Goal: Task Accomplishment & Management: Use online tool/utility

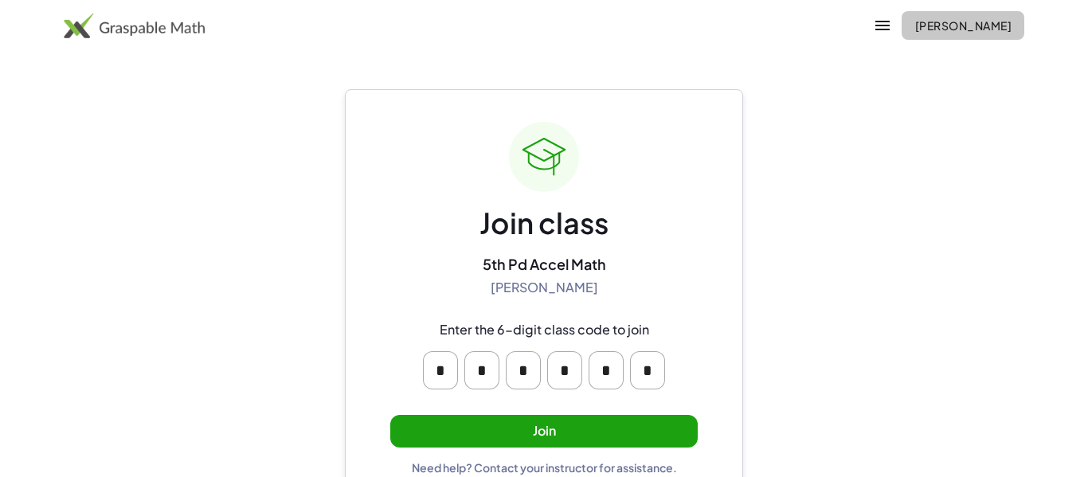
click at [914, 28] on span "[PERSON_NAME]" at bounding box center [962, 25] width 97 height 14
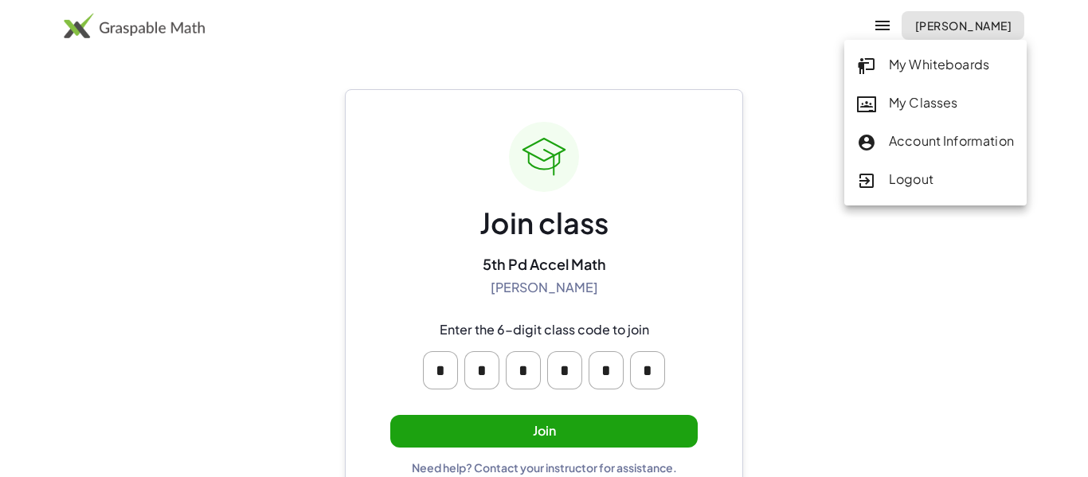
click at [883, 95] on div "My Classes" at bounding box center [935, 103] width 157 height 21
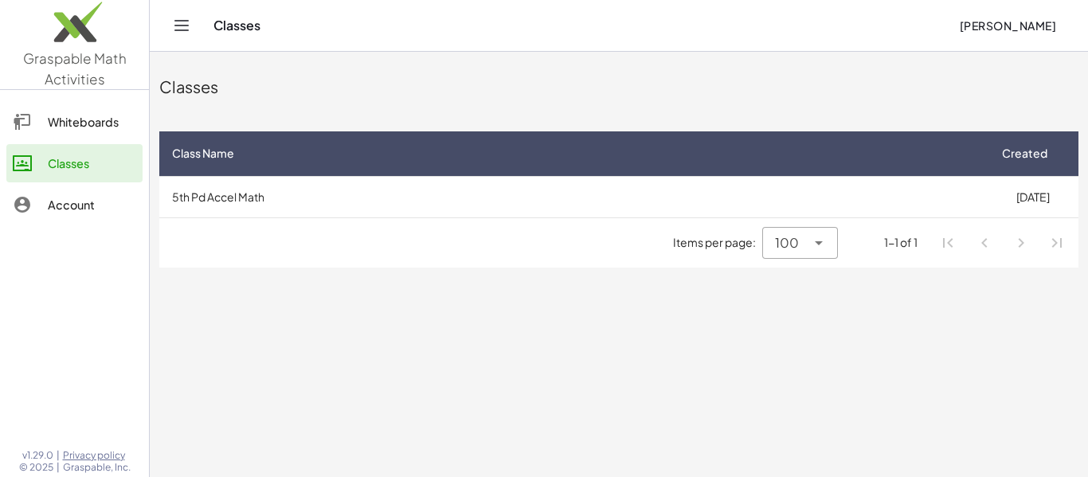
click at [411, 216] on td "5th Pd Accel Math" at bounding box center [572, 196] width 827 height 41
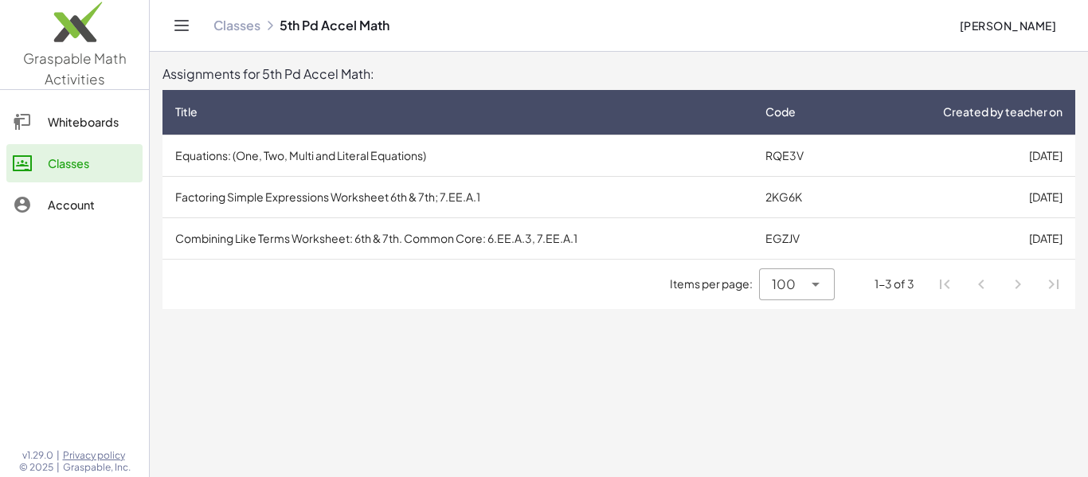
click at [523, 158] on td "Equations: (One, Two, Multi and Literal Equations)" at bounding box center [457, 155] width 590 height 41
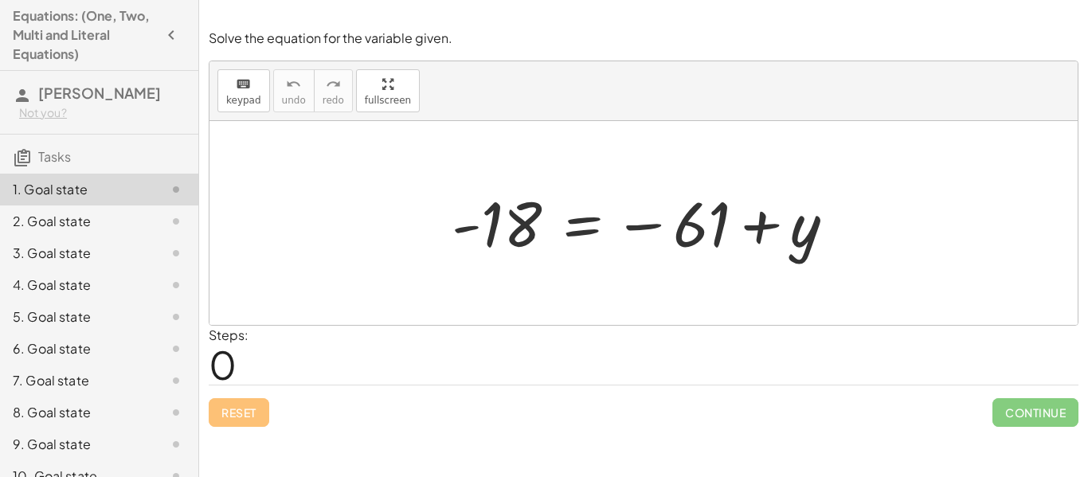
click at [175, 231] on icon at bounding box center [175, 221] width 19 height 19
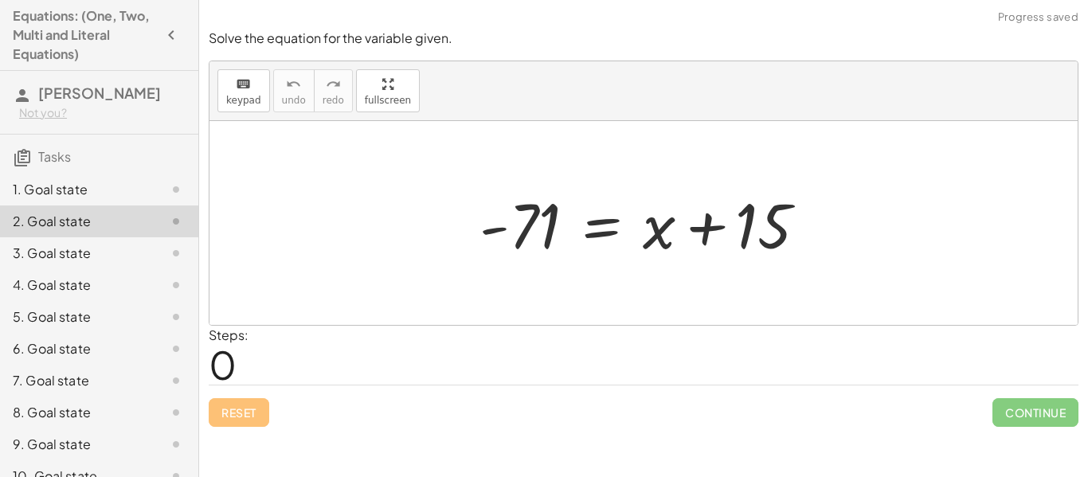
click at [141, 199] on div at bounding box center [163, 189] width 45 height 19
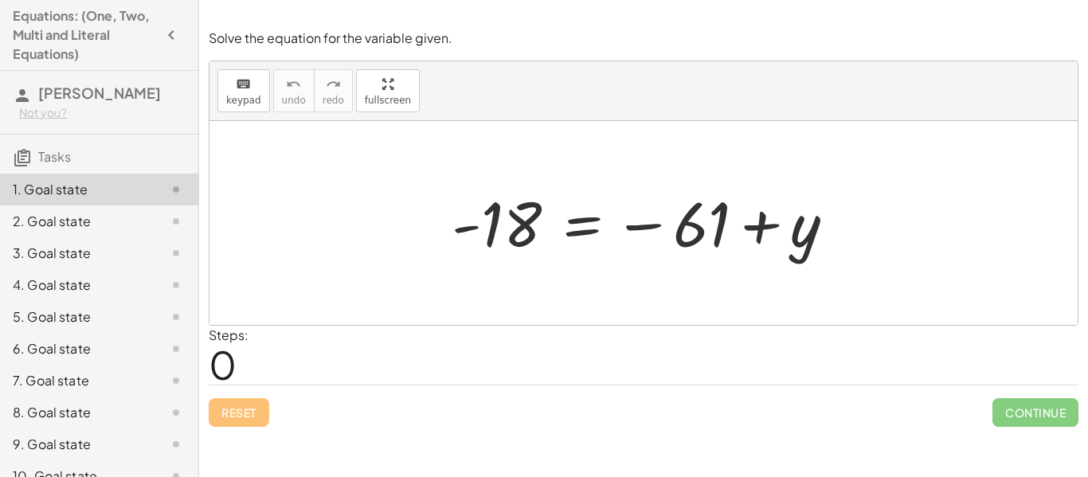
drag, startPoint x: 678, startPoint y: 268, endPoint x: 766, endPoint y: 360, distance: 127.2
click at [0, 0] on div "Solve the equation for the variable given. keyboard keypad undo undo redo redo …" at bounding box center [0, 0] width 0 height 0
drag, startPoint x: 791, startPoint y: 251, endPoint x: 570, endPoint y: 244, distance: 221.4
click at [570, 244] on div at bounding box center [649, 223] width 412 height 79
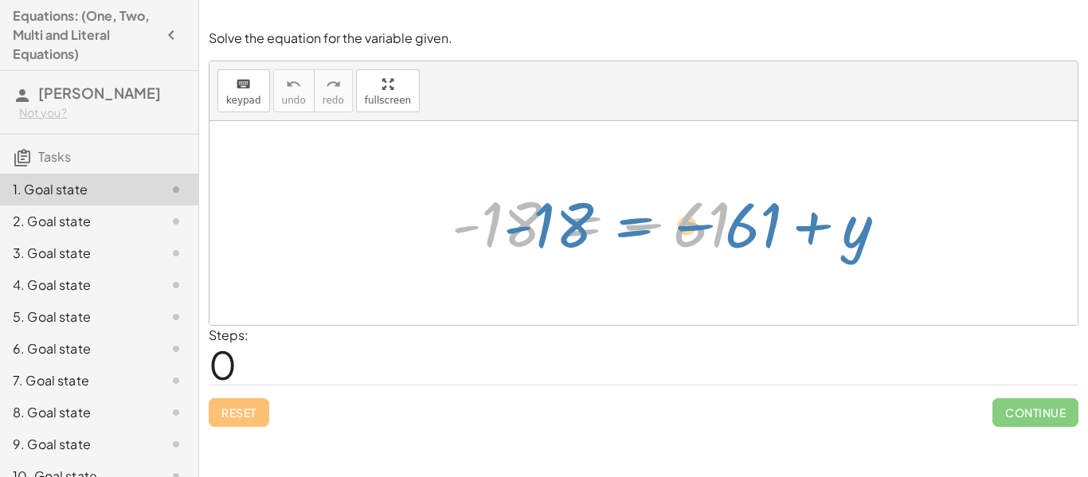
drag, startPoint x: 570, startPoint y: 244, endPoint x: 617, endPoint y: 243, distance: 47.0
click at [617, 243] on div at bounding box center [649, 223] width 412 height 79
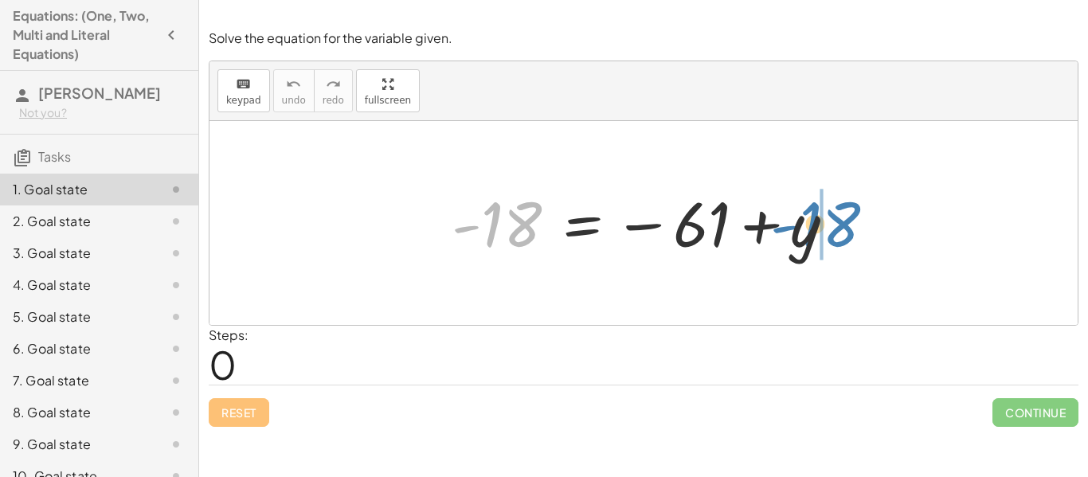
drag, startPoint x: 502, startPoint y: 247, endPoint x: 920, endPoint y: 178, distance: 423.7
click at [920, 178] on div "- 18 - 18 = − 61 + y" at bounding box center [643, 223] width 868 height 204
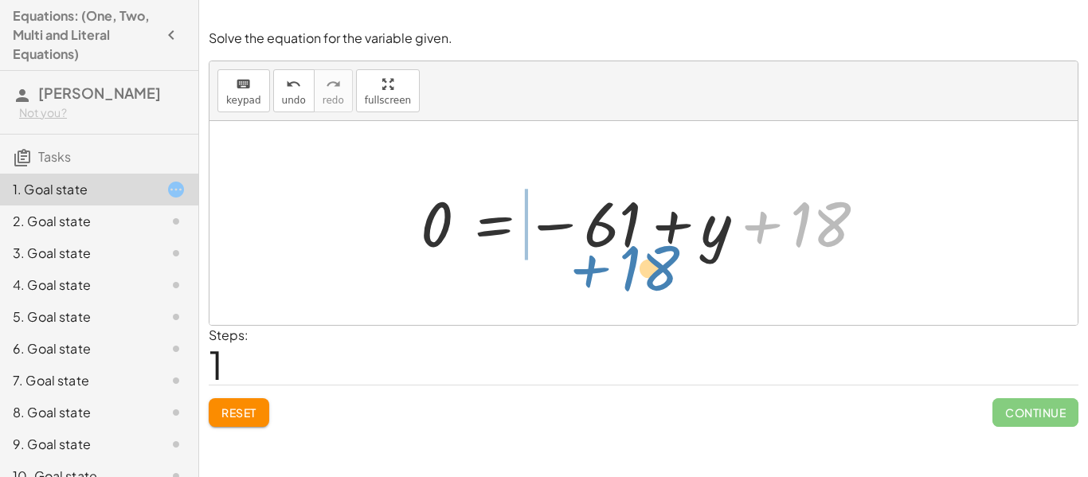
drag, startPoint x: 834, startPoint y: 233, endPoint x: 517, endPoint y: 326, distance: 329.3
click at [0, 0] on div "Solve the equation for the variable given. keyboard keypad undo undo redo redo …" at bounding box center [0, 0] width 0 height 0
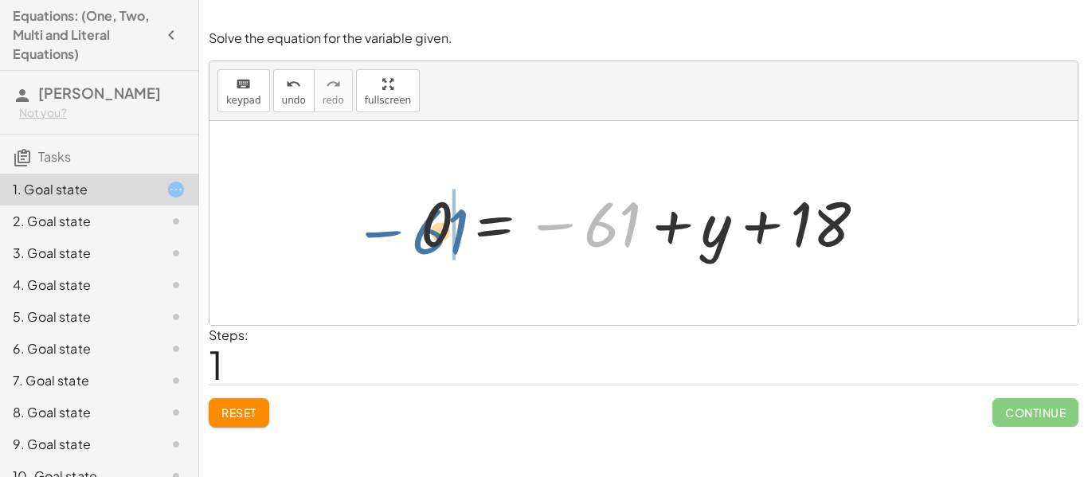
drag, startPoint x: 628, startPoint y: 217, endPoint x: 455, endPoint y: 222, distance: 172.8
click at [455, 222] on div at bounding box center [649, 223] width 474 height 79
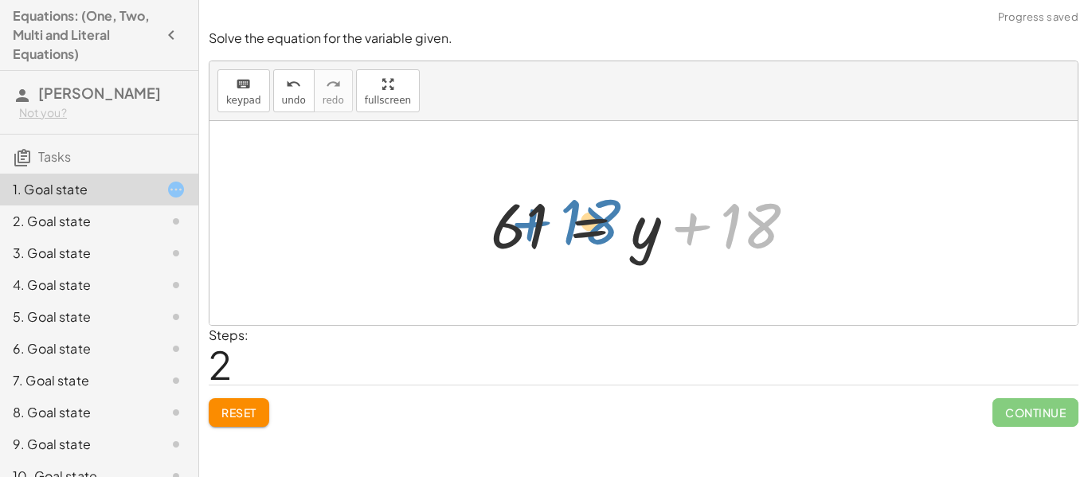
drag, startPoint x: 735, startPoint y: 222, endPoint x: 572, endPoint y: 218, distance: 162.5
click at [572, 218] on div at bounding box center [649, 223] width 334 height 82
drag, startPoint x: 741, startPoint y: 224, endPoint x: 560, endPoint y: 232, distance: 180.9
click at [560, 232] on div at bounding box center [649, 223] width 334 height 82
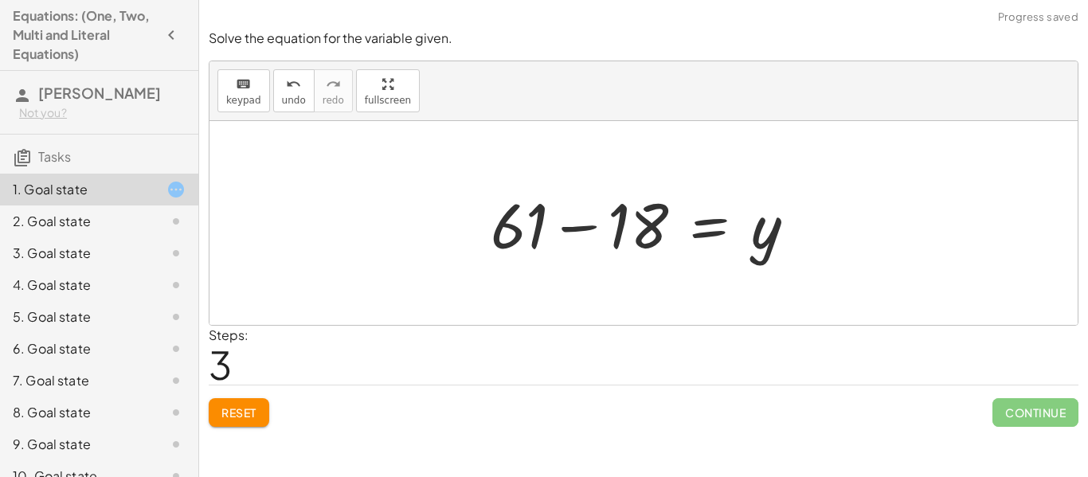
click at [596, 225] on div at bounding box center [649, 223] width 334 height 82
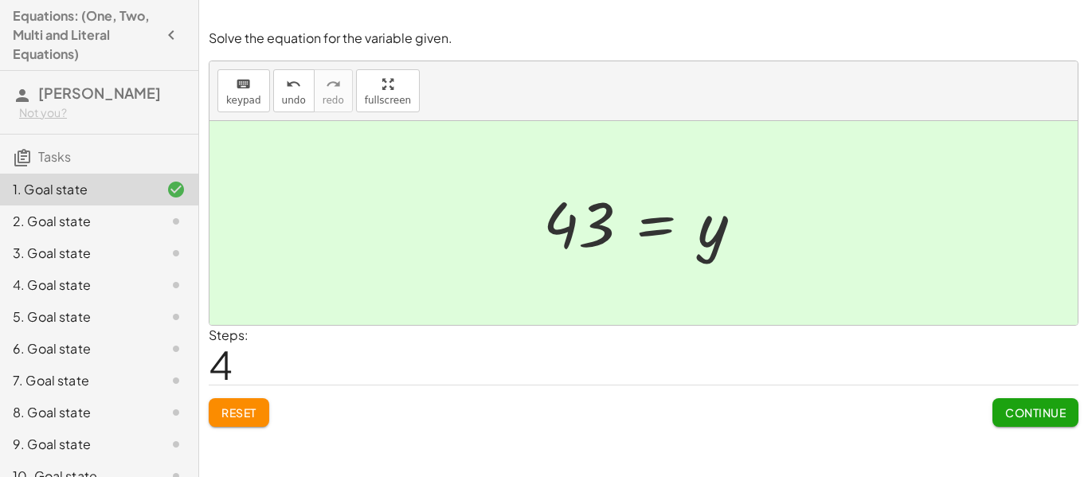
click at [1009, 413] on span "Continue" at bounding box center [1035, 412] width 61 height 14
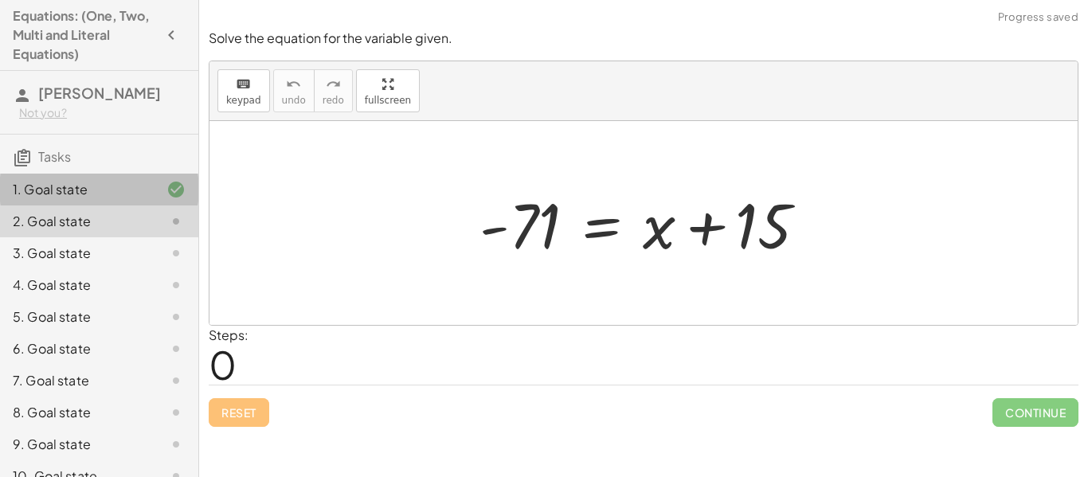
click at [118, 199] on div "1. Goal state" at bounding box center [77, 189] width 128 height 19
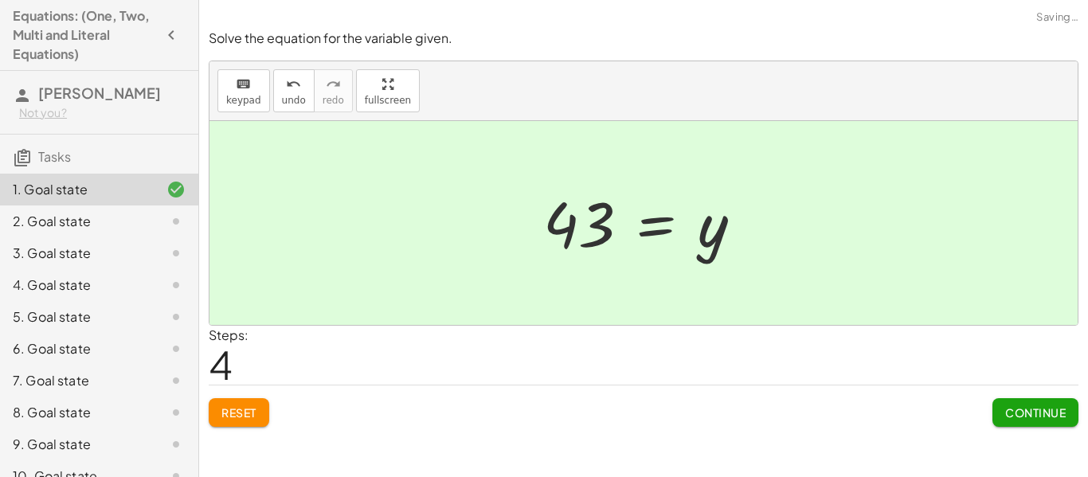
drag, startPoint x: 592, startPoint y: 252, endPoint x: 585, endPoint y: 247, distance: 9.1
click at [585, 247] on div at bounding box center [649, 223] width 228 height 79
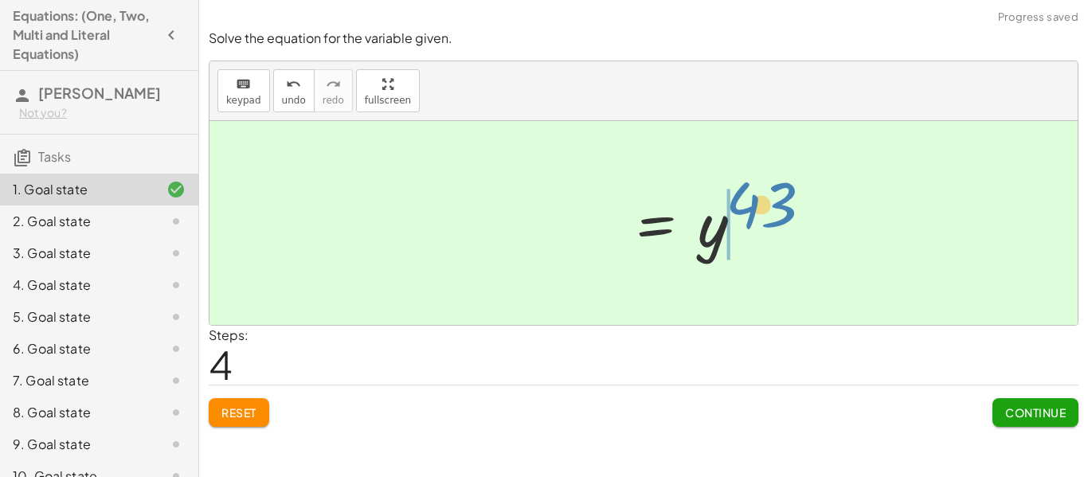
drag, startPoint x: 585, startPoint y: 247, endPoint x: 767, endPoint y: 226, distance: 183.5
click at [767, 226] on div "- 18 = − 61 + y 0 = − 61 + y + 18 + 0 + 61 = + y + 18 61 = + y + 18 + 61 − 18 =…" at bounding box center [643, 223] width 868 height 204
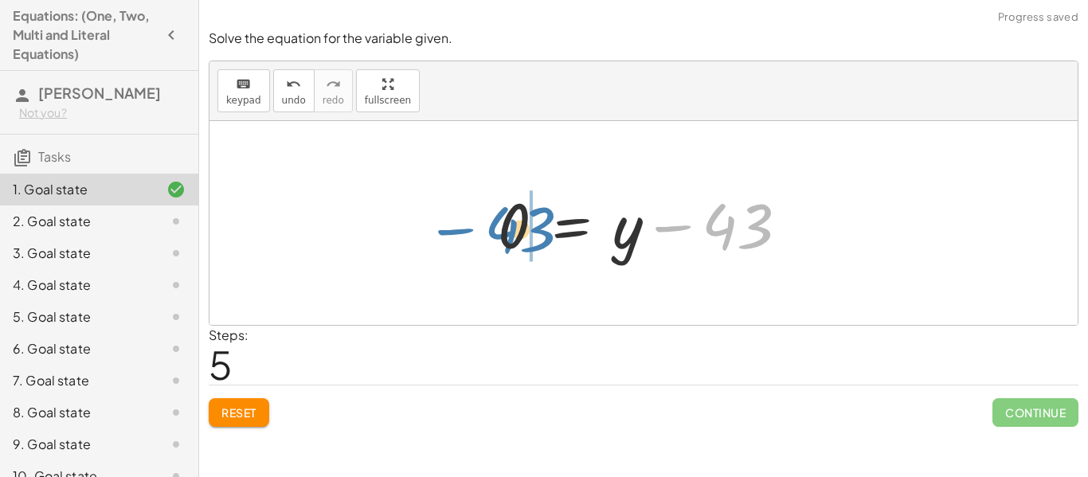
drag, startPoint x: 740, startPoint y: 222, endPoint x: 520, endPoint y: 225, distance: 220.5
click at [520, 225] on div at bounding box center [649, 223] width 319 height 82
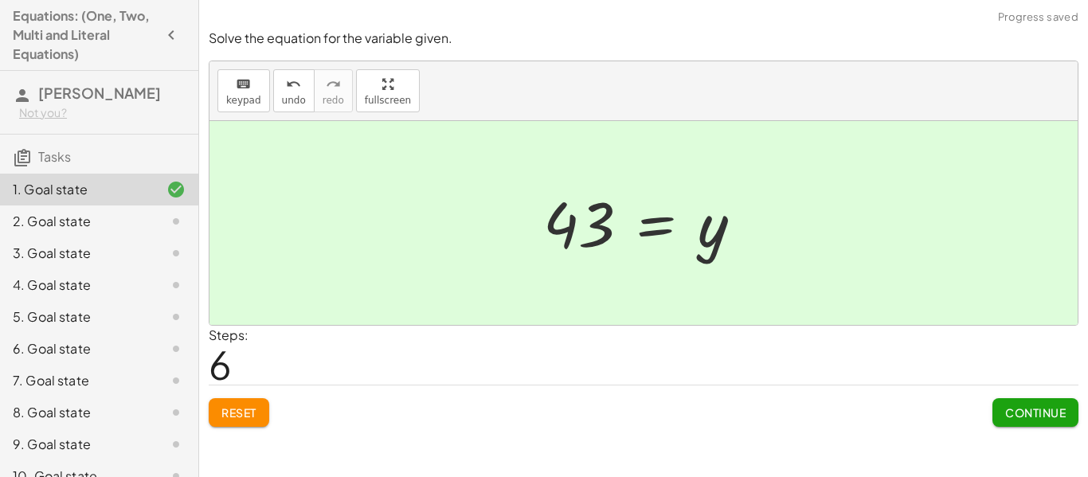
click at [998, 413] on button "Continue" at bounding box center [1035, 412] width 86 height 29
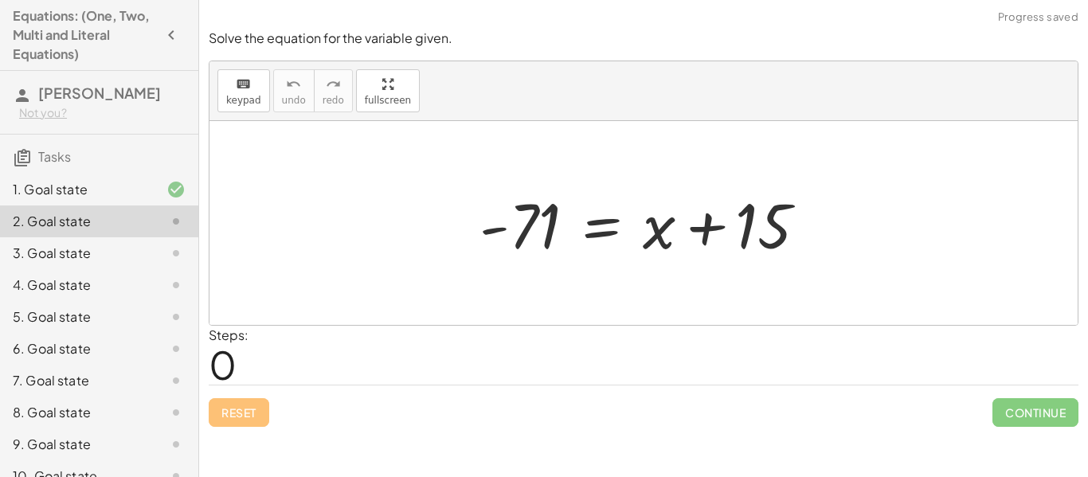
click at [128, 199] on div "1. Goal state" at bounding box center [77, 189] width 128 height 19
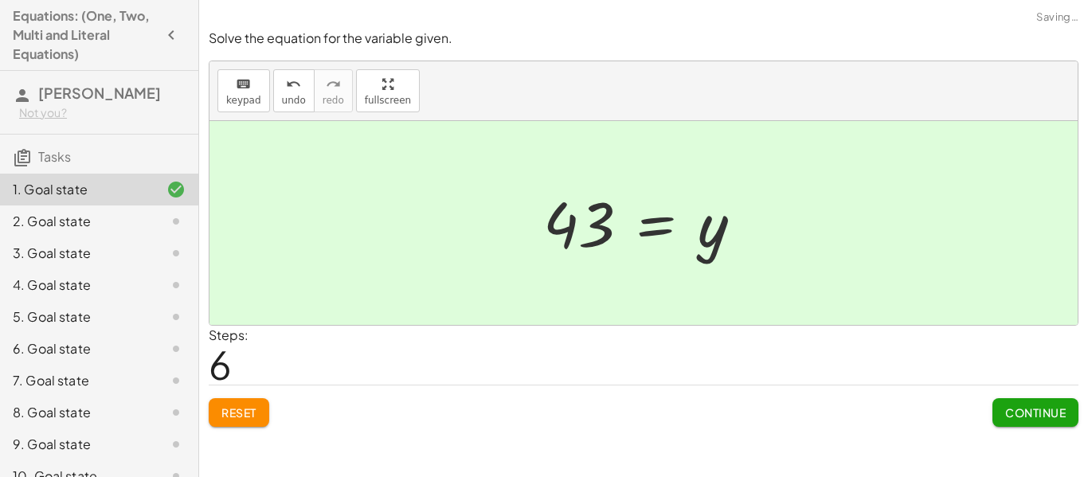
click at [233, 412] on span "Reset" at bounding box center [238, 412] width 35 height 14
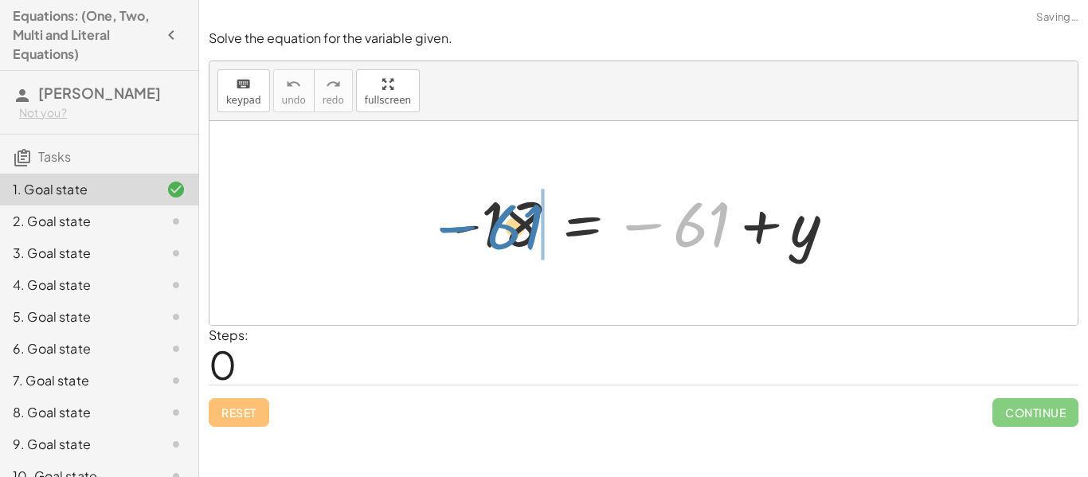
drag, startPoint x: 695, startPoint y: 233, endPoint x: 516, endPoint y: 239, distance: 179.2
click at [516, 239] on div at bounding box center [649, 223] width 412 height 79
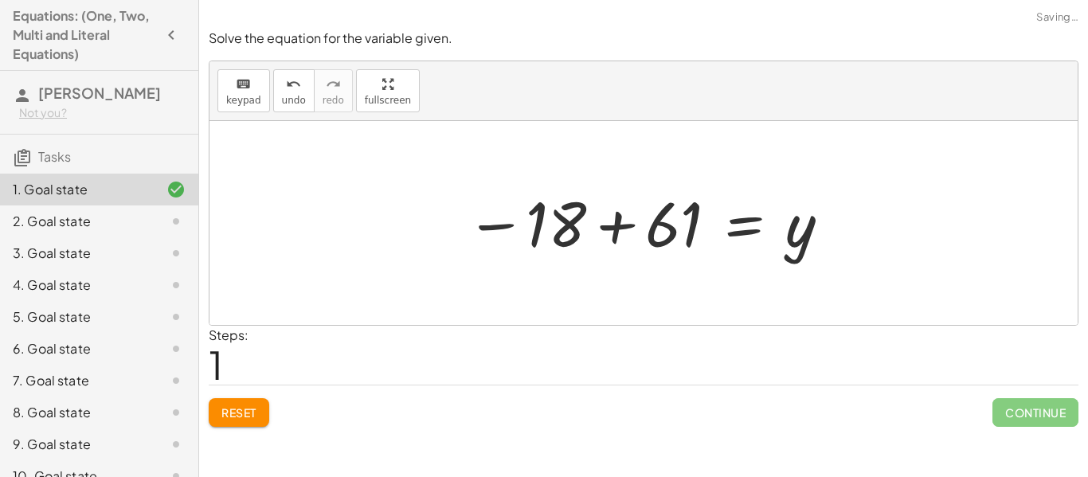
click at [669, 227] on div at bounding box center [649, 223] width 382 height 79
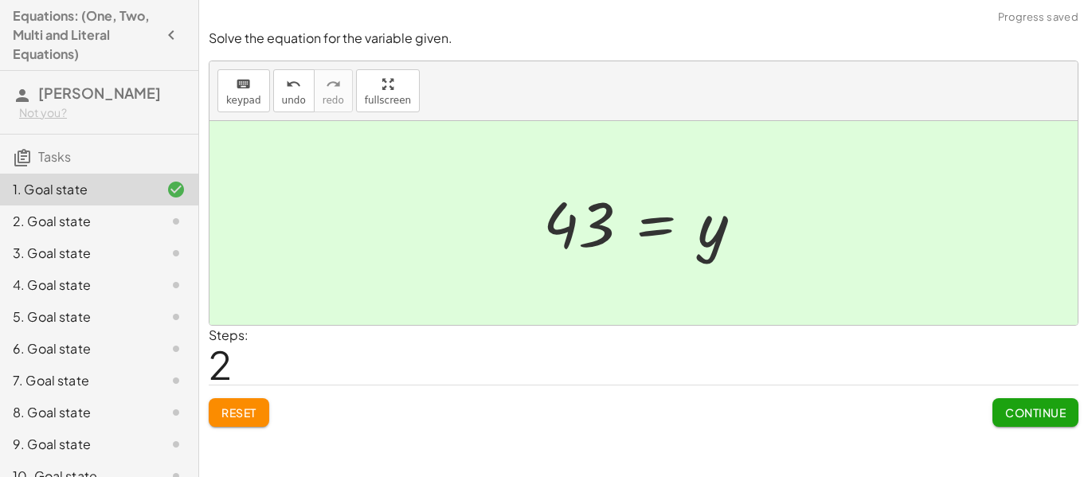
click at [1016, 414] on span "Continue" at bounding box center [1035, 412] width 61 height 14
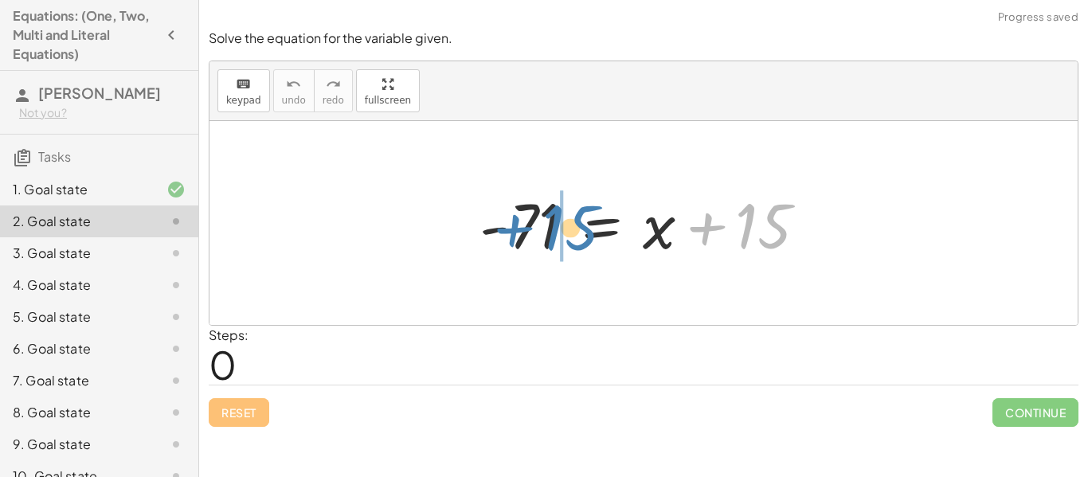
drag, startPoint x: 772, startPoint y: 221, endPoint x: 580, endPoint y: 222, distance: 192.7
click at [580, 222] on div at bounding box center [649, 223] width 356 height 82
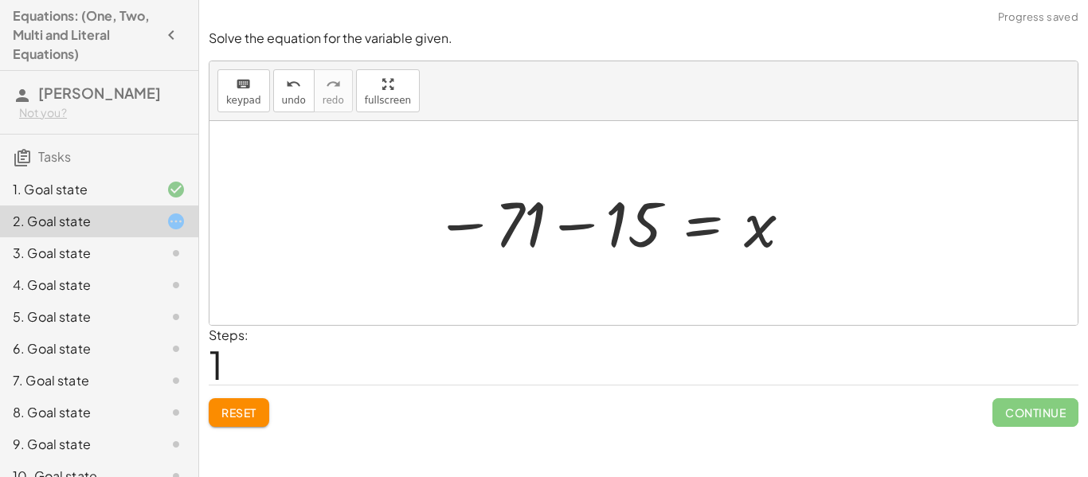
click at [510, 235] on div at bounding box center [614, 223] width 375 height 79
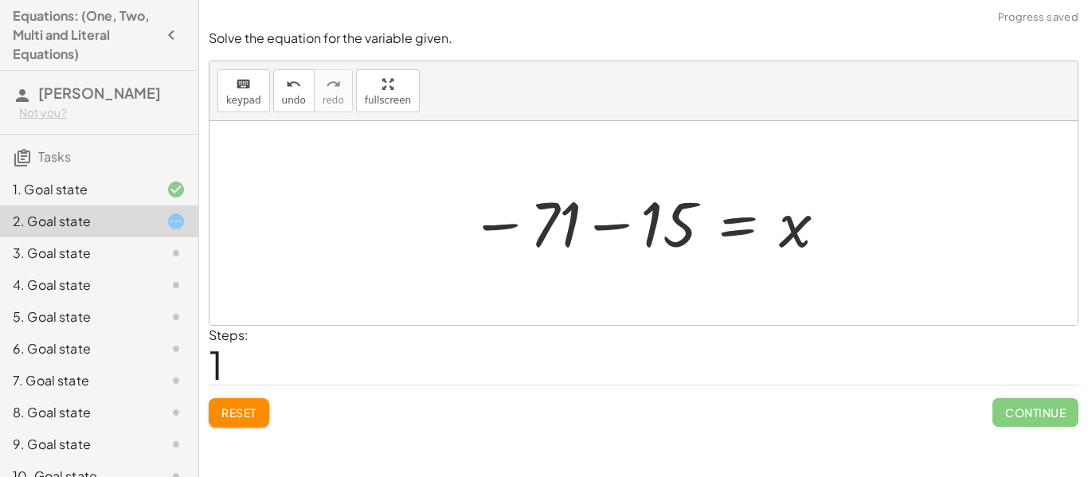
click at [545, 228] on div at bounding box center [649, 223] width 375 height 79
click at [554, 231] on div at bounding box center [649, 223] width 375 height 79
click at [617, 222] on div at bounding box center [649, 223] width 375 height 79
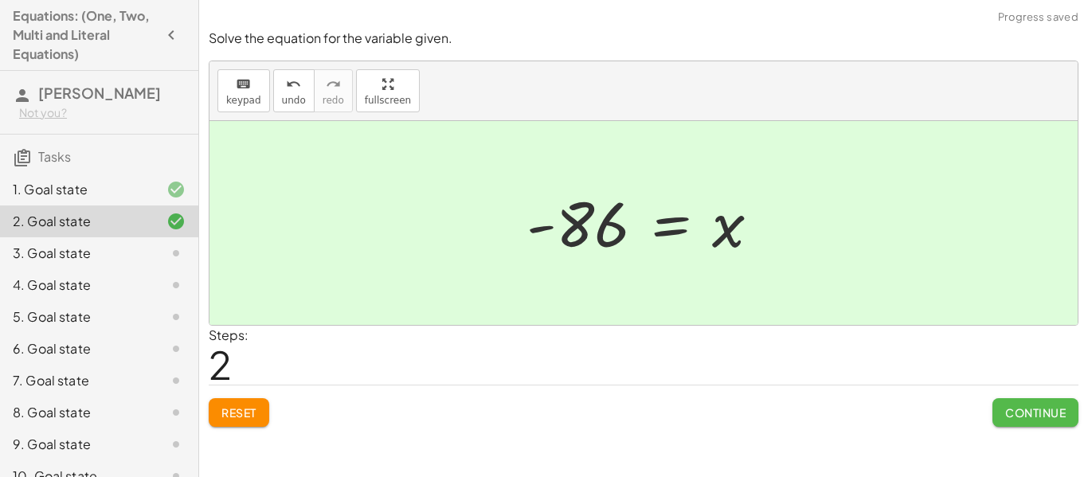
click at [1015, 413] on span "Continue" at bounding box center [1035, 412] width 61 height 14
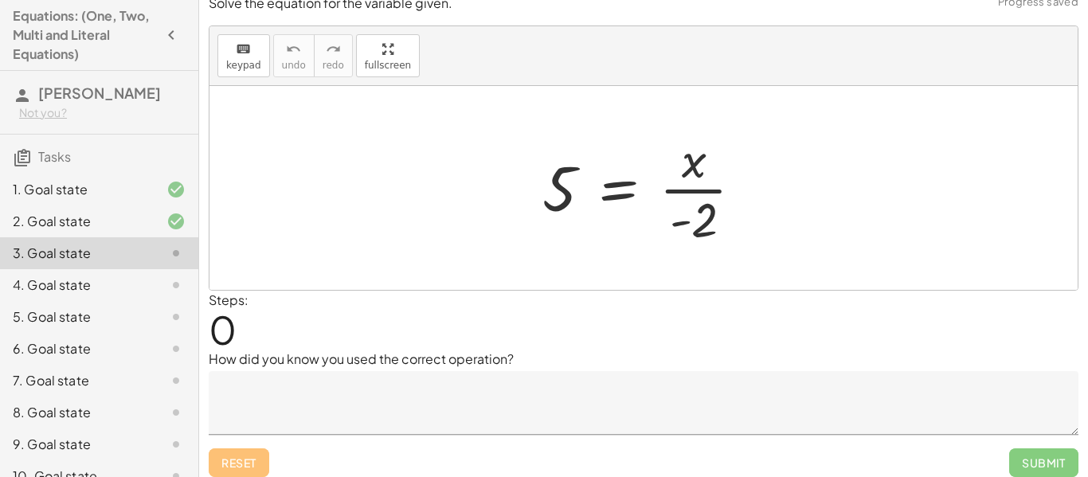
scroll to position [25, 0]
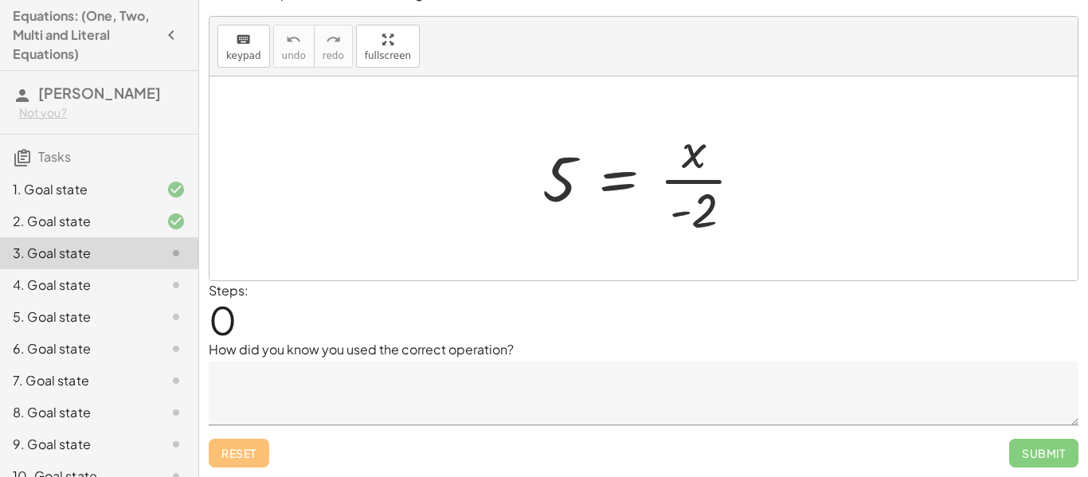
click at [516, 365] on textarea at bounding box center [643, 393] width 869 height 64
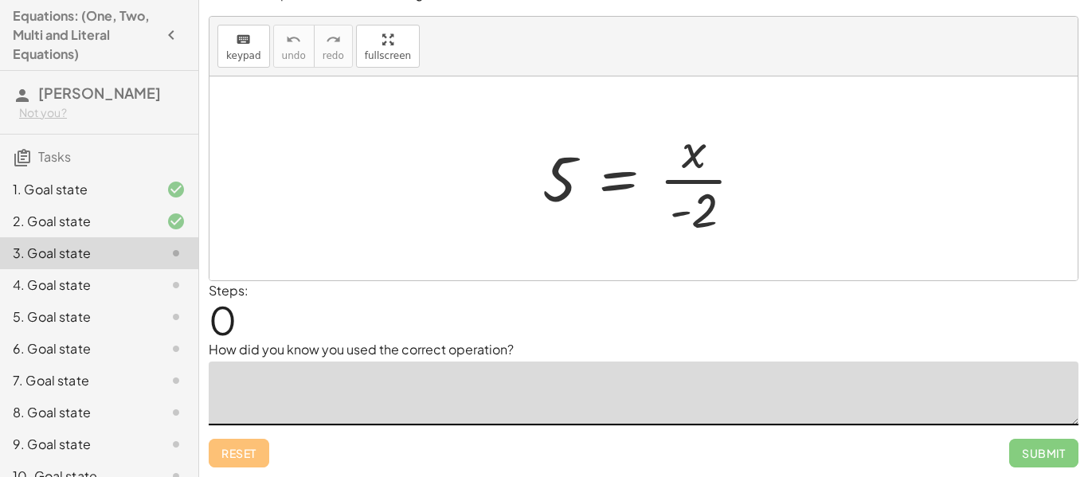
click at [607, 303] on div "Steps: 0" at bounding box center [643, 310] width 869 height 59
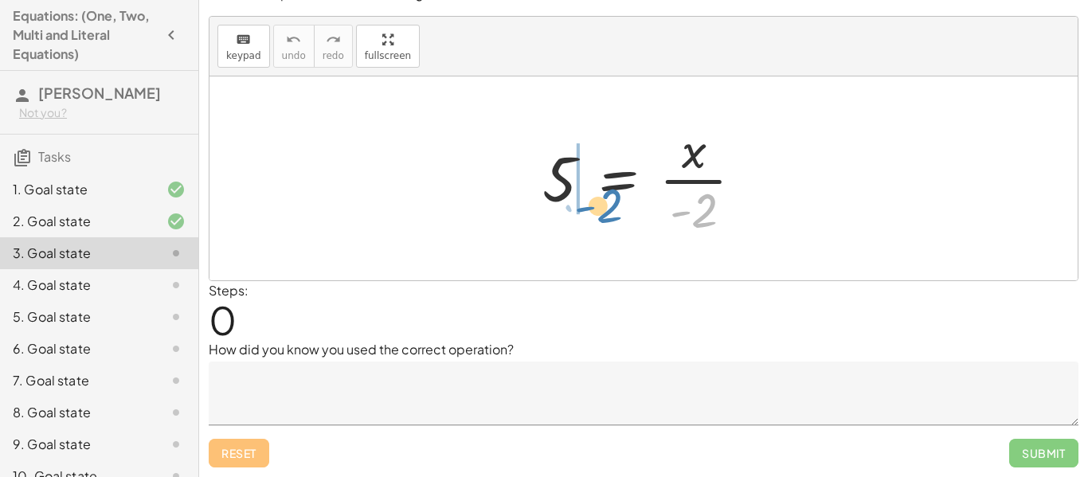
drag, startPoint x: 693, startPoint y: 219, endPoint x: 598, endPoint y: 214, distance: 95.7
click at [598, 214] on div at bounding box center [648, 178] width 229 height 123
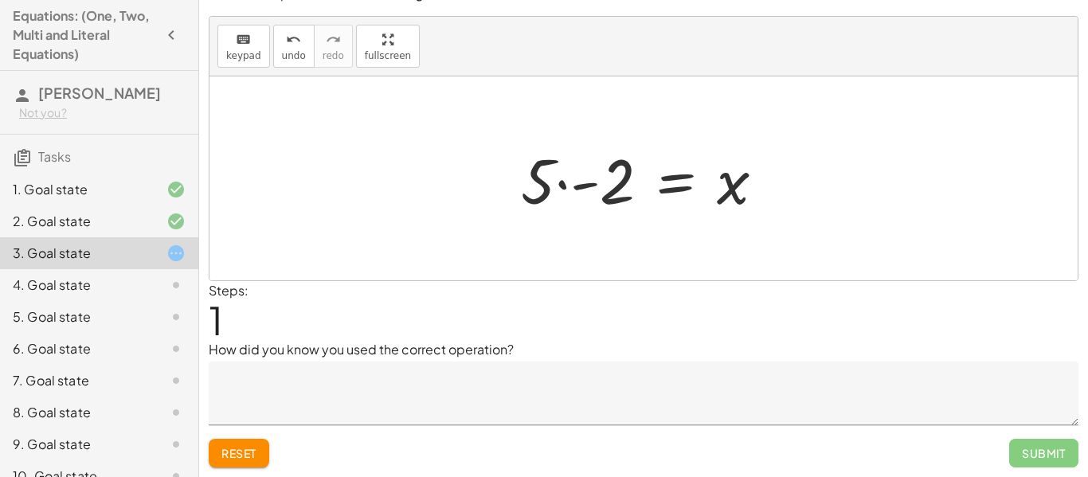
click at [558, 188] on div at bounding box center [649, 179] width 273 height 82
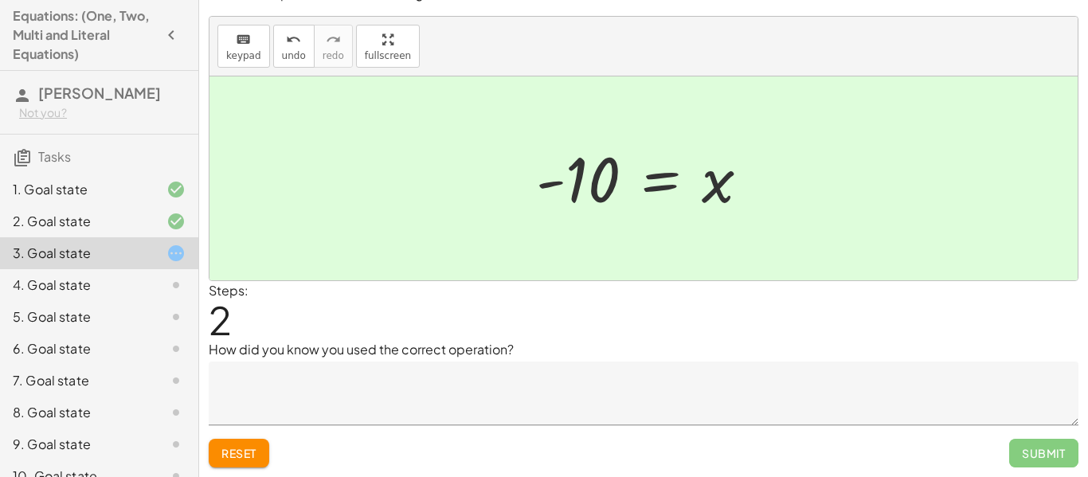
click at [493, 401] on textarea at bounding box center [643, 393] width 869 height 64
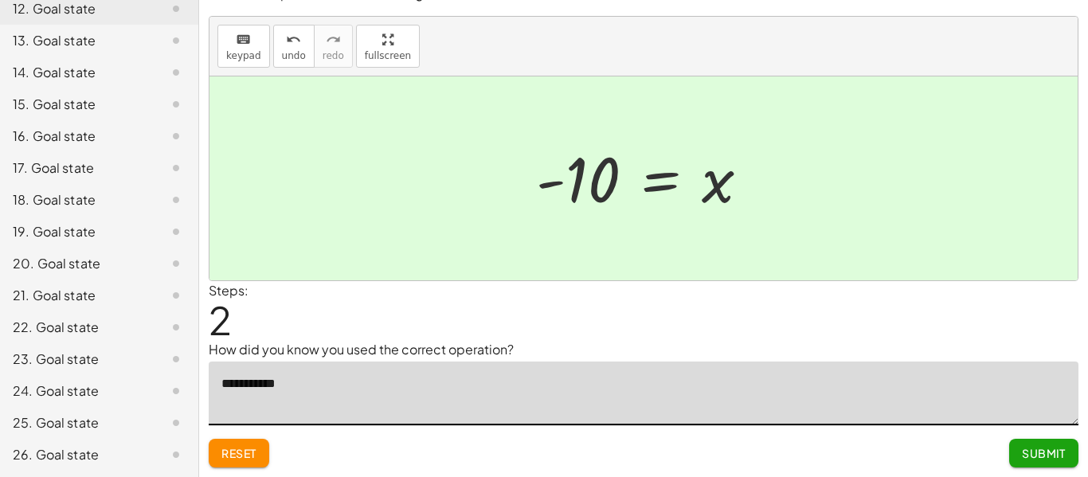
scroll to position [0, 0]
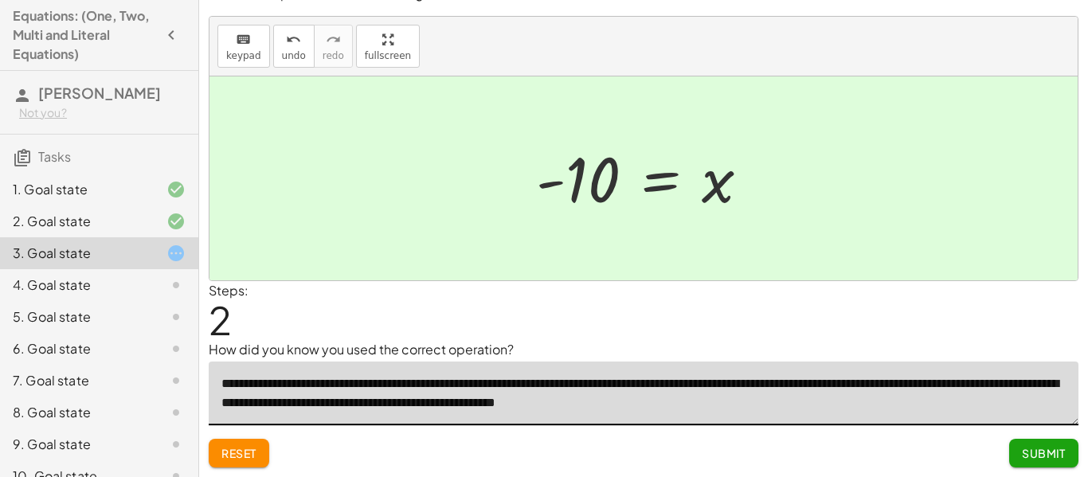
type textarea "**********"
click at [1035, 449] on span "Submit" at bounding box center [1043, 453] width 44 height 14
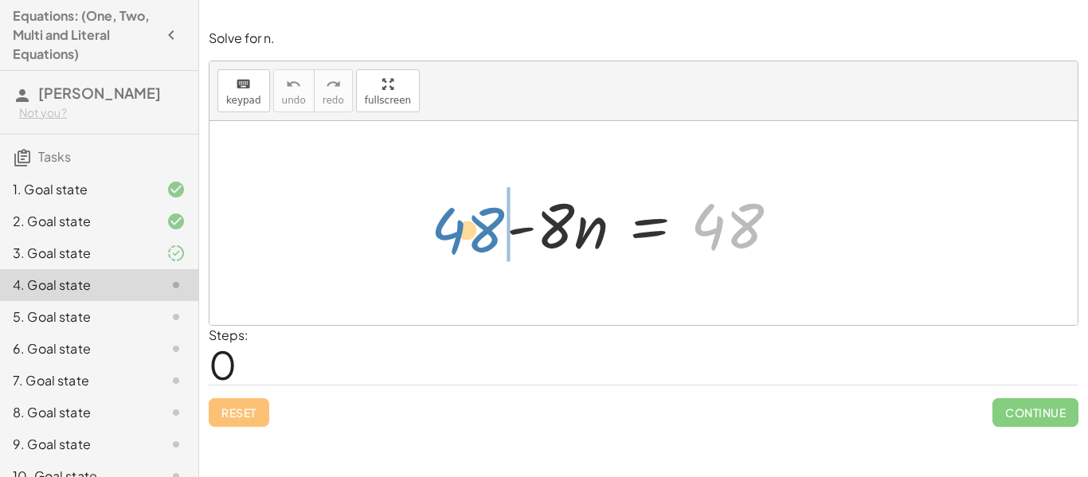
drag, startPoint x: 736, startPoint y: 231, endPoint x: 481, endPoint y: 236, distance: 254.8
click at [481, 236] on div "48 · - 8 · n = 48" at bounding box center [643, 223] width 868 height 204
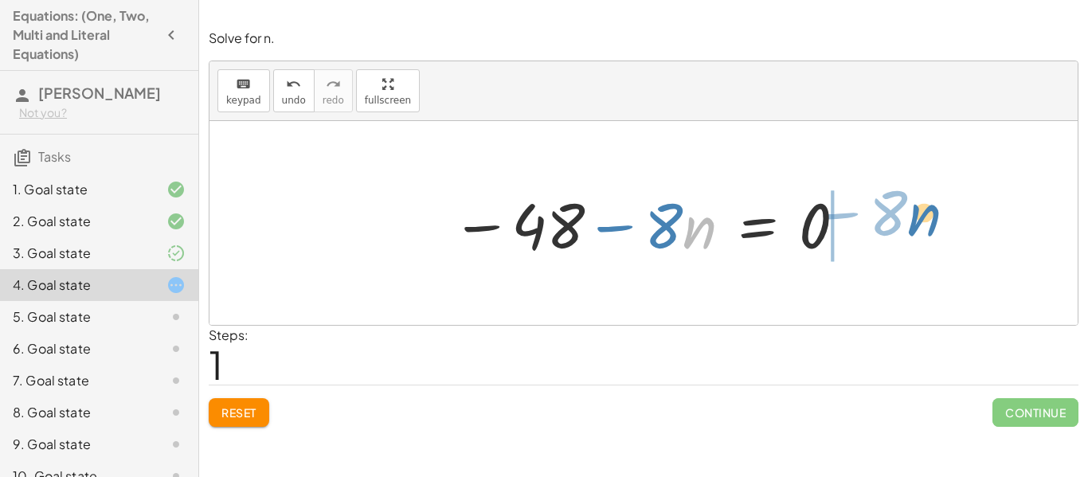
drag, startPoint x: 699, startPoint y: 244, endPoint x: 912, endPoint y: 232, distance: 212.9
click at [912, 232] on div "· - 8 · n = 48 · n − · 8 · − 8 · n = 48 − 0" at bounding box center [643, 223] width 868 height 204
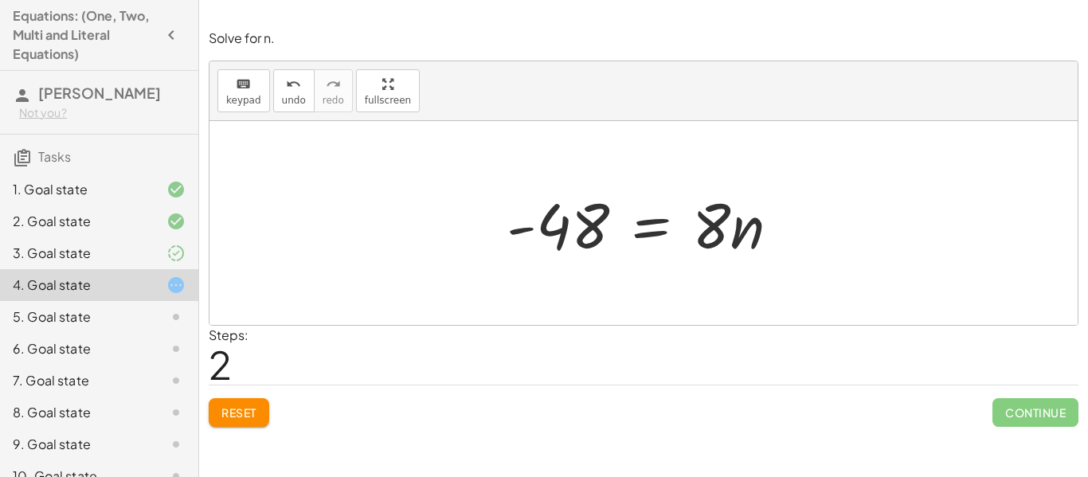
click at [234, 405] on span "Reset" at bounding box center [238, 412] width 35 height 14
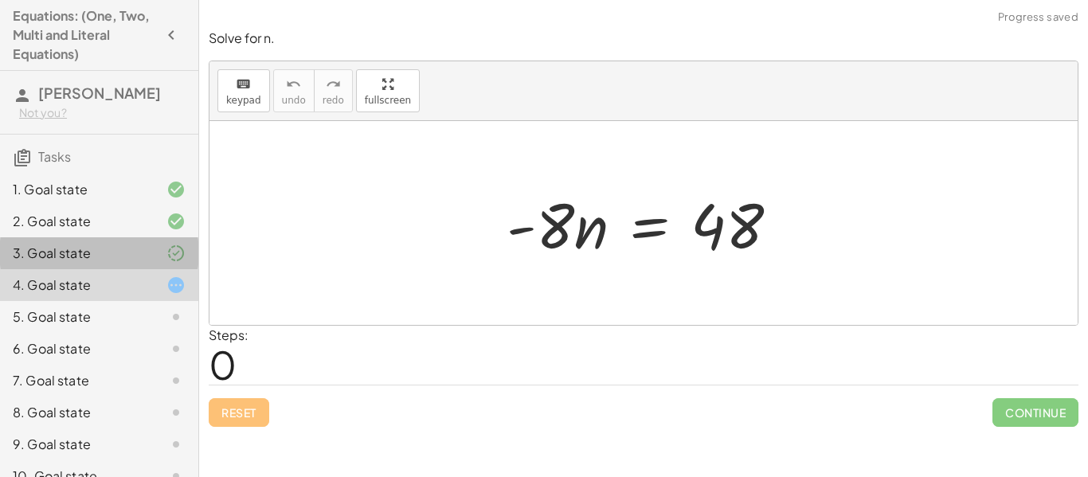
click at [149, 263] on div at bounding box center [163, 253] width 45 height 19
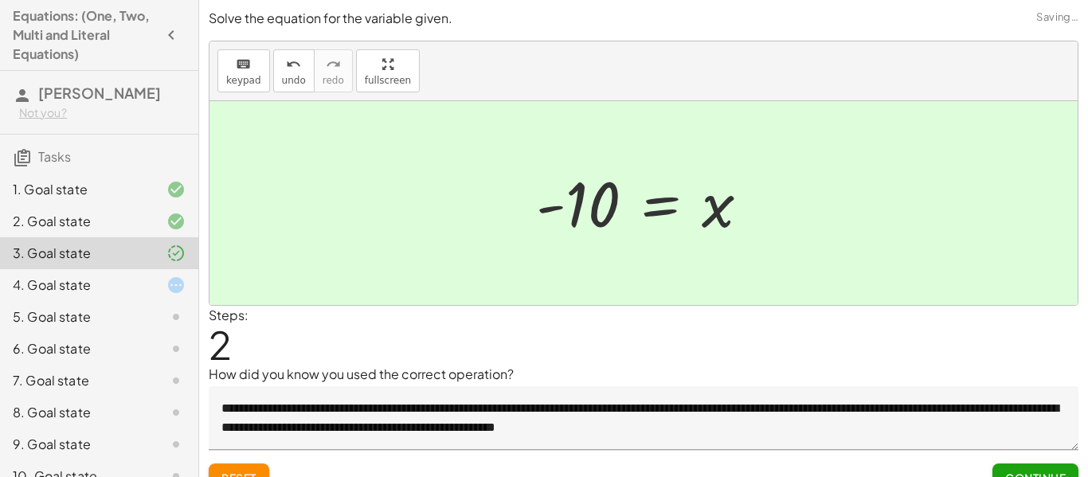
scroll to position [25, 0]
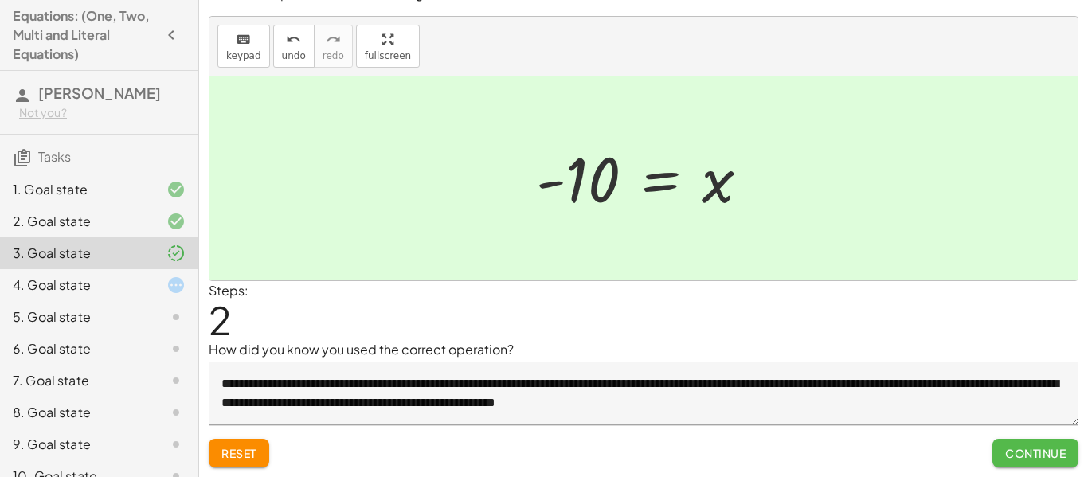
click at [1046, 454] on span "Continue" at bounding box center [1035, 453] width 61 height 14
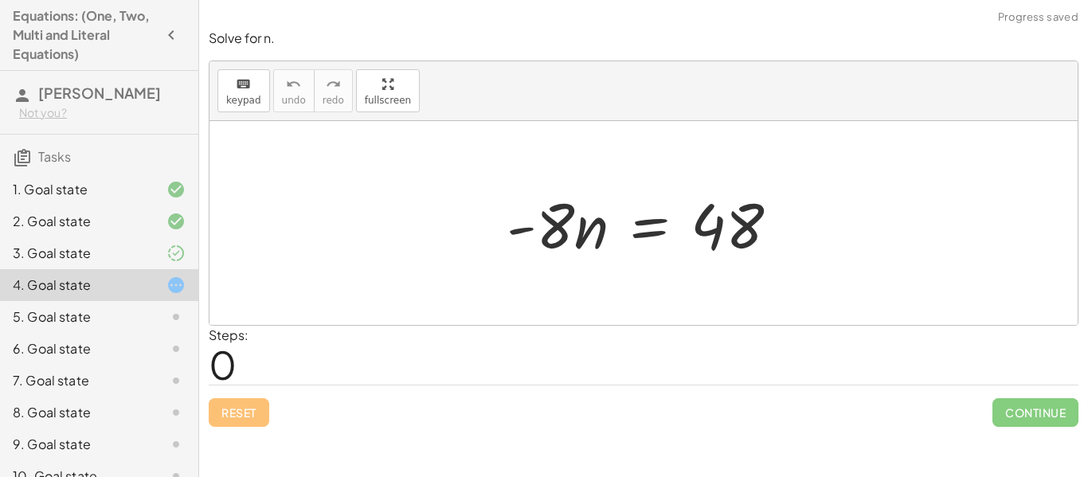
click at [169, 301] on div "3. Goal state" at bounding box center [99, 317] width 198 height 32
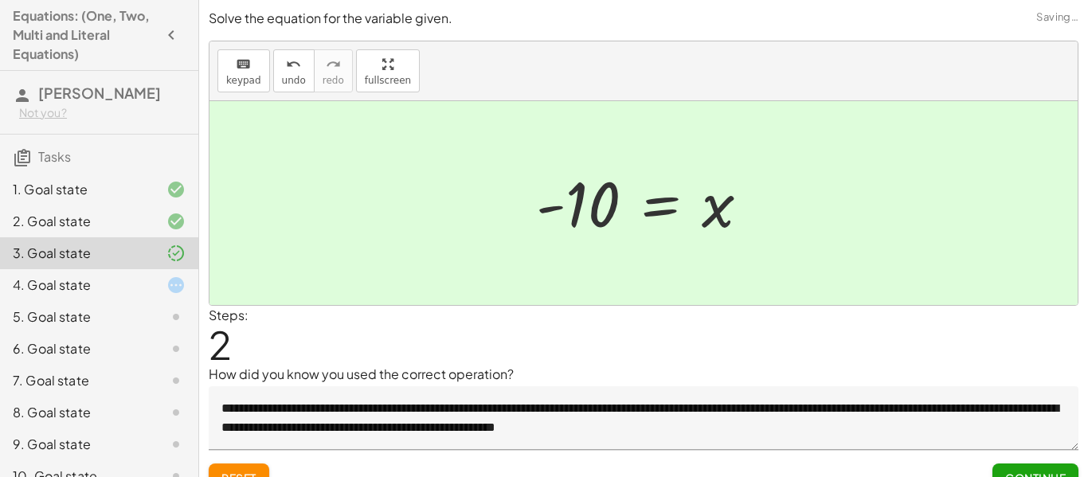
scroll to position [25, 0]
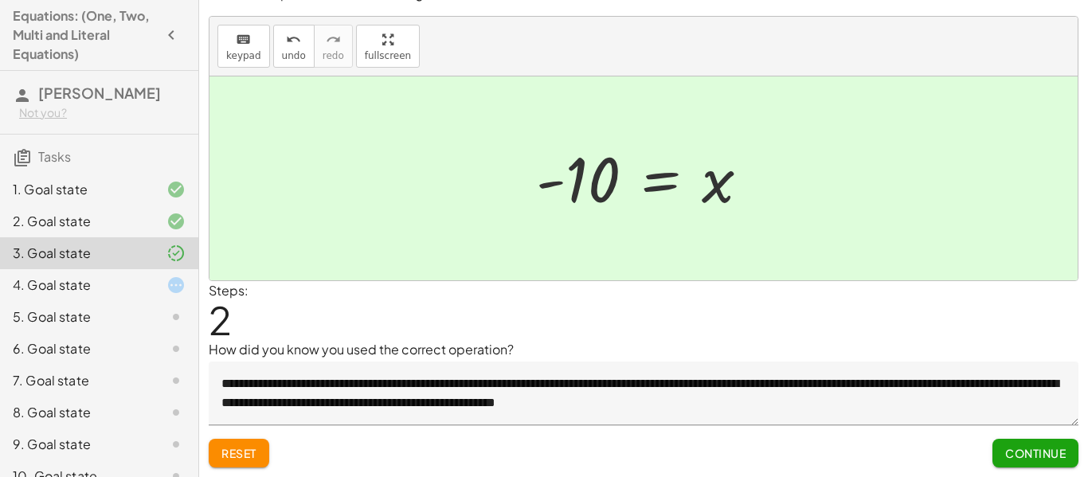
click at [340, 443] on div "Reset Continue" at bounding box center [643, 446] width 869 height 42
click at [326, 412] on textarea "**********" at bounding box center [643, 393] width 869 height 64
click at [576, 436] on div "Reset Continue" at bounding box center [643, 446] width 869 height 42
click at [63, 295] on div "4. Goal state" at bounding box center [77, 284] width 128 height 19
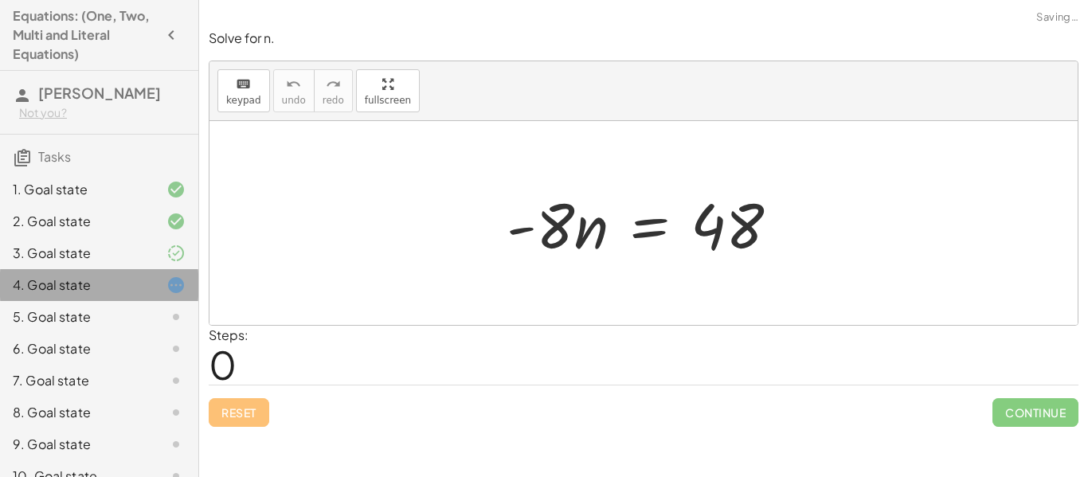
scroll to position [0, 0]
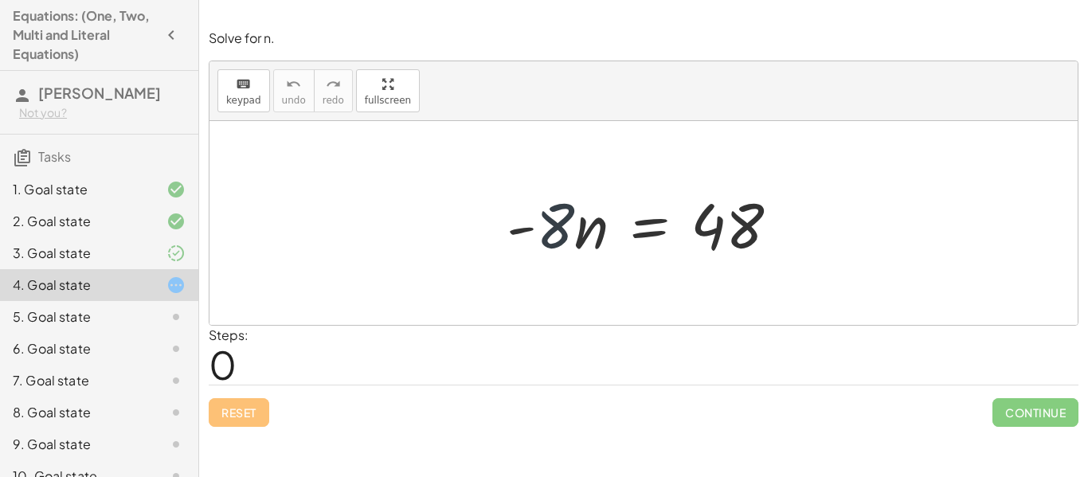
click at [557, 236] on div at bounding box center [649, 223] width 302 height 82
drag, startPoint x: 530, startPoint y: 256, endPoint x: 702, endPoint y: 257, distance: 172.0
click at [702, 257] on div at bounding box center [649, 223] width 302 height 82
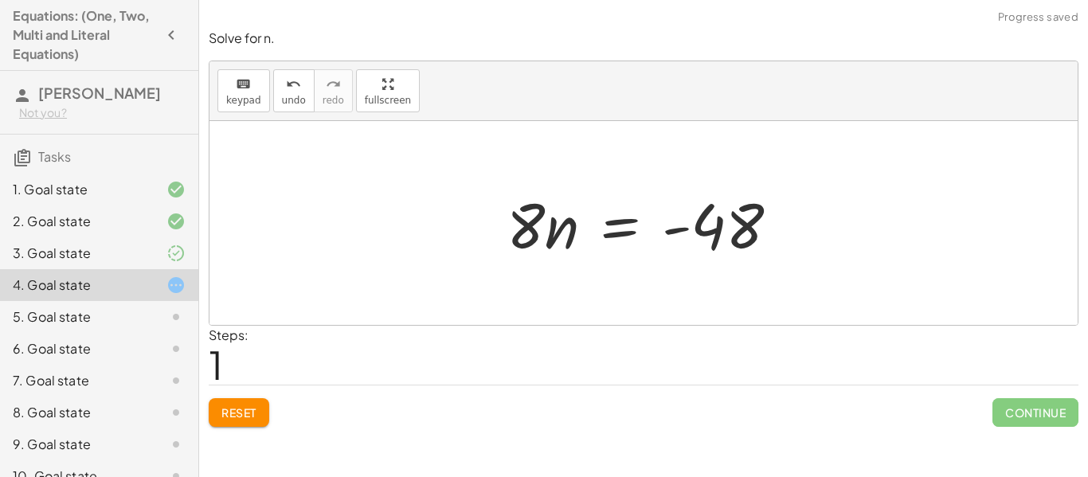
click at [246, 413] on span "Reset" at bounding box center [238, 412] width 35 height 14
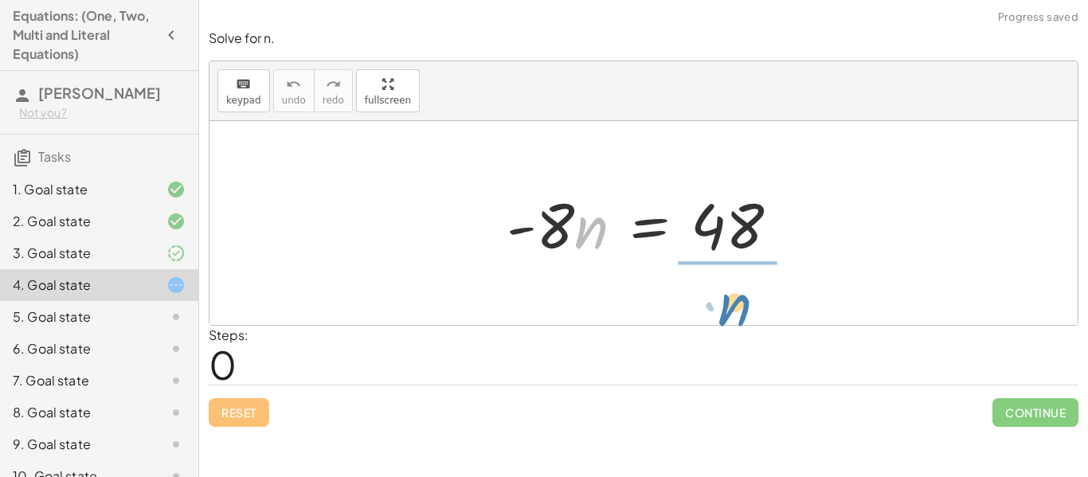
drag, startPoint x: 587, startPoint y: 240, endPoint x: 731, endPoint y: 313, distance: 161.6
click at [731, 313] on div "· n · - 8 · n = 48" at bounding box center [643, 223] width 868 height 204
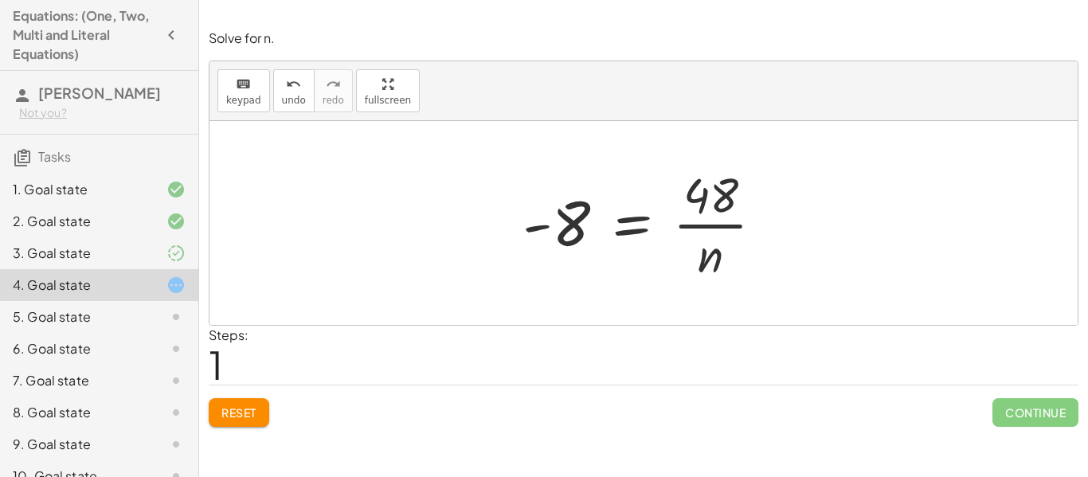
click at [230, 414] on span "Reset" at bounding box center [238, 412] width 35 height 14
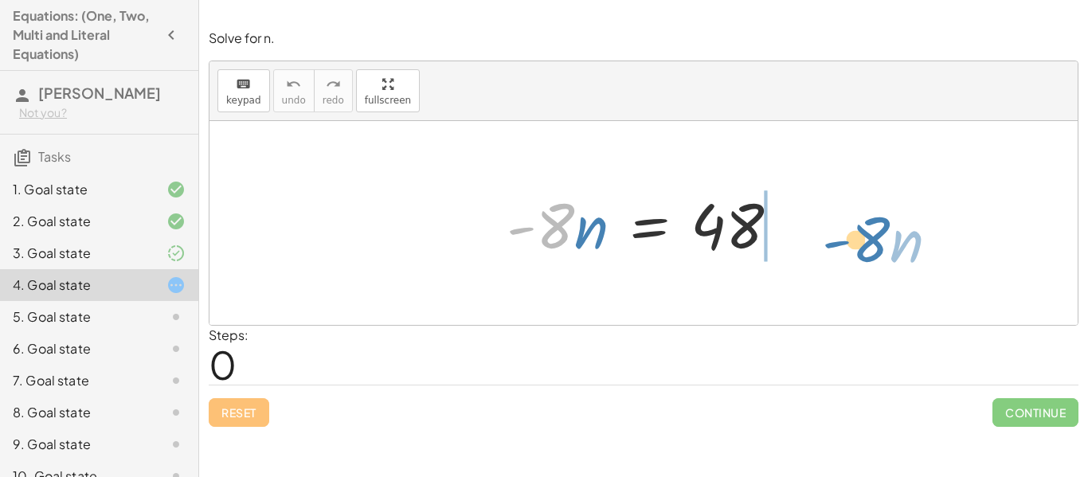
drag, startPoint x: 554, startPoint y: 236, endPoint x: 861, endPoint y: 245, distance: 307.4
click at [861, 245] on div "· - 8 · n · - 8 · n = 48" at bounding box center [643, 223] width 868 height 204
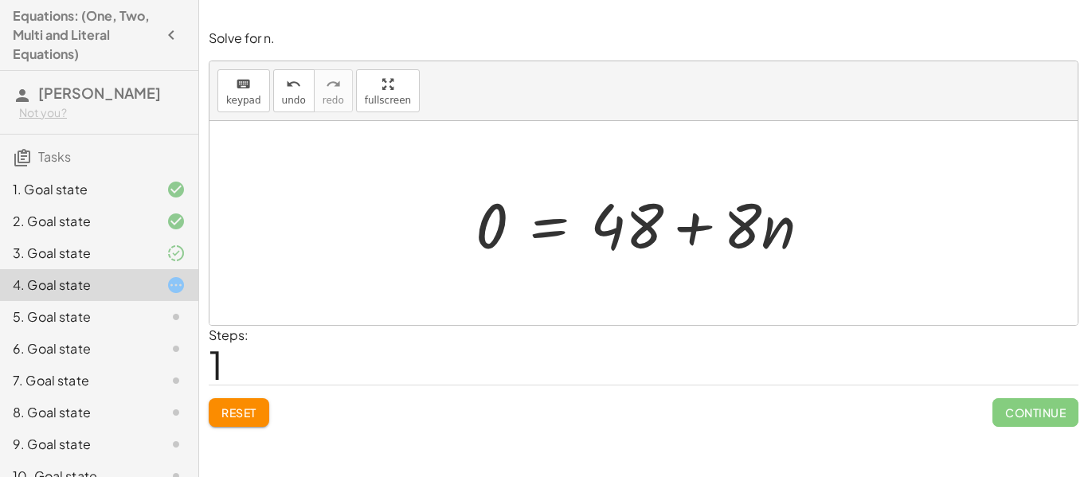
click at [226, 412] on span "Reset" at bounding box center [238, 412] width 35 height 14
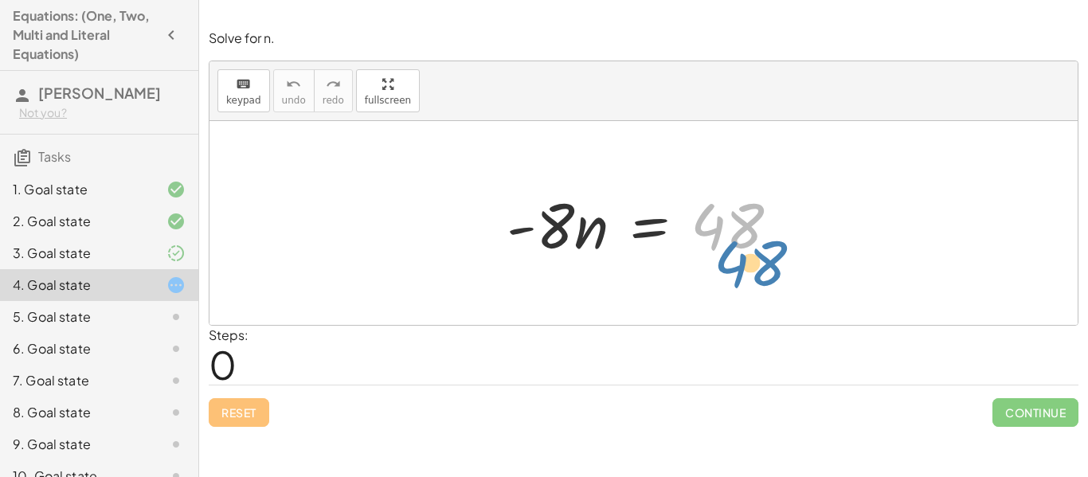
drag, startPoint x: 707, startPoint y: 220, endPoint x: 732, endPoint y: 249, distance: 38.9
click at [732, 249] on div at bounding box center [649, 223] width 302 height 82
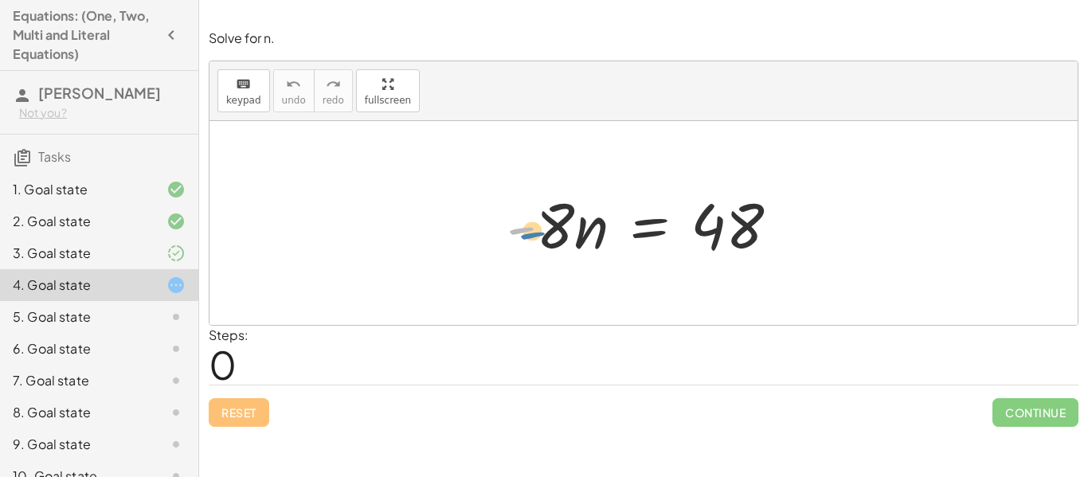
click at [510, 256] on div at bounding box center [649, 223] width 302 height 82
click at [242, 100] on span "keypad" at bounding box center [243, 100] width 35 height 11
click at [260, 107] on button "keyboard keypad" at bounding box center [243, 90] width 53 height 43
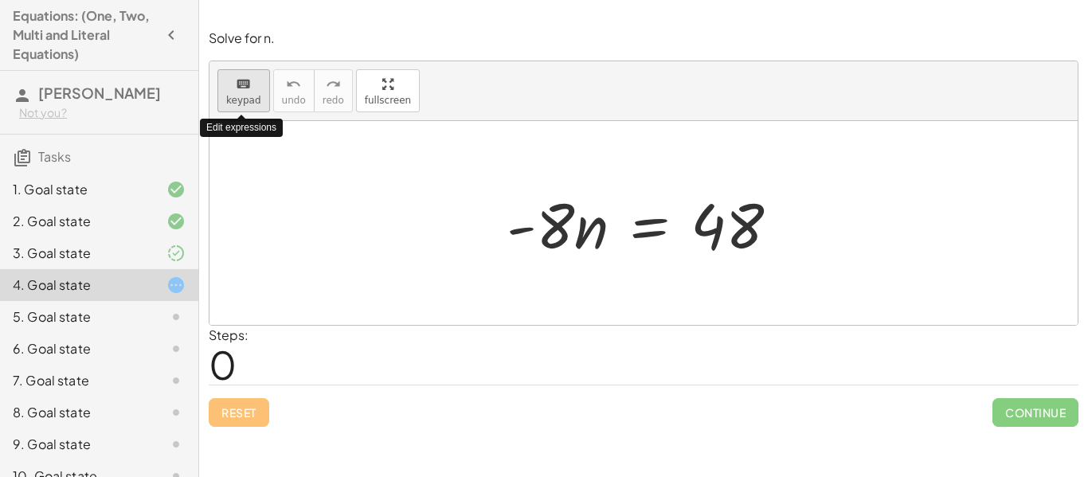
click at [260, 107] on button "keyboard keypad" at bounding box center [243, 90] width 53 height 43
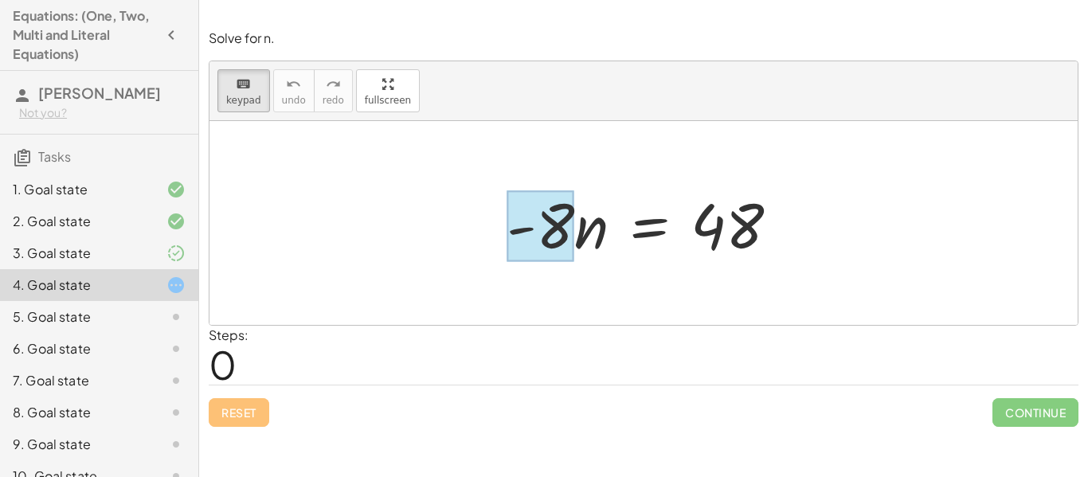
click at [556, 228] on div at bounding box center [540, 226] width 68 height 71
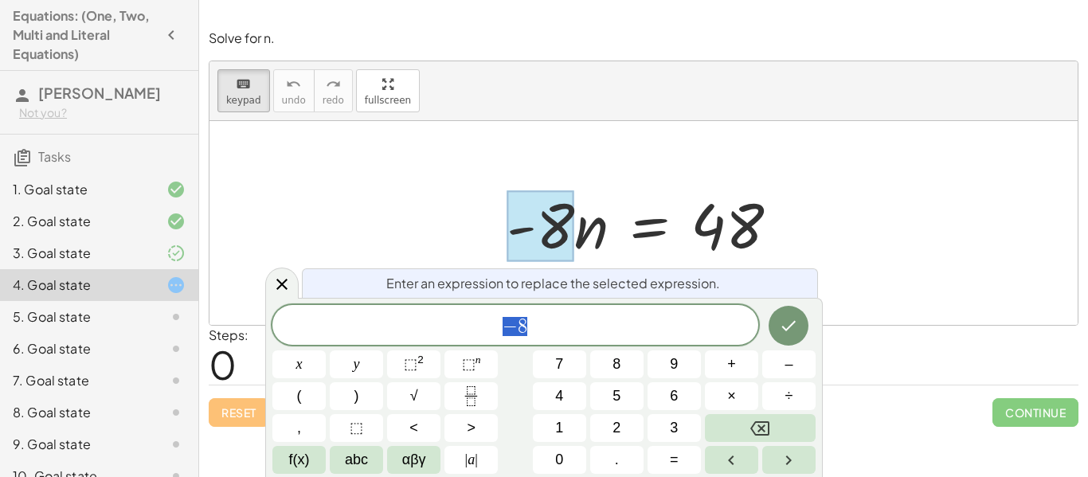
scroll to position [1, 0]
click at [795, 322] on icon "Done" at bounding box center [788, 325] width 19 height 19
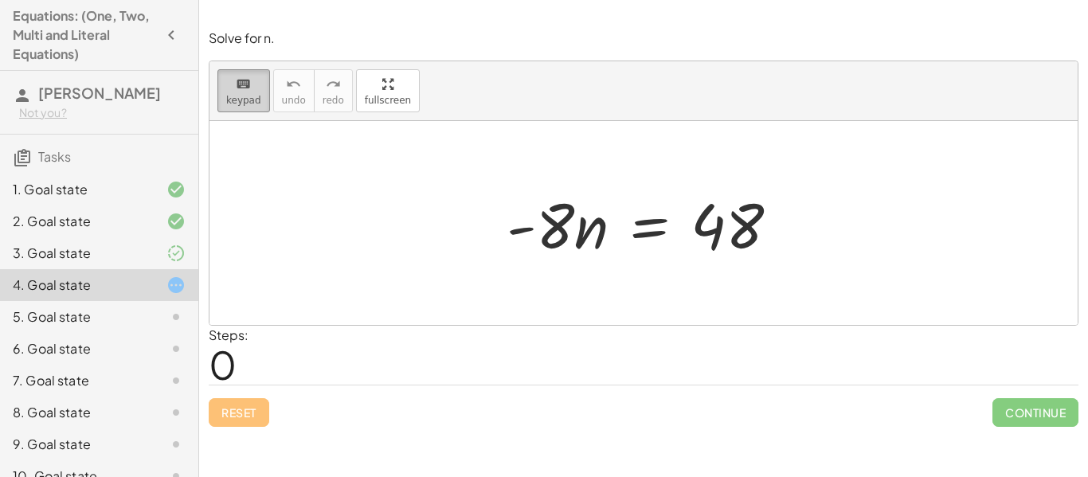
click at [228, 100] on span "keypad" at bounding box center [243, 100] width 35 height 11
click at [217, 100] on button "keyboard keypad" at bounding box center [243, 90] width 53 height 43
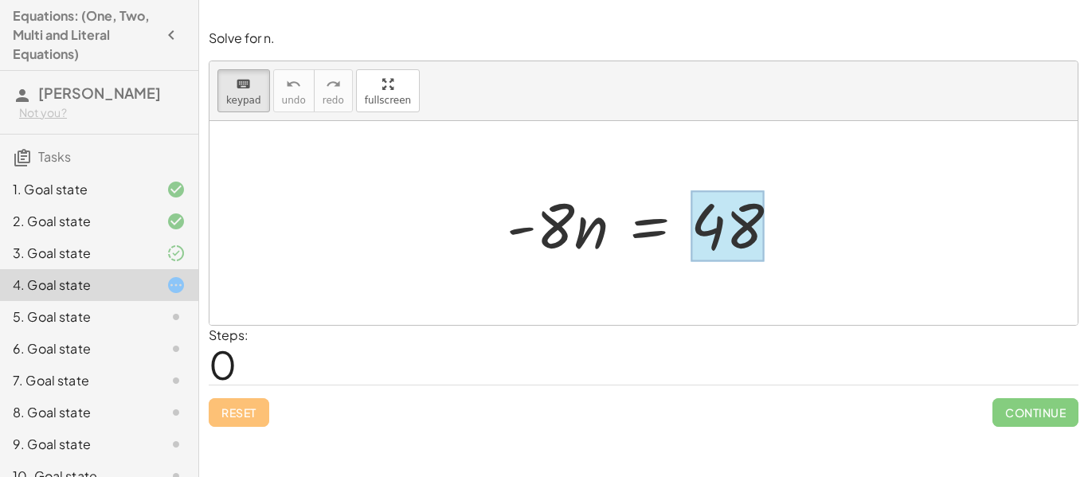
click at [708, 202] on div at bounding box center [726, 226] width 73 height 71
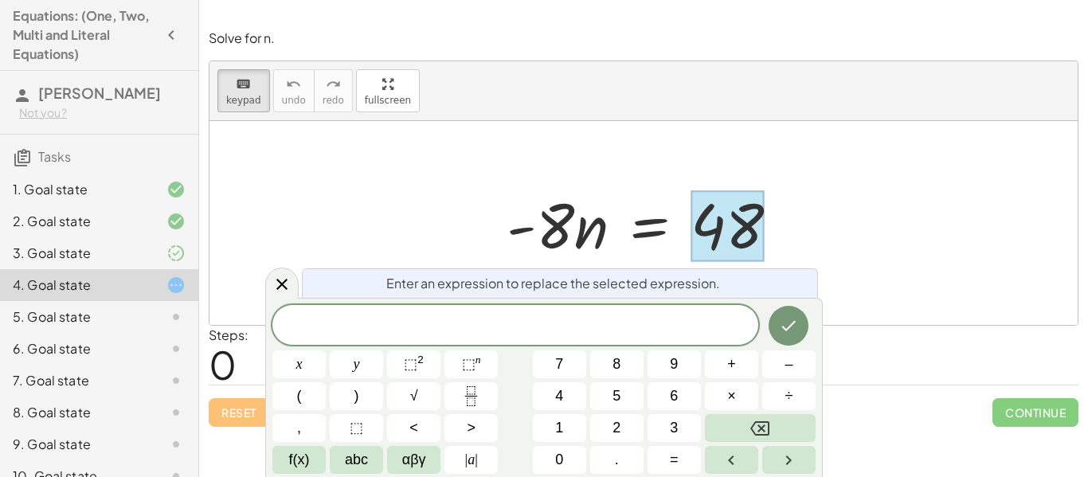
scroll to position [2, 0]
click at [557, 248] on div at bounding box center [649, 223] width 302 height 82
click at [544, 325] on span "6 ​" at bounding box center [515, 326] width 486 height 22
click at [788, 320] on icon "Done" at bounding box center [788, 325] width 19 height 19
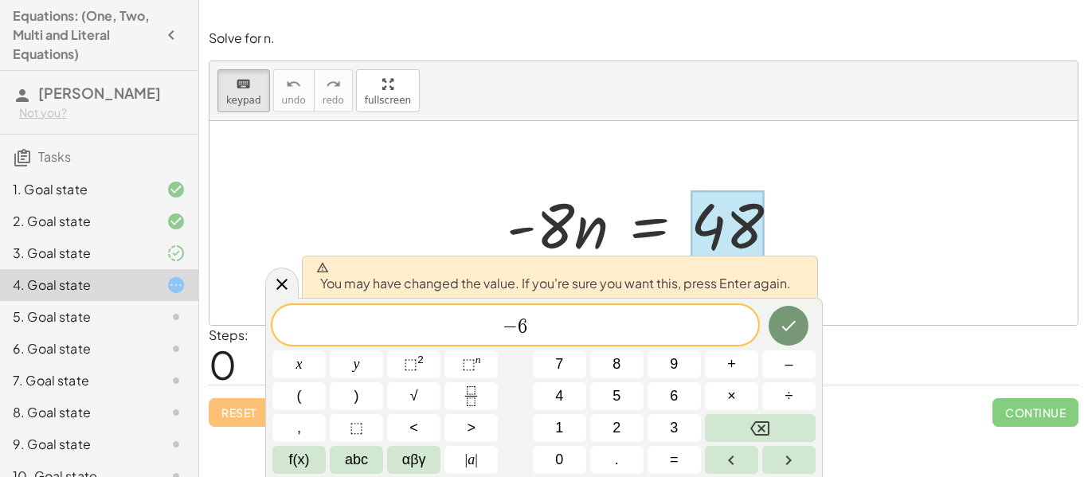
scroll to position [6, 0]
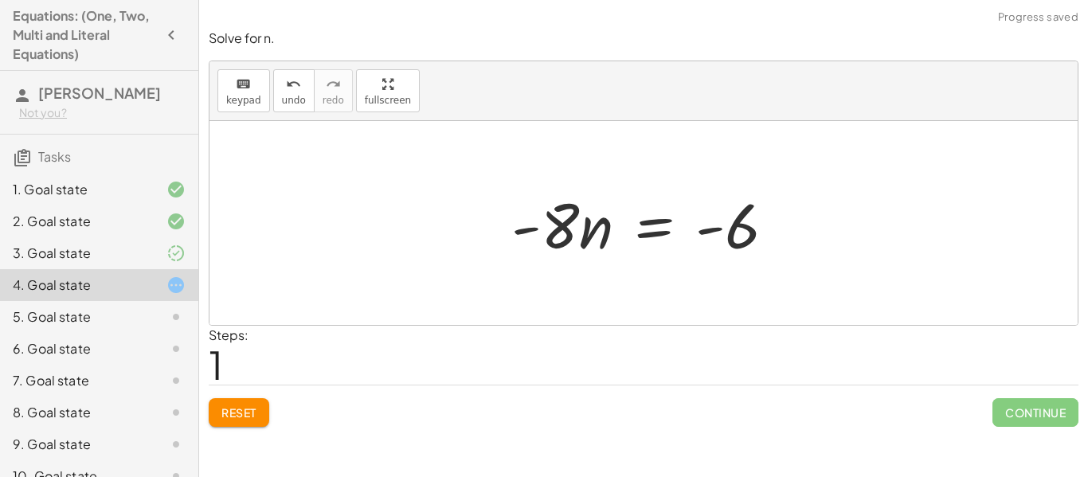
click at [569, 234] on div at bounding box center [649, 223] width 293 height 82
click at [553, 231] on div at bounding box center [649, 223] width 293 height 82
click at [557, 234] on div at bounding box center [649, 223] width 293 height 82
click at [259, 93] on button "keyboard keypad" at bounding box center [243, 90] width 53 height 43
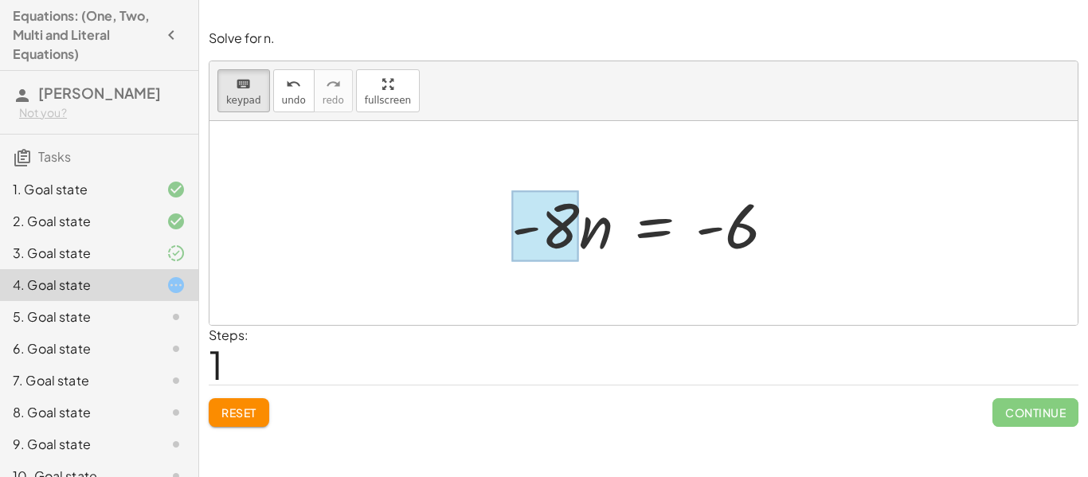
click at [569, 237] on div at bounding box center [545, 226] width 68 height 71
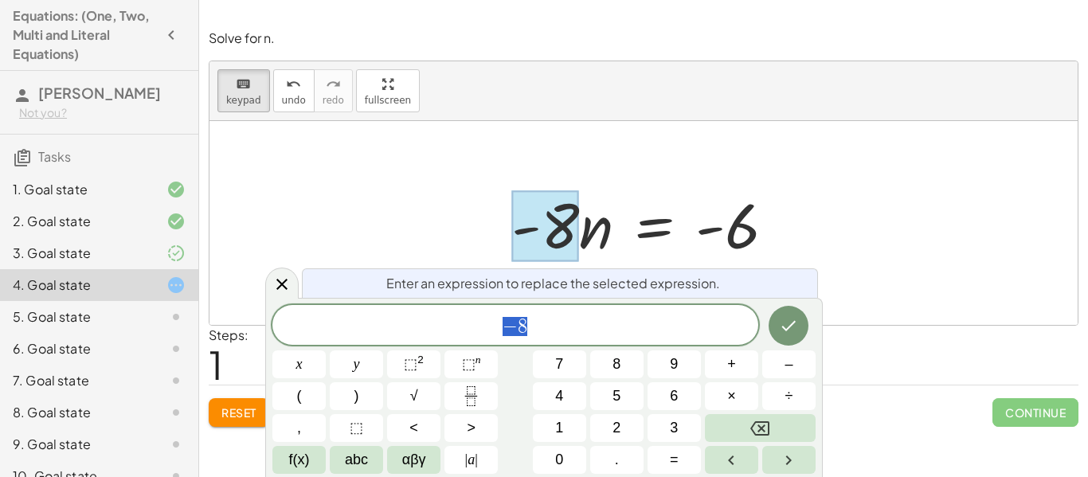
scroll to position [6, 0]
click at [538, 323] on span "− 8" at bounding box center [515, 326] width 486 height 22
click at [792, 335] on button "Done" at bounding box center [788, 326] width 40 height 40
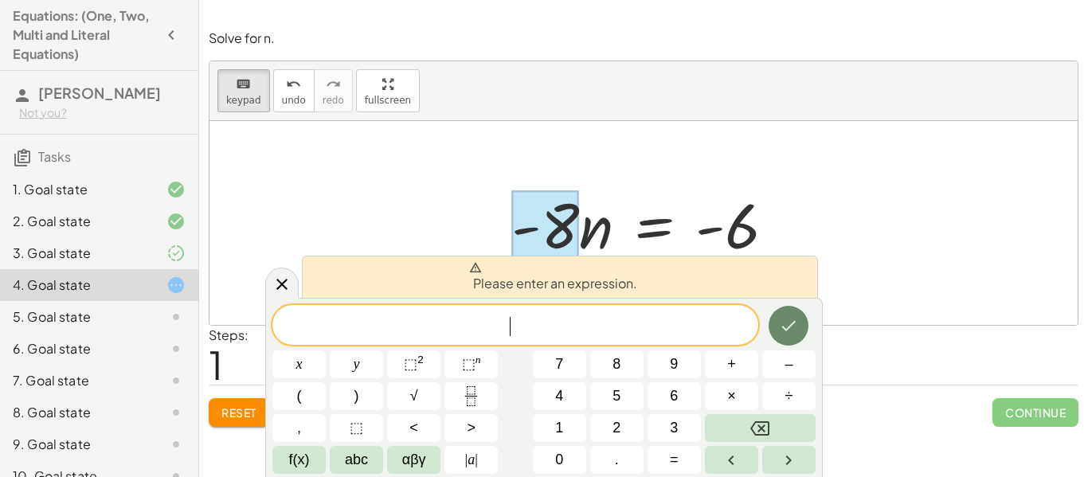
scroll to position [7, 0]
click at [557, 218] on div at bounding box center [545, 226] width 68 height 71
click at [592, 230] on div at bounding box center [649, 223] width 293 height 82
click at [274, 299] on div "Please enter an expression. x y ⬚ 2 ⬚ n 7 8 9 + – ( ) √ 4 5 6 × ÷ , ⬚ < > 1 2 3…" at bounding box center [543, 387] width 557 height 180
click at [279, 278] on icon at bounding box center [281, 283] width 19 height 19
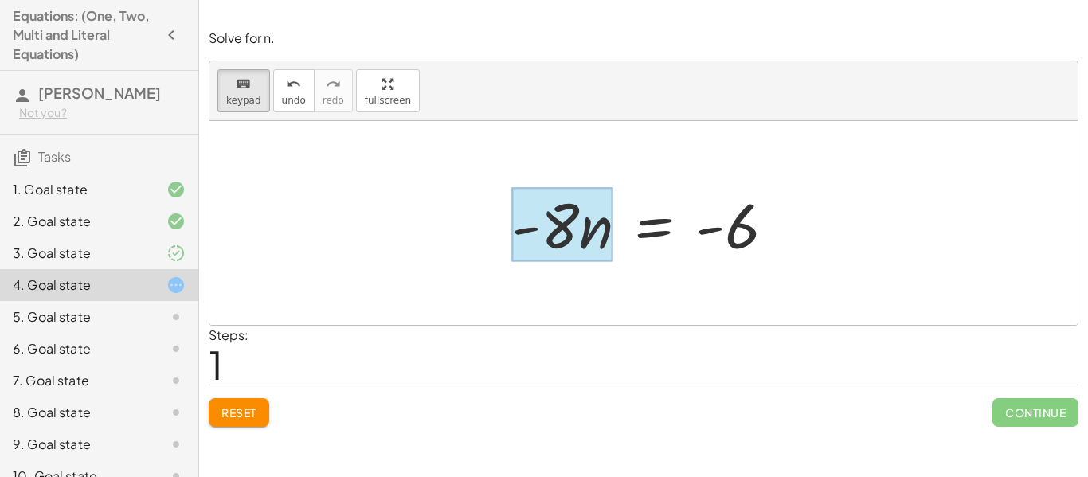
click at [584, 222] on div at bounding box center [562, 225] width 102 height 74
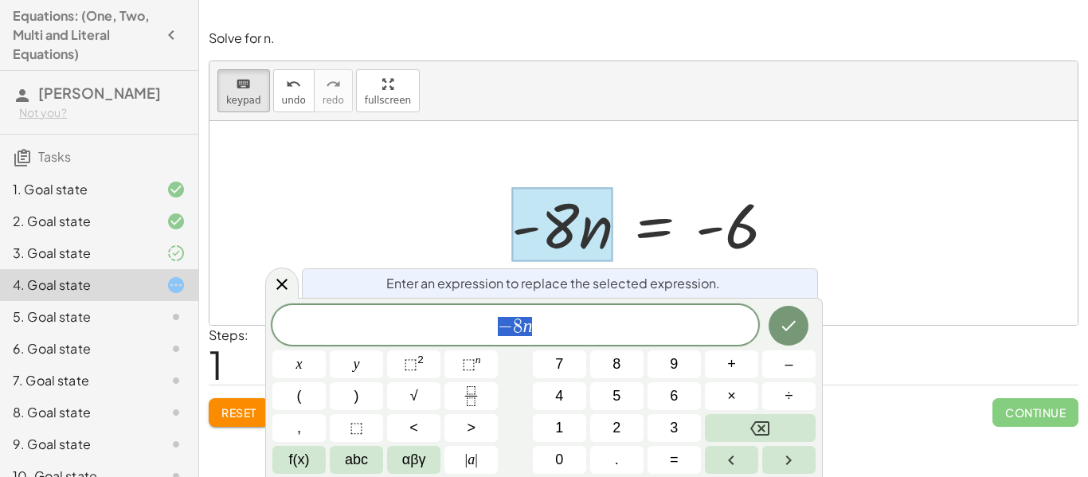
scroll to position [8, 0]
click at [790, 316] on icon "Done" at bounding box center [788, 325] width 19 height 19
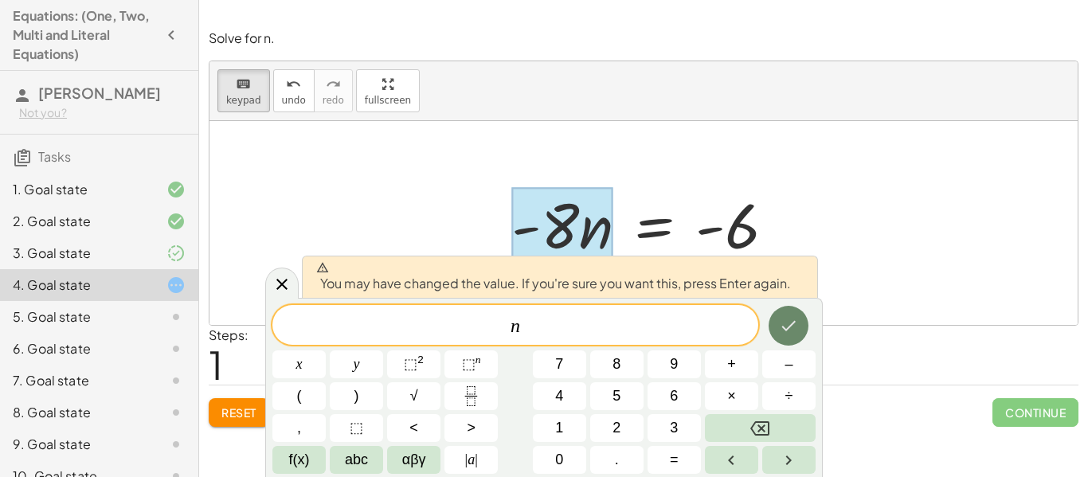
click at [784, 344] on button "Done" at bounding box center [788, 326] width 40 height 40
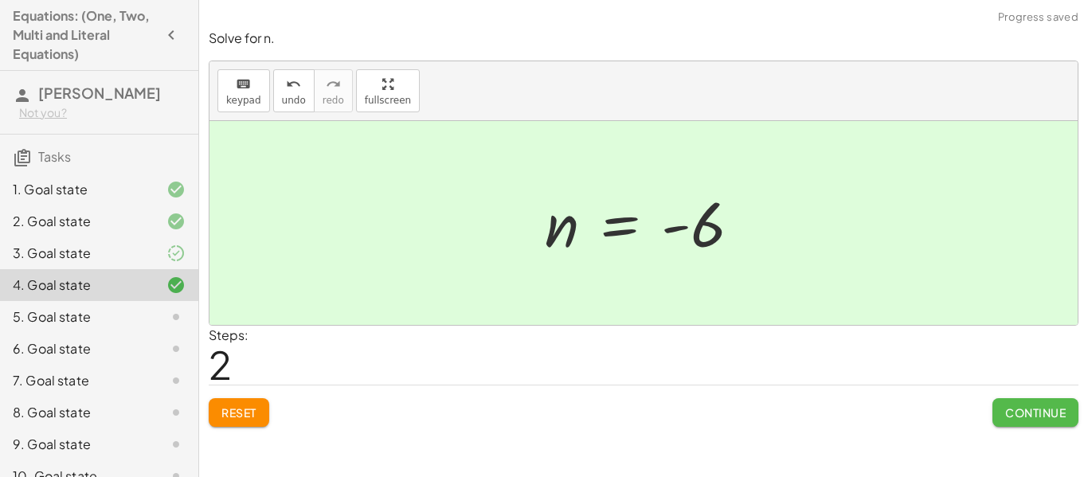
click at [1041, 416] on span "Continue" at bounding box center [1035, 412] width 61 height 14
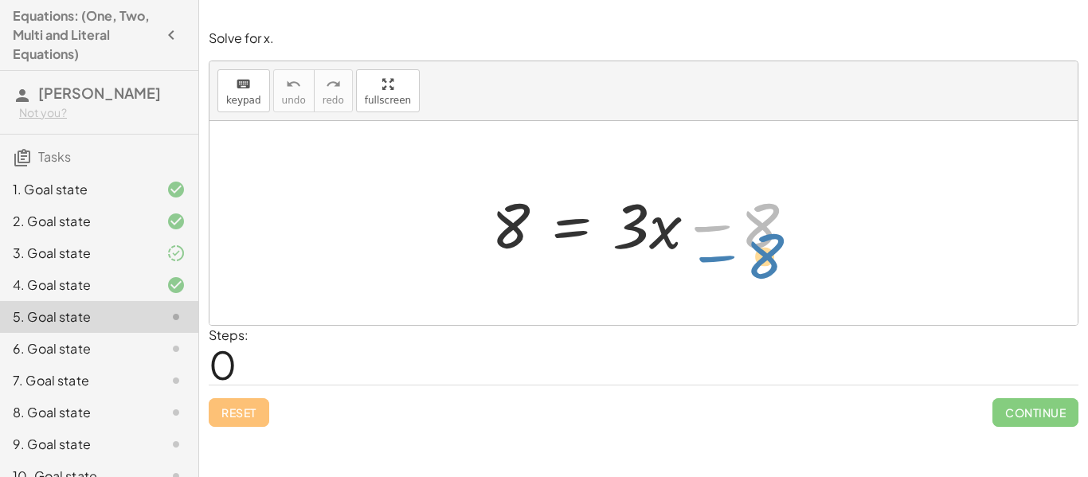
drag, startPoint x: 764, startPoint y: 229, endPoint x: 769, endPoint y: 260, distance: 30.6
click at [769, 260] on div at bounding box center [649, 223] width 332 height 82
drag, startPoint x: 771, startPoint y: 214, endPoint x: 557, endPoint y: 225, distance: 214.5
click at [557, 225] on div at bounding box center [649, 223] width 332 height 82
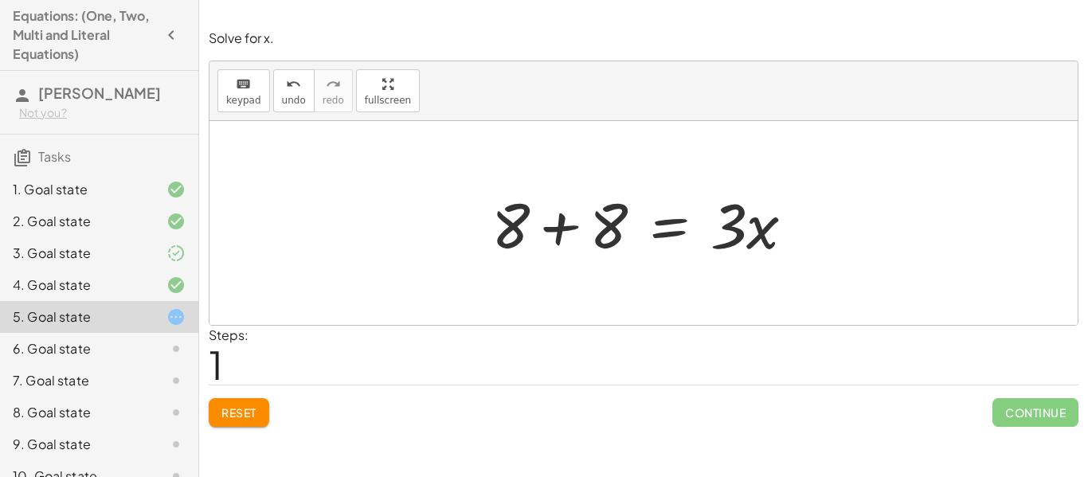
click at [512, 233] on div at bounding box center [649, 223] width 332 height 82
click at [513, 236] on div at bounding box center [649, 223] width 332 height 82
click at [517, 228] on div at bounding box center [649, 223] width 332 height 82
click at [563, 227] on div at bounding box center [649, 223] width 332 height 82
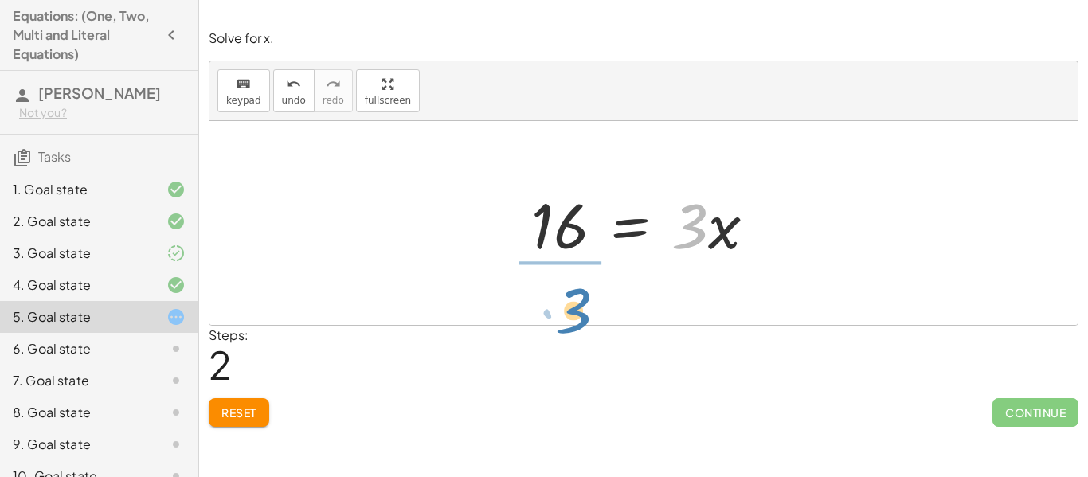
drag, startPoint x: 692, startPoint y: 235, endPoint x: 576, endPoint y: 317, distance: 142.3
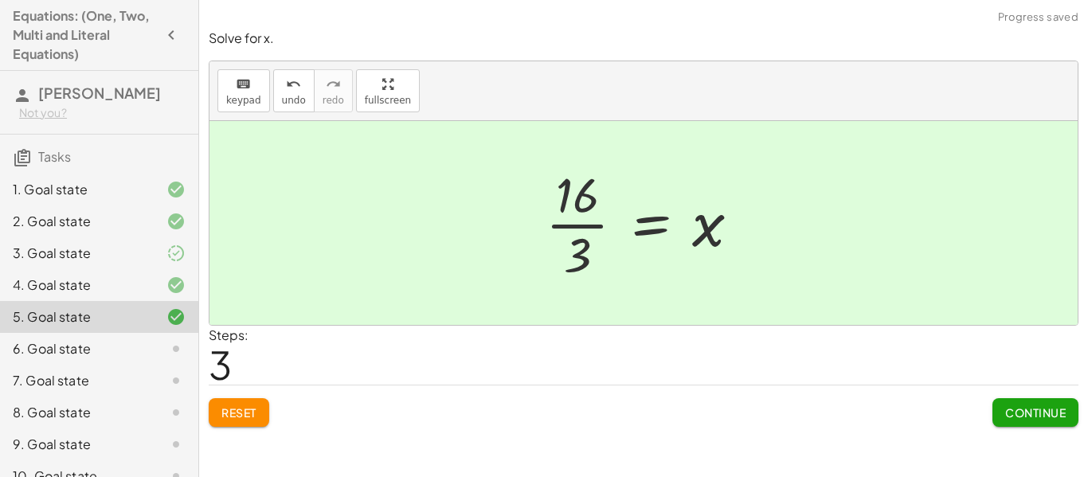
click at [1020, 416] on span "Continue" at bounding box center [1035, 412] width 61 height 14
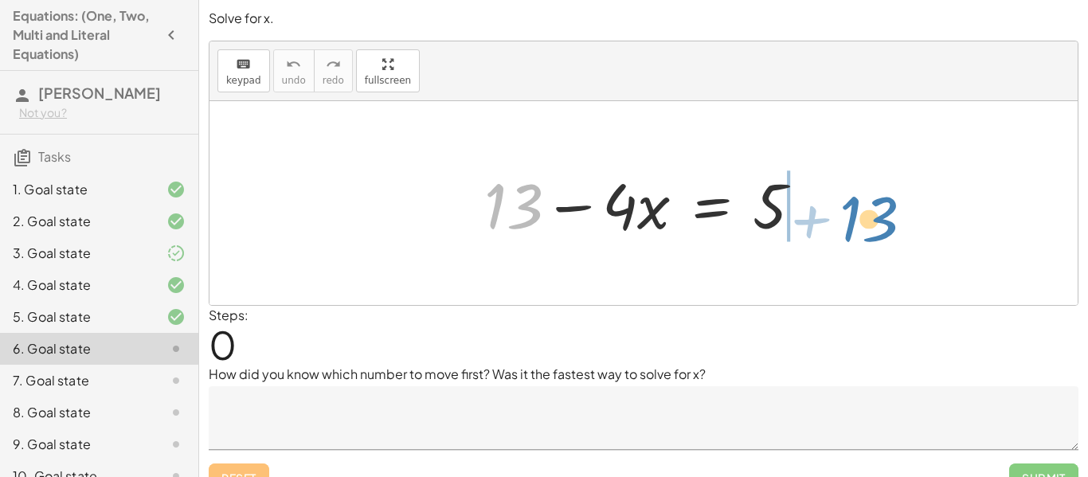
drag, startPoint x: 530, startPoint y: 209, endPoint x: 885, endPoint y: 222, distance: 355.3
click at [885, 222] on div "+ 13 + 13 − · 4 · x = 5" at bounding box center [643, 203] width 868 height 204
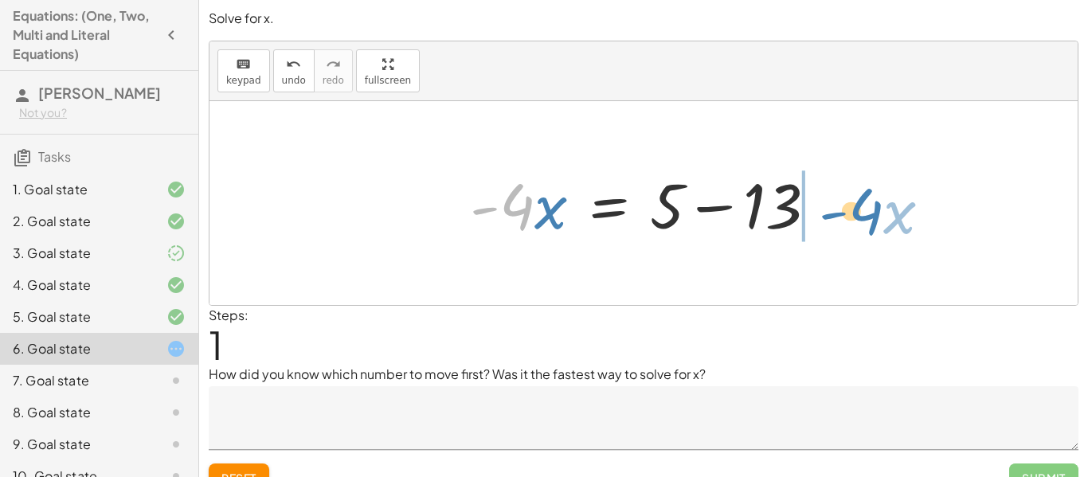
drag, startPoint x: 512, startPoint y: 207, endPoint x: 859, endPoint y: 212, distance: 347.2
click at [859, 212] on div "+ 13 − · 4 · x = 5 · - 4 · x 13 · 4 · x = 5 - + −" at bounding box center [643, 203] width 868 height 204
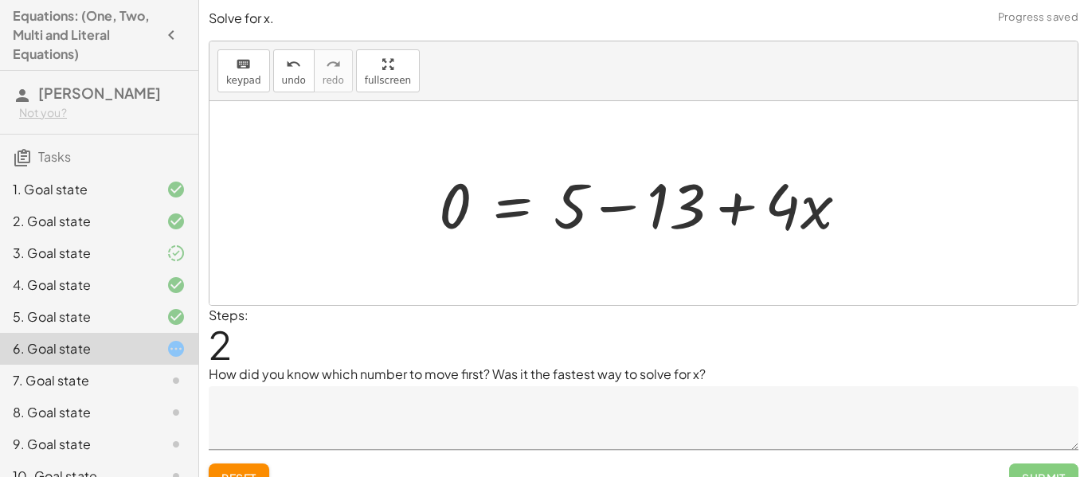
click at [224, 464] on button "Reset" at bounding box center [239, 477] width 61 height 29
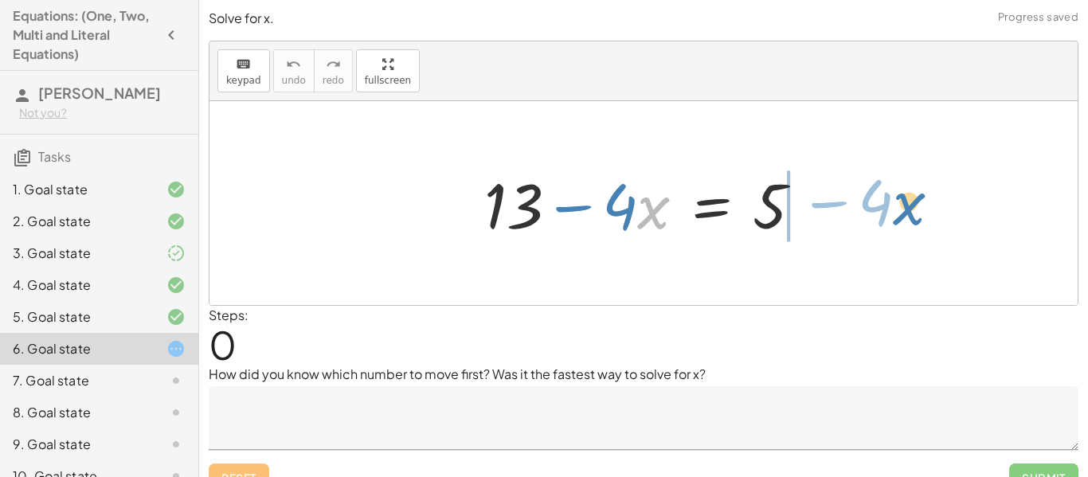
drag, startPoint x: 642, startPoint y: 213, endPoint x: 894, endPoint y: 199, distance: 252.8
click at [894, 199] on div "· x − · 4 + 13 − · 4 · x = 5" at bounding box center [643, 203] width 868 height 204
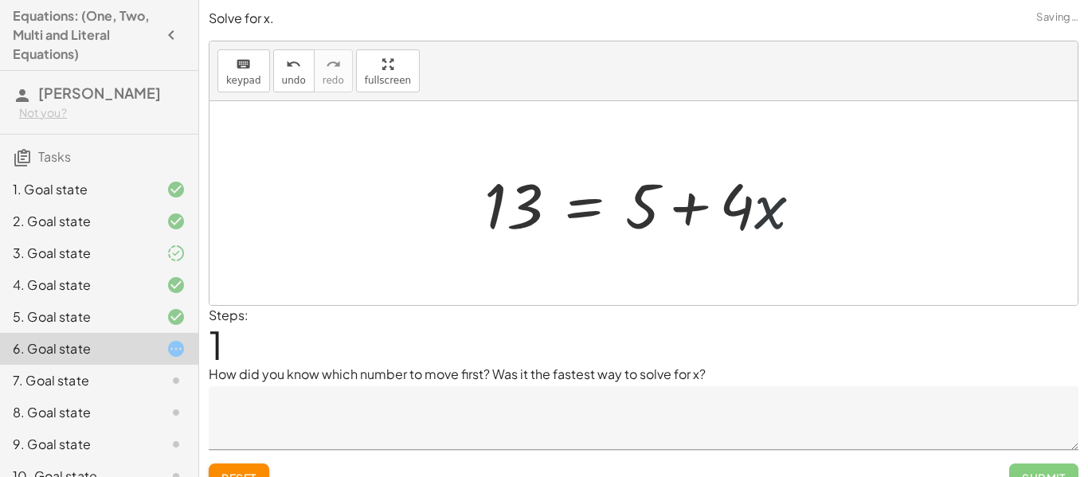
click at [775, 209] on div at bounding box center [649, 203] width 346 height 82
drag, startPoint x: 649, startPoint y: 212, endPoint x: 562, endPoint y: 230, distance: 88.7
click at [562, 230] on div at bounding box center [649, 203] width 346 height 82
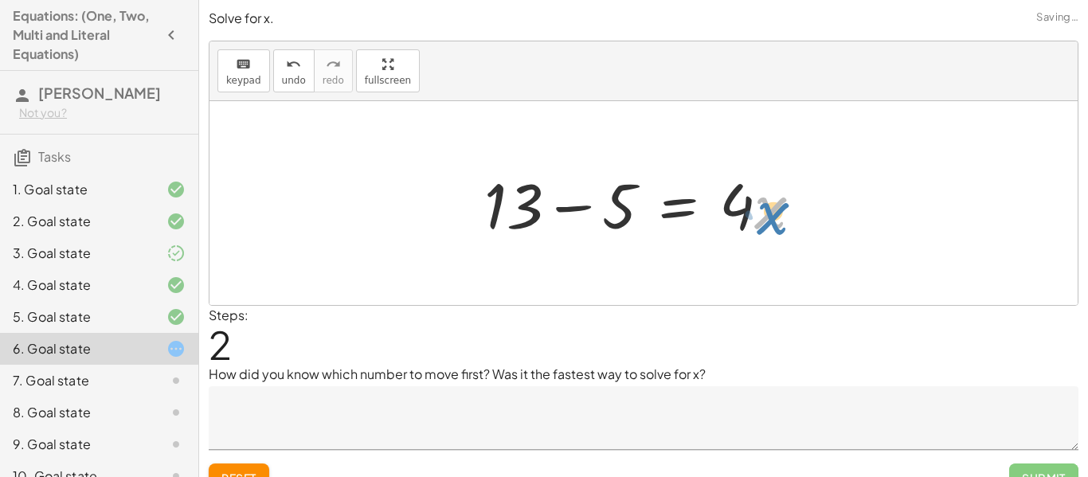
click at [773, 216] on div at bounding box center [649, 203] width 346 height 82
drag, startPoint x: 734, startPoint y: 207, endPoint x: 720, endPoint y: 237, distance: 33.5
click at [720, 237] on div at bounding box center [649, 203] width 346 height 82
click at [581, 209] on div at bounding box center [649, 203] width 346 height 82
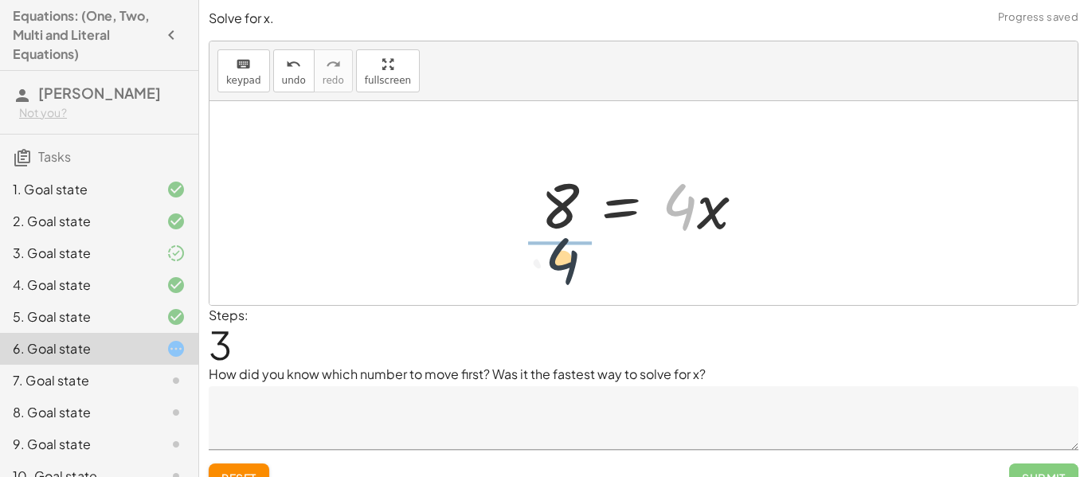
drag, startPoint x: 679, startPoint y: 212, endPoint x: 546, endPoint y: 271, distance: 145.7
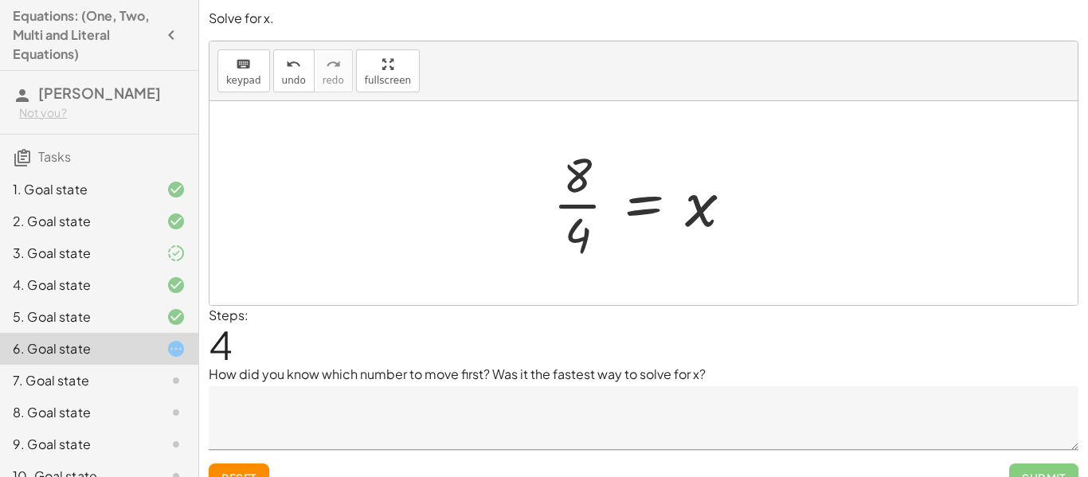
click at [587, 211] on div at bounding box center [649, 203] width 209 height 123
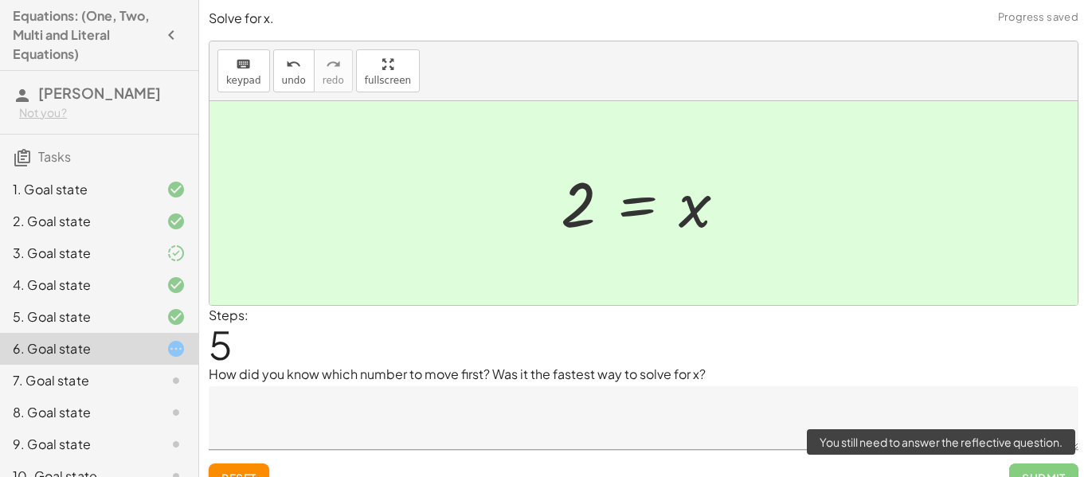
click at [1023, 470] on span "Submit" at bounding box center [1043, 477] width 69 height 29
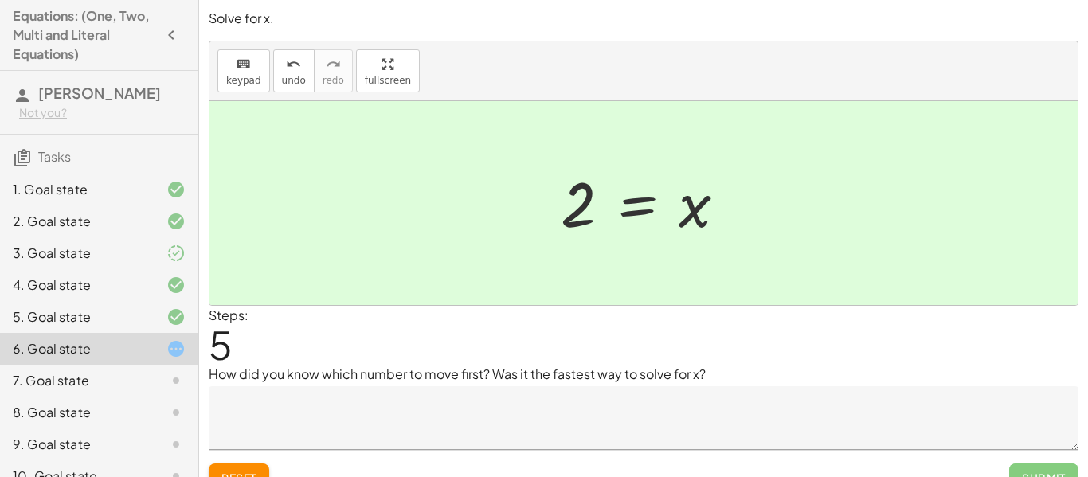
click at [548, 420] on textarea at bounding box center [643, 418] width 869 height 64
click at [265, 467] on button "Reset" at bounding box center [239, 477] width 61 height 29
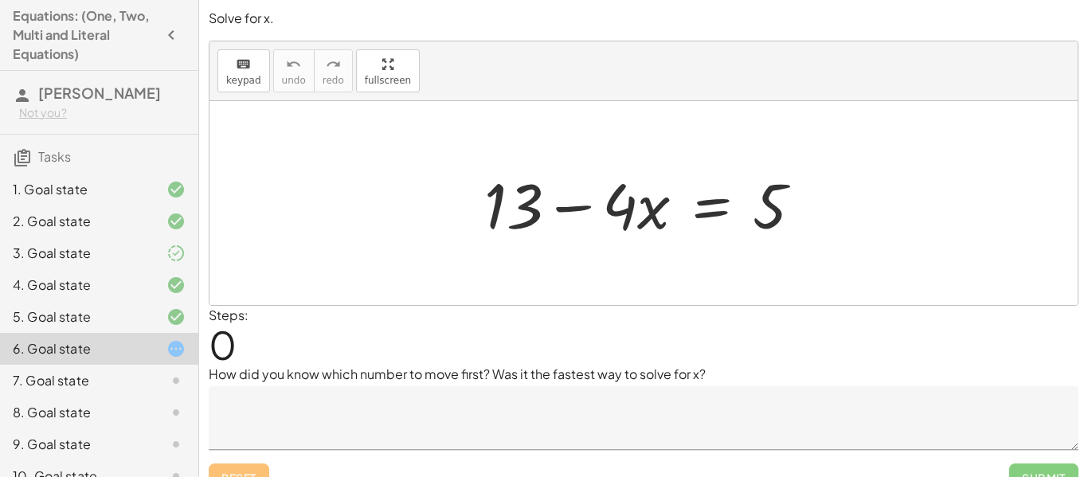
click at [506, 209] on div at bounding box center [649, 203] width 346 height 82
drag, startPoint x: 535, startPoint y: 215, endPoint x: 864, endPoint y: 220, distance: 328.8
click at [864, 220] on div "+ 13 + 13 − · 4 · x = 5" at bounding box center [643, 203] width 868 height 204
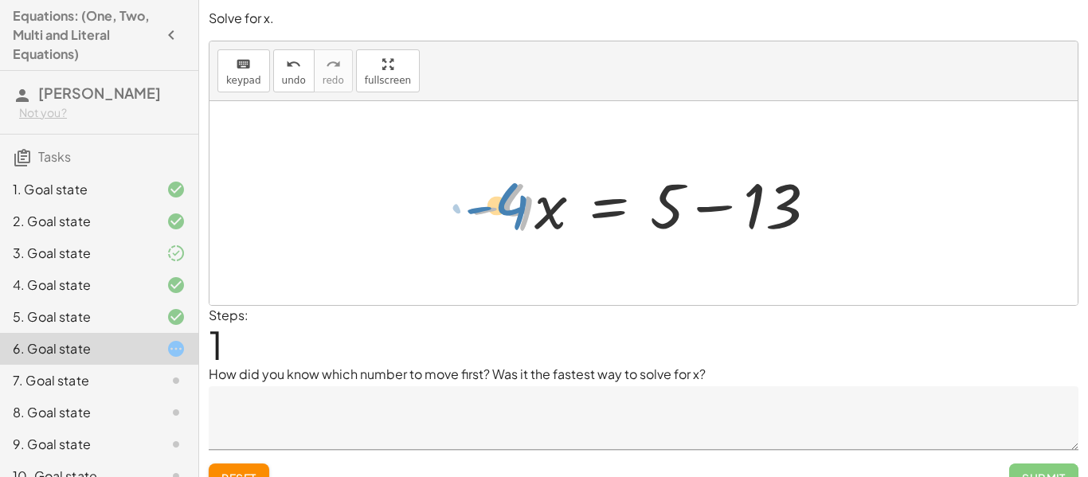
click at [514, 206] on div at bounding box center [650, 203] width 376 height 82
click at [722, 205] on div at bounding box center [650, 203] width 376 height 82
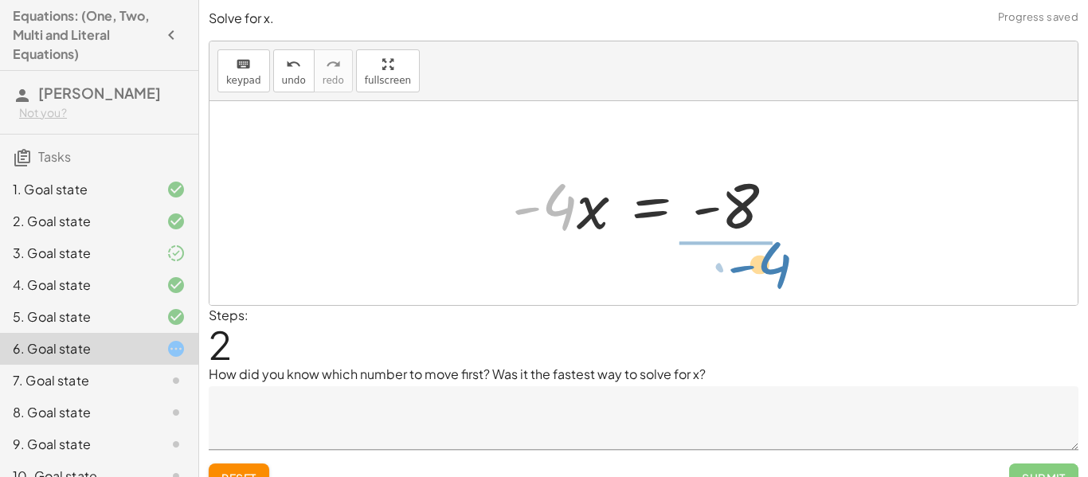
drag, startPoint x: 553, startPoint y: 211, endPoint x: 765, endPoint y: 269, distance: 219.6
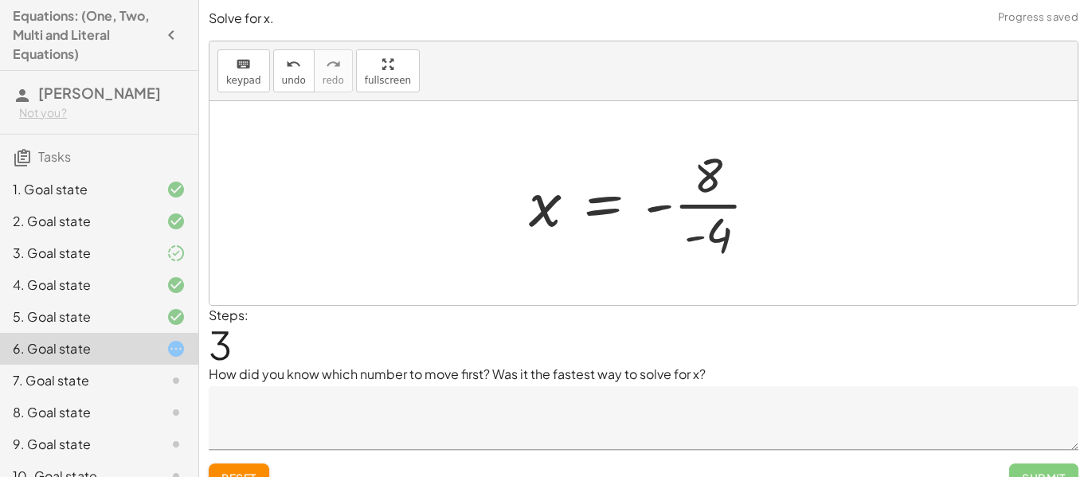
click at [704, 206] on div at bounding box center [649, 203] width 257 height 123
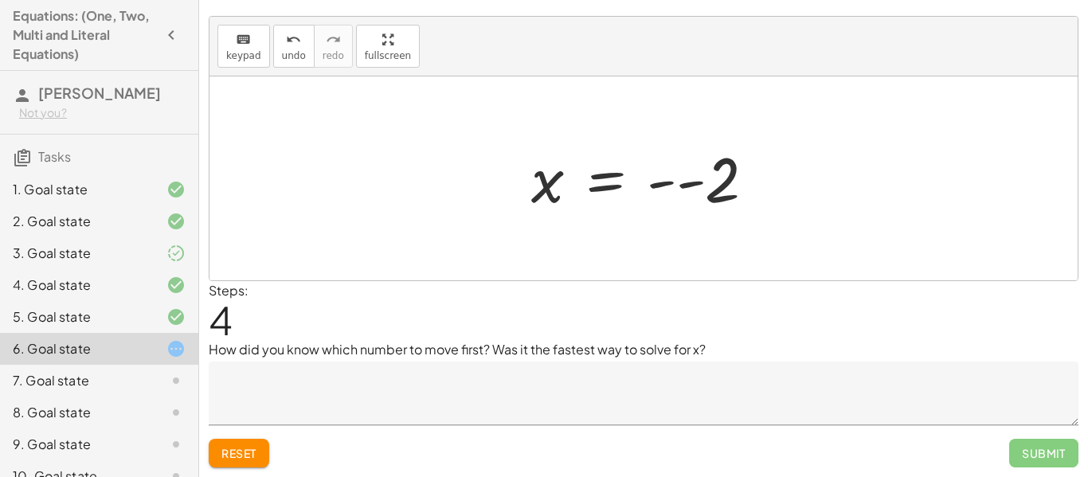
click at [673, 184] on div at bounding box center [649, 178] width 252 height 79
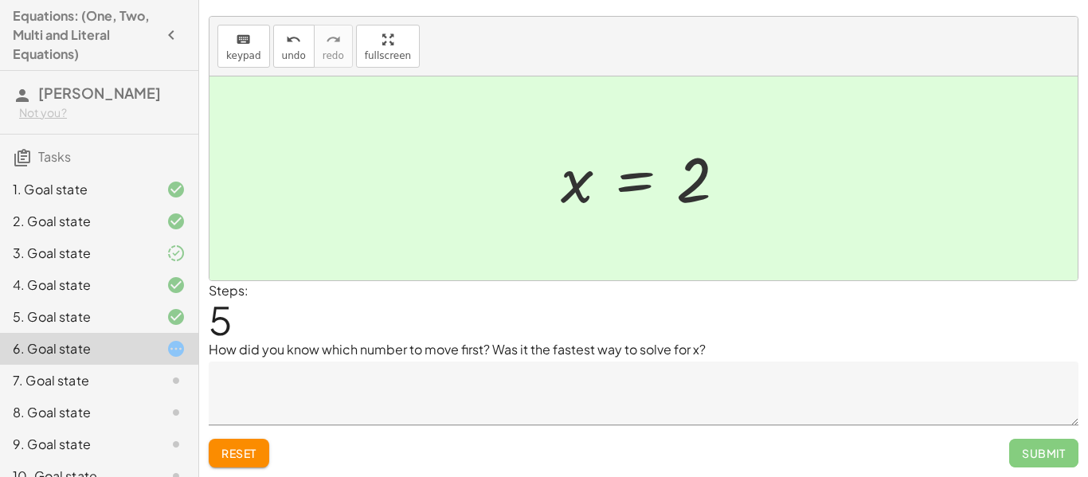
click at [260, 454] on button "Reset" at bounding box center [239, 453] width 61 height 29
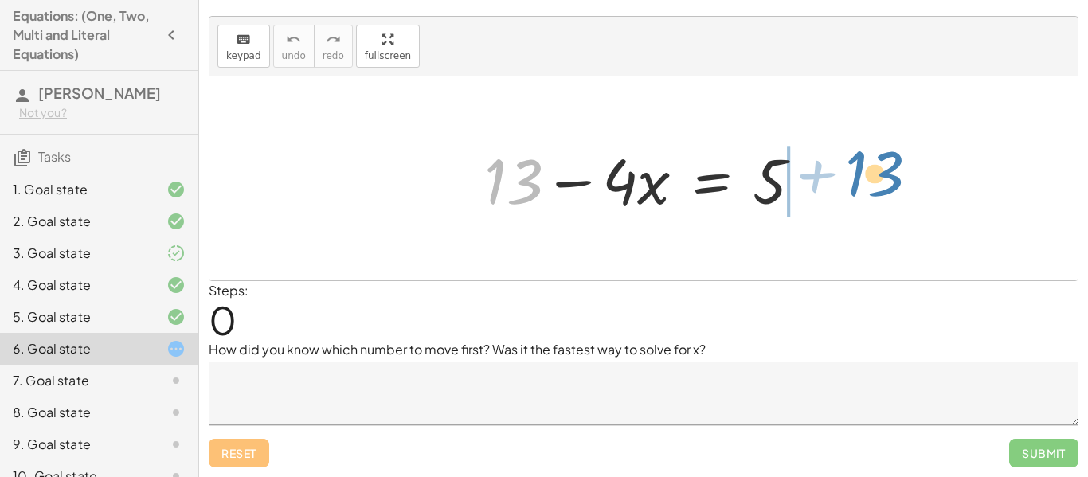
drag, startPoint x: 510, startPoint y: 194, endPoint x: 869, endPoint y: 186, distance: 359.1
click at [869, 186] on div "+ 13 + 13 − · 4 · x = 5" at bounding box center [643, 178] width 868 height 204
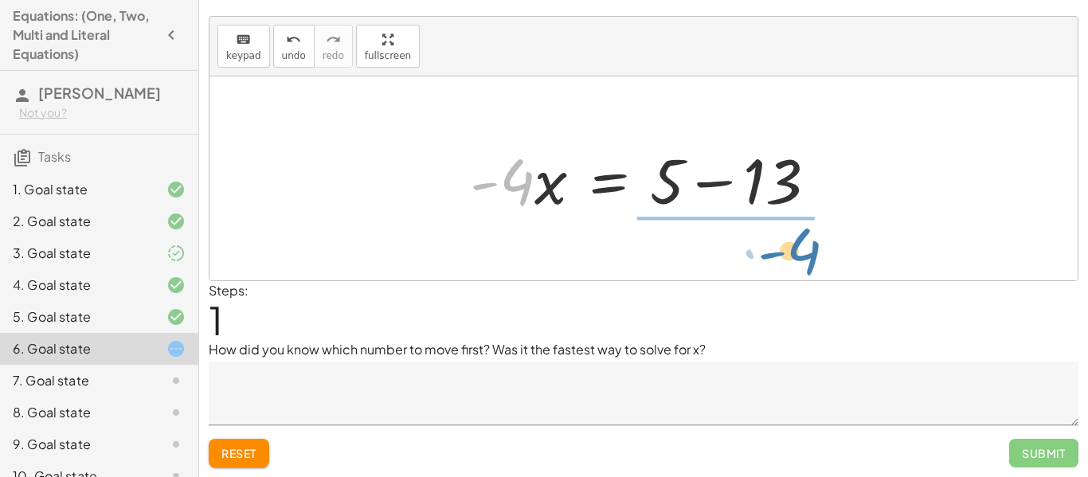
drag, startPoint x: 514, startPoint y: 182, endPoint x: 795, endPoint y: 250, distance: 289.1
click at [795, 250] on div "+ 13 − · 4 · x = 5 · - 4 13 · 4 · x = 5 - + −" at bounding box center [643, 178] width 868 height 204
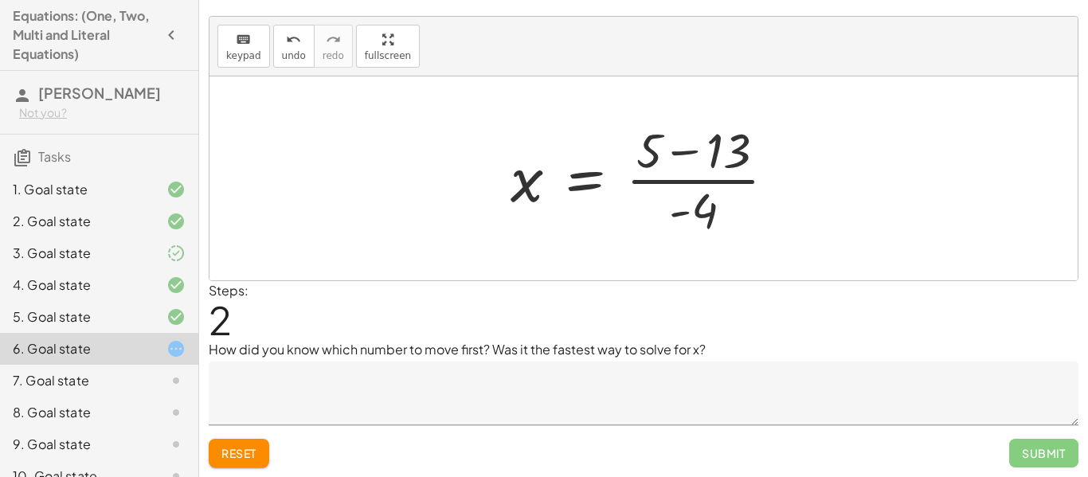
click at [678, 184] on div at bounding box center [649, 178] width 294 height 123
click at [678, 150] on div at bounding box center [649, 178] width 294 height 123
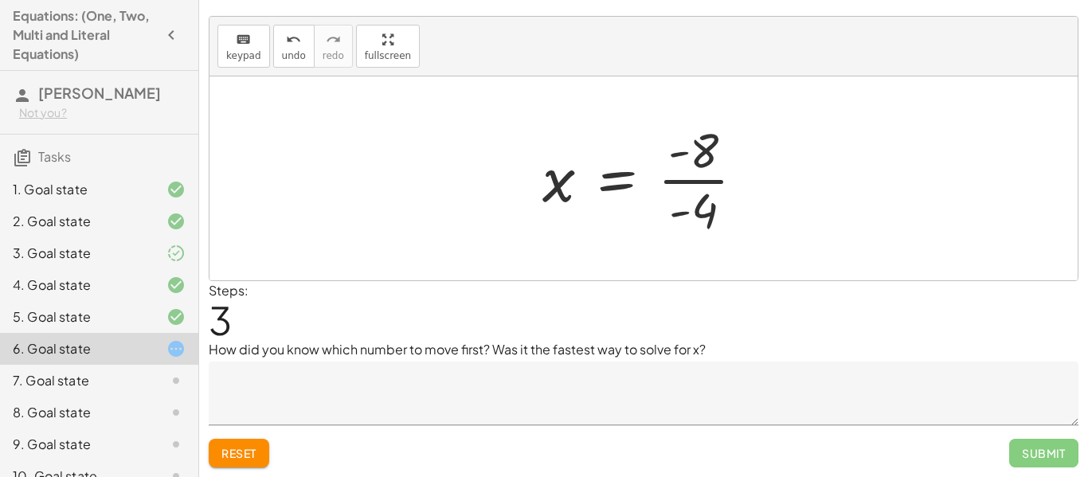
click at [683, 179] on div at bounding box center [649, 178] width 231 height 123
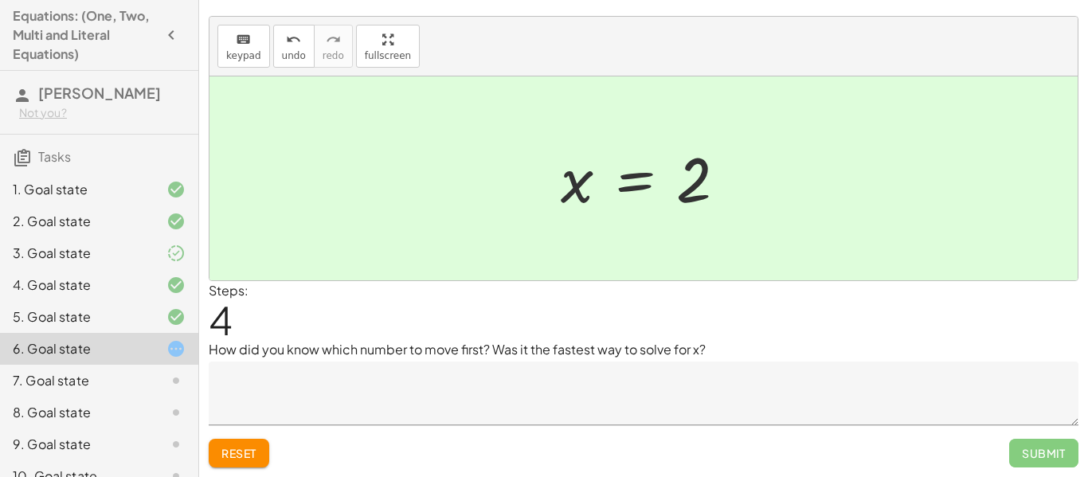
click at [742, 386] on textarea at bounding box center [643, 393] width 869 height 64
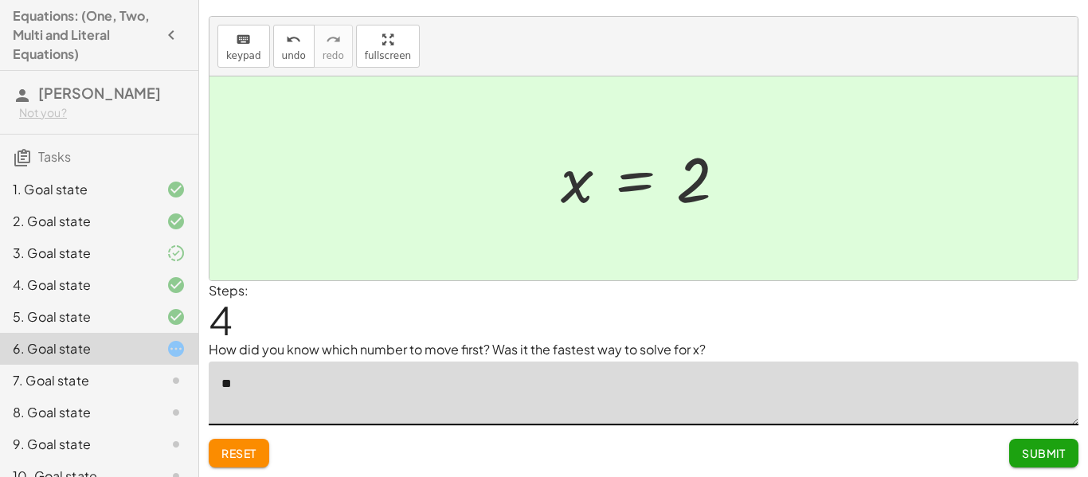
type textarea "*"
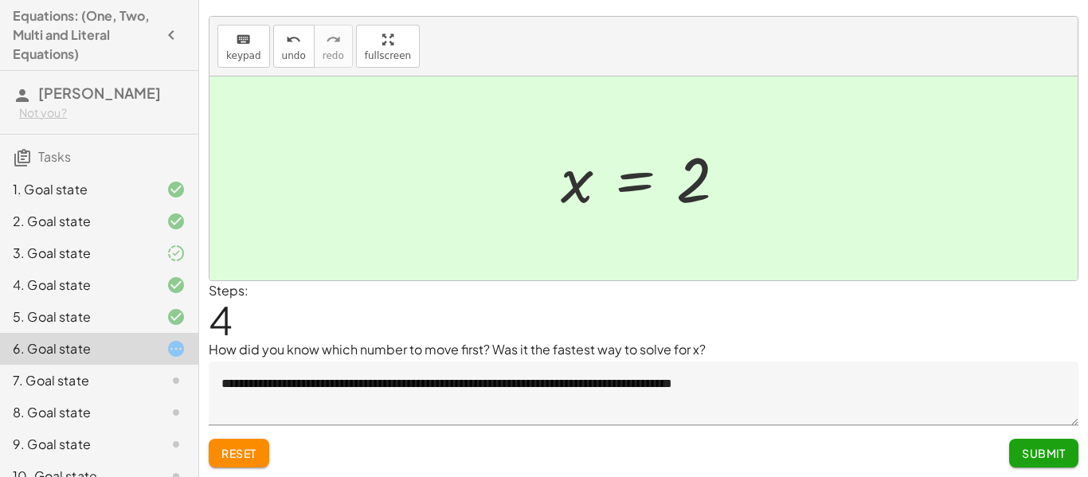
click at [727, 330] on div "Steps: 4" at bounding box center [643, 310] width 869 height 59
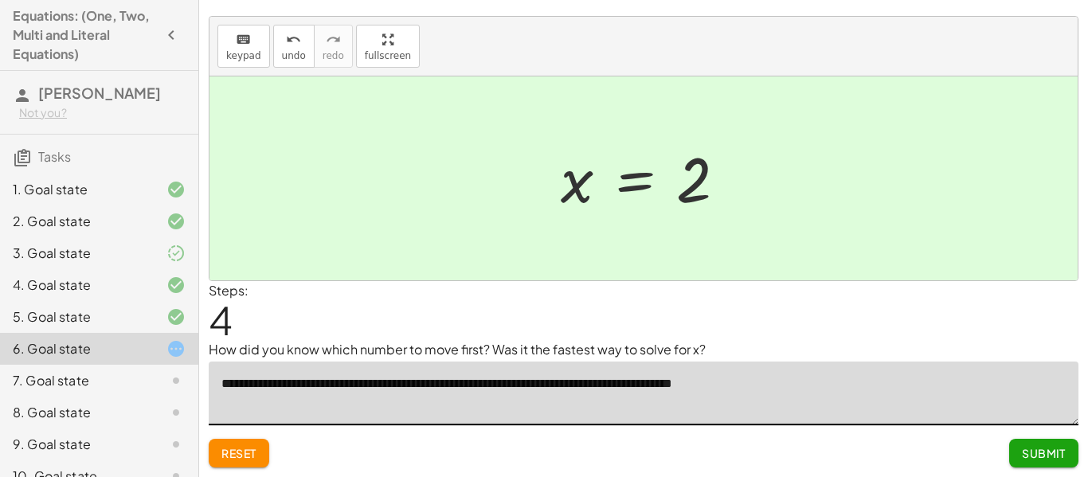
click at [773, 381] on textarea "**********" at bounding box center [643, 393] width 869 height 64
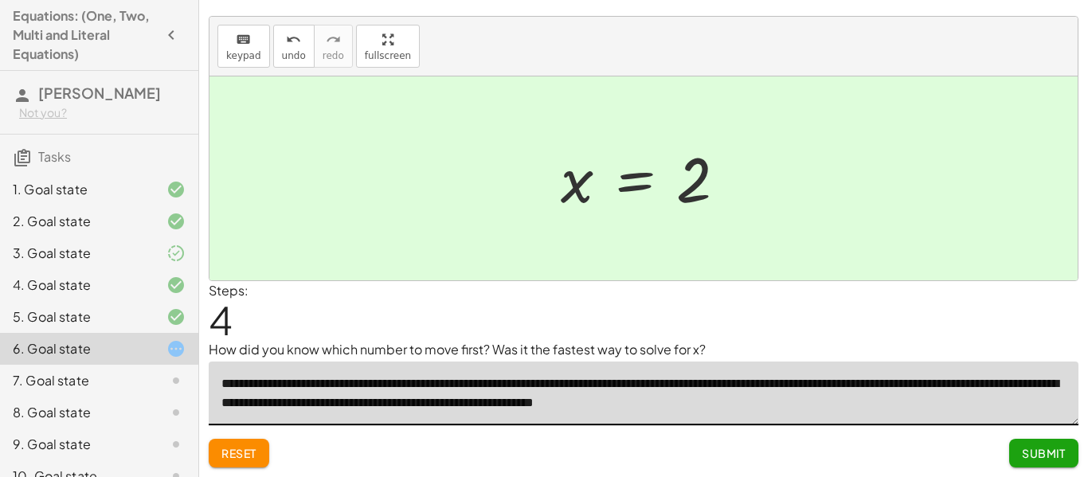
type textarea "**********"
click at [1049, 450] on span "Submit" at bounding box center [1043, 453] width 44 height 14
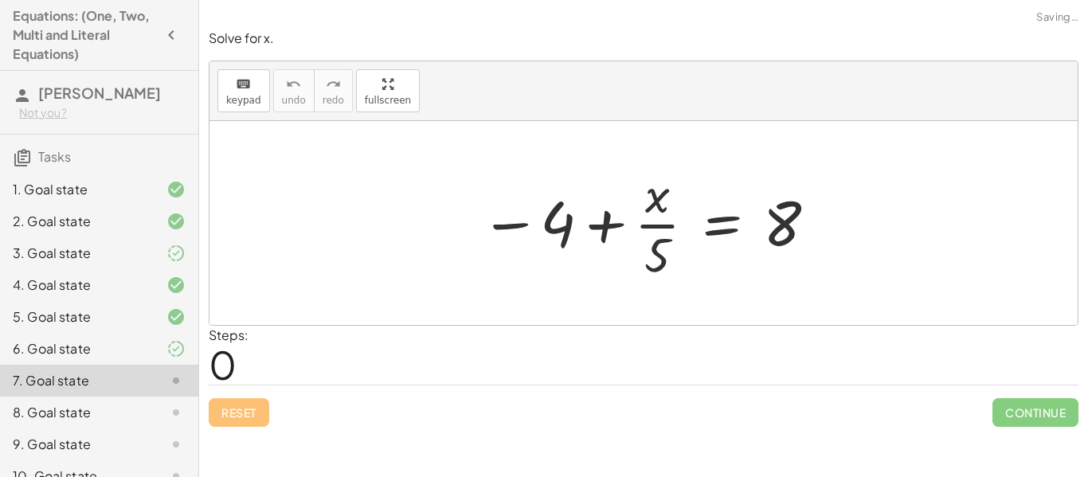
scroll to position [0, 0]
click at [661, 229] on div at bounding box center [649, 223] width 354 height 123
drag, startPoint x: 560, startPoint y: 227, endPoint x: 906, endPoint y: 220, distance: 345.6
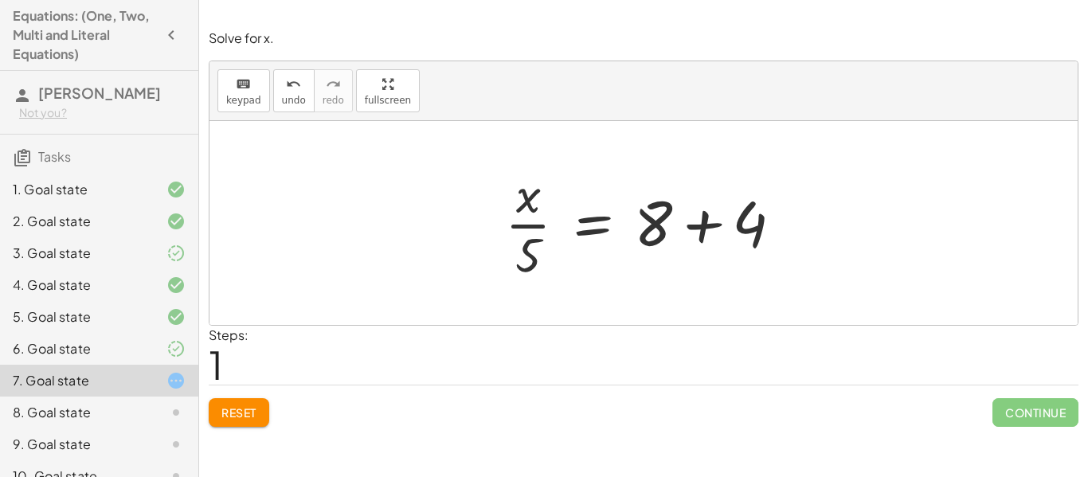
click at [704, 223] on div at bounding box center [650, 223] width 306 height 123
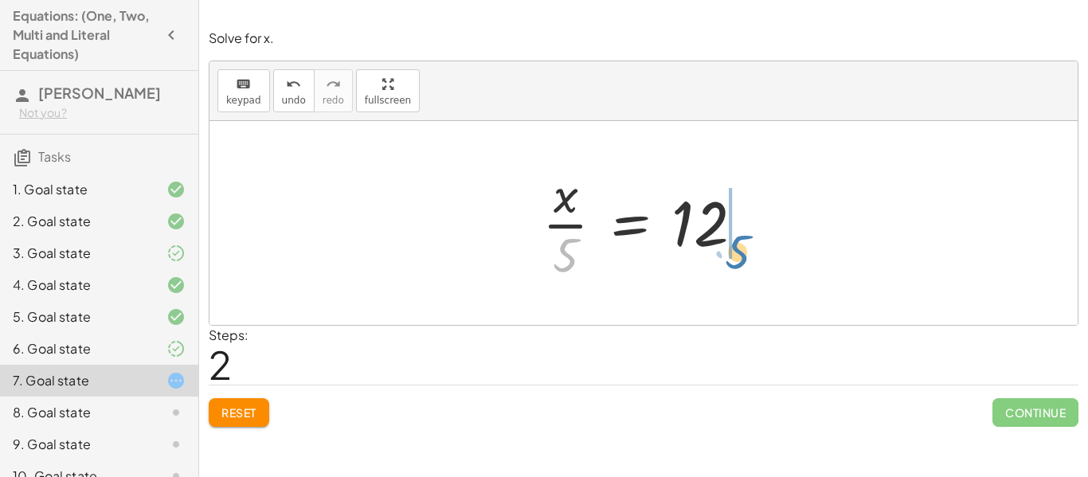
drag, startPoint x: 571, startPoint y: 251, endPoint x: 743, endPoint y: 248, distance: 172.0
click at [743, 248] on div at bounding box center [649, 223] width 230 height 123
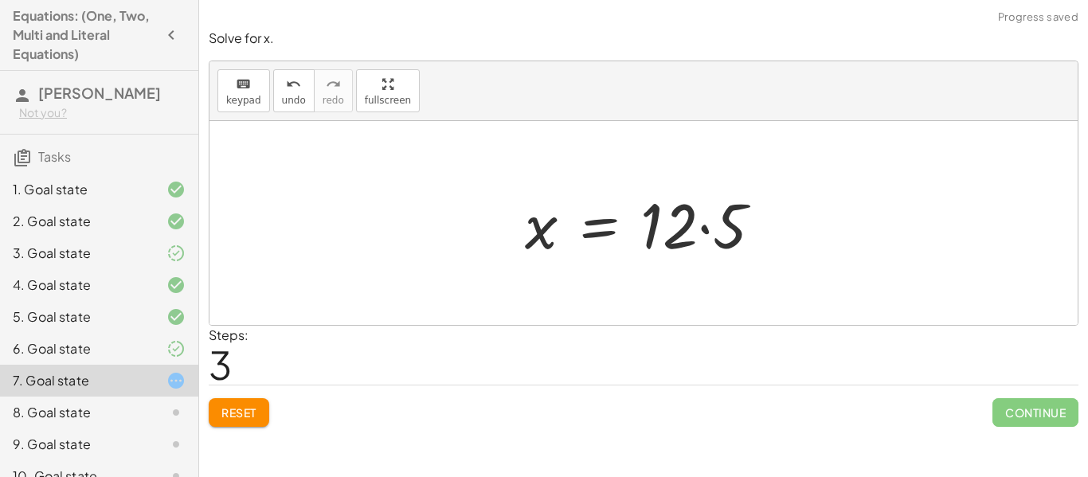
click at [709, 230] on div at bounding box center [649, 223] width 265 height 82
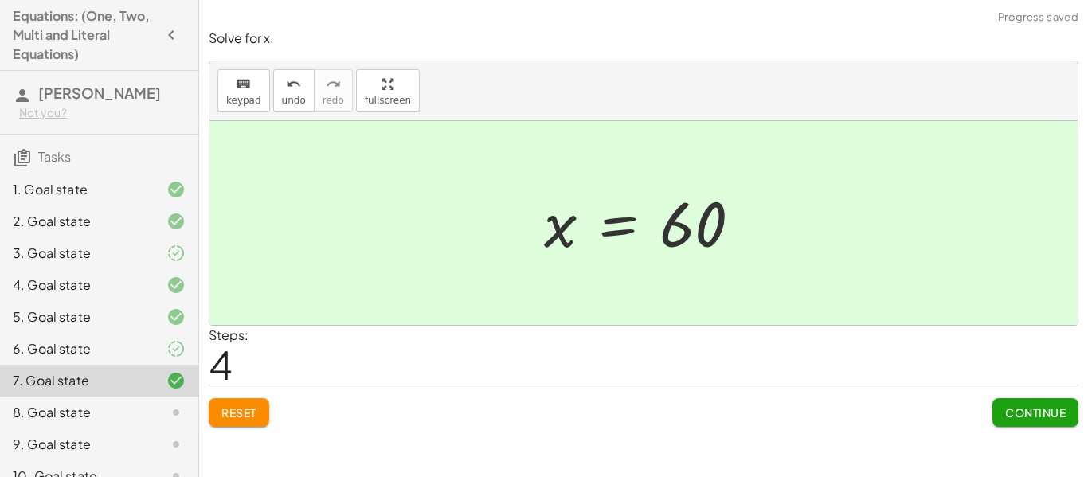
click at [1034, 416] on span "Continue" at bounding box center [1035, 412] width 61 height 14
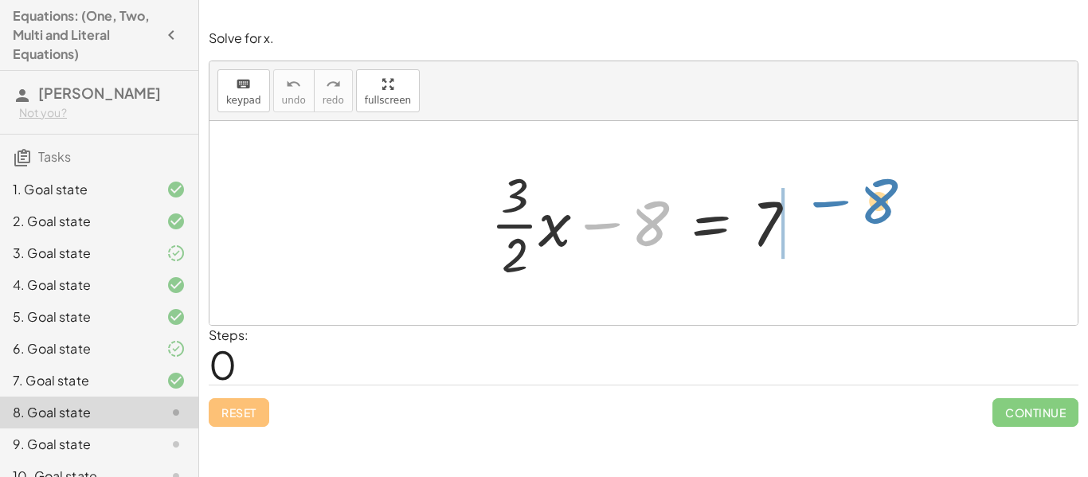
drag, startPoint x: 653, startPoint y: 225, endPoint x: 880, endPoint y: 205, distance: 227.8
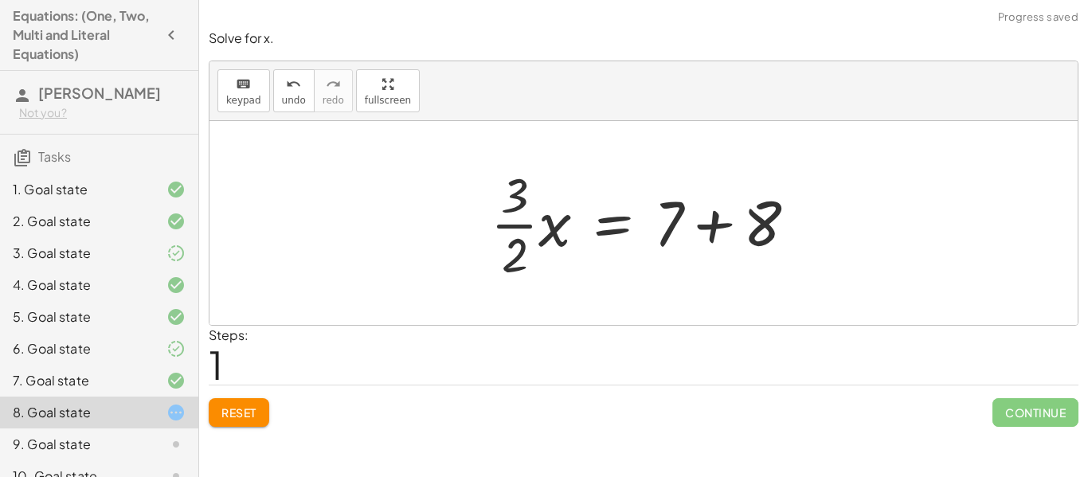
click at [517, 228] on div at bounding box center [649, 223] width 334 height 123
click at [520, 225] on div at bounding box center [649, 223] width 334 height 123
click at [545, 232] on div at bounding box center [649, 223] width 334 height 123
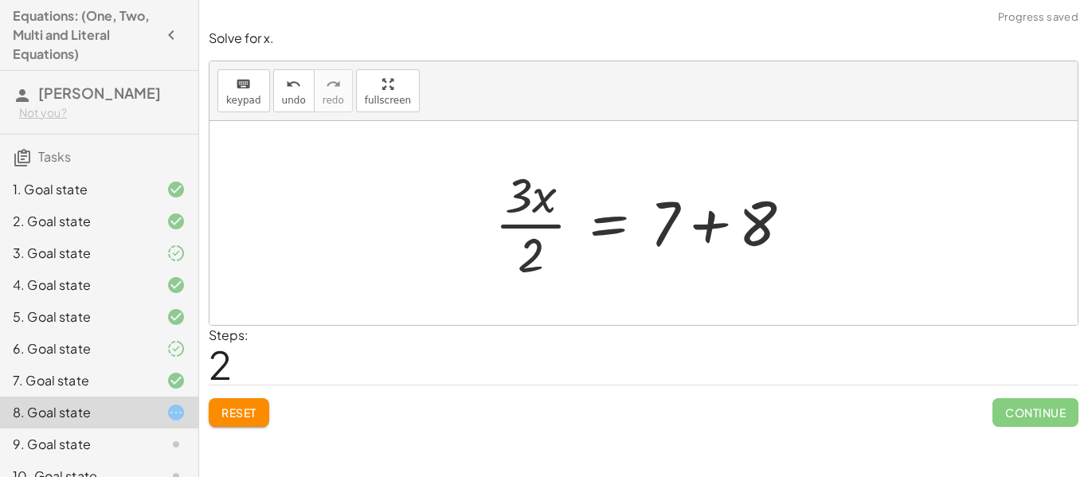
click at [242, 412] on span "Reset" at bounding box center [238, 412] width 35 height 14
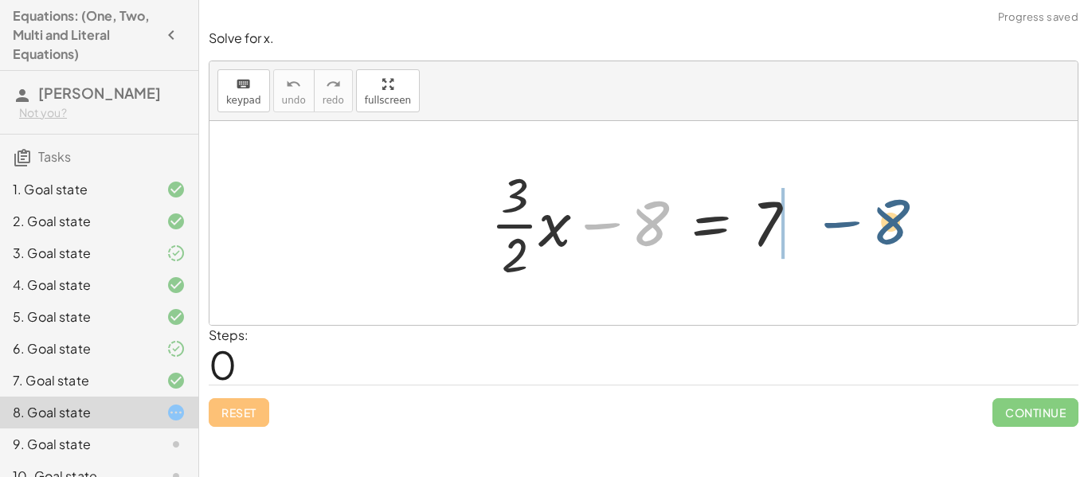
drag, startPoint x: 642, startPoint y: 230, endPoint x: 880, endPoint y: 228, distance: 238.1
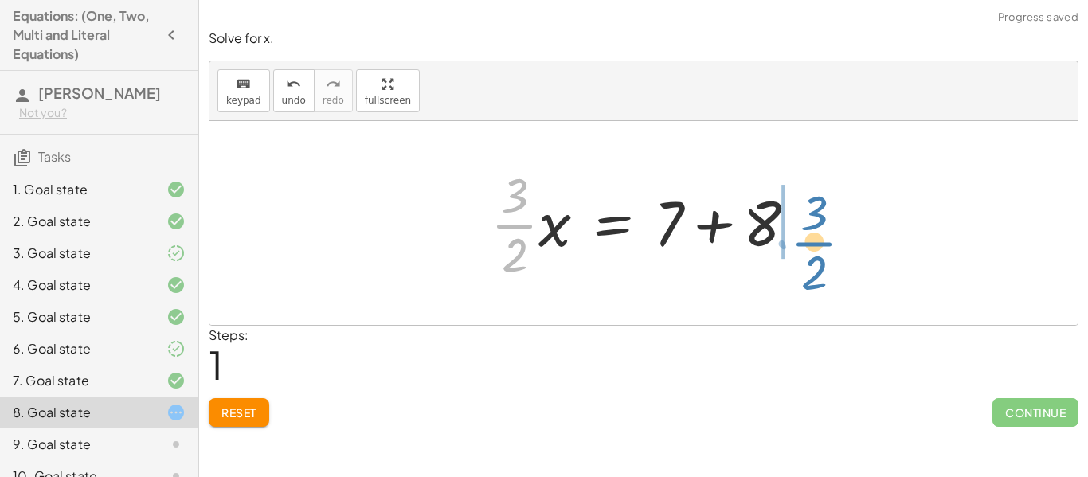
drag, startPoint x: 521, startPoint y: 224, endPoint x: 825, endPoint y: 230, distance: 303.4
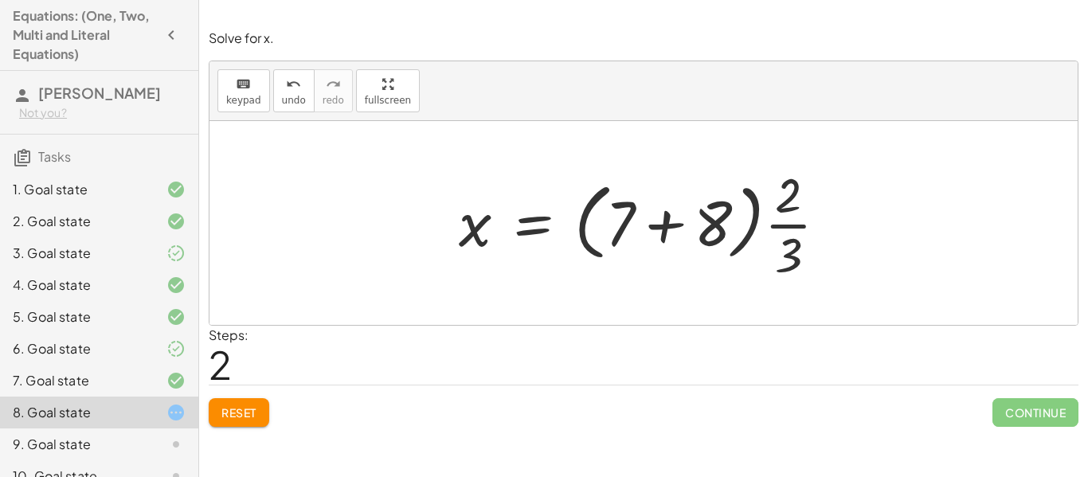
click at [752, 232] on div at bounding box center [649, 223] width 397 height 123
click at [713, 231] on div at bounding box center [649, 223] width 397 height 123
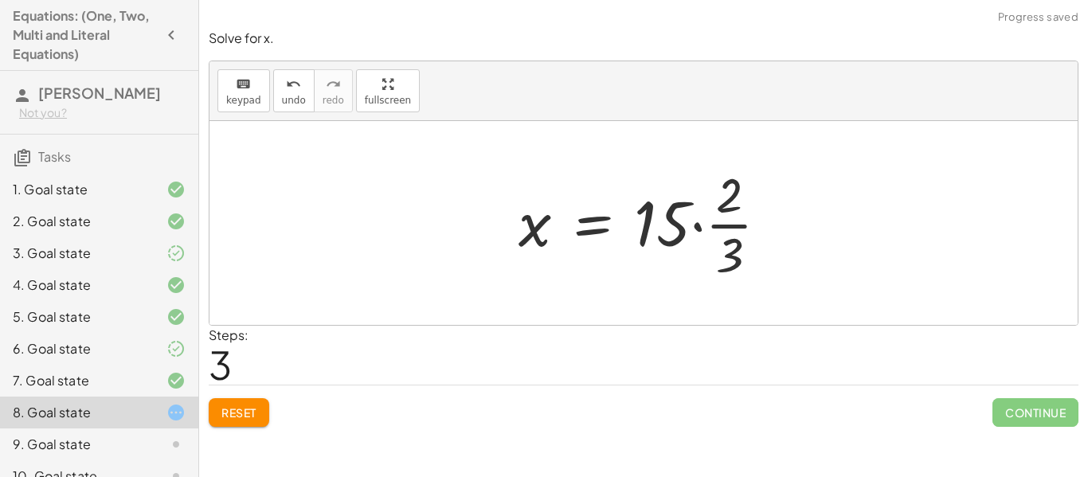
click at [697, 227] on div at bounding box center [649, 223] width 279 height 123
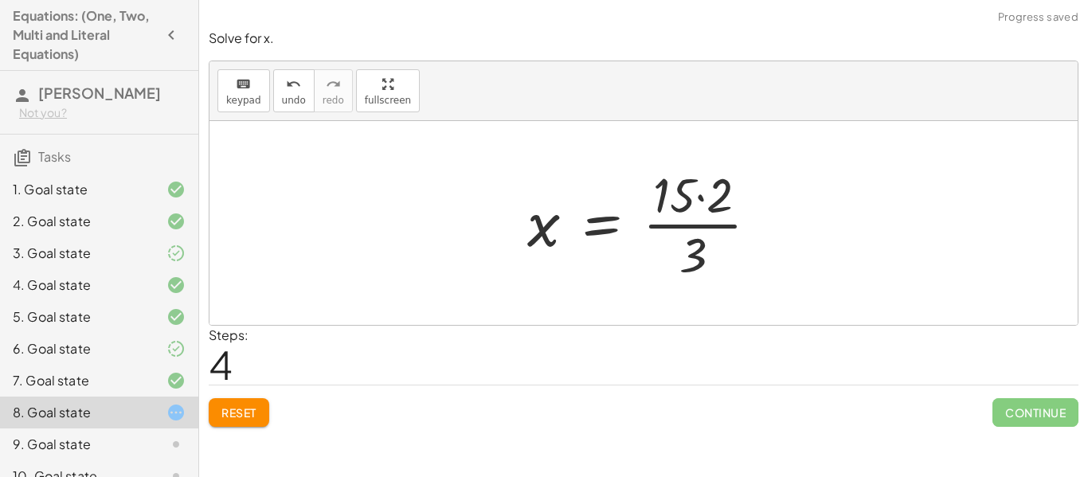
click at [665, 223] on div at bounding box center [649, 223] width 260 height 123
click at [697, 199] on div at bounding box center [649, 223] width 260 height 123
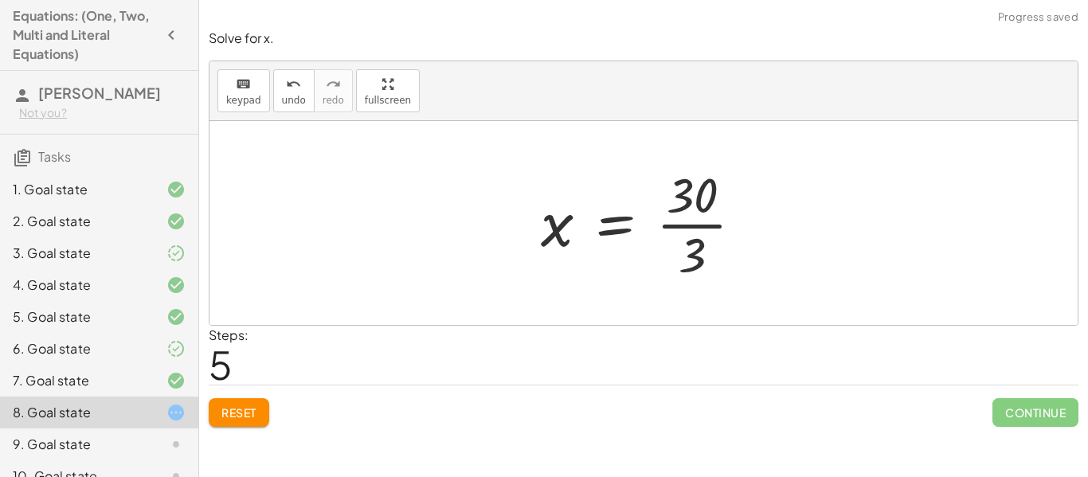
click at [681, 228] on div at bounding box center [648, 223] width 231 height 123
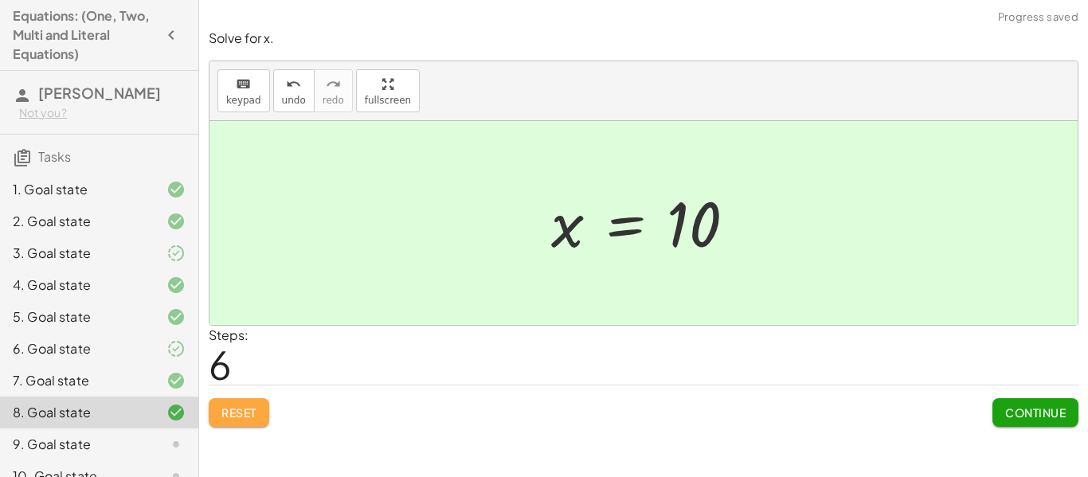
click at [261, 413] on button "Reset" at bounding box center [239, 412] width 61 height 29
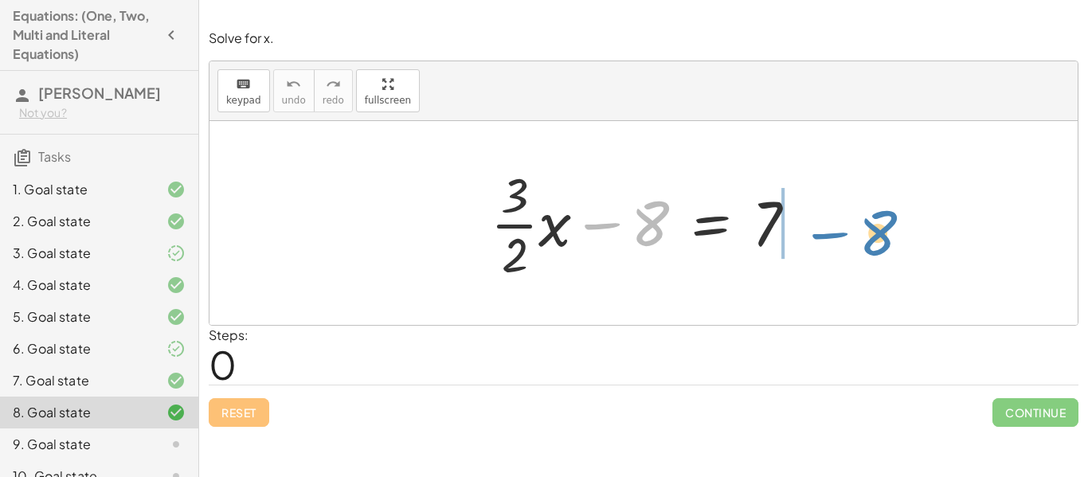
drag, startPoint x: 650, startPoint y: 233, endPoint x: 877, endPoint y: 244, distance: 226.3
click at [877, 244] on div "− 8 + · · 3 · 2 · x − 8 = 7" at bounding box center [643, 223] width 868 height 204
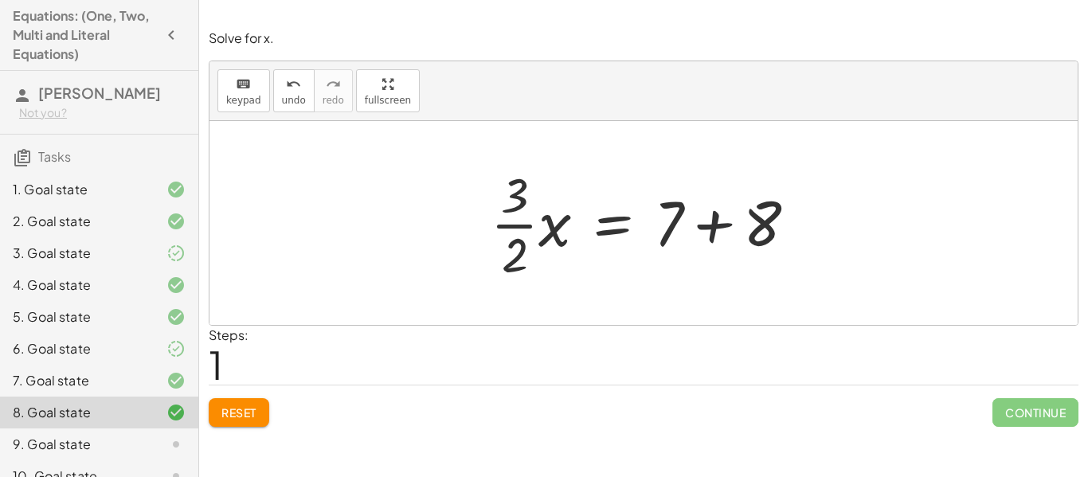
click at [721, 227] on div at bounding box center [649, 223] width 334 height 123
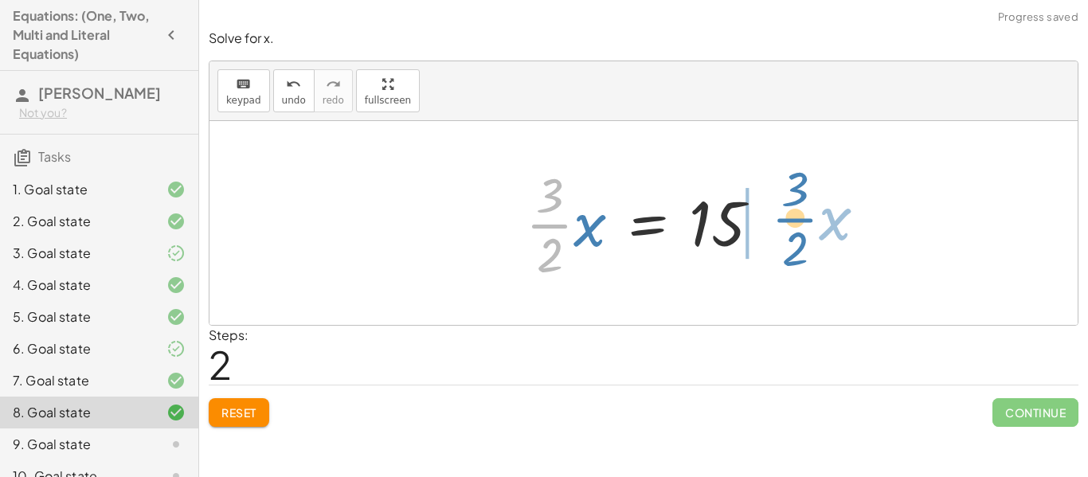
drag, startPoint x: 563, startPoint y: 231, endPoint x: 808, endPoint y: 224, distance: 245.3
click at [808, 224] on div "+ · · 3 · 2 · x − 8 = 7 · · 3 · 2 · x = + 7 + 8 · · 3 · 2 · x · · 3 · 2 · x = 15" at bounding box center [643, 223] width 868 height 204
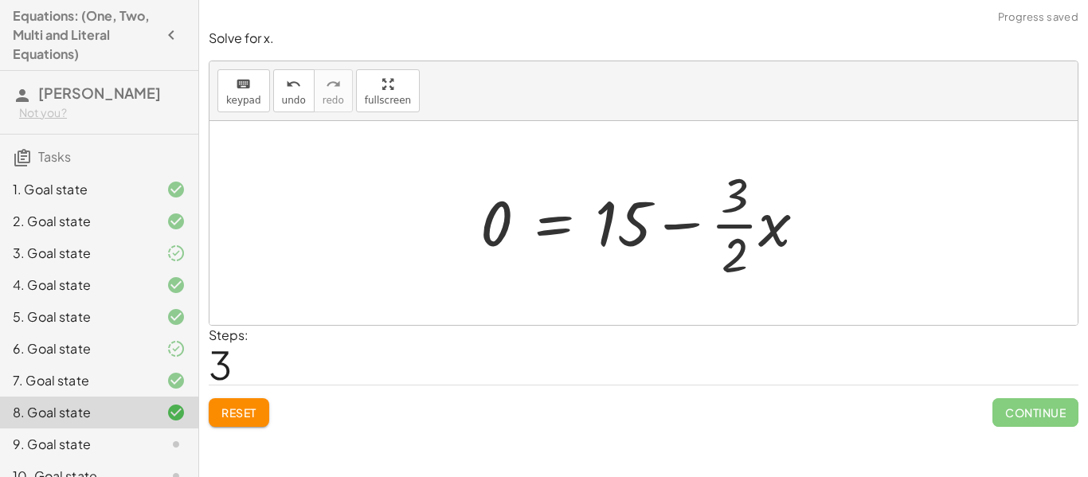
click at [216, 415] on button "Reset" at bounding box center [239, 412] width 61 height 29
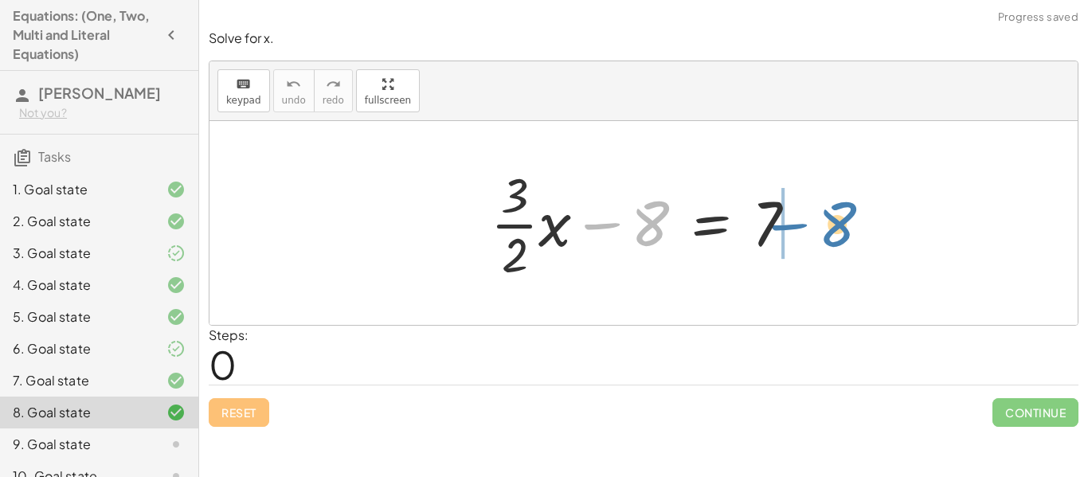
drag, startPoint x: 650, startPoint y: 225, endPoint x: 838, endPoint y: 226, distance: 187.1
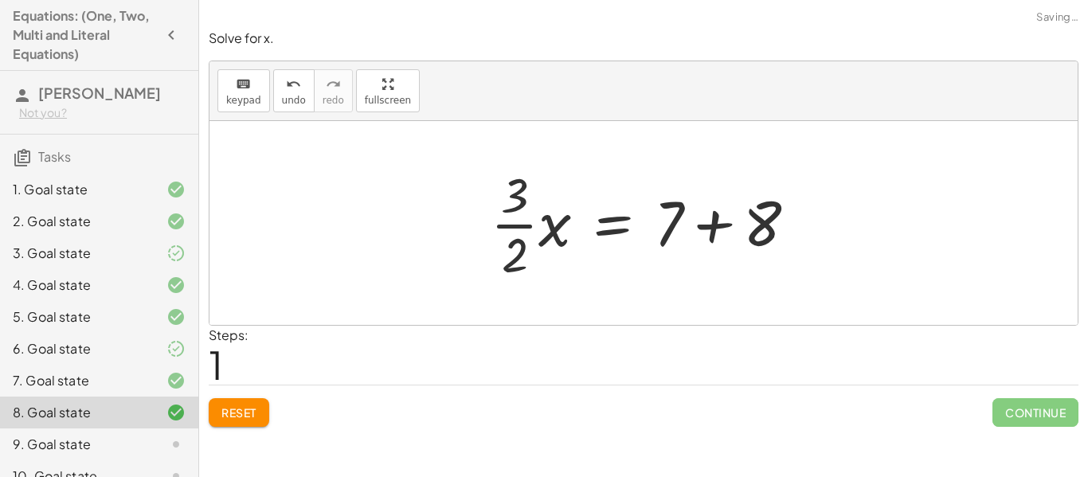
click at [717, 226] on div at bounding box center [649, 223] width 334 height 123
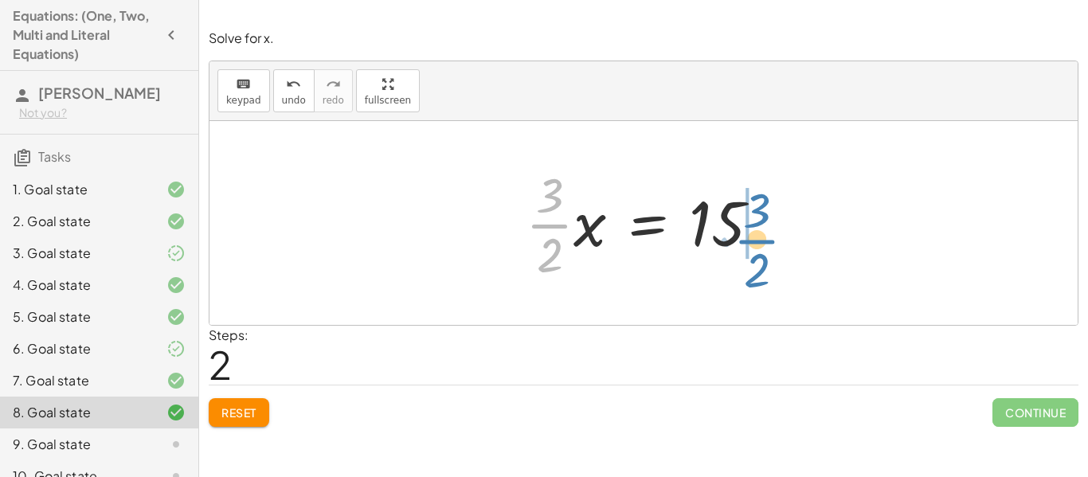
drag, startPoint x: 545, startPoint y: 224, endPoint x: 752, endPoint y: 239, distance: 207.5
click at [752, 239] on div at bounding box center [649, 223] width 264 height 123
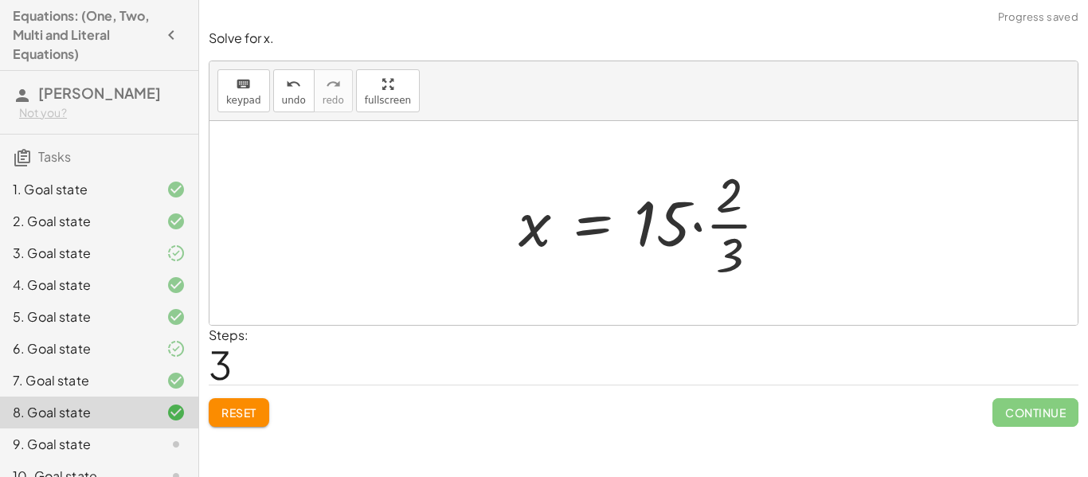
click at [710, 232] on div at bounding box center [649, 223] width 279 height 123
click at [692, 228] on div at bounding box center [649, 223] width 279 height 123
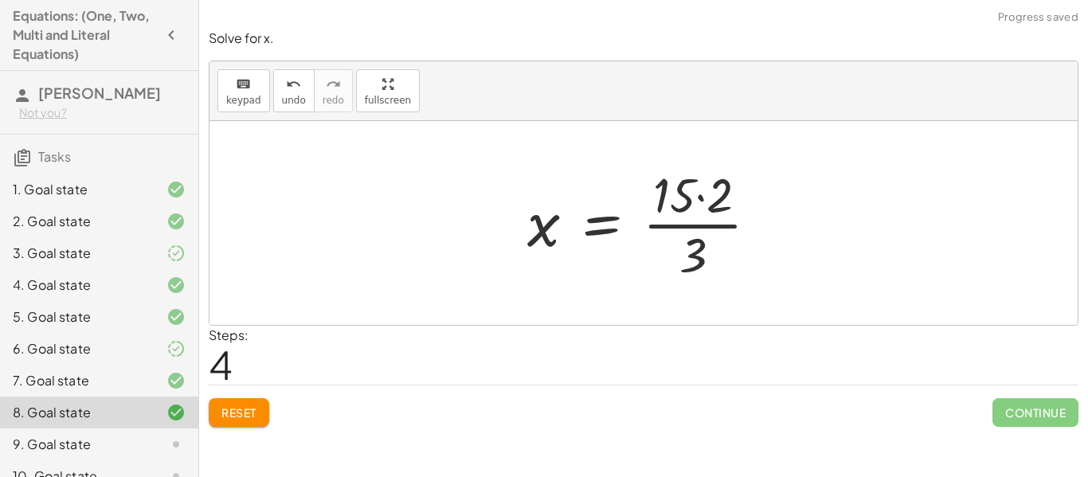
click at [697, 200] on div at bounding box center [649, 223] width 260 height 123
click at [697, 225] on div at bounding box center [635, 223] width 231 height 123
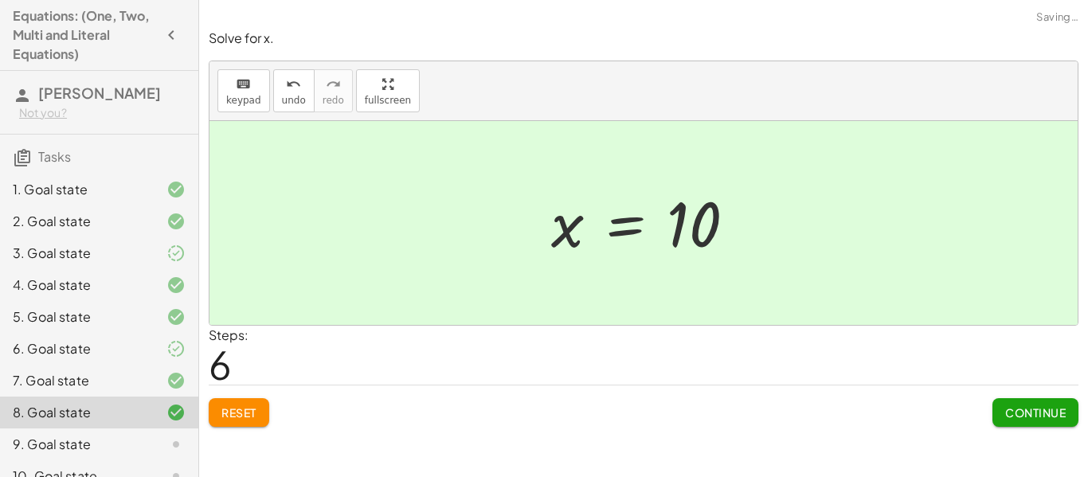
click at [1014, 414] on span "Continue" at bounding box center [1035, 412] width 61 height 14
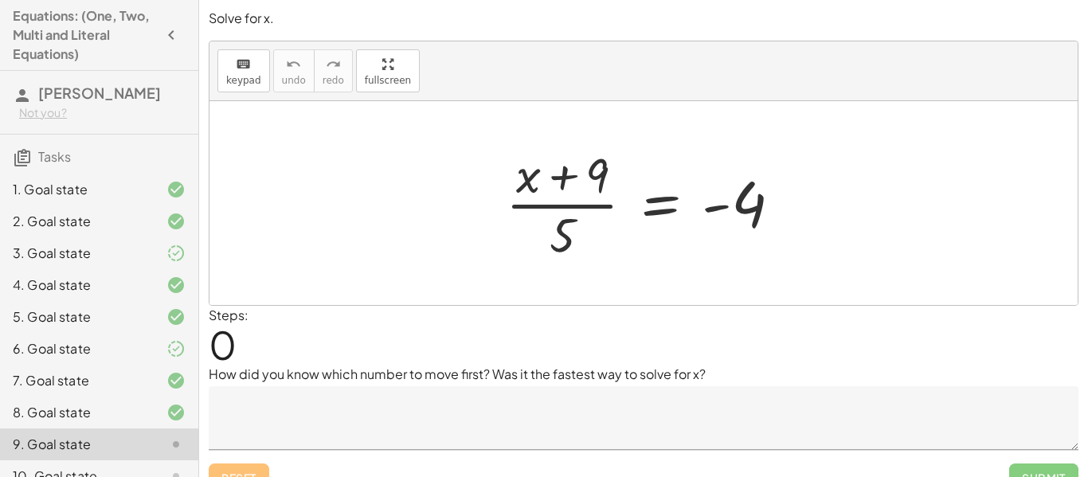
click at [565, 175] on div at bounding box center [650, 203] width 304 height 123
drag, startPoint x: 565, startPoint y: 228, endPoint x: 785, endPoint y: 213, distance: 220.2
click at [785, 213] on div at bounding box center [650, 203] width 304 height 123
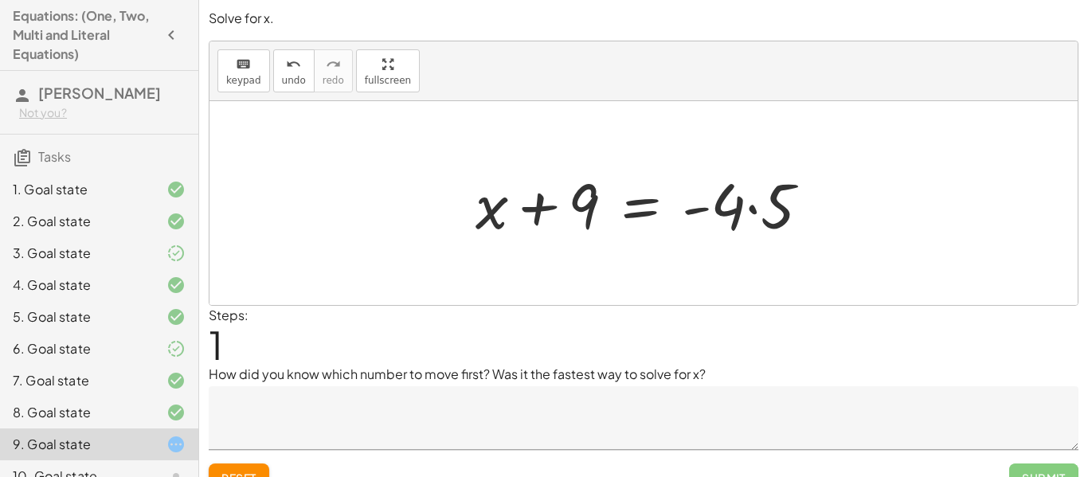
click at [756, 206] on div at bounding box center [648, 203] width 363 height 82
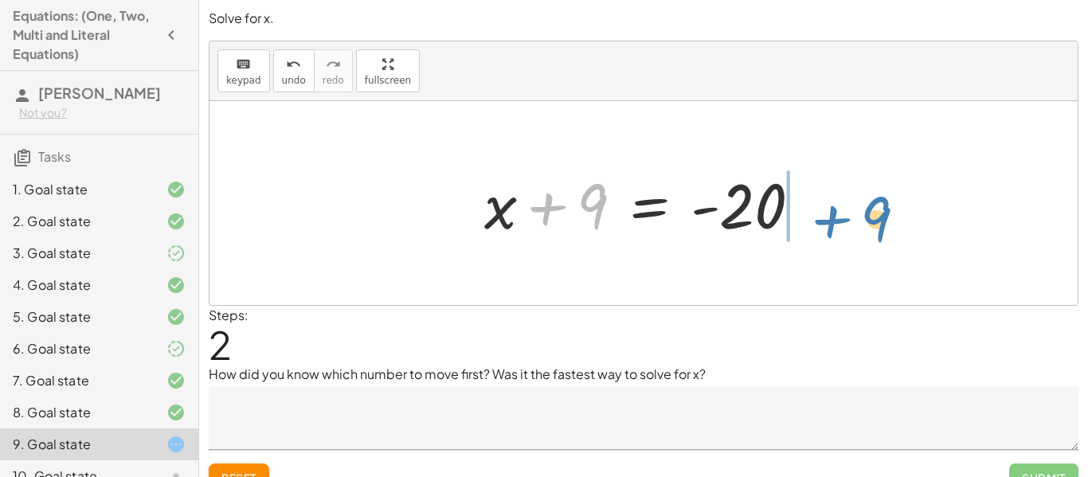
drag, startPoint x: 586, startPoint y: 206, endPoint x: 866, endPoint y: 219, distance: 280.5
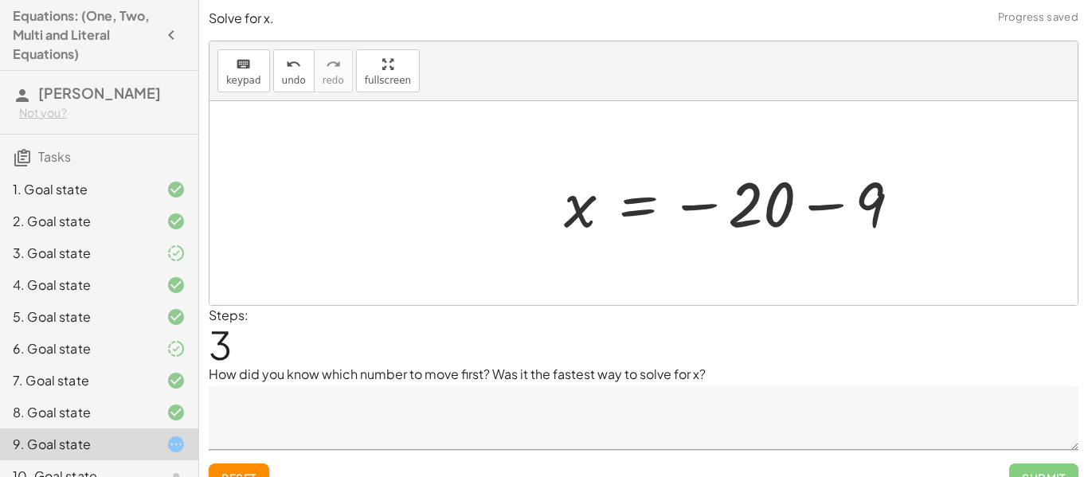
click at [795, 216] on div at bounding box center [738, 203] width 365 height 79
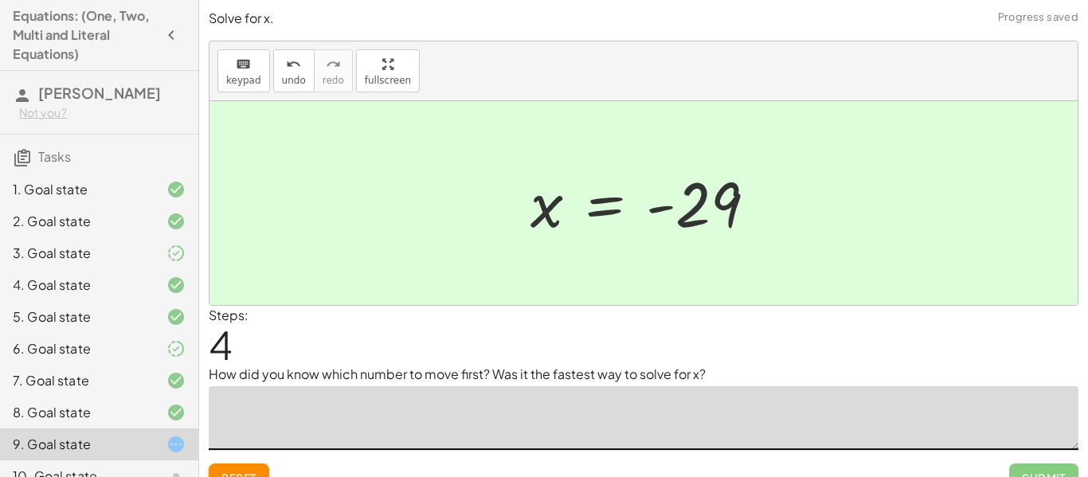
click at [819, 399] on textarea at bounding box center [643, 418] width 869 height 64
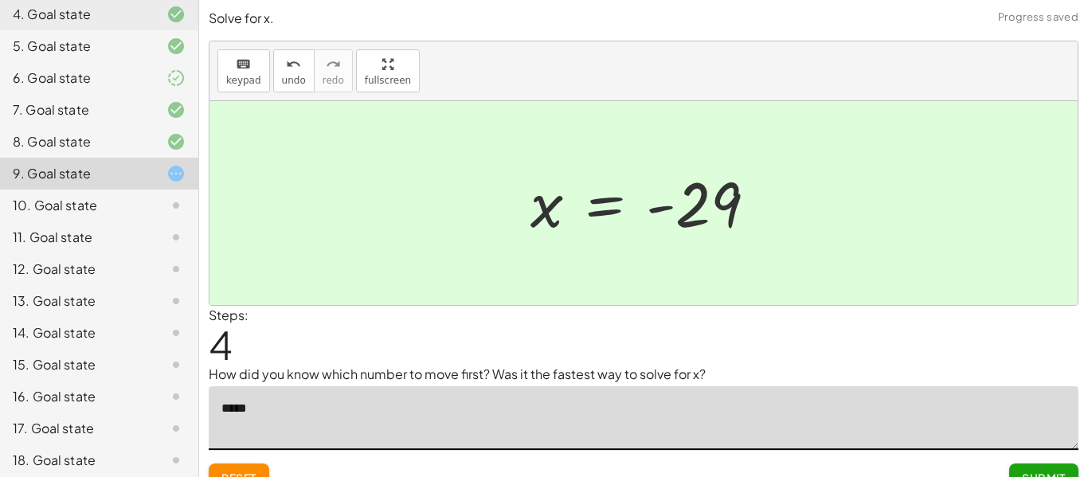
scroll to position [273, 0]
click at [163, 314] on div "12. Goal state" at bounding box center [99, 330] width 198 height 32
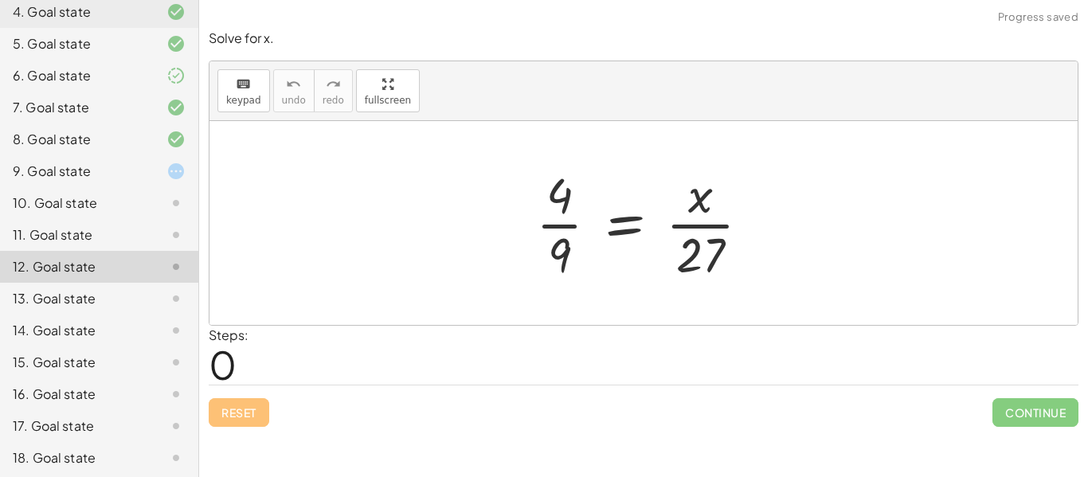
click at [143, 244] on div at bounding box center [163, 234] width 45 height 19
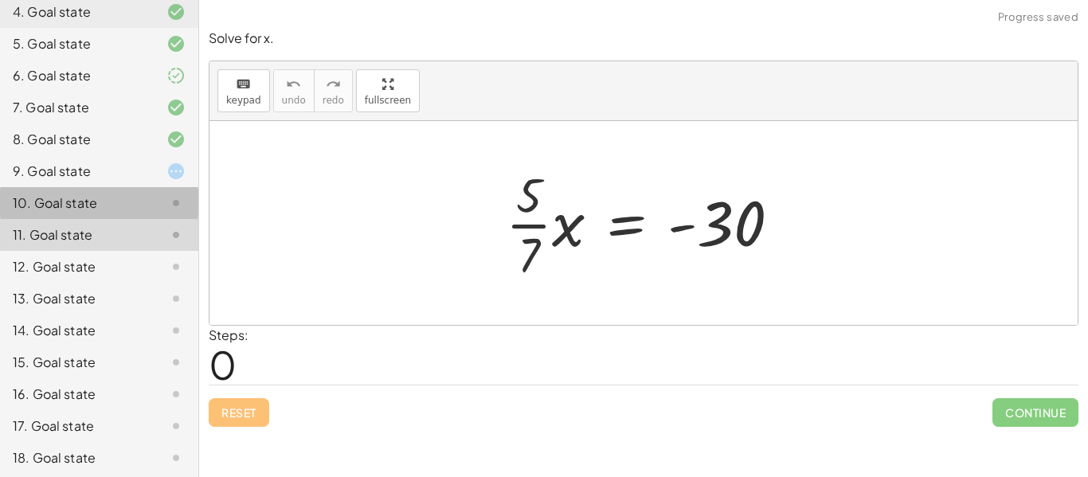
click at [161, 213] on div at bounding box center [163, 202] width 45 height 19
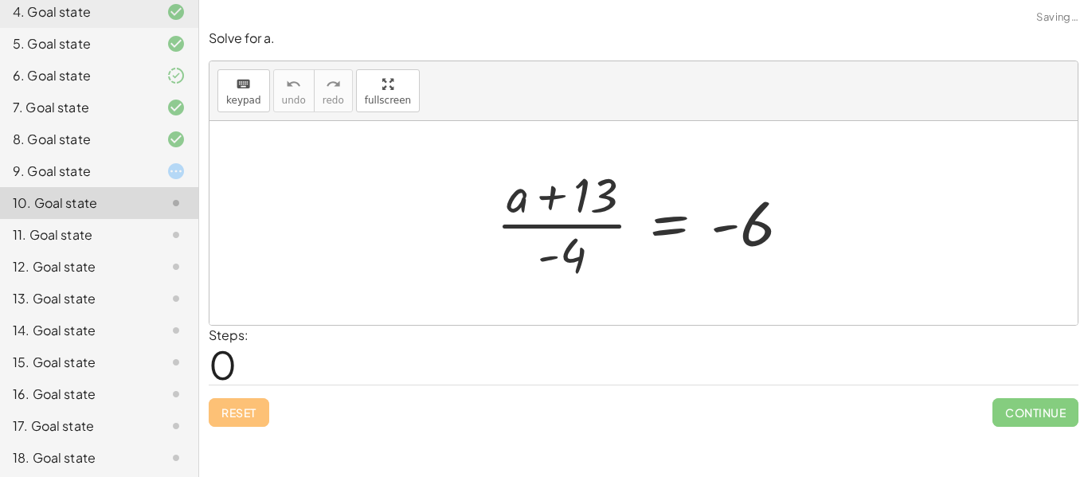
click at [163, 276] on div at bounding box center [163, 266] width 45 height 19
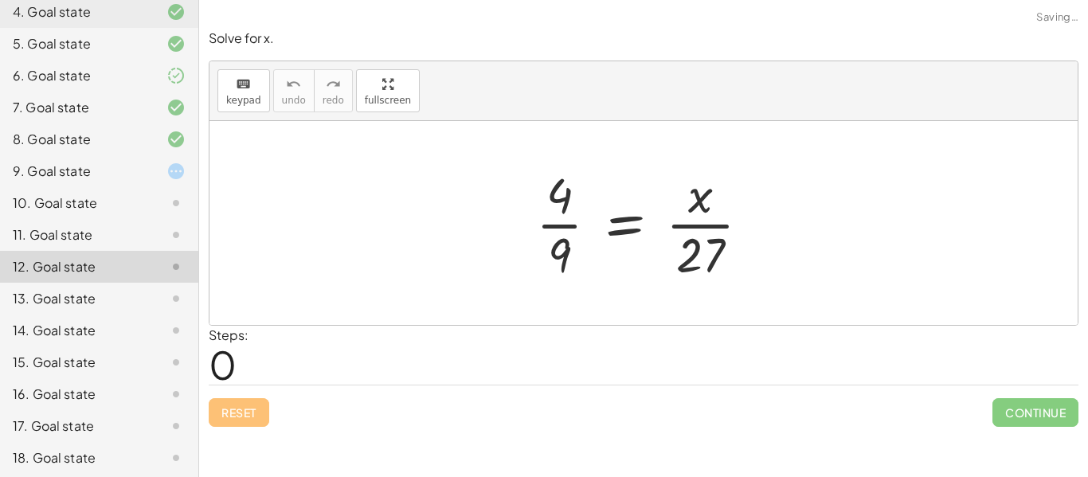
click at [154, 308] on div at bounding box center [163, 298] width 45 height 19
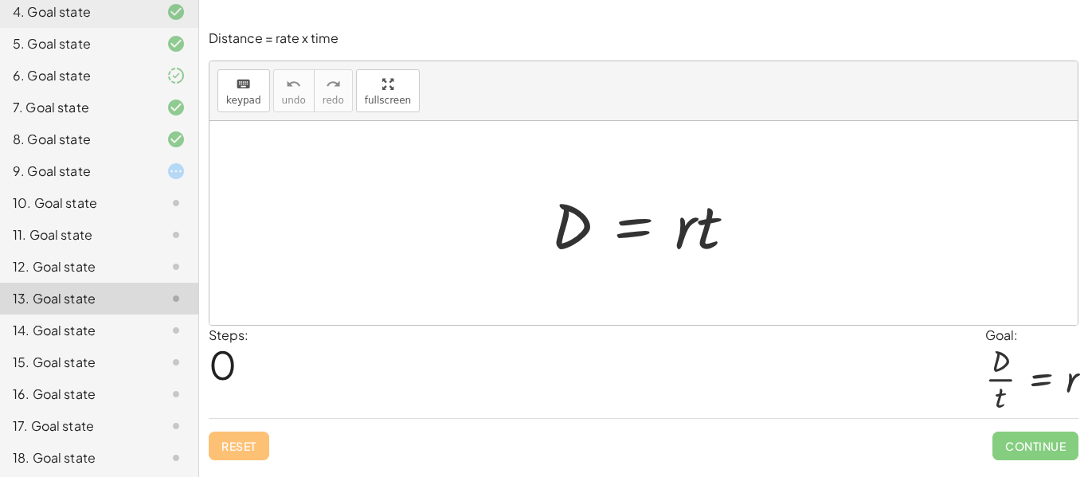
click at [150, 340] on div at bounding box center [163, 330] width 45 height 19
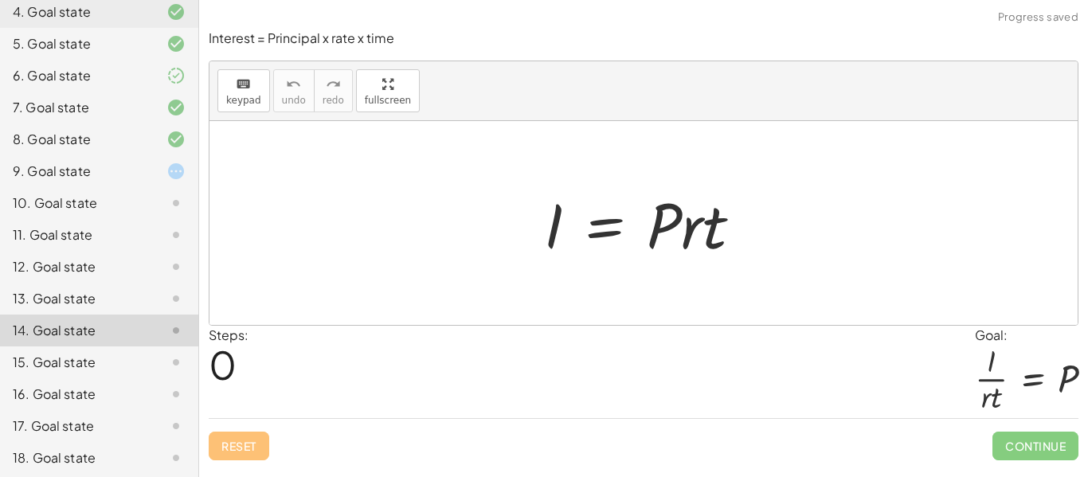
click at [150, 372] on div at bounding box center [163, 362] width 45 height 19
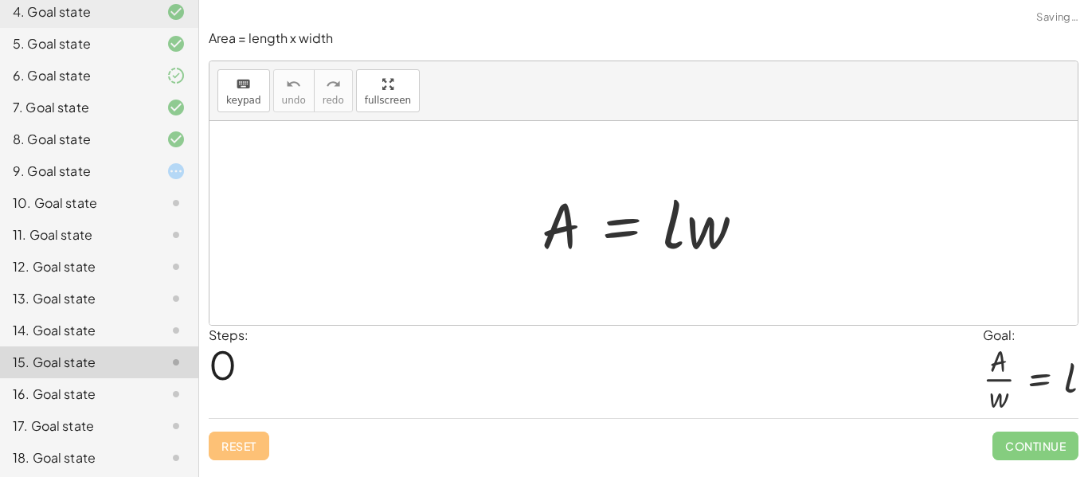
click at [150, 404] on div at bounding box center [163, 394] width 45 height 19
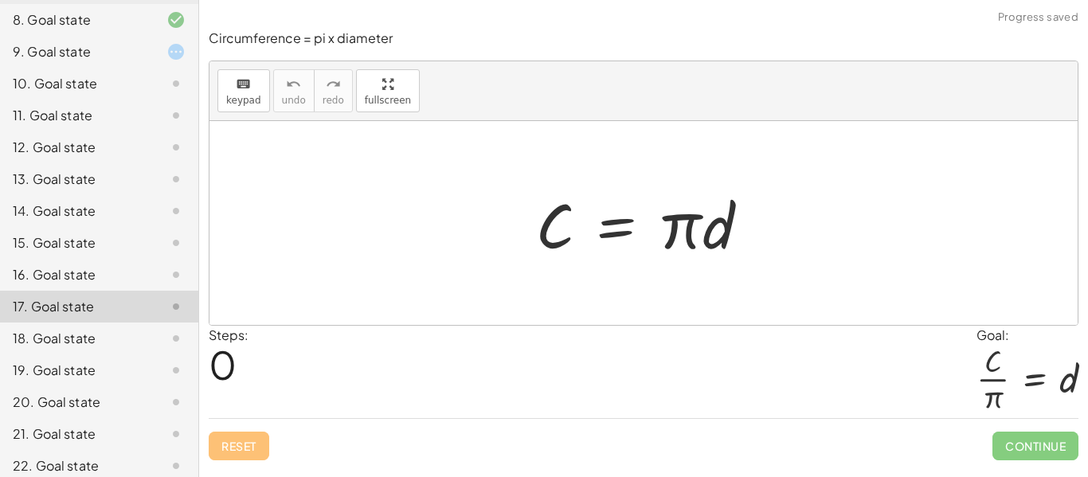
scroll to position [396, 0]
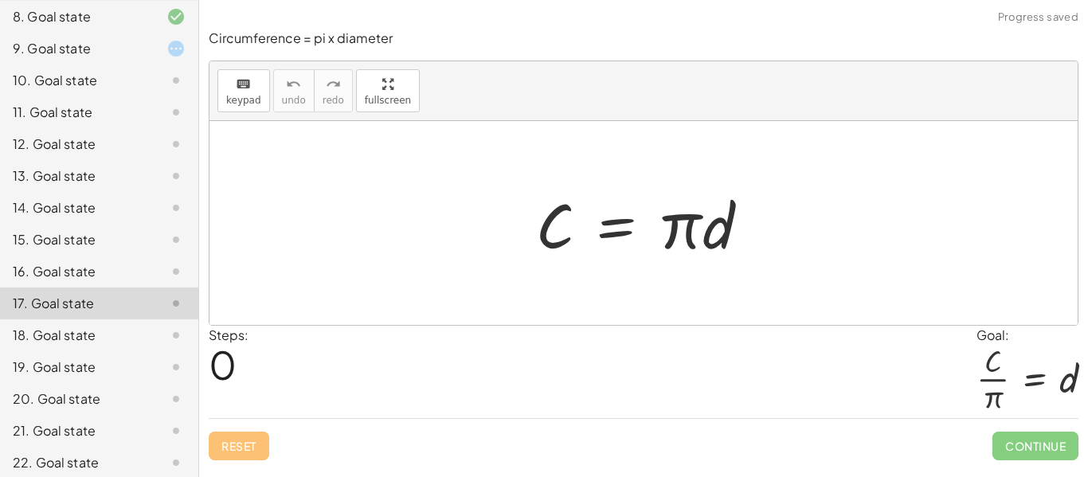
click at [119, 345] on div "18. Goal state" at bounding box center [77, 335] width 128 height 19
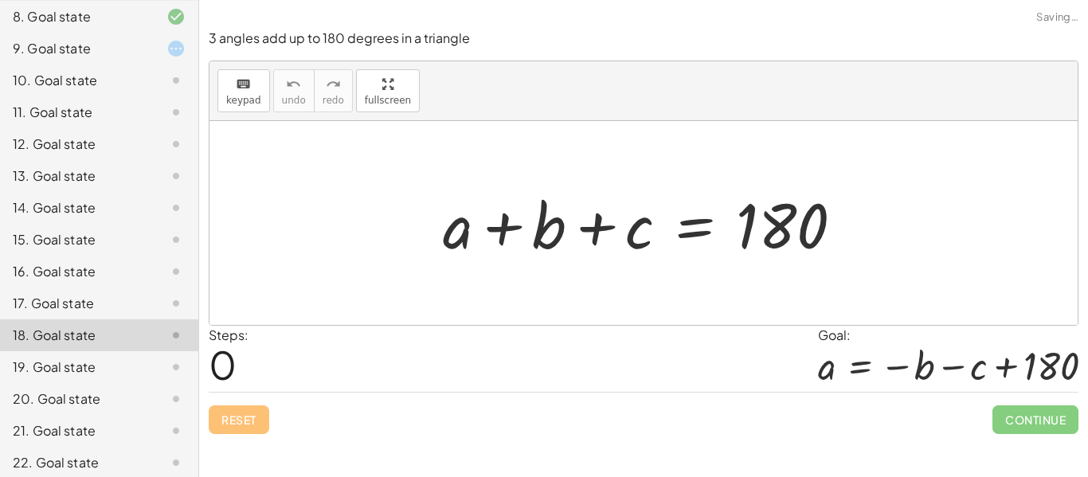
click at [117, 377] on div "19. Goal state" at bounding box center [77, 366] width 128 height 19
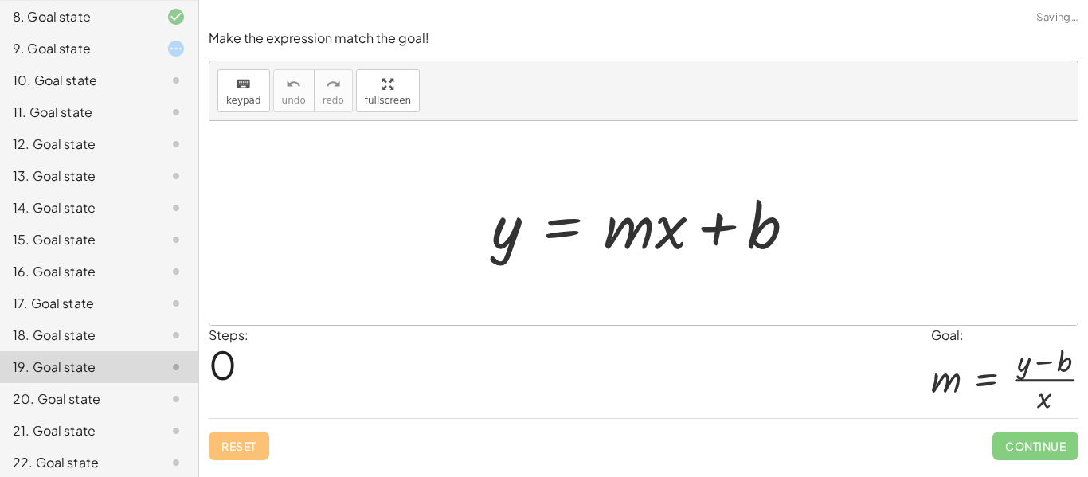
click at [111, 447] on div "20. Goal state" at bounding box center [99, 463] width 198 height 32
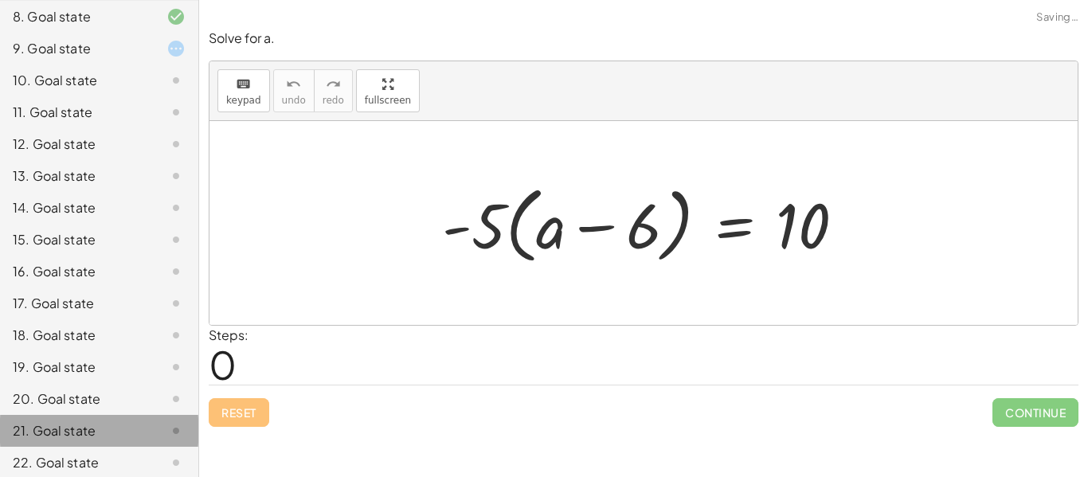
scroll to position [551, 0]
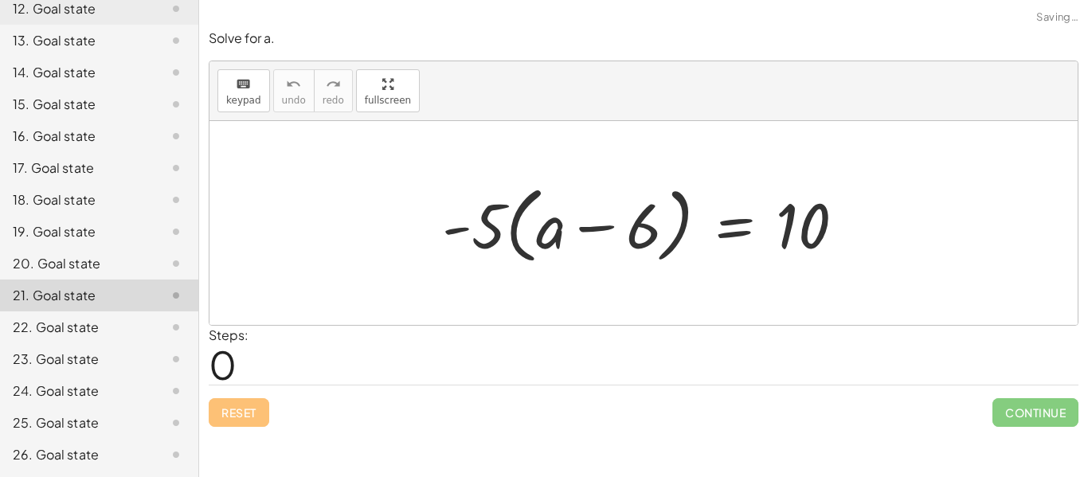
click at [89, 375] on div "22. Goal state" at bounding box center [99, 391] width 198 height 32
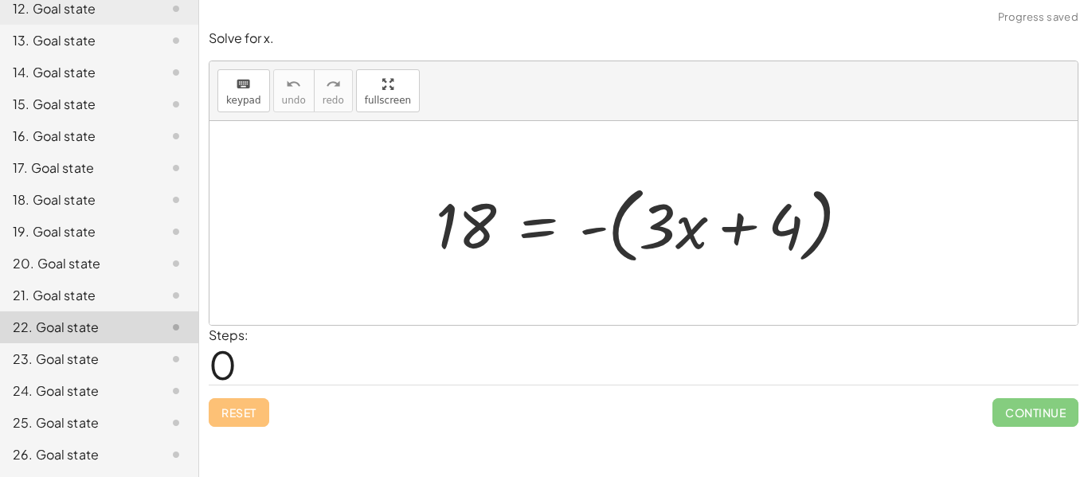
click at [95, 407] on div "23. Goal state" at bounding box center [99, 423] width 198 height 32
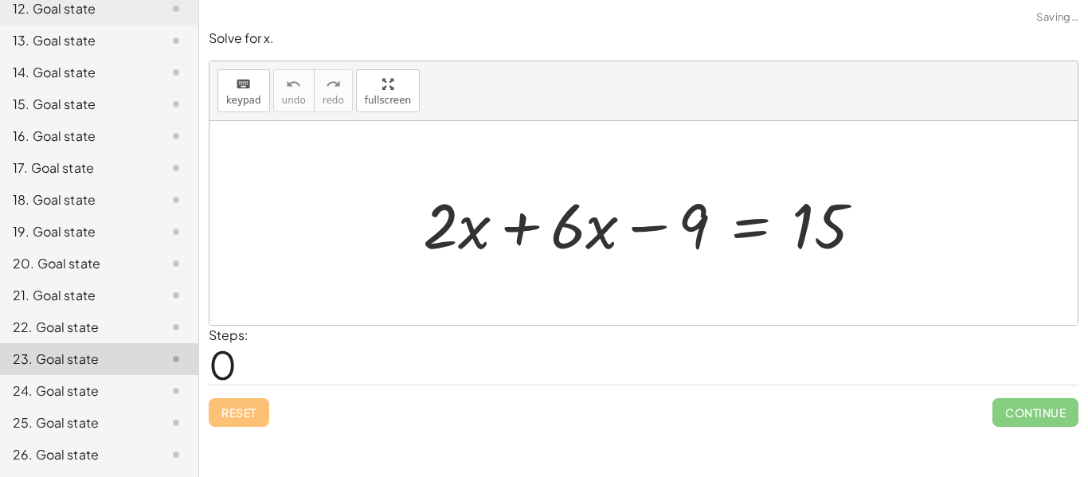
click at [103, 439] on div "24. Goal state" at bounding box center [99, 455] width 198 height 32
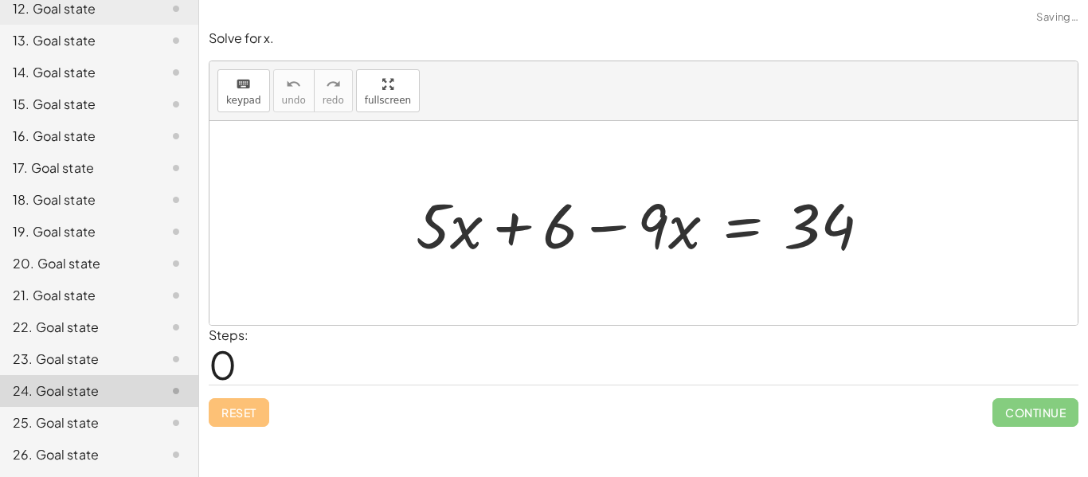
click at [107, 404] on div "24. Goal state" at bounding box center [99, 391] width 198 height 32
click at [101, 431] on div "25. Goal state" at bounding box center [77, 422] width 128 height 19
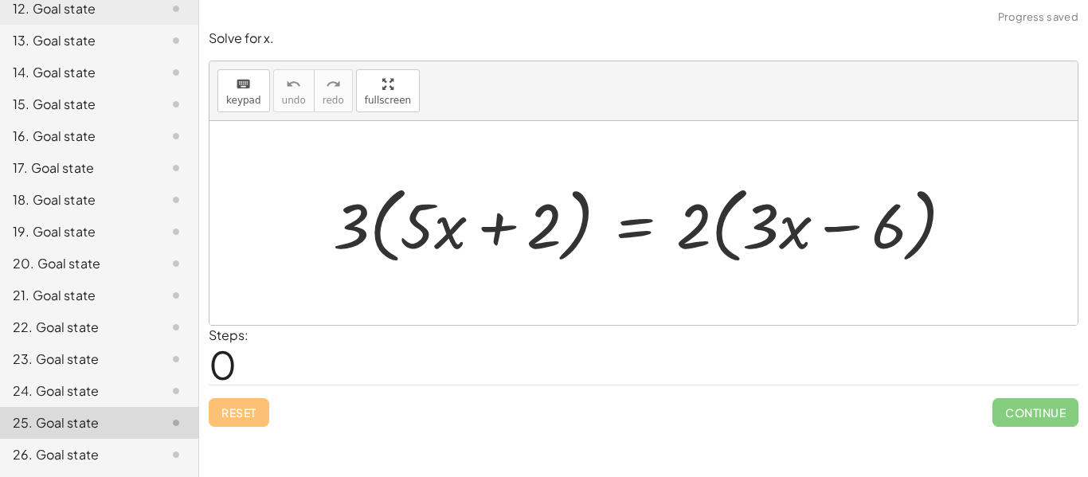
click at [103, 451] on div "26. Goal state" at bounding box center [77, 454] width 128 height 19
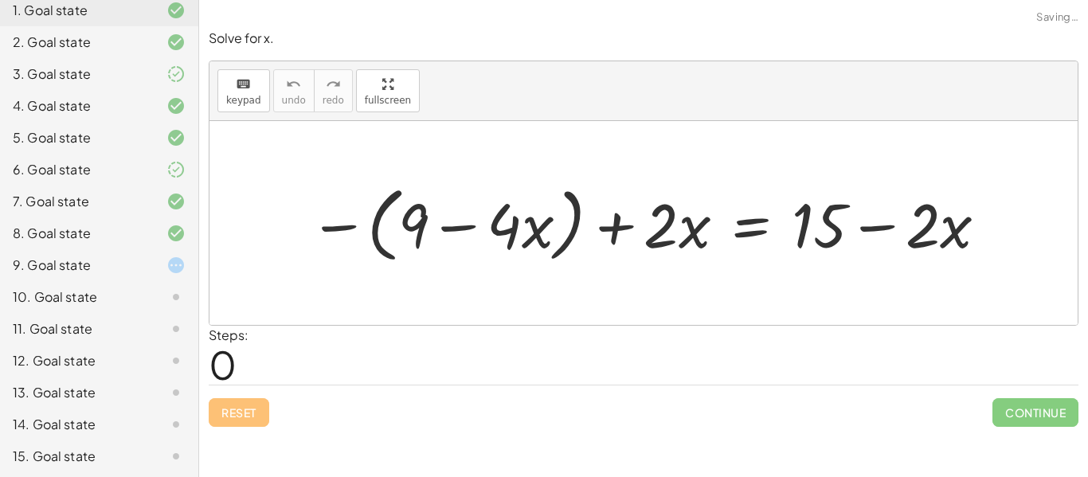
scroll to position [186, 0]
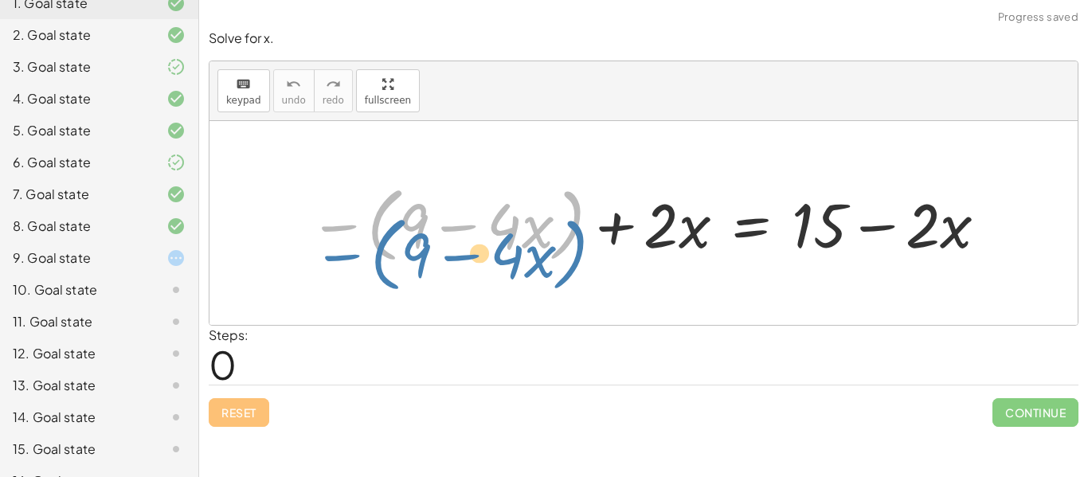
drag, startPoint x: 382, startPoint y: 232, endPoint x: 385, endPoint y: 260, distance: 27.2
click at [385, 260] on div at bounding box center [649, 223] width 697 height 90
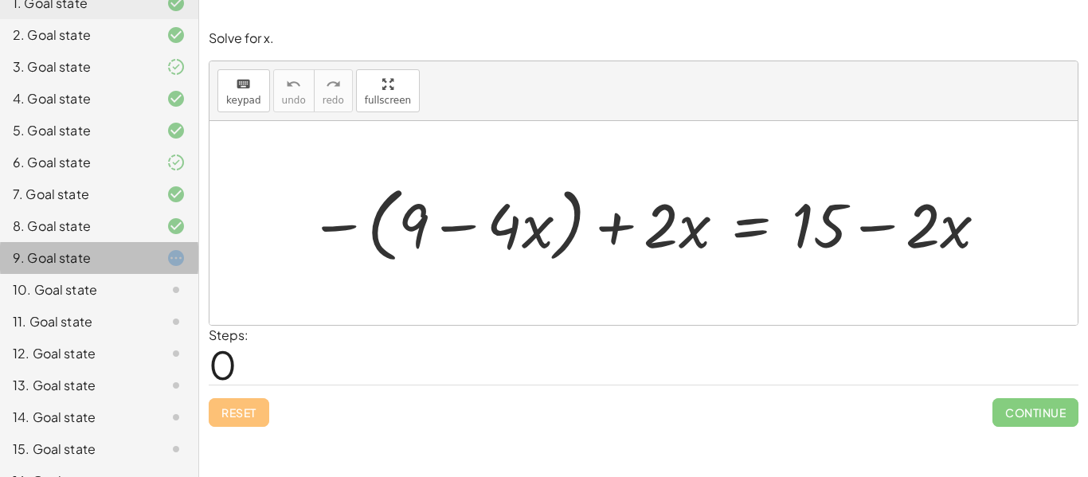
click at [171, 268] on icon at bounding box center [175, 257] width 19 height 19
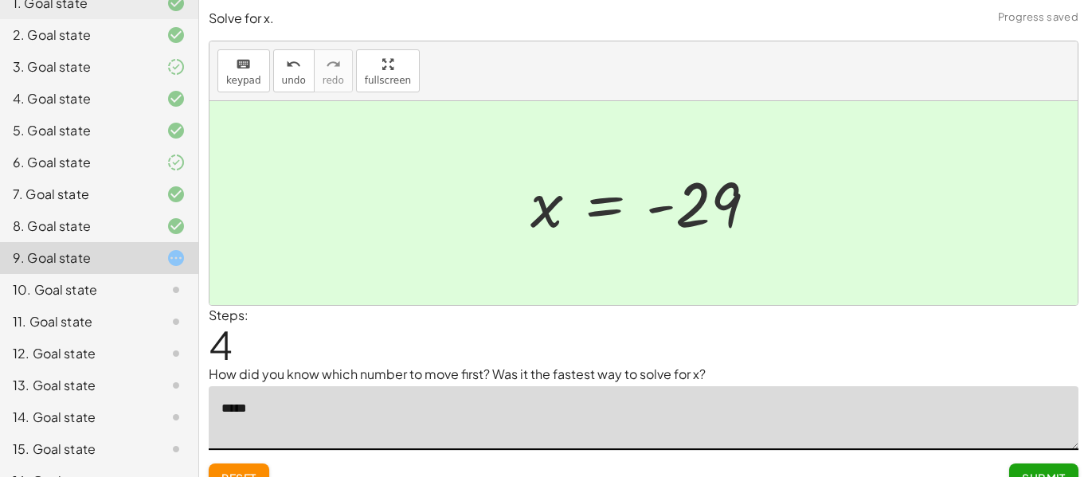
click at [291, 402] on textarea "*****" at bounding box center [643, 418] width 869 height 64
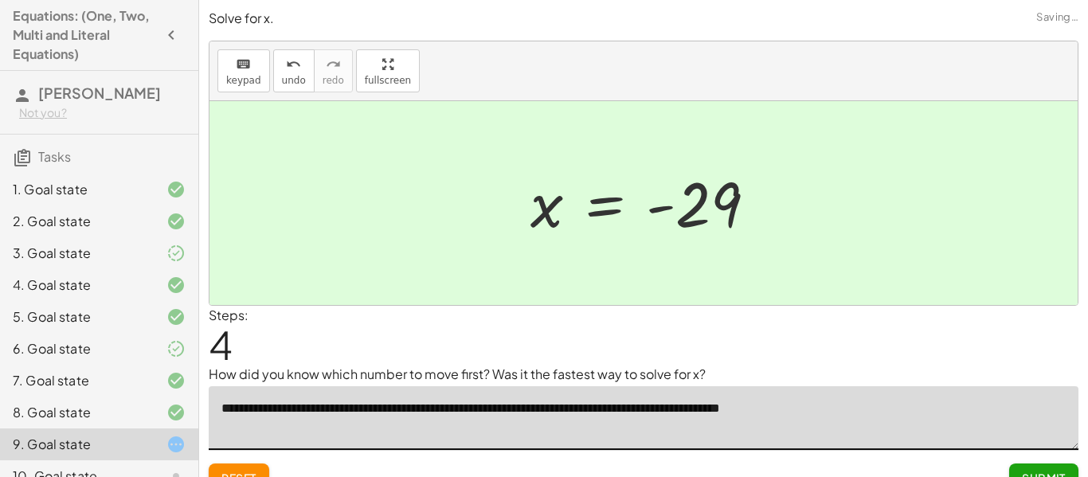
type textarea "**********"
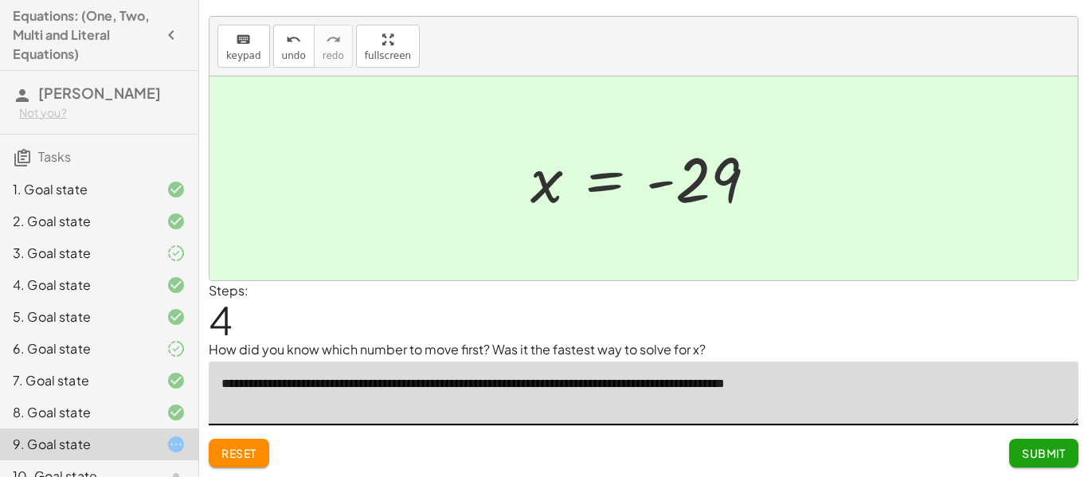
click at [1035, 448] on span "Submit" at bounding box center [1043, 453] width 44 height 14
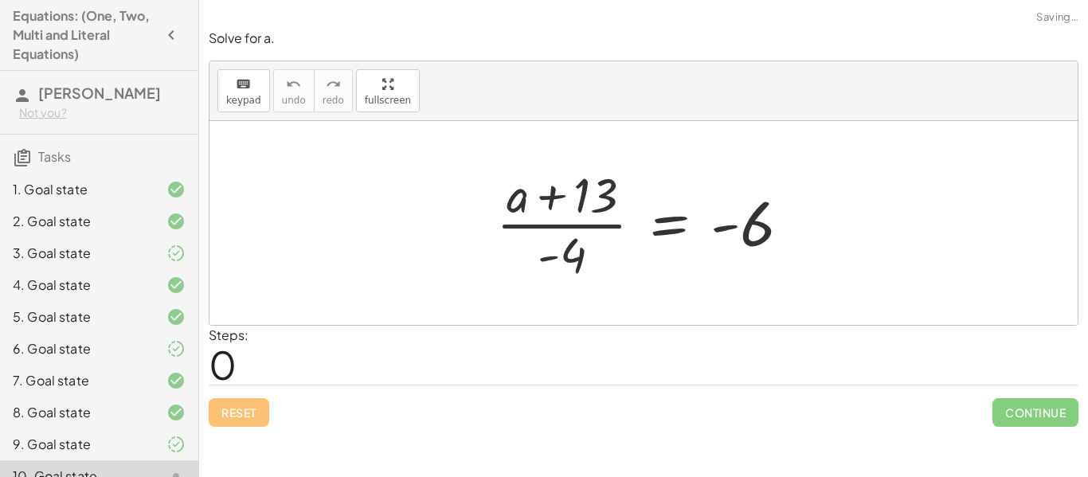
scroll to position [0, 0]
drag, startPoint x: 571, startPoint y: 257, endPoint x: 836, endPoint y: 241, distance: 265.6
click at [836, 241] on div "· - 4 · ( + a + 13 ) · - 4 = - 6" at bounding box center [643, 223] width 868 height 204
drag, startPoint x: 574, startPoint y: 258, endPoint x: 805, endPoint y: 227, distance: 233.0
click at [805, 227] on div at bounding box center [649, 223] width 322 height 123
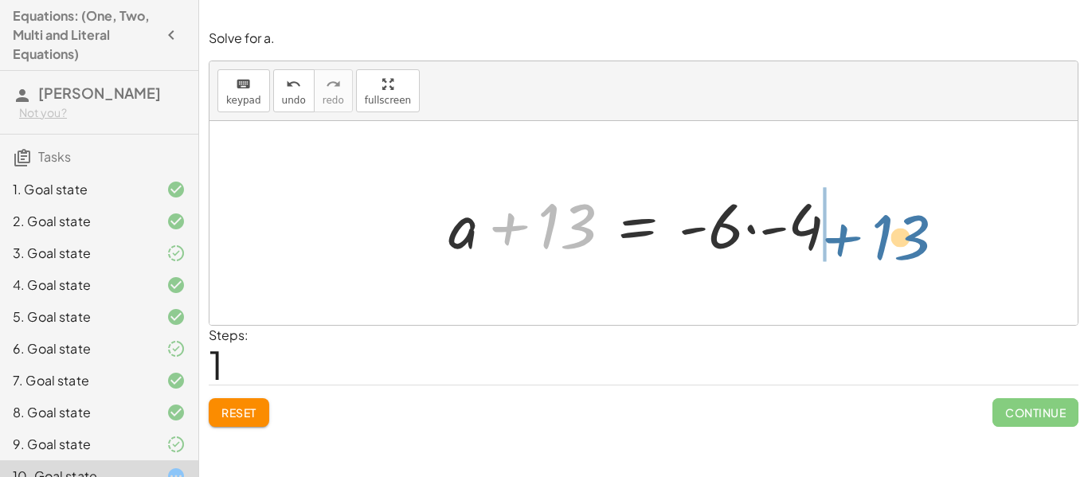
drag, startPoint x: 551, startPoint y: 232, endPoint x: 884, endPoint y: 241, distance: 332.9
click at [884, 241] on div "· ( + a + 13 ) · - 4 = - 6 + 13 + a + 13 · - 4 = - 6 ·" at bounding box center [643, 223] width 868 height 204
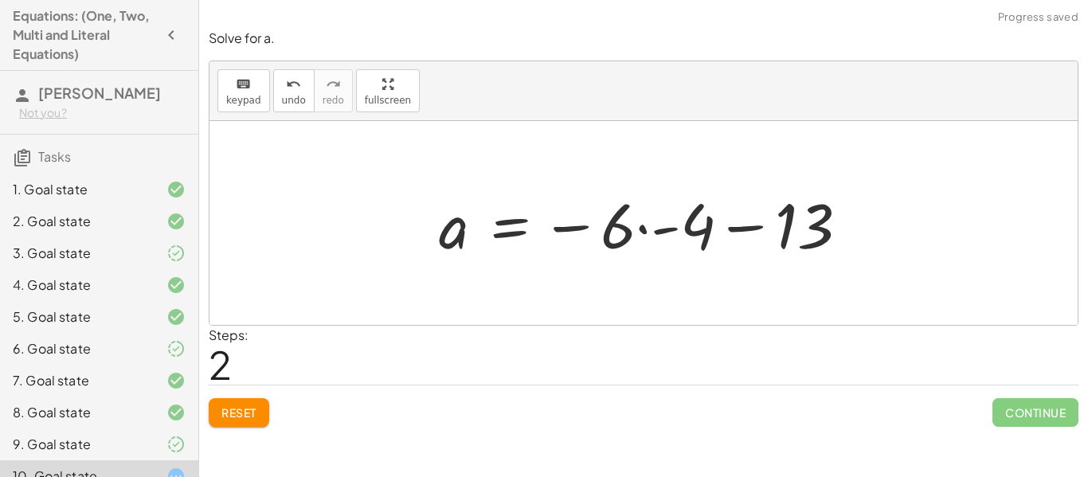
click at [646, 230] on div at bounding box center [650, 223] width 438 height 82
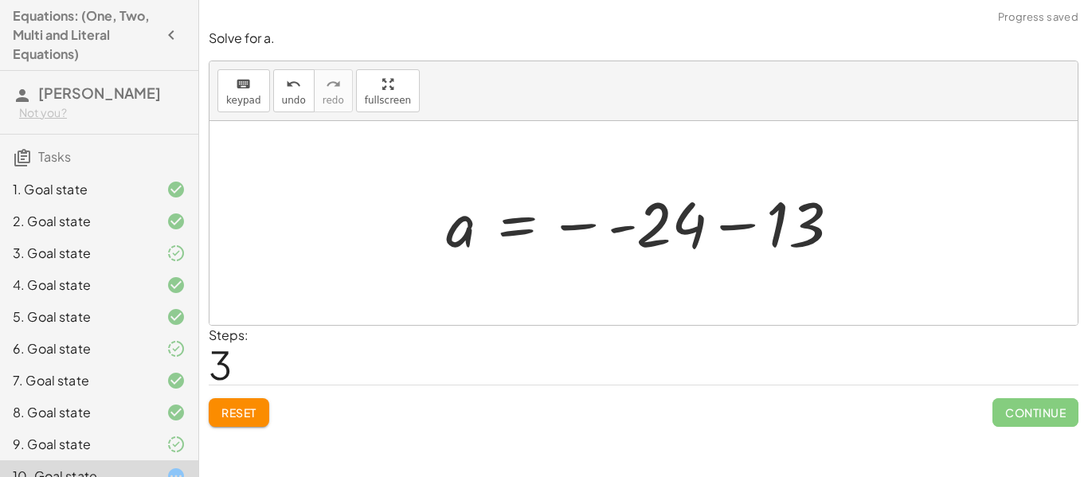
click at [734, 227] on div at bounding box center [649, 223] width 422 height 79
click at [706, 229] on div at bounding box center [649, 223] width 422 height 79
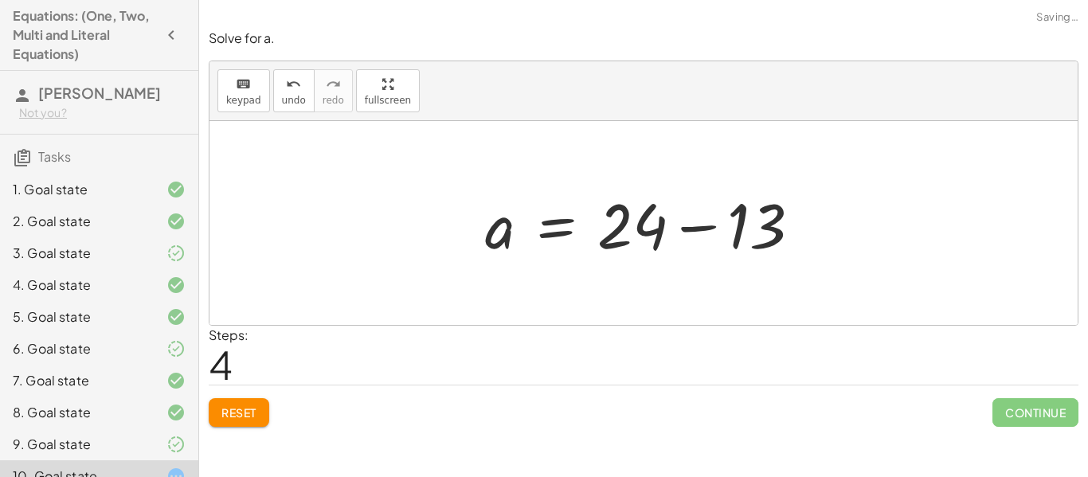
click at [677, 232] on div at bounding box center [649, 223] width 344 height 82
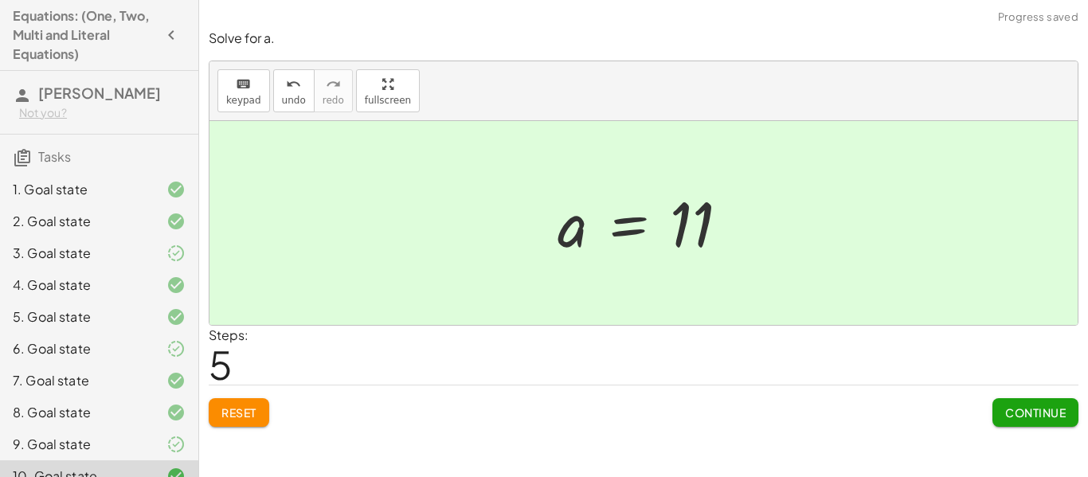
click at [243, 401] on button "Reset" at bounding box center [239, 412] width 61 height 29
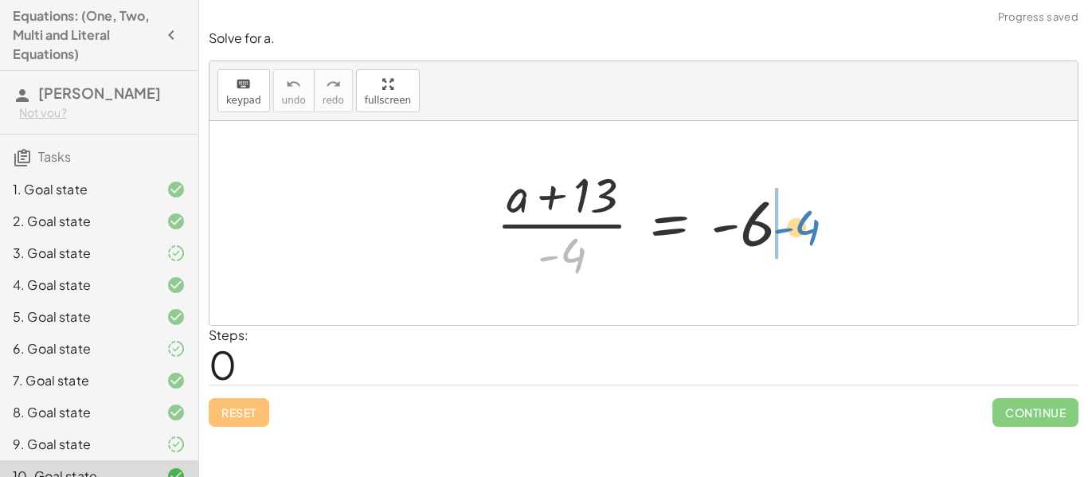
drag, startPoint x: 572, startPoint y: 255, endPoint x: 804, endPoint y: 227, distance: 234.1
click at [804, 227] on div at bounding box center [649, 223] width 322 height 123
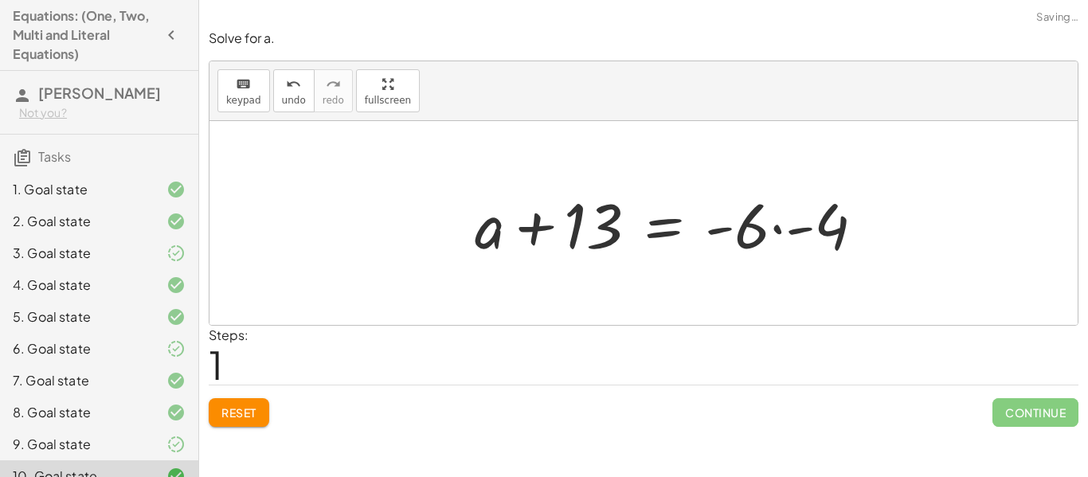
click at [783, 231] on div at bounding box center [676, 223] width 418 height 82
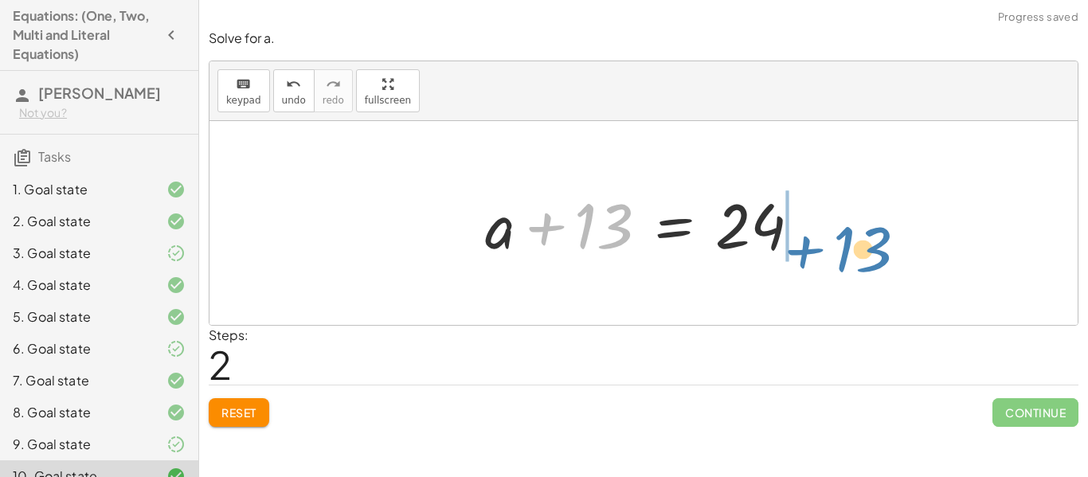
drag, startPoint x: 594, startPoint y: 228, endPoint x: 849, endPoint y: 247, distance: 255.4
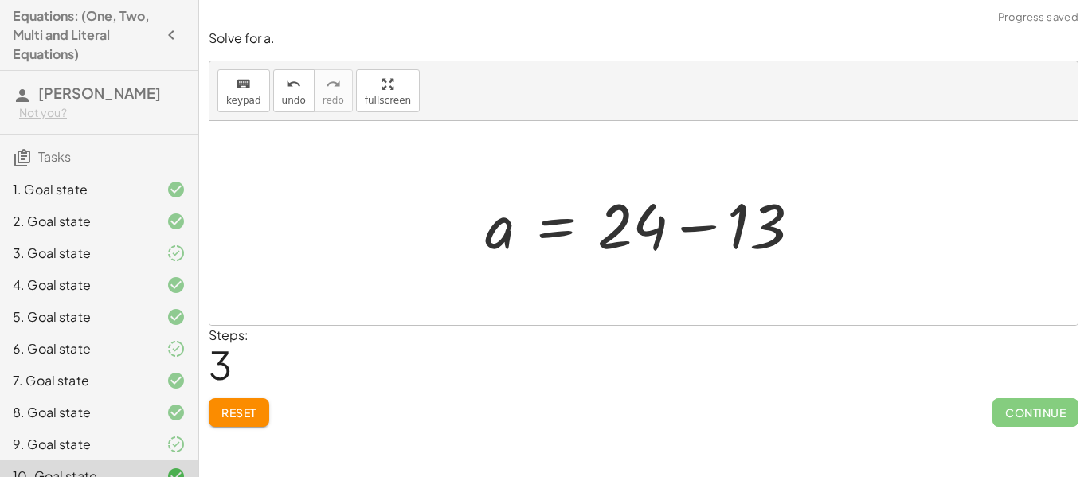
click at [811, 236] on div at bounding box center [649, 223] width 344 height 82
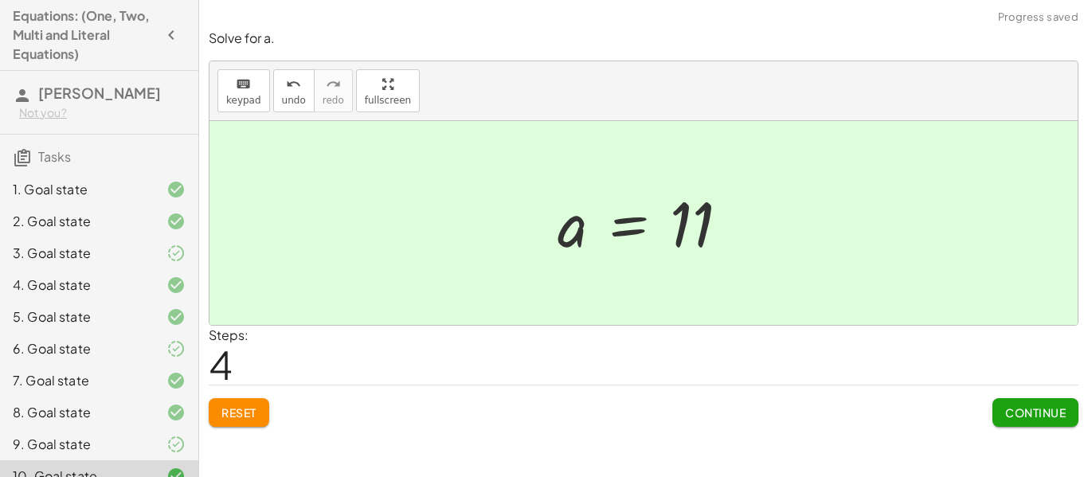
click at [230, 409] on span "Reset" at bounding box center [238, 412] width 35 height 14
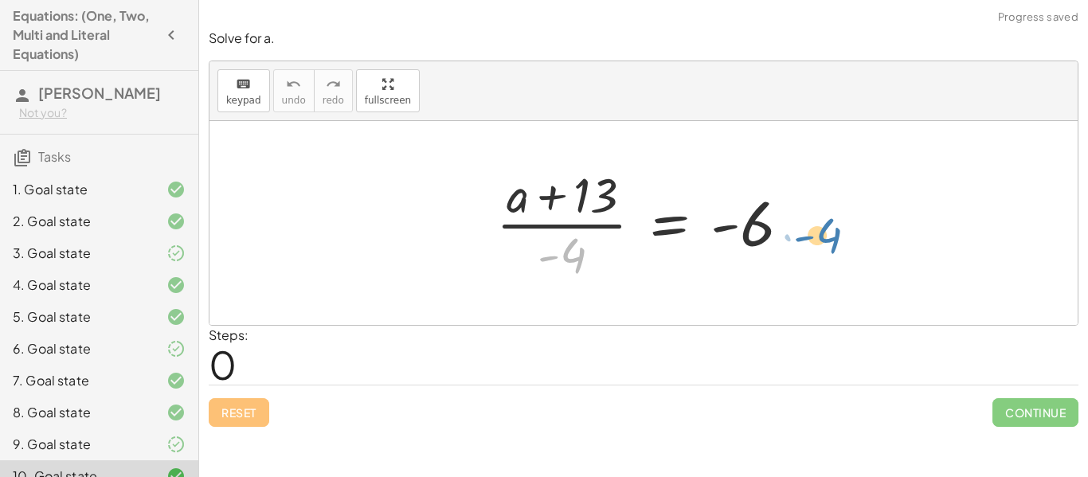
drag, startPoint x: 590, startPoint y: 253, endPoint x: 845, endPoint y: 234, distance: 255.5
click at [845, 234] on div "· - 4 · ( + a + 13 ) · - 4 = - 6" at bounding box center [643, 223] width 868 height 204
drag, startPoint x: 567, startPoint y: 248, endPoint x: 806, endPoint y: 221, distance: 240.3
click at [806, 221] on div at bounding box center [649, 223] width 322 height 123
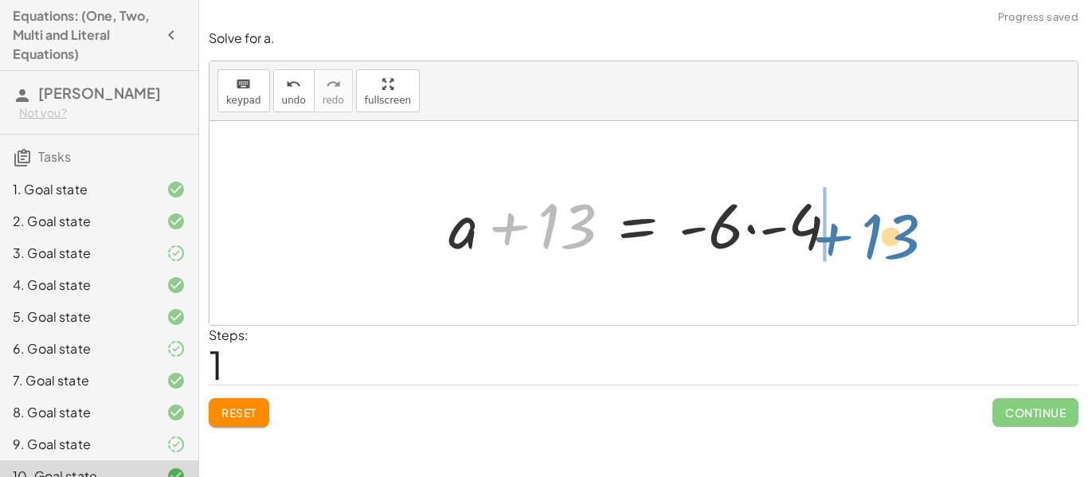
drag, startPoint x: 594, startPoint y: 225, endPoint x: 918, endPoint y: 236, distance: 324.2
click at [918, 236] on div "· ( + a + 13 ) · - 4 = - 6 + 13 + a + 13 · - 4 = - 6 ·" at bounding box center [643, 223] width 868 height 204
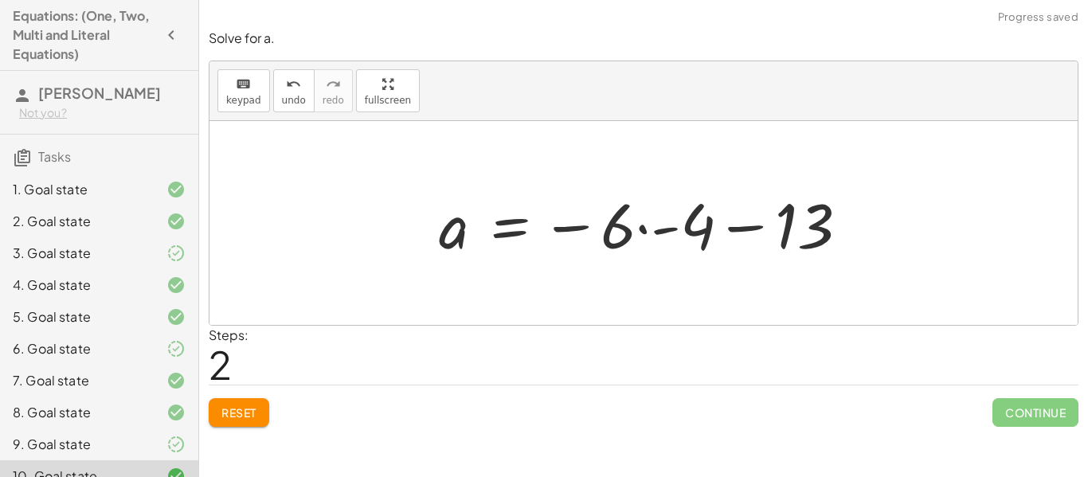
click at [644, 226] on div at bounding box center [650, 223] width 438 height 82
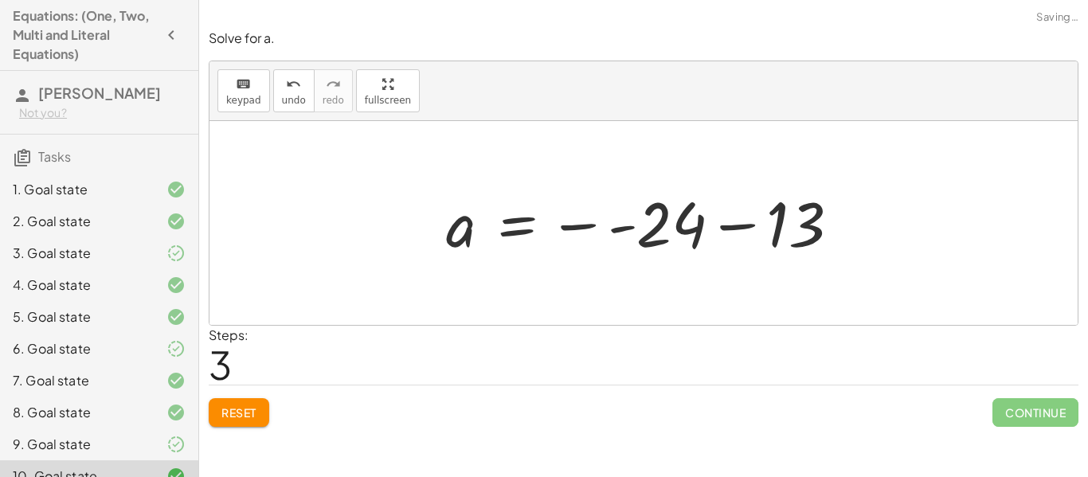
click at [621, 227] on div at bounding box center [649, 223] width 422 height 79
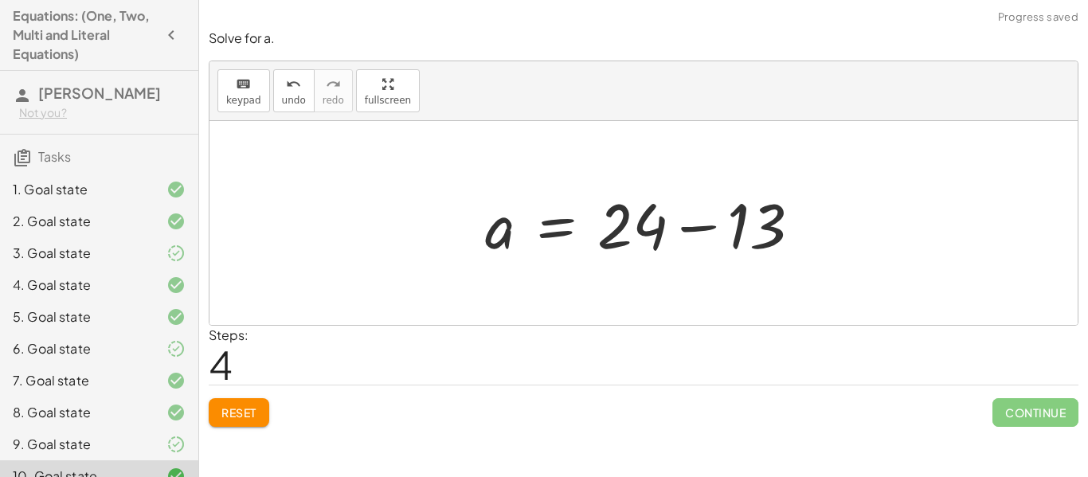
click at [682, 228] on div at bounding box center [649, 223] width 344 height 82
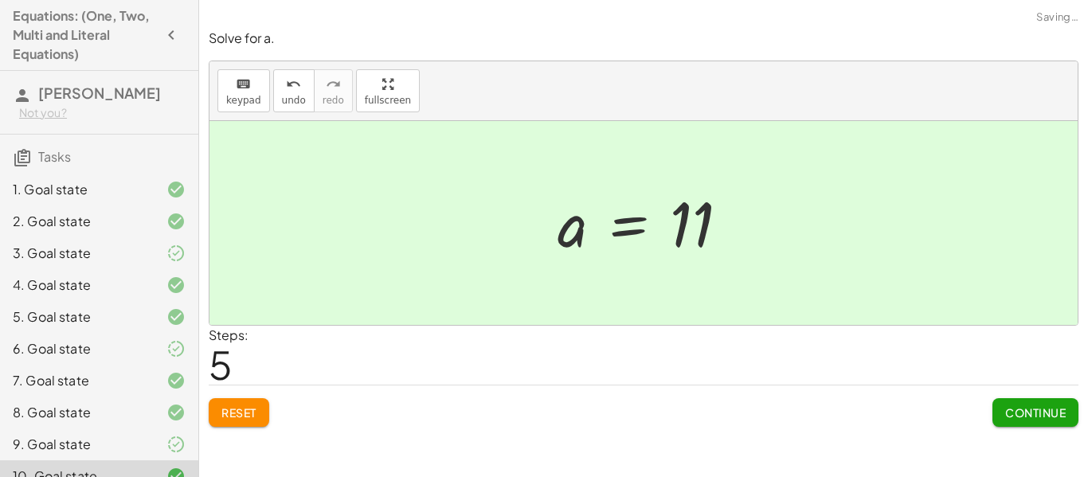
click at [267, 412] on button "Reset" at bounding box center [239, 412] width 61 height 29
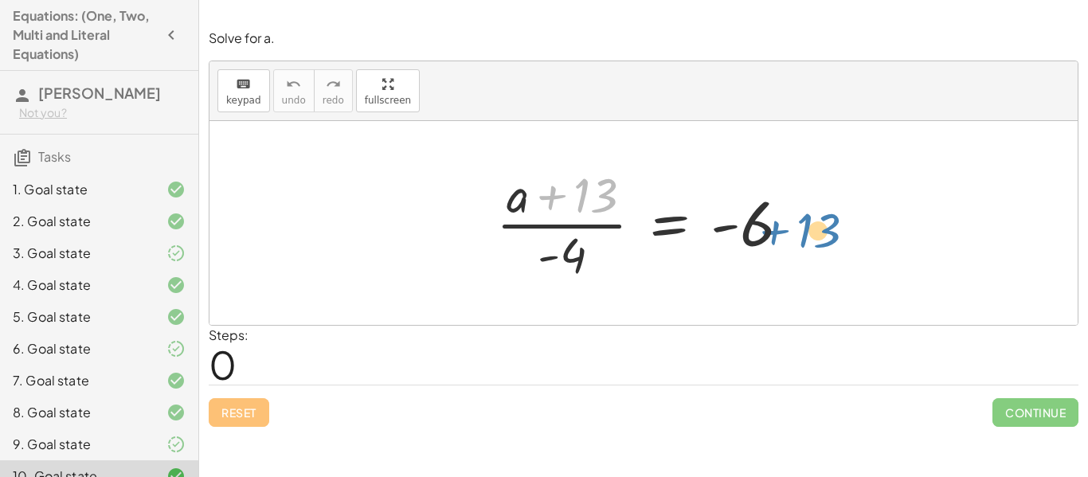
drag, startPoint x: 592, startPoint y: 200, endPoint x: 815, endPoint y: 237, distance: 226.0
drag, startPoint x: 572, startPoint y: 255, endPoint x: 810, endPoint y: 233, distance: 239.0
click at [810, 233] on div at bounding box center [649, 223] width 322 height 123
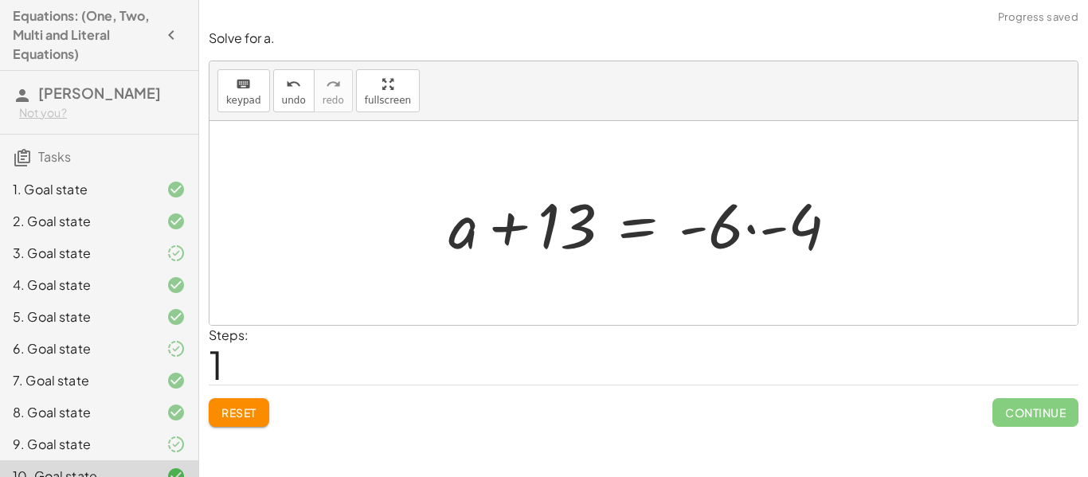
click at [753, 227] on div at bounding box center [649, 223] width 418 height 82
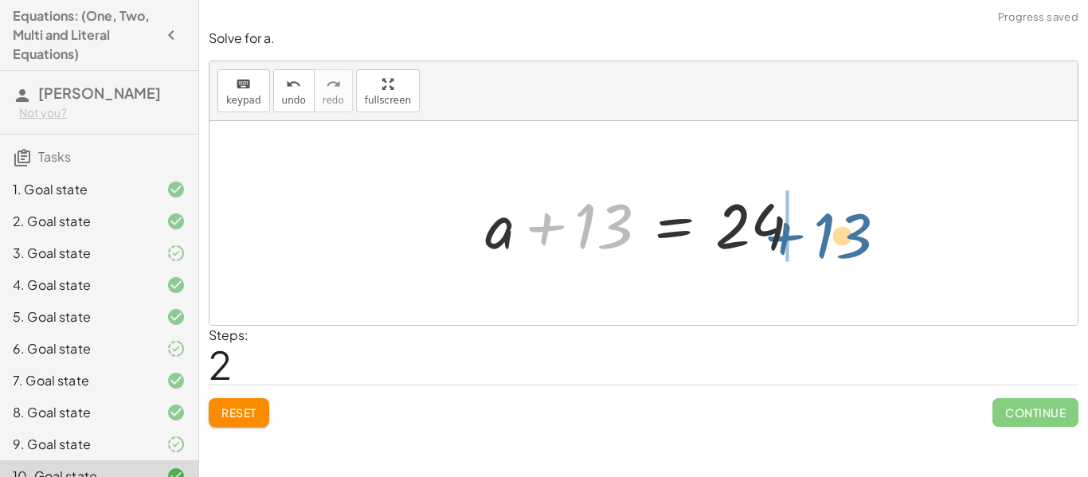
drag, startPoint x: 570, startPoint y: 230, endPoint x: 814, endPoint y: 239, distance: 243.8
click at [814, 239] on div at bounding box center [649, 223] width 344 height 82
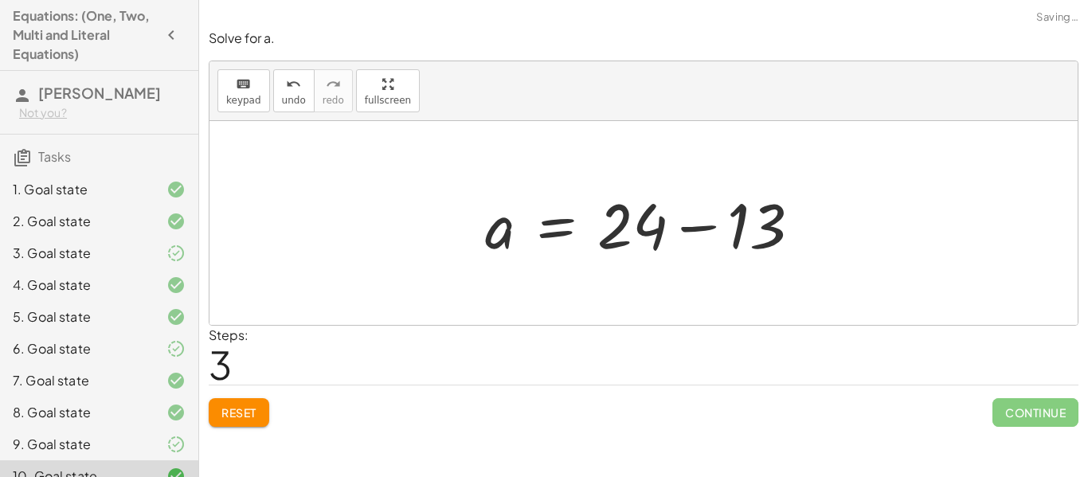
click at [813, 229] on div at bounding box center [649, 223] width 344 height 82
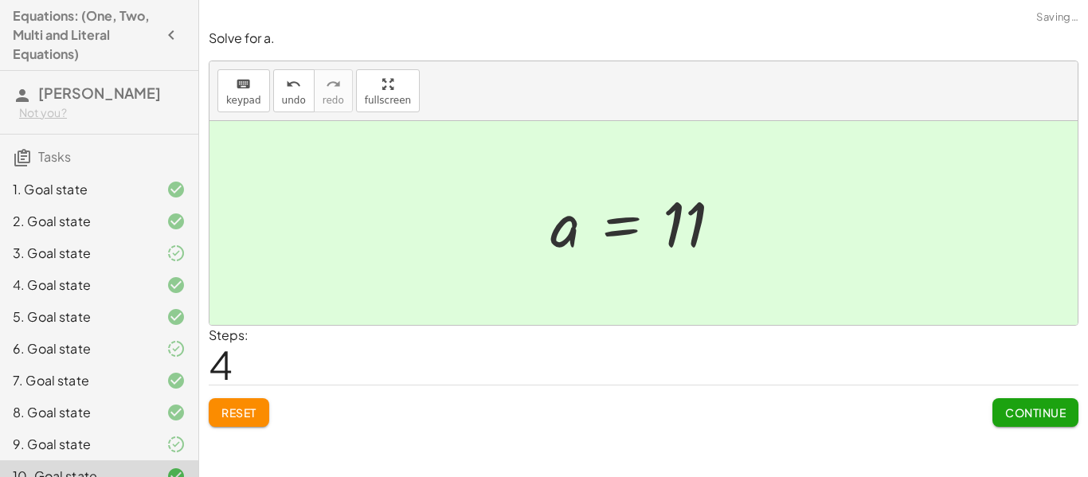
click at [1061, 420] on button "Continue" at bounding box center [1035, 412] width 86 height 29
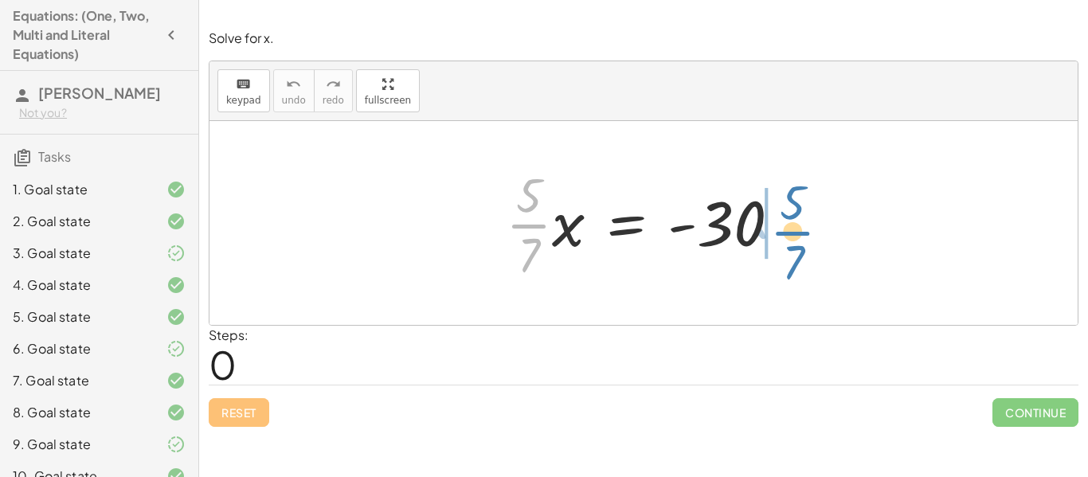
drag, startPoint x: 535, startPoint y: 232, endPoint x: 799, endPoint y: 240, distance: 263.6
click at [799, 240] on div at bounding box center [649, 223] width 303 height 123
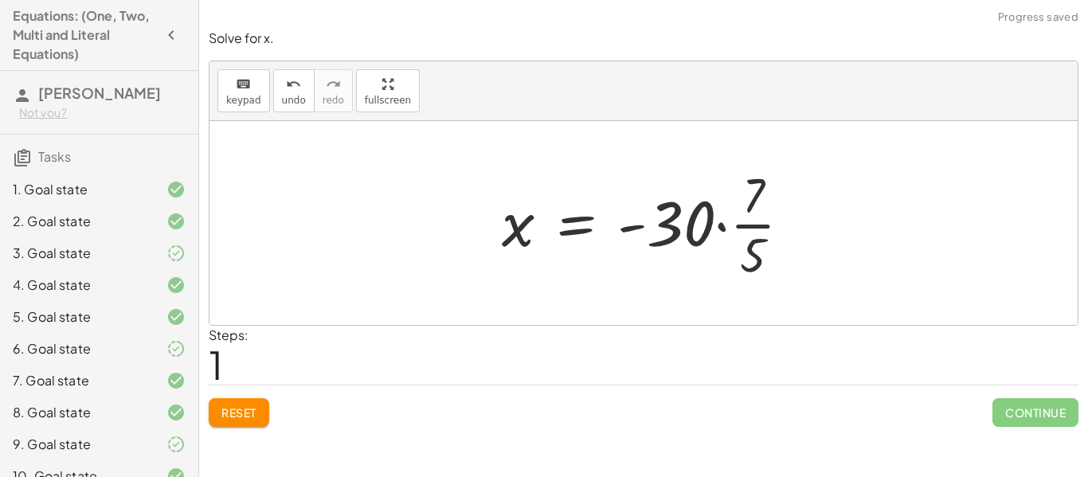
click at [777, 228] on div at bounding box center [653, 223] width 318 height 123
click at [721, 226] on div at bounding box center [649, 223] width 318 height 123
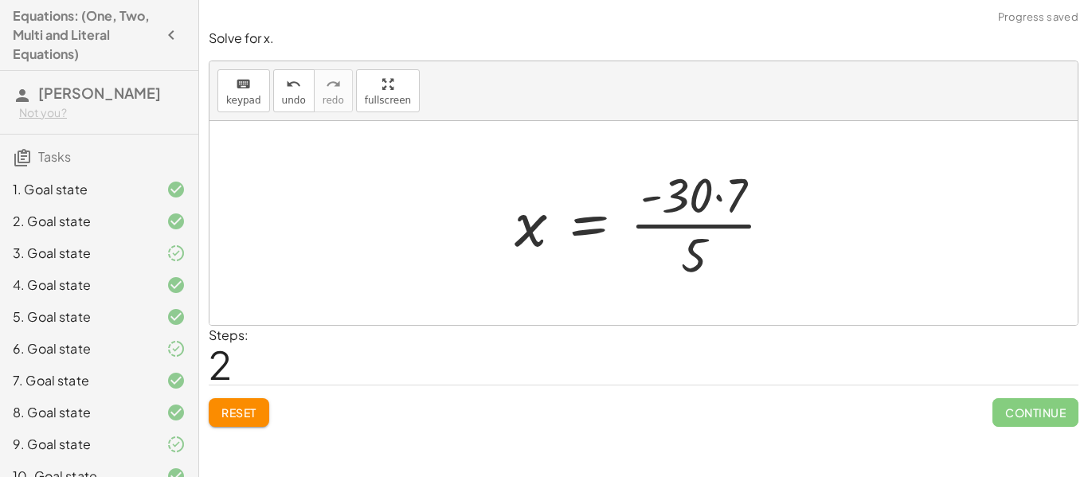
click at [705, 226] on div at bounding box center [649, 223] width 287 height 123
click at [720, 197] on div at bounding box center [649, 223] width 287 height 123
click at [712, 228] on div at bounding box center [649, 223] width 268 height 123
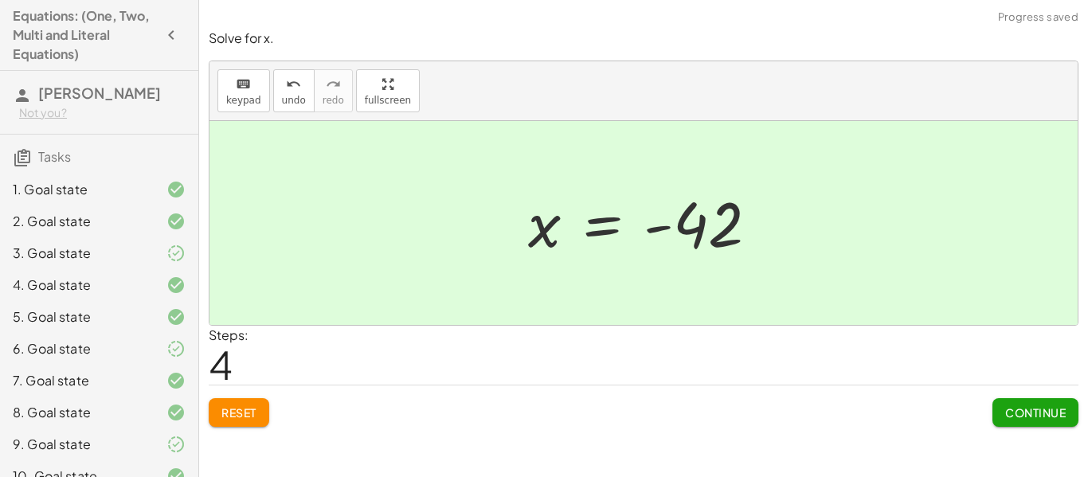
click at [242, 410] on span "Reset" at bounding box center [238, 412] width 35 height 14
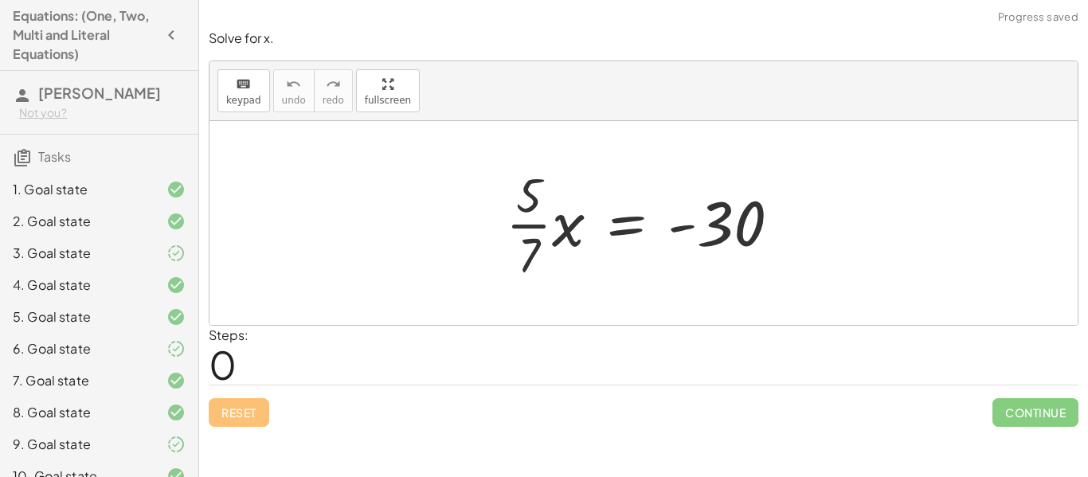
click at [181, 326] on icon at bounding box center [175, 316] width 19 height 19
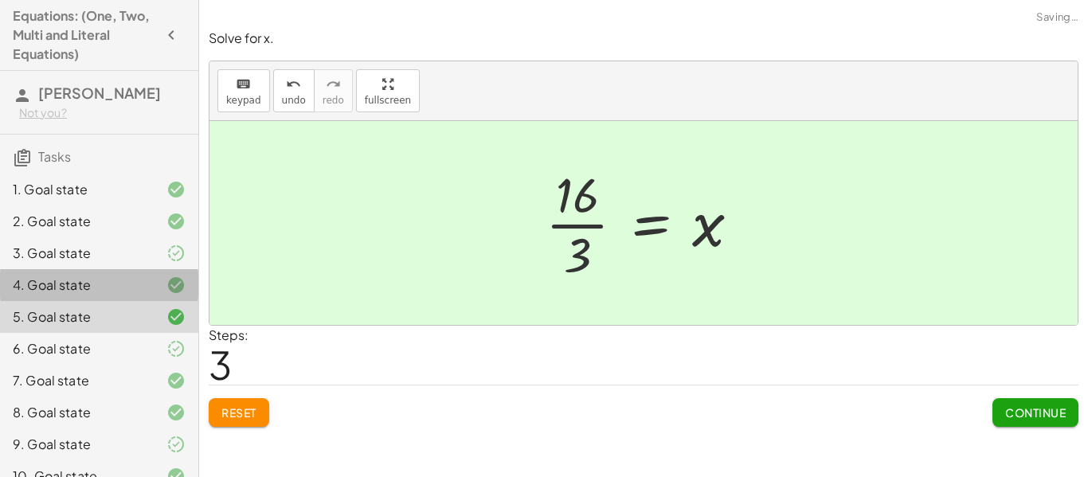
click at [174, 295] on icon at bounding box center [175, 284] width 19 height 19
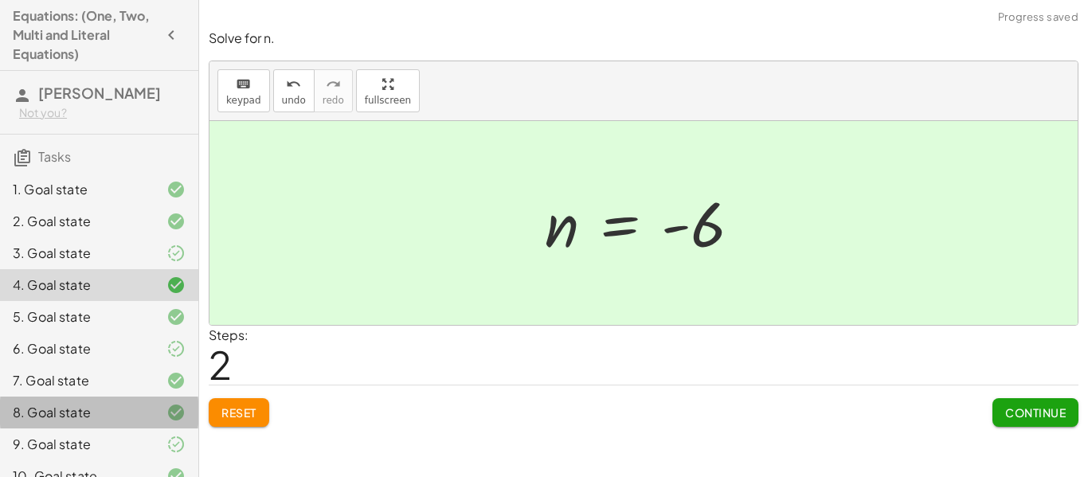
click at [179, 422] on icon at bounding box center [175, 412] width 19 height 19
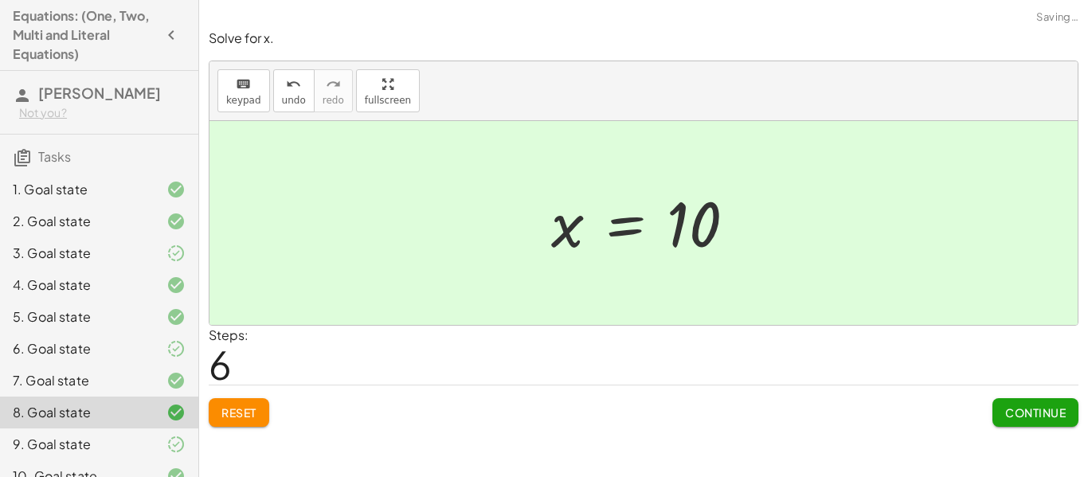
click at [178, 390] on icon at bounding box center [175, 380] width 19 height 19
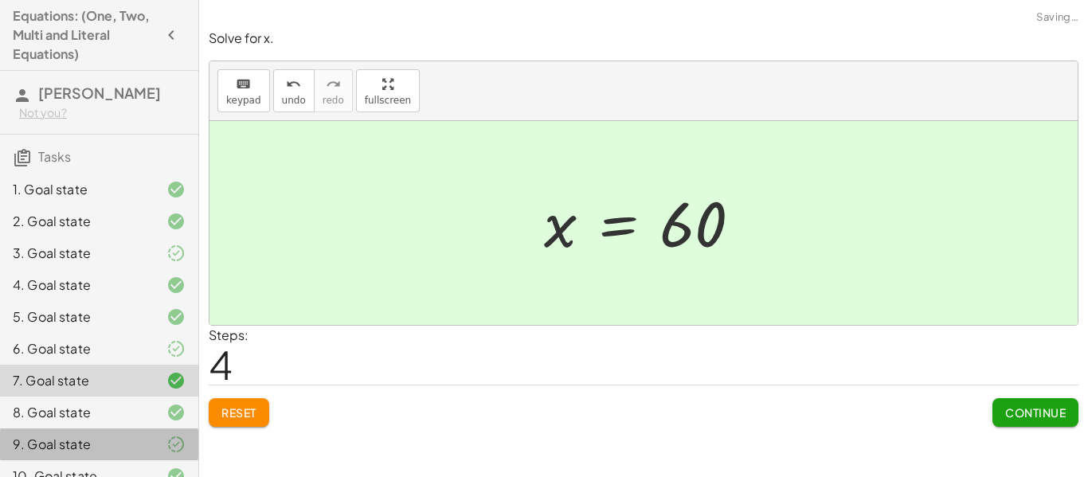
click at [162, 454] on div at bounding box center [163, 444] width 45 height 19
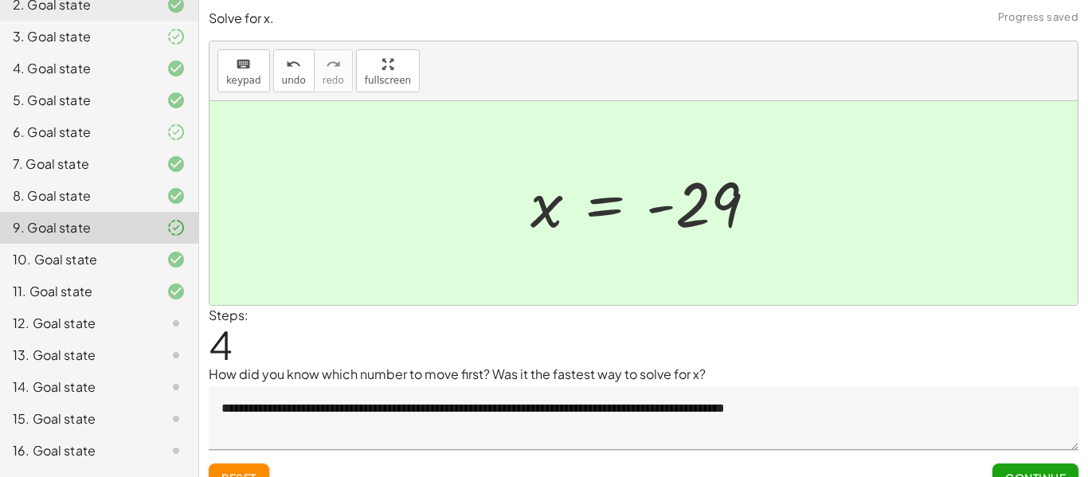
scroll to position [225, 0]
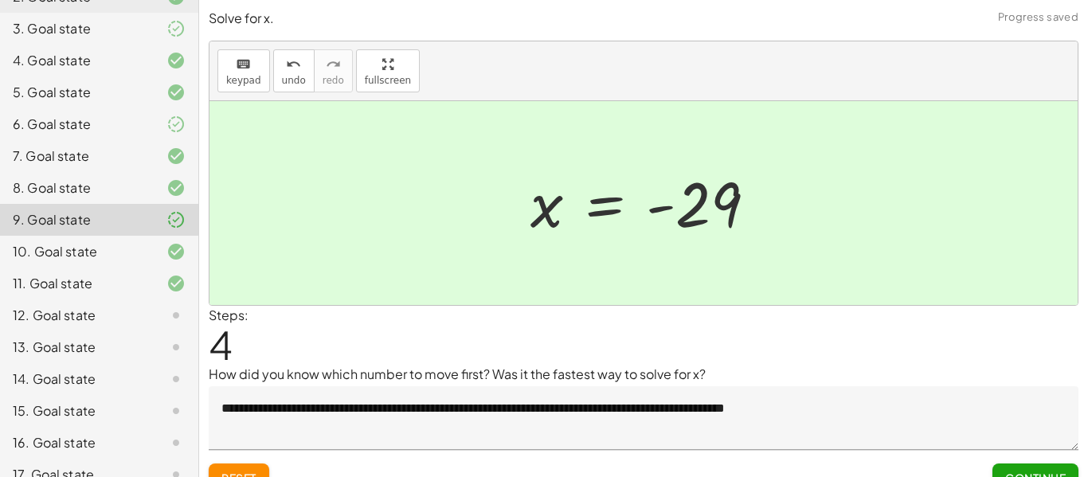
click at [126, 293] on div "11. Goal state" at bounding box center [77, 283] width 128 height 19
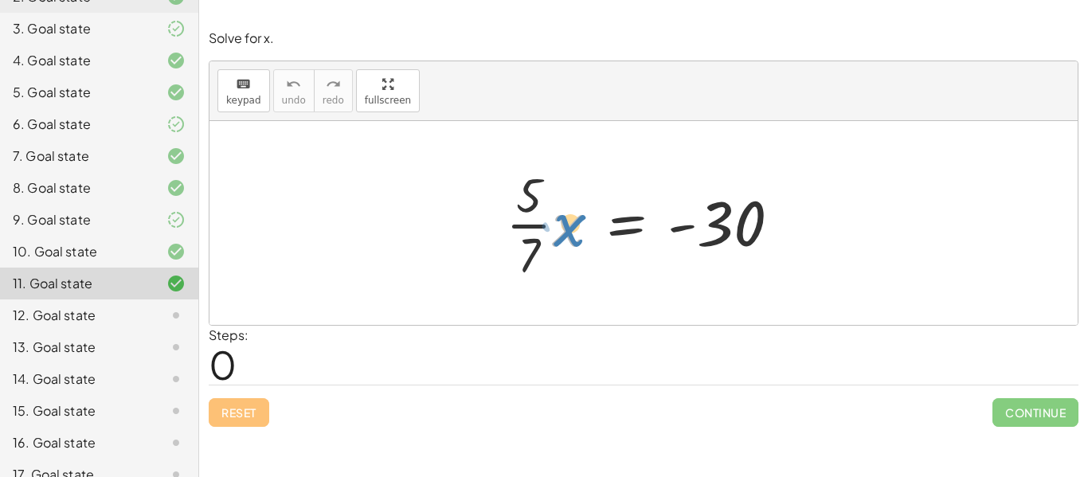
click at [570, 235] on div at bounding box center [649, 223] width 303 height 123
drag, startPoint x: 534, startPoint y: 246, endPoint x: 728, endPoint y: 262, distance: 194.9
click at [728, 262] on div at bounding box center [649, 223] width 303 height 123
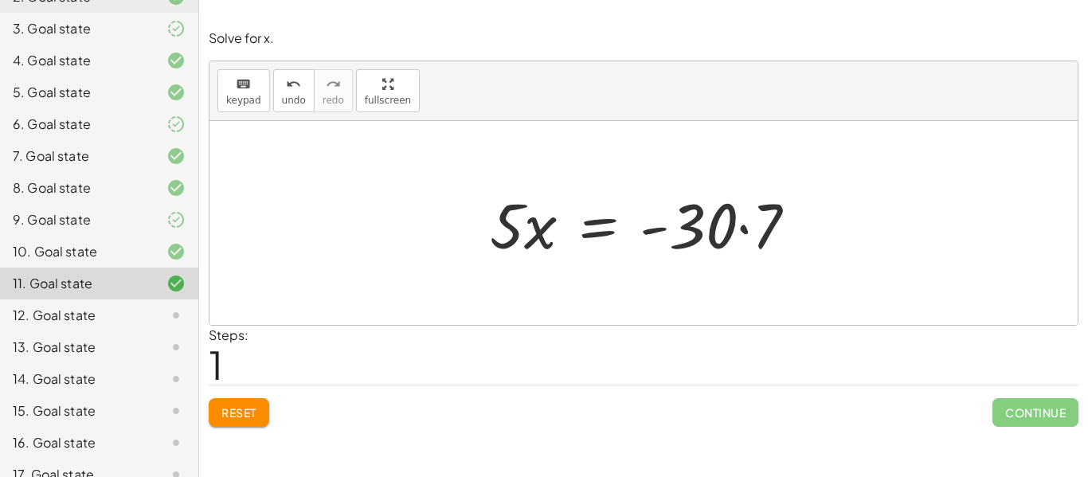
click at [677, 223] on div at bounding box center [649, 223] width 335 height 82
click at [732, 233] on div at bounding box center [649, 223] width 335 height 82
click at [741, 230] on div at bounding box center [649, 223] width 335 height 82
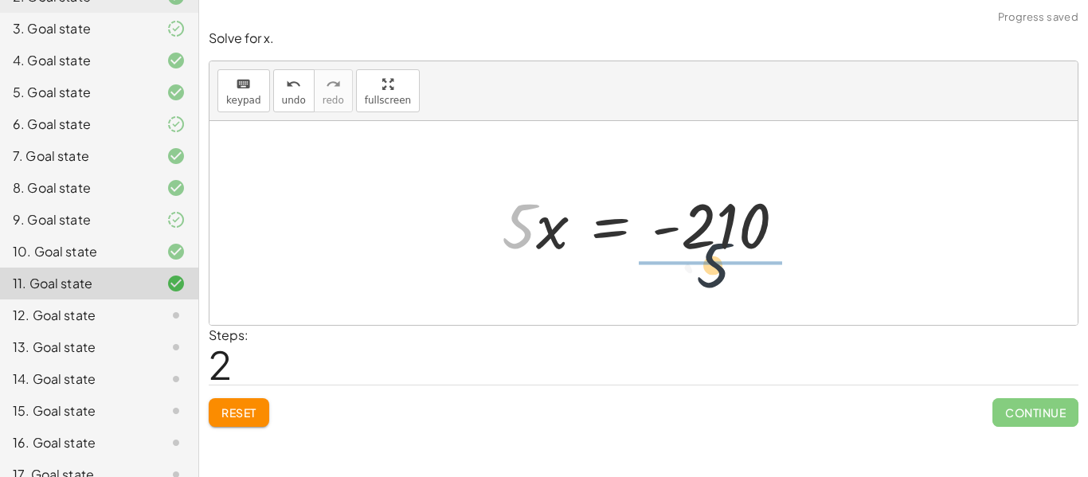
drag, startPoint x: 520, startPoint y: 228, endPoint x: 748, endPoint y: 278, distance: 233.0
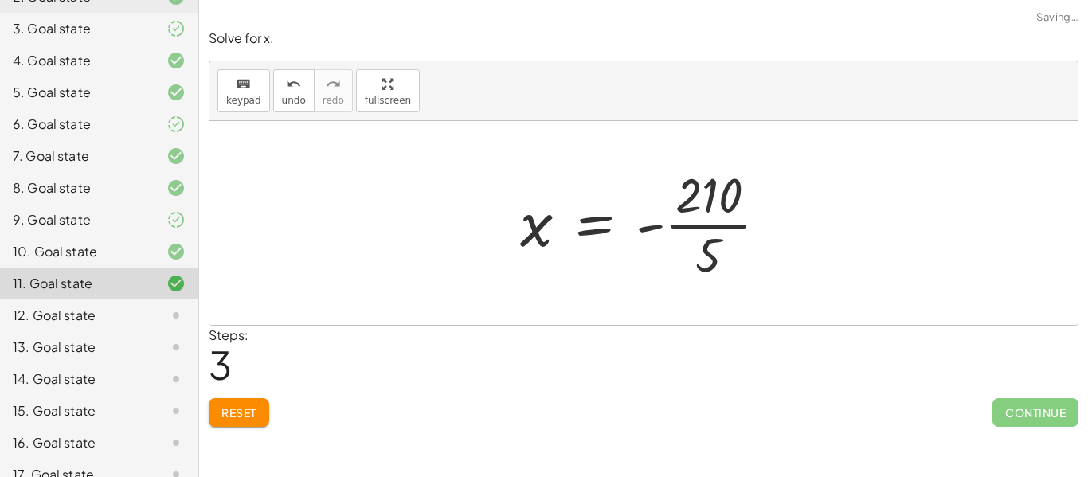
click at [715, 231] on div at bounding box center [649, 223] width 275 height 123
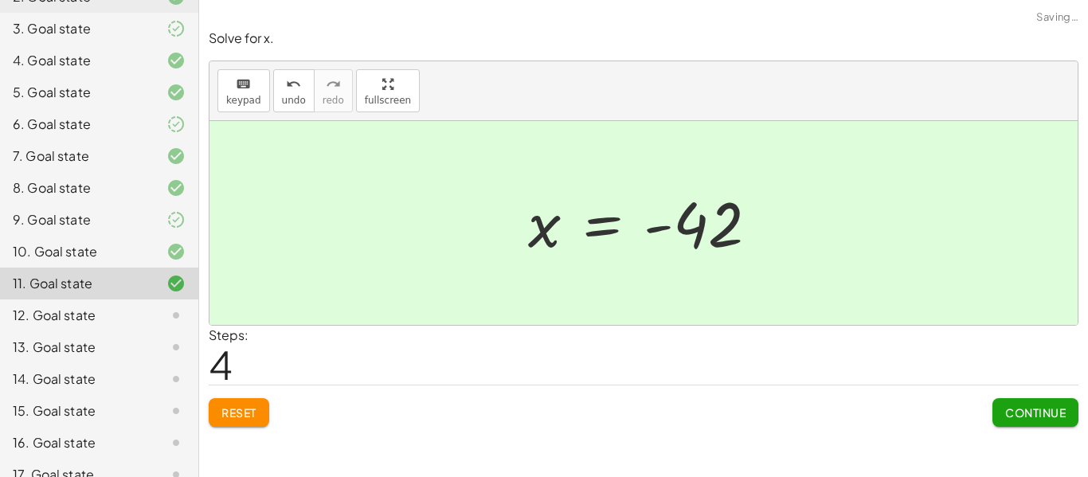
click at [1029, 408] on span "Continue" at bounding box center [1035, 412] width 61 height 14
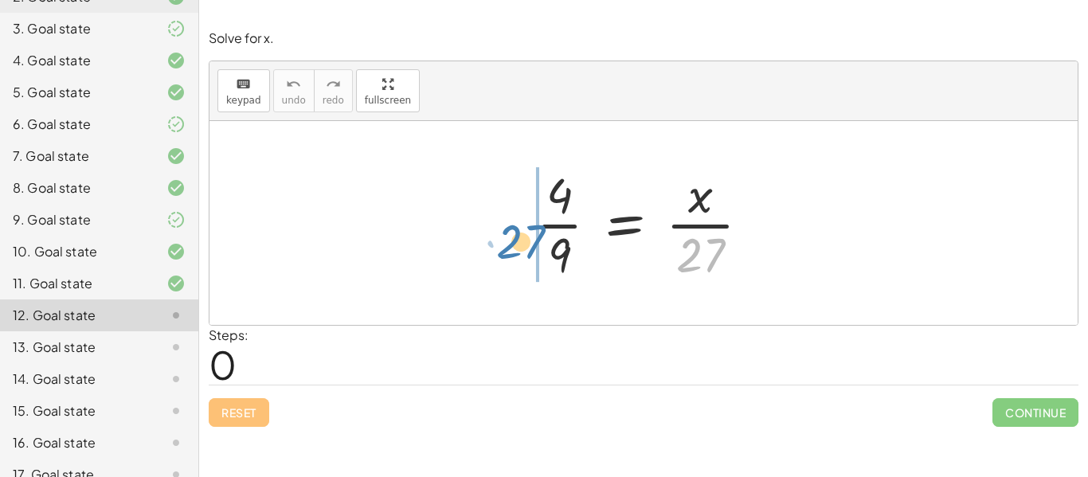
drag, startPoint x: 691, startPoint y: 252, endPoint x: 511, endPoint y: 238, distance: 180.4
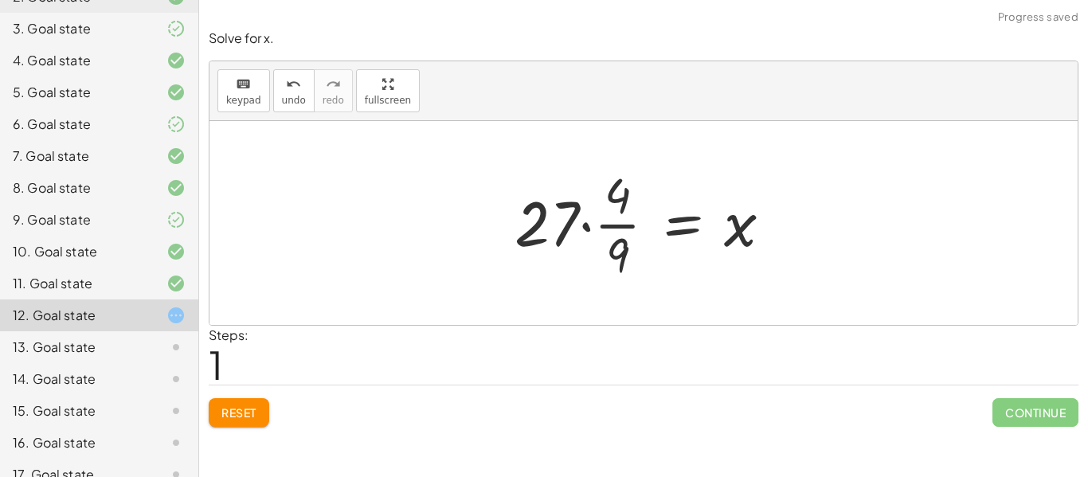
click at [610, 226] on div at bounding box center [649, 223] width 286 height 123
click at [592, 227] on div at bounding box center [649, 223] width 286 height 123
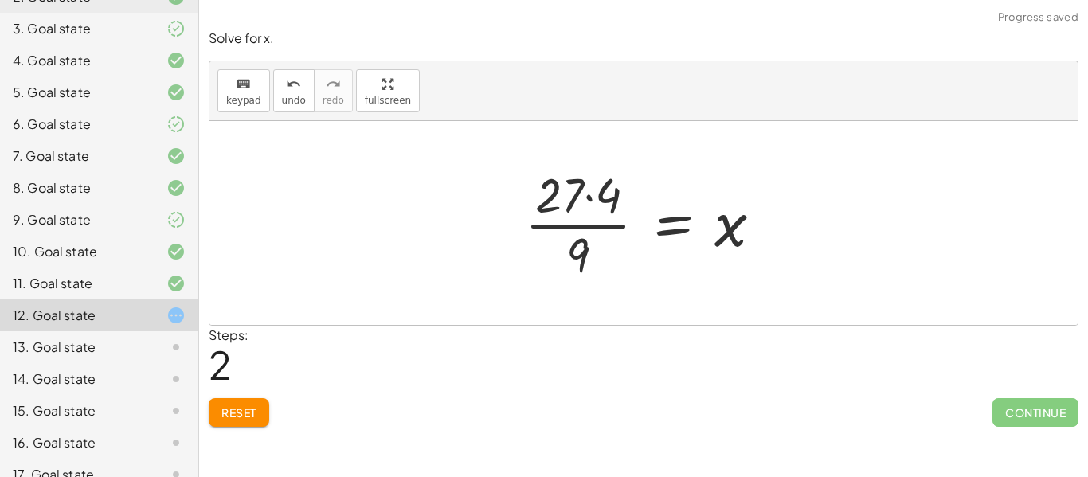
click at [588, 227] on div at bounding box center [650, 223] width 266 height 123
click at [589, 194] on div at bounding box center [650, 223] width 266 height 123
click at [592, 228] on div at bounding box center [657, 223] width 249 height 123
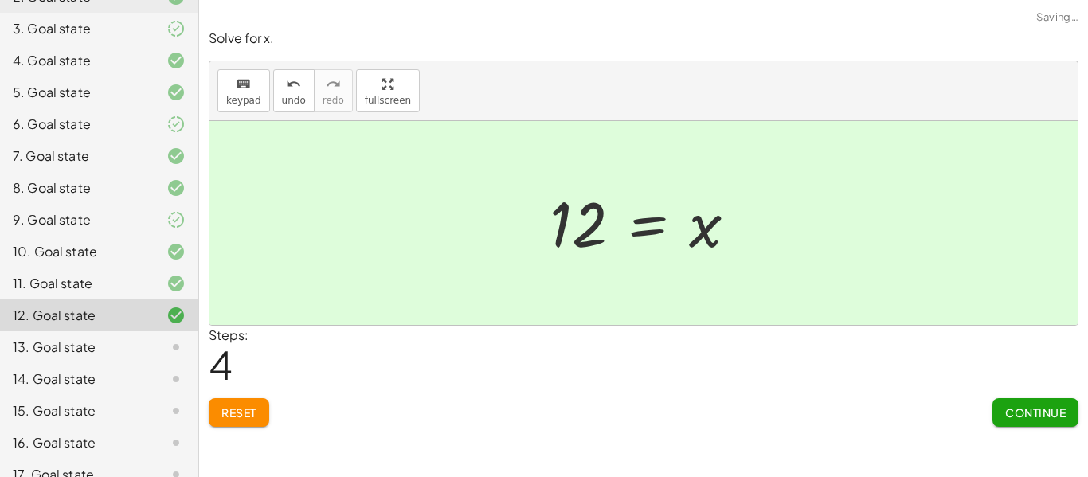
click at [1061, 413] on span "Continue" at bounding box center [1035, 412] width 61 height 14
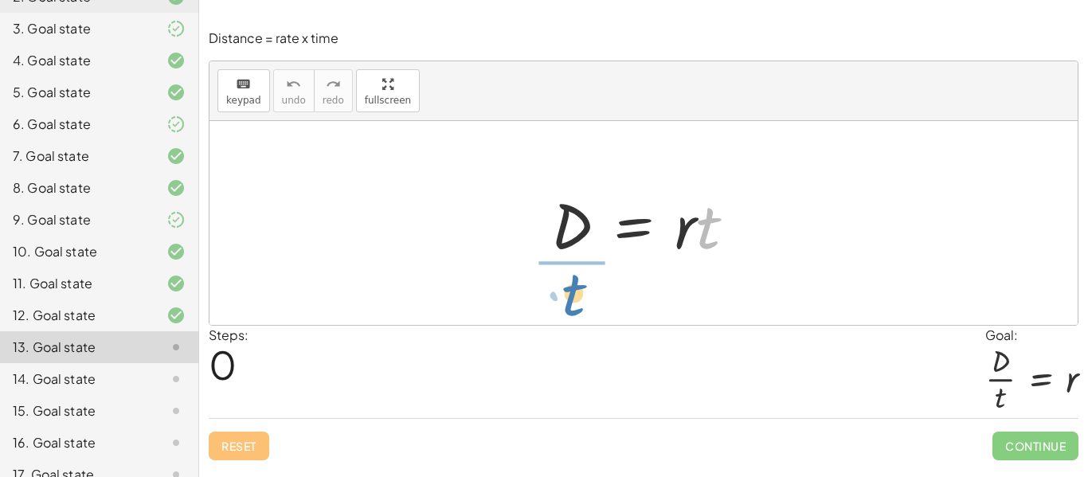
drag, startPoint x: 713, startPoint y: 237, endPoint x: 579, endPoint y: 304, distance: 149.5
click at [579, 304] on div "· t D = · r · t" at bounding box center [643, 223] width 868 height 204
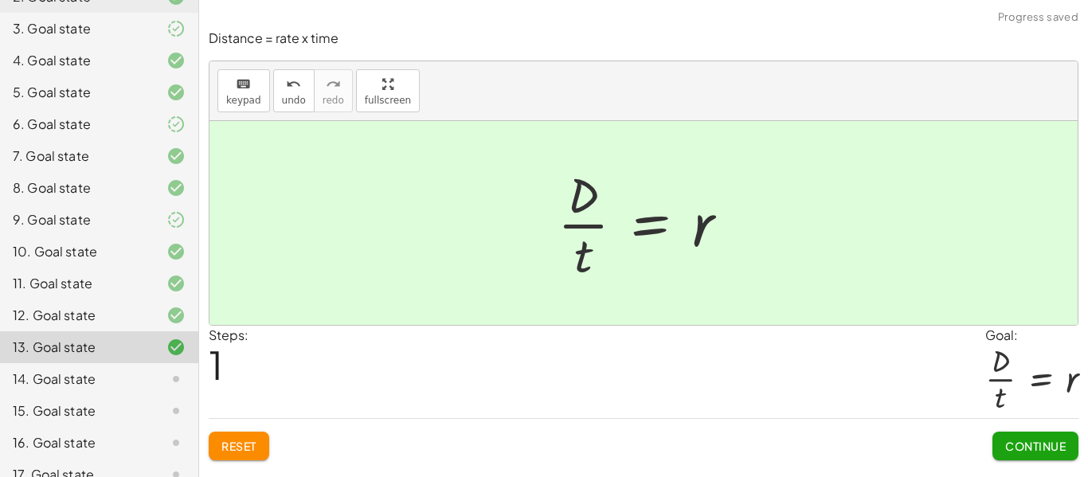
click at [1013, 441] on span "Continue" at bounding box center [1035, 446] width 61 height 14
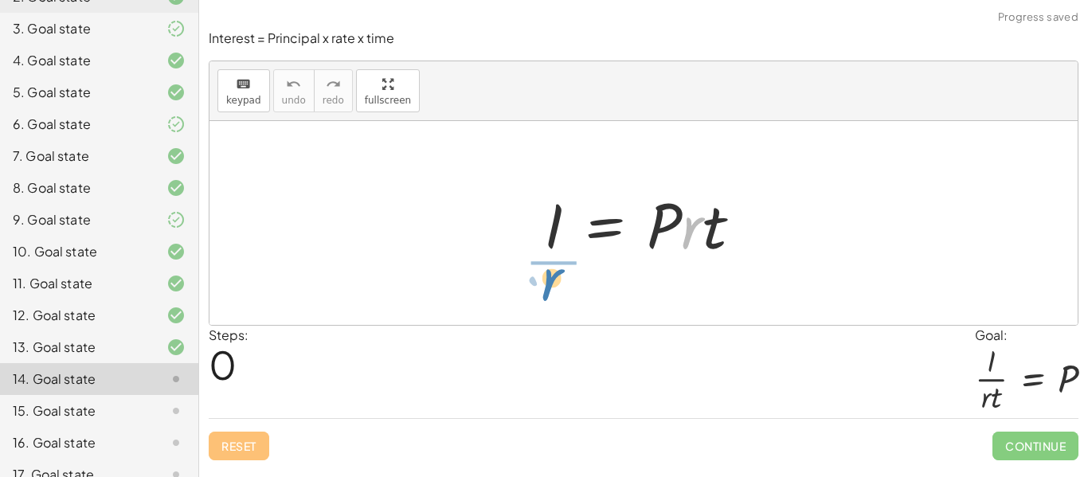
drag, startPoint x: 693, startPoint y: 240, endPoint x: 545, endPoint y: 293, distance: 157.1
click at [545, 293] on div "· r I = · P · r · t" at bounding box center [643, 223] width 868 height 204
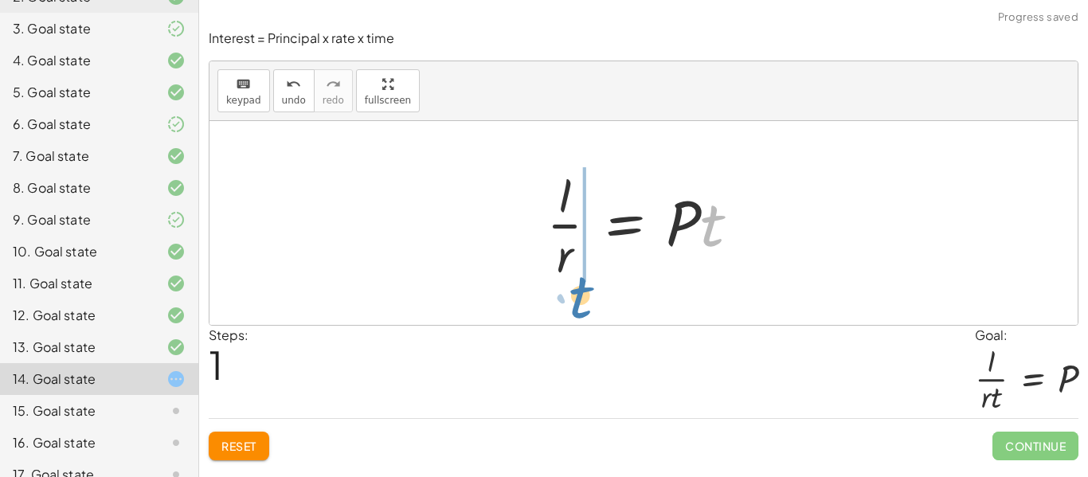
drag, startPoint x: 712, startPoint y: 240, endPoint x: 580, endPoint y: 310, distance: 150.0
click at [580, 310] on div "I = · P · r · t · t I = · P · r · t ·" at bounding box center [643, 223] width 868 height 204
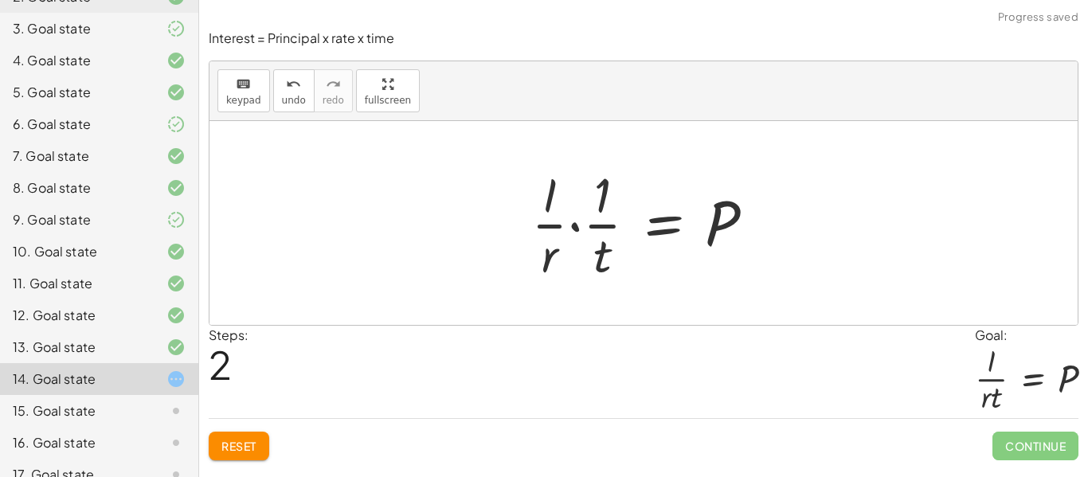
click at [574, 232] on div at bounding box center [649, 223] width 252 height 123
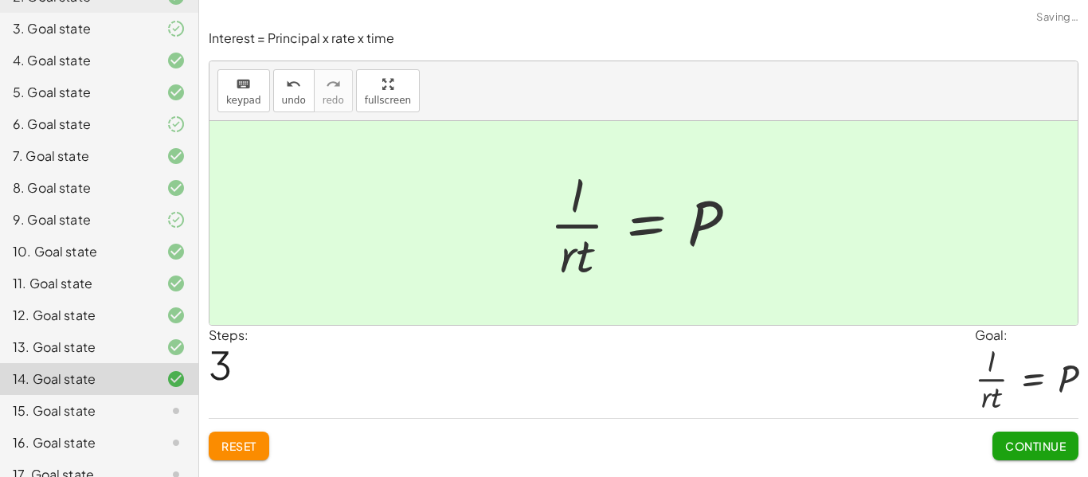
click at [1008, 440] on span "Continue" at bounding box center [1035, 446] width 61 height 14
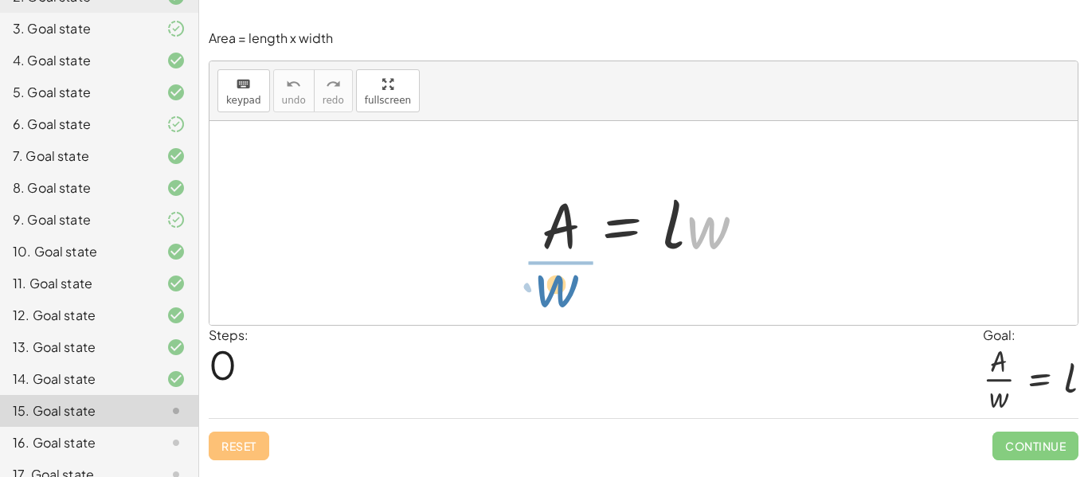
drag, startPoint x: 695, startPoint y: 226, endPoint x: 544, endPoint y: 284, distance: 162.0
click at [544, 284] on div "· w A = · l · w" at bounding box center [643, 223] width 868 height 204
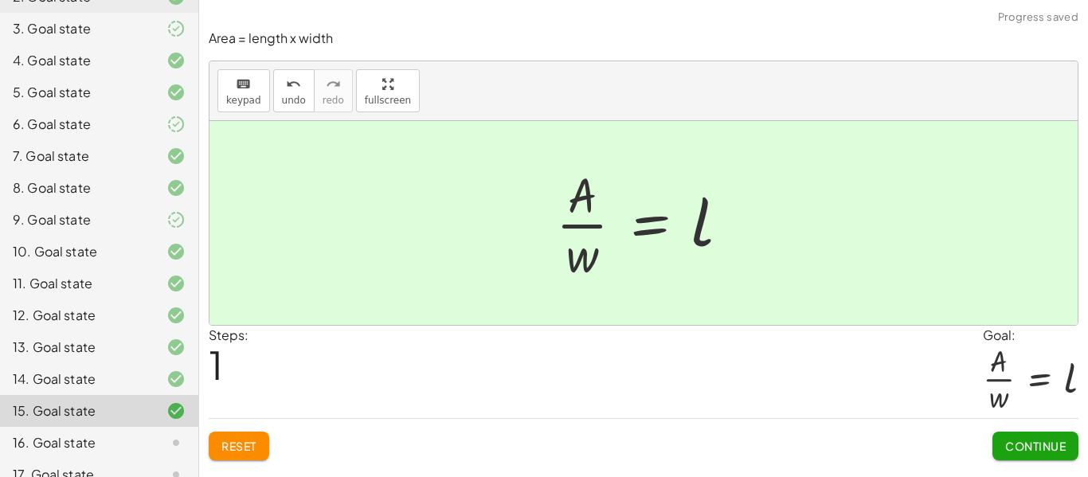
click at [1030, 447] on span "Continue" at bounding box center [1035, 446] width 61 height 14
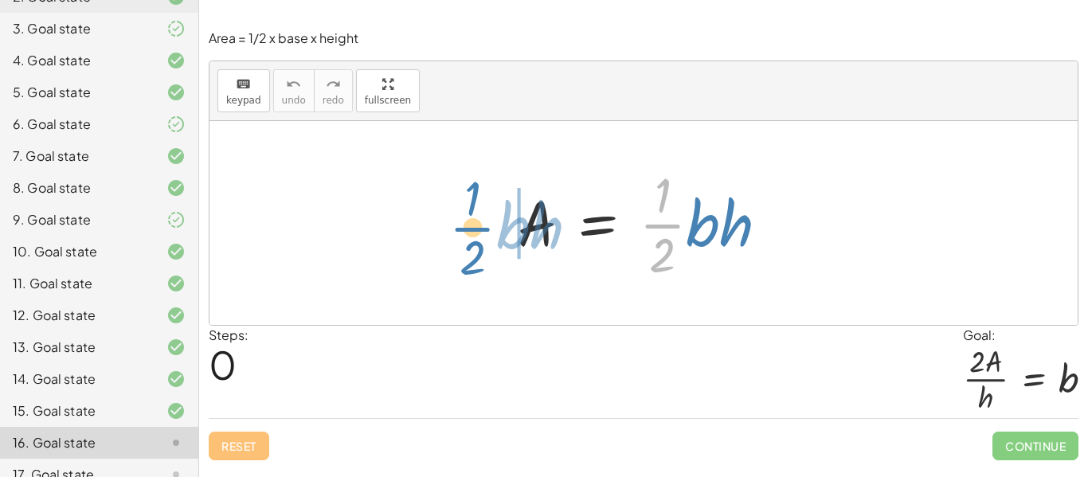
drag, startPoint x: 670, startPoint y: 227, endPoint x: 480, endPoint y: 230, distance: 190.3
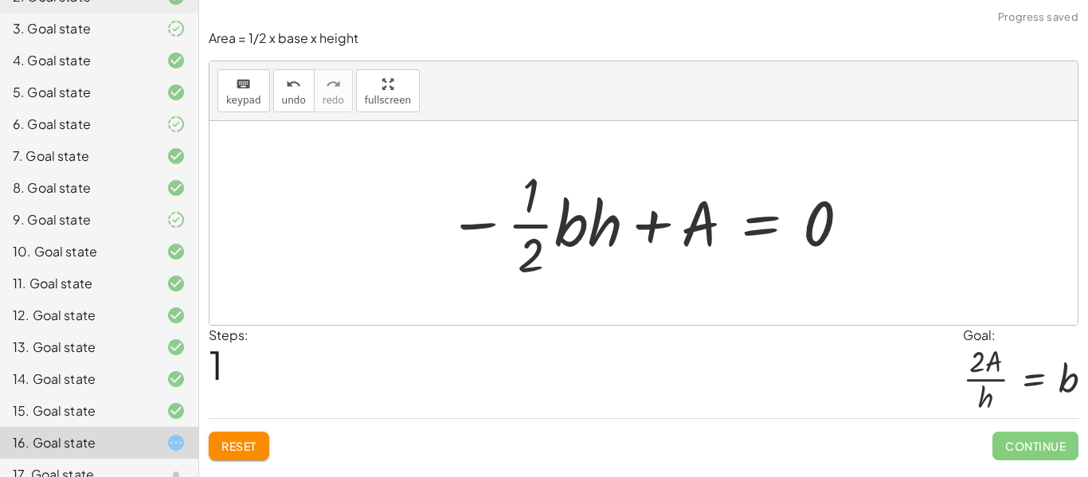
click at [232, 448] on span "Reset" at bounding box center [238, 446] width 35 height 14
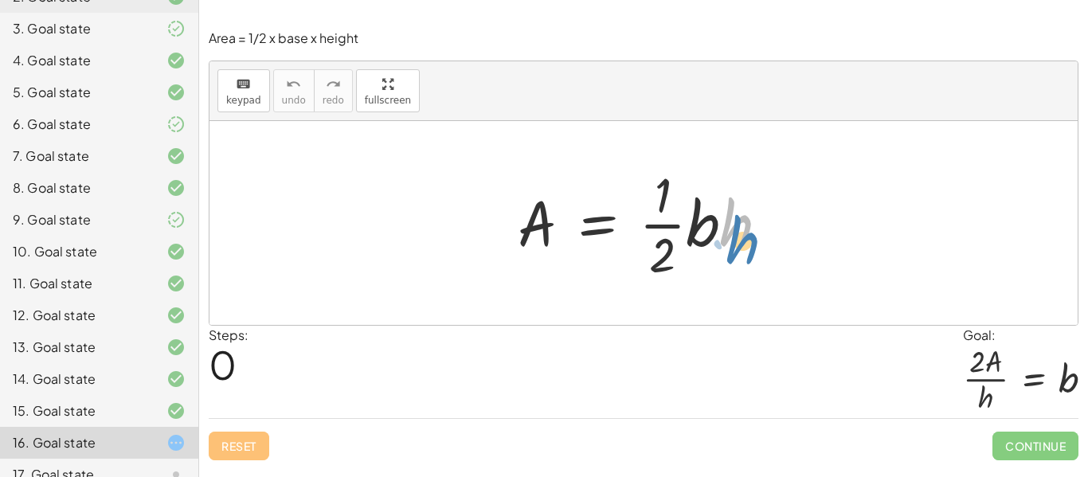
drag, startPoint x: 729, startPoint y: 227, endPoint x: 735, endPoint y: 244, distance: 18.4
click at [735, 244] on div at bounding box center [649, 223] width 279 height 123
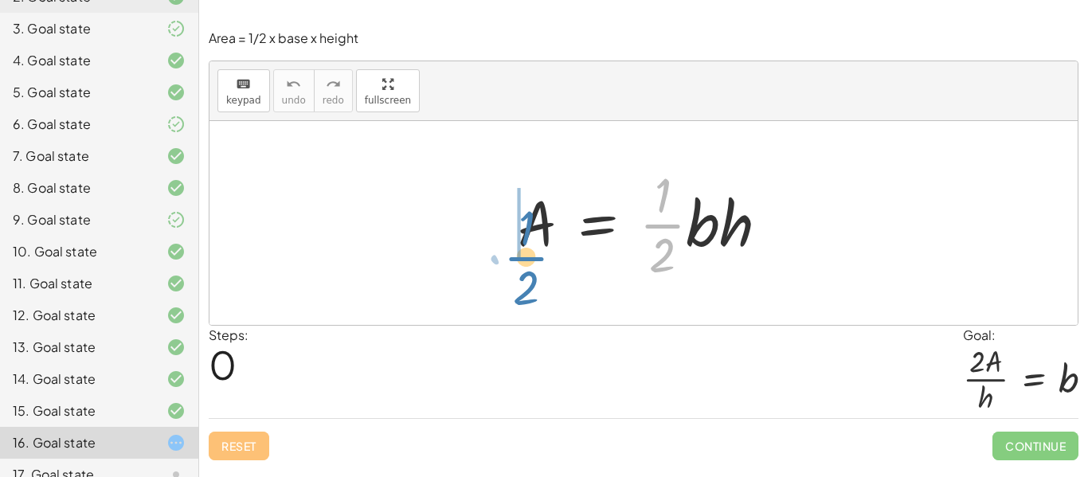
drag, startPoint x: 662, startPoint y: 225, endPoint x: 526, endPoint y: 257, distance: 139.2
click at [526, 257] on div at bounding box center [649, 223] width 279 height 123
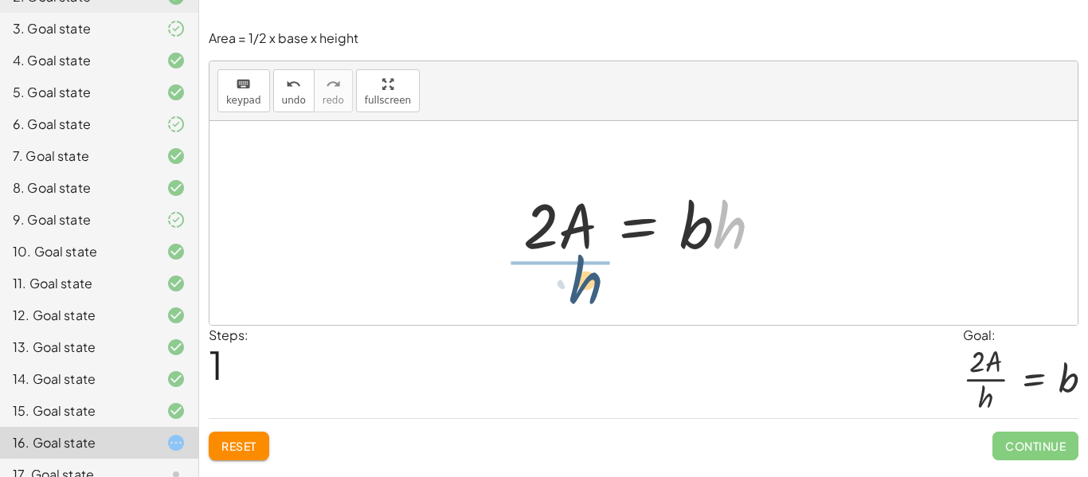
drag, startPoint x: 731, startPoint y: 235, endPoint x: 575, endPoint y: 294, distance: 166.8
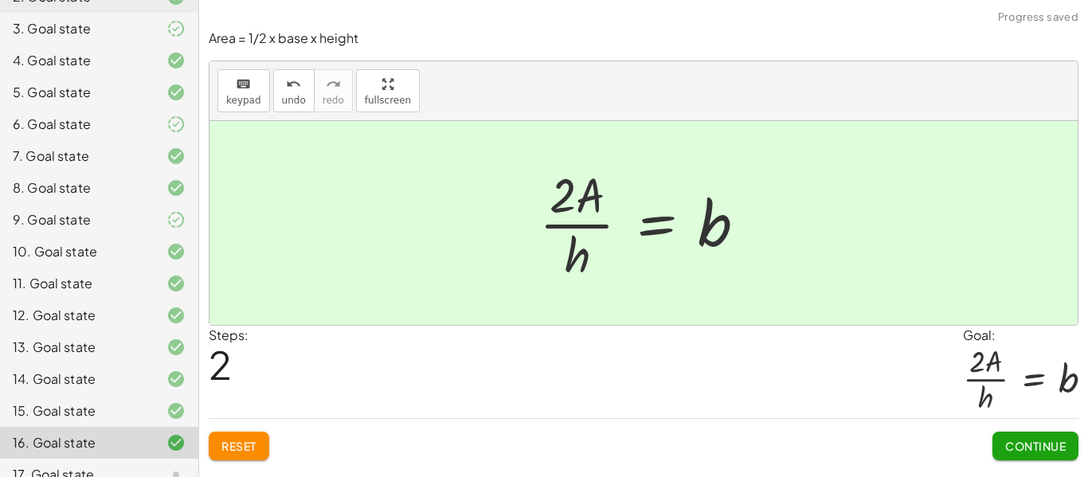
click at [1021, 447] on span "Continue" at bounding box center [1035, 446] width 61 height 14
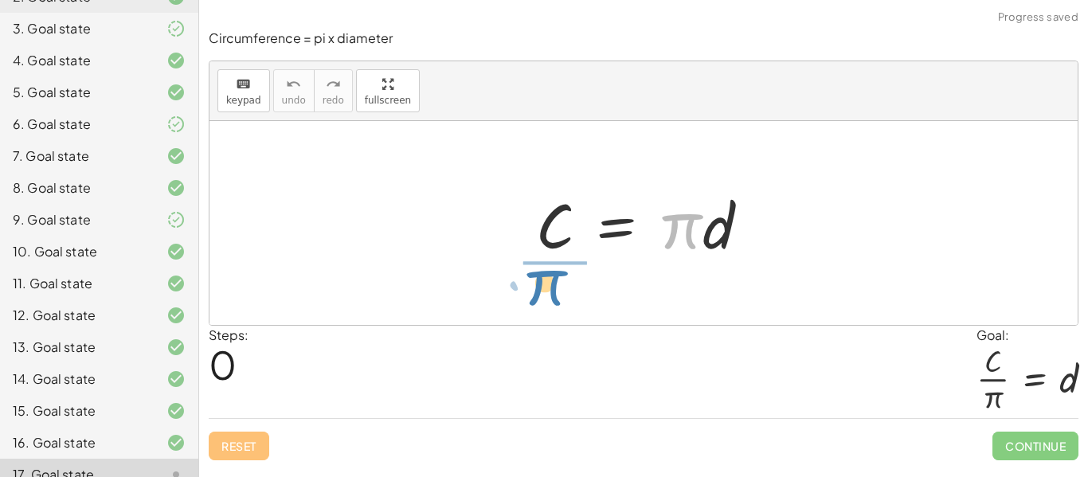
drag, startPoint x: 674, startPoint y: 232, endPoint x: 539, endPoint y: 289, distance: 146.7
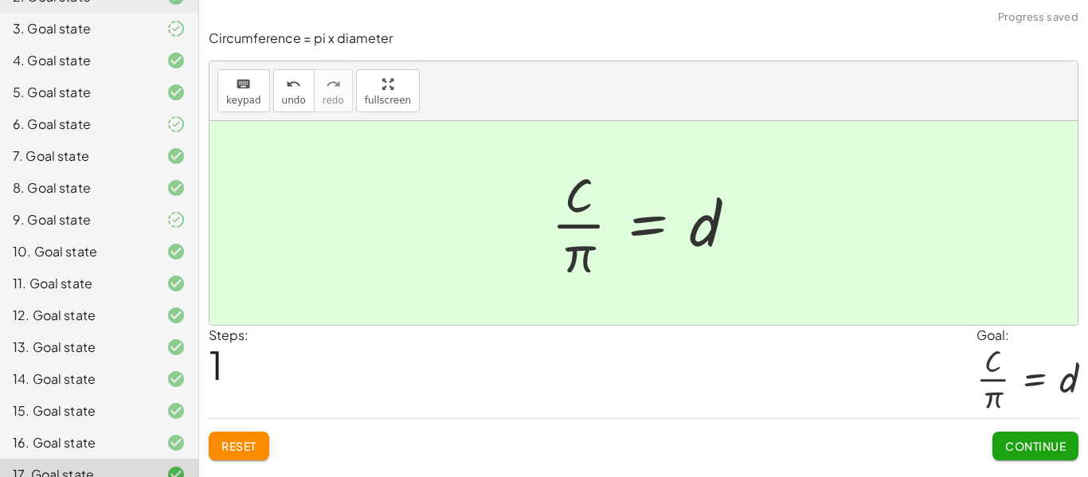
click at [998, 437] on button "Continue" at bounding box center [1035, 446] width 86 height 29
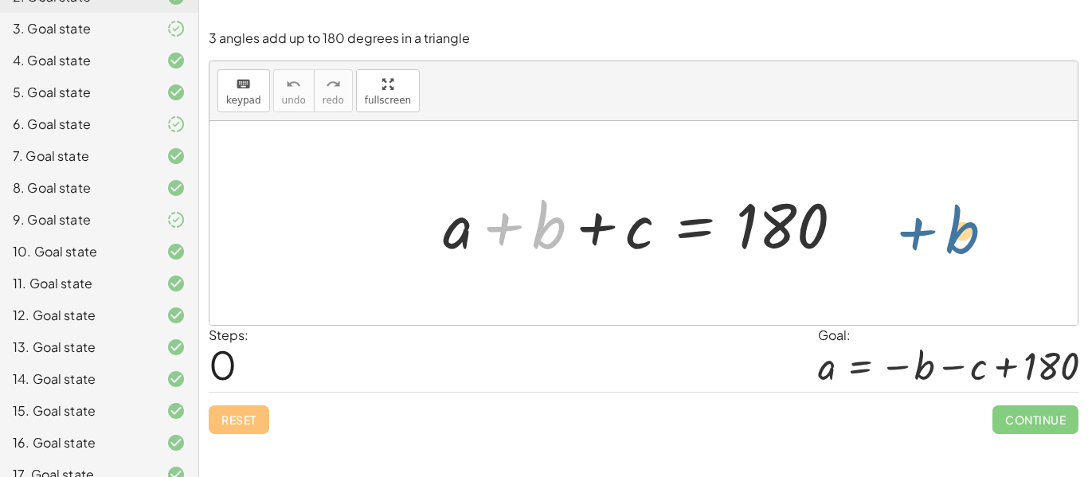
drag, startPoint x: 542, startPoint y: 239, endPoint x: 955, endPoint y: 244, distance: 413.2
click at [955, 244] on div "+ b + a + b + c = 180" at bounding box center [643, 223] width 868 height 204
drag, startPoint x: 539, startPoint y: 240, endPoint x: 770, endPoint y: 274, distance: 233.4
click at [770, 274] on div "+ b + a + b + c = 180" at bounding box center [643, 223] width 868 height 204
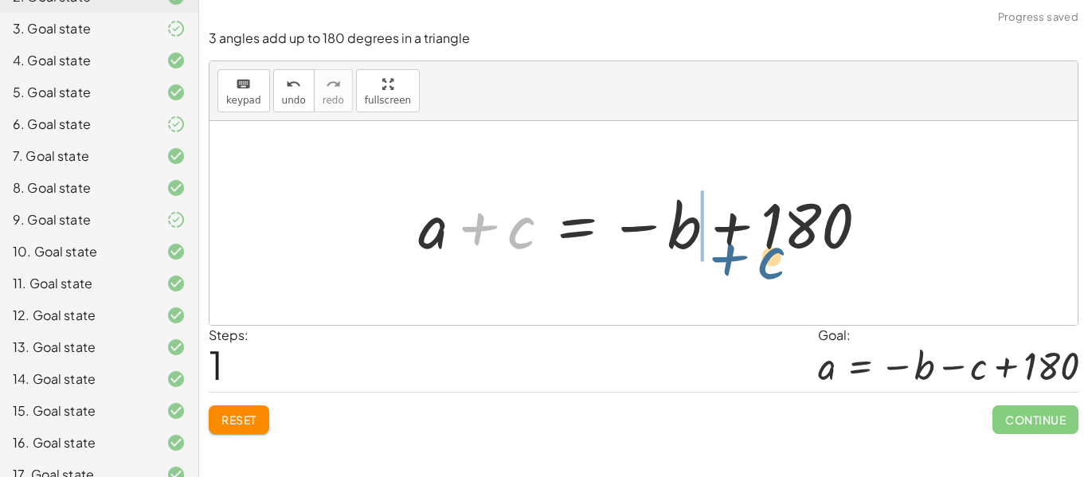
drag, startPoint x: 522, startPoint y: 233, endPoint x: 770, endPoint y: 262, distance: 249.3
click at [770, 262] on div at bounding box center [649, 223] width 478 height 82
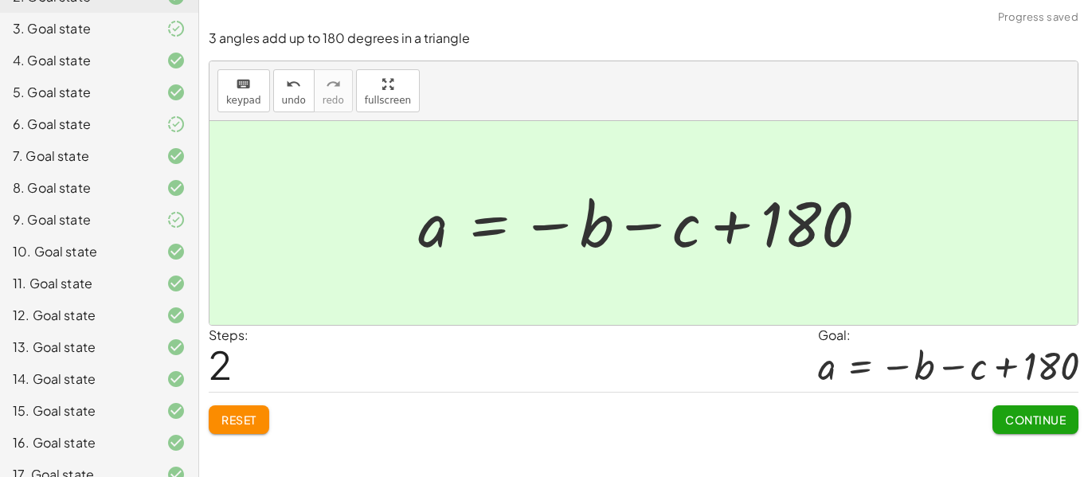
click at [999, 406] on button "Continue" at bounding box center [1035, 419] width 86 height 29
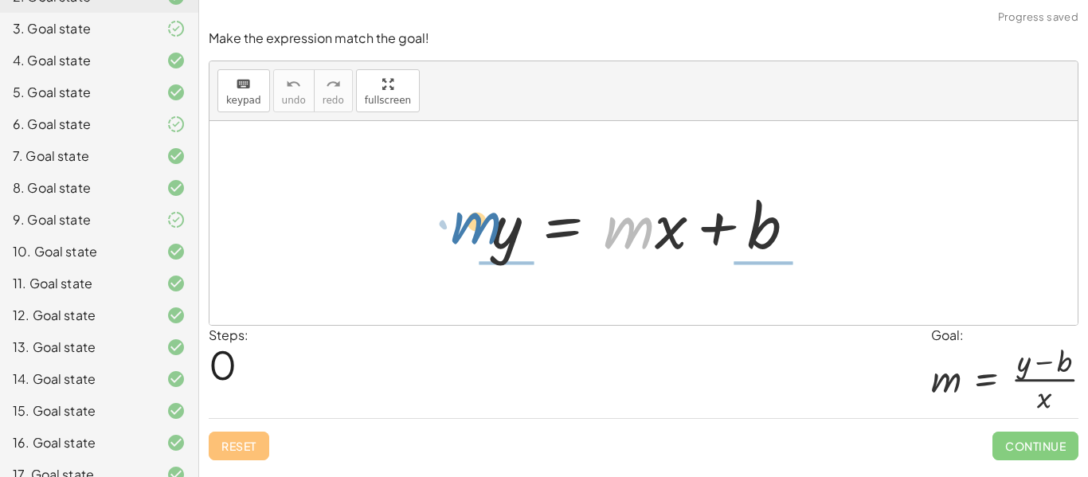
drag, startPoint x: 631, startPoint y: 238, endPoint x: 478, endPoint y: 233, distance: 152.9
click at [478, 233] on div "· m y = + · m · x + b" at bounding box center [643, 223] width 353 height 90
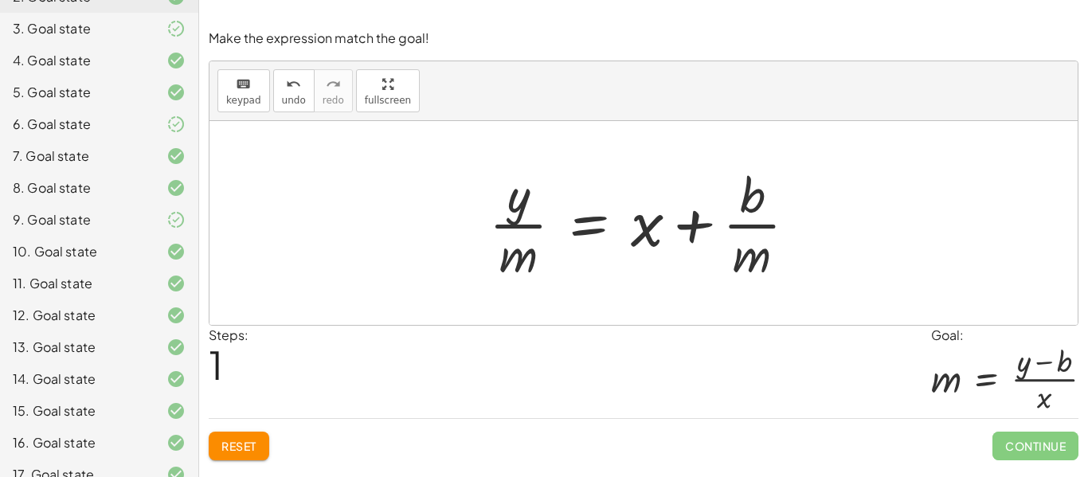
click at [239, 446] on span "Reset" at bounding box center [238, 446] width 35 height 14
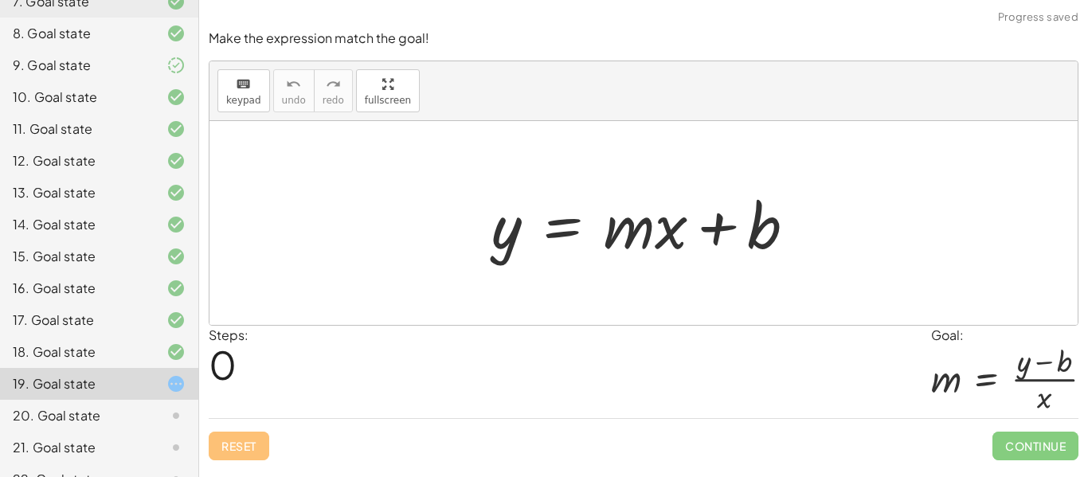
scroll to position [391, 0]
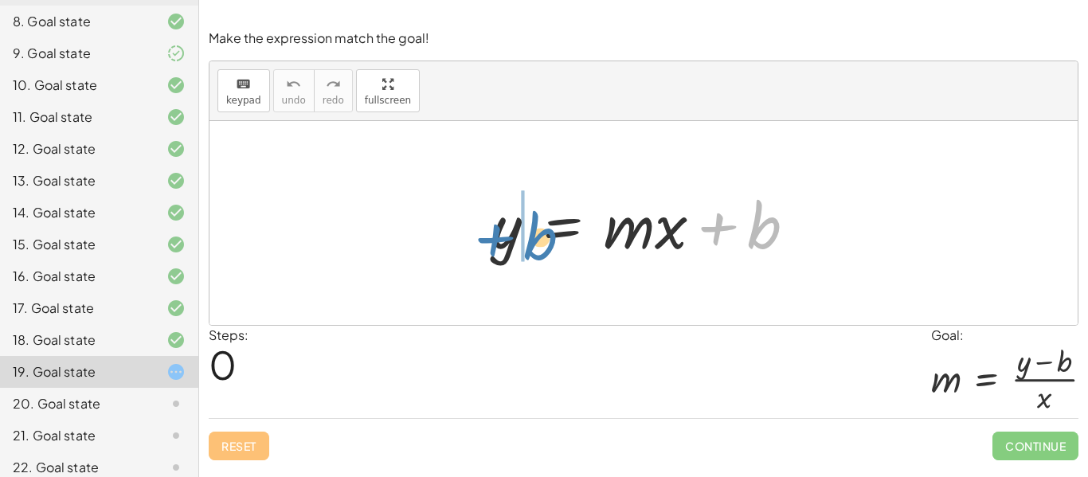
drag, startPoint x: 764, startPoint y: 235, endPoint x: 541, endPoint y: 246, distance: 223.2
click at [541, 246] on div at bounding box center [649, 223] width 333 height 82
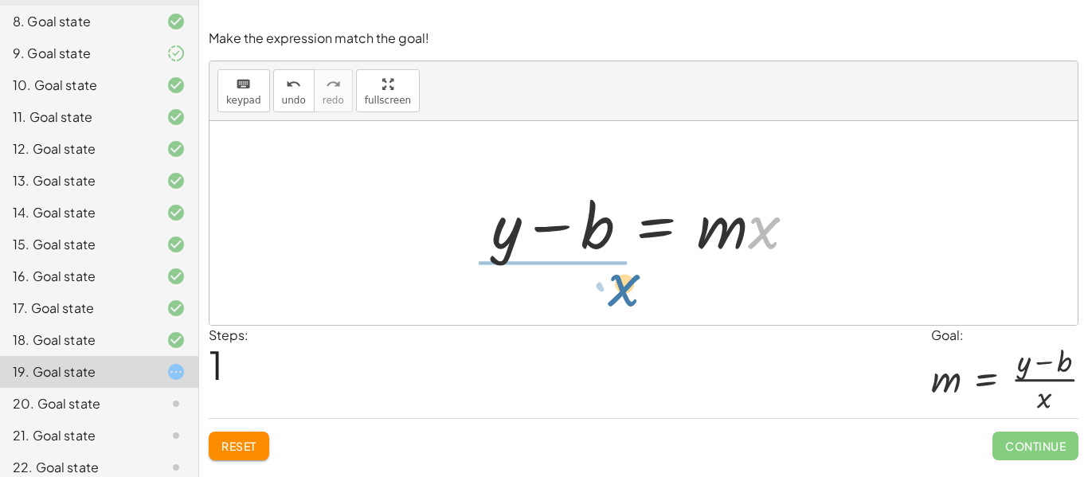
drag, startPoint x: 749, startPoint y: 231, endPoint x: 564, endPoint y: 277, distance: 190.4
click at [564, 277] on div "y = + · m · x + b · x y = · m · x b + −" at bounding box center [643, 223] width 868 height 204
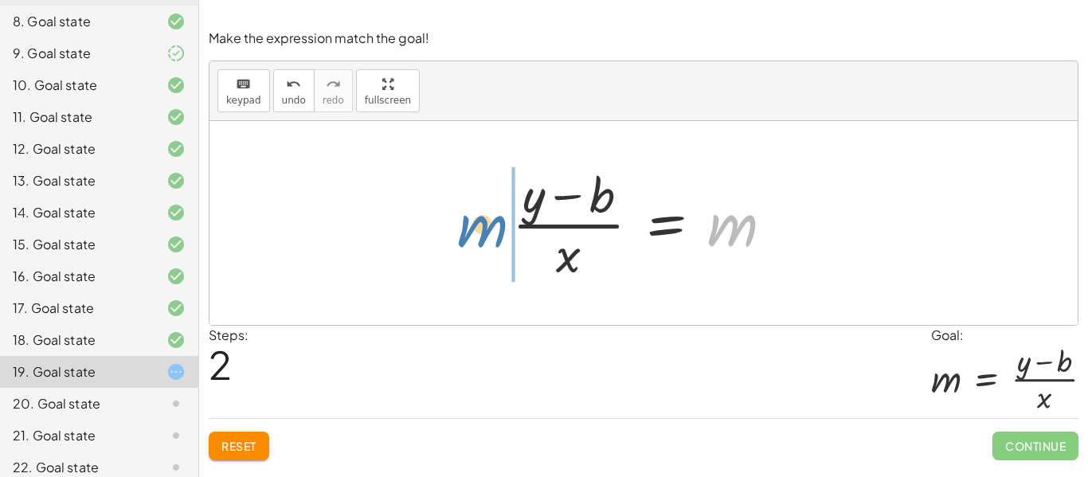
drag, startPoint x: 740, startPoint y: 240, endPoint x: 488, endPoint y: 240, distance: 251.6
click at [488, 240] on div "y = + · m · x + b + y − b = · m · x m y = m · x b + − · ( )" at bounding box center [643, 223] width 310 height 131
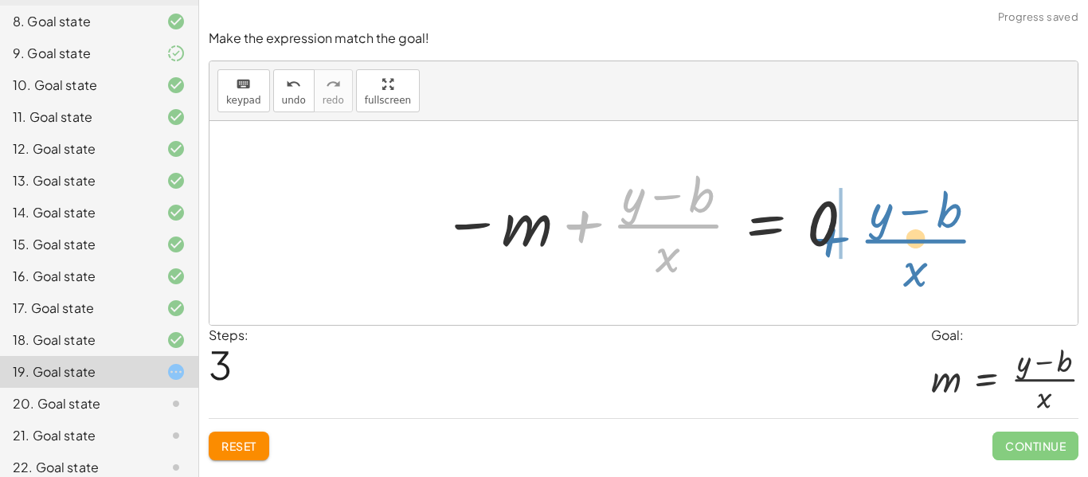
drag, startPoint x: 685, startPoint y: 229, endPoint x: 943, endPoint y: 232, distance: 258.0
click at [943, 232] on div "y = + · m · x + b + y − b = · m · x · ( + y − b ) · x = m + · ( + y − b ) · x y…" at bounding box center [643, 223] width 868 height 204
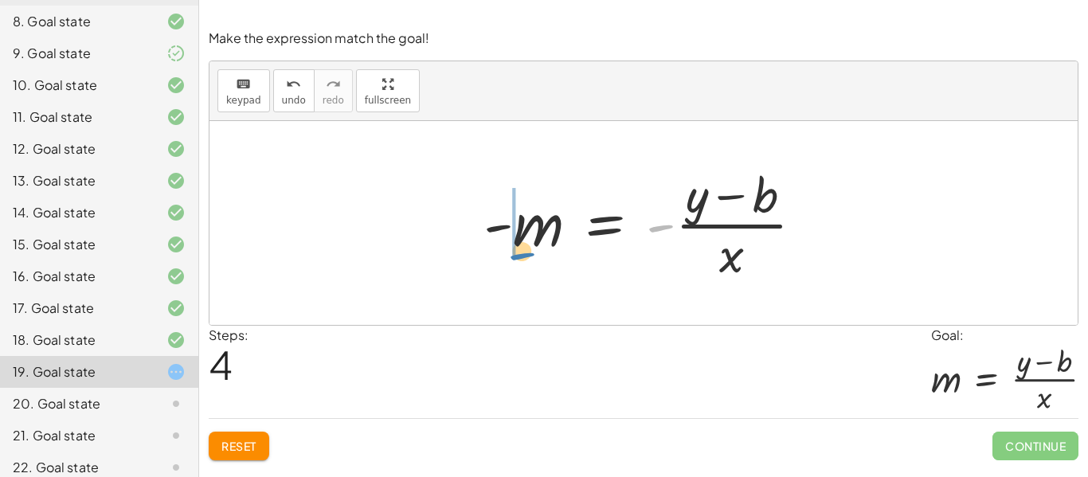
drag, startPoint x: 657, startPoint y: 230, endPoint x: 514, endPoint y: 255, distance: 144.6
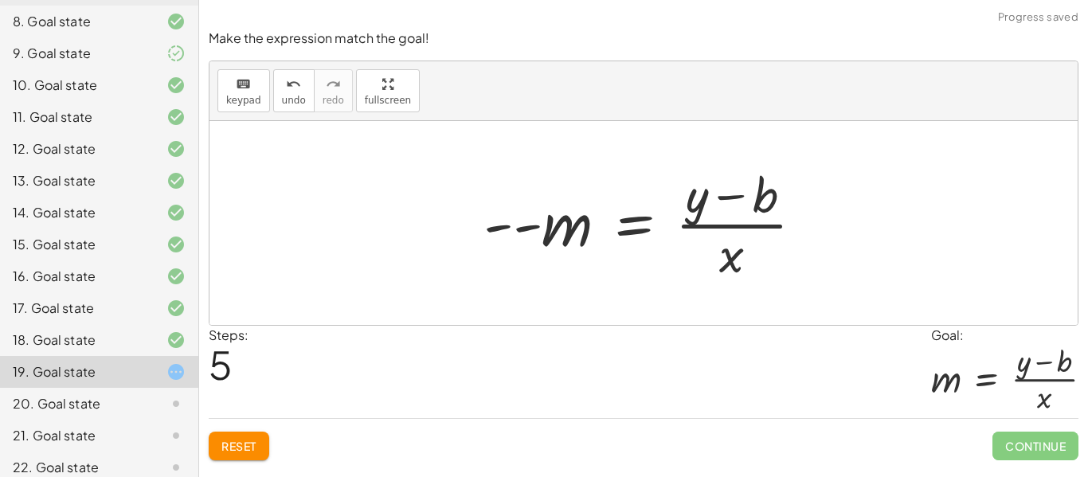
click at [527, 232] on div at bounding box center [649, 223] width 349 height 123
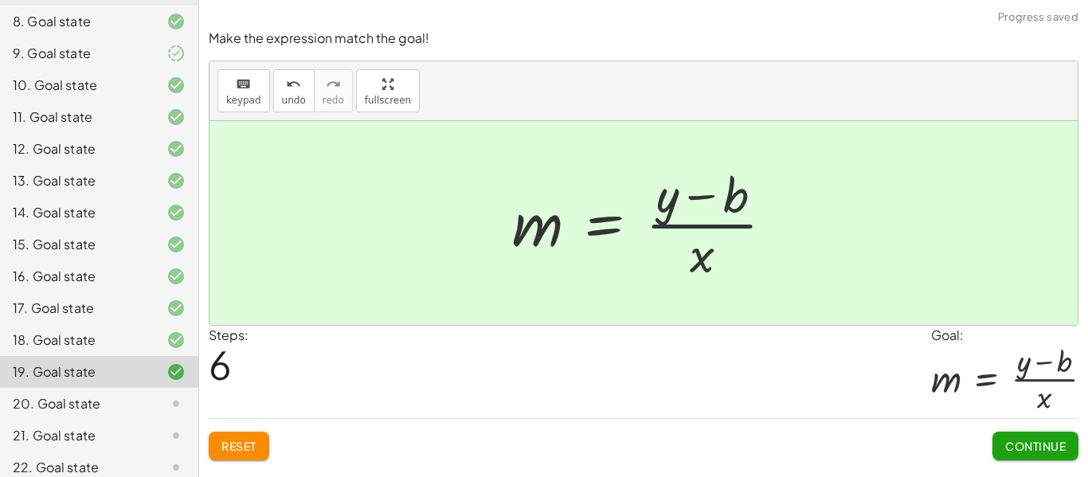
click at [1032, 445] on span "Continue" at bounding box center [1035, 446] width 61 height 14
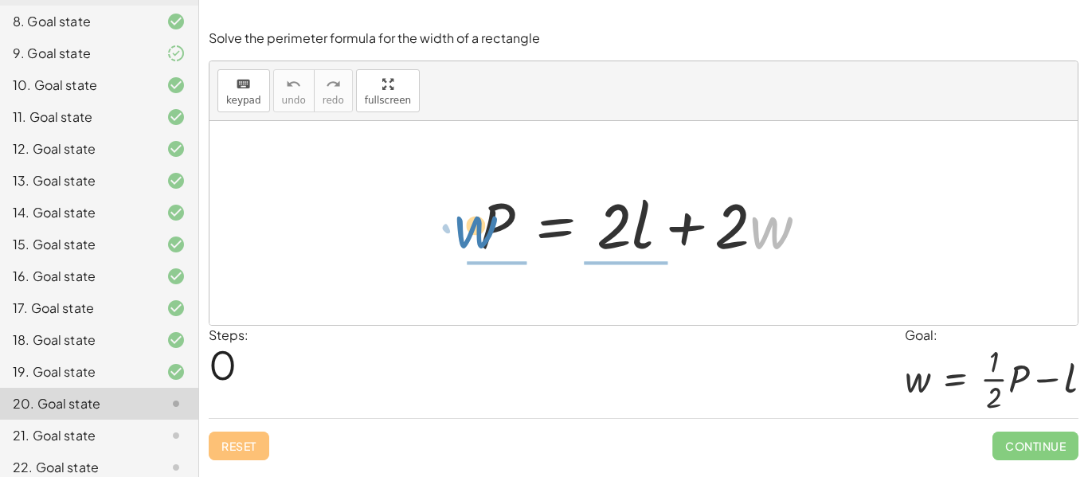
drag, startPoint x: 762, startPoint y: 244, endPoint x: 467, endPoint y: 244, distance: 294.6
click at [467, 244] on div "· w + · 2 P = + · 2 · l + · 2 · w" at bounding box center [643, 223] width 377 height 90
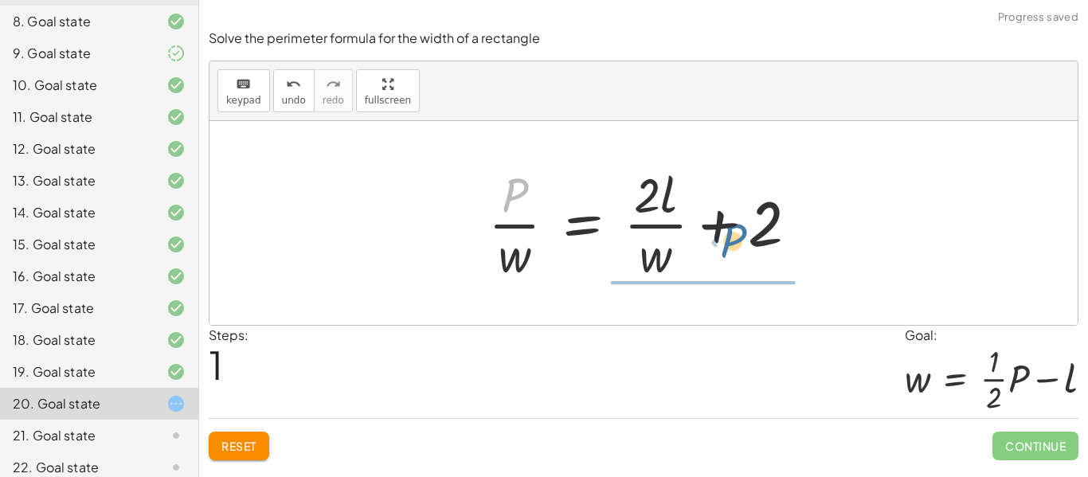
drag, startPoint x: 511, startPoint y: 195, endPoint x: 732, endPoint y: 241, distance: 226.1
click at [732, 241] on div at bounding box center [649, 223] width 338 height 123
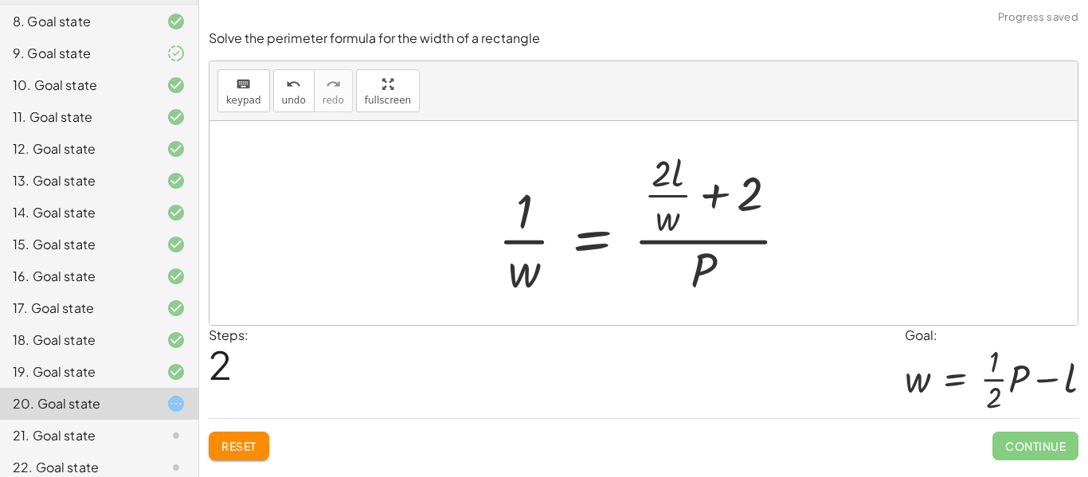
click at [528, 240] on div at bounding box center [649, 223] width 319 height 154
click at [237, 454] on button "Reset" at bounding box center [239, 446] width 61 height 29
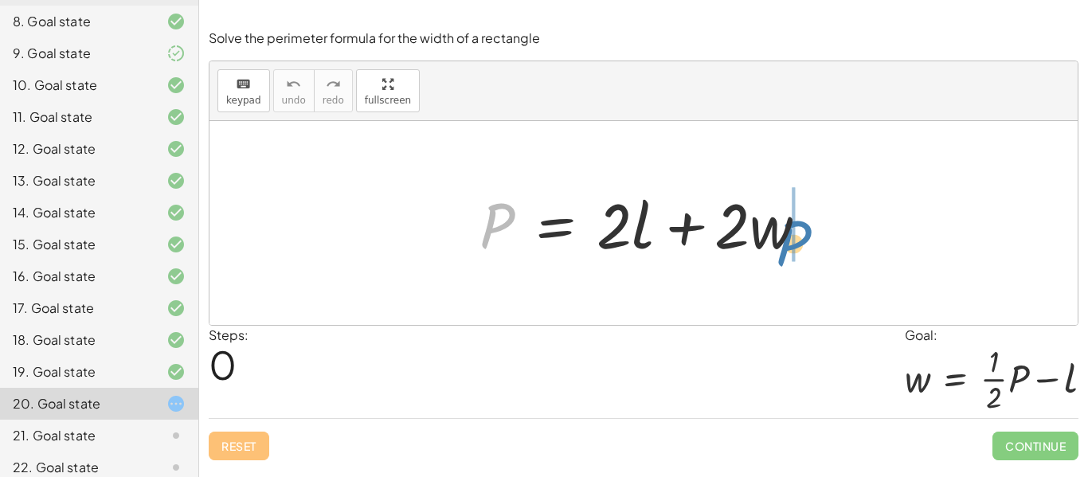
drag, startPoint x: 497, startPoint y: 224, endPoint x: 793, endPoint y: 241, distance: 296.7
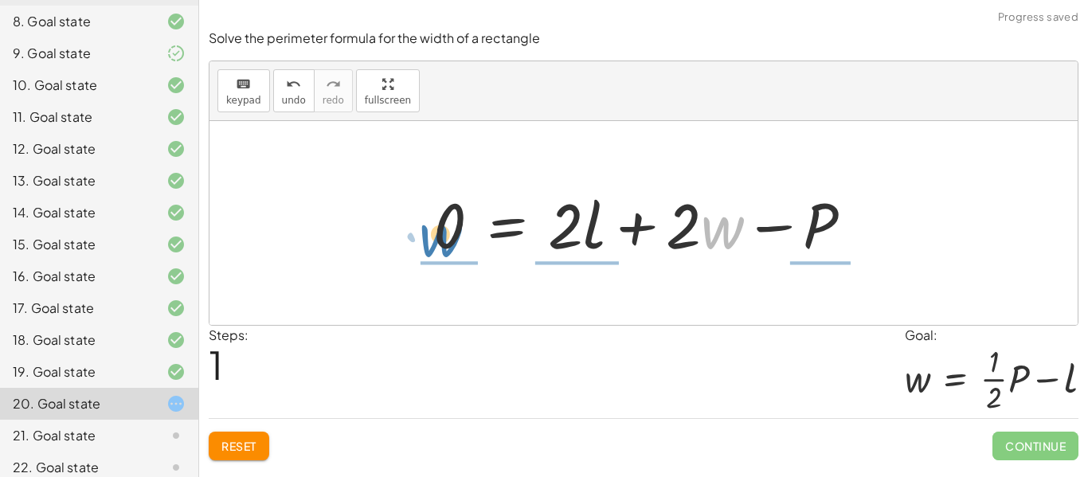
drag, startPoint x: 722, startPoint y: 233, endPoint x: 441, endPoint y: 241, distance: 281.2
click at [441, 241] on div at bounding box center [648, 223] width 447 height 82
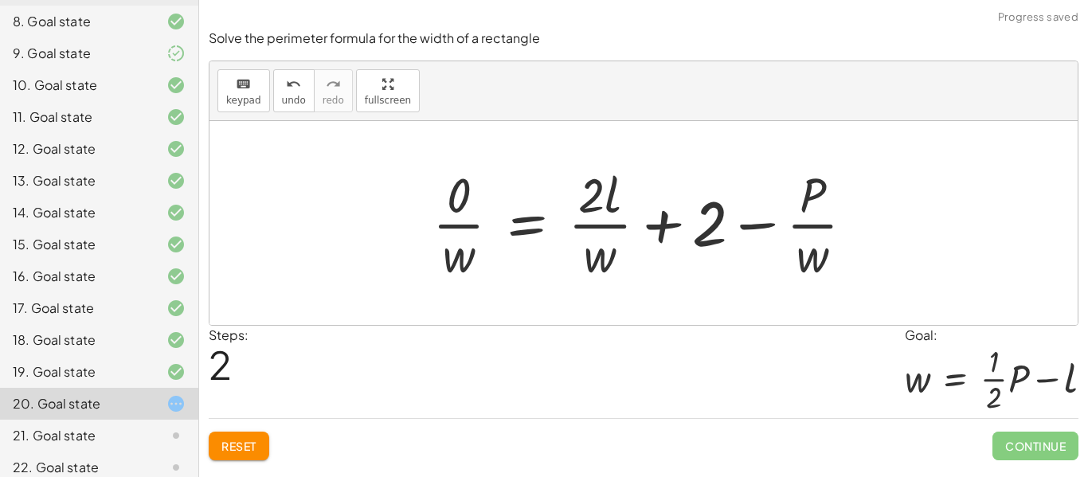
click at [468, 237] on div at bounding box center [649, 223] width 451 height 123
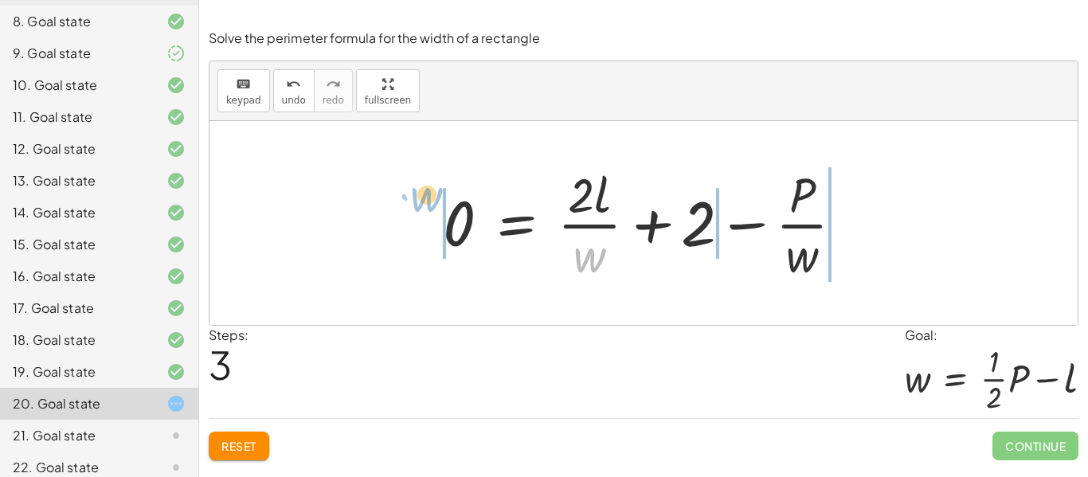
drag, startPoint x: 589, startPoint y: 264, endPoint x: 427, endPoint y: 205, distance: 172.5
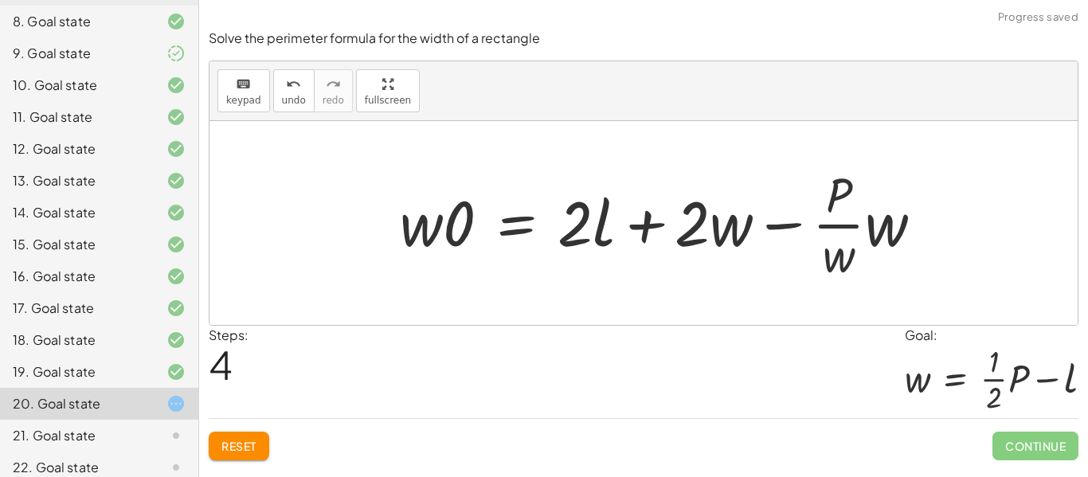
click at [449, 225] on div at bounding box center [668, 223] width 552 height 123
click at [251, 447] on span "Reset" at bounding box center [238, 446] width 35 height 14
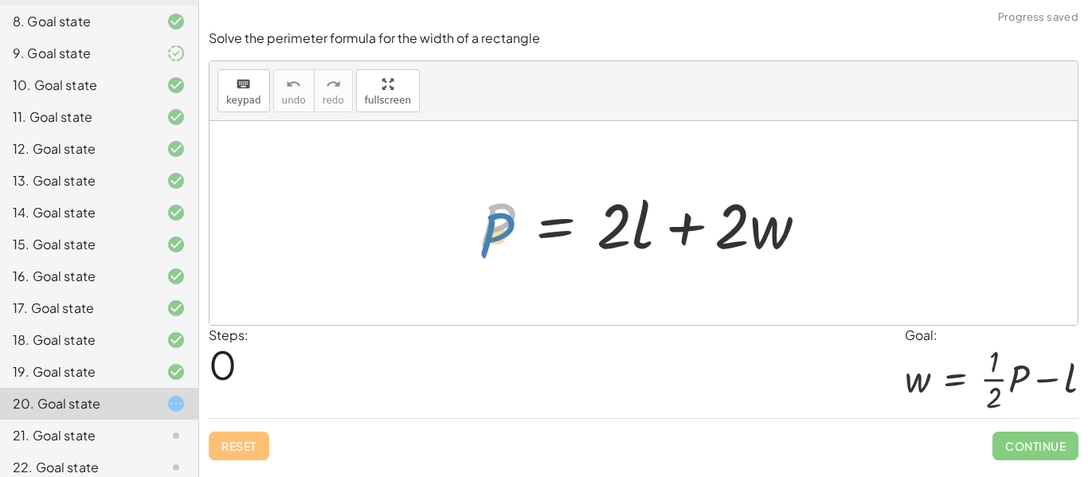
drag, startPoint x: 501, startPoint y: 217, endPoint x: 494, endPoint y: 225, distance: 10.1
click at [494, 225] on div at bounding box center [649, 223] width 357 height 82
drag, startPoint x: 777, startPoint y: 234, endPoint x: 762, endPoint y: 228, distance: 16.1
click at [762, 228] on div at bounding box center [649, 223] width 357 height 82
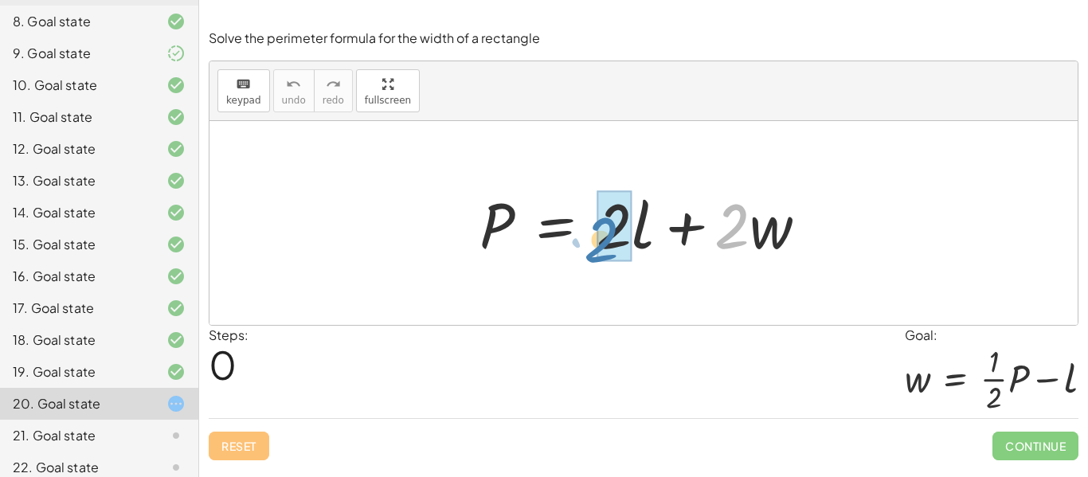
drag, startPoint x: 732, startPoint y: 228, endPoint x: 601, endPoint y: 242, distance: 132.1
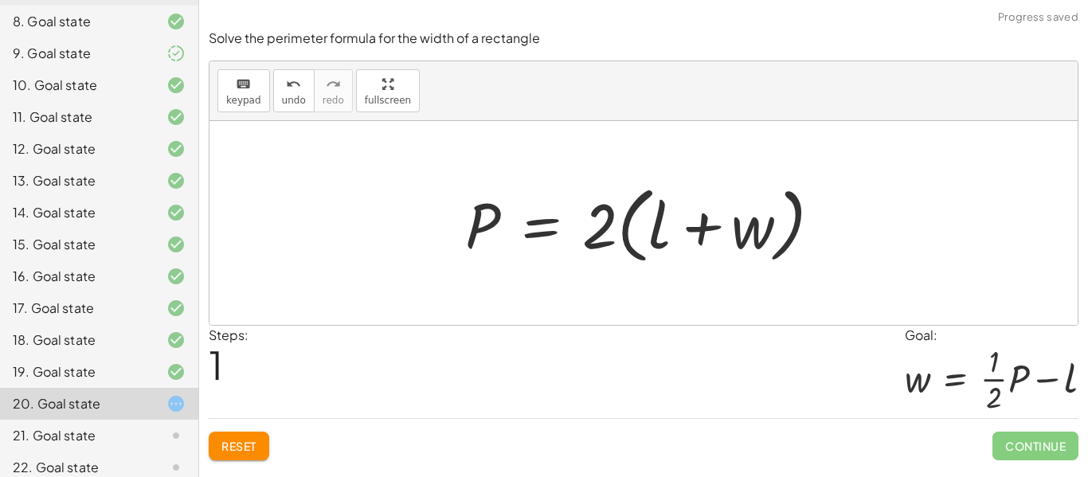
click at [599, 236] on div at bounding box center [649, 224] width 385 height 92
click at [698, 236] on div at bounding box center [649, 224] width 385 height 92
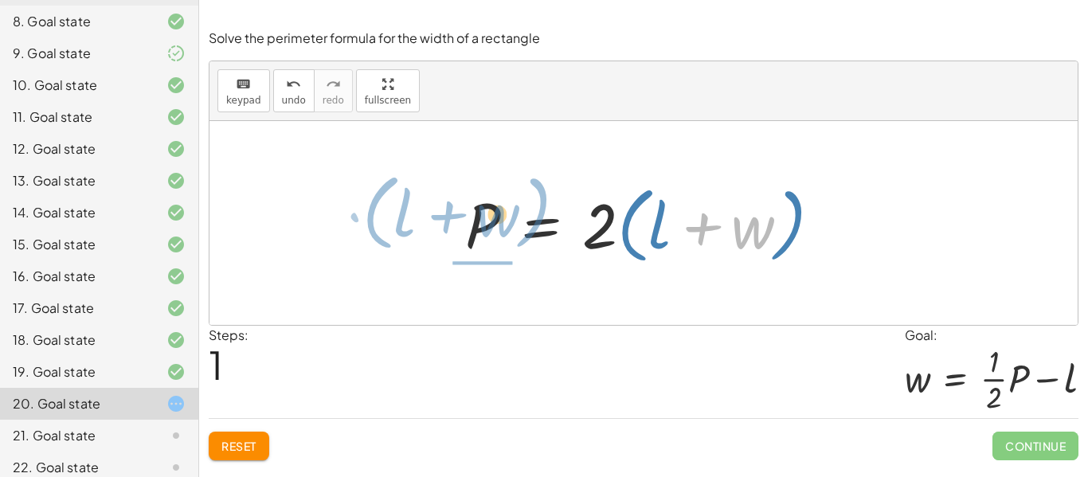
drag, startPoint x: 748, startPoint y: 234, endPoint x: 491, endPoint y: 225, distance: 257.3
click at [491, 225] on div at bounding box center [649, 224] width 385 height 92
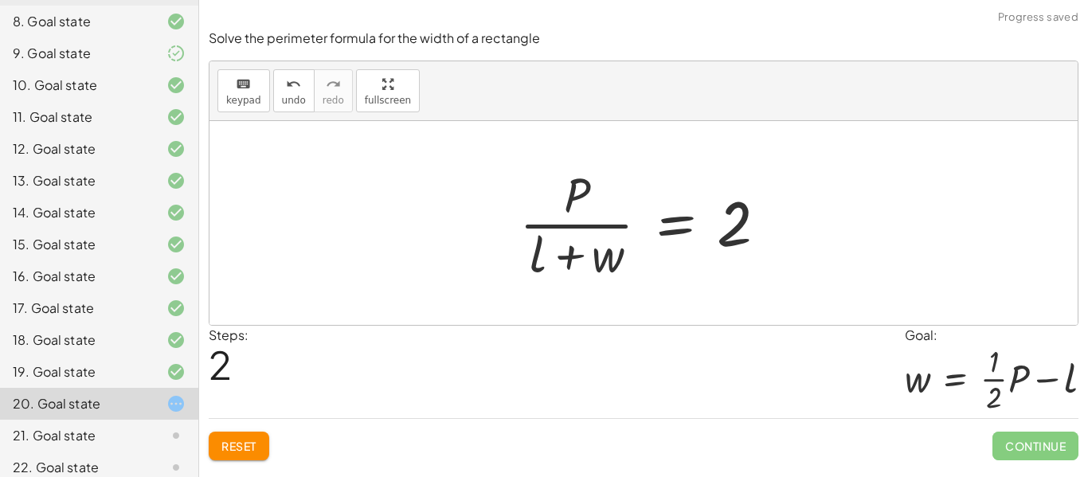
click at [570, 209] on div at bounding box center [649, 223] width 276 height 123
drag, startPoint x: 566, startPoint y: 204, endPoint x: 736, endPoint y: 281, distance: 186.3
click at [736, 281] on div at bounding box center [649, 223] width 276 height 123
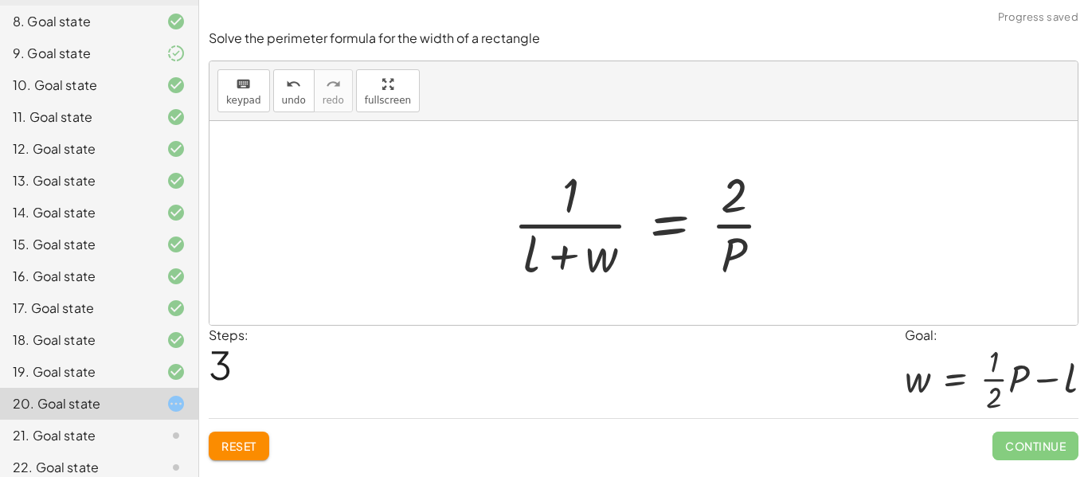
click at [573, 222] on div at bounding box center [649, 223] width 288 height 123
drag, startPoint x: 606, startPoint y: 268, endPoint x: 507, endPoint y: 237, distance: 103.3
click at [507, 237] on div at bounding box center [649, 223] width 288 height 123
drag, startPoint x: 602, startPoint y: 259, endPoint x: 475, endPoint y: 218, distance: 133.7
drag, startPoint x: 529, startPoint y: 257, endPoint x: 799, endPoint y: 187, distance: 278.1
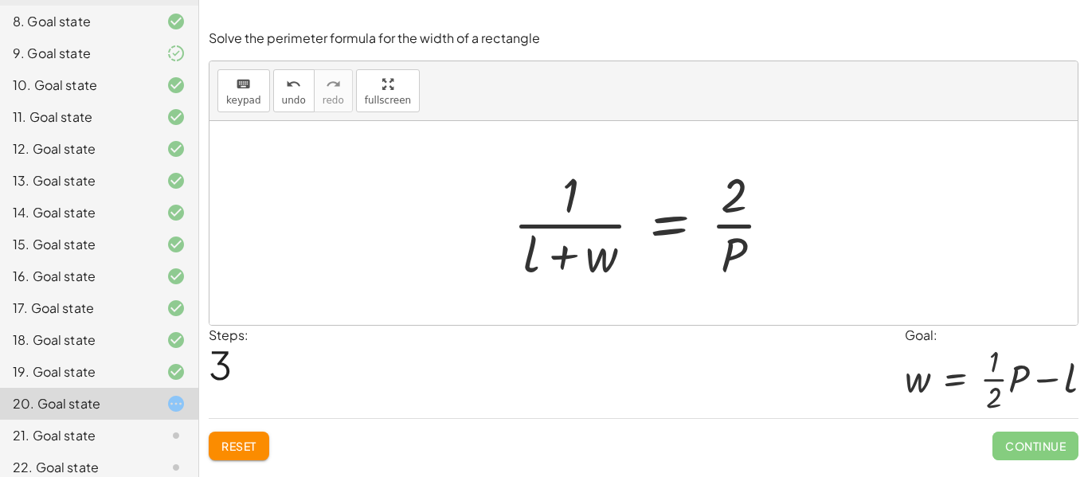
click at [568, 251] on div at bounding box center [649, 223] width 288 height 123
click at [572, 221] on div at bounding box center [649, 223] width 288 height 123
click at [260, 443] on button "Reset" at bounding box center [239, 446] width 61 height 29
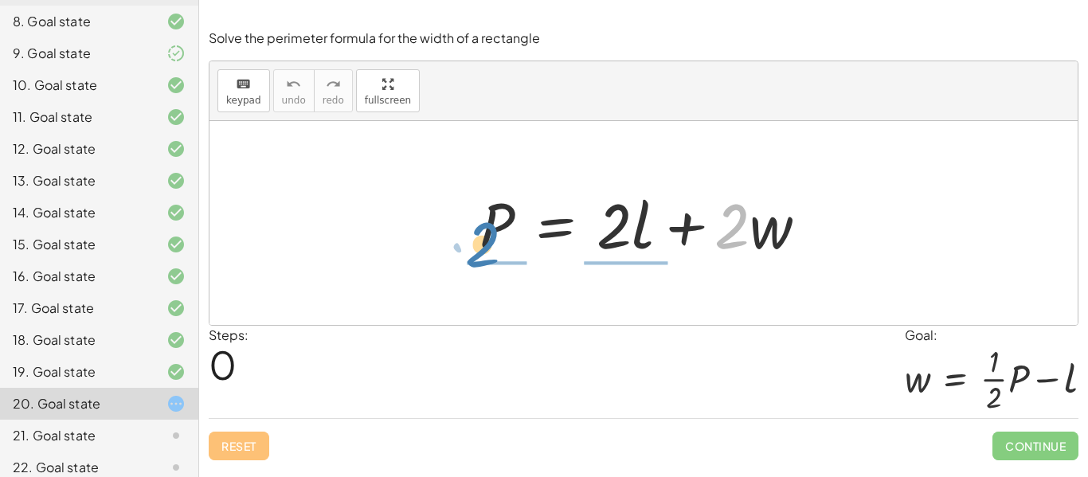
drag, startPoint x: 734, startPoint y: 239, endPoint x: 496, endPoint y: 291, distance: 243.8
click at [496, 291] on div "· 2 + · w P = + · 2 · l + · 2 · w" at bounding box center [643, 223] width 868 height 204
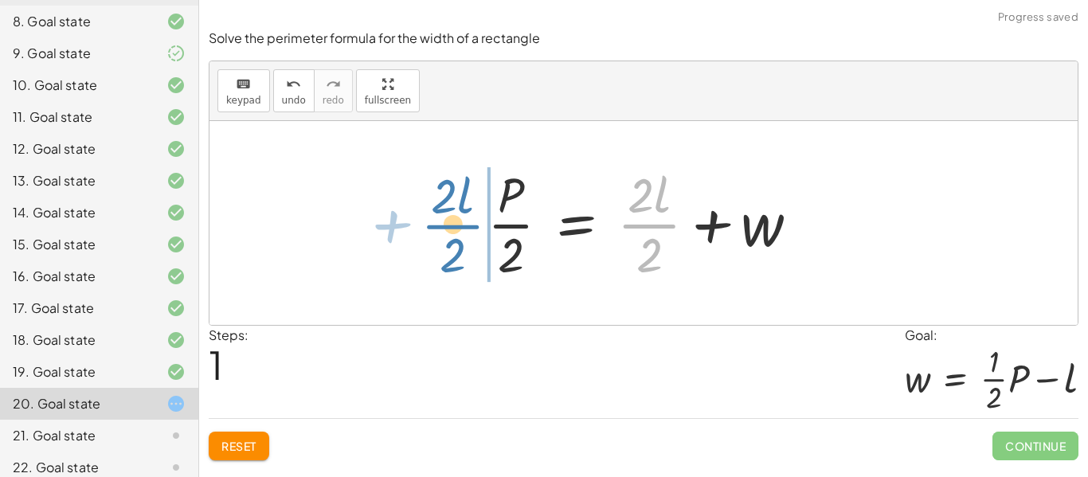
drag, startPoint x: 651, startPoint y: 211, endPoint x: 457, endPoint y: 209, distance: 194.3
click at [457, 209] on div "P = + · 2 · l + · 2 · w + · 2 · l · 2 P = + · 2 · l + w · · 2 · 2" at bounding box center [643, 223] width 868 height 204
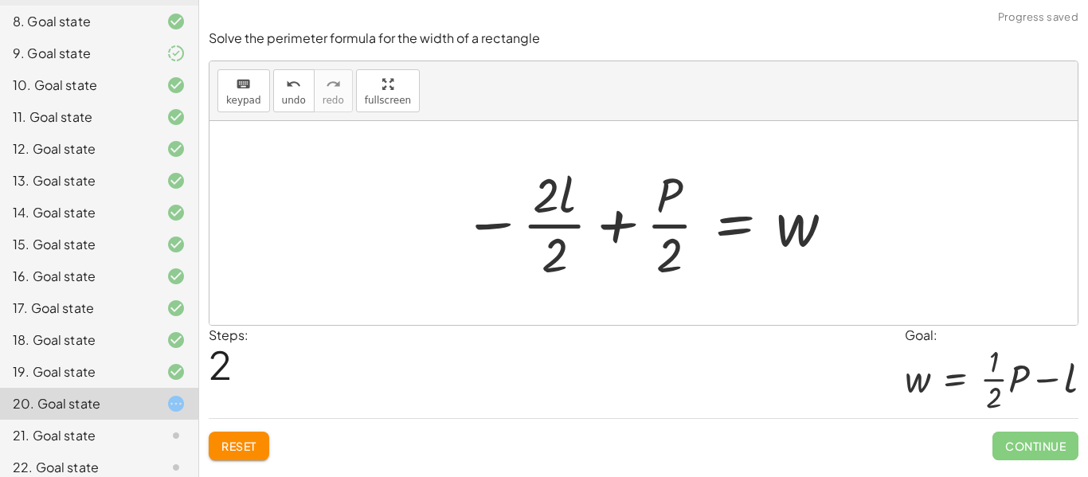
click at [619, 225] on div at bounding box center [649, 223] width 389 height 123
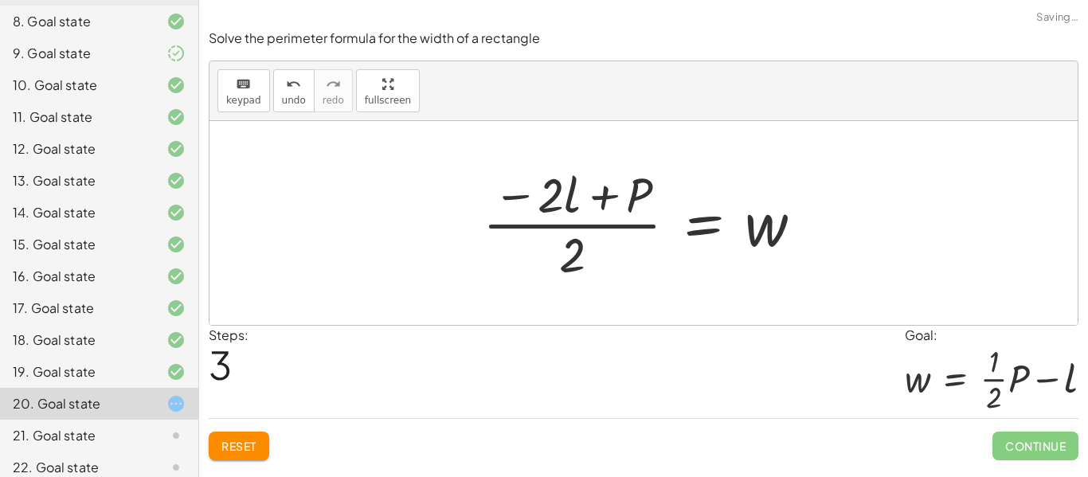
click at [601, 201] on div at bounding box center [649, 223] width 349 height 123
click at [597, 203] on div at bounding box center [649, 223] width 349 height 123
drag, startPoint x: 551, startPoint y: 197, endPoint x: 598, endPoint y: 262, distance: 79.8
click at [598, 262] on div at bounding box center [649, 223] width 349 height 123
click at [248, 454] on button "Reset" at bounding box center [239, 446] width 61 height 29
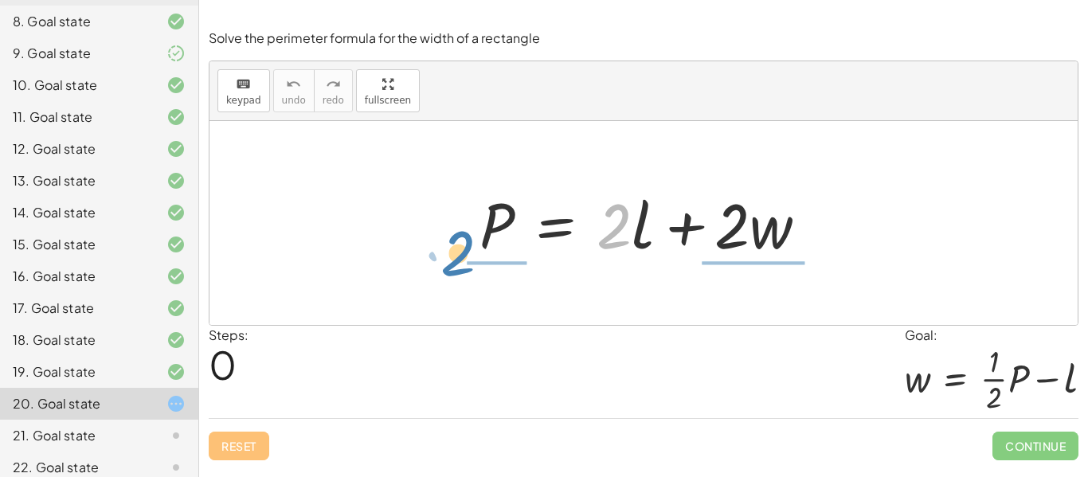
drag, startPoint x: 616, startPoint y: 232, endPoint x: 439, endPoint y: 260, distance: 178.9
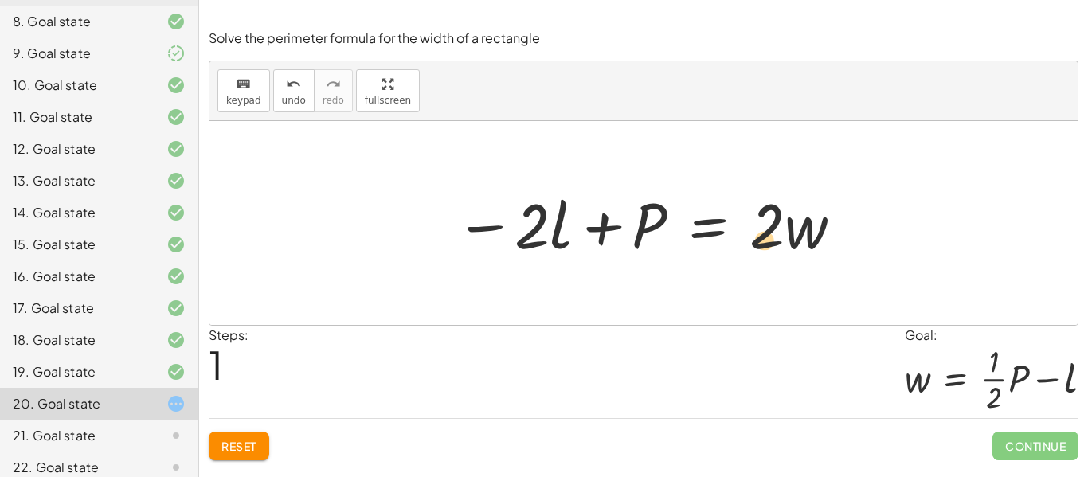
drag, startPoint x: 771, startPoint y: 222, endPoint x: 771, endPoint y: 236, distance: 13.5
click at [771, 236] on div at bounding box center [649, 223] width 405 height 82
click at [600, 233] on div at bounding box center [649, 223] width 405 height 82
click at [549, 231] on div at bounding box center [649, 223] width 405 height 82
click at [533, 235] on div at bounding box center [649, 223] width 405 height 82
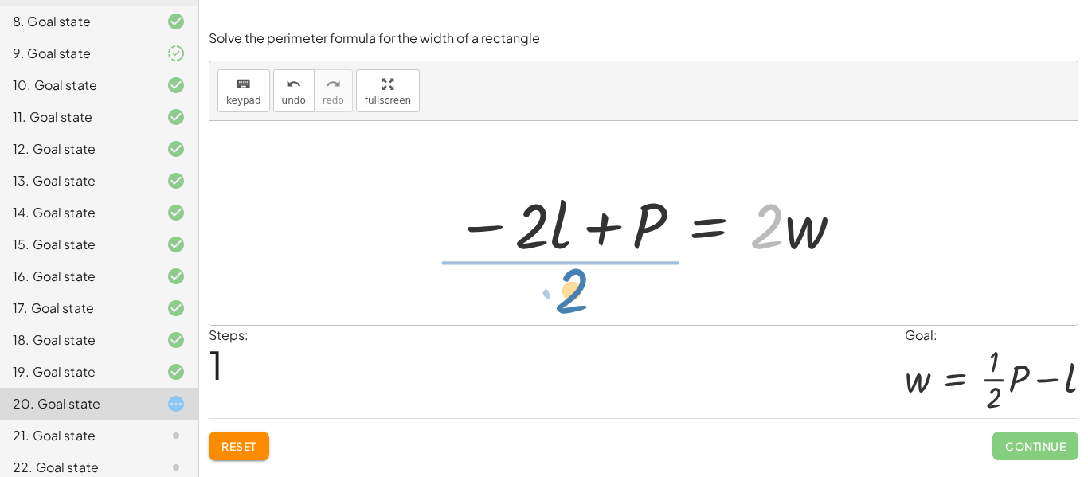
drag, startPoint x: 767, startPoint y: 224, endPoint x: 572, endPoint y: 288, distance: 206.2
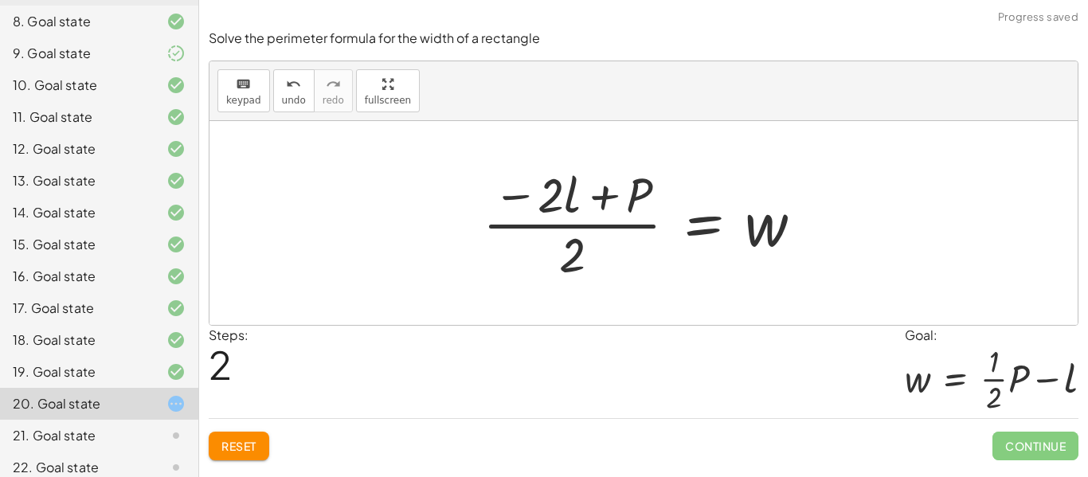
click at [550, 202] on div at bounding box center [649, 223] width 349 height 123
click at [572, 228] on div at bounding box center [649, 223] width 349 height 123
click at [568, 227] on div at bounding box center [649, 223] width 349 height 123
click at [568, 206] on div at bounding box center [649, 223] width 349 height 123
drag, startPoint x: 572, startPoint y: 207, endPoint x: 607, endPoint y: 275, distance: 76.9
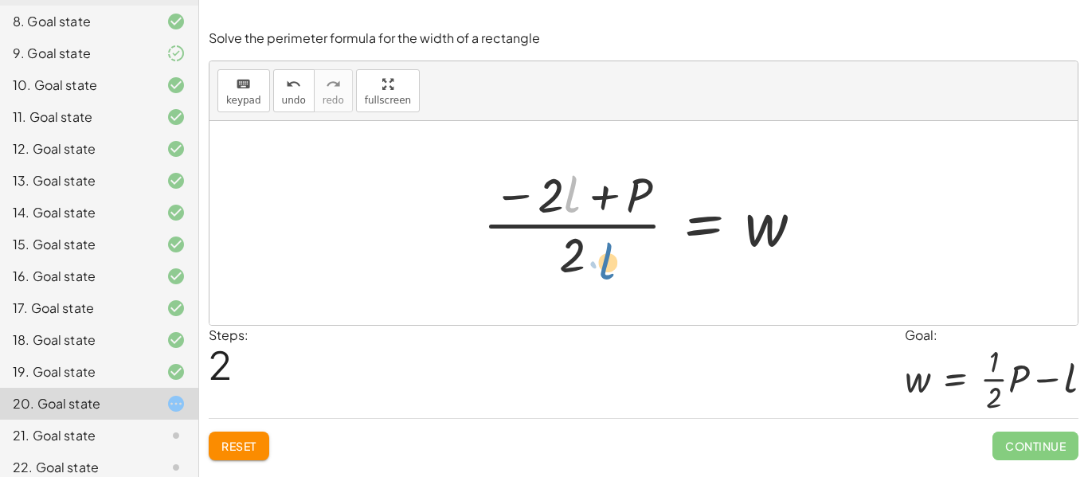
click at [607, 275] on div at bounding box center [649, 223] width 349 height 123
drag, startPoint x: 605, startPoint y: 202, endPoint x: 543, endPoint y: 293, distance: 110.0
click at [543, 293] on div "P = + · 2 · l + · 2 · w − · 2 · l + P = · 2 · w + P P = · 2 · l · 2 w − + · ( )" at bounding box center [643, 223] width 868 height 204
click at [569, 270] on div at bounding box center [649, 223] width 349 height 123
drag, startPoint x: 568, startPoint y: 269, endPoint x: 571, endPoint y: 233, distance: 35.9
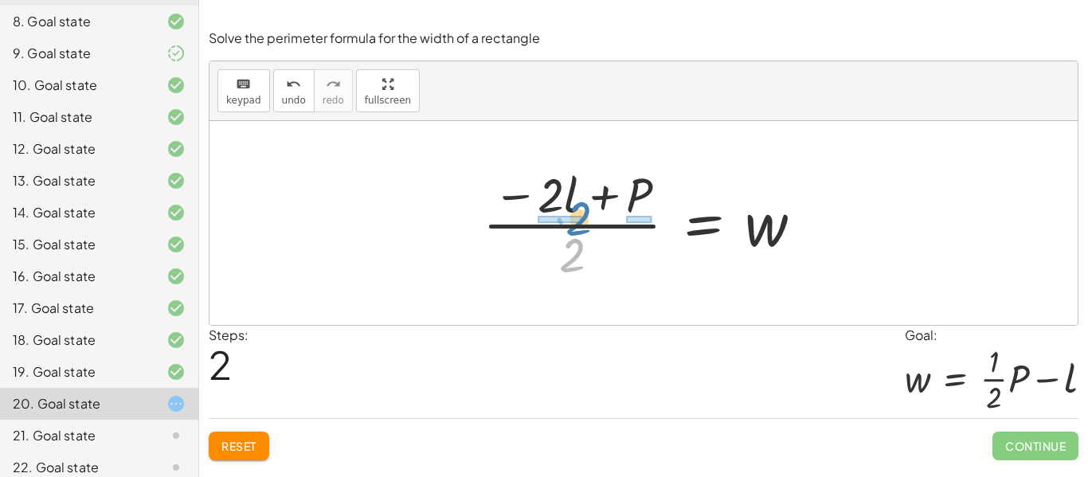
click at [571, 233] on div at bounding box center [649, 223] width 349 height 123
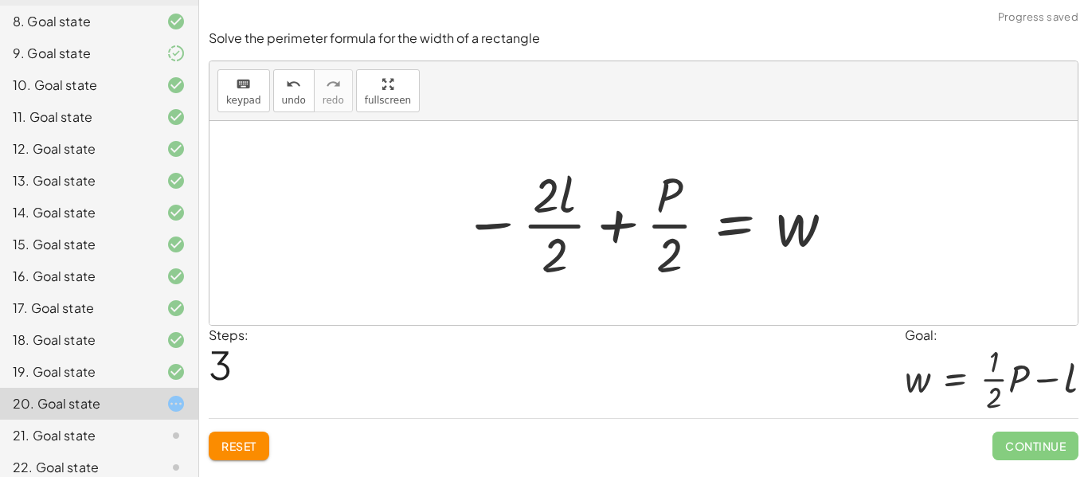
click at [563, 228] on div at bounding box center [649, 223] width 389 height 123
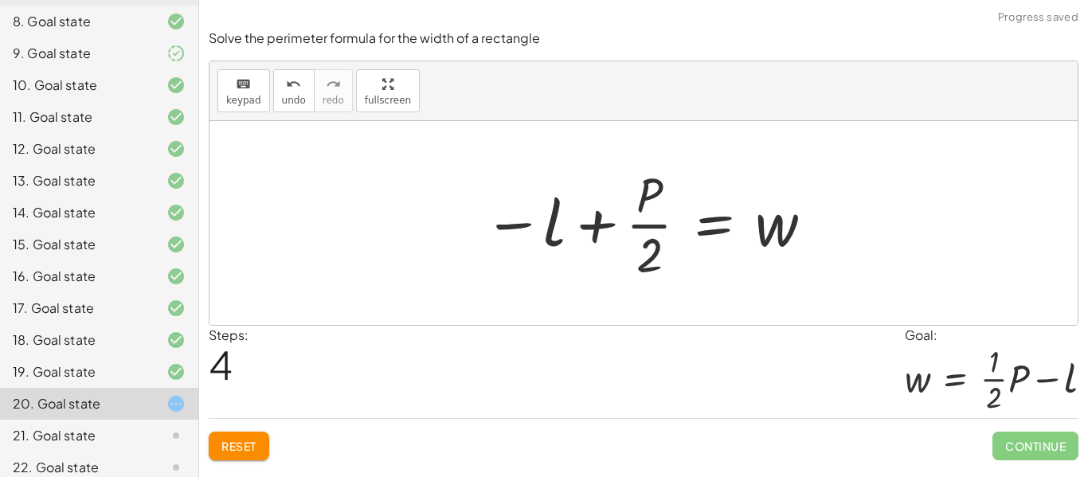
click at [654, 225] on div at bounding box center [649, 223] width 348 height 123
click at [644, 225] on div at bounding box center [649, 223] width 348 height 123
drag, startPoint x: 775, startPoint y: 236, endPoint x: 467, endPoint y: 243, distance: 308.2
click at [467, 243] on div "P = + · 2 · l + · 2 · w − · 2 · l + P = · 2 · w · ( − · 2 · l + P ) · 2 = w − ·…" at bounding box center [643, 223] width 368 height 131
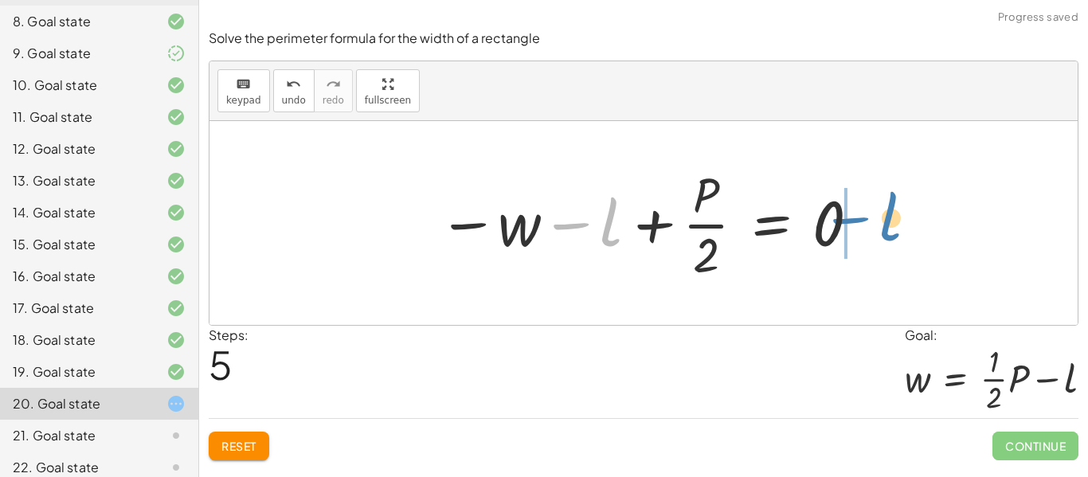
drag, startPoint x: 537, startPoint y: 233, endPoint x: 817, endPoint y: 227, distance: 280.3
click at [817, 227] on div at bounding box center [649, 223] width 439 height 123
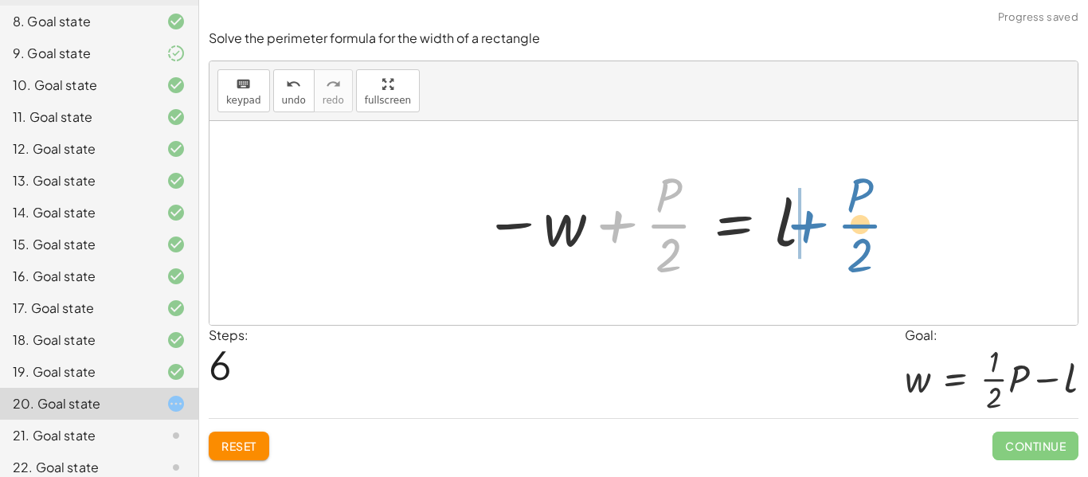
drag, startPoint x: 702, startPoint y: 223, endPoint x: 893, endPoint y: 223, distance: 191.1
click at [893, 223] on div "P = + · 2 · l + · 2 · w − · 2 · l + P = · 2 · w · ( − · 2 · l + P ) · 2 = w − ·…" at bounding box center [643, 223] width 868 height 204
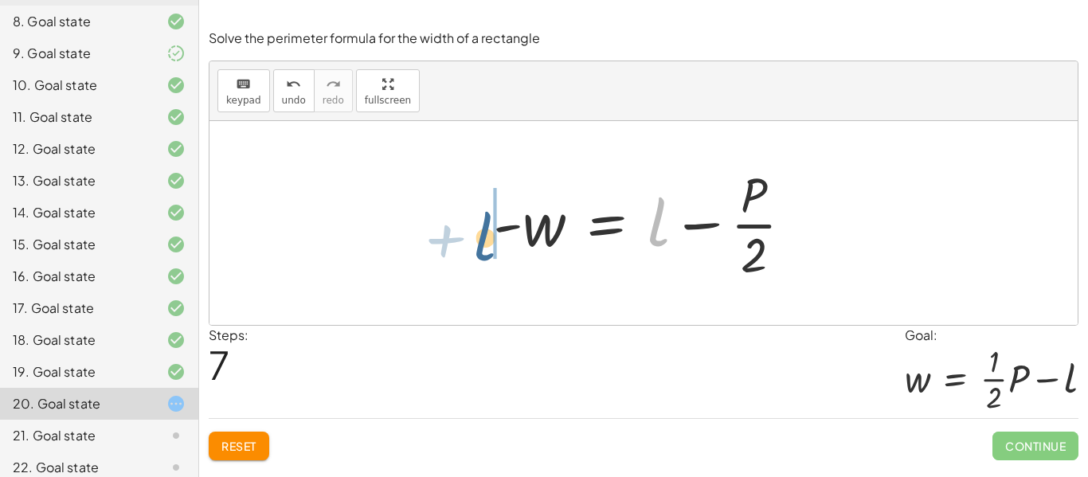
drag, startPoint x: 654, startPoint y: 228, endPoint x: 475, endPoint y: 240, distance: 179.5
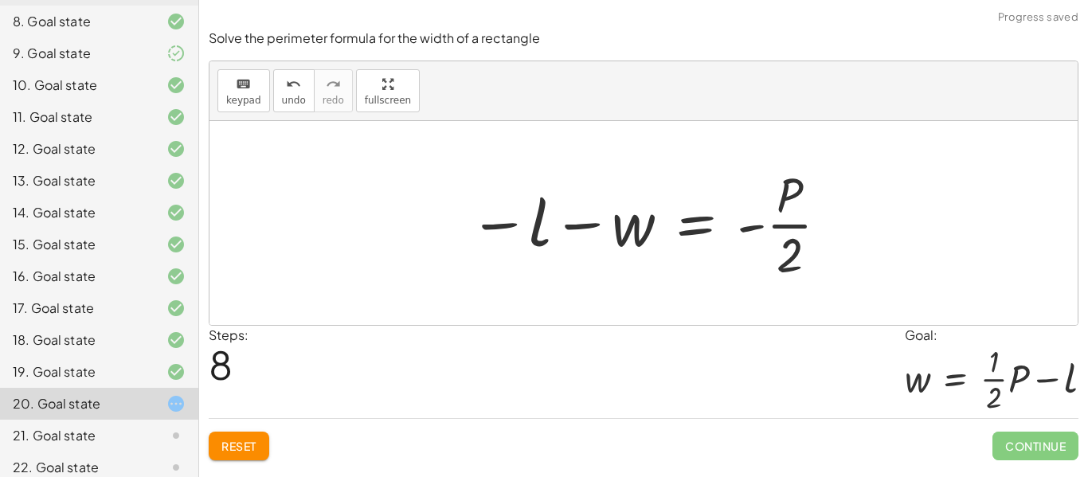
click at [584, 225] on div at bounding box center [649, 223] width 377 height 123
drag, startPoint x: 538, startPoint y: 228, endPoint x: 650, endPoint y: 226, distance: 112.3
click at [650, 226] on div at bounding box center [649, 223] width 377 height 123
click at [593, 228] on div at bounding box center [649, 223] width 377 height 123
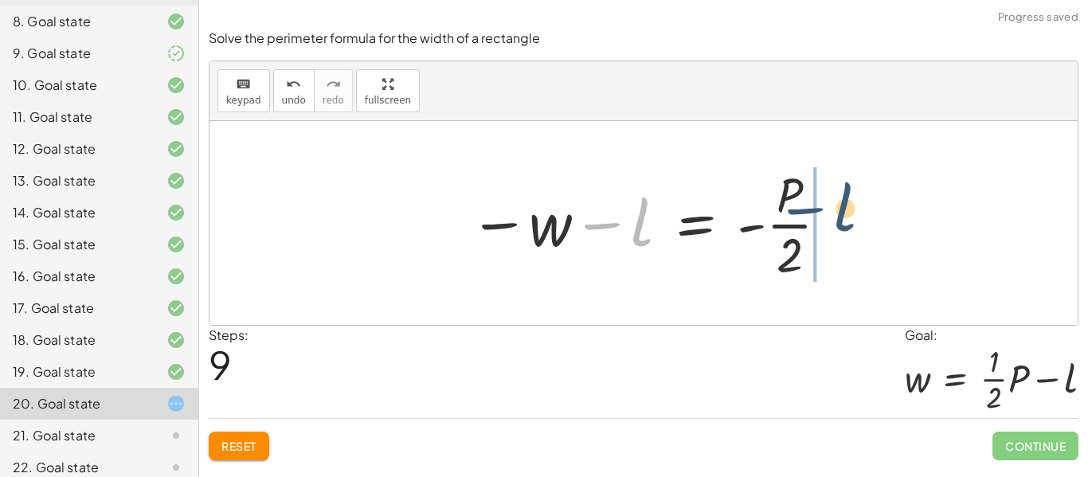
drag, startPoint x: 636, startPoint y: 232, endPoint x: 853, endPoint y: 225, distance: 217.4
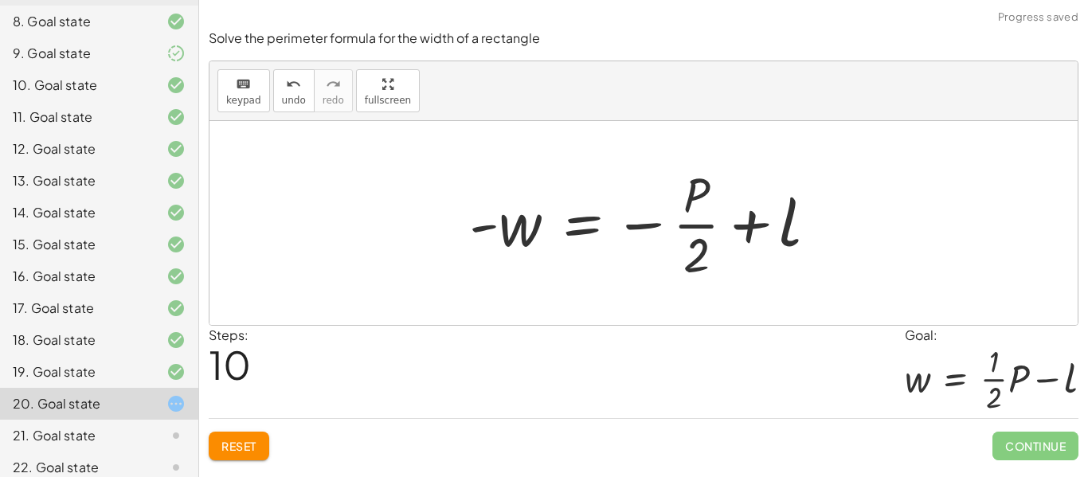
click at [754, 228] on div at bounding box center [649, 223] width 377 height 123
drag, startPoint x: 697, startPoint y: 243, endPoint x: 748, endPoint y: 286, distance: 67.3
click at [748, 286] on div "P = + · 2 · l + · 2 · w − · 2 · l + P = · 2 · w · ( − · 2 · l + P ) · 2 = w − ·…" at bounding box center [643, 223] width 397 height 131
click at [696, 232] on div at bounding box center [649, 223] width 377 height 123
click at [650, 223] on div at bounding box center [649, 223] width 377 height 123
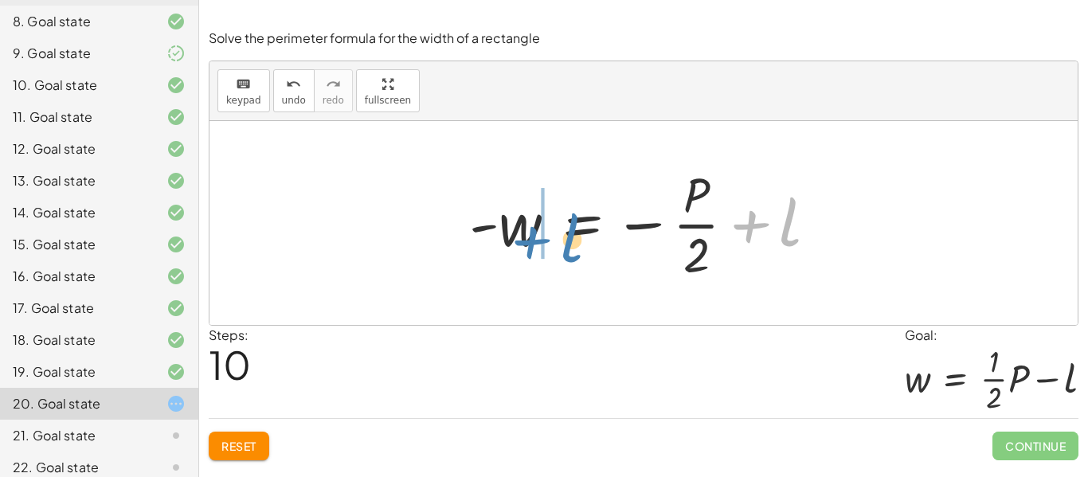
drag, startPoint x: 748, startPoint y: 228, endPoint x: 529, endPoint y: 244, distance: 219.5
click at [529, 244] on div at bounding box center [649, 223] width 377 height 123
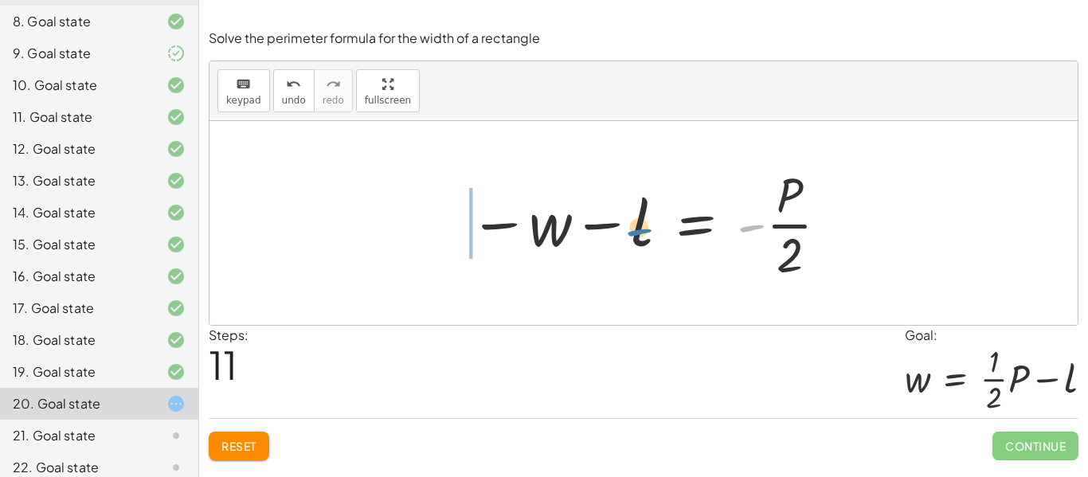
drag, startPoint x: 754, startPoint y: 233, endPoint x: 631, endPoint y: 236, distance: 122.6
click at [631, 236] on div at bounding box center [649, 223] width 377 height 123
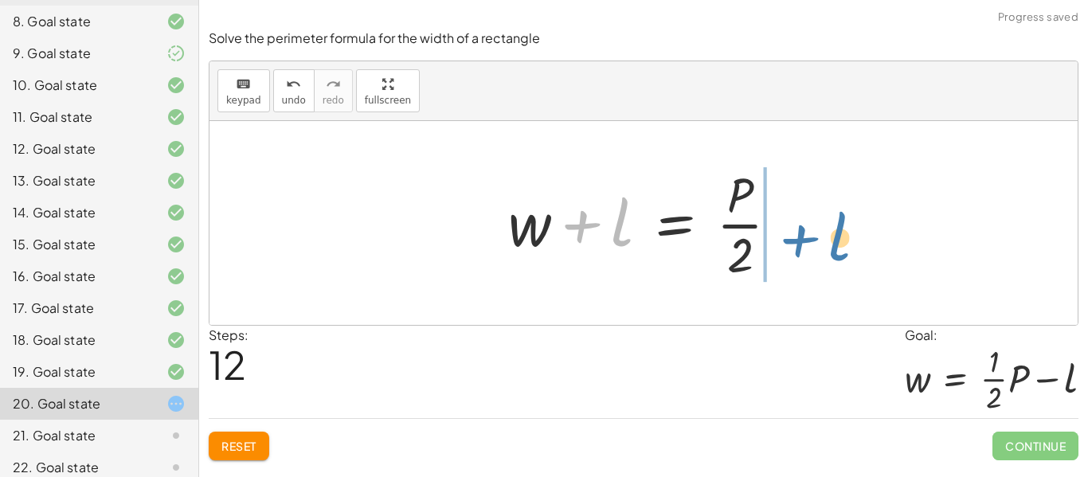
drag, startPoint x: 623, startPoint y: 232, endPoint x: 838, endPoint y: 246, distance: 216.2
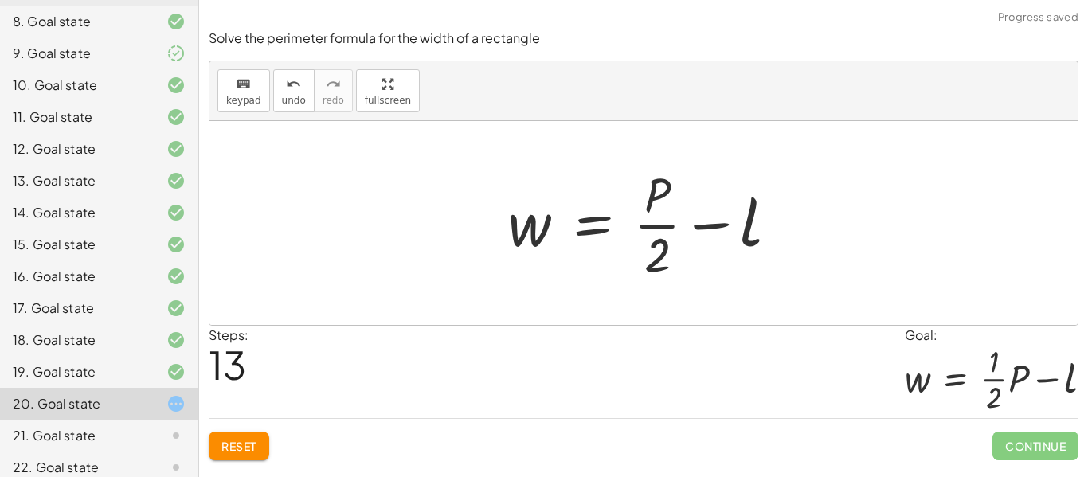
click at [644, 227] on div at bounding box center [649, 223] width 299 height 123
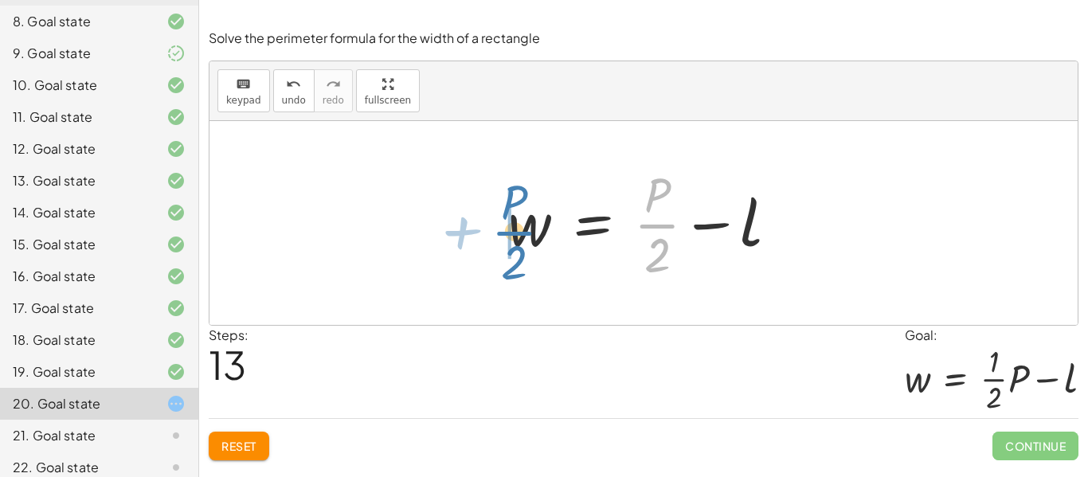
drag, startPoint x: 648, startPoint y: 229, endPoint x: 503, endPoint y: 236, distance: 145.0
click at [503, 236] on div at bounding box center [649, 223] width 299 height 123
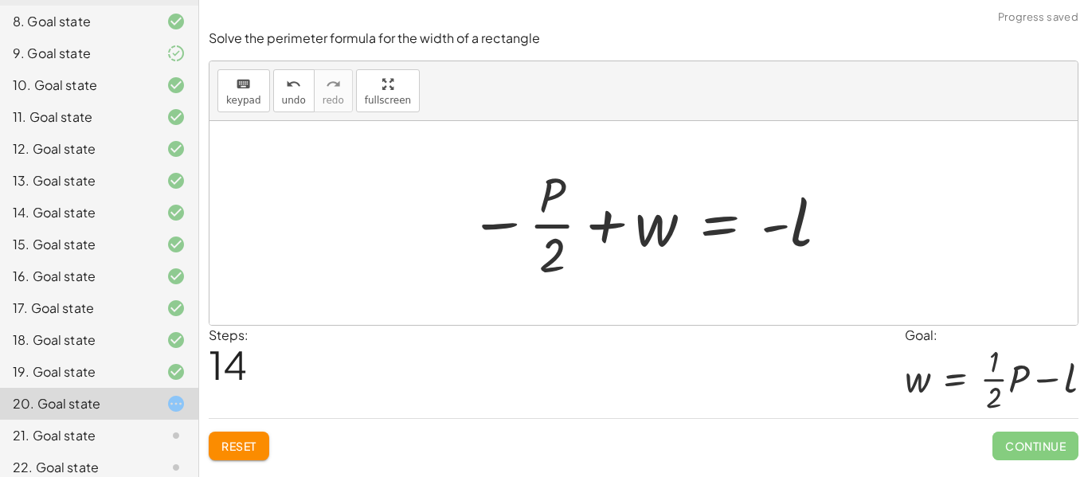
click at [510, 228] on div at bounding box center [649, 223] width 377 height 123
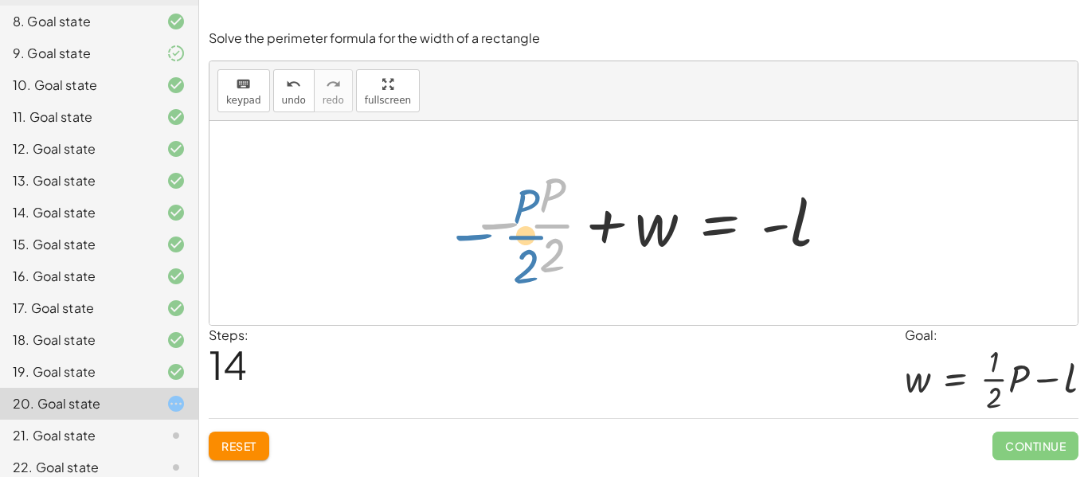
drag, startPoint x: 511, startPoint y: 227, endPoint x: 482, endPoint y: 235, distance: 29.7
click at [482, 235] on div at bounding box center [649, 223] width 377 height 123
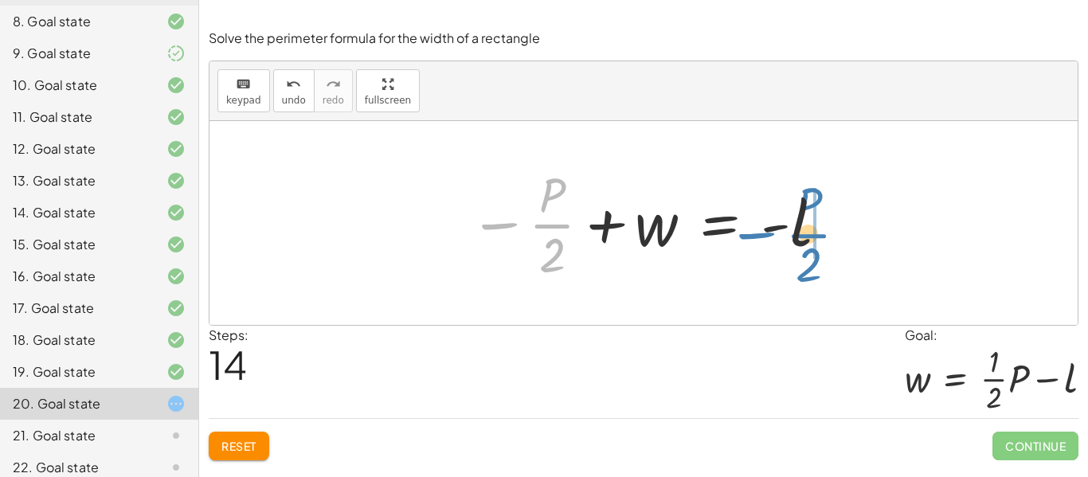
drag, startPoint x: 488, startPoint y: 228, endPoint x: 748, endPoint y: 239, distance: 259.7
click at [748, 239] on div at bounding box center [649, 223] width 377 height 123
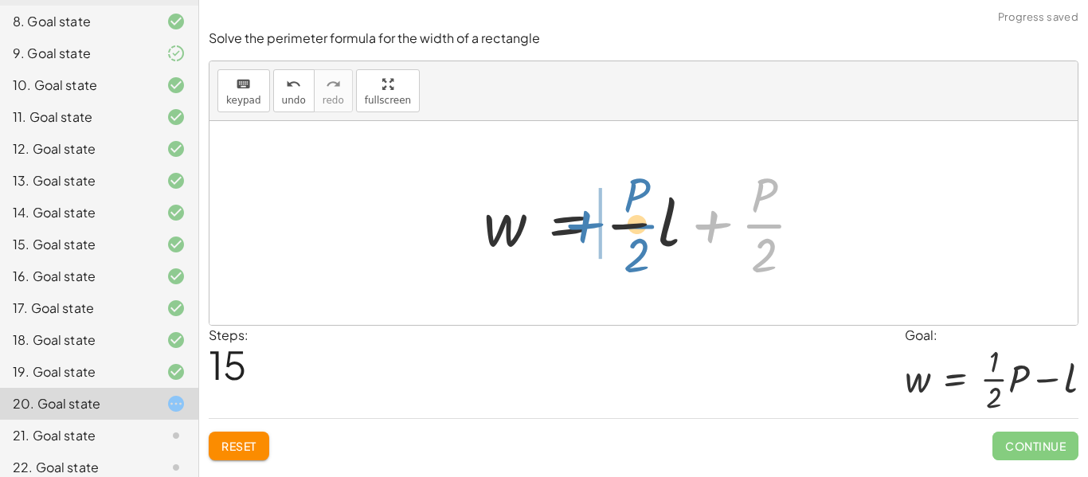
drag, startPoint x: 746, startPoint y: 222, endPoint x: 619, endPoint y: 222, distance: 127.4
click at [619, 222] on div at bounding box center [649, 223] width 348 height 123
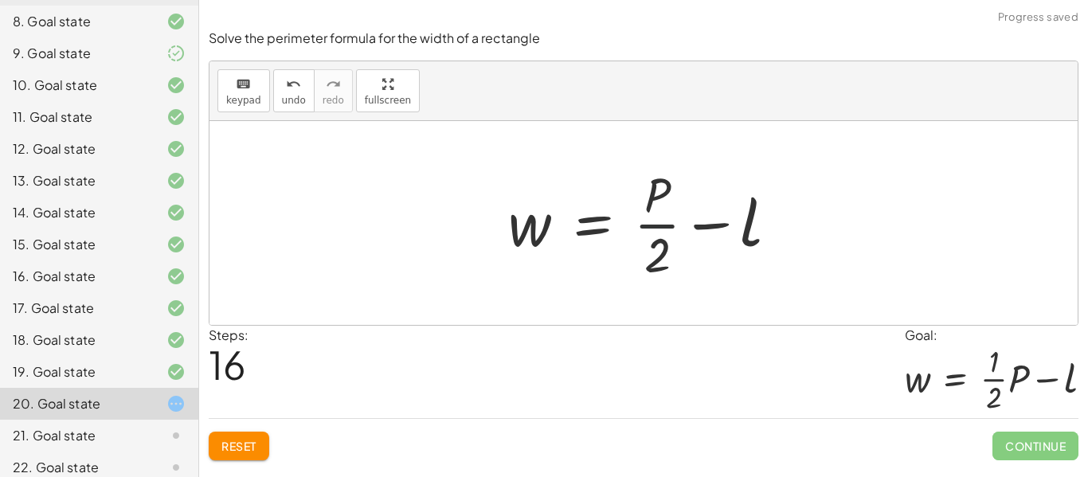
click at [652, 213] on div at bounding box center [649, 223] width 299 height 123
click at [658, 225] on div at bounding box center [649, 223] width 299 height 123
click at [656, 256] on div at bounding box center [649, 223] width 299 height 123
click at [655, 260] on div at bounding box center [649, 223] width 299 height 123
click at [650, 208] on div at bounding box center [649, 223] width 299 height 123
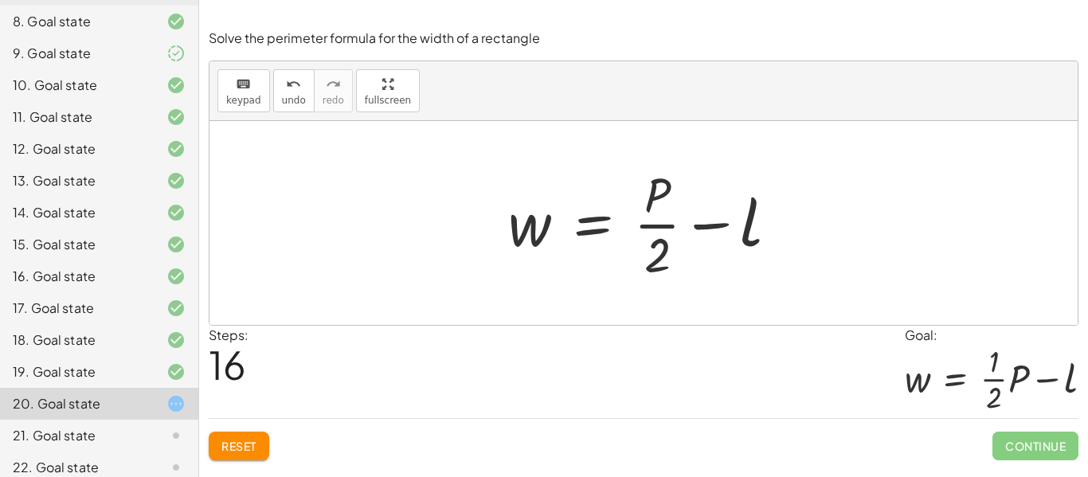
click at [652, 225] on div at bounding box center [649, 223] width 299 height 123
click at [263, 454] on button "Reset" at bounding box center [239, 446] width 61 height 29
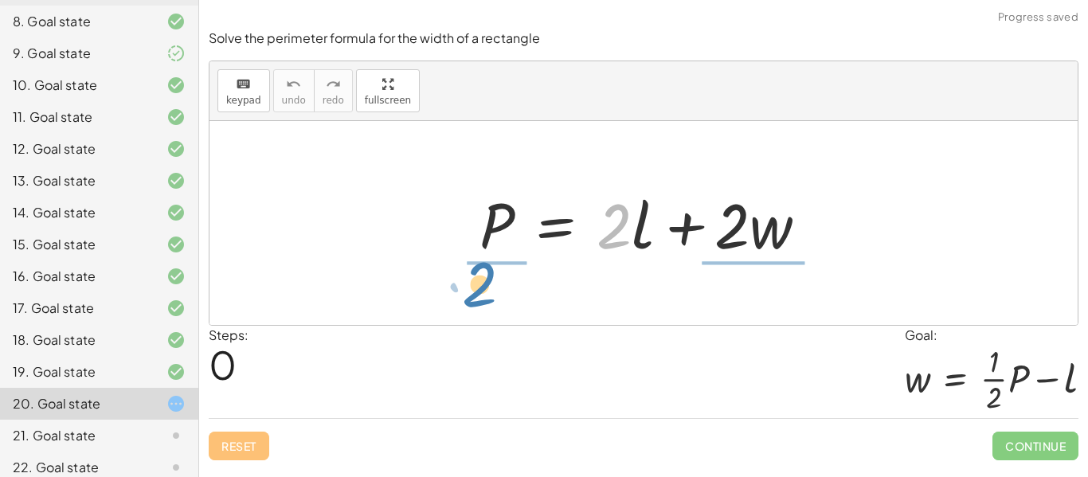
drag, startPoint x: 617, startPoint y: 233, endPoint x: 483, endPoint y: 291, distance: 145.5
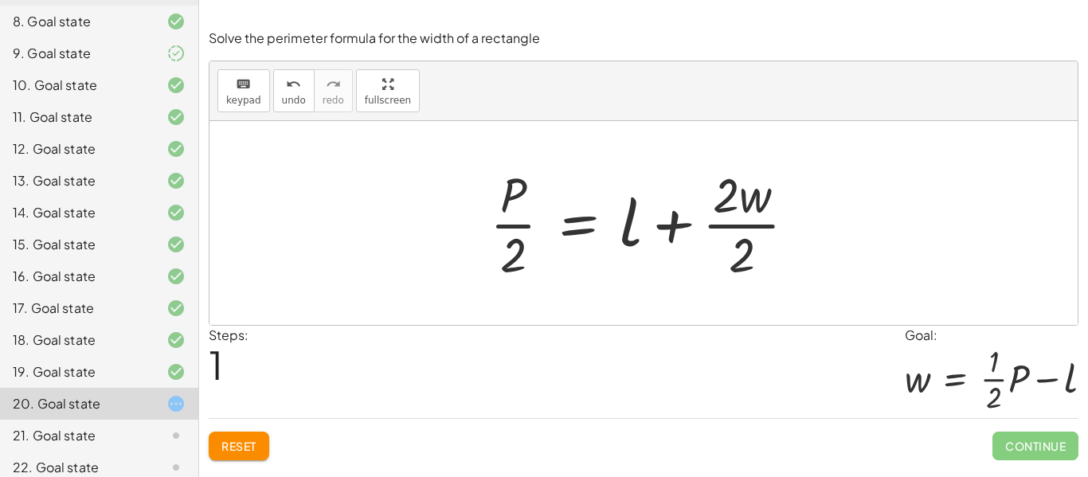
click at [228, 458] on button "Reset" at bounding box center [239, 446] width 61 height 29
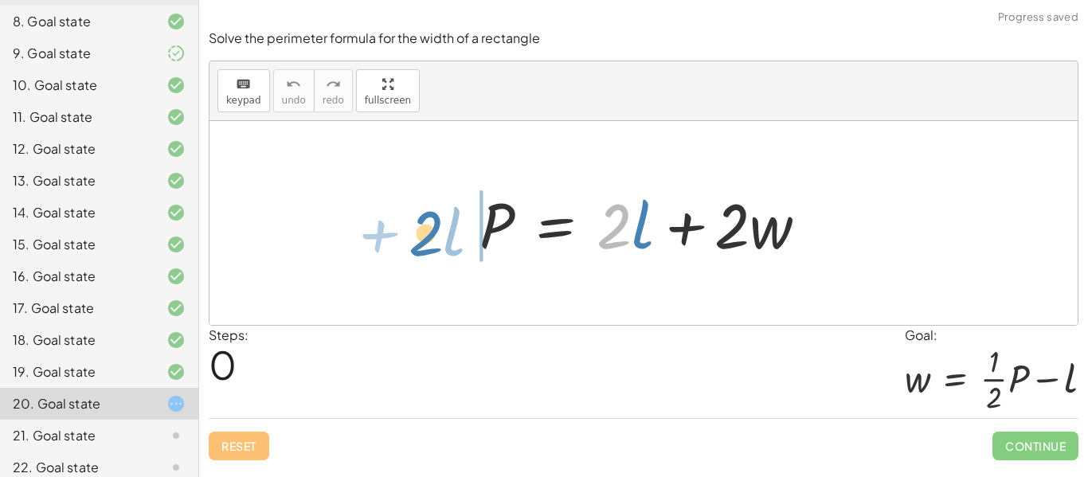
drag, startPoint x: 615, startPoint y: 238, endPoint x: 428, endPoint y: 245, distance: 187.2
click at [428, 245] on div "· 2 + · l P = + · 2 · l + · 2 · w" at bounding box center [643, 223] width 868 height 204
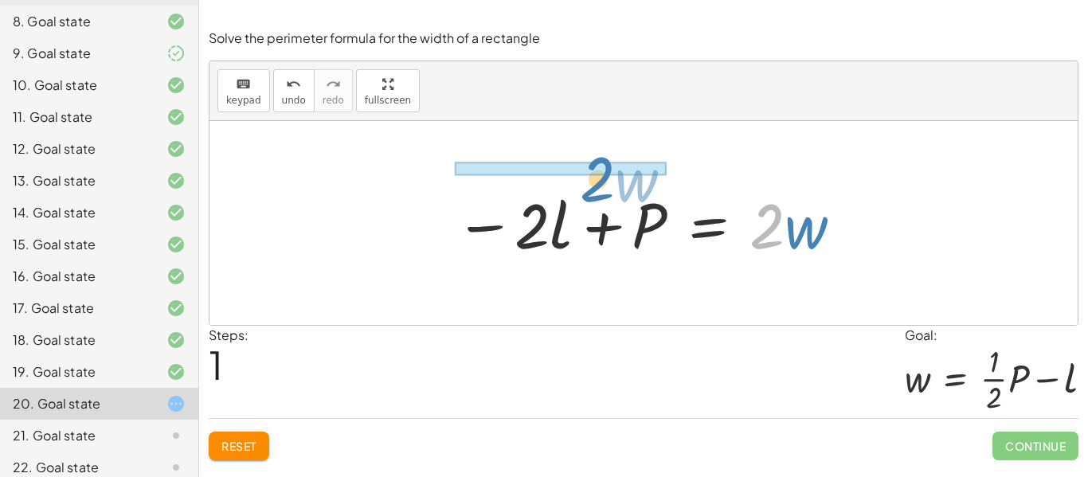
drag, startPoint x: 766, startPoint y: 235, endPoint x: 596, endPoint y: 188, distance: 176.0
click at [596, 188] on div at bounding box center [649, 223] width 405 height 82
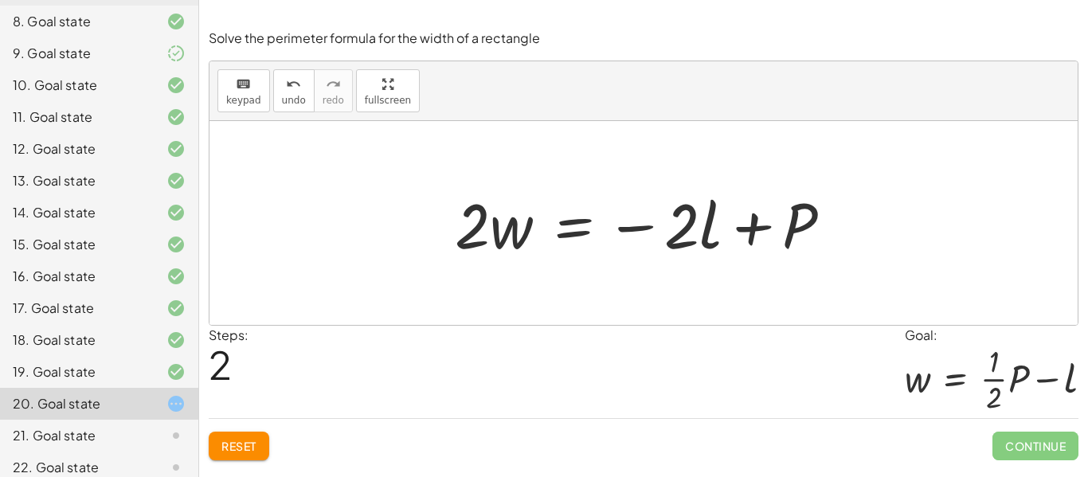
click at [689, 268] on div "P = + · 2 · l + · 2 · w − · 2 · l + P = · 2 · w P = · 2 · l · 2 · w − +" at bounding box center [643, 223] width 868 height 204
drag, startPoint x: 803, startPoint y: 213, endPoint x: 692, endPoint y: 211, distance: 110.7
click at [692, 211] on div at bounding box center [649, 223] width 405 height 82
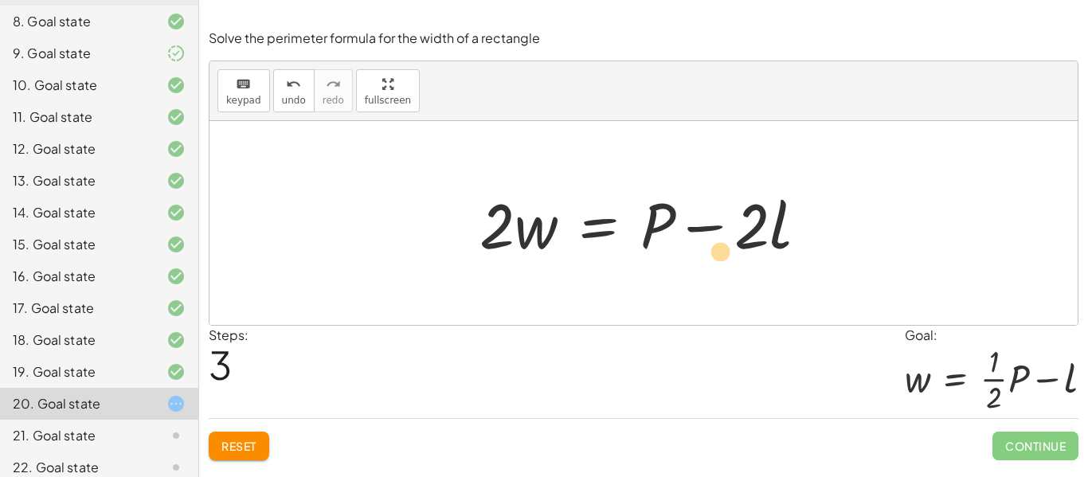
drag, startPoint x: 748, startPoint y: 232, endPoint x: 736, endPoint y: 251, distance: 22.5
click at [736, 251] on div at bounding box center [649, 223] width 357 height 82
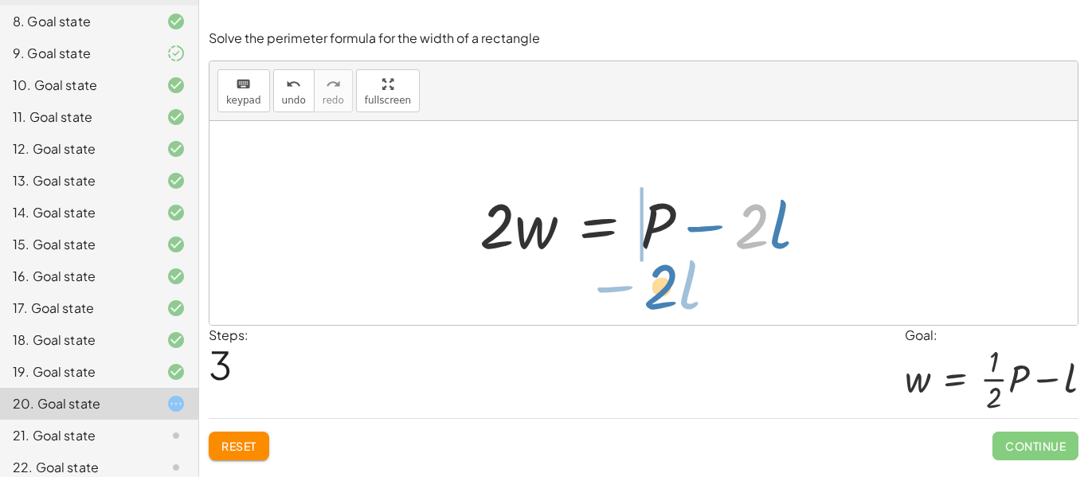
drag, startPoint x: 746, startPoint y: 239, endPoint x: 658, endPoint y: 295, distance: 104.9
click at [658, 295] on div "P = + · 2 · l + · 2 · w − · 2 · l + P = · 2 · w · 2 · w = − · 2 · l + P · 2 − ·…" at bounding box center [643, 223] width 868 height 204
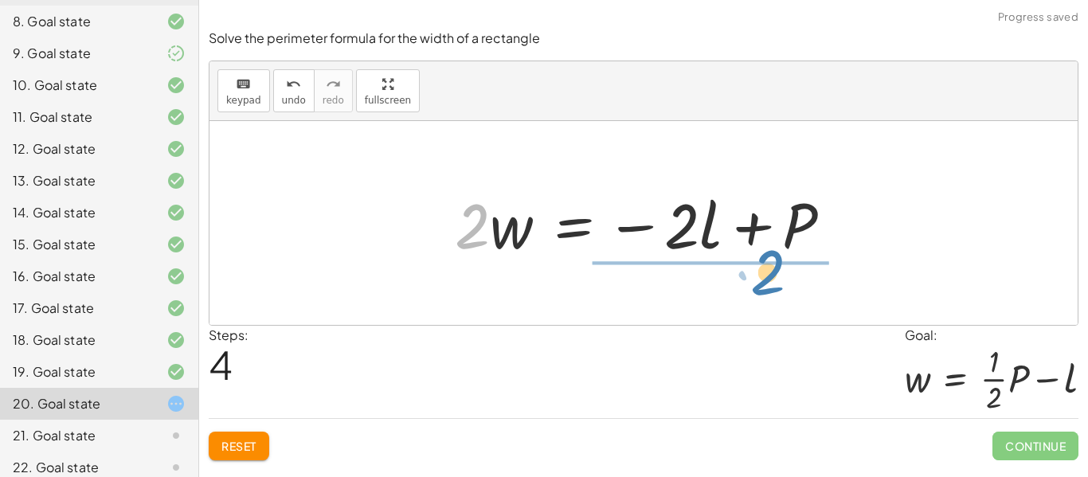
drag, startPoint x: 476, startPoint y: 236, endPoint x: 771, endPoint y: 282, distance: 298.2
click at [771, 282] on div "P = + · 2 · l + · 2 · w − · 2 · l + P = · 2 · w · 2 · w = − · 2 · l + P · 2 · w…" at bounding box center [643, 223] width 868 height 204
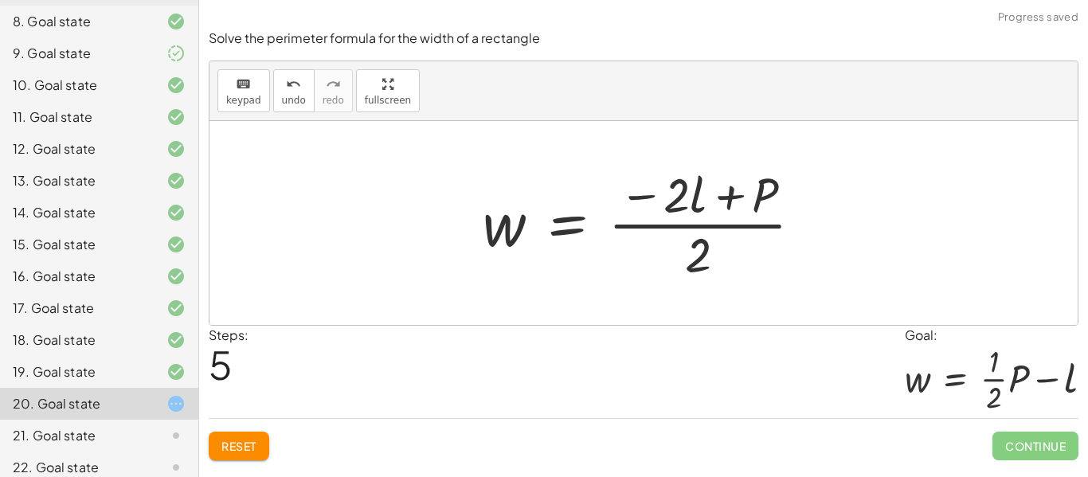
click at [724, 205] on div at bounding box center [649, 223] width 349 height 123
click at [703, 228] on div at bounding box center [649, 223] width 349 height 123
click at [697, 256] on div at bounding box center [649, 223] width 349 height 123
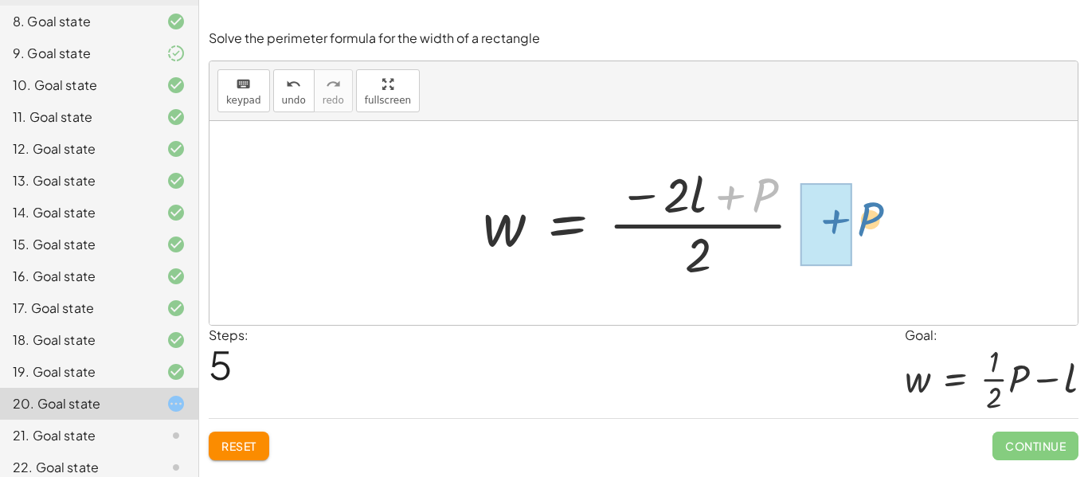
drag, startPoint x: 728, startPoint y: 195, endPoint x: 824, endPoint y: 207, distance: 96.3
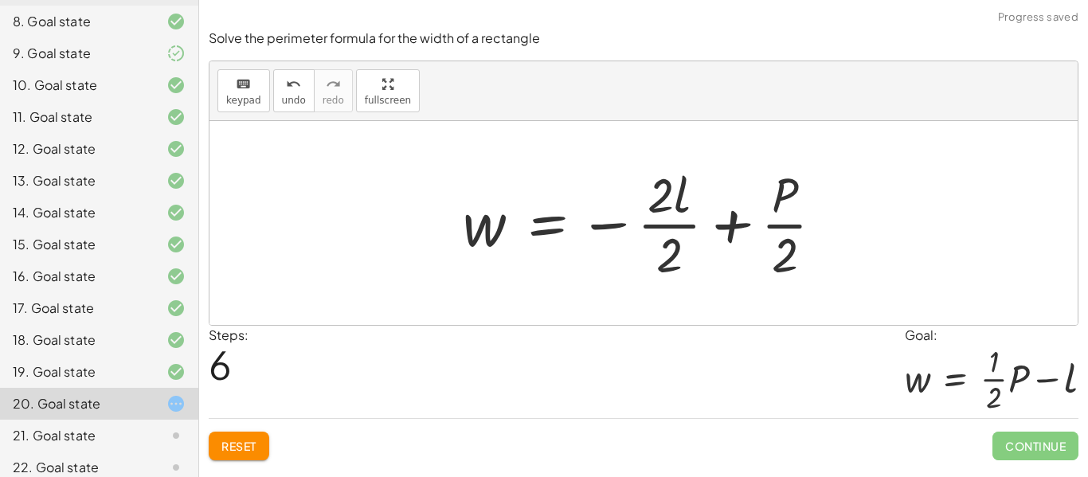
click at [671, 222] on div at bounding box center [649, 223] width 389 height 123
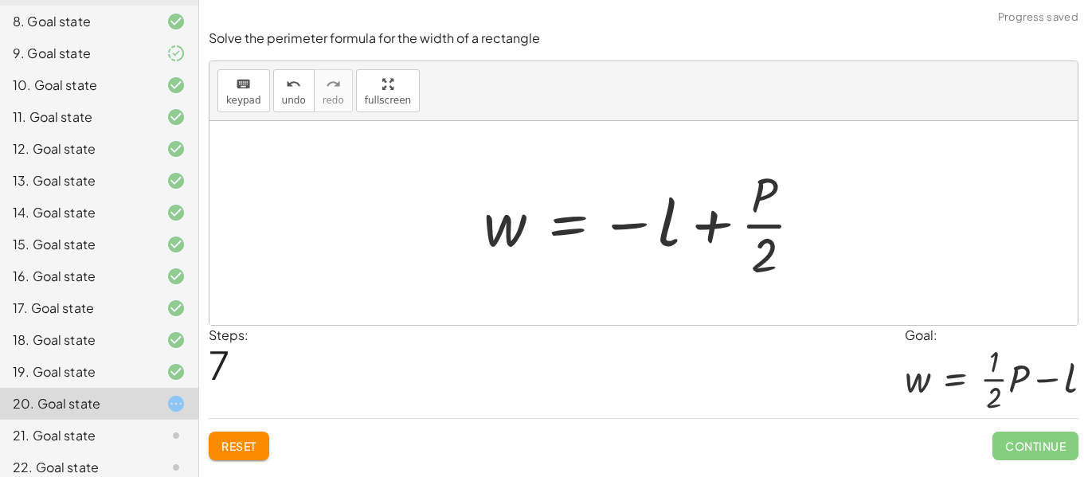
click at [757, 225] on div at bounding box center [649, 223] width 348 height 123
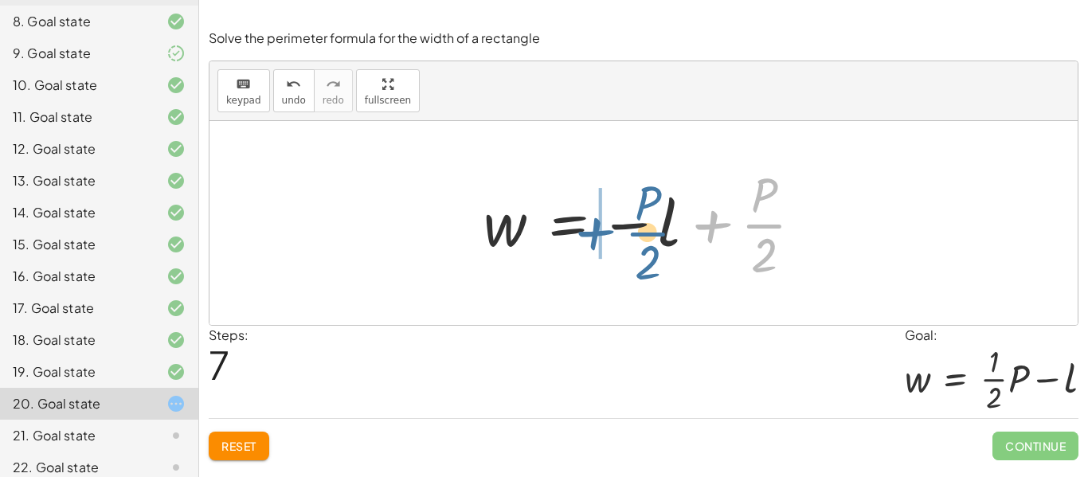
drag, startPoint x: 761, startPoint y: 234, endPoint x: 643, endPoint y: 242, distance: 118.1
click at [643, 242] on div at bounding box center [649, 223] width 348 height 123
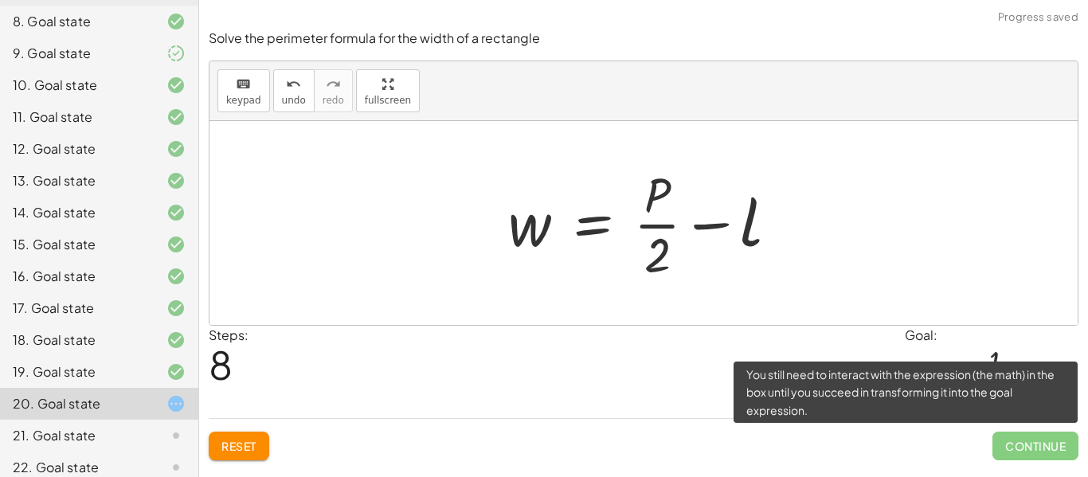
click at [1026, 444] on span "Continue" at bounding box center [1035, 446] width 86 height 29
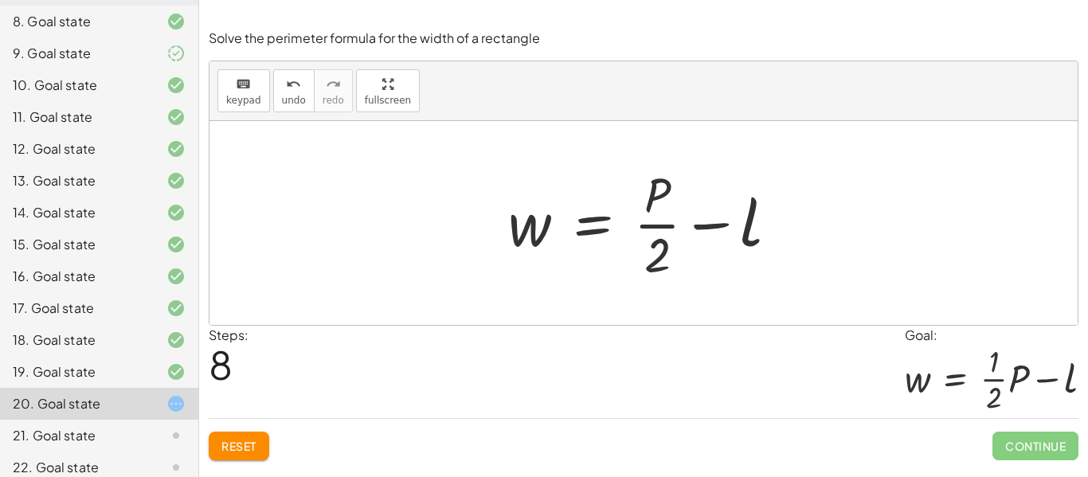
click at [245, 447] on span "Reset" at bounding box center [238, 446] width 35 height 14
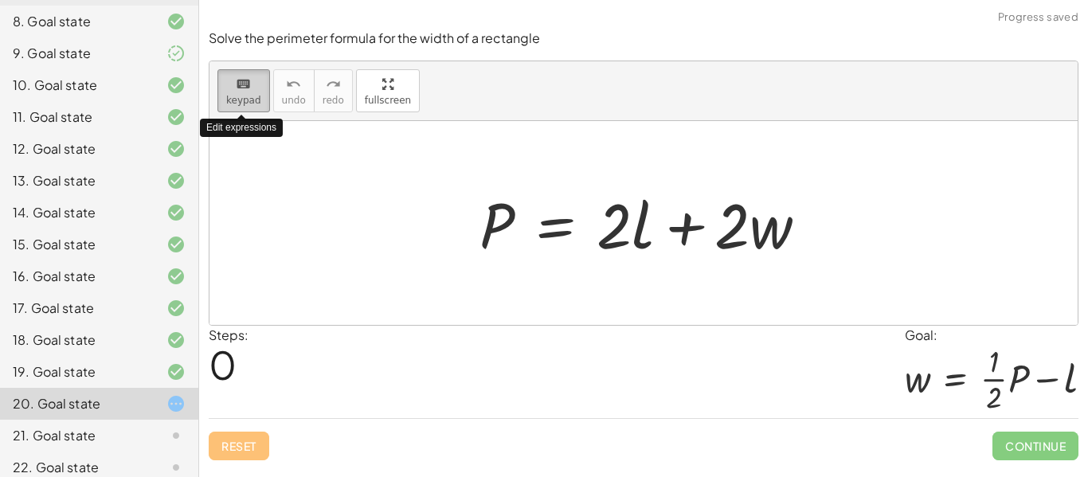
click at [243, 83] on icon "keyboard" at bounding box center [243, 84] width 15 height 19
click at [248, 92] on icon "keyboard" at bounding box center [243, 84] width 15 height 19
click at [241, 97] on span "keypad" at bounding box center [243, 100] width 35 height 11
click at [254, 96] on span "keypad" at bounding box center [243, 100] width 35 height 11
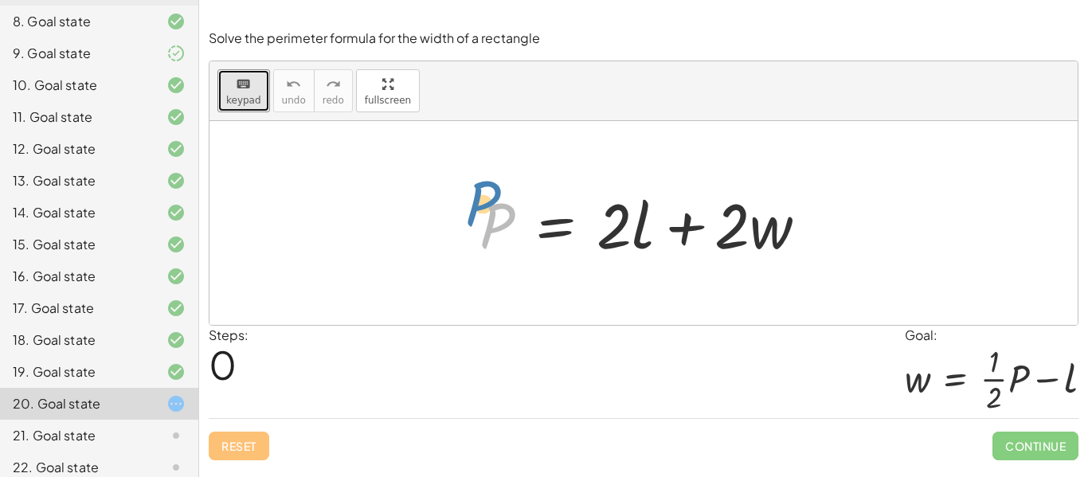
drag, startPoint x: 499, startPoint y: 228, endPoint x: 480, endPoint y: 201, distance: 33.8
click at [480, 201] on div at bounding box center [649, 223] width 357 height 82
click at [229, 443] on div "Reset Continue" at bounding box center [643, 439] width 869 height 42
click at [239, 110] on button "keyboard keypad" at bounding box center [243, 90] width 53 height 43
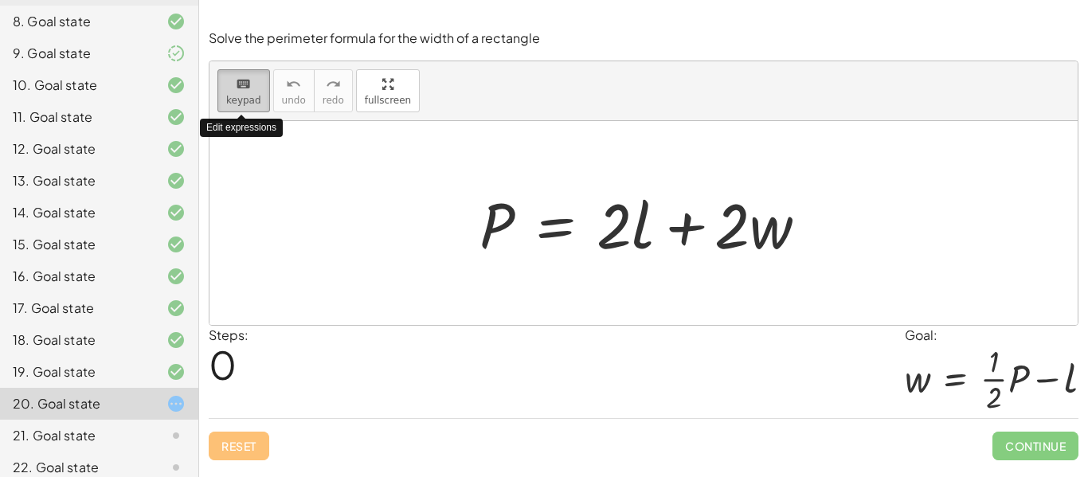
click at [239, 110] on button "keyboard keypad" at bounding box center [243, 90] width 53 height 43
click at [240, 105] on span "keypad" at bounding box center [243, 100] width 35 height 11
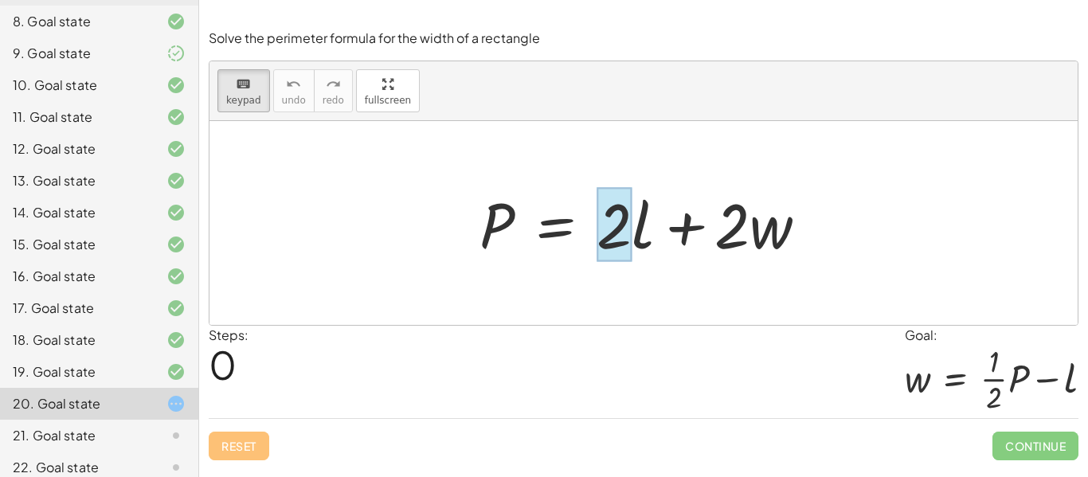
click at [620, 227] on div at bounding box center [613, 225] width 35 height 74
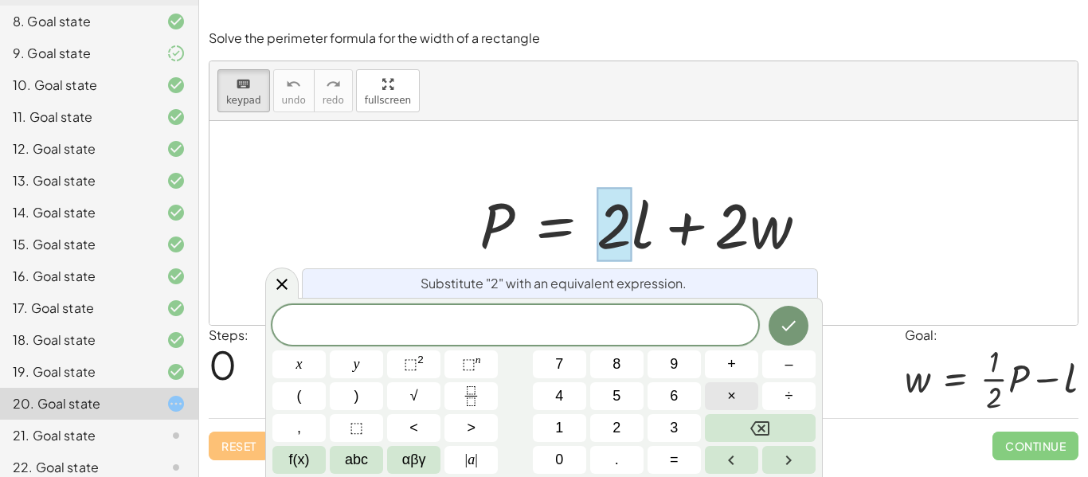
scroll to position [10, 0]
click at [795, 330] on icon "Done" at bounding box center [788, 325] width 19 height 19
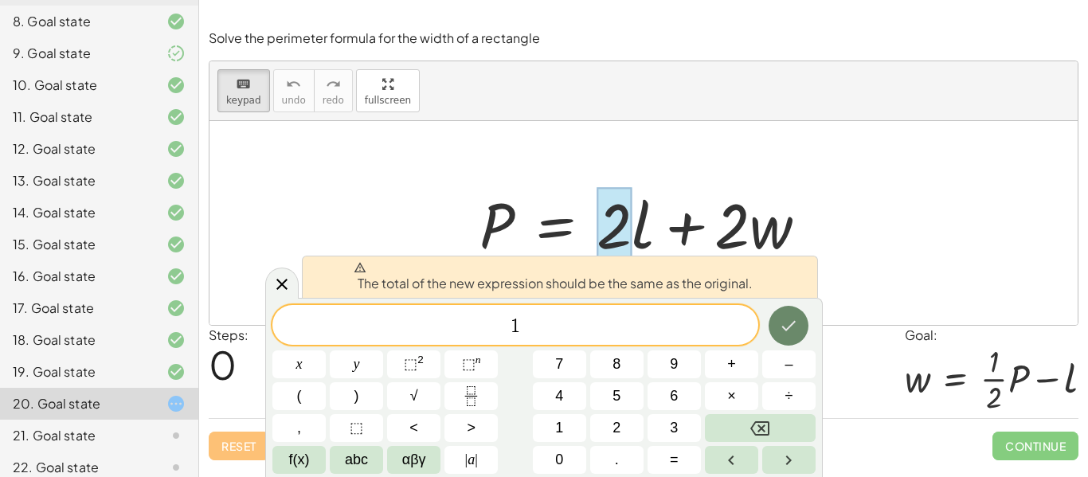
click at [795, 330] on icon "Done" at bounding box center [788, 325] width 19 height 19
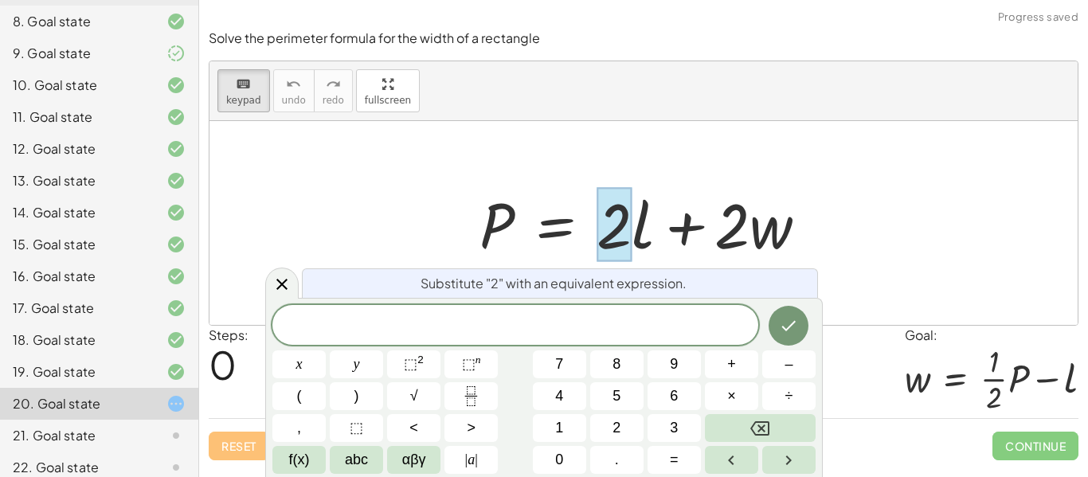
click at [867, 225] on div at bounding box center [643, 223] width 868 height 204
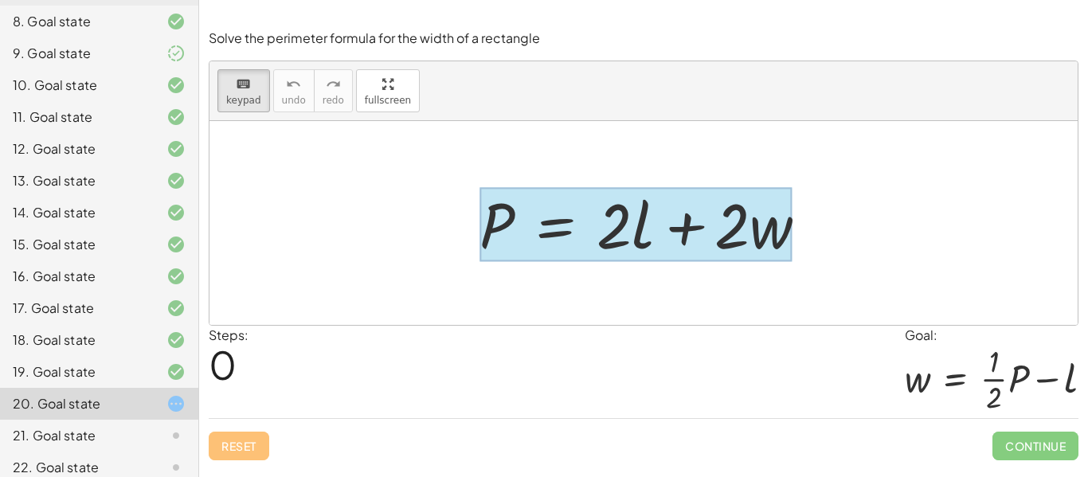
click at [567, 213] on div at bounding box center [635, 225] width 313 height 74
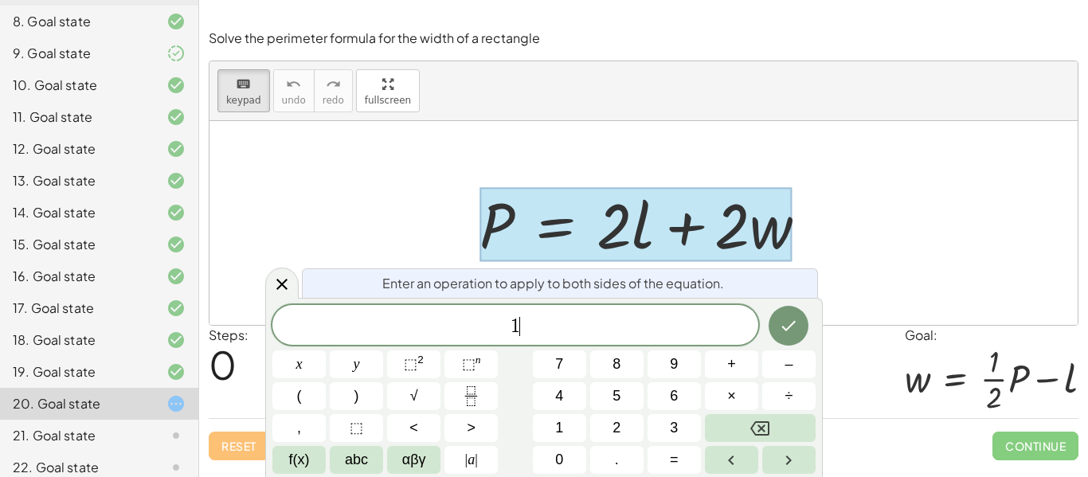
scroll to position [12, 0]
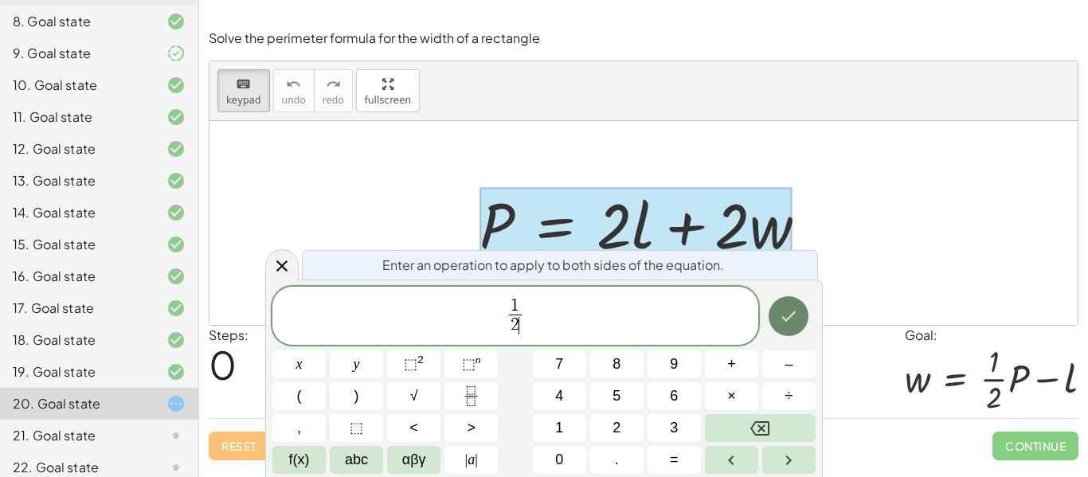
click at [775, 322] on button "Done" at bounding box center [788, 316] width 40 height 40
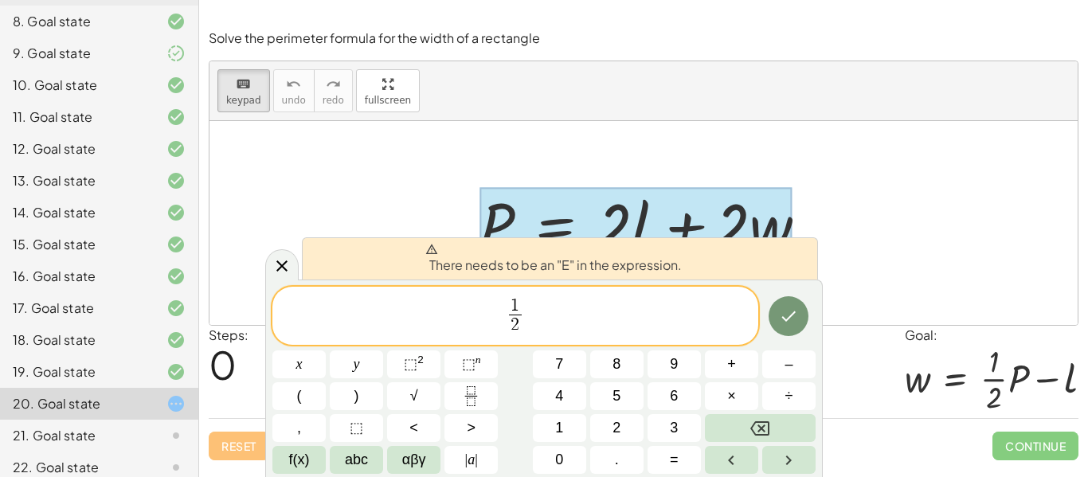
click at [628, 312] on span "1 2 ​ ​" at bounding box center [515, 317] width 486 height 42
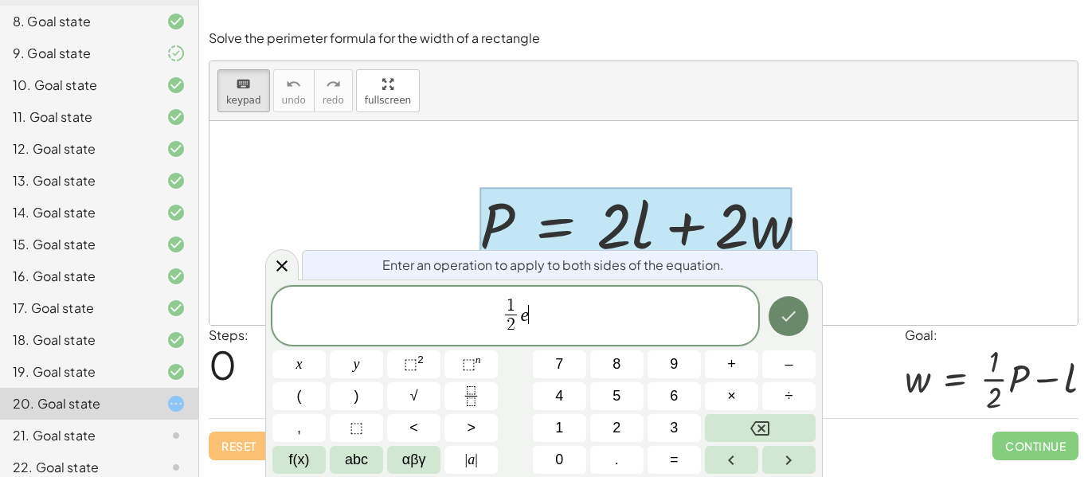
click at [795, 323] on icon "Done" at bounding box center [788, 316] width 19 height 19
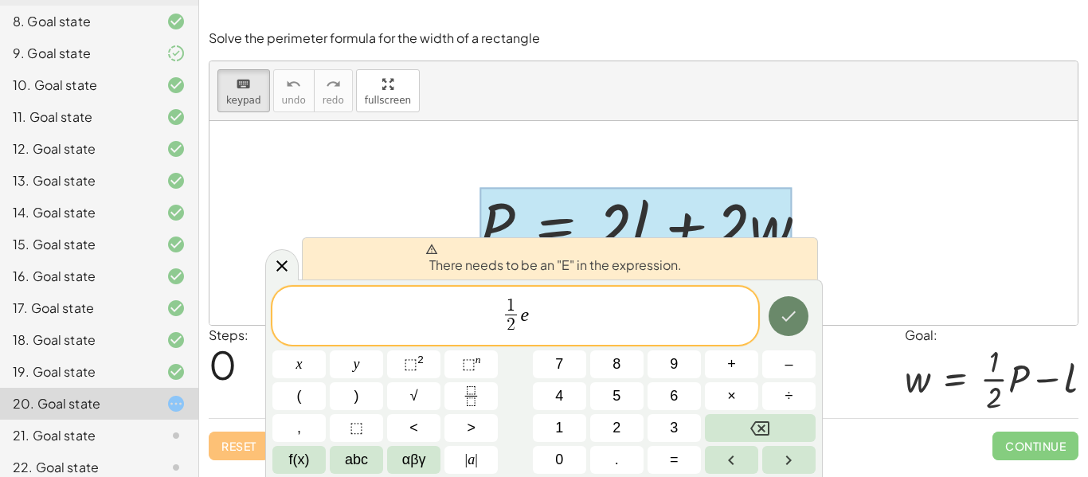
click at [791, 323] on icon "Done" at bounding box center [788, 316] width 19 height 19
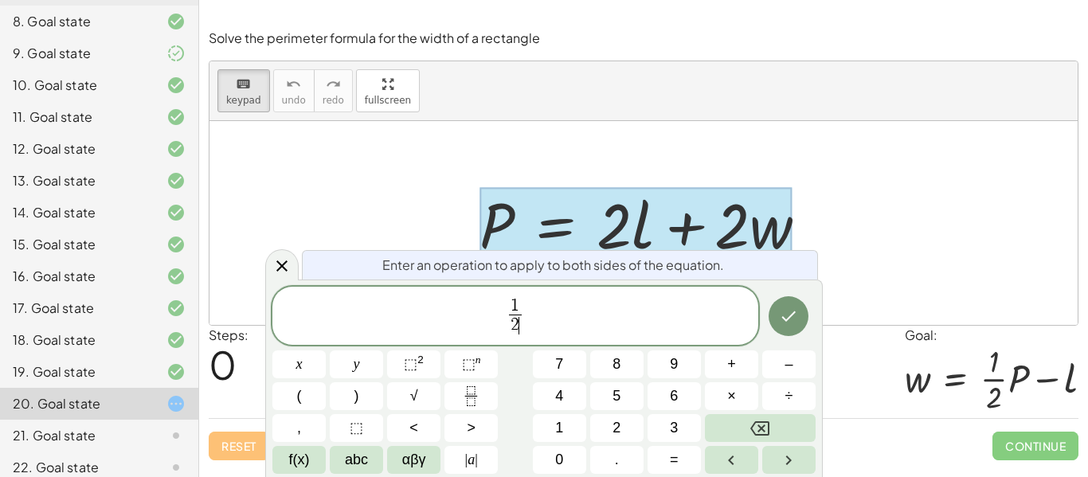
click at [522, 296] on span "1 2 ​ ​" at bounding box center [515, 317] width 486 height 42
click at [523, 304] on span "1 2 ​ ​" at bounding box center [515, 317] width 486 height 42
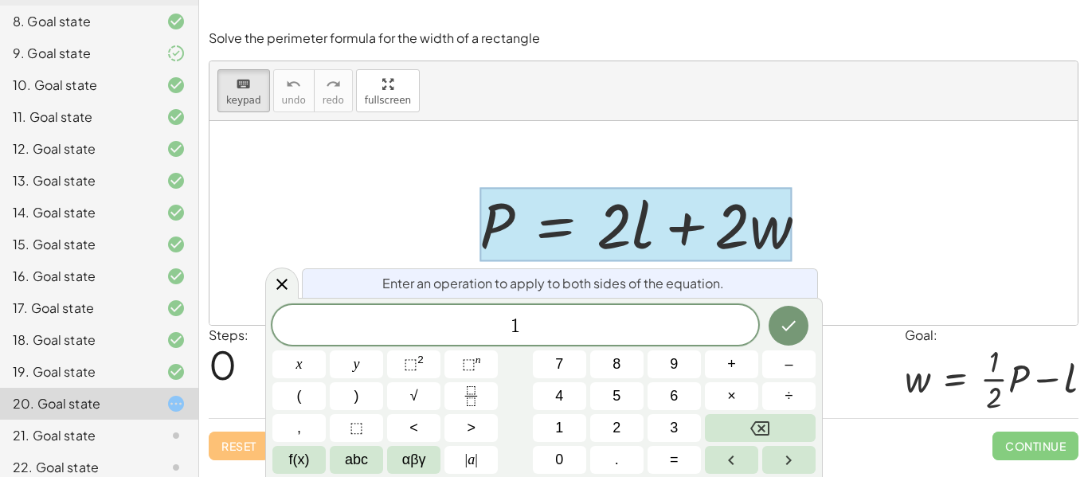
scroll to position [15, 0]
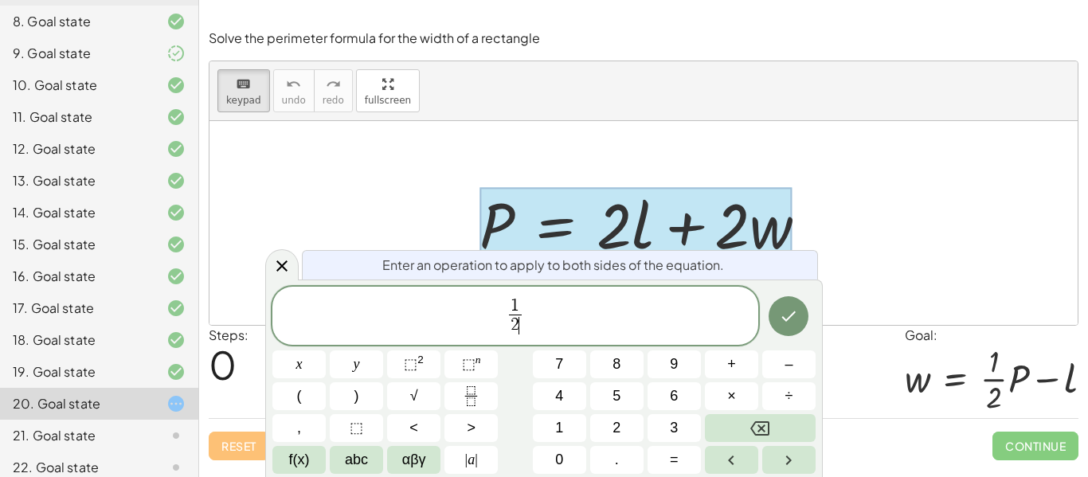
click at [541, 310] on span "1 2 ​ ​" at bounding box center [515, 317] width 486 height 42
click at [782, 318] on icon "Done" at bounding box center [788, 316] width 19 height 19
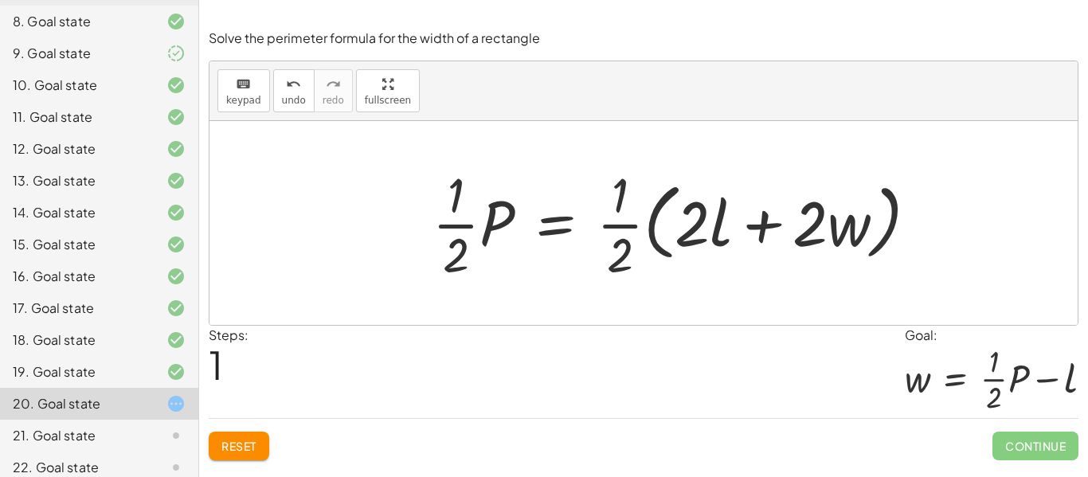
click at [754, 195] on div at bounding box center [681, 223] width 514 height 123
click at [653, 223] on div at bounding box center [681, 223] width 514 height 123
click at [691, 230] on div at bounding box center [681, 223] width 514 height 123
click at [764, 231] on div at bounding box center [681, 223] width 514 height 123
click at [622, 228] on div at bounding box center [681, 223] width 514 height 123
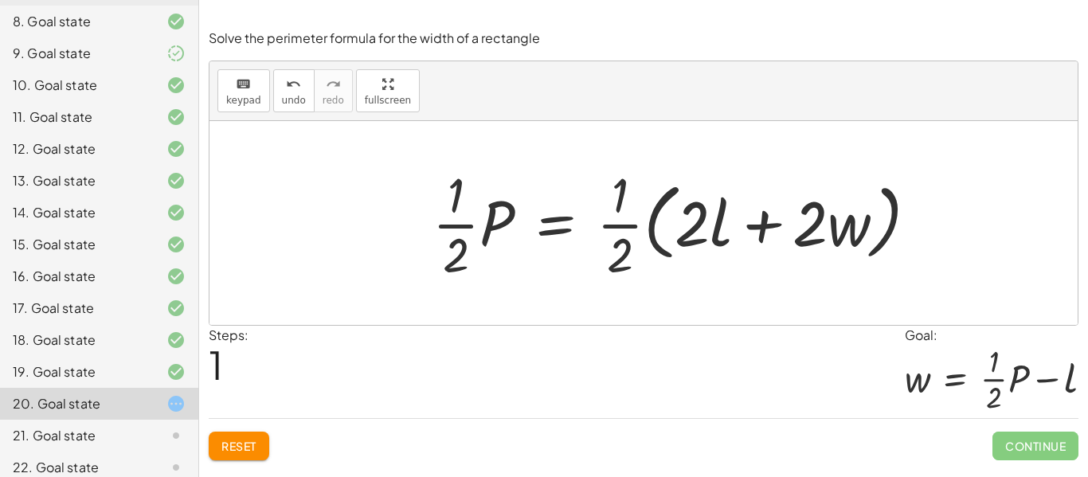
click at [652, 226] on div at bounding box center [681, 223] width 514 height 123
click at [651, 226] on div at bounding box center [681, 223] width 514 height 123
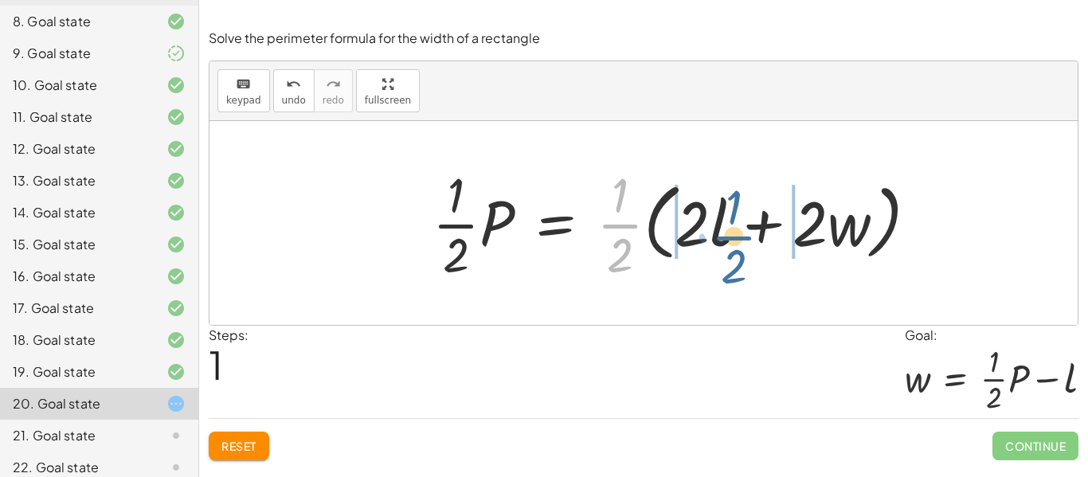
drag, startPoint x: 627, startPoint y: 227, endPoint x: 725, endPoint y: 230, distance: 98.8
click at [725, 230] on div at bounding box center [681, 223] width 514 height 123
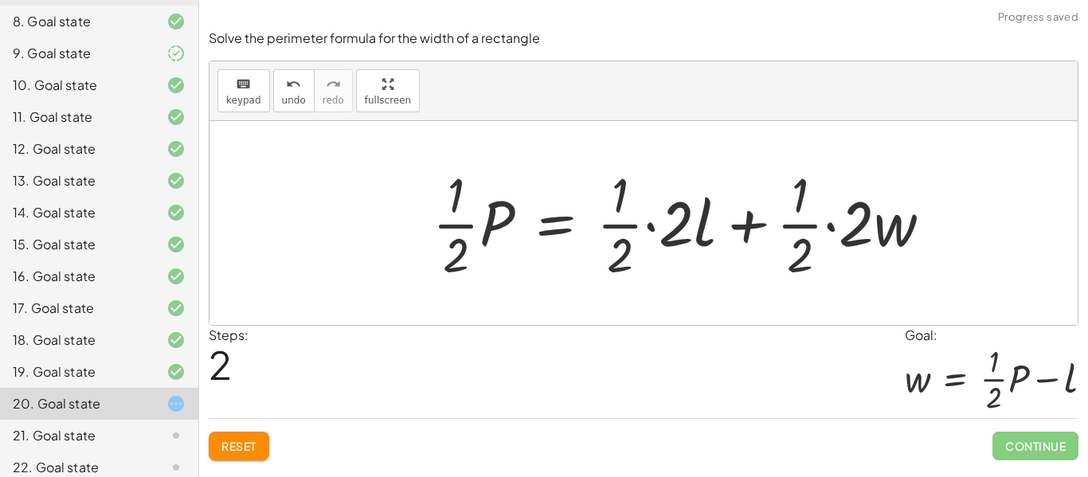
click at [650, 227] on div at bounding box center [688, 223] width 528 height 123
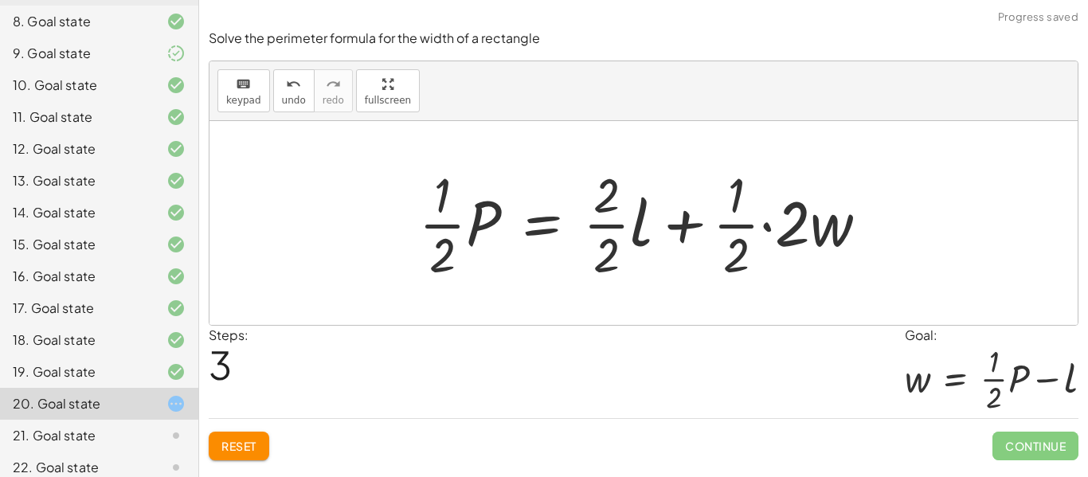
click at [769, 228] on div at bounding box center [650, 223] width 478 height 123
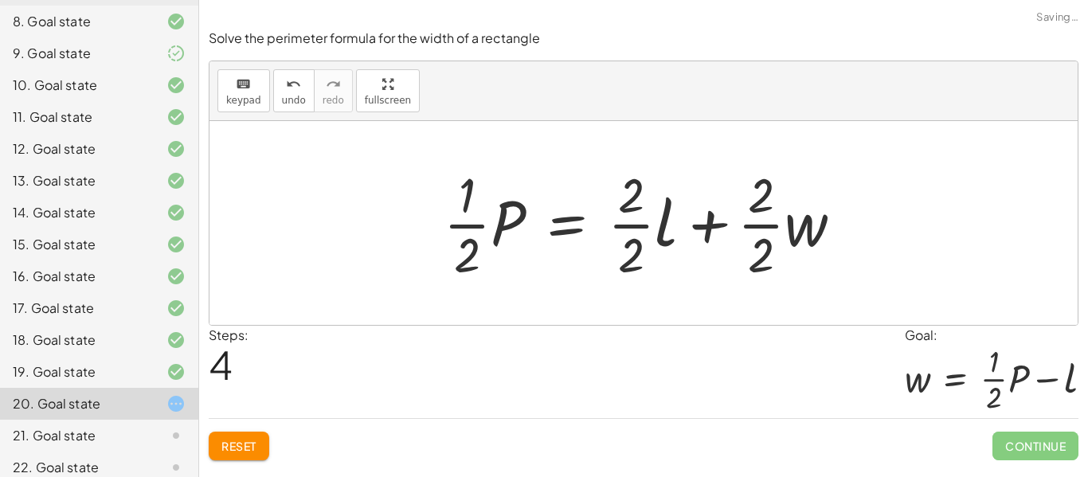
click at [630, 231] on div at bounding box center [649, 223] width 428 height 123
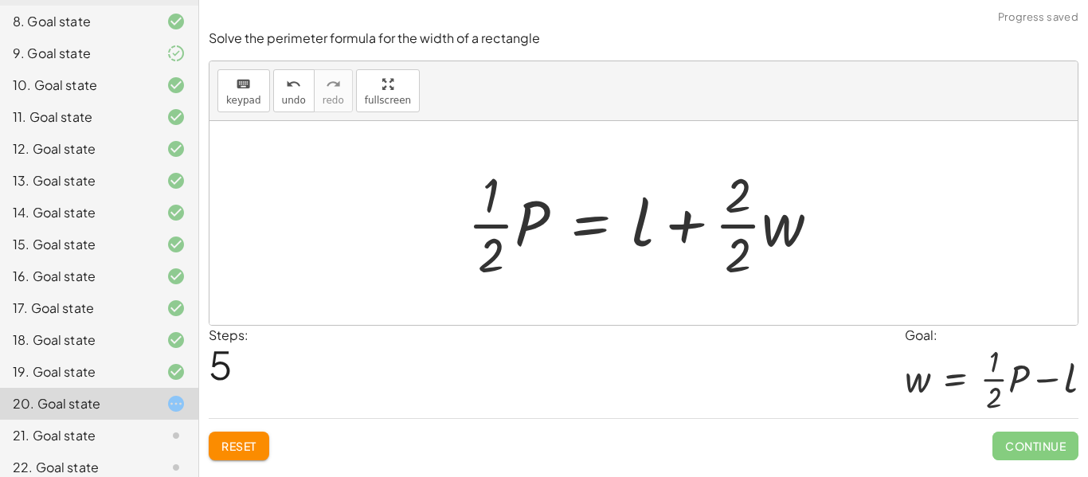
click at [741, 237] on div at bounding box center [649, 223] width 381 height 123
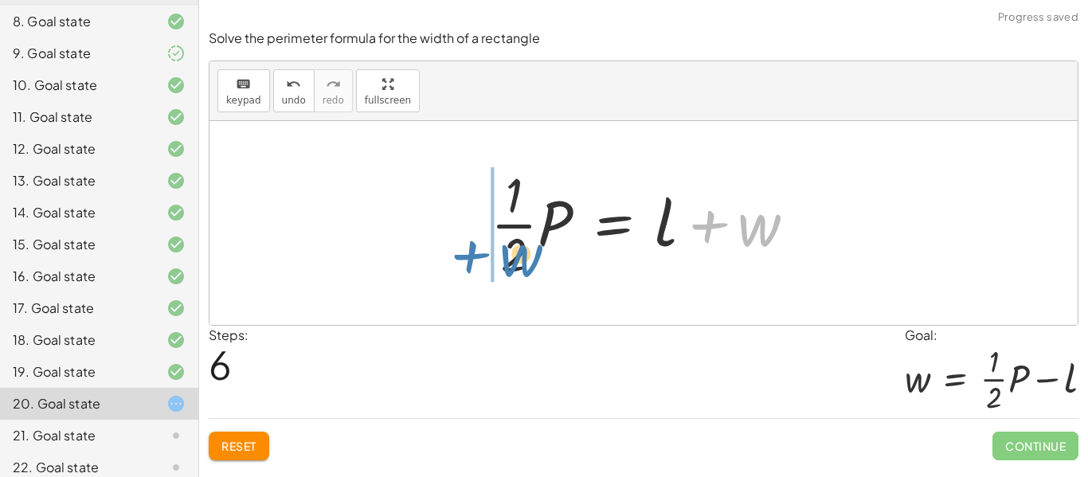
drag, startPoint x: 740, startPoint y: 232, endPoint x: 502, endPoint y: 259, distance: 239.5
click at [502, 259] on div at bounding box center [649, 223] width 334 height 123
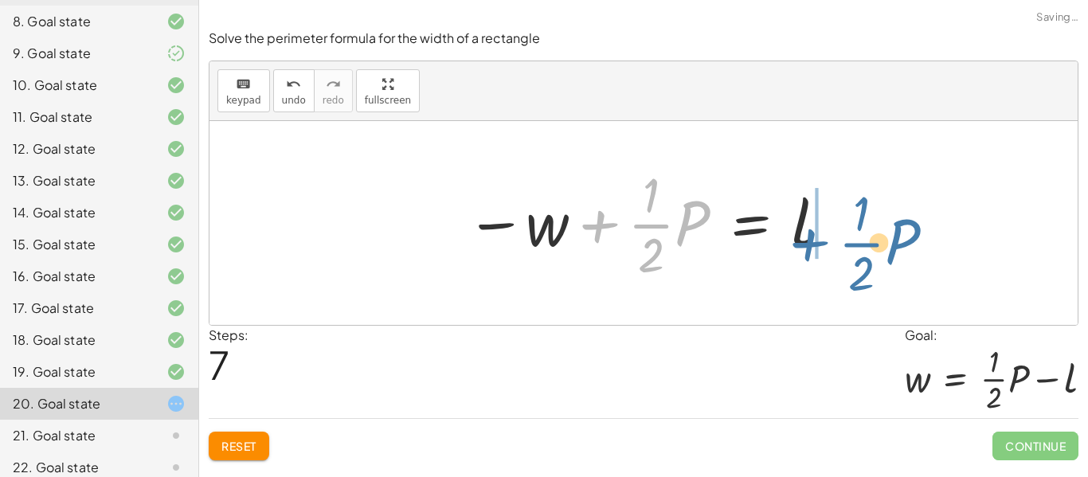
drag, startPoint x: 612, startPoint y: 223, endPoint x: 824, endPoint y: 221, distance: 211.8
click at [824, 221] on div at bounding box center [649, 223] width 382 height 123
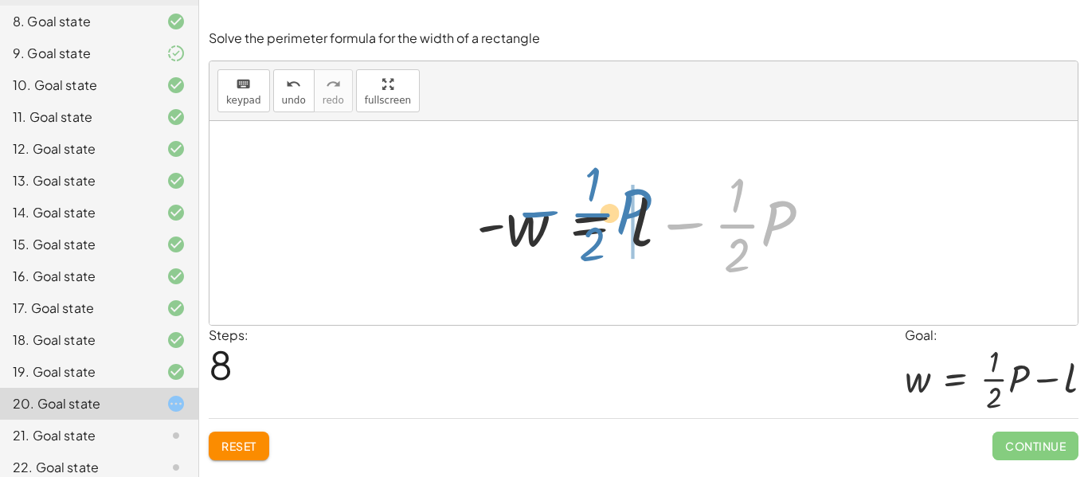
drag, startPoint x: 691, startPoint y: 223, endPoint x: 548, endPoint y: 214, distance: 143.6
click at [548, 214] on div at bounding box center [649, 223] width 363 height 123
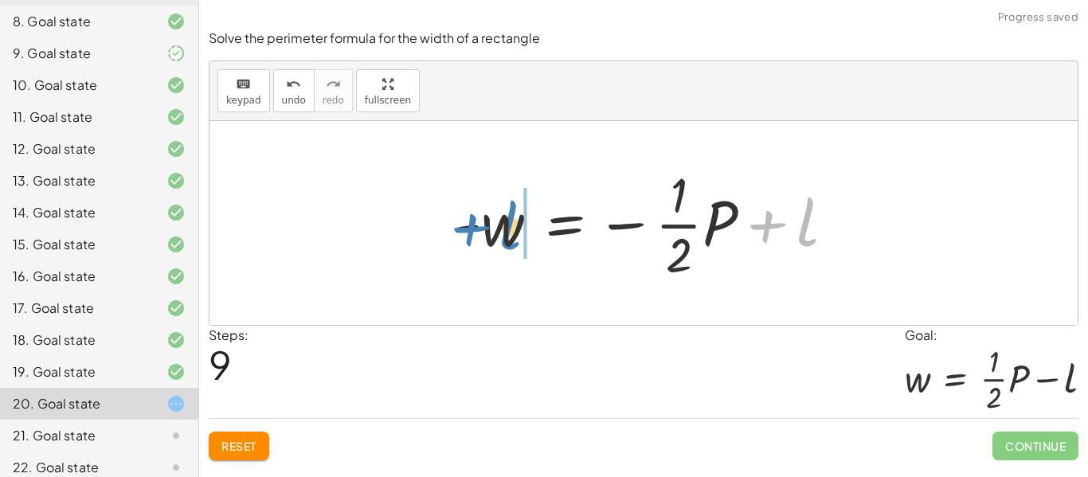
drag, startPoint x: 770, startPoint y: 221, endPoint x: 474, endPoint y: 225, distance: 296.2
click at [474, 225] on div at bounding box center [649, 223] width 412 height 123
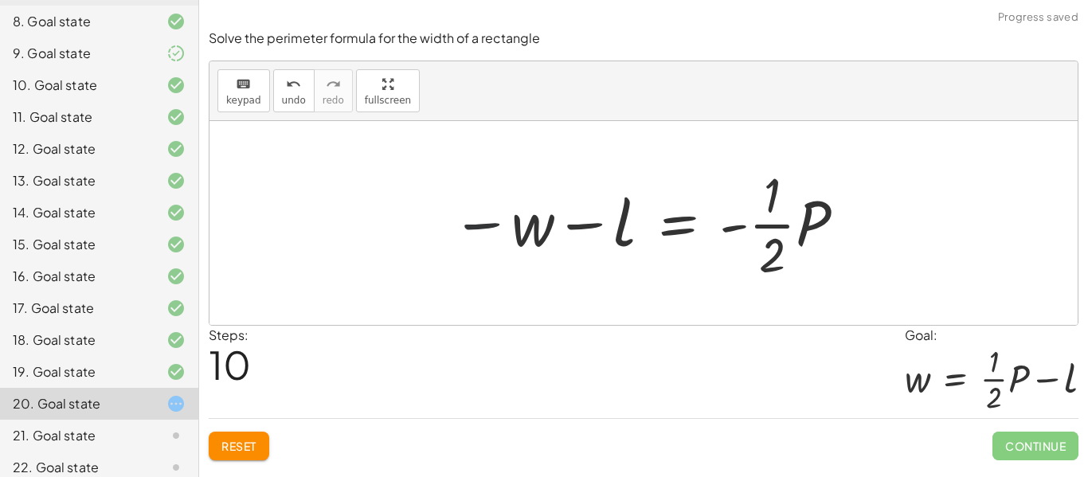
drag, startPoint x: 474, startPoint y: 225, endPoint x: 490, endPoint y: 230, distance: 17.6
click at [490, 230] on div at bounding box center [649, 223] width 412 height 123
drag, startPoint x: 478, startPoint y: 220, endPoint x: 584, endPoint y: 221, distance: 105.9
click at [584, 221] on div at bounding box center [649, 223] width 412 height 123
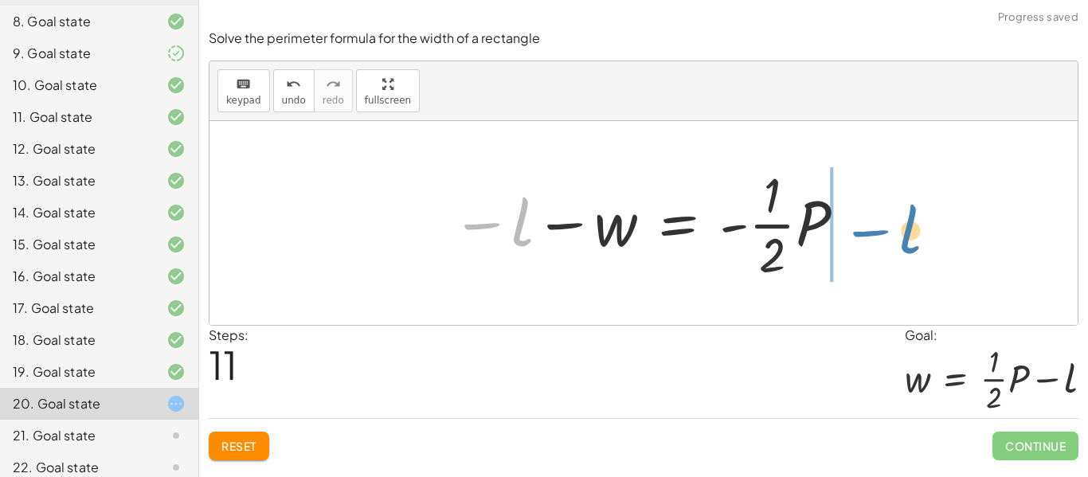
drag, startPoint x: 488, startPoint y: 221, endPoint x: 876, endPoint y: 228, distance: 387.8
click at [876, 228] on div "P = + · 2 · l + · 2 · w · · 1 · 2 · P = · · 1 · 2 · ( + · 2 · l + · 2 · w ) · ·…" at bounding box center [643, 223] width 868 height 204
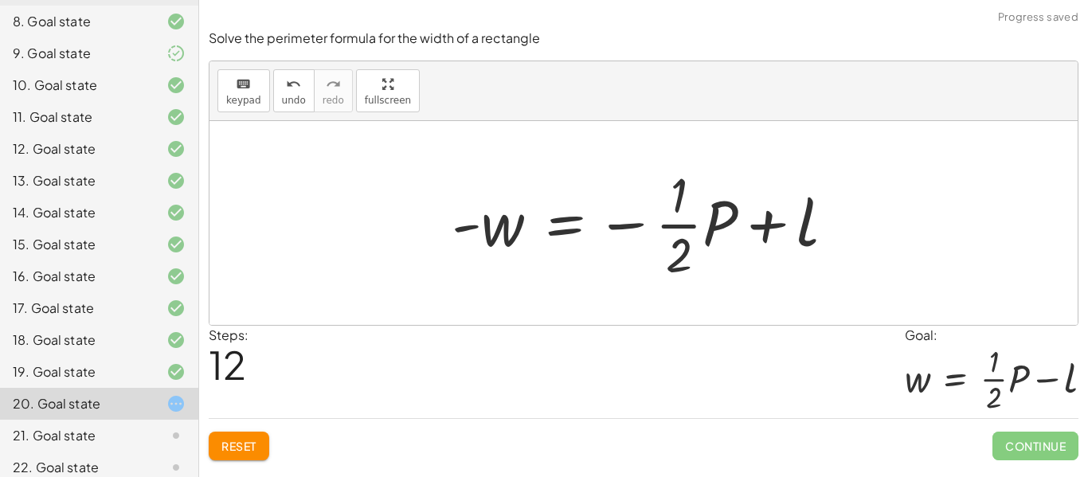
click at [631, 228] on div at bounding box center [649, 223] width 412 height 123
drag, startPoint x: 661, startPoint y: 225, endPoint x: 664, endPoint y: 234, distance: 10.1
click at [664, 234] on div at bounding box center [649, 223] width 412 height 123
drag, startPoint x: 632, startPoint y: 224, endPoint x: 631, endPoint y: 213, distance: 10.5
click at [631, 213] on div at bounding box center [649, 223] width 412 height 123
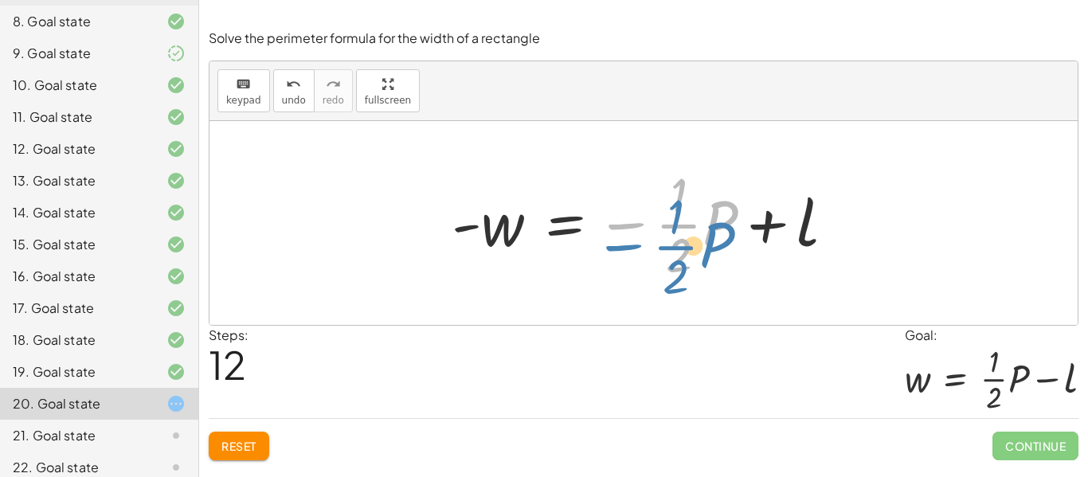
drag, startPoint x: 631, startPoint y: 230, endPoint x: 618, endPoint y: 244, distance: 18.6
click at [618, 244] on div at bounding box center [649, 223] width 412 height 123
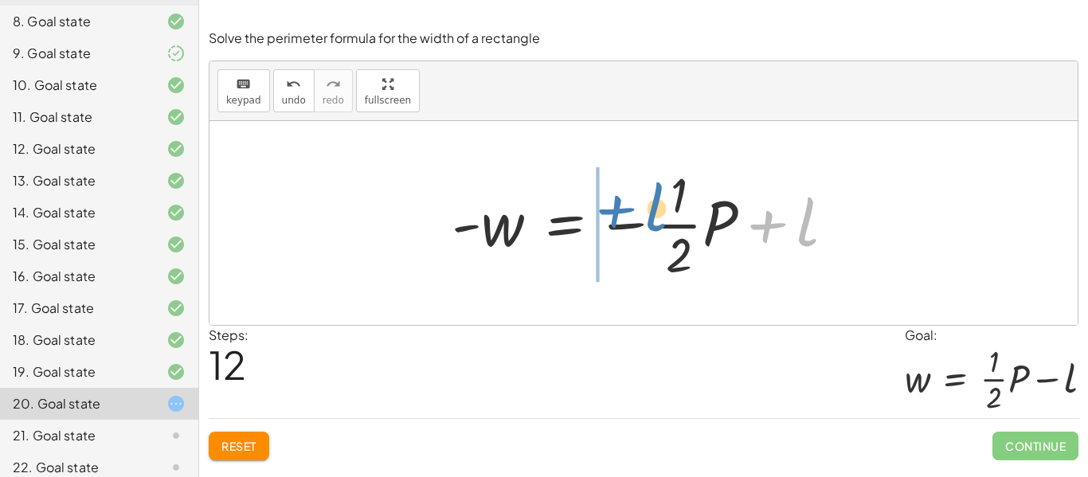
drag, startPoint x: 771, startPoint y: 234, endPoint x: 618, endPoint y: 225, distance: 153.2
click at [618, 225] on div at bounding box center [649, 223] width 412 height 123
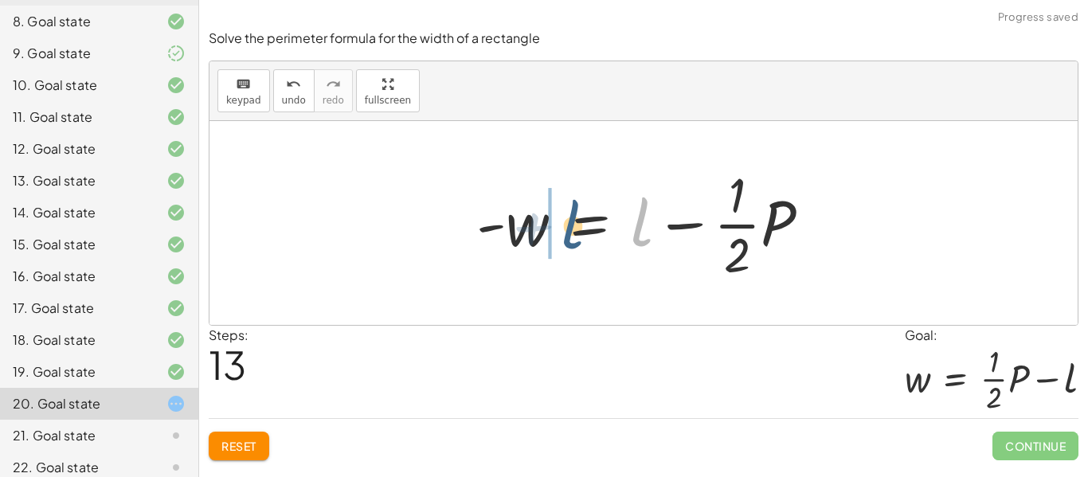
drag, startPoint x: 636, startPoint y: 236, endPoint x: 560, endPoint y: 238, distance: 76.5
click at [560, 238] on div at bounding box center [649, 223] width 363 height 123
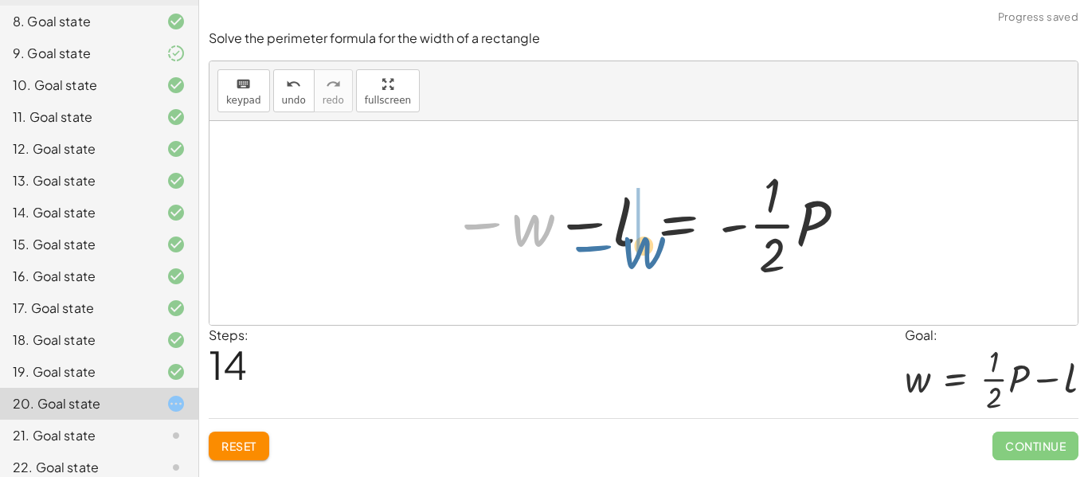
drag, startPoint x: 490, startPoint y: 225, endPoint x: 589, endPoint y: 236, distance: 99.4
click at [589, 236] on div at bounding box center [649, 223] width 412 height 123
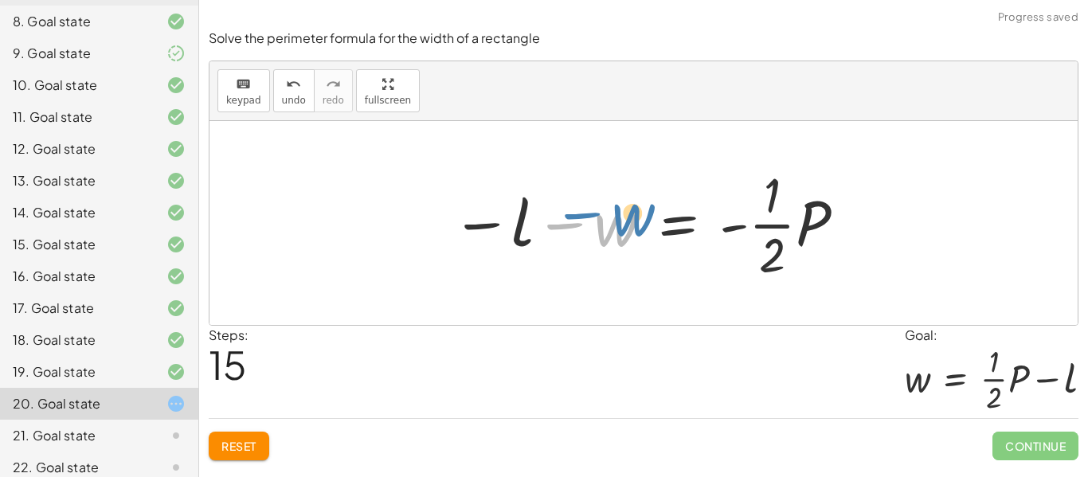
drag, startPoint x: 552, startPoint y: 225, endPoint x: 566, endPoint y: 205, distance: 23.9
click at [566, 205] on div at bounding box center [649, 223] width 412 height 123
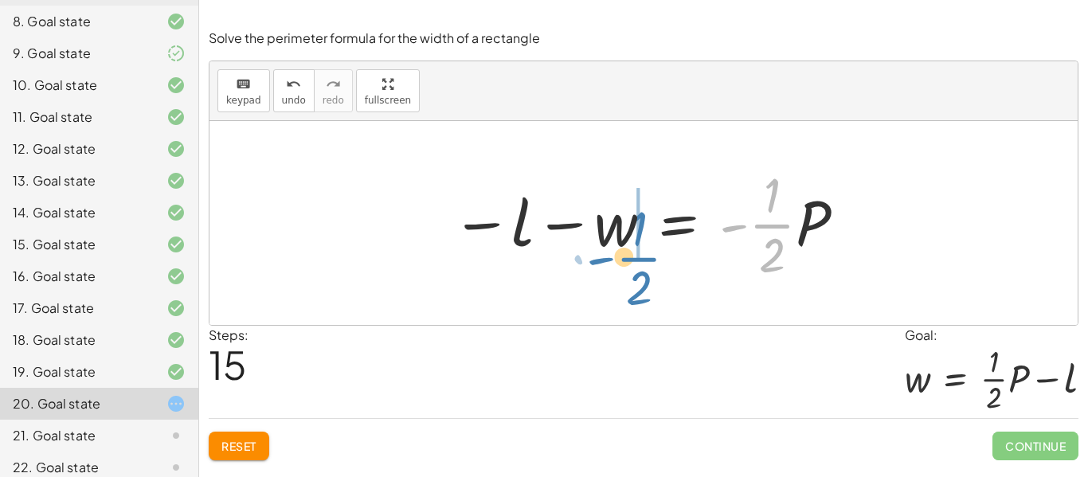
drag, startPoint x: 734, startPoint y: 232, endPoint x: 595, endPoint y: 230, distance: 139.3
click at [595, 230] on div at bounding box center [649, 223] width 412 height 123
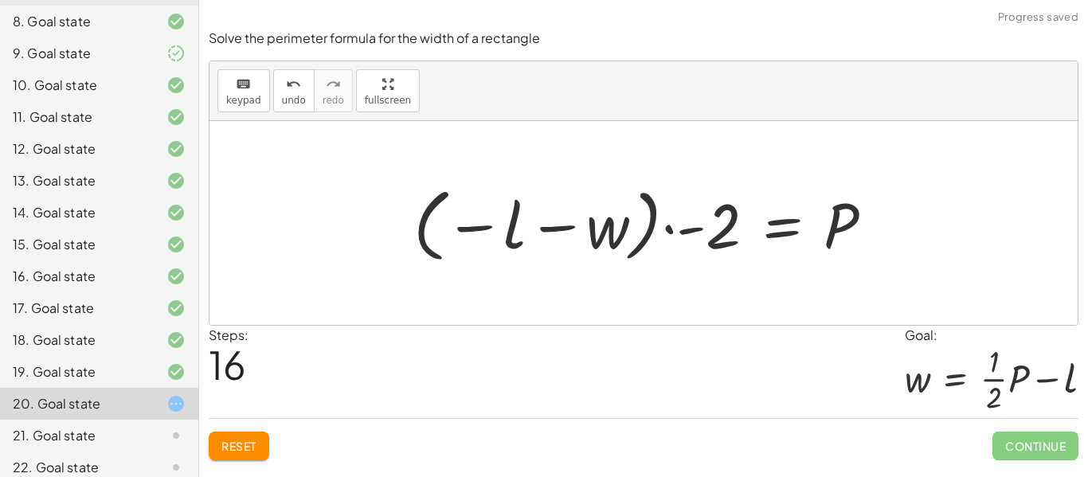
click at [556, 232] on div at bounding box center [649, 223] width 488 height 88
click at [665, 229] on div at bounding box center [649, 223] width 488 height 88
click at [670, 231] on div at bounding box center [649, 223] width 488 height 88
click at [697, 230] on div at bounding box center [649, 223] width 488 height 88
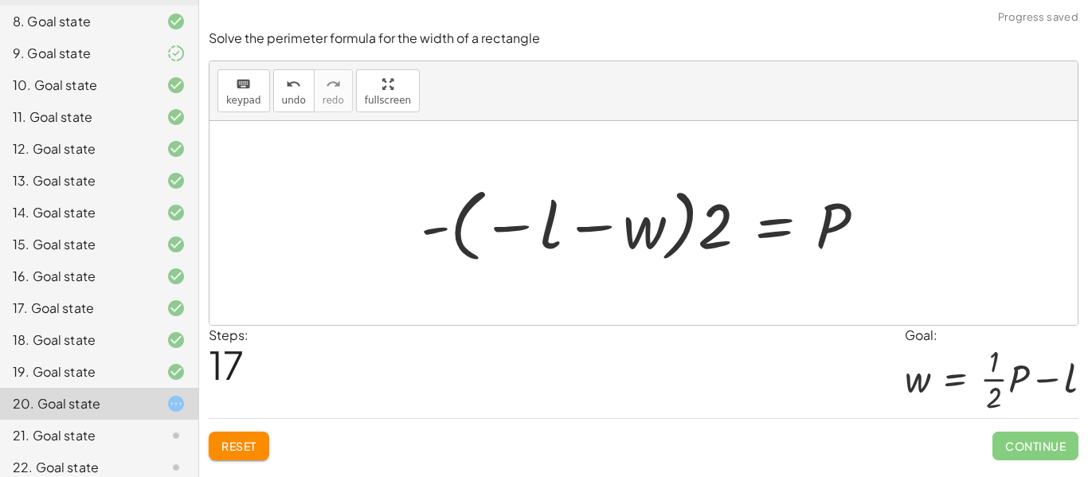
click at [432, 231] on div at bounding box center [648, 223] width 473 height 88
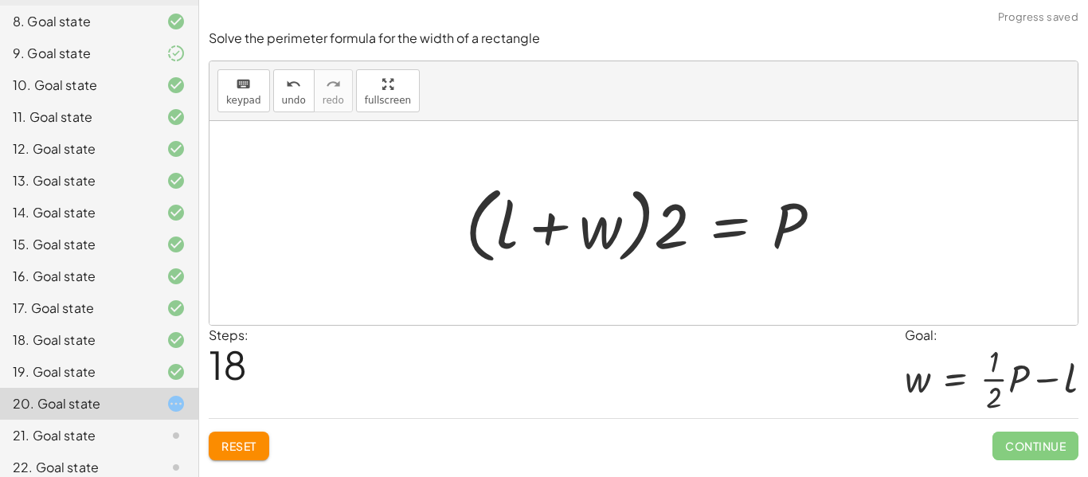
click at [644, 225] on div at bounding box center [649, 224] width 385 height 92
click at [645, 230] on div at bounding box center [649, 224] width 385 height 92
drag, startPoint x: 662, startPoint y: 232, endPoint x: 504, endPoint y: 217, distance: 159.2
click at [504, 217] on div at bounding box center [649, 224] width 385 height 92
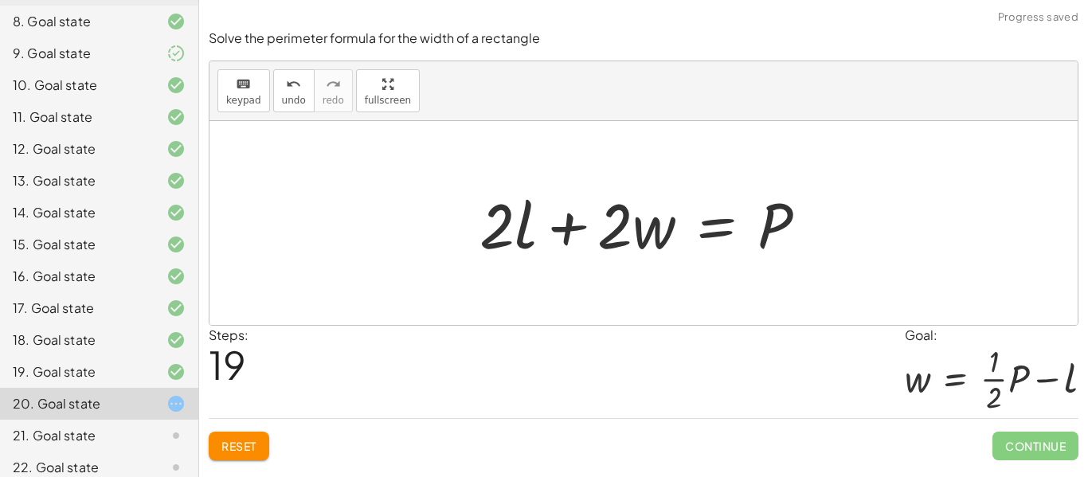
click at [250, 448] on span "Reset" at bounding box center [238, 446] width 35 height 14
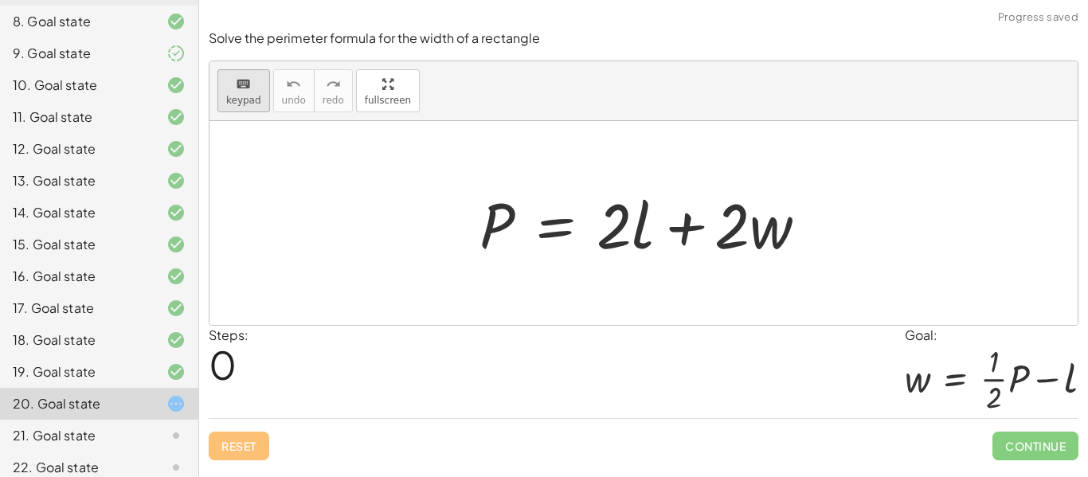
click at [258, 105] on button "keyboard keypad" at bounding box center [243, 90] width 53 height 43
click at [258, 106] on button "keyboard keypad" at bounding box center [243, 90] width 53 height 43
click at [236, 95] on span "keypad" at bounding box center [243, 100] width 35 height 11
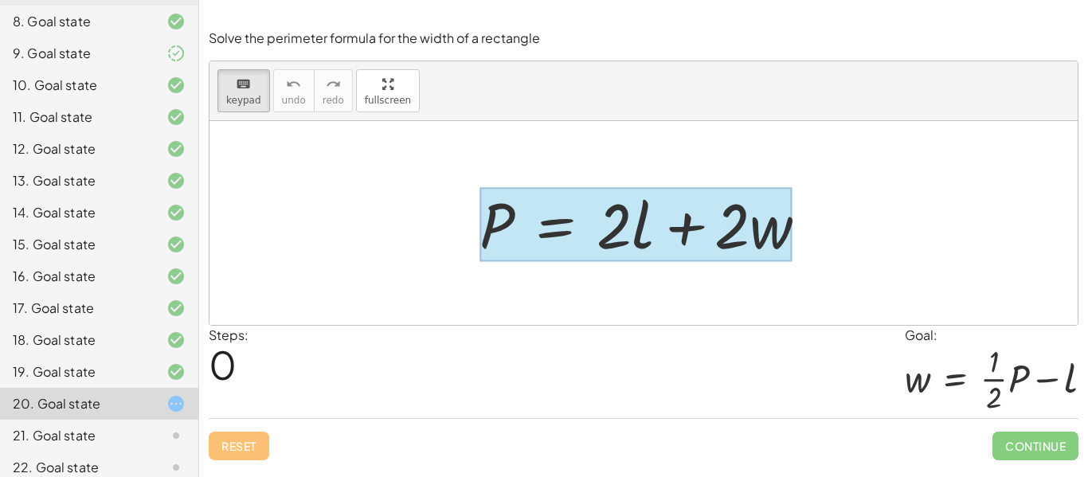
click at [527, 227] on div at bounding box center [635, 225] width 313 height 74
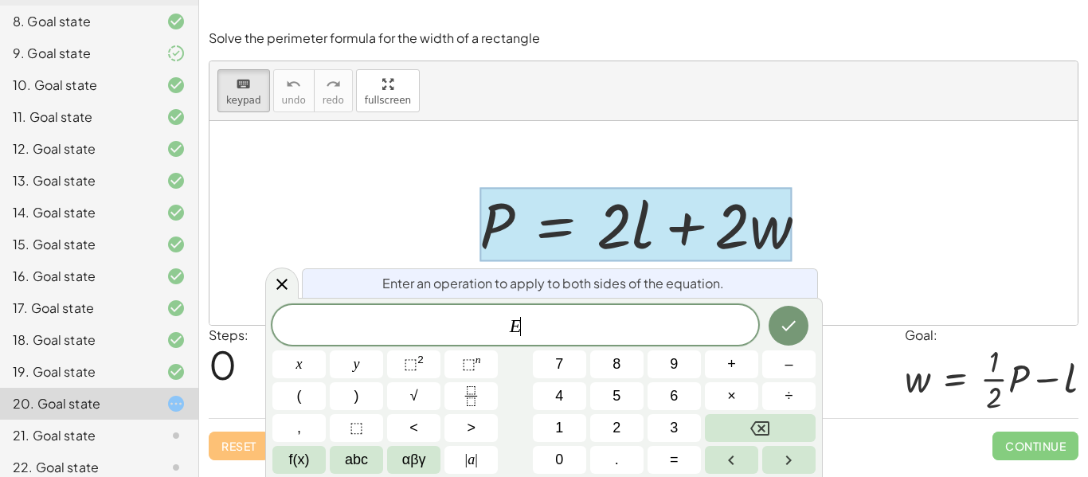
scroll to position [16, 0]
click at [506, 332] on span "E ​" at bounding box center [515, 326] width 486 height 22
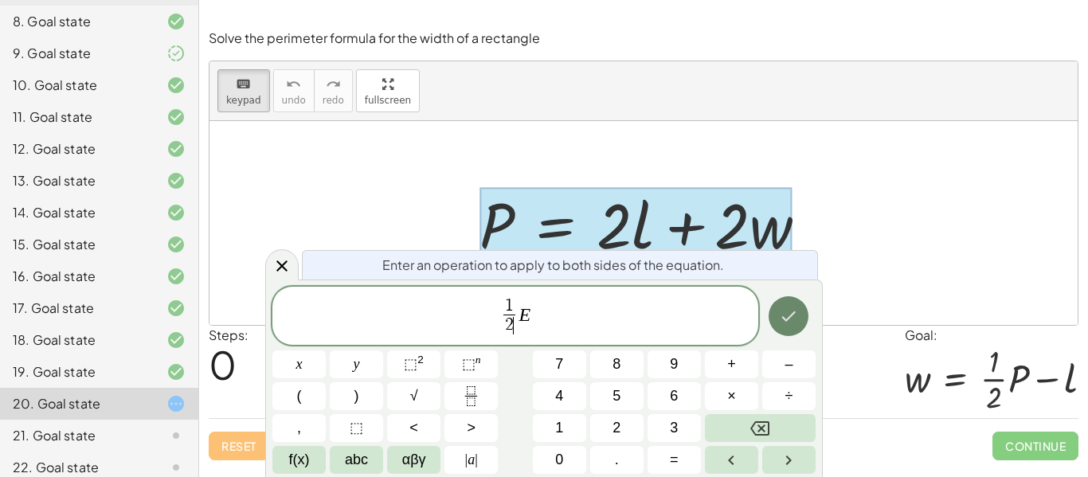
click at [786, 319] on icon "Done" at bounding box center [789, 316] width 14 height 10
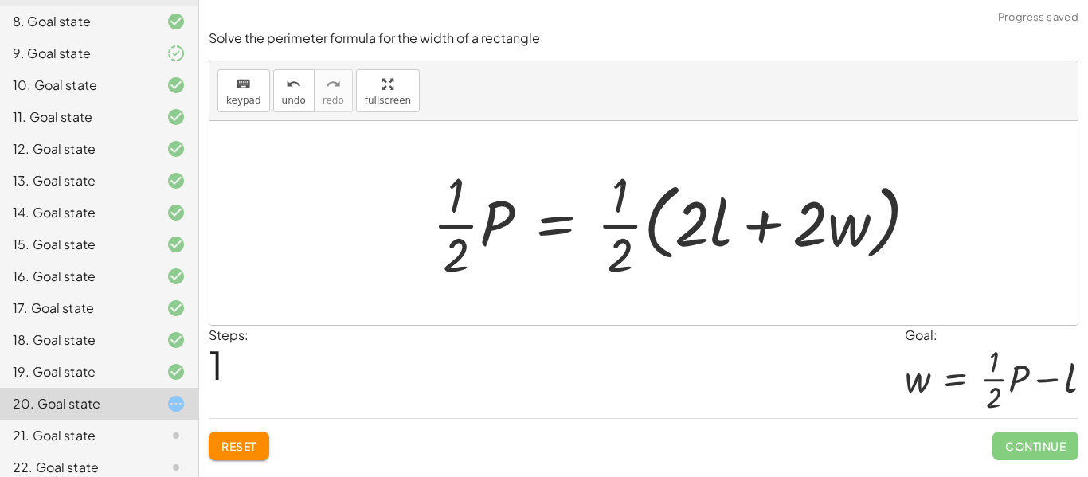
click at [650, 230] on div at bounding box center [681, 223] width 514 height 123
click at [688, 236] on div at bounding box center [681, 223] width 514 height 123
drag, startPoint x: 689, startPoint y: 237, endPoint x: 648, endPoint y: 233, distance: 40.8
click at [648, 233] on div at bounding box center [681, 223] width 514 height 123
click at [765, 234] on div at bounding box center [681, 223] width 514 height 123
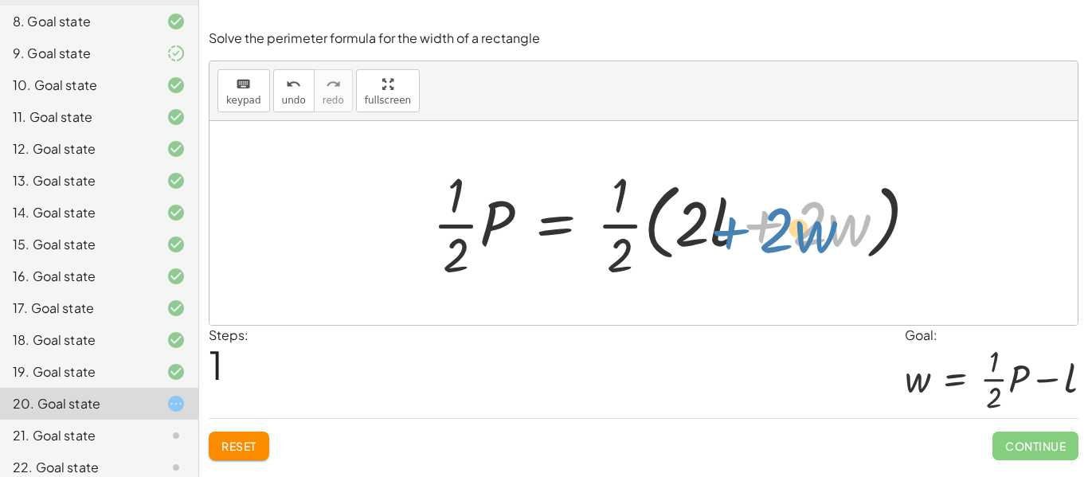
drag, startPoint x: 761, startPoint y: 228, endPoint x: 746, endPoint y: 236, distance: 16.7
click at [746, 236] on div at bounding box center [681, 223] width 514 height 123
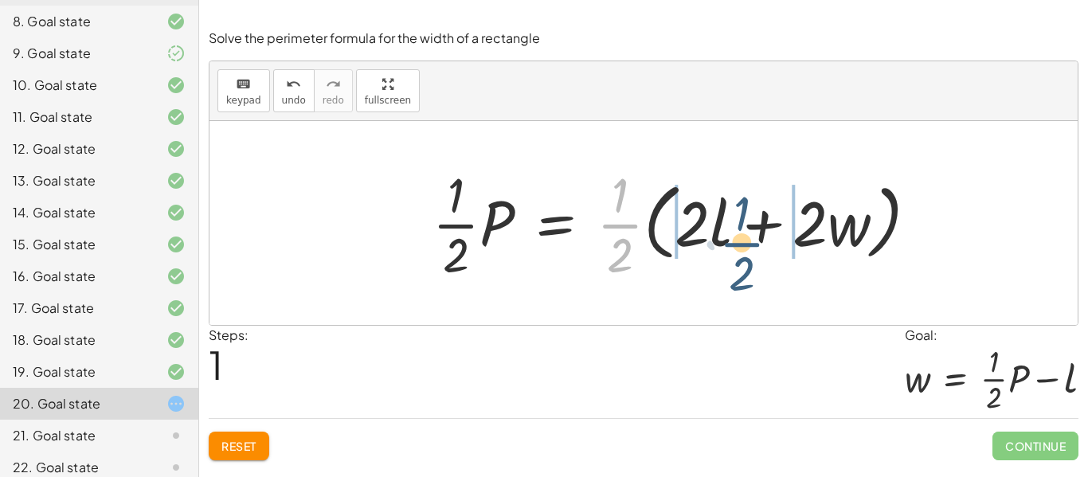
drag, startPoint x: 626, startPoint y: 226, endPoint x: 748, endPoint y: 244, distance: 123.9
click at [748, 244] on div at bounding box center [681, 223] width 514 height 123
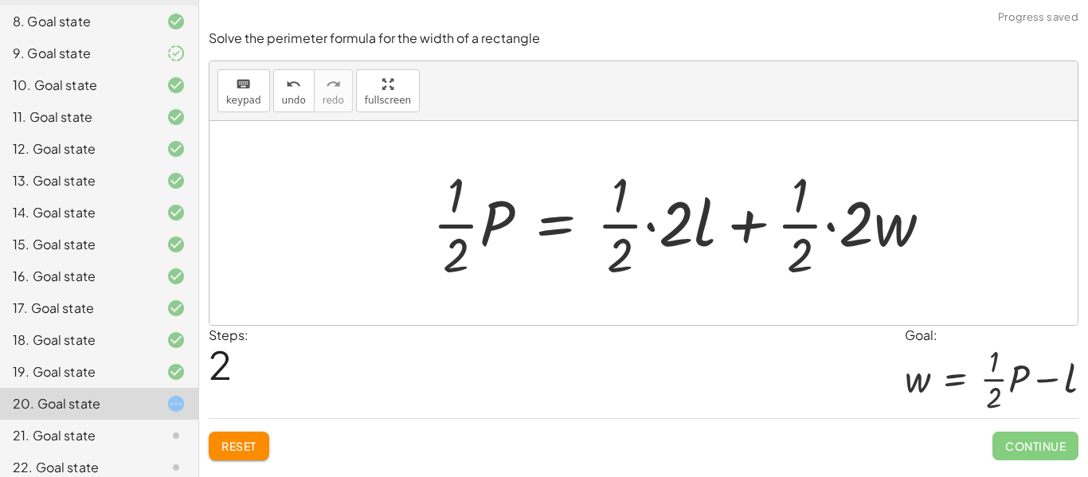
click at [646, 225] on div at bounding box center [688, 223] width 528 height 123
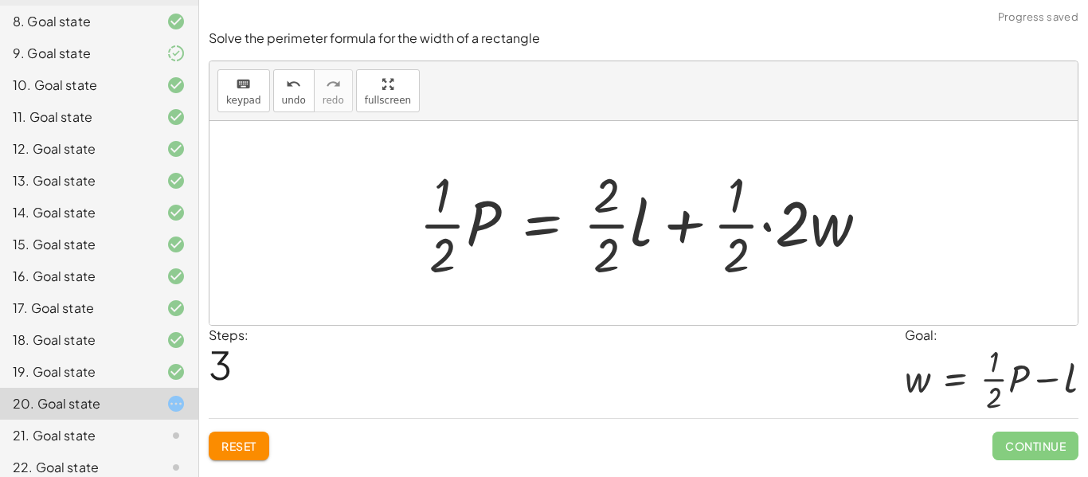
click at [763, 224] on div at bounding box center [650, 223] width 478 height 123
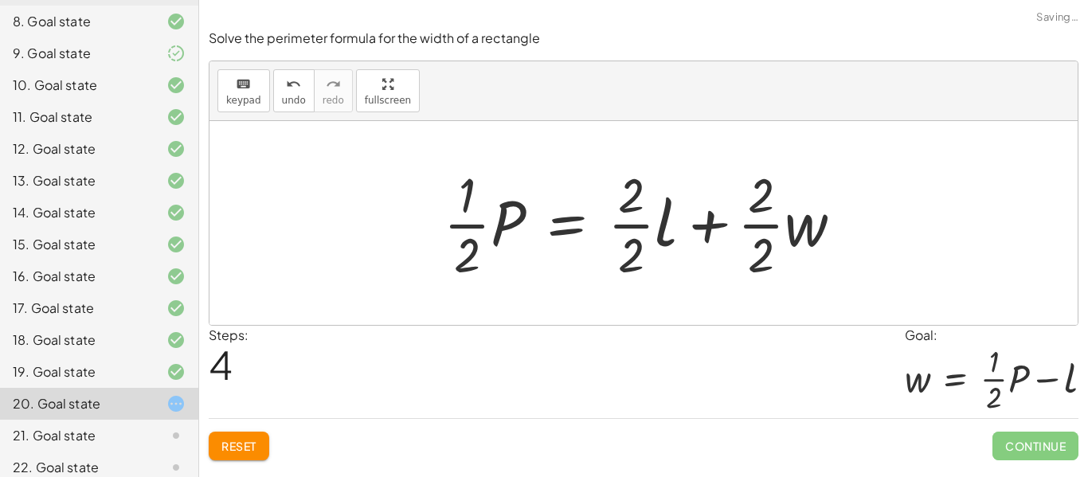
click at [638, 232] on div at bounding box center [649, 223] width 428 height 123
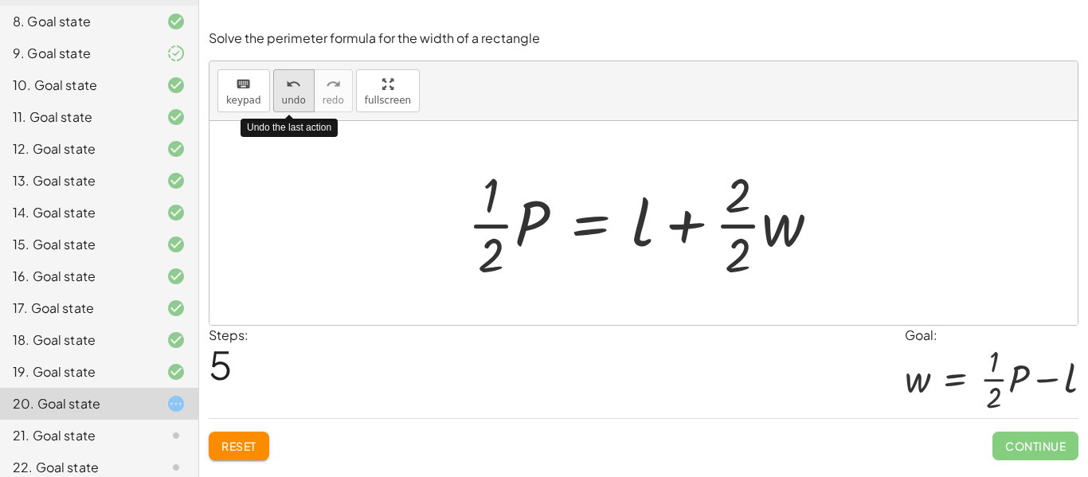
click at [286, 103] on span "undo" at bounding box center [294, 100] width 24 height 11
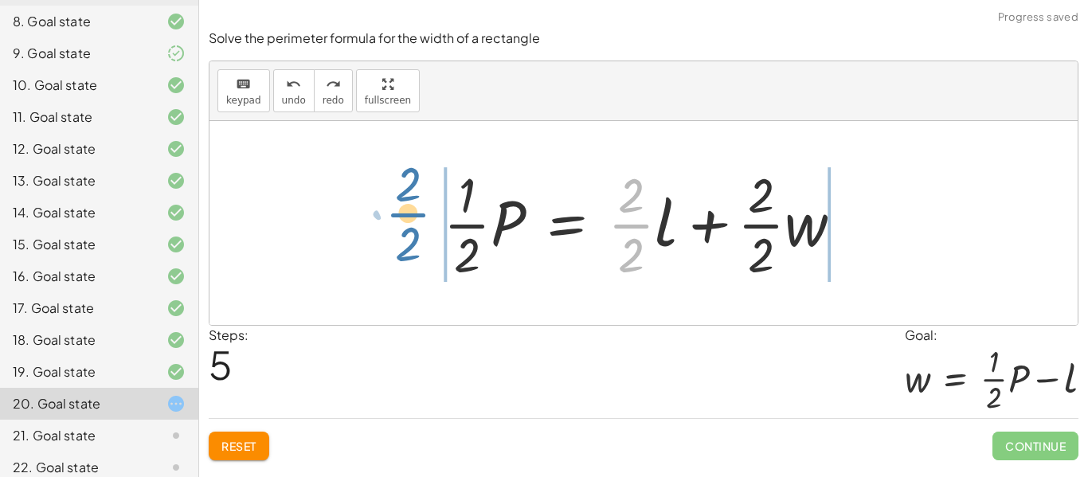
drag, startPoint x: 643, startPoint y: 215, endPoint x: 420, endPoint y: 203, distance: 223.2
click at [420, 203] on div "P = + · 2 · l + · 2 · w · · 1 · 2 · P = · · 1 · 2 · ( + · 2 · l + · 2 · w ) · ·…" at bounding box center [643, 223] width 447 height 131
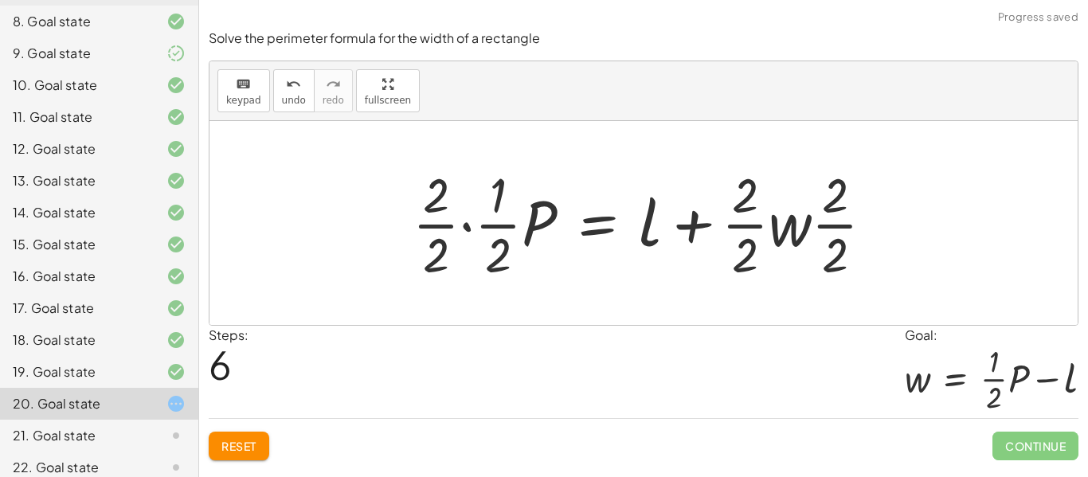
click at [462, 231] on div at bounding box center [649, 223] width 490 height 123
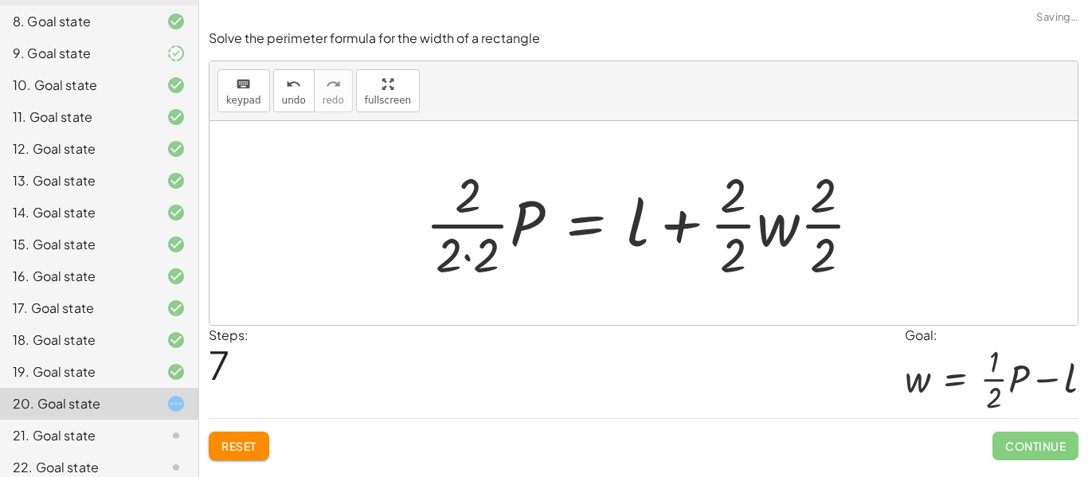
click at [480, 244] on div at bounding box center [649, 223] width 465 height 123
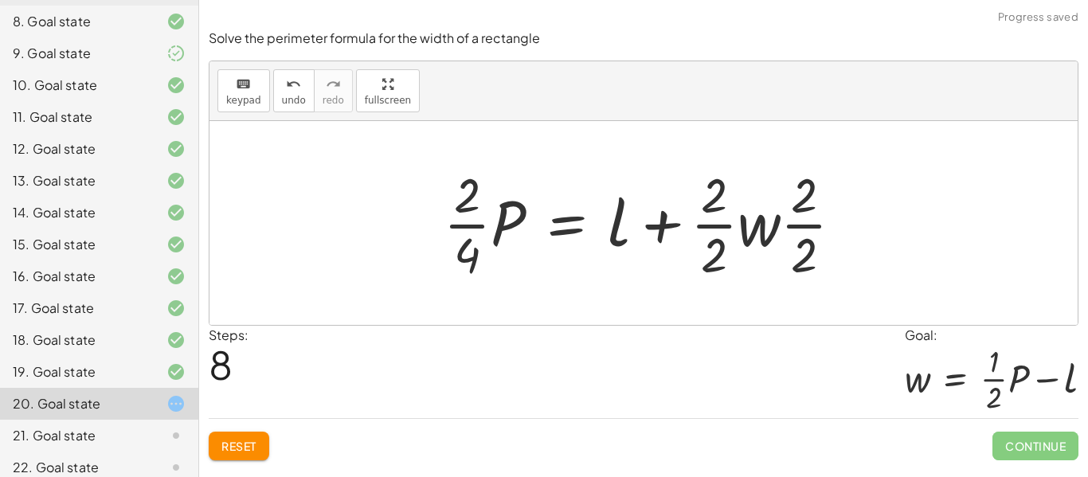
click at [462, 202] on div at bounding box center [649, 223] width 428 height 123
click at [464, 214] on div at bounding box center [649, 223] width 428 height 123
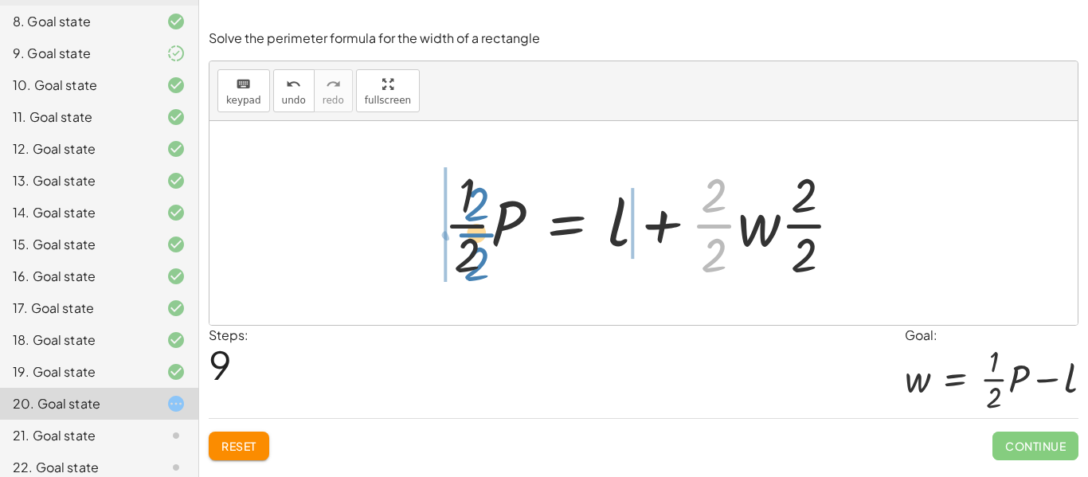
drag, startPoint x: 721, startPoint y: 232, endPoint x: 478, endPoint y: 241, distance: 243.8
click at [478, 241] on div at bounding box center [649, 223] width 428 height 123
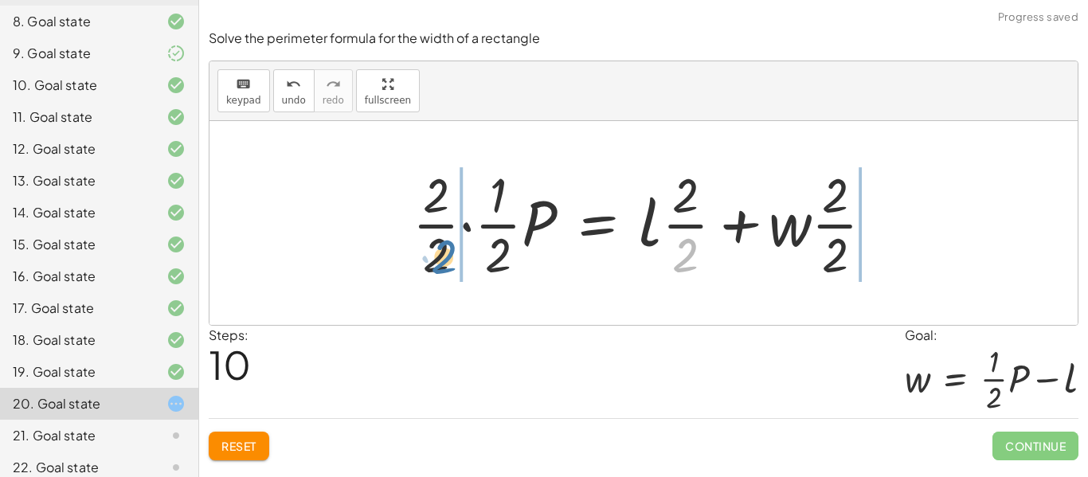
drag, startPoint x: 680, startPoint y: 241, endPoint x: 433, endPoint y: 237, distance: 246.8
click at [433, 237] on div at bounding box center [649, 223] width 490 height 123
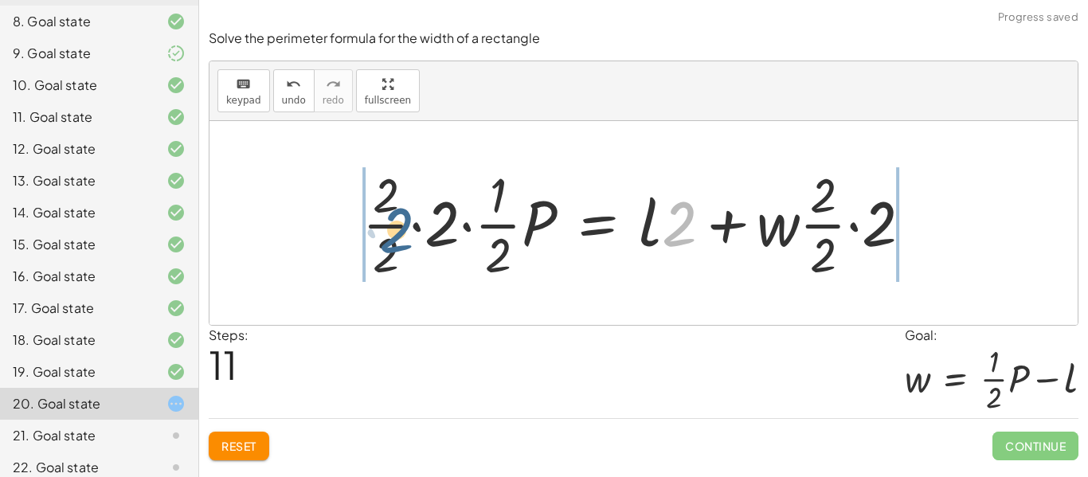
drag, startPoint x: 674, startPoint y: 225, endPoint x: 390, endPoint y: 231, distance: 284.3
click at [390, 231] on div at bounding box center [642, 223] width 577 height 123
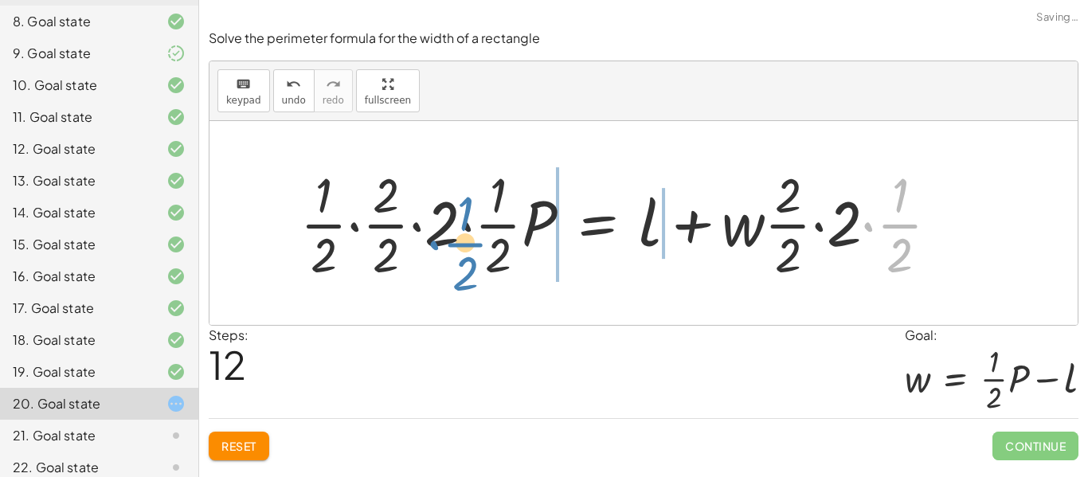
drag, startPoint x: 895, startPoint y: 228, endPoint x: 410, endPoint y: 237, distance: 484.9
click at [410, 237] on div at bounding box center [625, 223] width 666 height 123
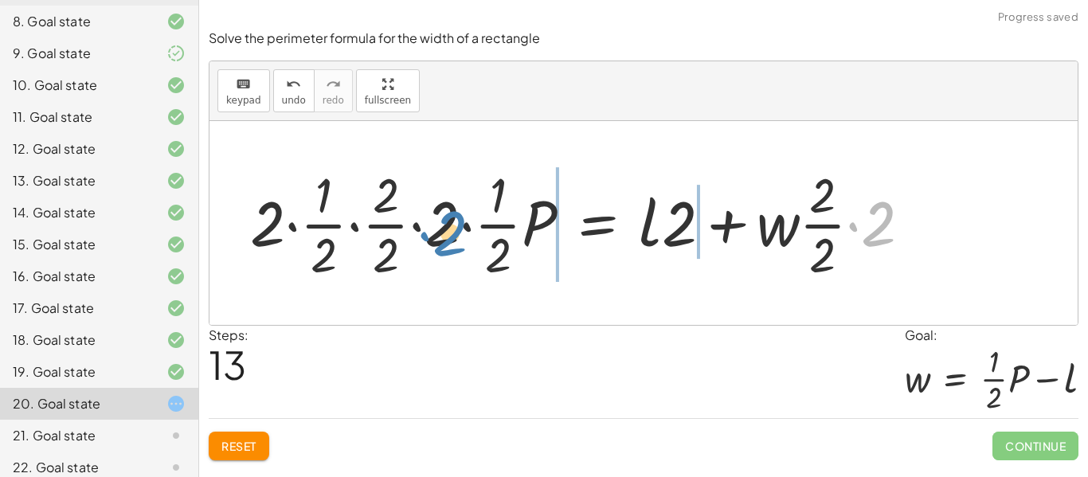
drag, startPoint x: 881, startPoint y: 224, endPoint x: 445, endPoint y: 232, distance: 435.6
click at [445, 232] on div at bounding box center [586, 223] width 689 height 123
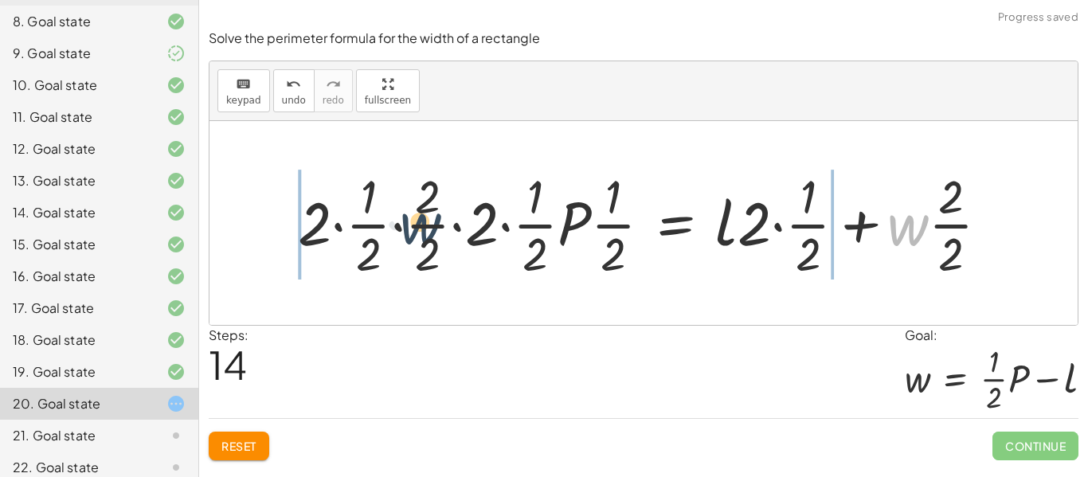
drag, startPoint x: 892, startPoint y: 225, endPoint x: 392, endPoint y: 225, distance: 500.8
click at [392, 225] on div at bounding box center [649, 223] width 719 height 118
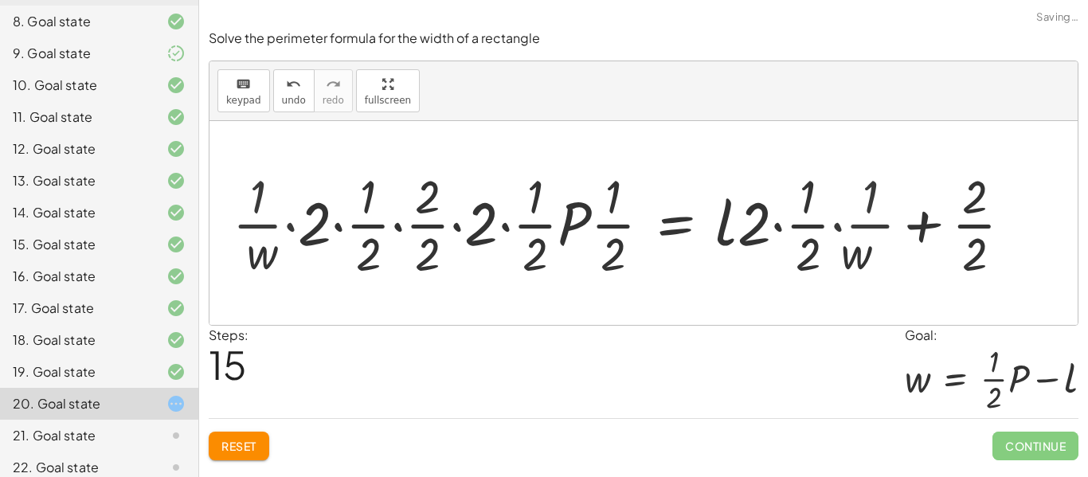
click at [393, 231] on div at bounding box center [629, 223] width 808 height 118
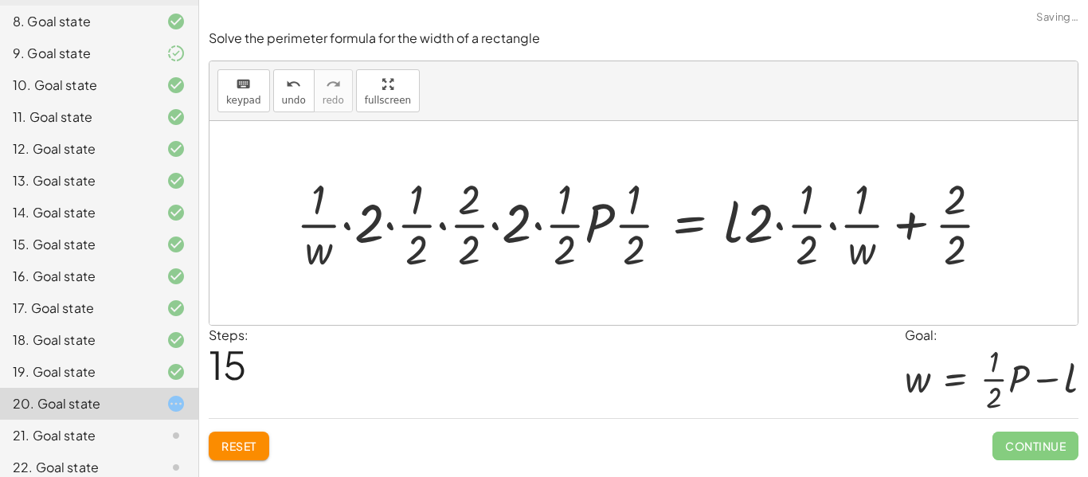
click at [440, 226] on div at bounding box center [649, 223] width 722 height 106
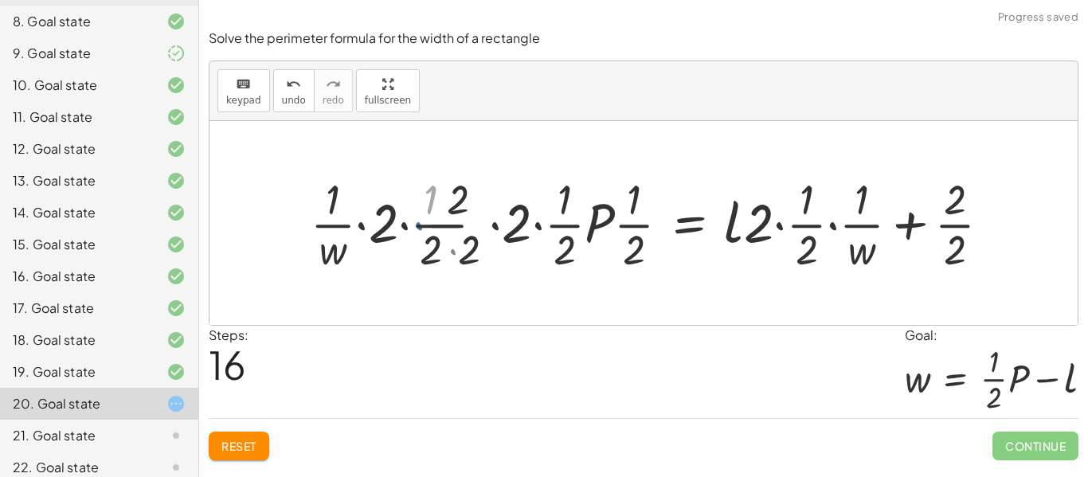
click at [442, 229] on div at bounding box center [659, 223] width 701 height 106
click at [451, 249] on div at bounding box center [659, 223] width 701 height 106
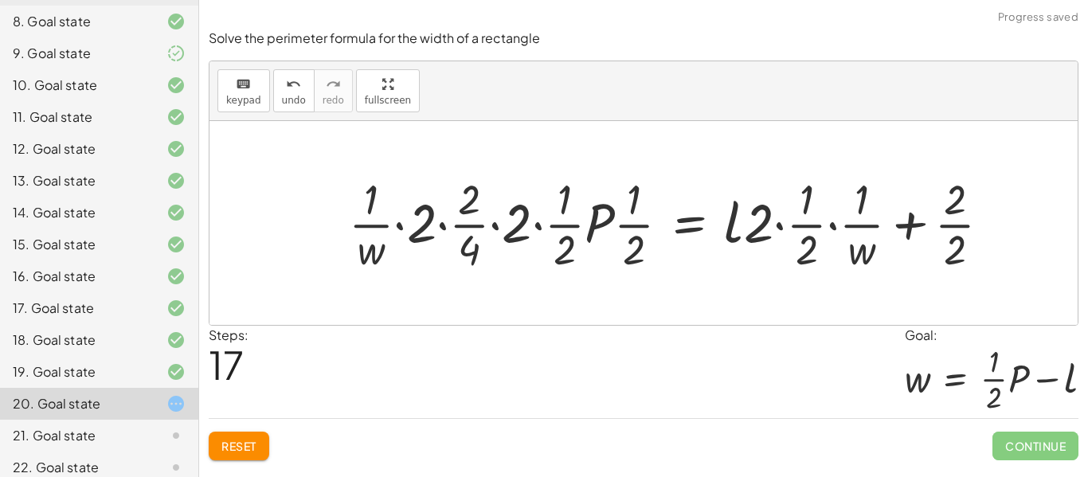
drag, startPoint x: 248, startPoint y: 162, endPoint x: 478, endPoint y: 191, distance: 231.9
click at [478, 191] on div "P = + · 2 · l + · 2 · w · · 1 · 2 · P = · · 1 · 2 · ( + · 2 · l + · 2 · w ) · ·…" at bounding box center [643, 223] width 868 height 204
click at [294, 100] on span "undo" at bounding box center [294, 100] width 24 height 11
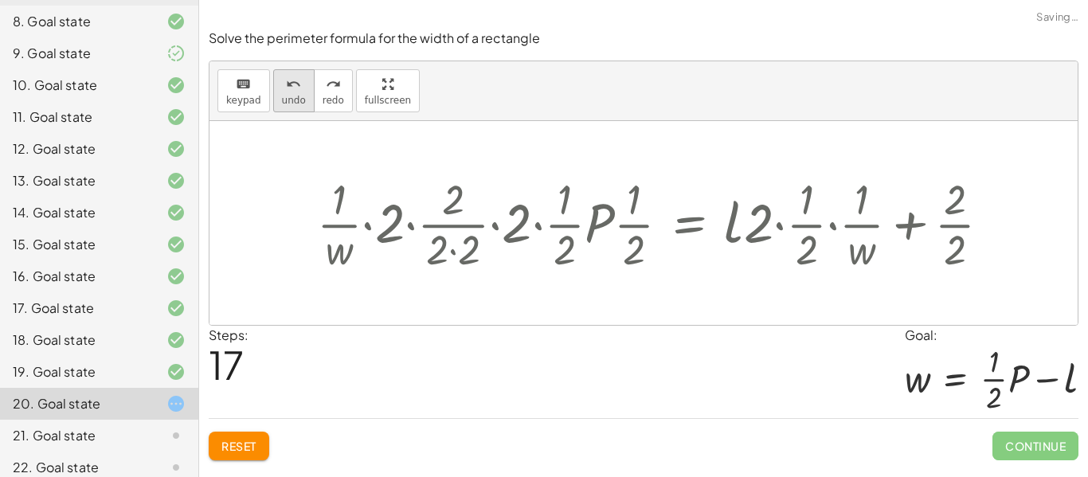
click at [294, 100] on span "undo" at bounding box center [294, 100] width 24 height 11
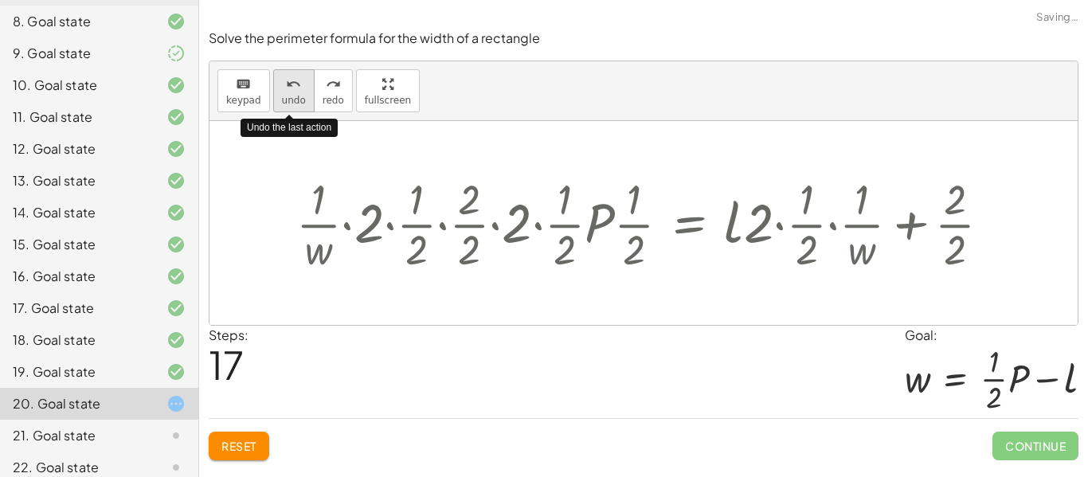
click at [294, 100] on span "undo" at bounding box center [294, 100] width 24 height 11
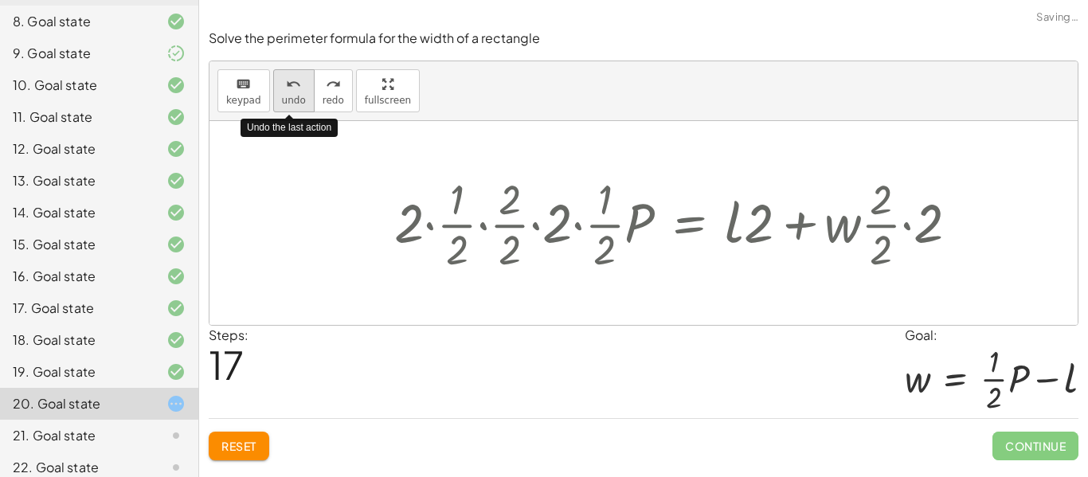
click at [294, 100] on span "undo" at bounding box center [294, 100] width 24 height 11
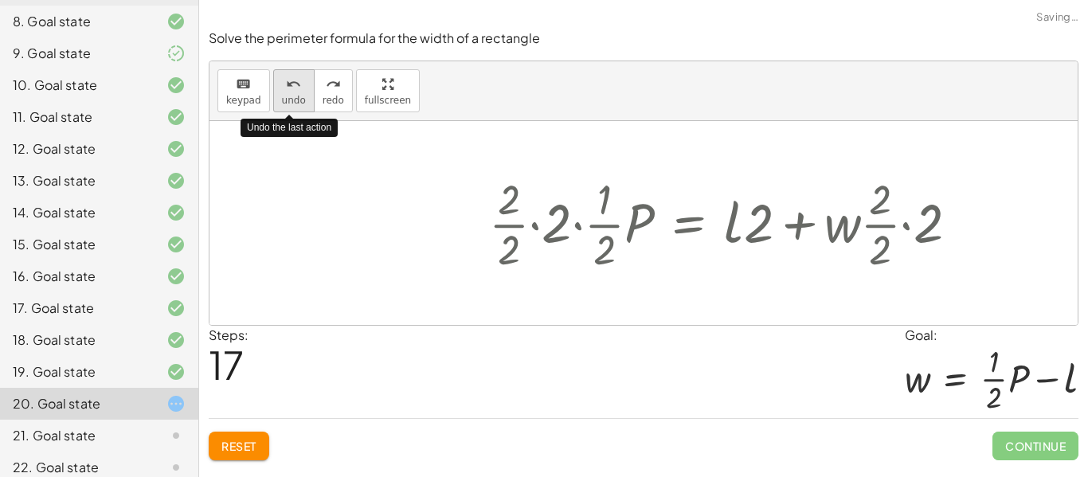
click at [294, 100] on span "undo" at bounding box center [294, 100] width 24 height 11
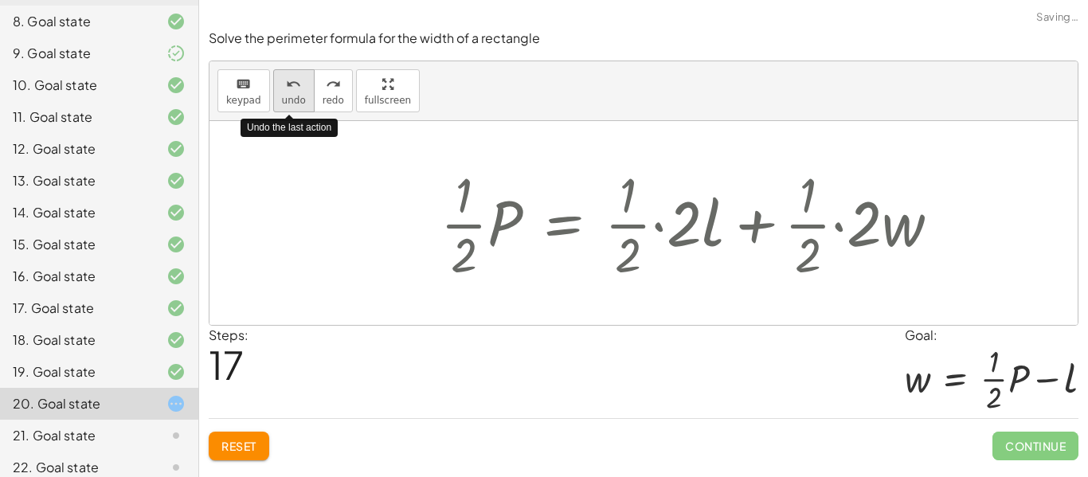
click at [294, 100] on span "undo" at bounding box center [294, 100] width 24 height 11
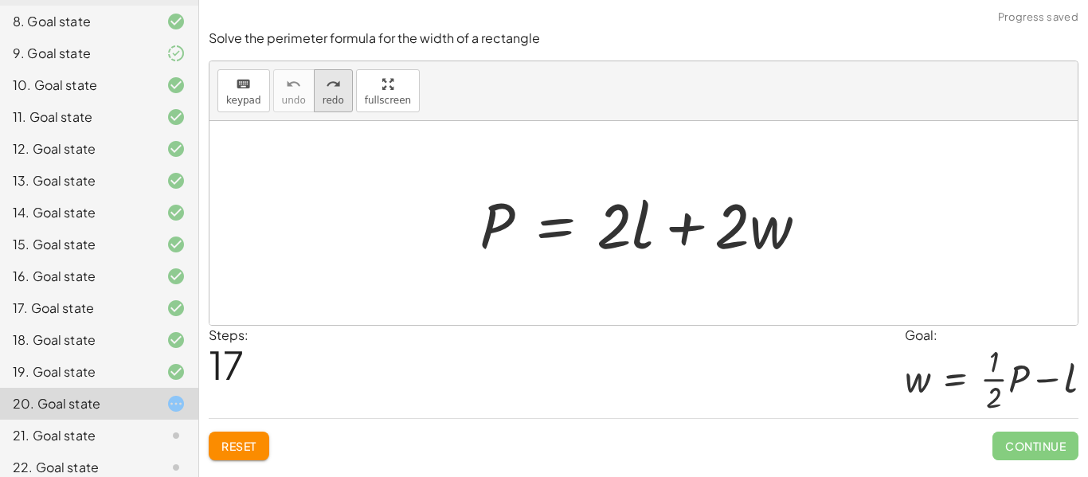
click at [314, 106] on button "redo redo" at bounding box center [333, 90] width 39 height 43
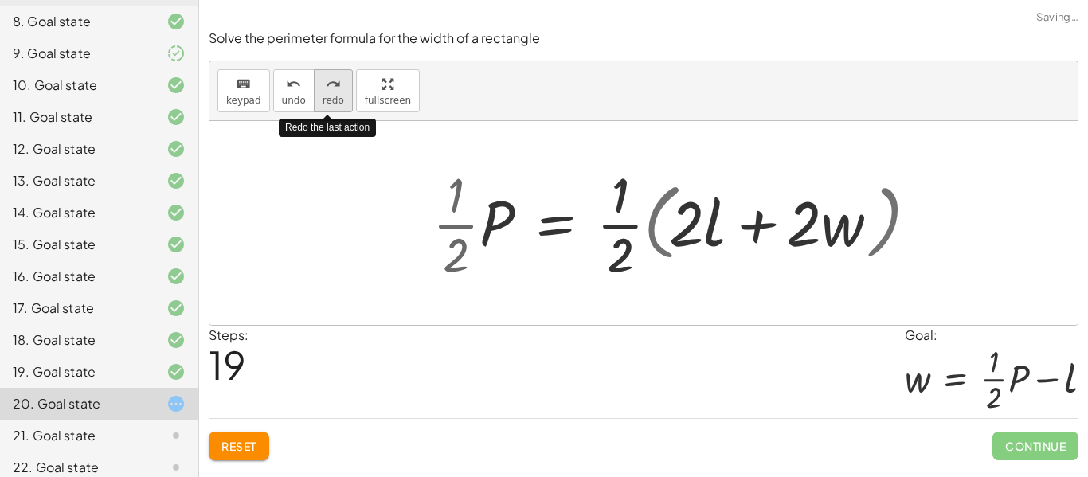
click at [314, 106] on button "redo redo" at bounding box center [333, 90] width 39 height 43
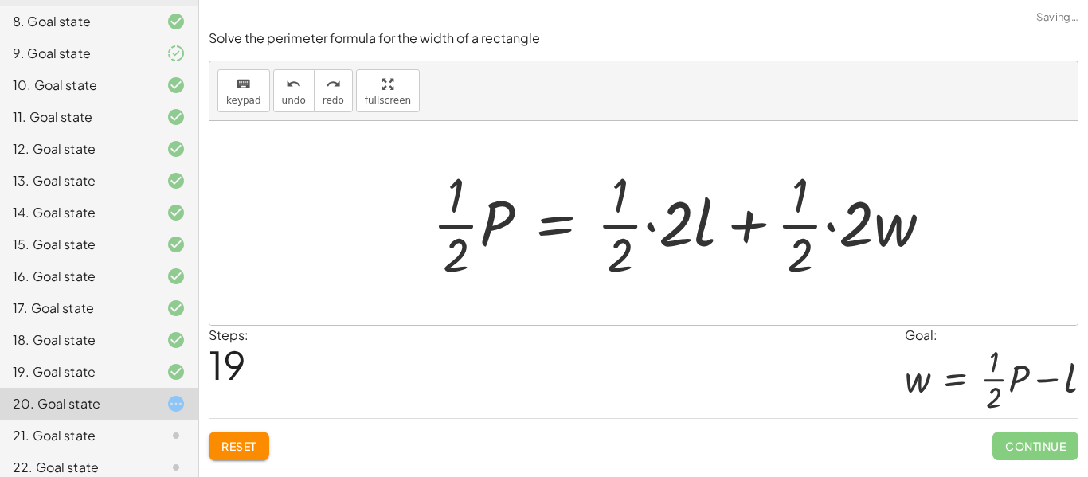
click at [652, 226] on div at bounding box center [688, 223] width 528 height 123
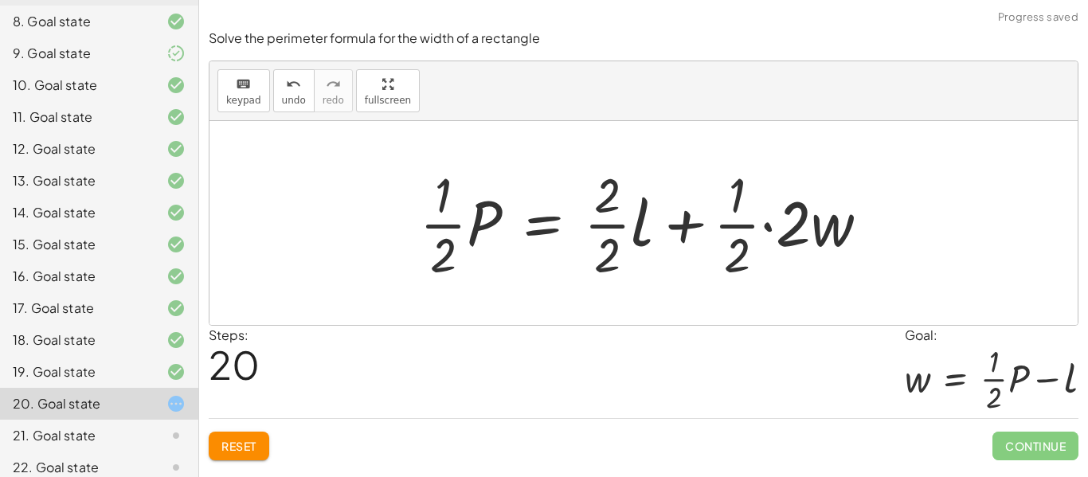
click at [778, 228] on div at bounding box center [651, 223] width 478 height 123
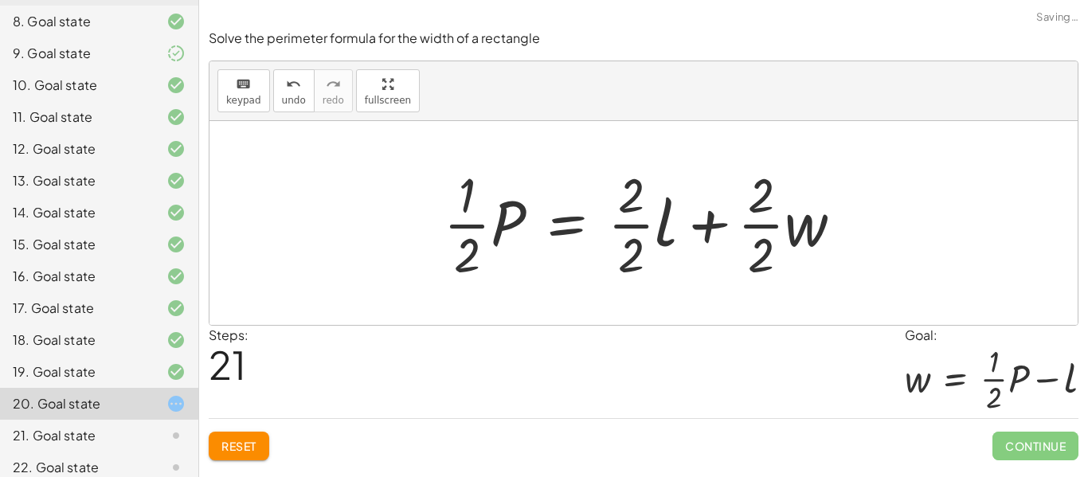
click at [652, 222] on div at bounding box center [649, 223] width 428 height 123
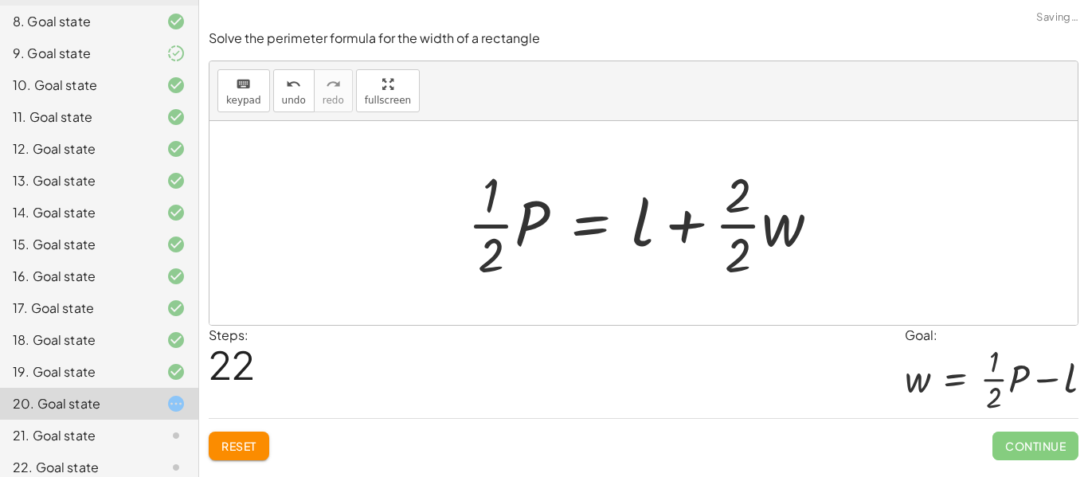
click at [705, 226] on div at bounding box center [649, 223] width 381 height 123
click at [733, 231] on div at bounding box center [649, 223] width 381 height 123
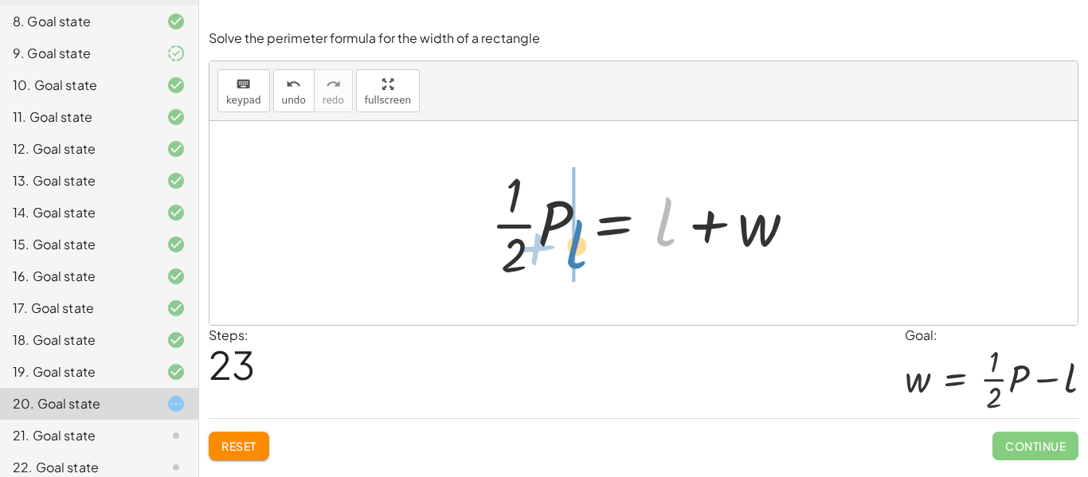
drag, startPoint x: 666, startPoint y: 231, endPoint x: 577, endPoint y: 252, distance: 91.7
click at [577, 252] on div at bounding box center [649, 223] width 334 height 123
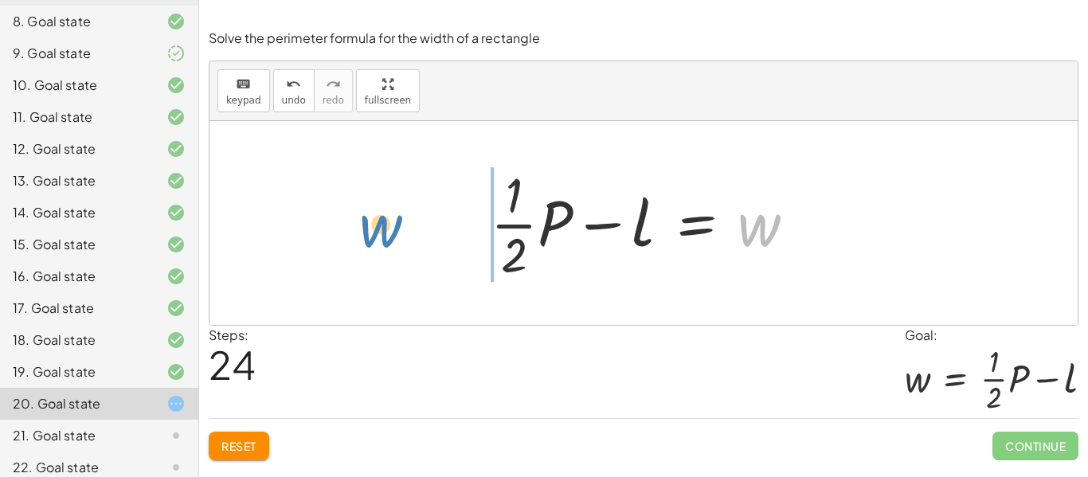
drag, startPoint x: 747, startPoint y: 227, endPoint x: 399, endPoint y: 234, distance: 348.0
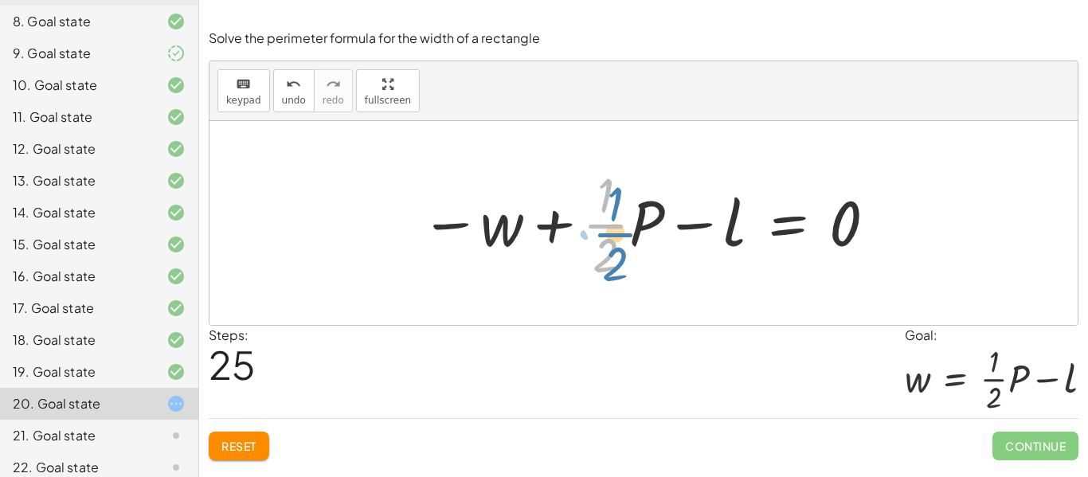
click at [604, 225] on div at bounding box center [649, 223] width 474 height 123
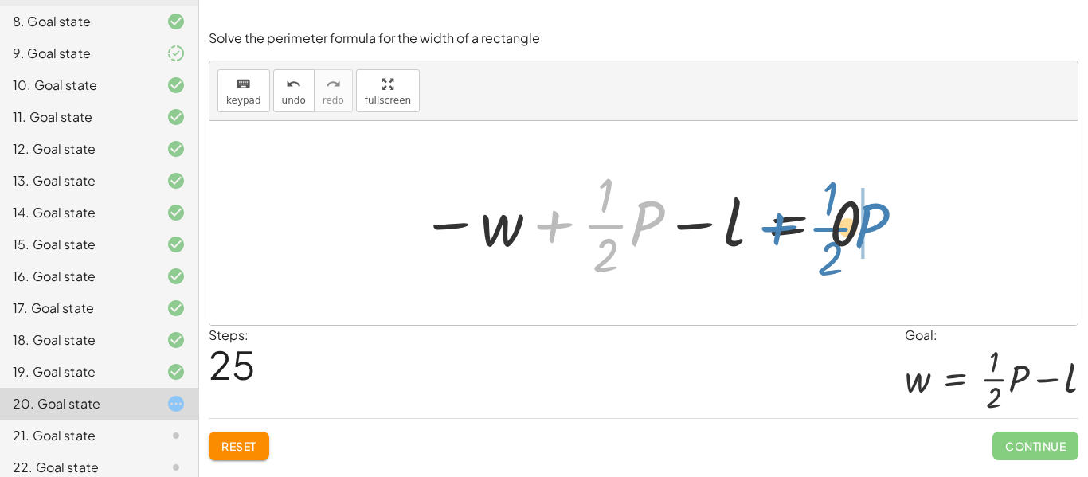
drag, startPoint x: 559, startPoint y: 227, endPoint x: 783, endPoint y: 230, distance: 224.5
click at [783, 230] on div at bounding box center [649, 223] width 474 height 123
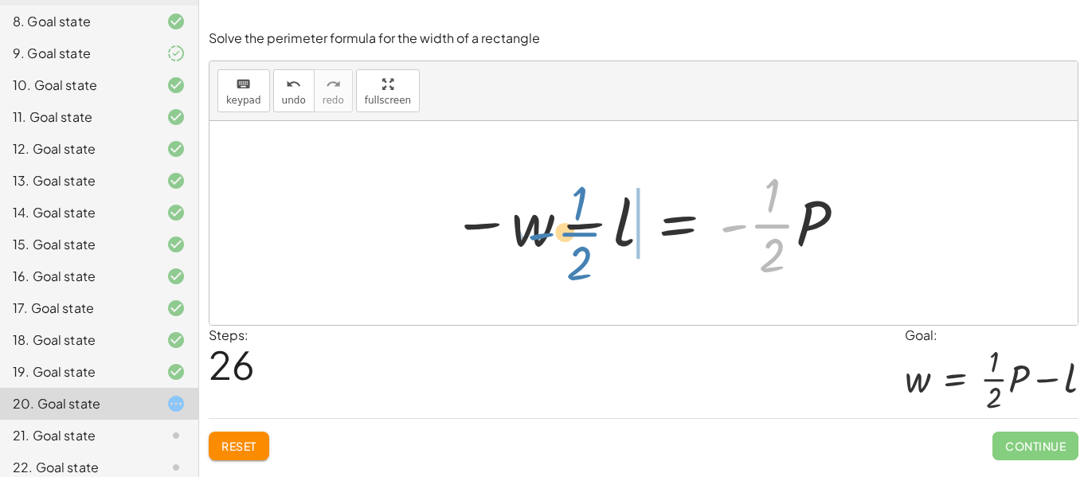
drag, startPoint x: 792, startPoint y: 228, endPoint x: 599, endPoint y: 236, distance: 192.8
click at [599, 236] on div at bounding box center [649, 223] width 412 height 123
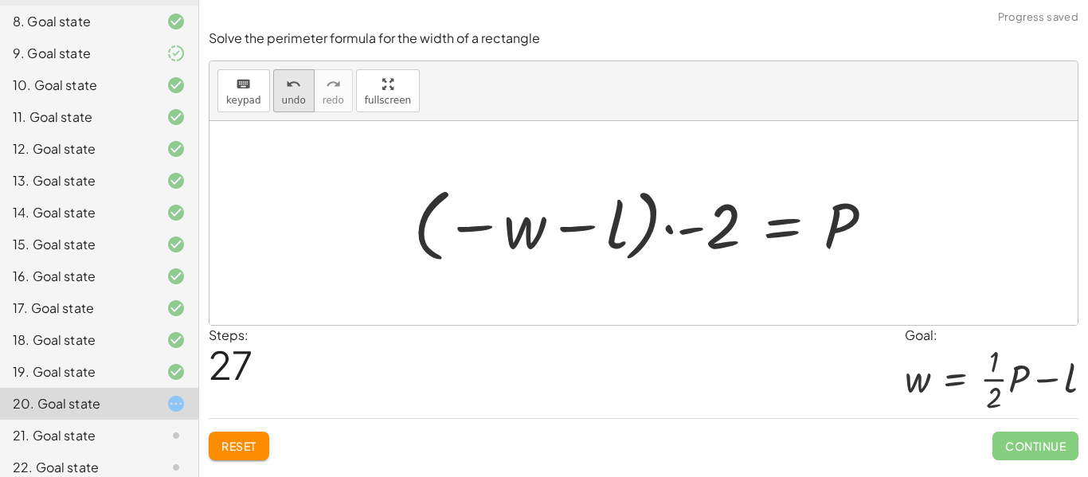
click at [284, 96] on span "undo" at bounding box center [294, 100] width 24 height 11
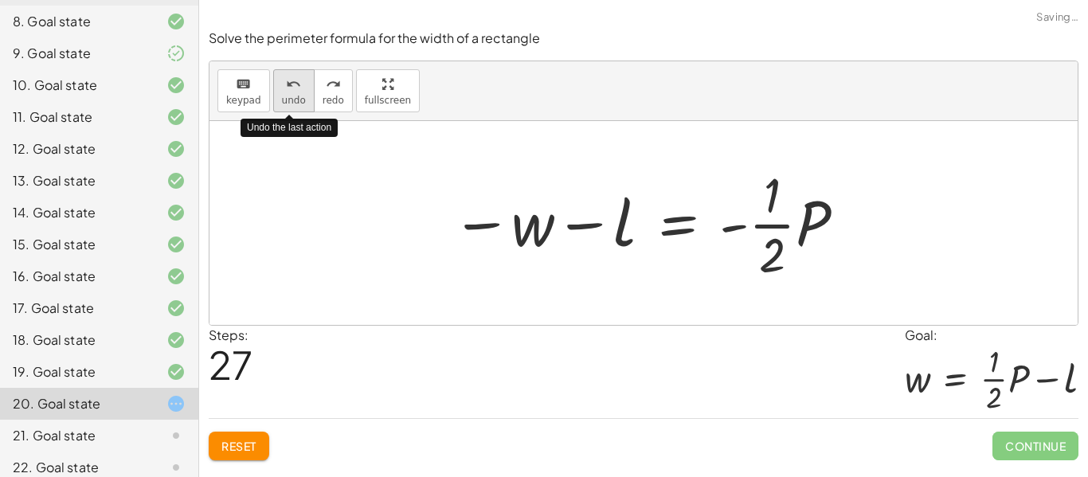
click at [285, 99] on span "undo" at bounding box center [294, 100] width 24 height 11
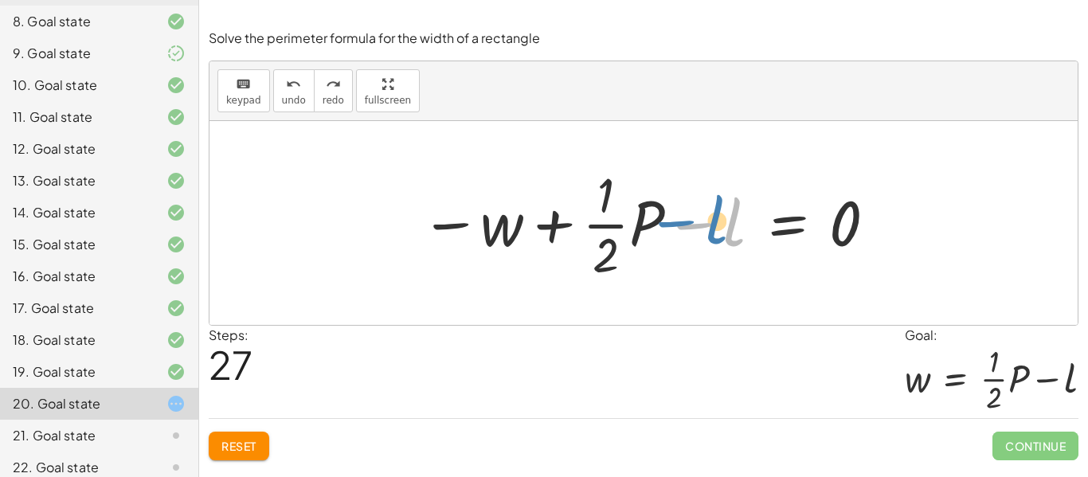
drag, startPoint x: 699, startPoint y: 226, endPoint x: 680, endPoint y: 223, distance: 19.4
click at [680, 223] on div at bounding box center [649, 223] width 474 height 123
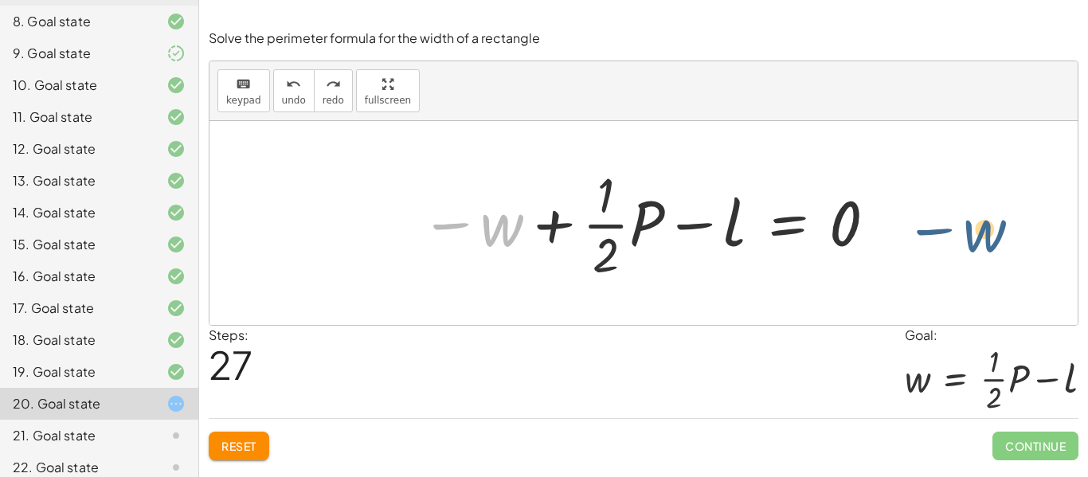
drag, startPoint x: 518, startPoint y: 228, endPoint x: 972, endPoint y: 235, distance: 453.8
click at [972, 235] on div "P = + · 2 · l + · 2 · w · · 1 · 2 · P = · · 1 · 2 · ( + · 2 · l + · 2 · w ) · ·…" at bounding box center [643, 223] width 868 height 204
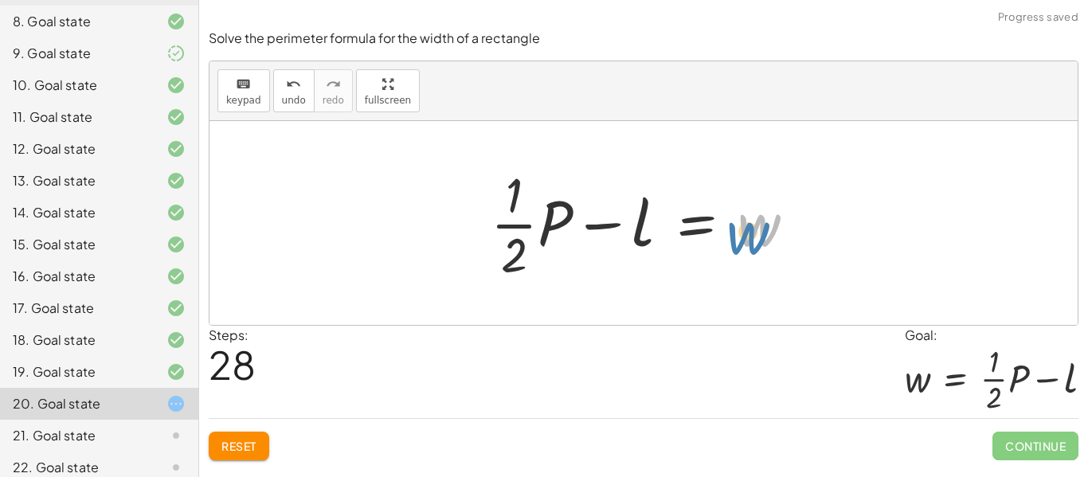
drag, startPoint x: 799, startPoint y: 227, endPoint x: 793, endPoint y: 236, distance: 10.4
click at [793, 236] on div at bounding box center [649, 223] width 334 height 123
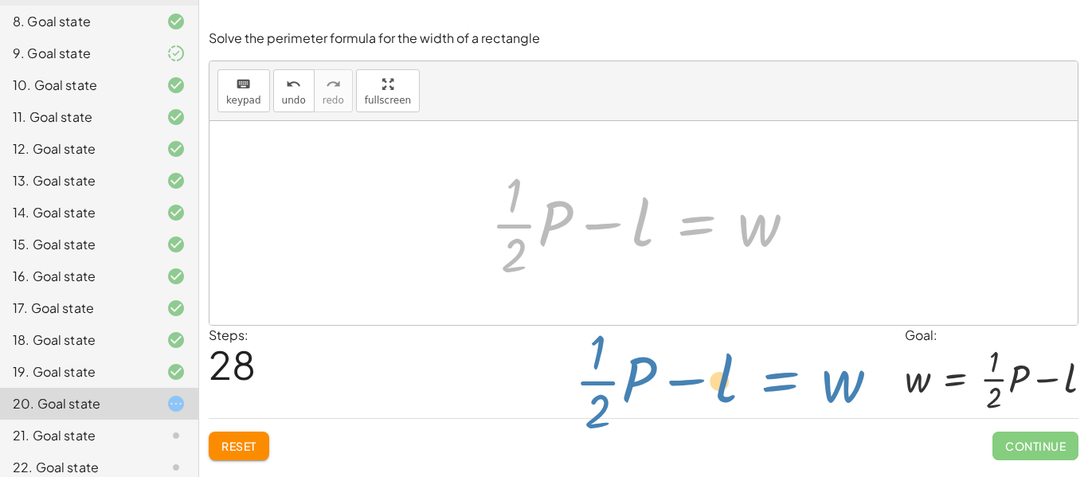
drag, startPoint x: 704, startPoint y: 225, endPoint x: 869, endPoint y: 456, distance: 284.8
click at [0, 0] on div "Solve the perimeter formula for the width of a rectangle keyboard keypad undo u…" at bounding box center [0, 0] width 0 height 0
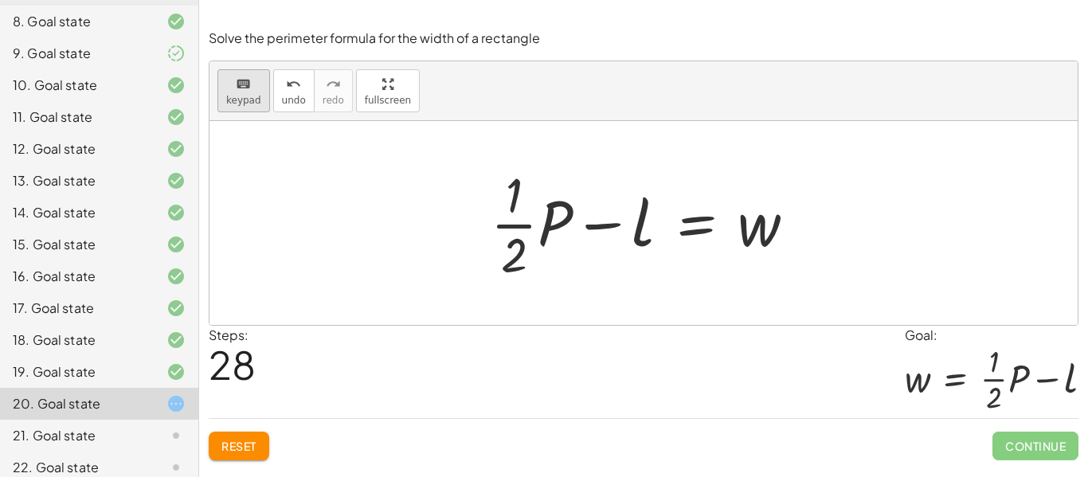
click at [246, 107] on button "keyboard keypad" at bounding box center [243, 90] width 53 height 43
click at [250, 106] on button "keyboard keypad" at bounding box center [243, 90] width 53 height 43
drag, startPoint x: 485, startPoint y: 191, endPoint x: 544, endPoint y: 251, distance: 83.9
click at [544, 251] on div at bounding box center [649, 223] width 334 height 123
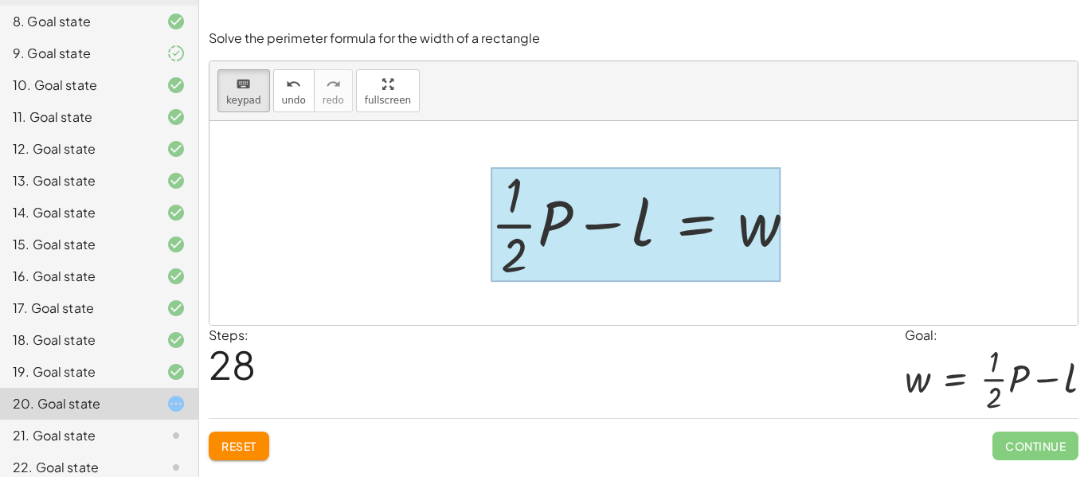
click at [731, 229] on div at bounding box center [635, 224] width 290 height 115
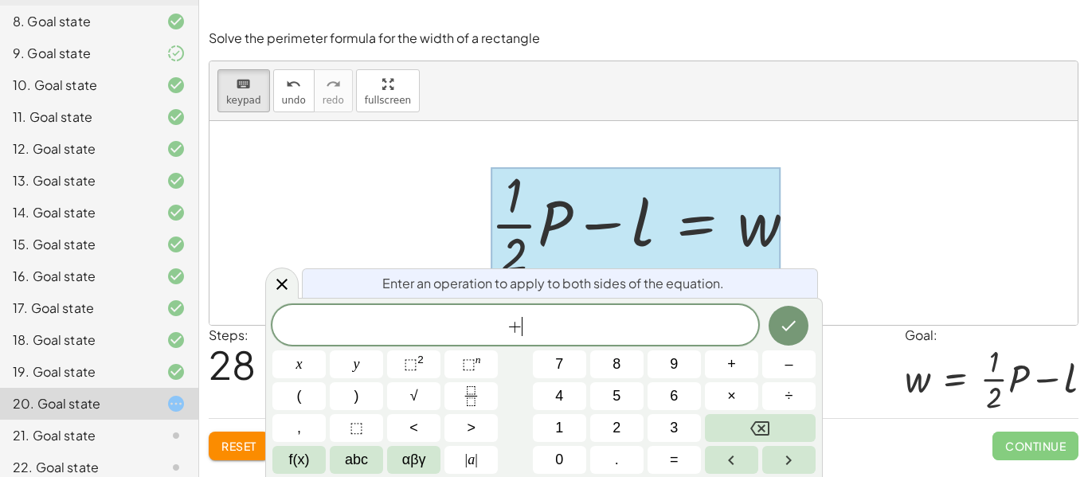
scroll to position [18, 0]
click at [780, 342] on button "Done" at bounding box center [788, 326] width 40 height 40
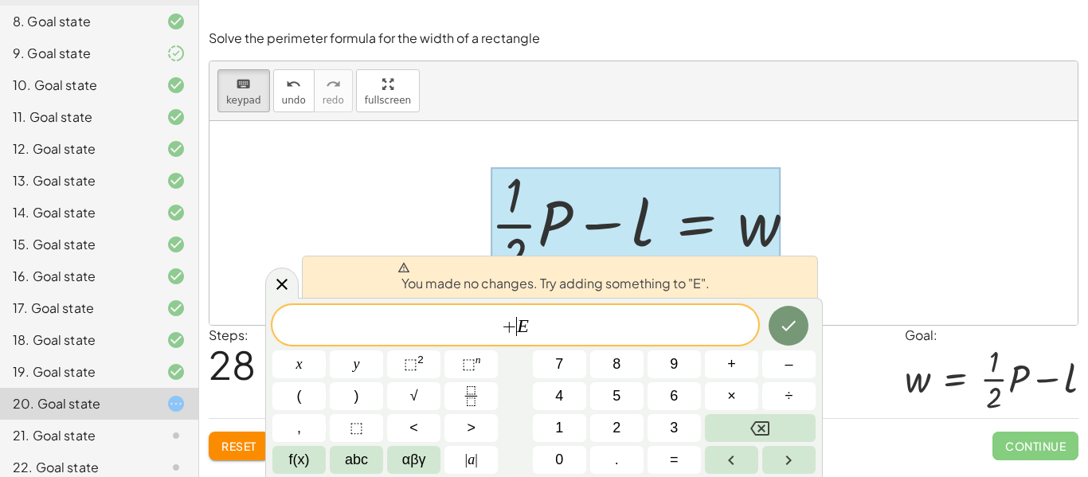
click at [518, 329] on var "E" at bounding box center [523, 325] width 12 height 21
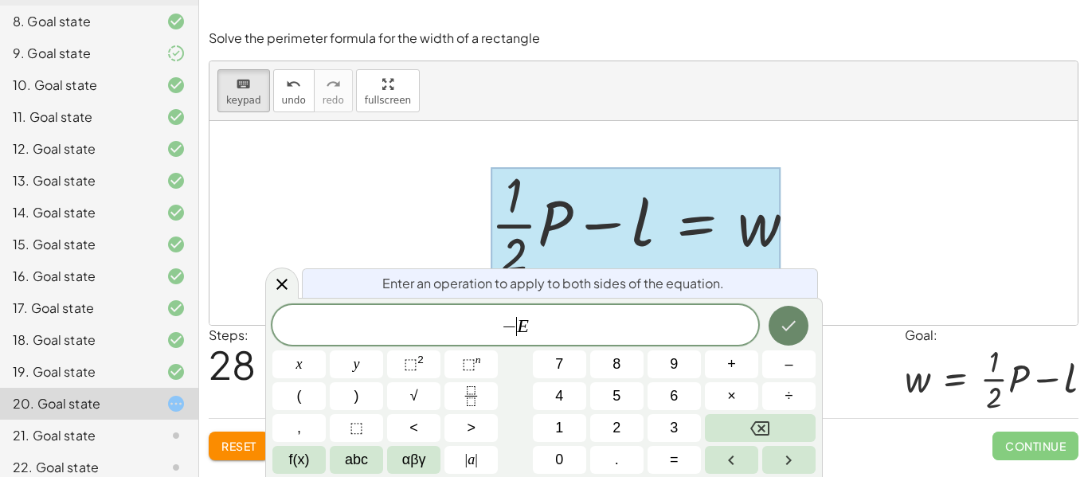
click at [781, 316] on icon "Done" at bounding box center [788, 325] width 19 height 19
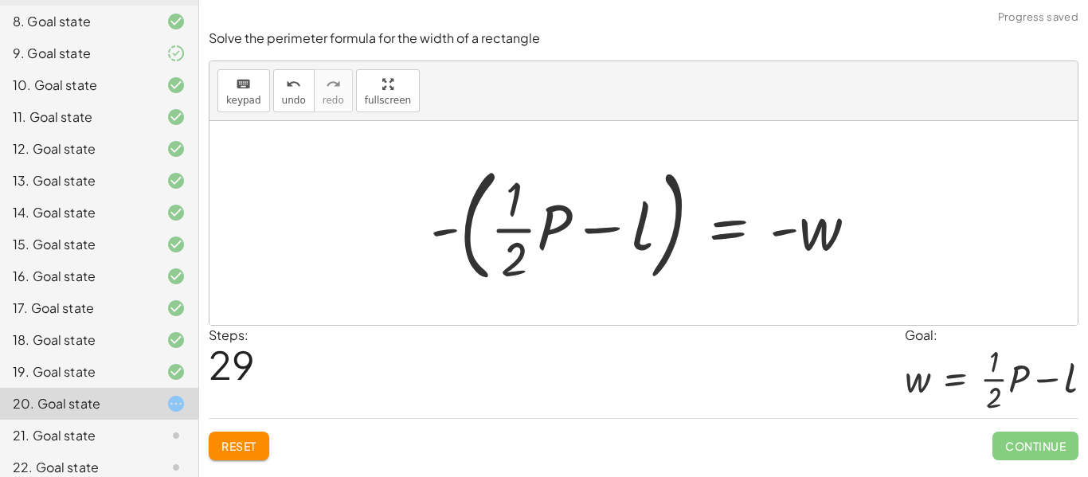
click at [519, 231] on div at bounding box center [649, 223] width 455 height 132
click at [493, 235] on div at bounding box center [649, 223] width 455 height 132
click at [450, 231] on div at bounding box center [649, 223] width 455 height 132
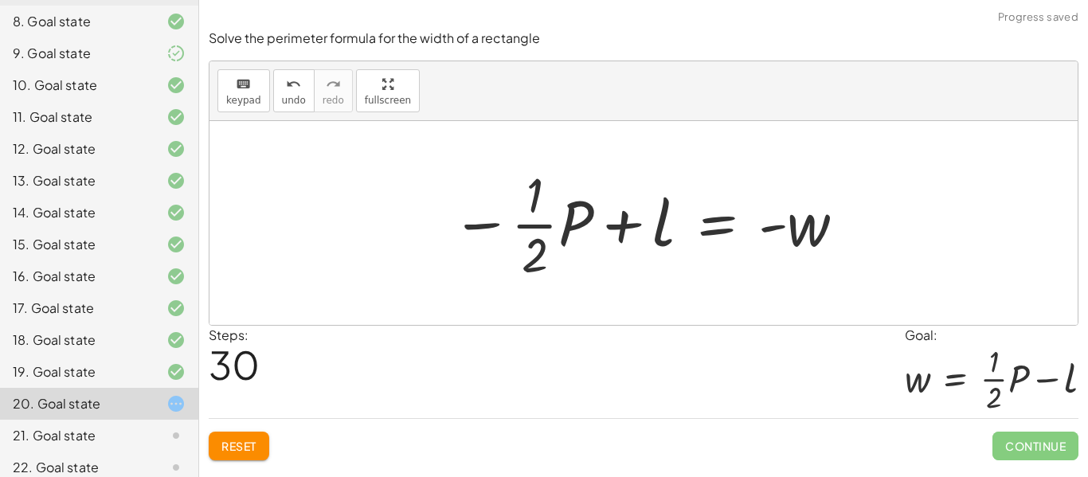
click at [485, 225] on div at bounding box center [649, 223] width 412 height 123
click at [770, 229] on div at bounding box center [649, 223] width 412 height 123
drag, startPoint x: 797, startPoint y: 228, endPoint x: 467, endPoint y: 238, distance: 330.6
click at [467, 238] on div at bounding box center [649, 223] width 412 height 123
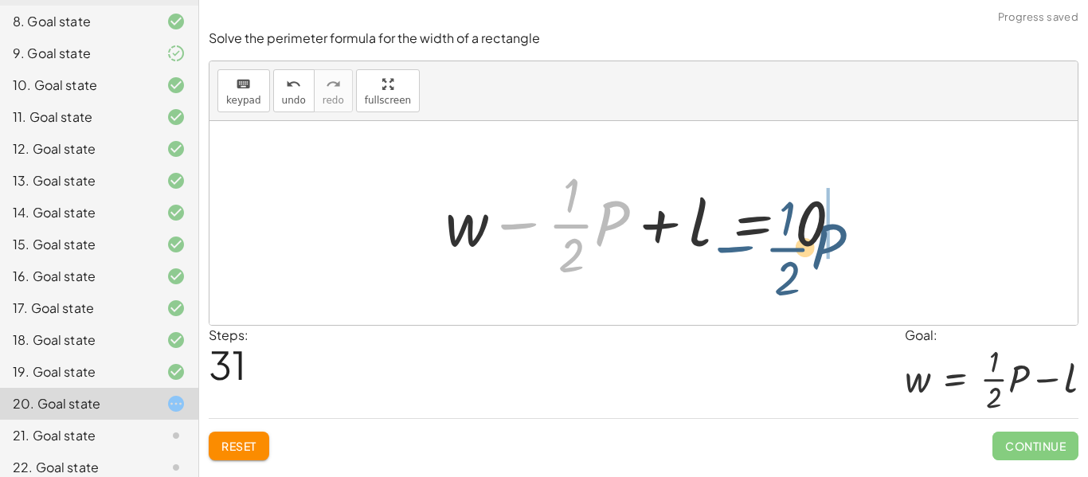
drag, startPoint x: 534, startPoint y: 236, endPoint x: 768, endPoint y: 252, distance: 234.7
click at [768, 252] on div at bounding box center [649, 223] width 425 height 123
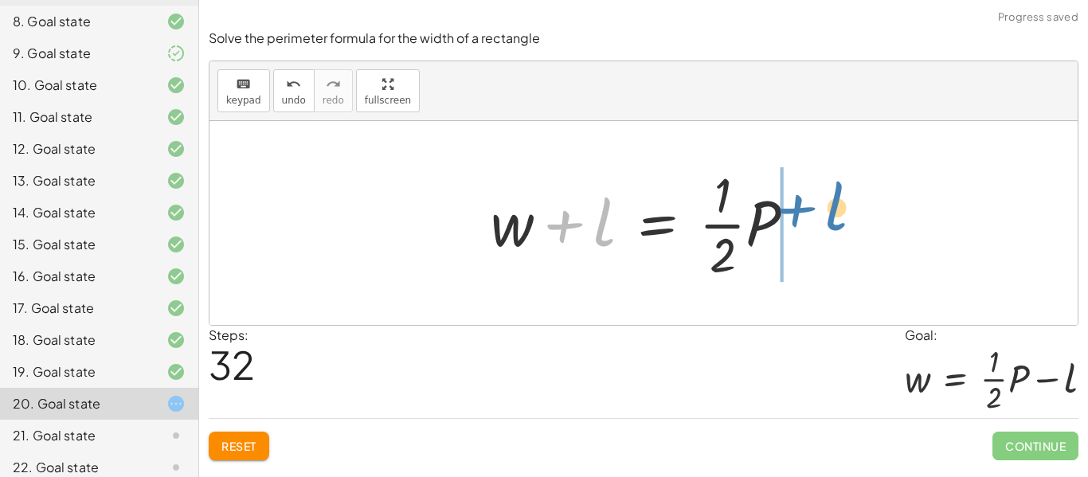
drag, startPoint x: 662, startPoint y: 226, endPoint x: 920, endPoint y: 209, distance: 259.3
click at [920, 209] on div "P = + · 2 · l + · 2 · w · · 1 · 2 · P = · · 1 · 2 · ( + · 2 · l + · 2 · w ) · ·…" at bounding box center [643, 223] width 868 height 204
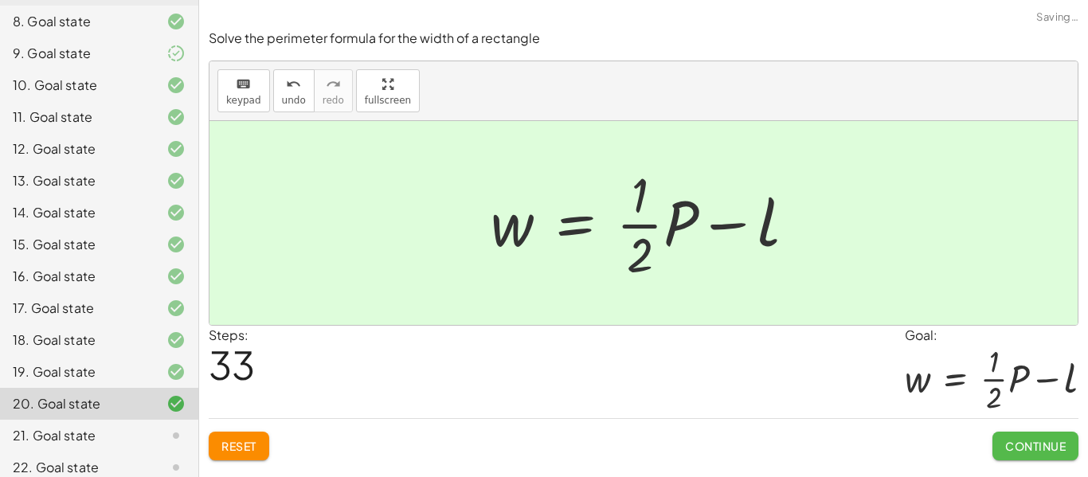
click at [1041, 432] on button "Continue" at bounding box center [1035, 446] width 86 height 29
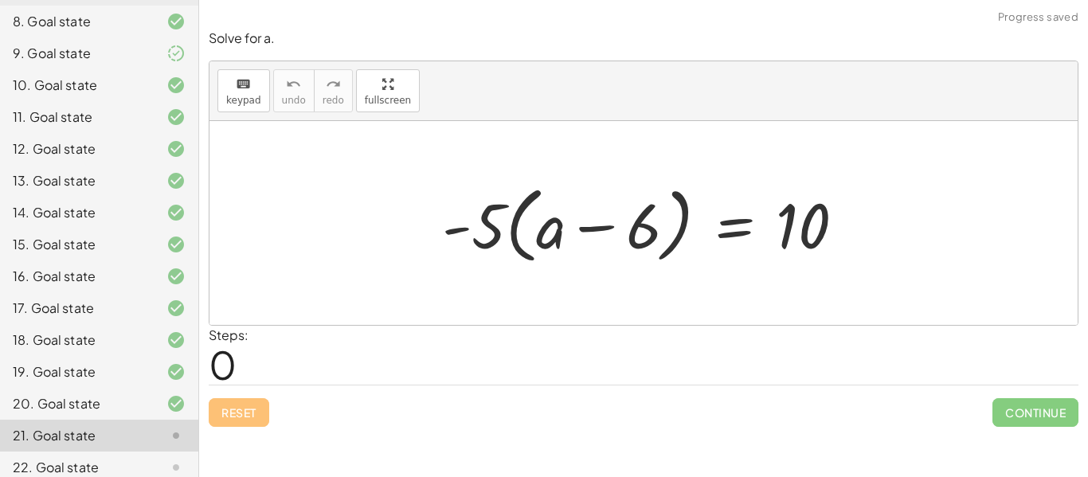
click at [487, 232] on div at bounding box center [650, 224] width 432 height 92
click at [517, 237] on div at bounding box center [650, 224] width 432 height 92
drag, startPoint x: 472, startPoint y: 225, endPoint x: 579, endPoint y: 240, distance: 107.8
click at [579, 240] on div at bounding box center [650, 224] width 432 height 92
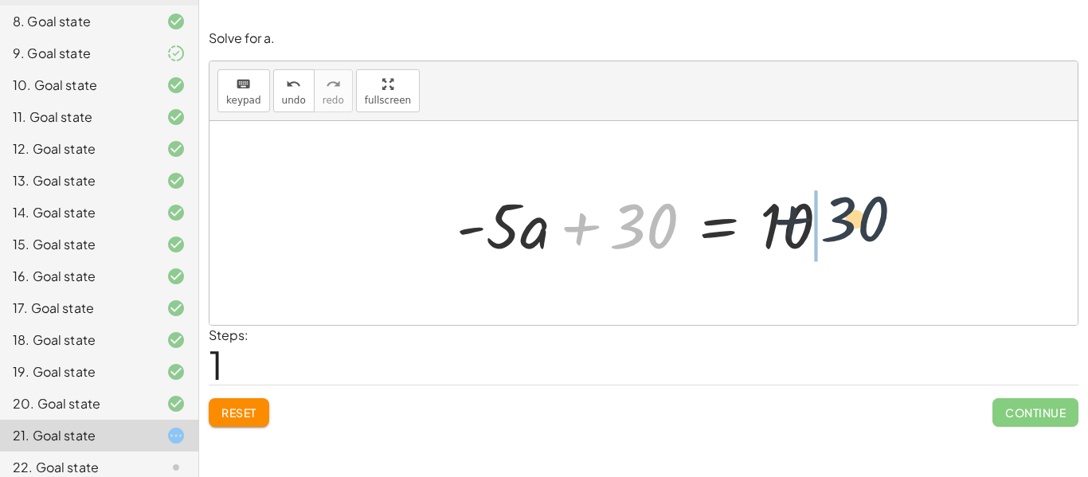
drag, startPoint x: 633, startPoint y: 232, endPoint x: 901, endPoint y: 227, distance: 268.3
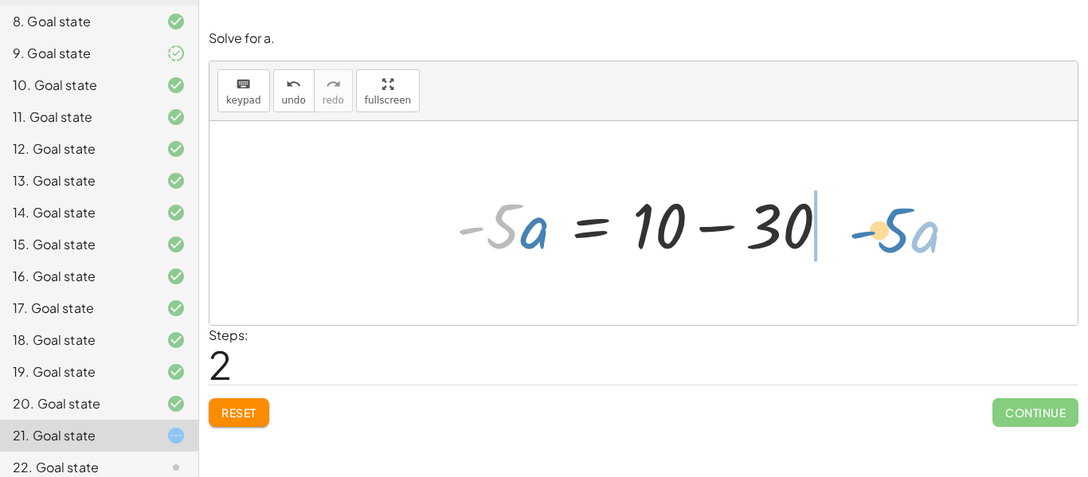
drag, startPoint x: 508, startPoint y: 230, endPoint x: 896, endPoint y: 234, distance: 388.5
click at [896, 234] on div "· - 5 · ( + a − 6 ) = 10 + · - 5 · a − · - 5 · 6 = 10 + · - 5 · a + 30 = 10 · -…" at bounding box center [643, 223] width 868 height 204
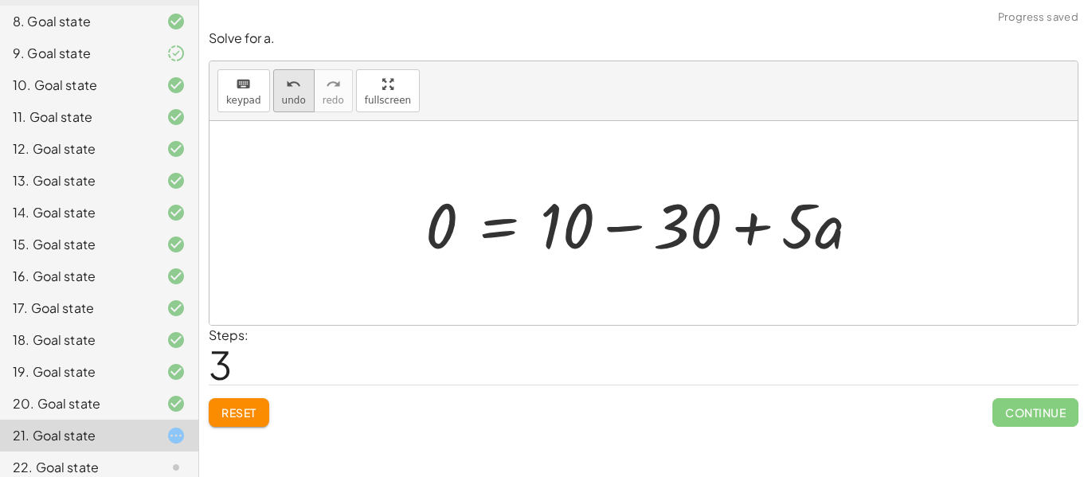
click at [282, 106] on button "undo undo" at bounding box center [293, 90] width 41 height 43
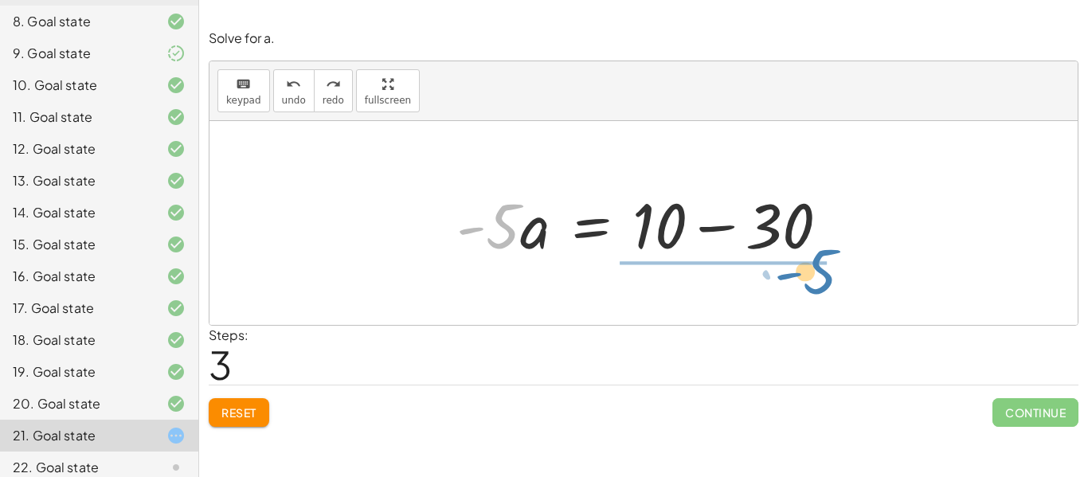
drag, startPoint x: 499, startPoint y: 216, endPoint x: 806, endPoint y: 268, distance: 311.8
click at [806, 268] on div "· - 5 · ( + a − 6 ) = 10 + · - 5 · a − · - 5 · 6 = 10 + · - 5 · a + 30 = 10 · -…" at bounding box center [643, 223] width 868 height 204
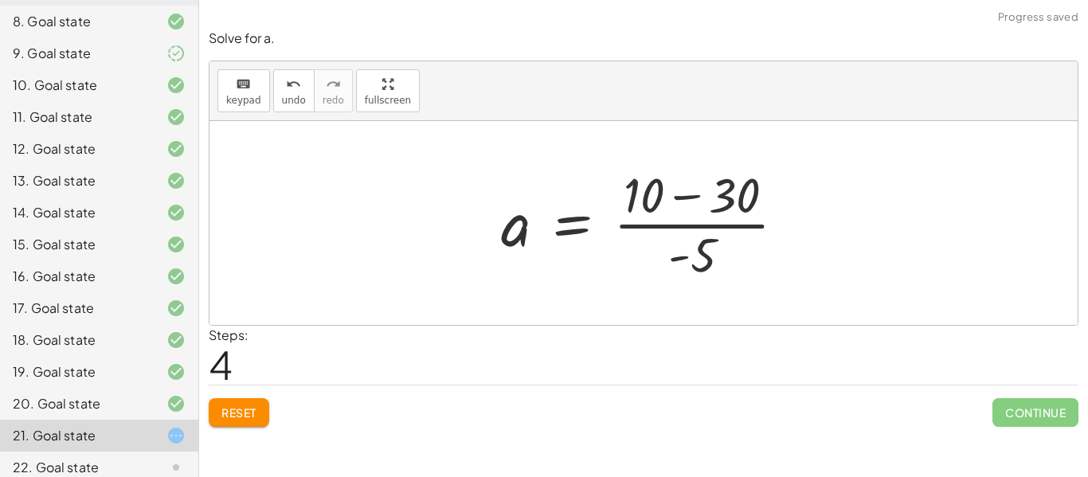
click at [692, 200] on div at bounding box center [649, 223] width 313 height 123
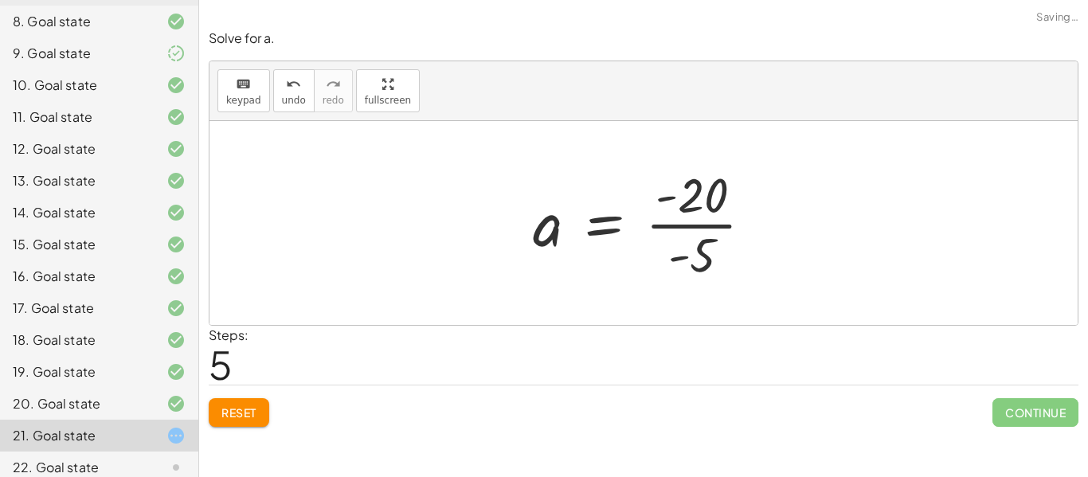
click at [689, 226] on div at bounding box center [649, 223] width 249 height 123
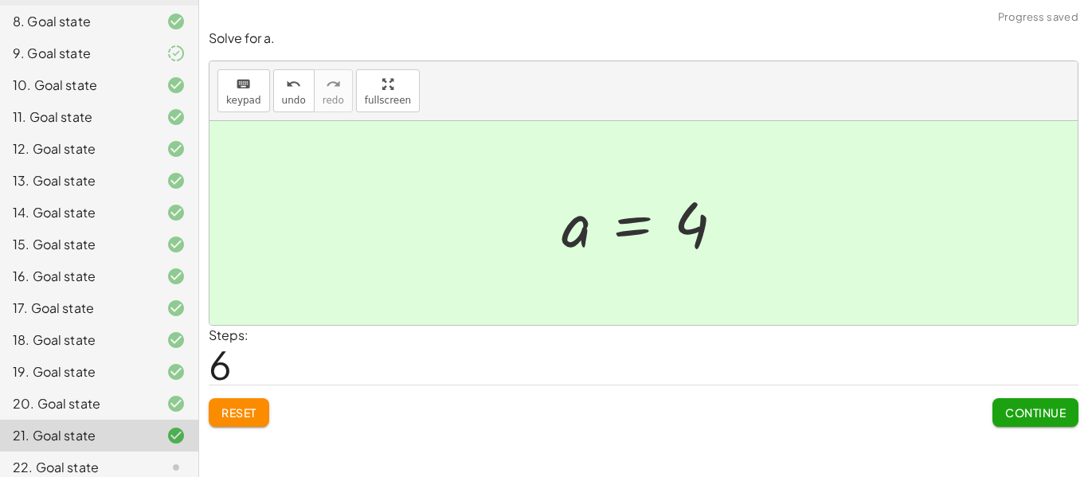
click at [1036, 404] on button "Continue" at bounding box center [1035, 412] width 86 height 29
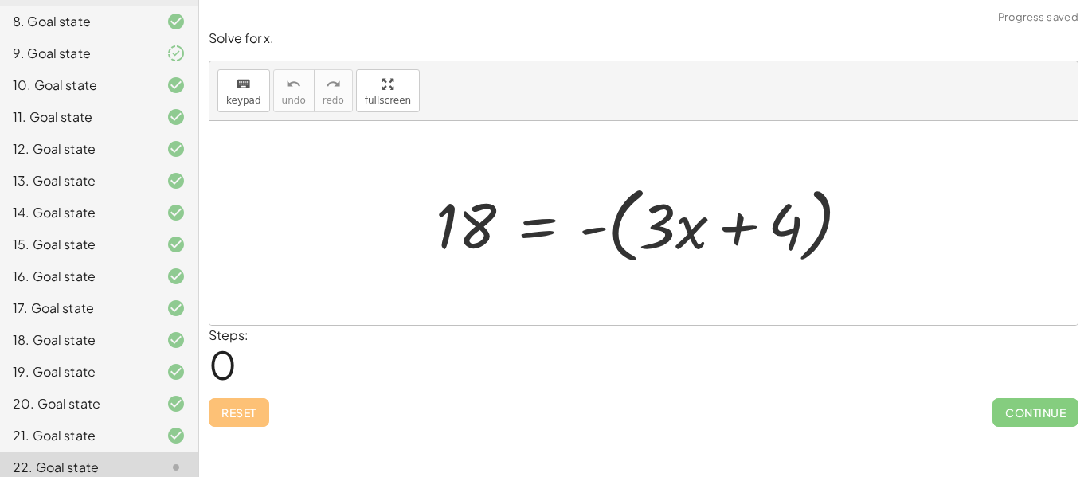
click at [596, 228] on div at bounding box center [649, 224] width 443 height 92
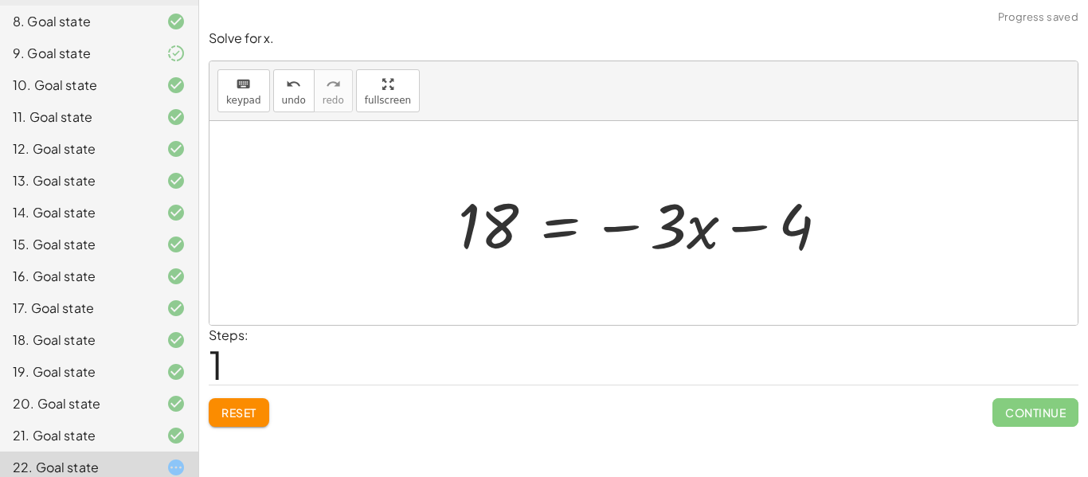
click at [645, 224] on div at bounding box center [650, 223] width 400 height 82
click at [627, 228] on div at bounding box center [650, 223] width 400 height 82
drag, startPoint x: 701, startPoint y: 232, endPoint x: 711, endPoint y: 238, distance: 12.2
click at [711, 238] on div at bounding box center [650, 223] width 400 height 82
drag, startPoint x: 668, startPoint y: 231, endPoint x: 522, endPoint y: 264, distance: 149.5
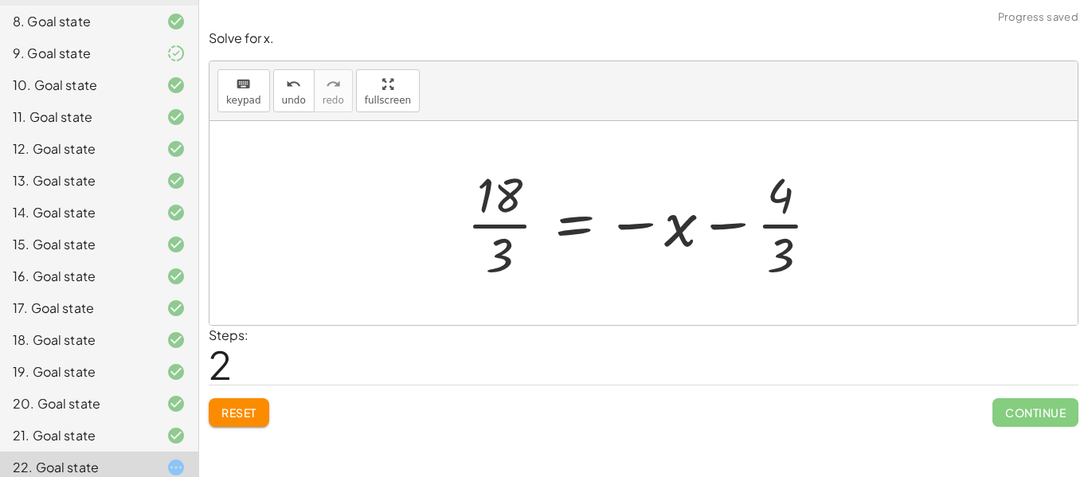
click at [496, 217] on div at bounding box center [649, 223] width 381 height 123
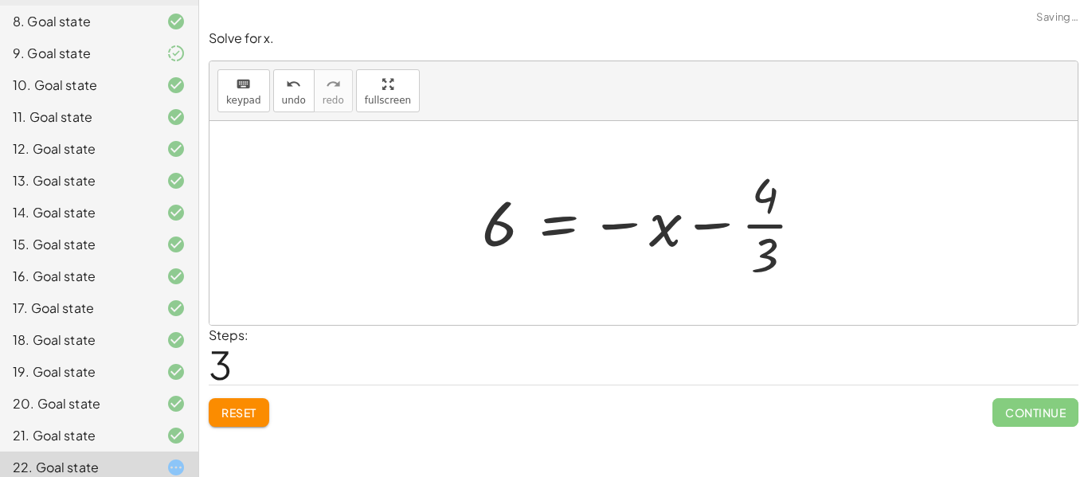
click at [769, 219] on div at bounding box center [649, 223] width 351 height 123
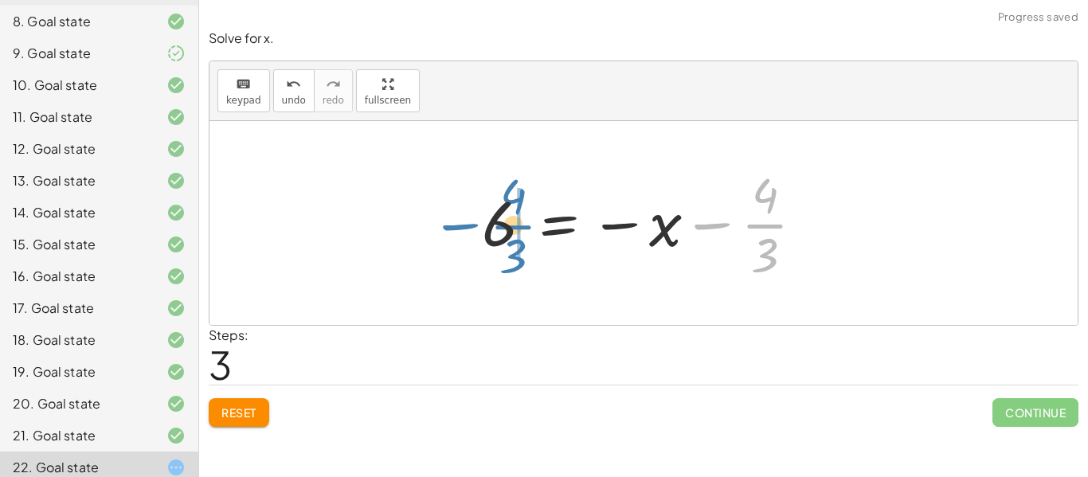
drag, startPoint x: 767, startPoint y: 219, endPoint x: 519, endPoint y: 220, distance: 248.4
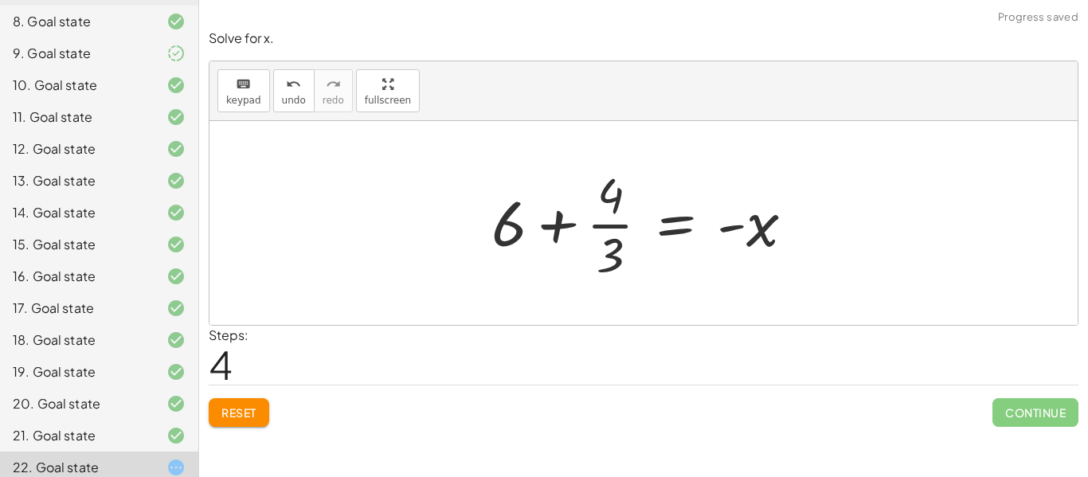
click at [564, 232] on div at bounding box center [648, 223] width 331 height 123
click at [611, 221] on div at bounding box center [648, 223] width 331 height 123
click at [564, 221] on div at bounding box center [648, 223] width 331 height 123
click at [619, 227] on div at bounding box center [648, 223] width 331 height 123
click at [606, 193] on div at bounding box center [648, 223] width 331 height 123
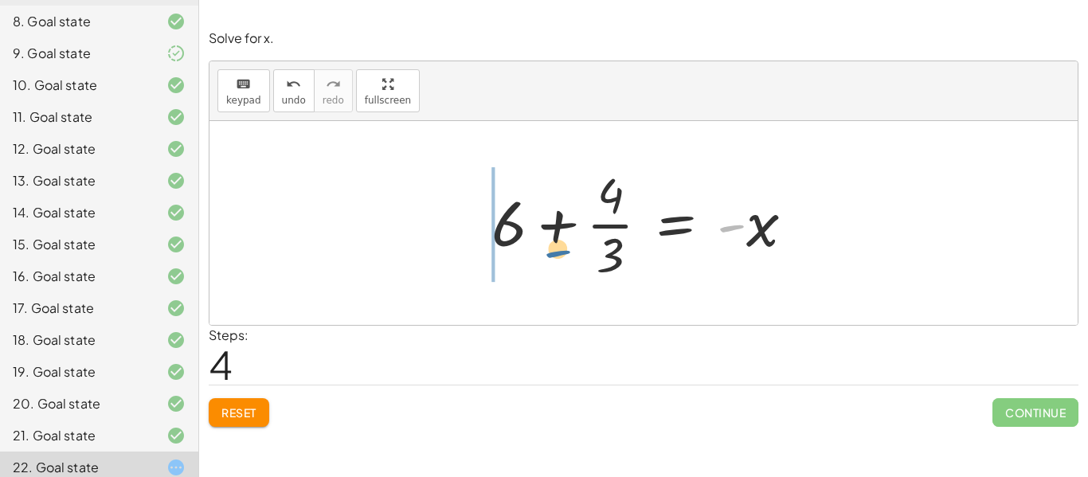
drag, startPoint x: 732, startPoint y: 229, endPoint x: 556, endPoint y: 249, distance: 177.1
click at [556, 249] on div at bounding box center [648, 223] width 331 height 123
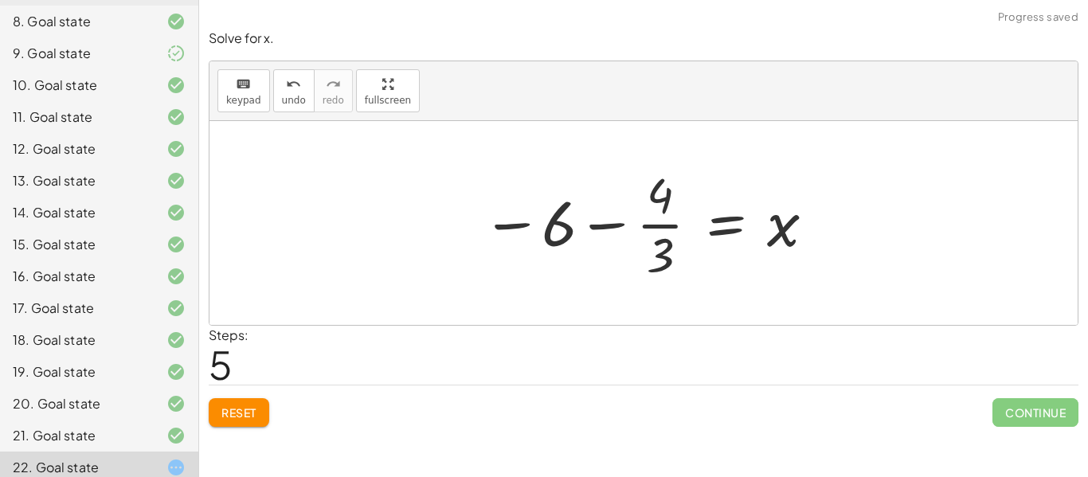
click at [594, 226] on div at bounding box center [649, 223] width 351 height 123
drag, startPoint x: 662, startPoint y: 246, endPoint x: 650, endPoint y: 190, distance: 57.0
click at [650, 190] on div at bounding box center [649, 223] width 351 height 123
drag, startPoint x: 662, startPoint y: 263, endPoint x: 546, endPoint y: 240, distance: 118.4
click at [546, 240] on div at bounding box center [649, 223] width 351 height 123
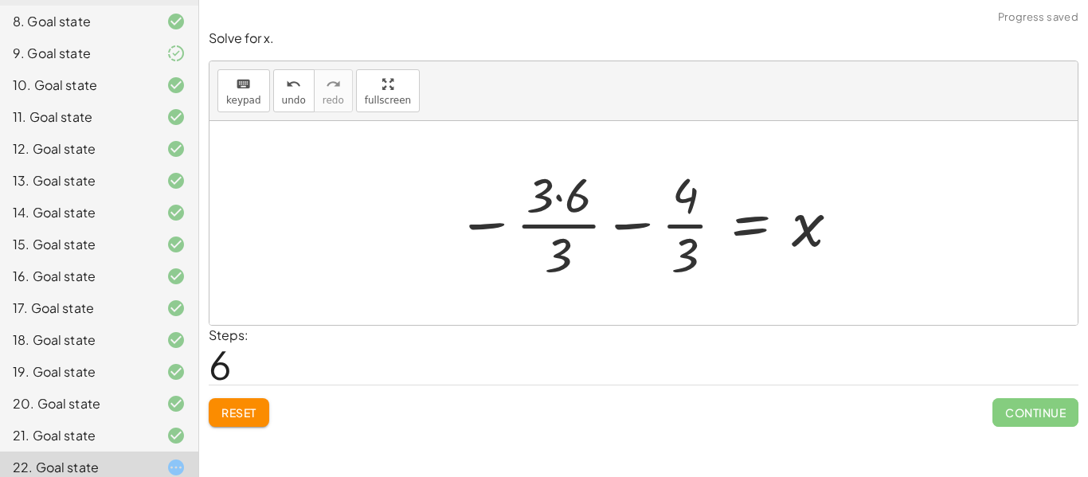
click at [560, 213] on div at bounding box center [648, 223] width 401 height 123
click at [569, 242] on div at bounding box center [648, 223] width 401 height 123
click at [562, 198] on div at bounding box center [648, 223] width 401 height 123
click at [568, 229] on div at bounding box center [658, 223] width 381 height 123
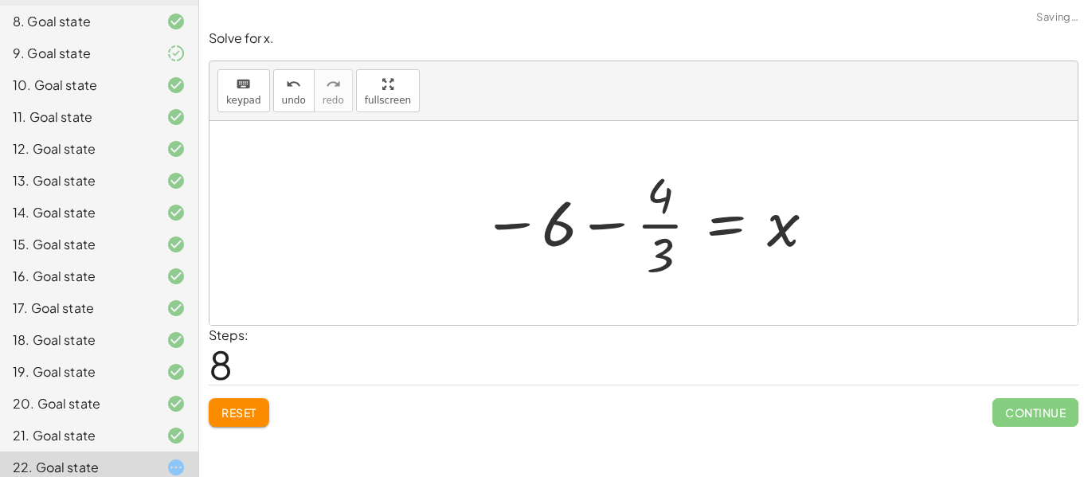
click at [235, 412] on span "Reset" at bounding box center [238, 412] width 35 height 14
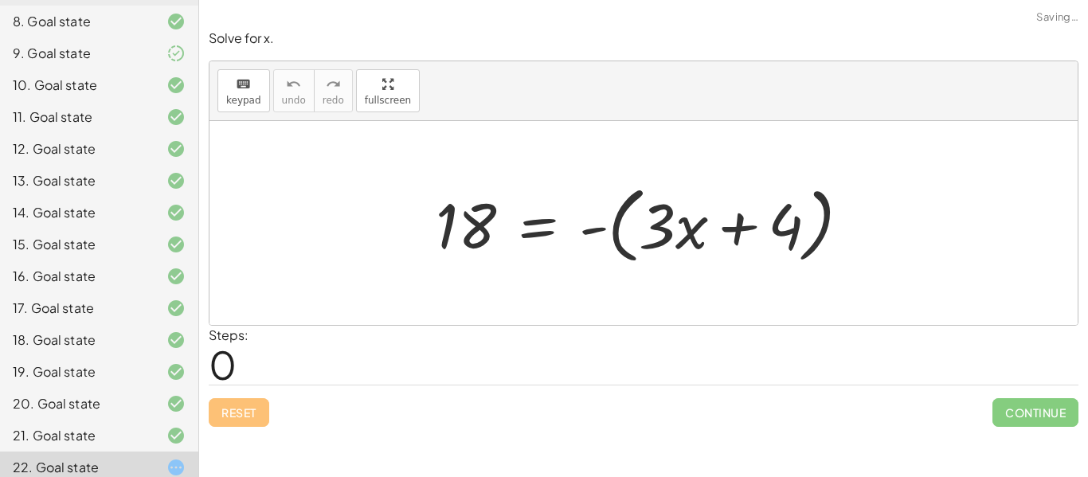
click at [602, 233] on div at bounding box center [649, 224] width 443 height 92
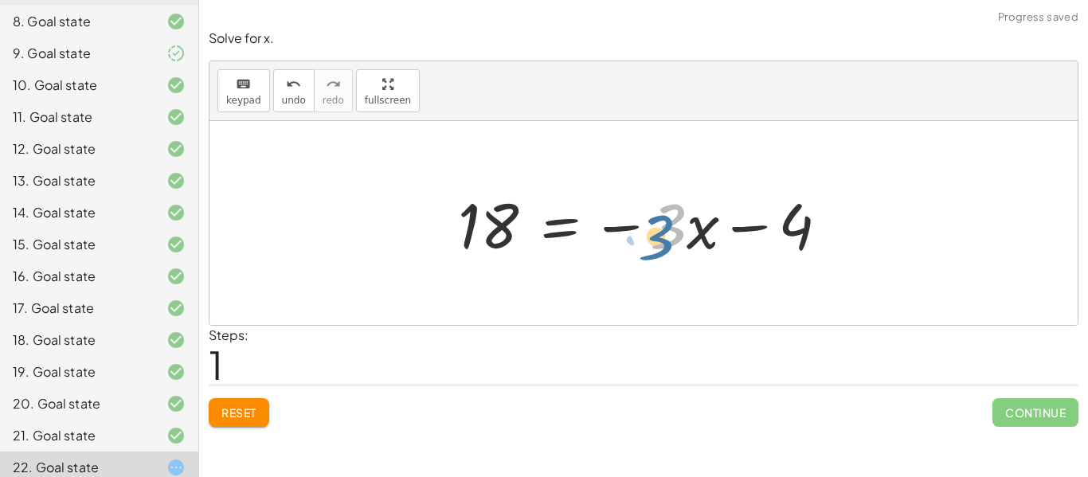
click at [670, 238] on div at bounding box center [650, 223] width 400 height 82
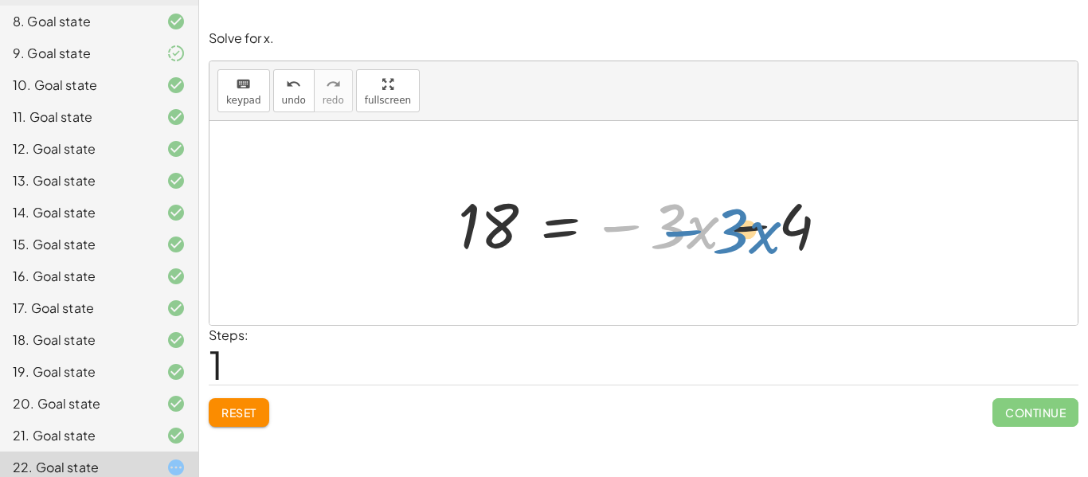
drag, startPoint x: 627, startPoint y: 226, endPoint x: 685, endPoint y: 231, distance: 57.5
click at [685, 231] on div at bounding box center [650, 223] width 400 height 82
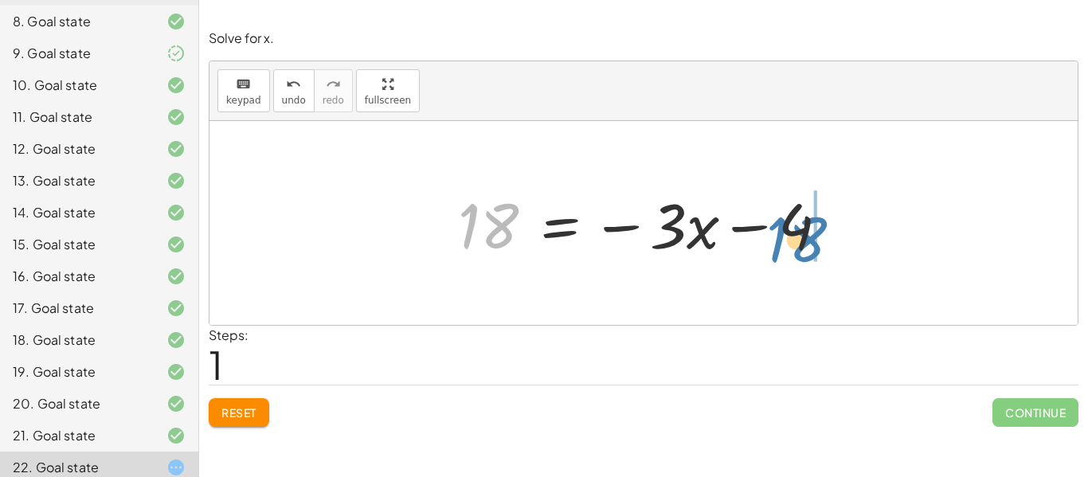
drag, startPoint x: 496, startPoint y: 225, endPoint x: 804, endPoint y: 237, distance: 308.4
click at [804, 237] on div at bounding box center [650, 223] width 400 height 82
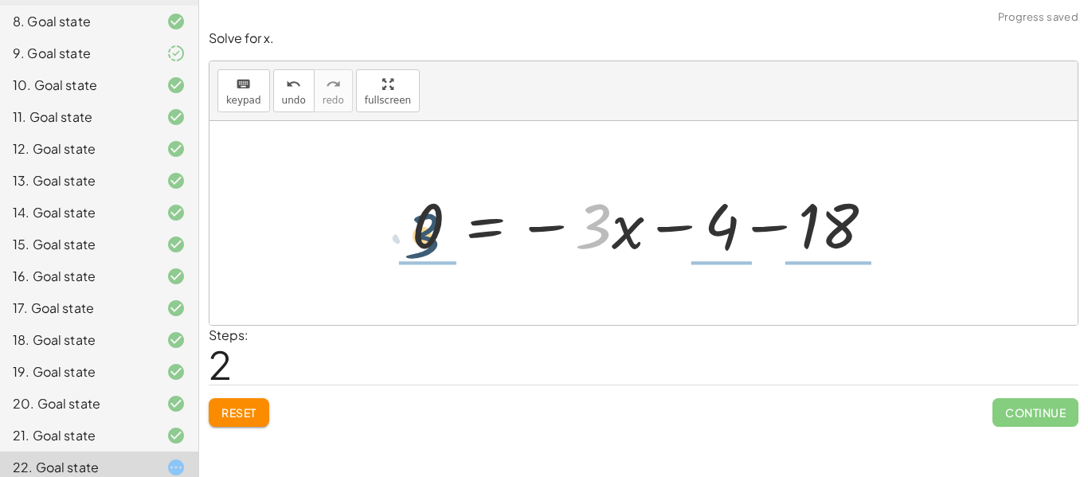
drag, startPoint x: 588, startPoint y: 228, endPoint x: 411, endPoint y: 236, distance: 177.7
click at [411, 236] on div at bounding box center [649, 223] width 490 height 82
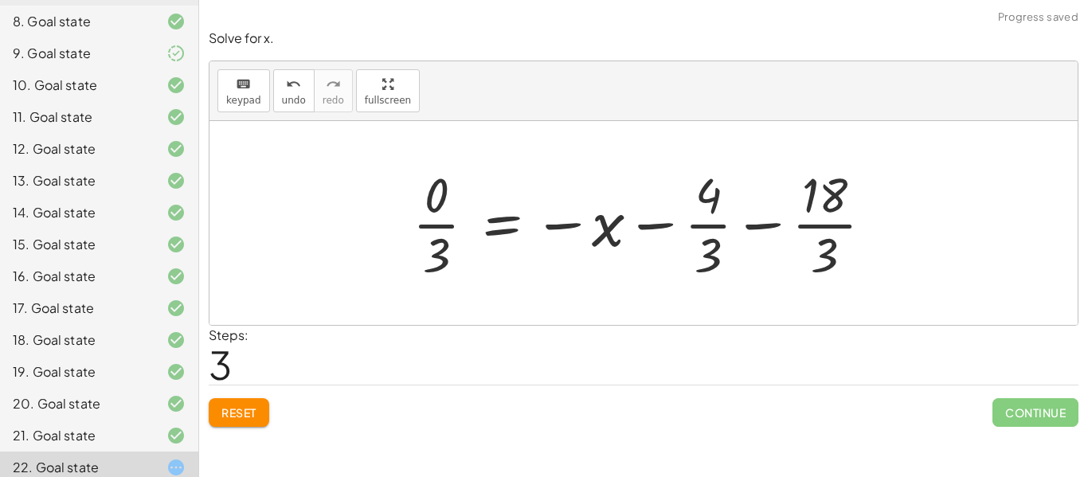
click at [599, 234] on div at bounding box center [648, 223] width 489 height 123
drag, startPoint x: 599, startPoint y: 234, endPoint x: 473, endPoint y: 260, distance: 129.3
click at [473, 260] on div at bounding box center [648, 223] width 489 height 123
click at [238, 416] on span "Reset" at bounding box center [238, 412] width 35 height 14
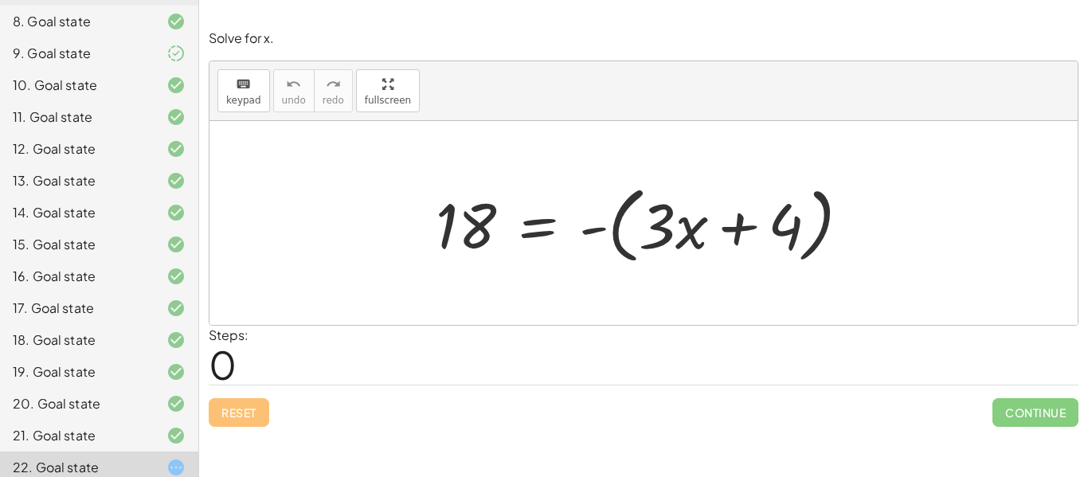
click at [589, 224] on div at bounding box center [649, 224] width 443 height 92
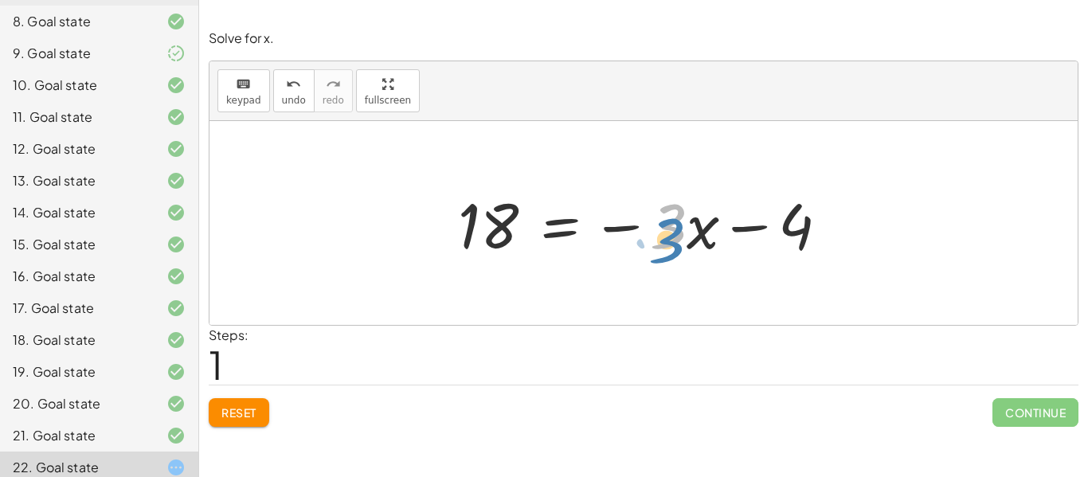
drag, startPoint x: 674, startPoint y: 229, endPoint x: 692, endPoint y: 233, distance: 18.0
click at [692, 233] on div at bounding box center [650, 223] width 400 height 82
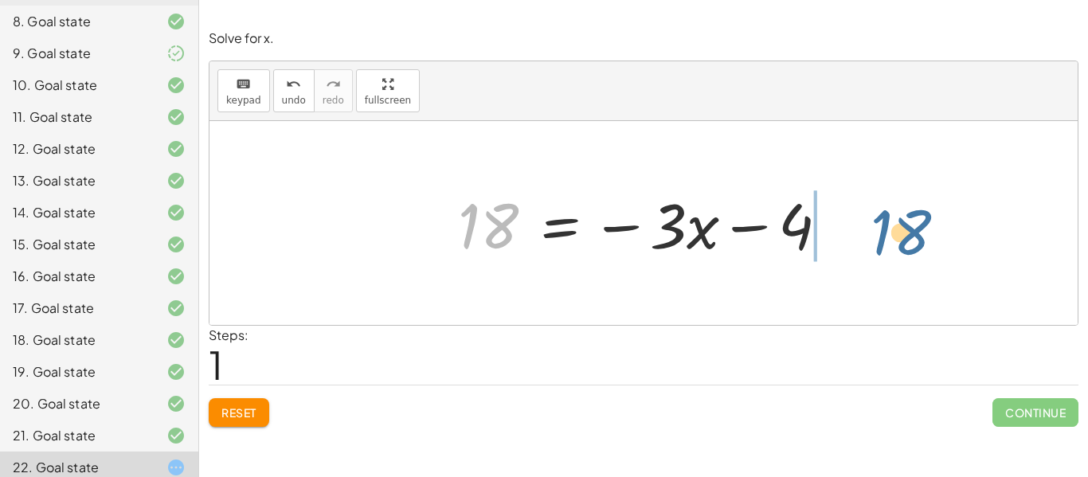
drag, startPoint x: 474, startPoint y: 217, endPoint x: 875, endPoint y: 227, distance: 401.4
click at [875, 227] on div "18 = - ( + · 3 · x + 4 ) 18 18 = − · 3 · x 4 −" at bounding box center [643, 223] width 868 height 204
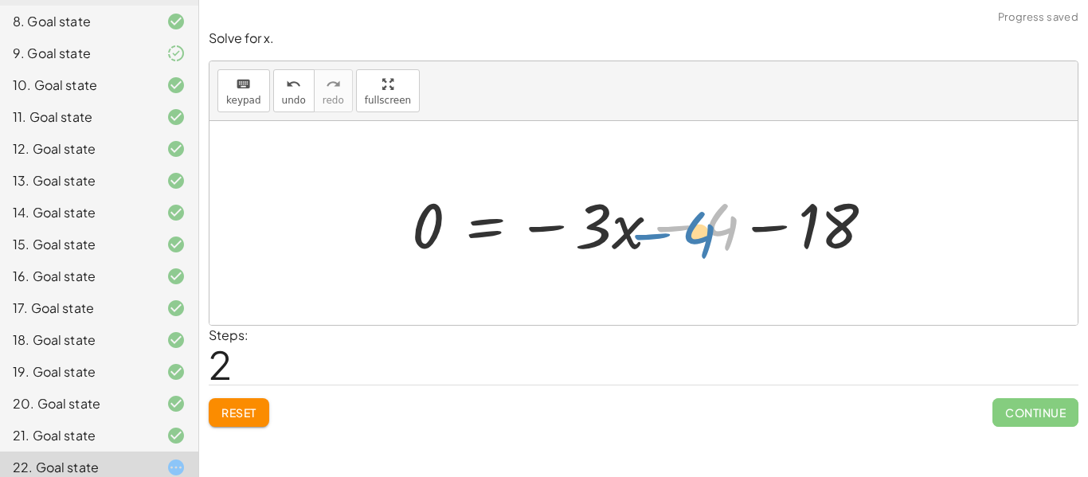
click at [685, 223] on div at bounding box center [649, 223] width 490 height 82
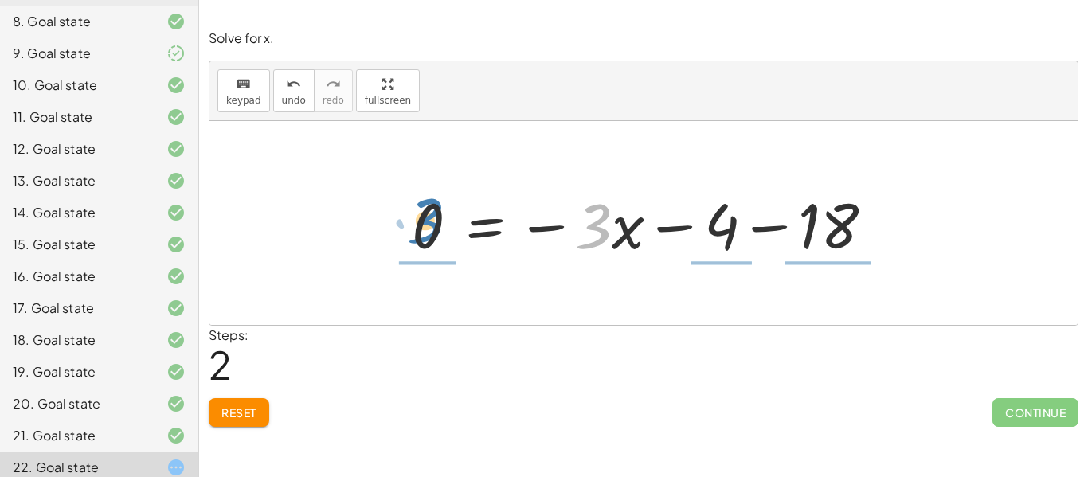
drag, startPoint x: 599, startPoint y: 232, endPoint x: 432, endPoint y: 226, distance: 167.3
click at [432, 226] on div at bounding box center [649, 223] width 490 height 82
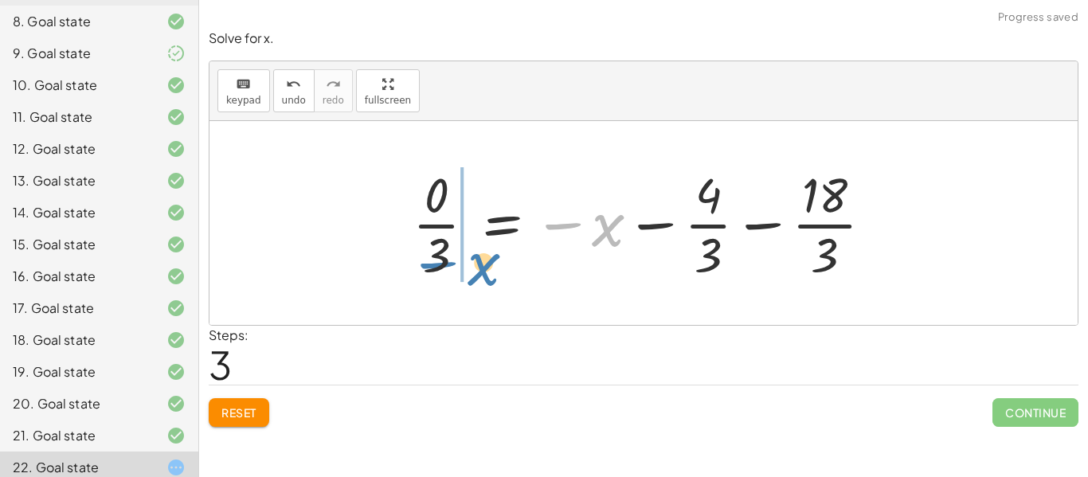
drag, startPoint x: 605, startPoint y: 232, endPoint x: 481, endPoint y: 271, distance: 129.9
click at [481, 271] on div at bounding box center [648, 223] width 489 height 123
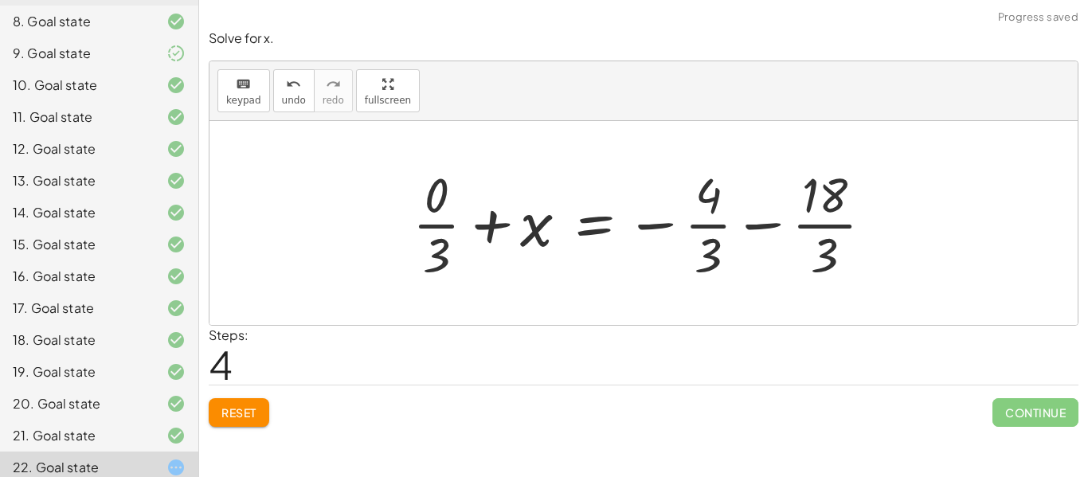
click at [444, 228] on div at bounding box center [648, 223] width 489 height 123
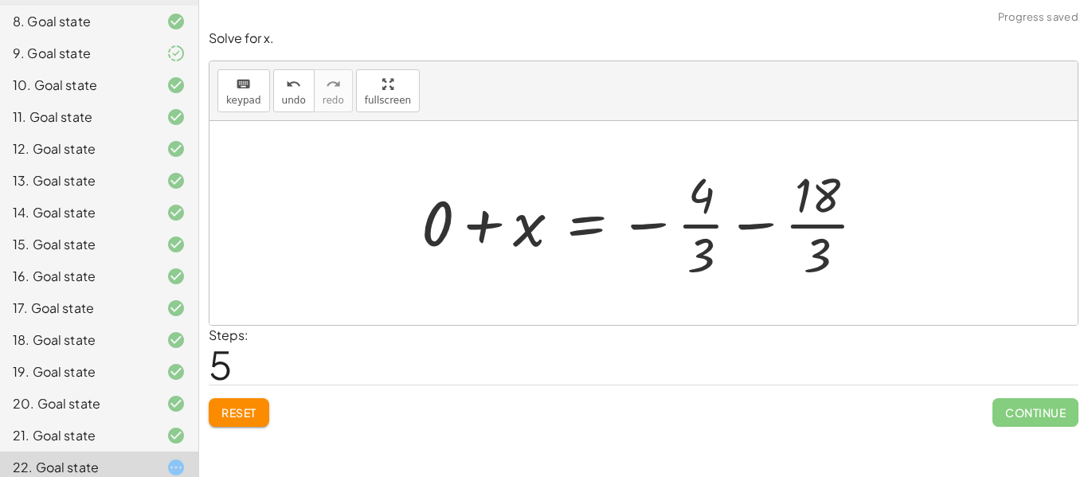
click at [480, 226] on div at bounding box center [649, 223] width 473 height 123
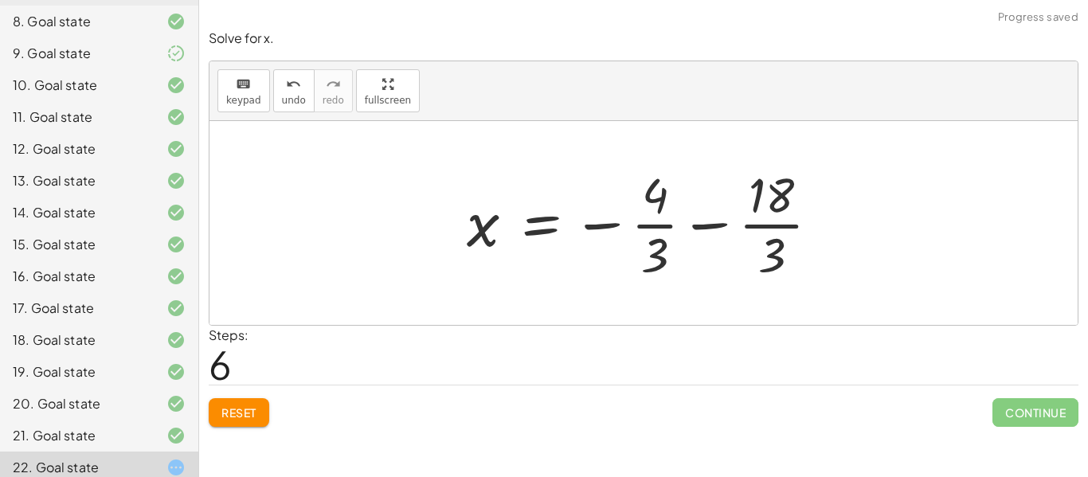
click at [695, 229] on div at bounding box center [649, 223] width 381 height 123
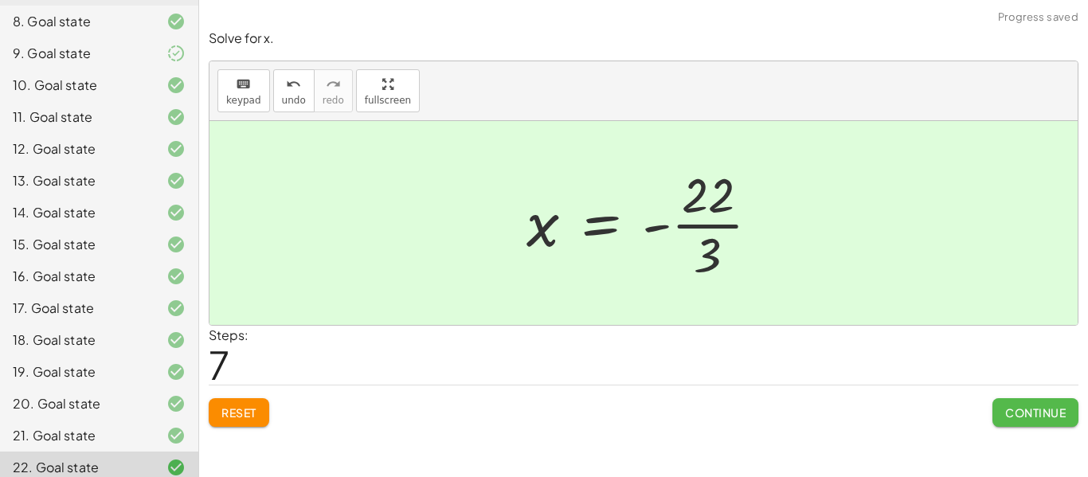
click at [1037, 415] on span "Continue" at bounding box center [1035, 412] width 61 height 14
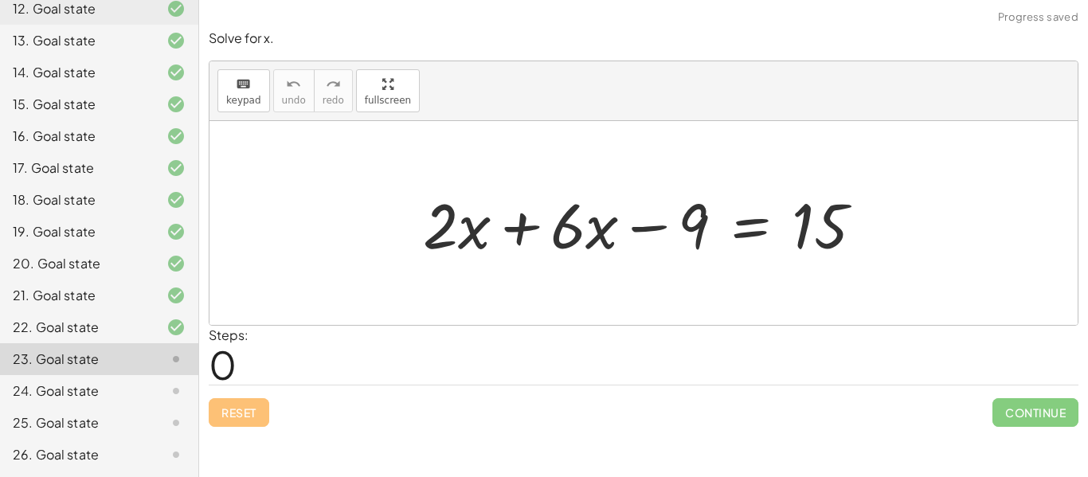
scroll to position [551, 0]
click at [520, 230] on div at bounding box center [649, 223] width 469 height 82
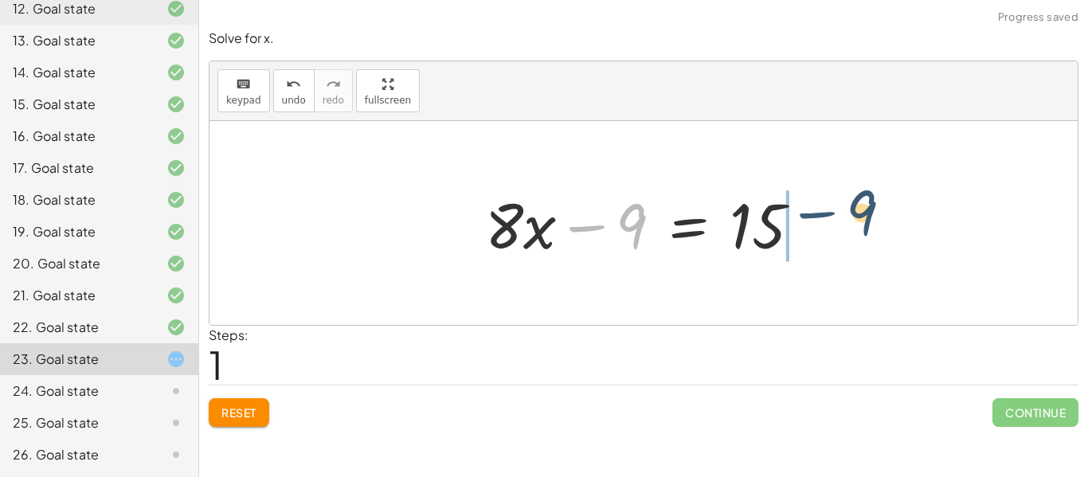
drag, startPoint x: 599, startPoint y: 229, endPoint x: 826, endPoint y: 217, distance: 227.2
click at [826, 217] on div "+ · 2 · x + · 6 · x − 9 = 15 − 9 + · x − 9 = 15 · 8" at bounding box center [643, 223] width 868 height 204
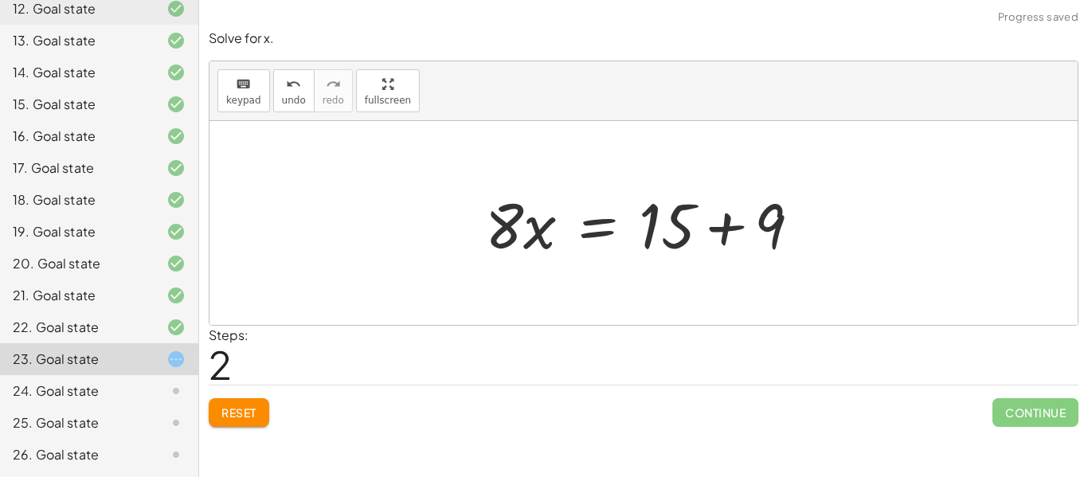
click at [726, 228] on div at bounding box center [649, 223] width 344 height 82
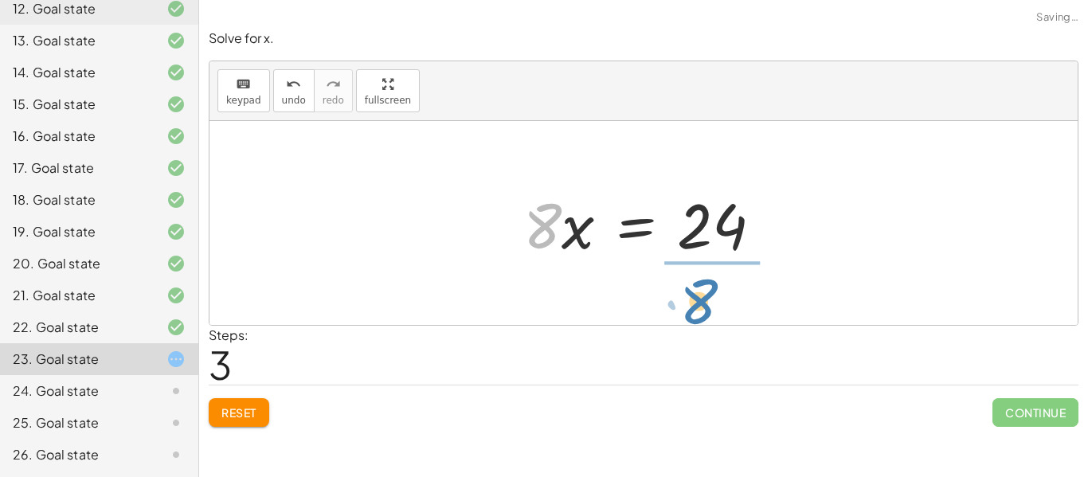
drag, startPoint x: 535, startPoint y: 218, endPoint x: 689, endPoint y: 293, distance: 170.9
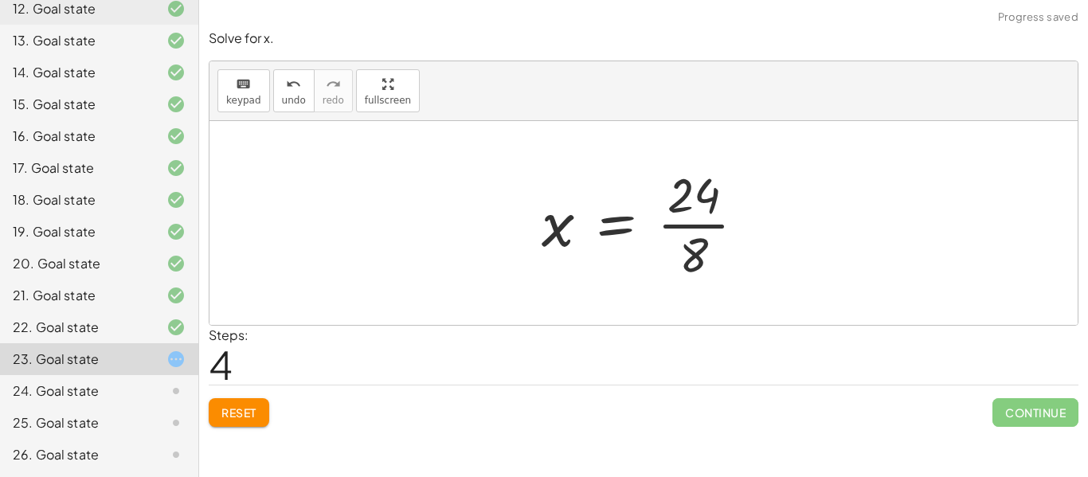
click at [698, 231] on div at bounding box center [649, 223] width 232 height 123
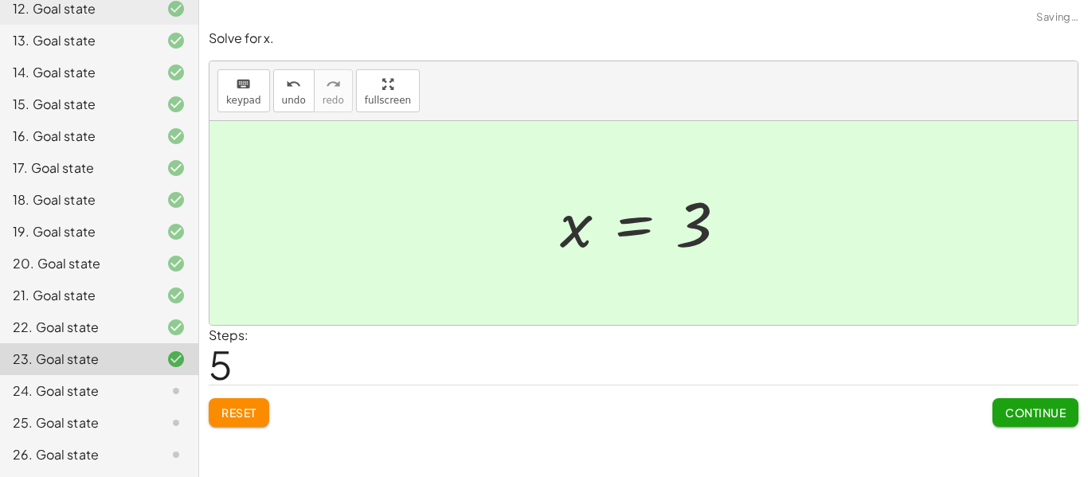
click at [1011, 400] on button "Continue" at bounding box center [1035, 412] width 86 height 29
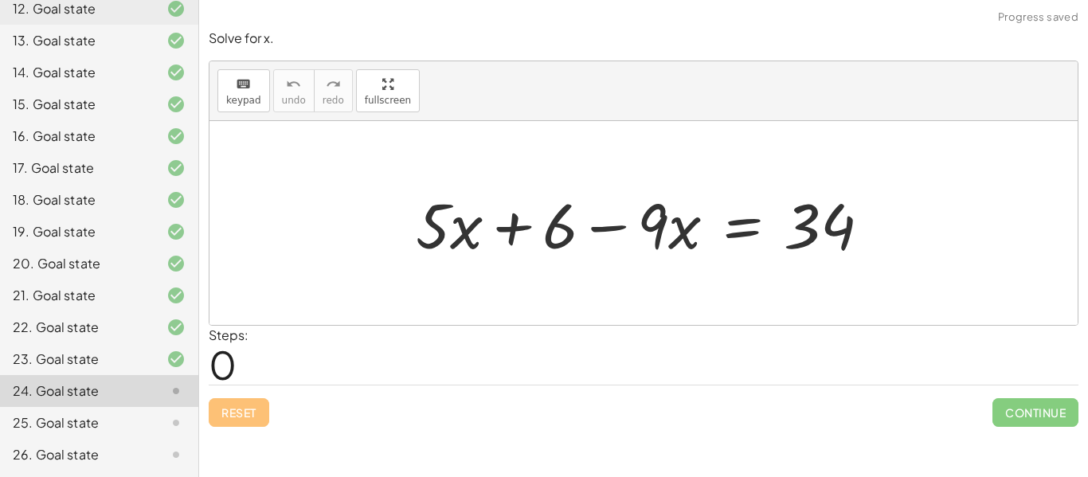
click at [616, 323] on div at bounding box center [643, 223] width 868 height 204
drag, startPoint x: 450, startPoint y: 218, endPoint x: 450, endPoint y: 231, distance: 12.7
click at [450, 231] on div at bounding box center [649, 223] width 483 height 82
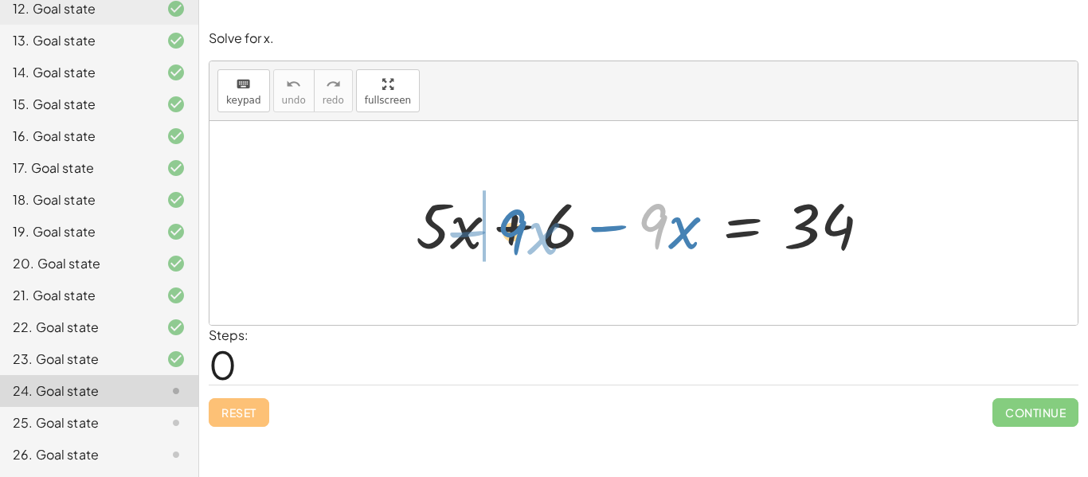
drag, startPoint x: 666, startPoint y: 218, endPoint x: 524, endPoint y: 223, distance: 141.8
click at [524, 223] on div at bounding box center [649, 223] width 483 height 82
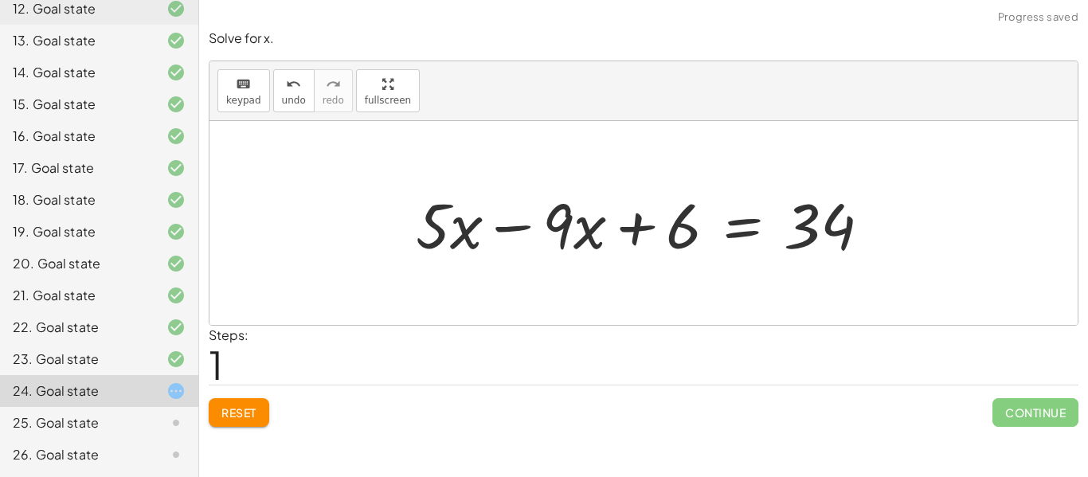
click at [521, 225] on div at bounding box center [649, 223] width 483 height 82
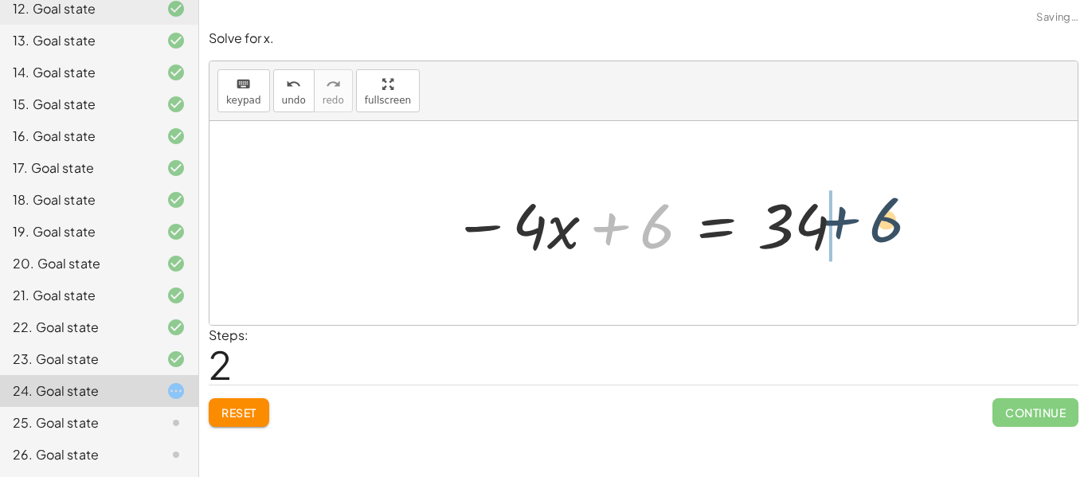
drag, startPoint x: 615, startPoint y: 225, endPoint x: 847, endPoint y: 221, distance: 232.5
click at [847, 221] on div at bounding box center [648, 223] width 409 height 82
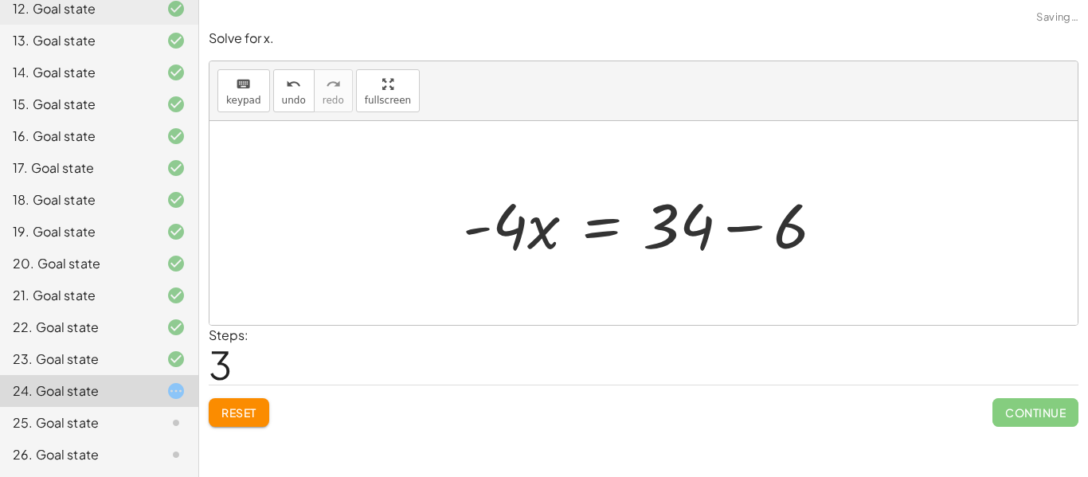
click at [731, 233] on div at bounding box center [650, 223] width 390 height 82
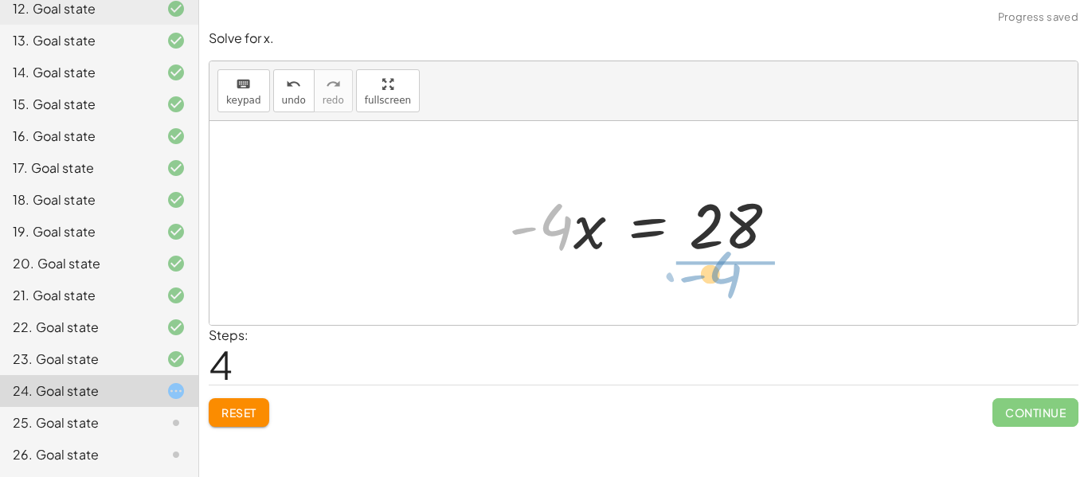
drag, startPoint x: 527, startPoint y: 219, endPoint x: 705, endPoint y: 264, distance: 184.0
click at [705, 264] on div "+ · 5 · x + 6 − · 9 · x = 34 + · 5 · x − · 9 · x + 6 = 34 − · 4 · x + 6 = 34 · …" at bounding box center [643, 223] width 317 height 90
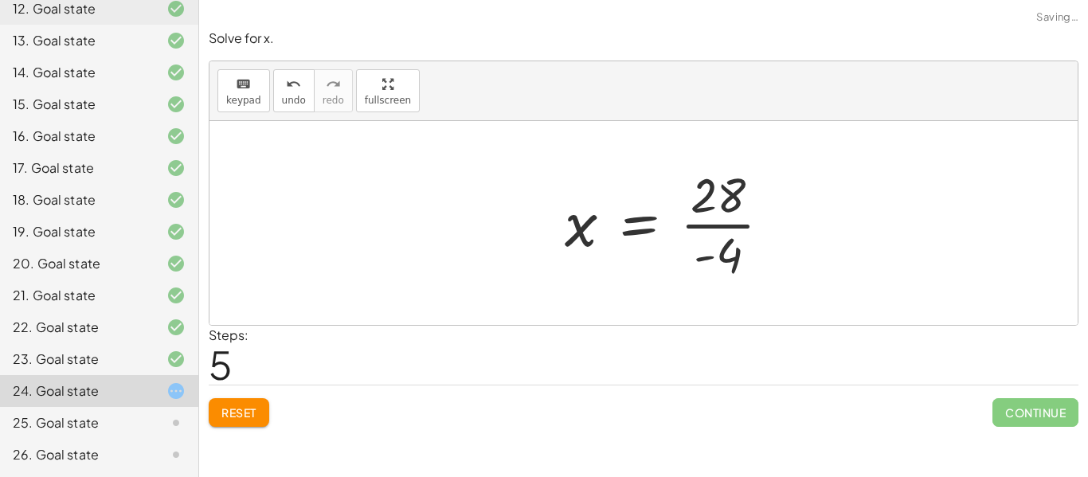
click at [713, 256] on div at bounding box center [674, 223] width 235 height 123
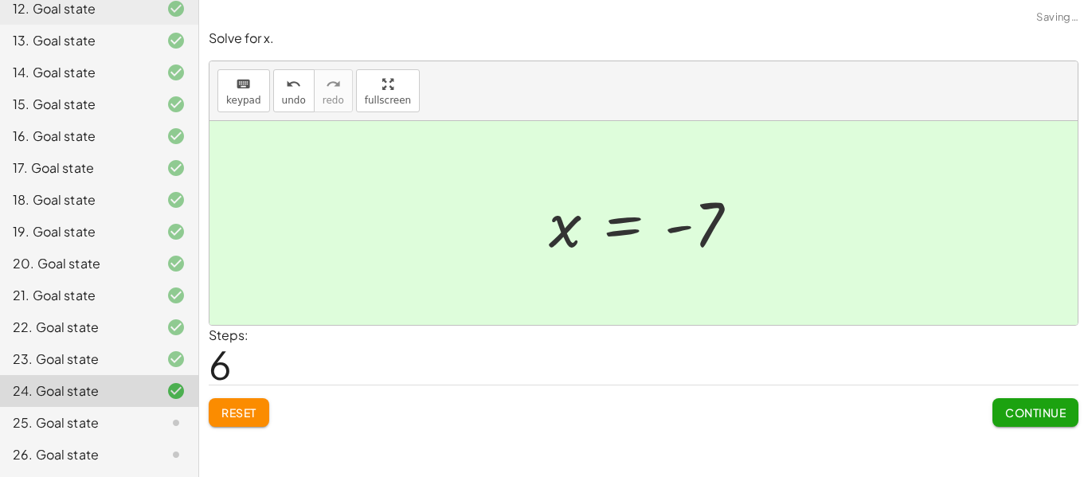
click at [1000, 410] on button "Continue" at bounding box center [1035, 412] width 86 height 29
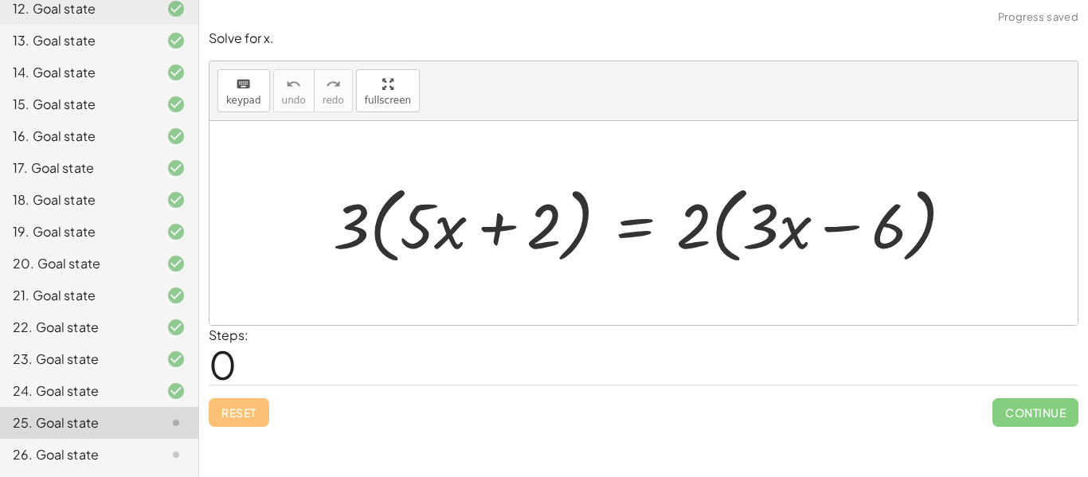
click at [357, 224] on div at bounding box center [649, 224] width 649 height 92
click at [378, 226] on div at bounding box center [649, 224] width 649 height 92
drag, startPoint x: 353, startPoint y: 226, endPoint x: 460, endPoint y: 237, distance: 108.1
click at [460, 237] on div at bounding box center [649, 224] width 649 height 92
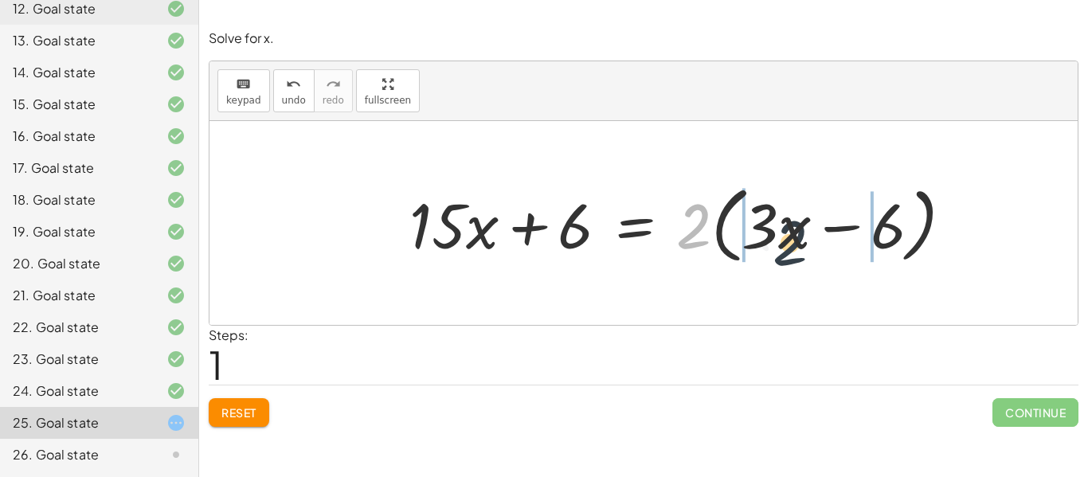
drag, startPoint x: 676, startPoint y: 226, endPoint x: 804, endPoint y: 242, distance: 129.2
click at [804, 242] on div at bounding box center [687, 224] width 572 height 92
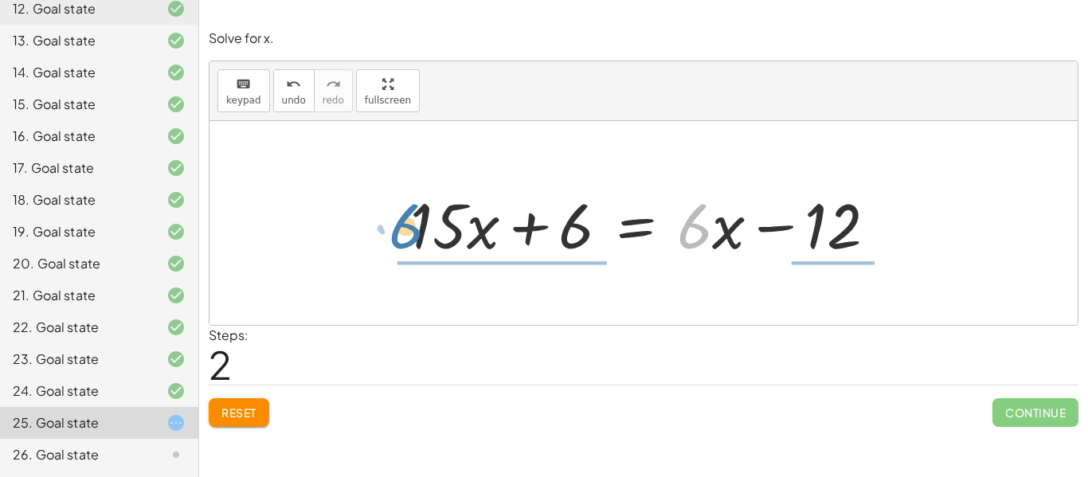
drag, startPoint x: 695, startPoint y: 244, endPoint x: 408, endPoint y: 244, distance: 287.4
click at [408, 244] on div at bounding box center [649, 223] width 495 height 82
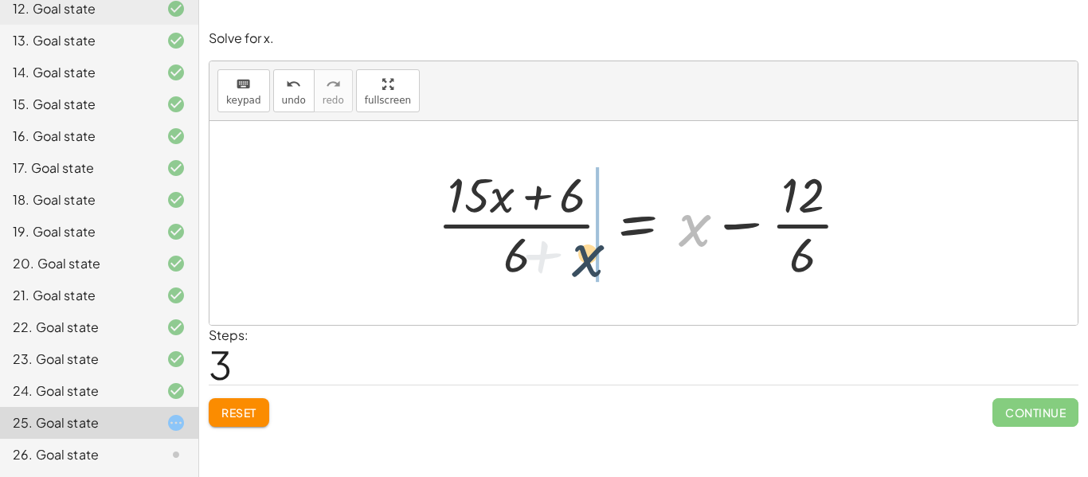
drag, startPoint x: 695, startPoint y: 228, endPoint x: 568, endPoint y: 261, distance: 130.7
click at [568, 261] on div at bounding box center [649, 223] width 441 height 123
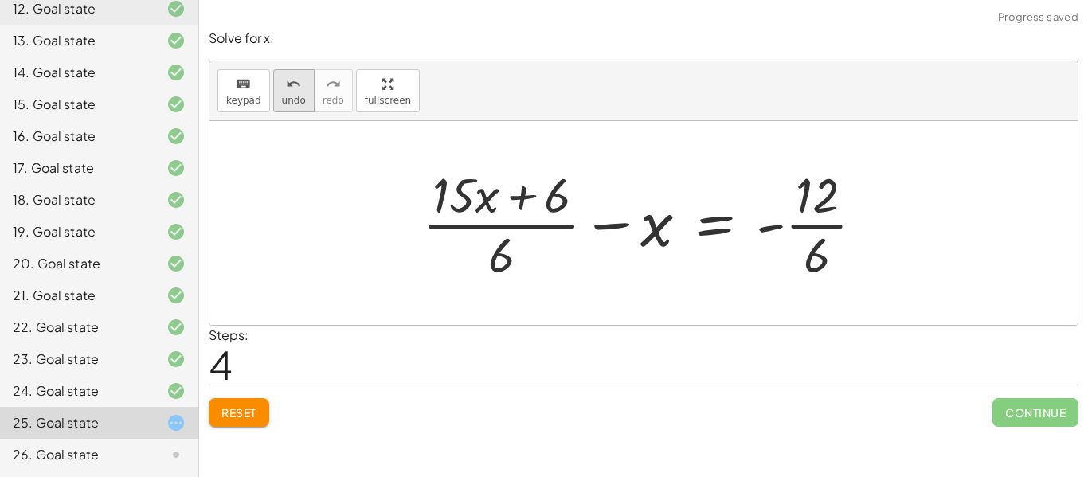
click at [291, 97] on span "undo" at bounding box center [294, 100] width 24 height 11
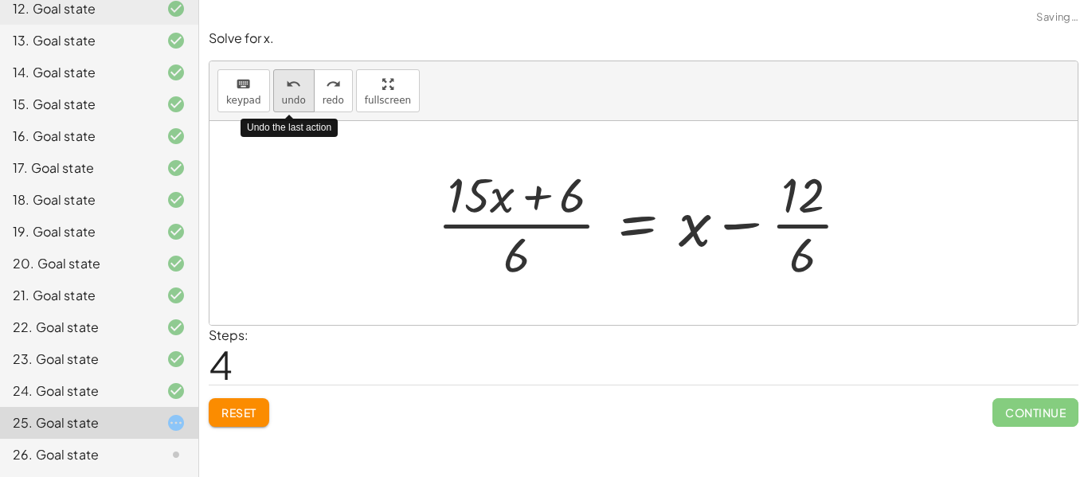
click at [291, 97] on span "undo" at bounding box center [294, 100] width 24 height 11
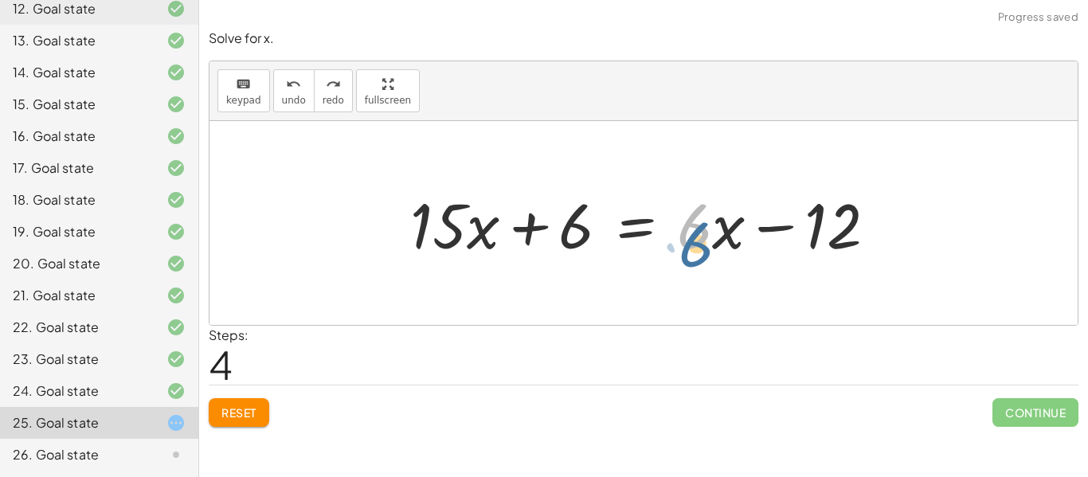
drag, startPoint x: 693, startPoint y: 232, endPoint x: 694, endPoint y: 244, distance: 12.0
click at [694, 244] on div at bounding box center [649, 223] width 495 height 82
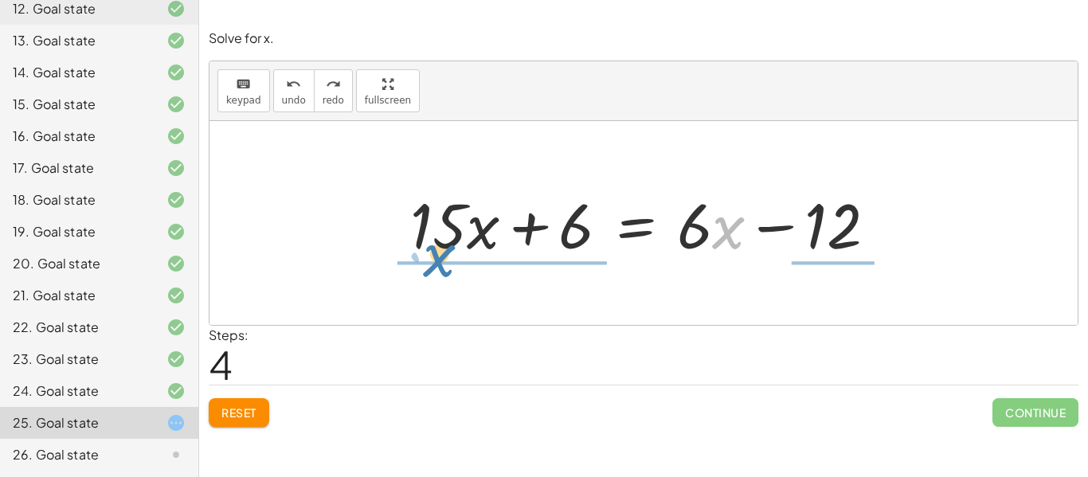
drag, startPoint x: 732, startPoint y: 235, endPoint x: 451, endPoint y: 275, distance: 284.0
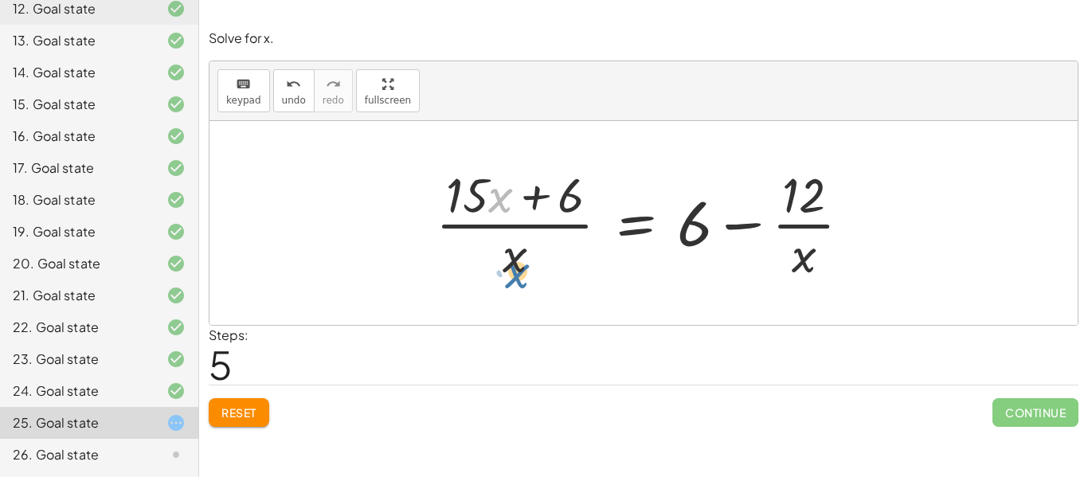
drag, startPoint x: 500, startPoint y: 203, endPoint x: 516, endPoint y: 277, distance: 75.7
click at [516, 277] on div at bounding box center [649, 223] width 443 height 123
drag, startPoint x: 514, startPoint y: 265, endPoint x: 458, endPoint y: 215, distance: 75.0
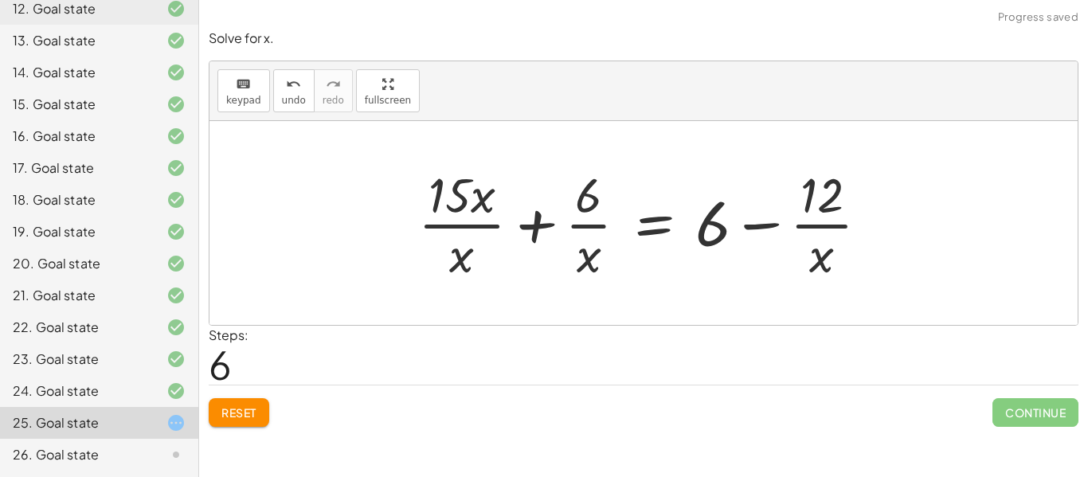
click at [452, 217] on div at bounding box center [649, 223] width 479 height 123
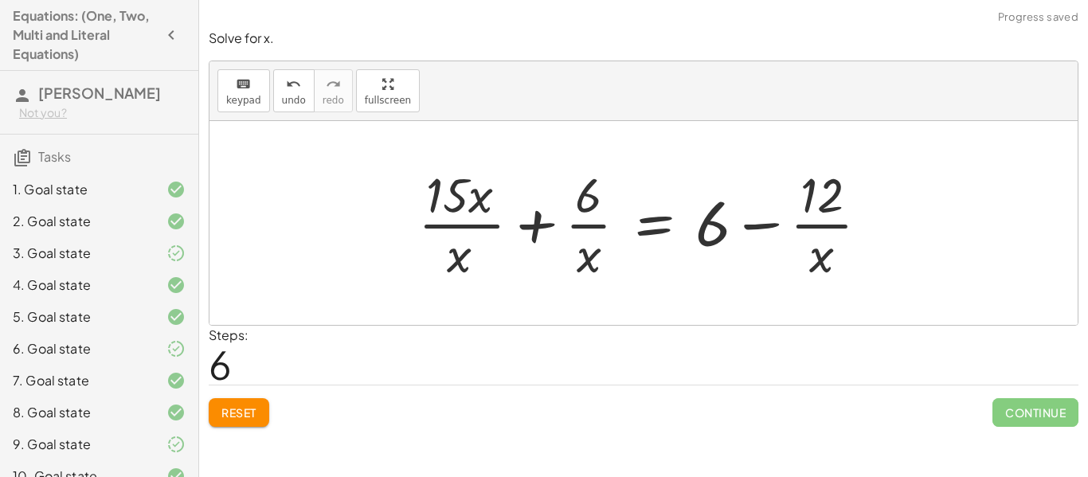
scroll to position [551, 0]
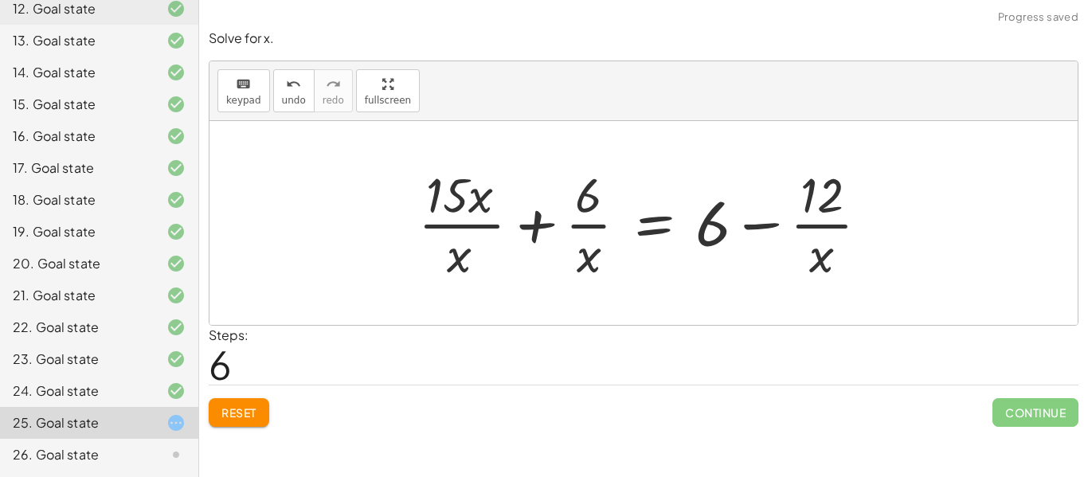
click at [459, 222] on div at bounding box center [649, 223] width 479 height 123
click at [463, 229] on div at bounding box center [649, 223] width 479 height 123
click at [483, 203] on div at bounding box center [649, 223] width 479 height 123
click at [298, 107] on button "undo undo" at bounding box center [293, 90] width 41 height 43
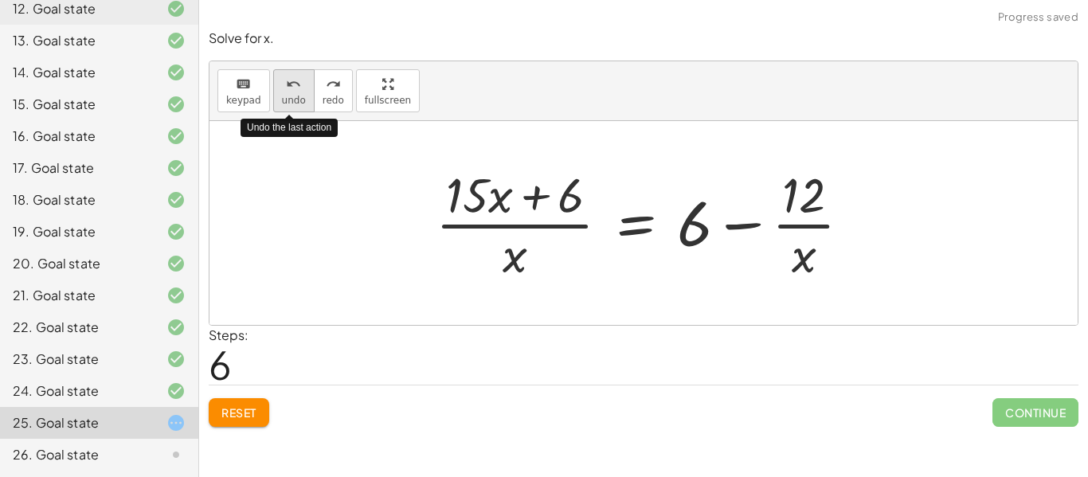
click at [298, 107] on button "undo undo" at bounding box center [293, 90] width 41 height 43
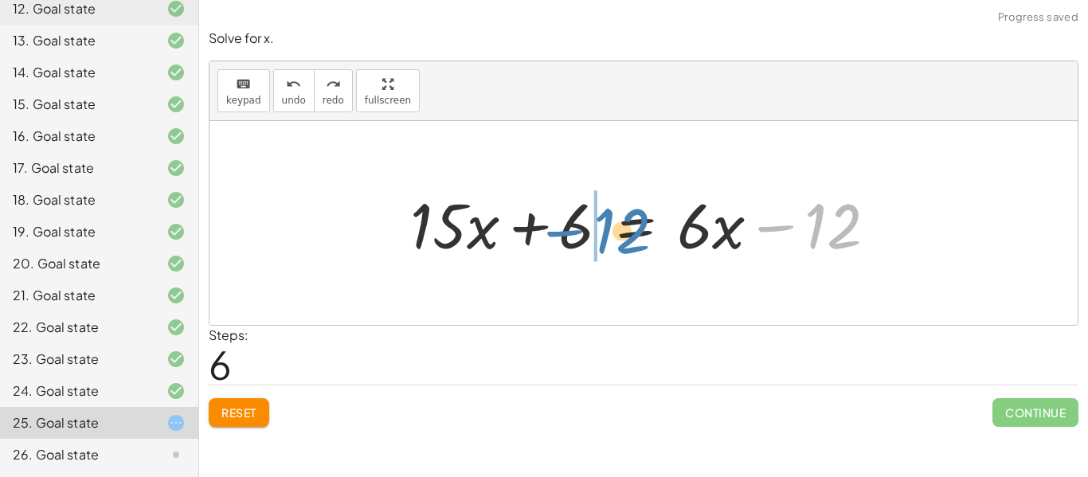
drag, startPoint x: 837, startPoint y: 228, endPoint x: 626, endPoint y: 233, distance: 211.0
click at [626, 233] on div at bounding box center [649, 223] width 495 height 82
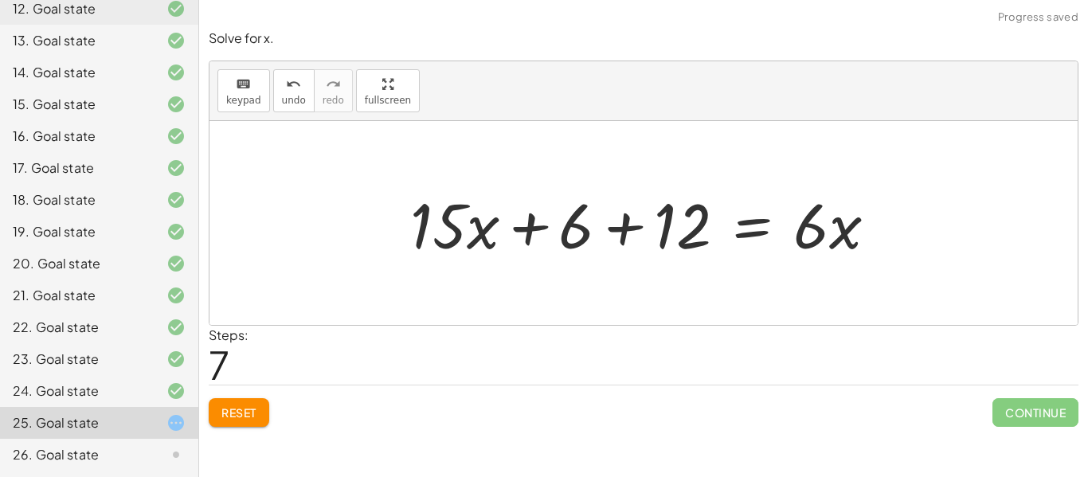
click at [627, 228] on div at bounding box center [649, 223] width 495 height 82
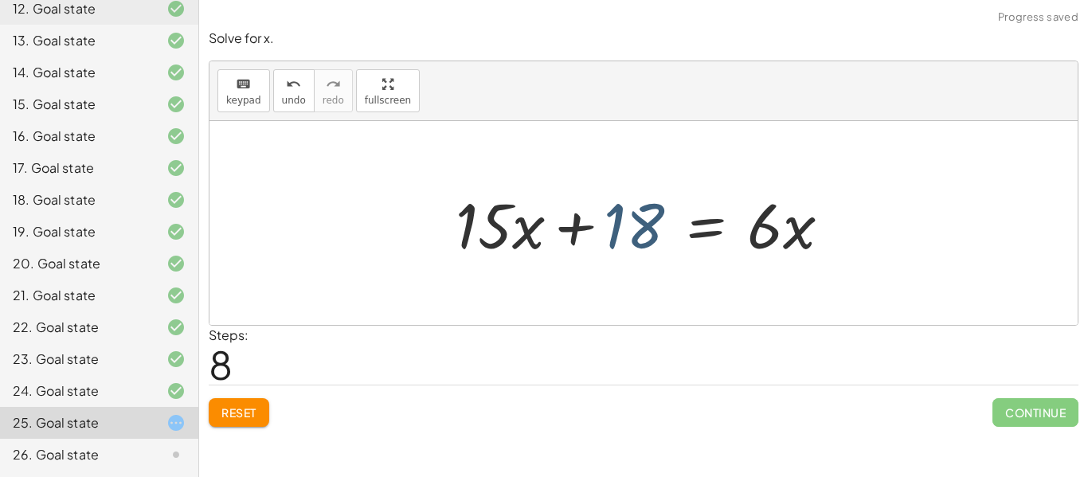
click at [641, 228] on div at bounding box center [649, 223] width 404 height 82
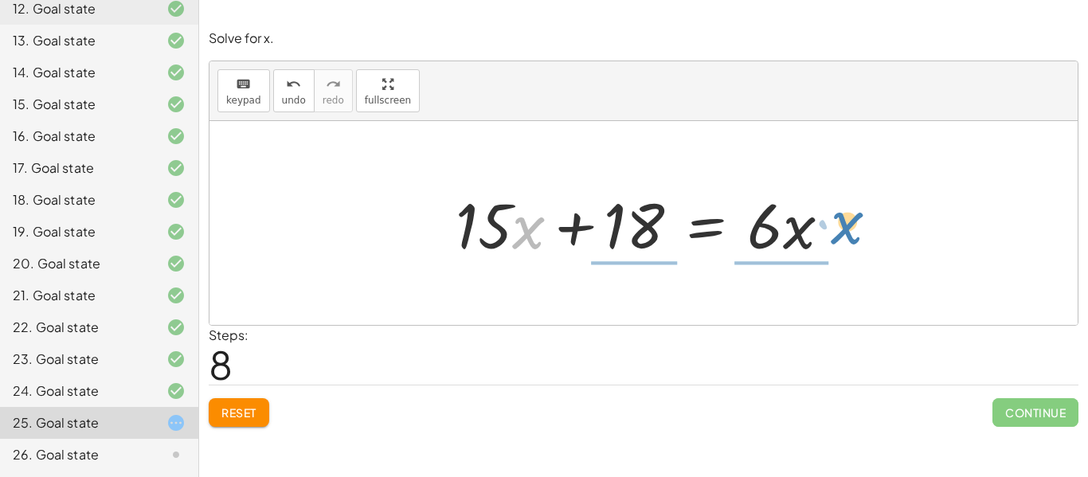
drag, startPoint x: 517, startPoint y: 233, endPoint x: 837, endPoint y: 231, distance: 319.3
click at [837, 231] on div at bounding box center [649, 223] width 404 height 82
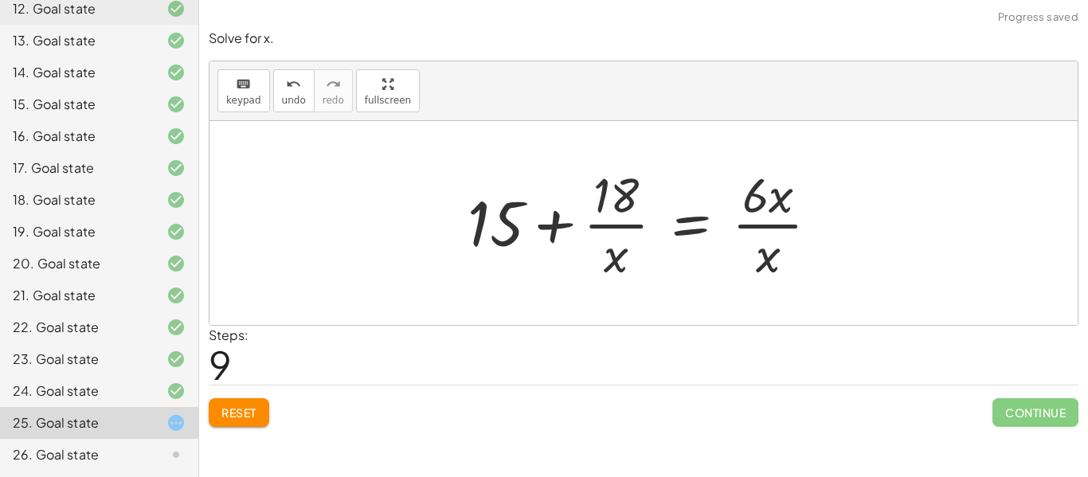
click at [789, 226] on div at bounding box center [649, 223] width 380 height 123
click at [596, 226] on div at bounding box center [649, 223] width 380 height 123
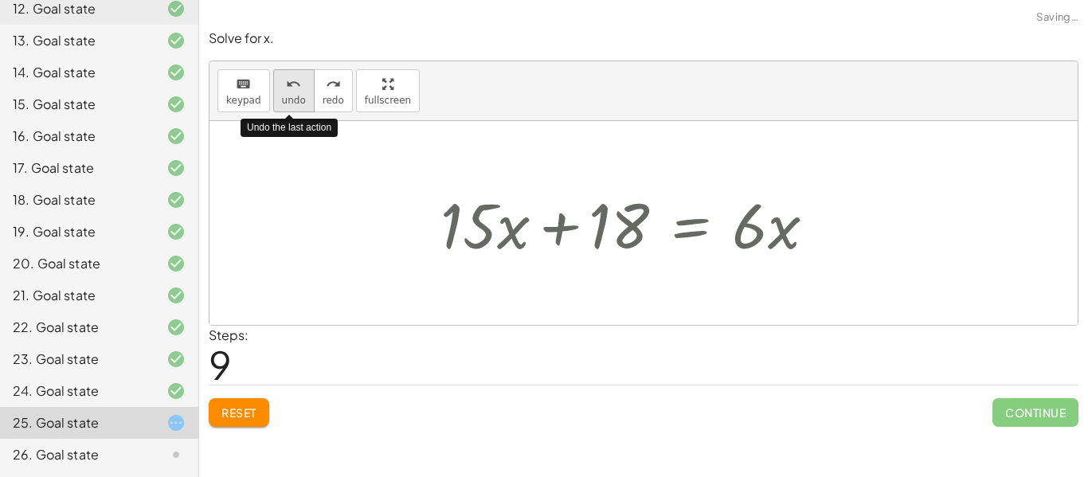
click at [284, 100] on span "undo" at bounding box center [294, 100] width 24 height 11
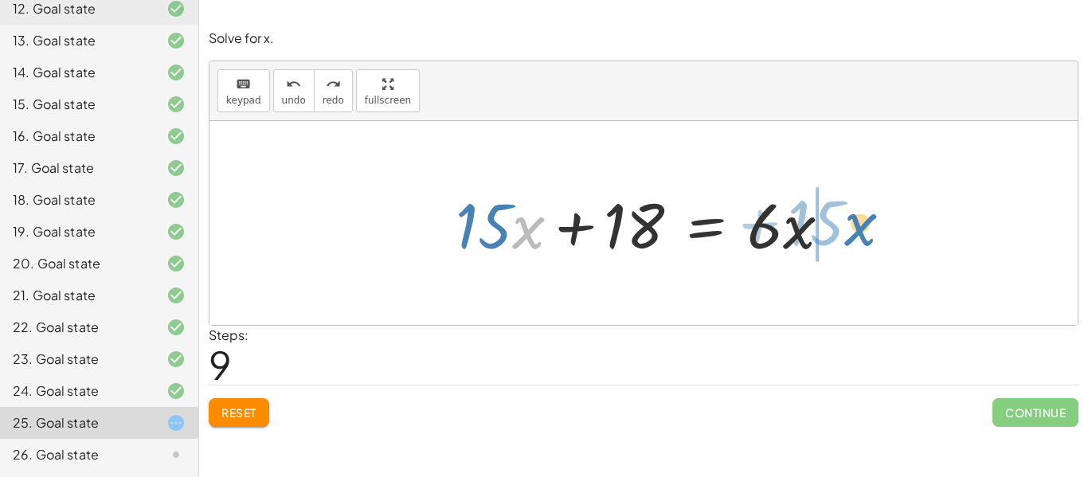
drag, startPoint x: 521, startPoint y: 236, endPoint x: 857, endPoint y: 233, distance: 336.0
click at [857, 233] on div "· 3 · ( + · 5 · x + 2 ) = · 2 · ( + · 3 · x − 6 ) + · 3 · 5 · x + · 3 · 2 = · 2…" at bounding box center [643, 223] width 868 height 204
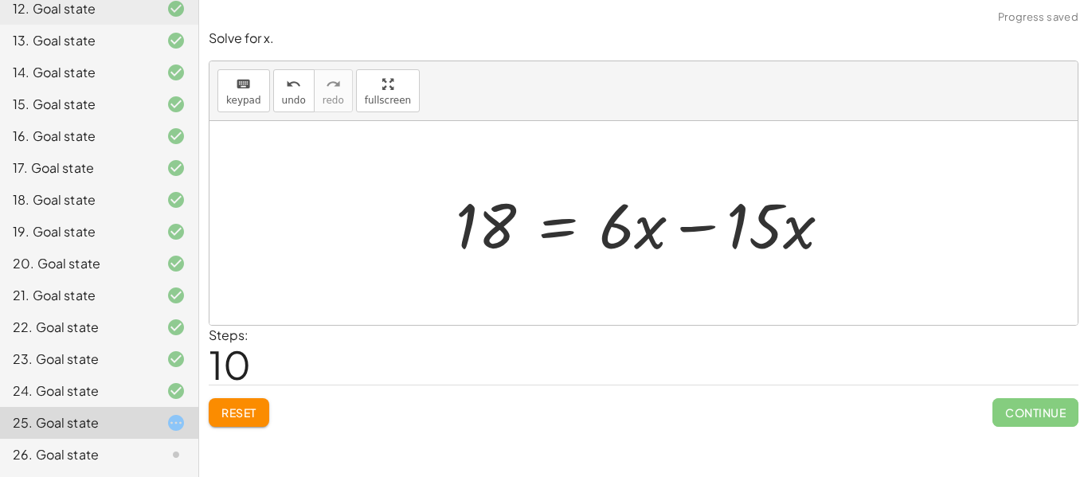
click at [667, 226] on div at bounding box center [649, 223] width 404 height 82
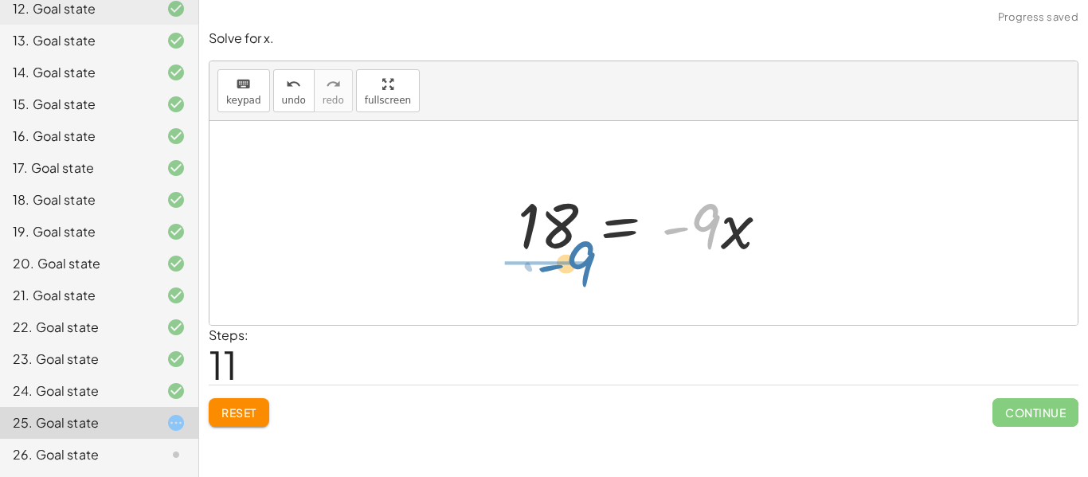
drag, startPoint x: 717, startPoint y: 228, endPoint x: 592, endPoint y: 264, distance: 130.0
click at [592, 264] on div "· 3 · ( + · 5 · x + 2 ) = · 2 · ( + · 3 · x − 6 ) + · 3 · 5 · x + · 3 · 2 = · 2…" at bounding box center [644, 223] width 300 height 90
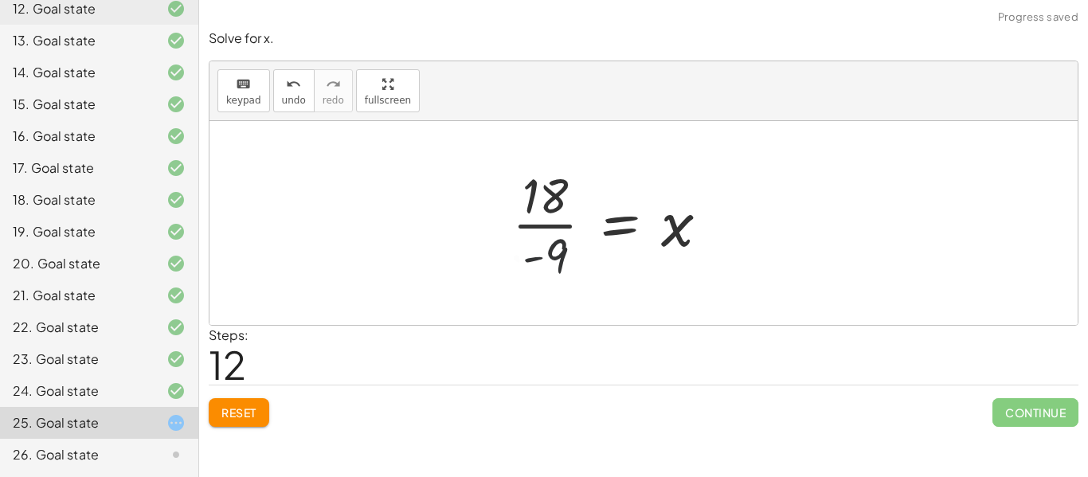
click at [560, 236] on div at bounding box center [616, 223] width 225 height 123
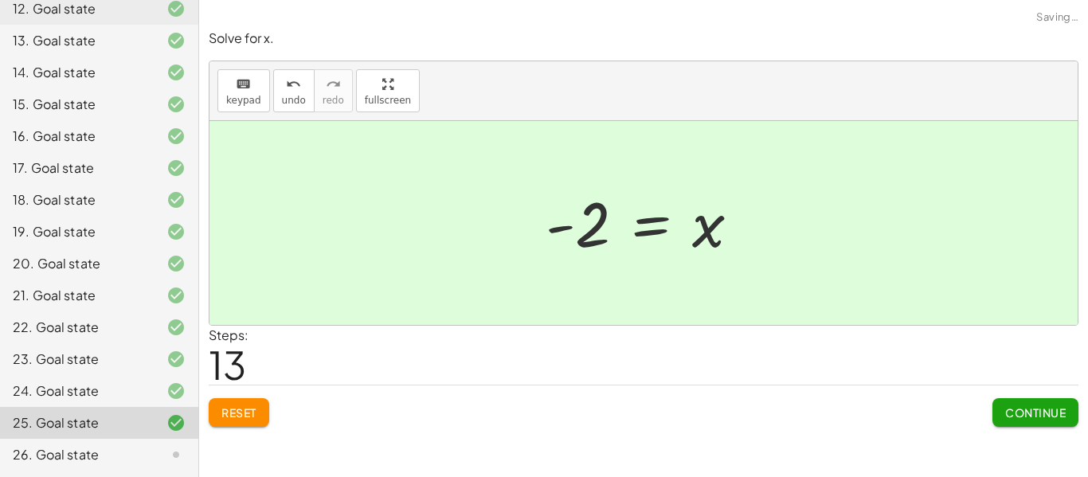
click at [1049, 418] on span "Continue" at bounding box center [1035, 412] width 61 height 14
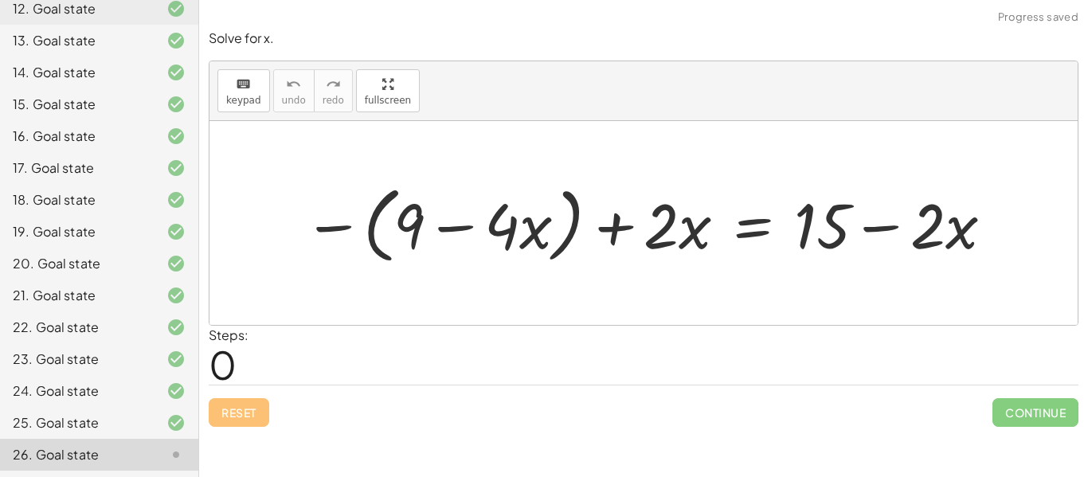
click at [347, 226] on div at bounding box center [648, 224] width 707 height 92
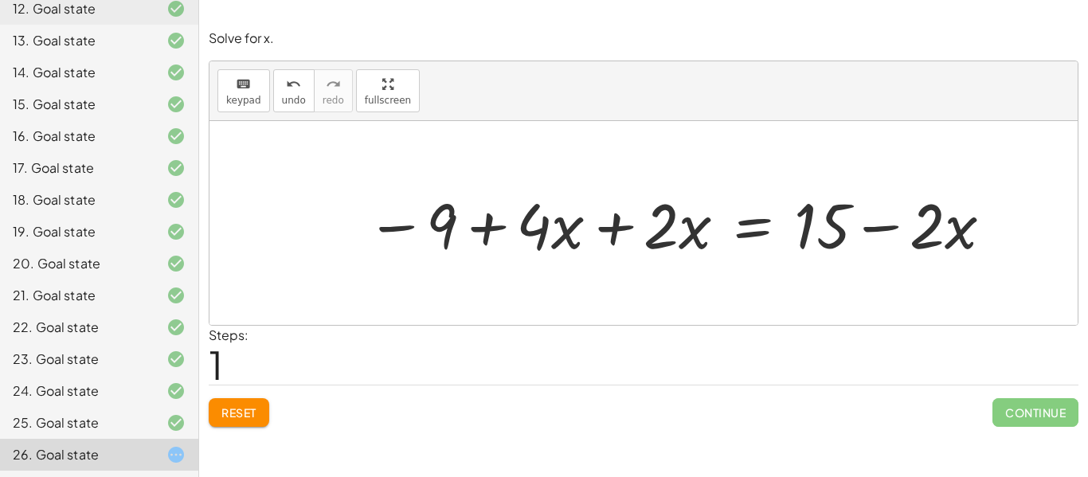
click at [611, 229] on div at bounding box center [680, 223] width 644 height 82
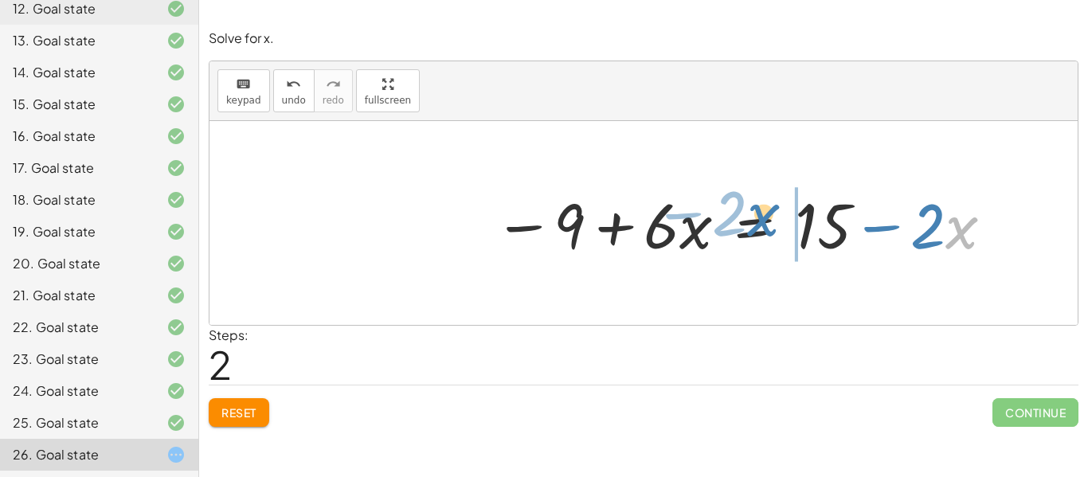
drag, startPoint x: 952, startPoint y: 225, endPoint x: 754, endPoint y: 213, distance: 198.6
click at [754, 213] on div at bounding box center [744, 223] width 517 height 82
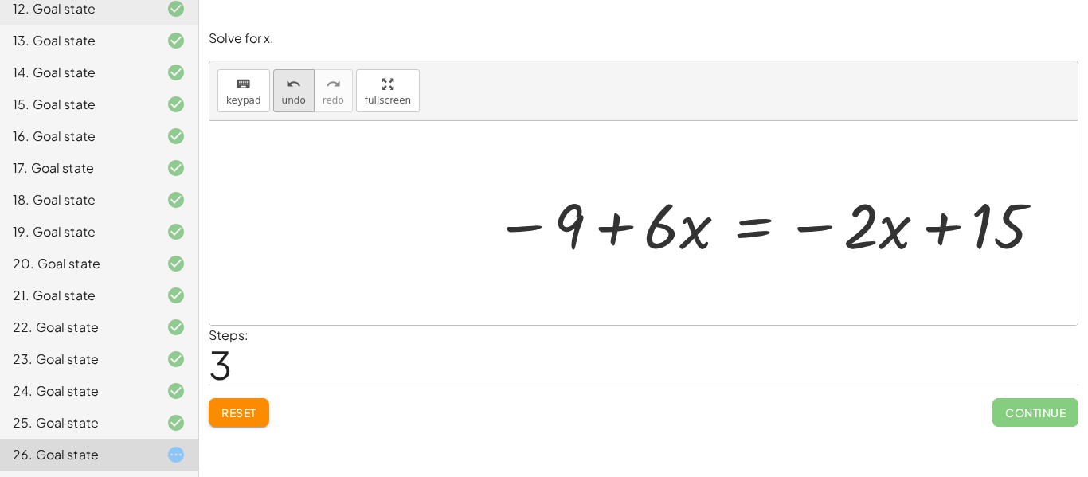
click at [273, 100] on button "undo undo" at bounding box center [293, 90] width 41 height 43
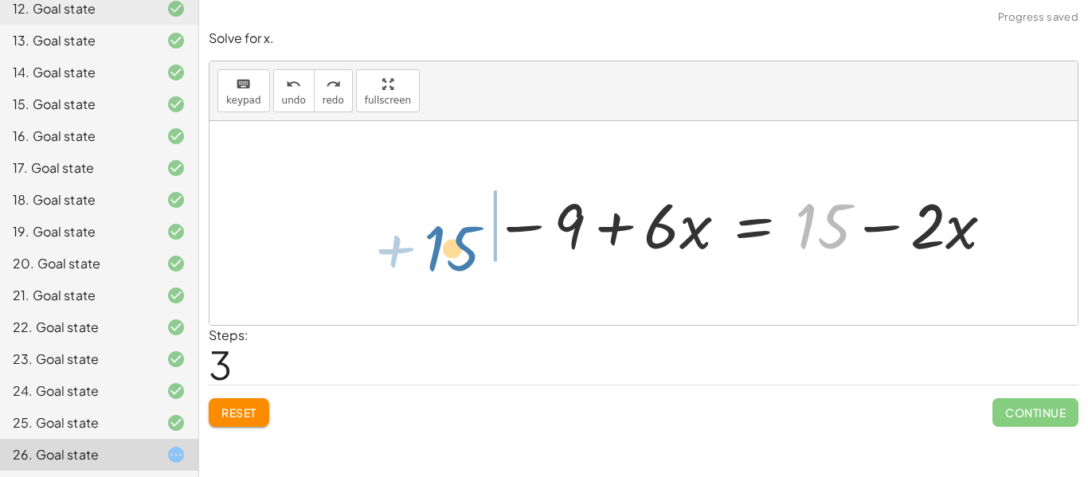
drag, startPoint x: 818, startPoint y: 209, endPoint x: 476, endPoint y: 231, distance: 343.1
click at [476, 231] on div "− ( + 9 − · 4 · x ) + · 2 · x = + 15 − · 2 · x − 9 + · 4 · x + · 2 · x = + 15 −…" at bounding box center [738, 223] width 537 height 90
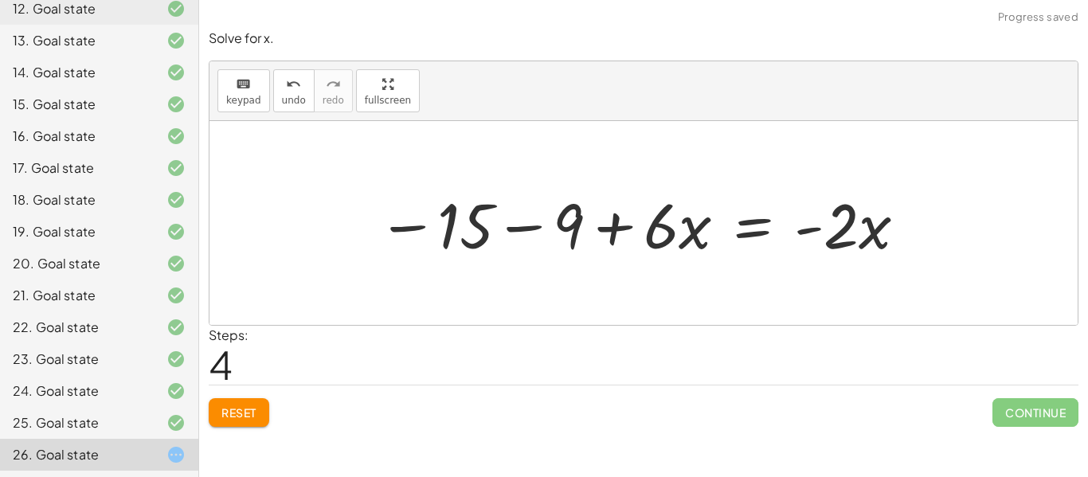
click at [531, 228] on div at bounding box center [642, 223] width 547 height 82
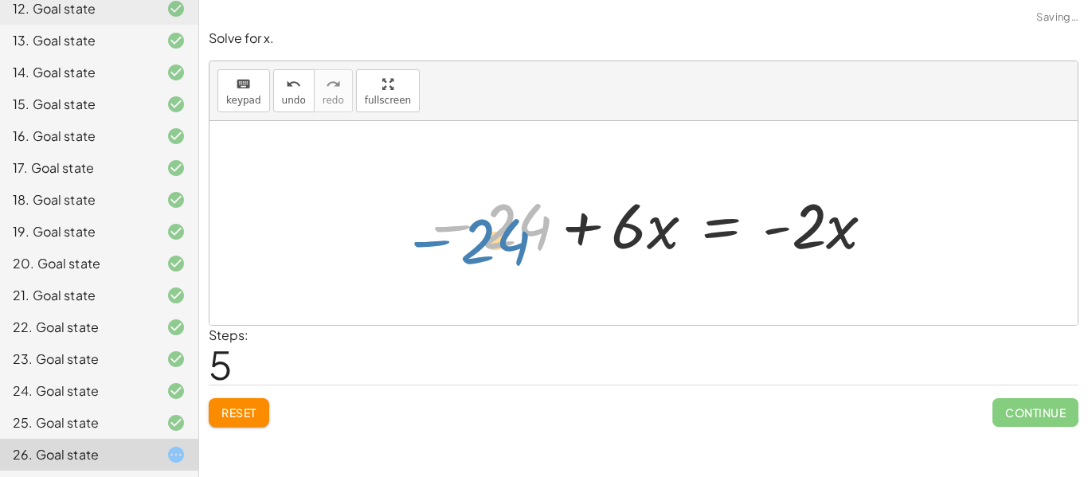
drag, startPoint x: 514, startPoint y: 221, endPoint x: 491, endPoint y: 235, distance: 26.1
click at [491, 235] on div at bounding box center [649, 223] width 470 height 82
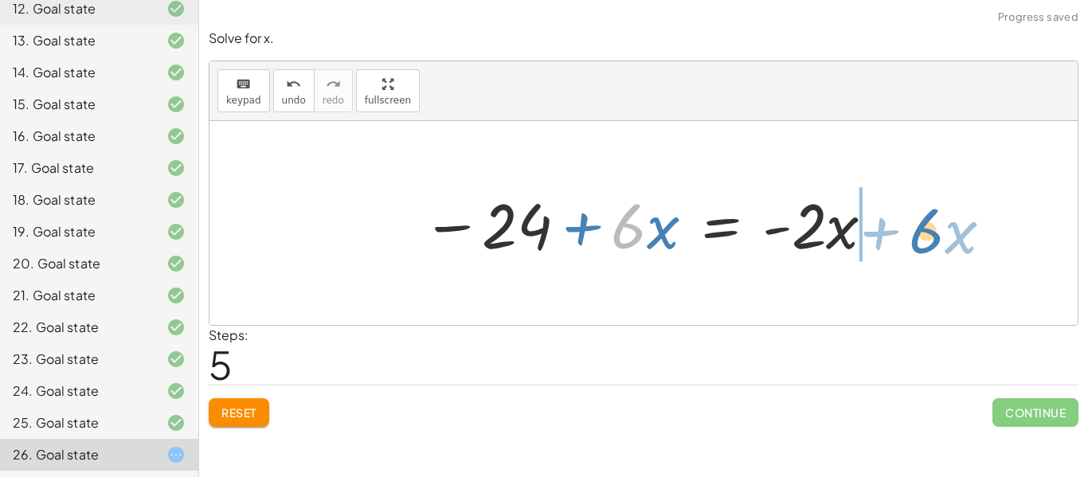
drag, startPoint x: 623, startPoint y: 234, endPoint x: 918, endPoint y: 239, distance: 295.4
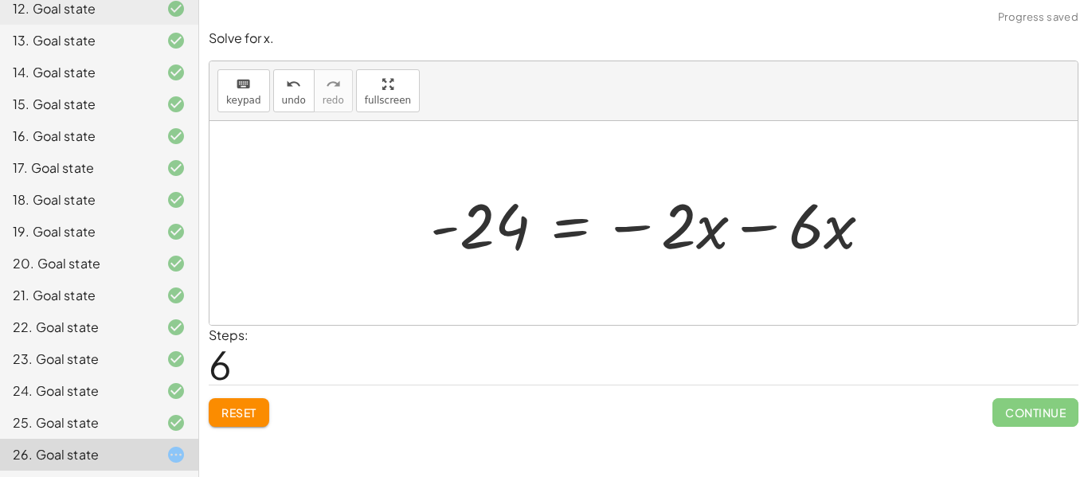
click at [905, 224] on div at bounding box center [643, 223] width 868 height 204
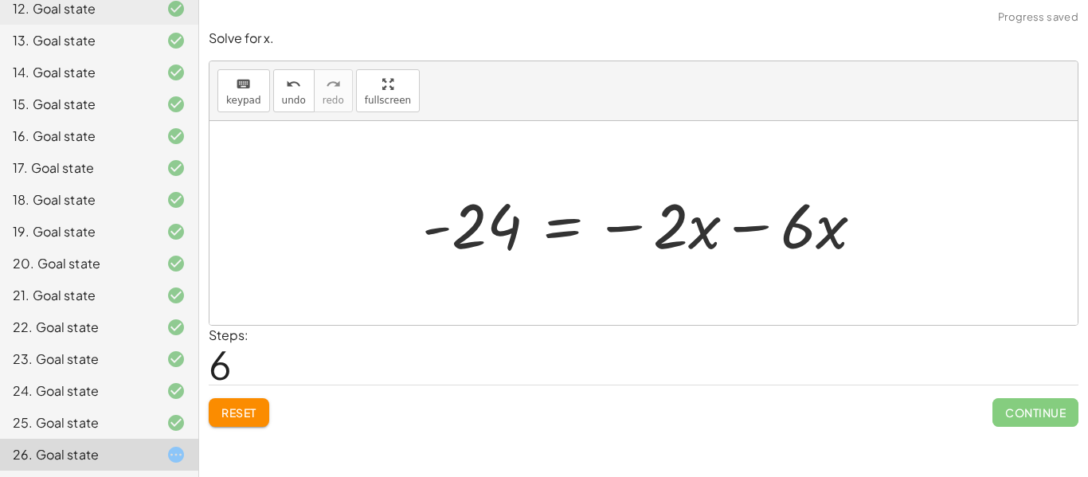
click at [752, 228] on div at bounding box center [649, 223] width 470 height 82
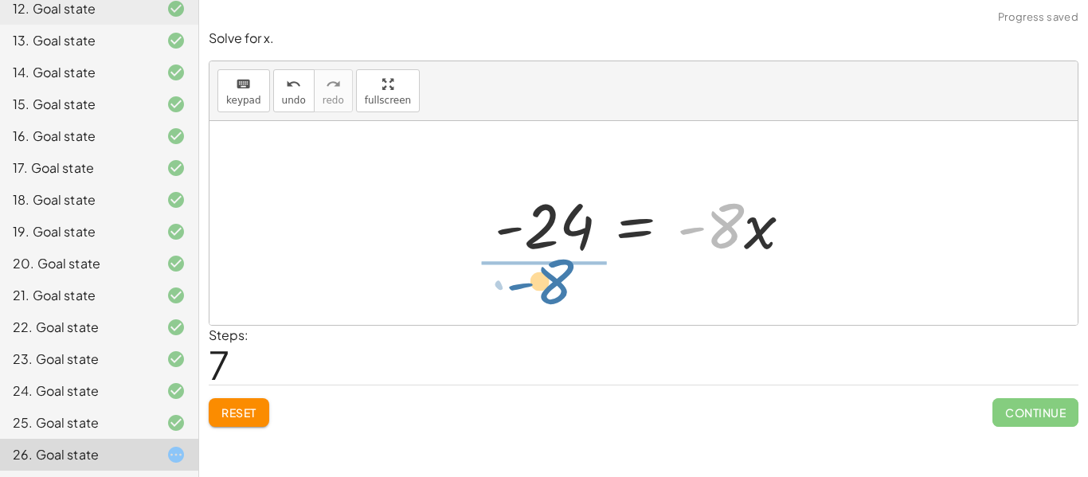
drag, startPoint x: 732, startPoint y: 240, endPoint x: 562, endPoint y: 294, distance: 178.5
click at [562, 294] on div "− ( + 9 − · 4 · x ) + · 2 · x = + 15 − · 2 · x − 9 + · 4 · x + · 2 · x = + 15 −…" at bounding box center [643, 223] width 868 height 204
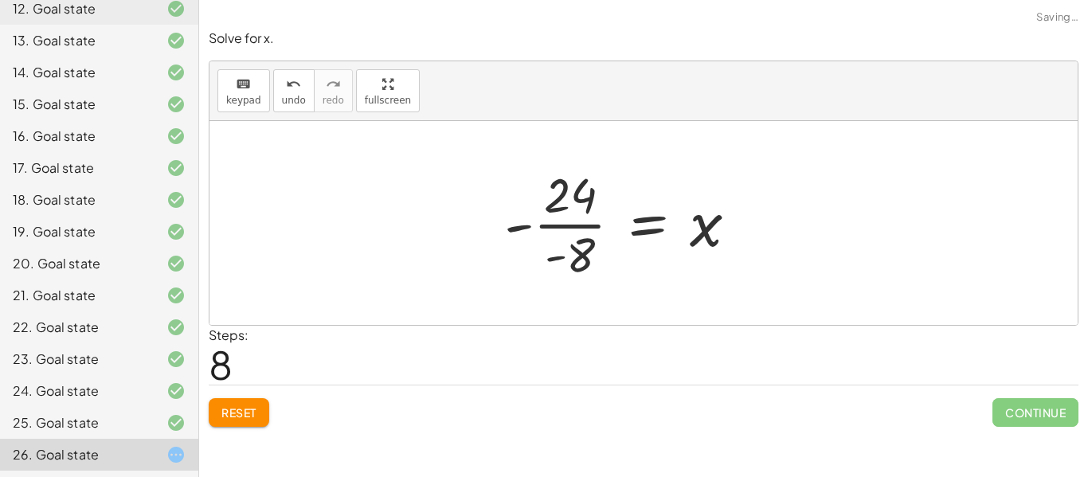
click at [553, 228] on div at bounding box center [627, 223] width 262 height 123
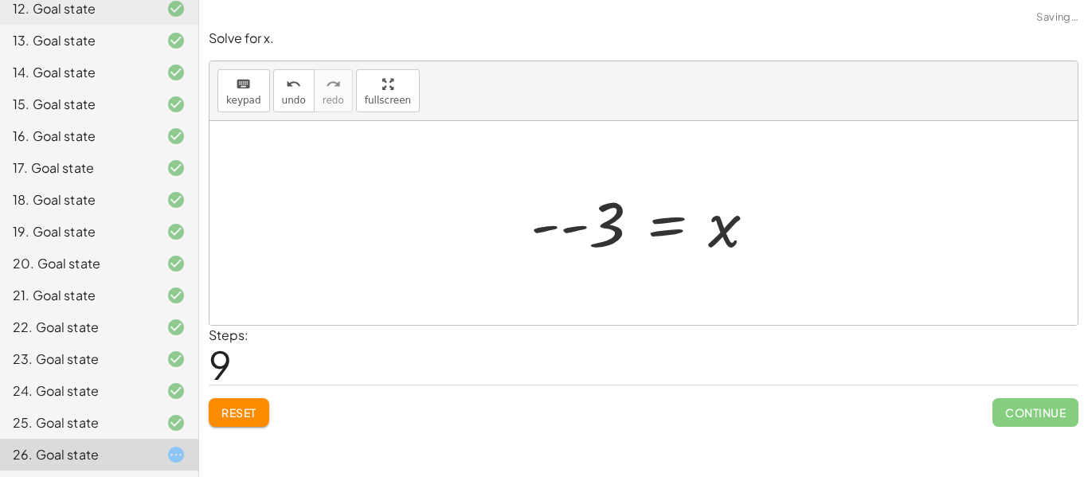
click at [564, 232] on div at bounding box center [649, 223] width 254 height 79
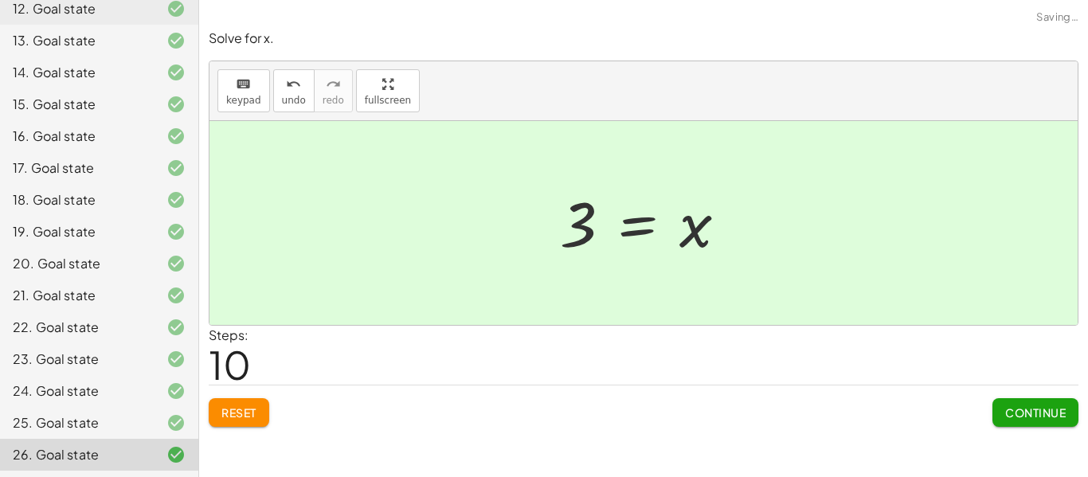
click at [1021, 409] on span "Continue" at bounding box center [1035, 412] width 61 height 14
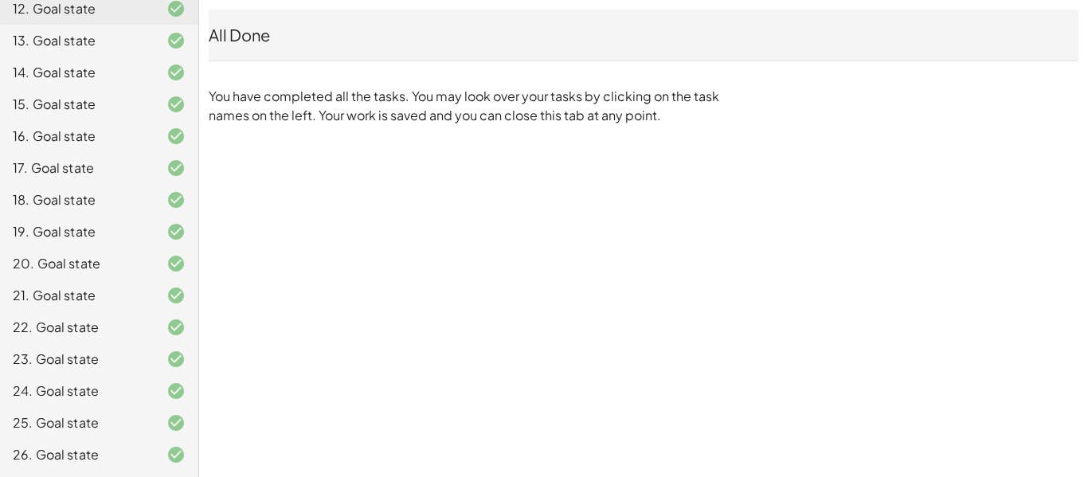
click at [278, 37] on div "All Done" at bounding box center [643, 35] width 869 height 22
click at [225, 31] on div "All Done" at bounding box center [643, 35] width 869 height 22
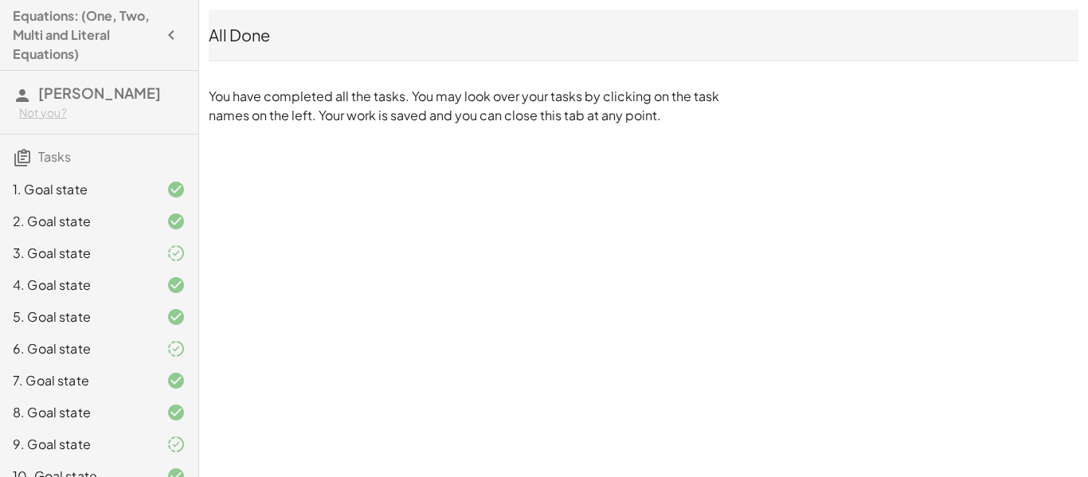
click at [78, 102] on span "[PERSON_NAME]" at bounding box center [99, 93] width 123 height 18
click at [68, 29] on h4 "Equations: (One, Two, Multi and Literal Equations)" at bounding box center [85, 34] width 144 height 57
click at [172, 35] on icon "button" at bounding box center [171, 34] width 19 height 19
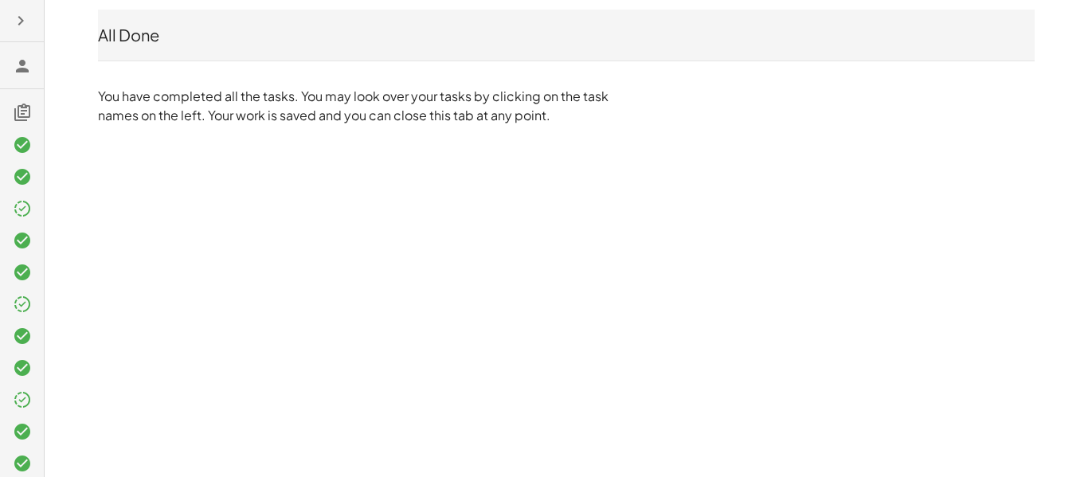
click at [21, 71] on icon at bounding box center [22, 66] width 19 height 19
click at [16, 25] on icon "button" at bounding box center [20, 20] width 19 height 19
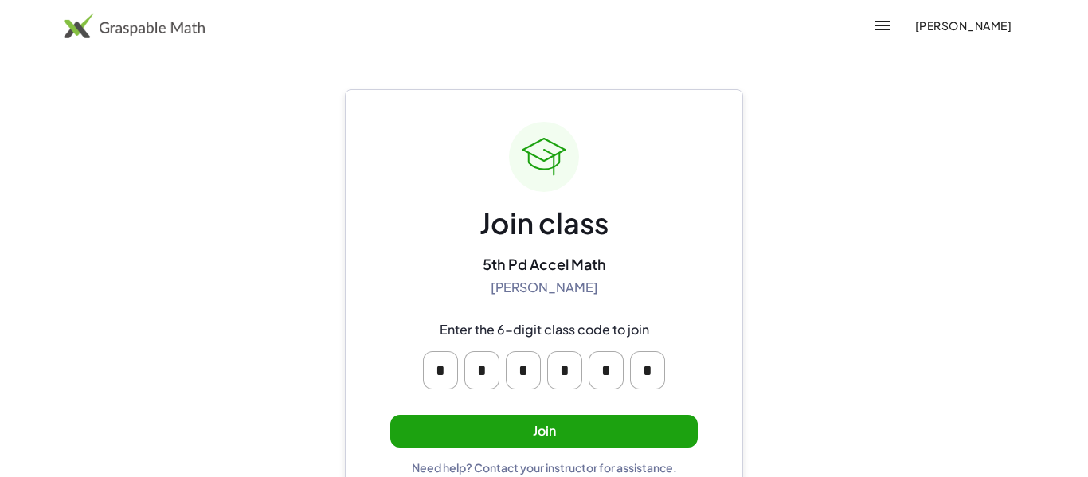
click at [926, 29] on span "[PERSON_NAME]" at bounding box center [962, 25] width 97 height 14
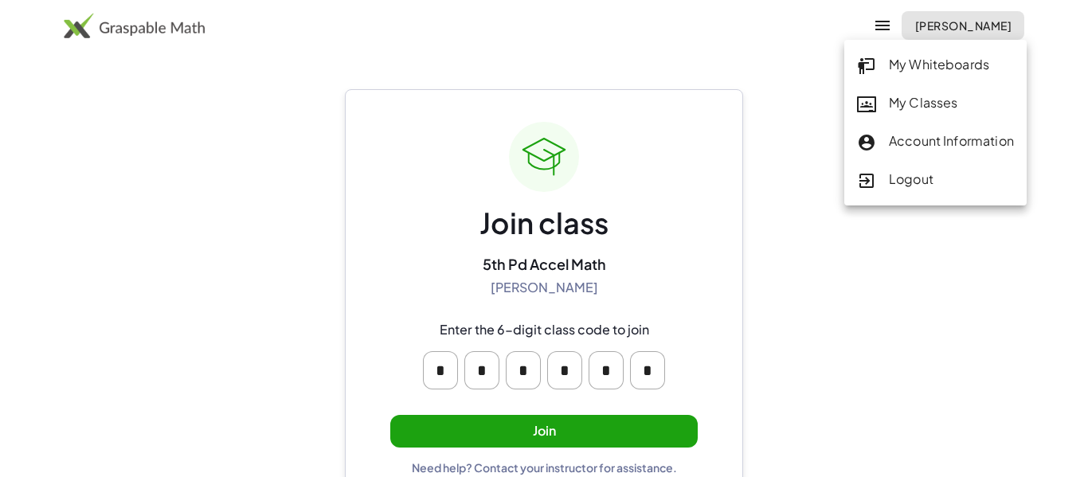
click at [939, 89] on link "My Classes" at bounding box center [935, 103] width 182 height 38
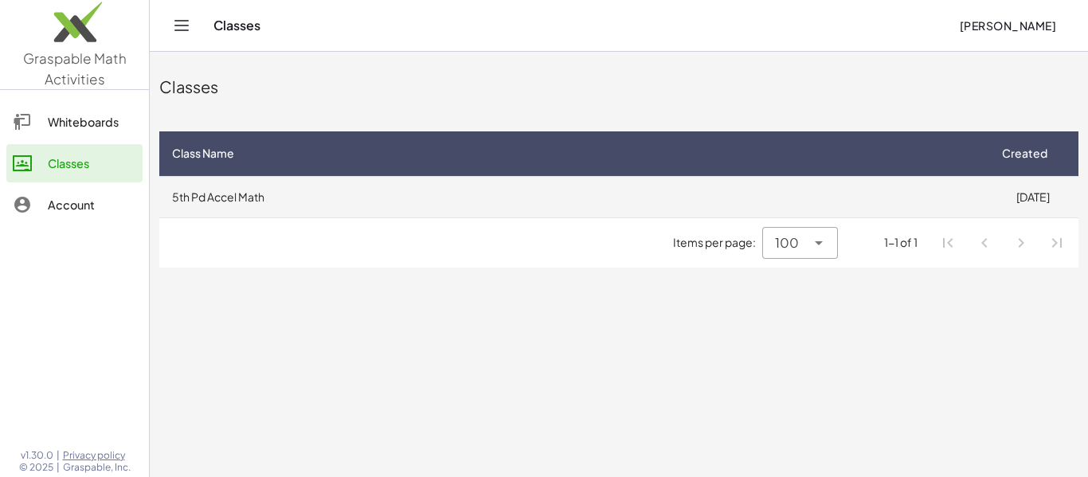
click at [241, 189] on td "5th Pd Accel Math" at bounding box center [572, 196] width 827 height 41
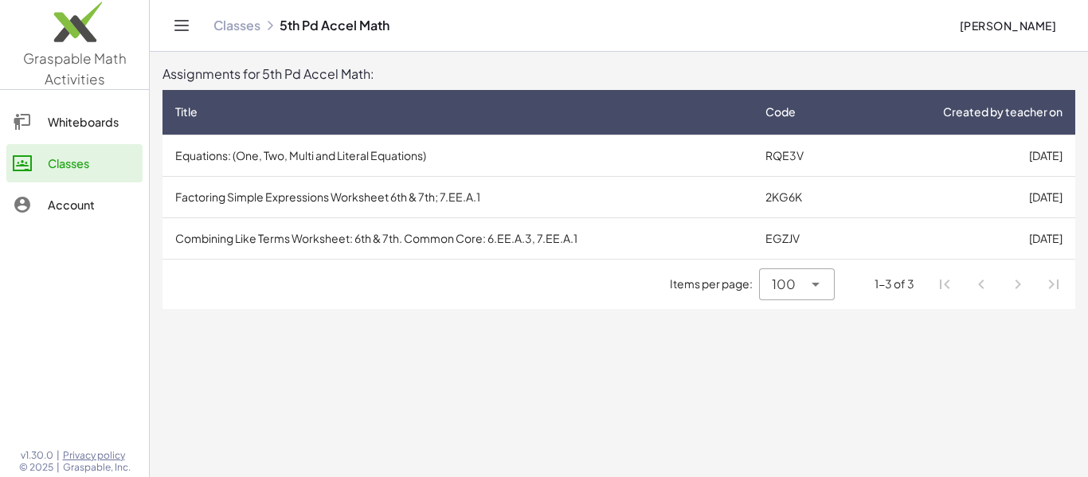
click at [56, 123] on div "Whiteboards" at bounding box center [92, 121] width 88 height 19
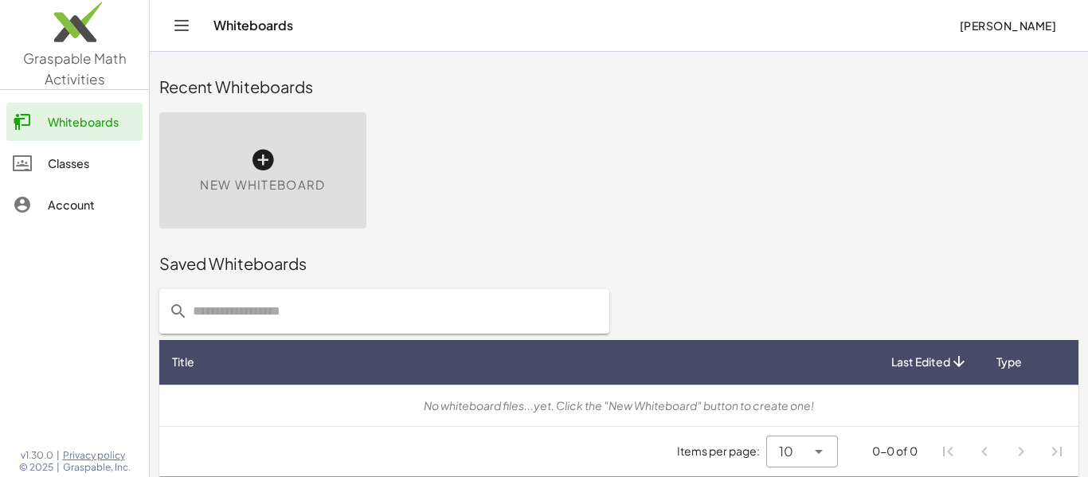
click at [71, 152] on link "Classes" at bounding box center [74, 163] width 136 height 38
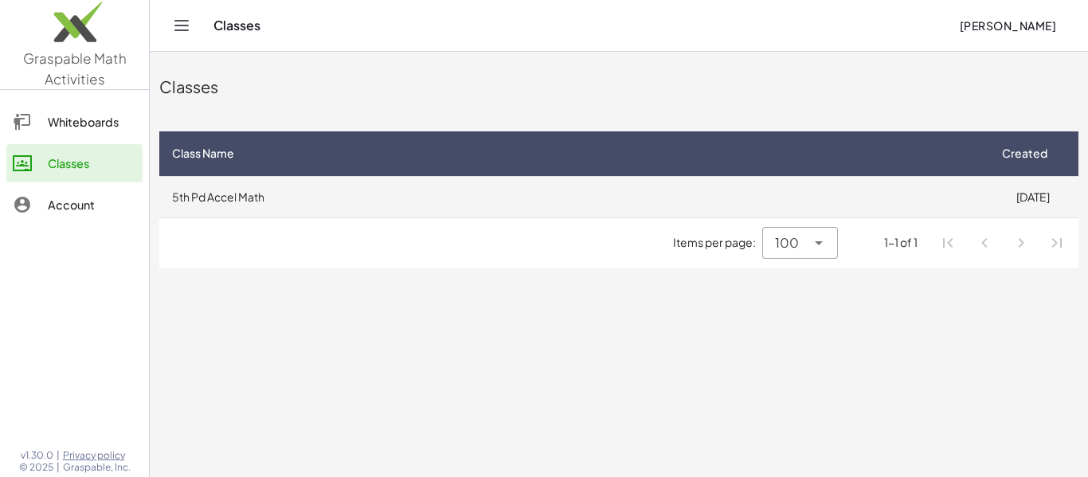
click at [202, 199] on td "5th Pd Accel Math" at bounding box center [572, 196] width 827 height 41
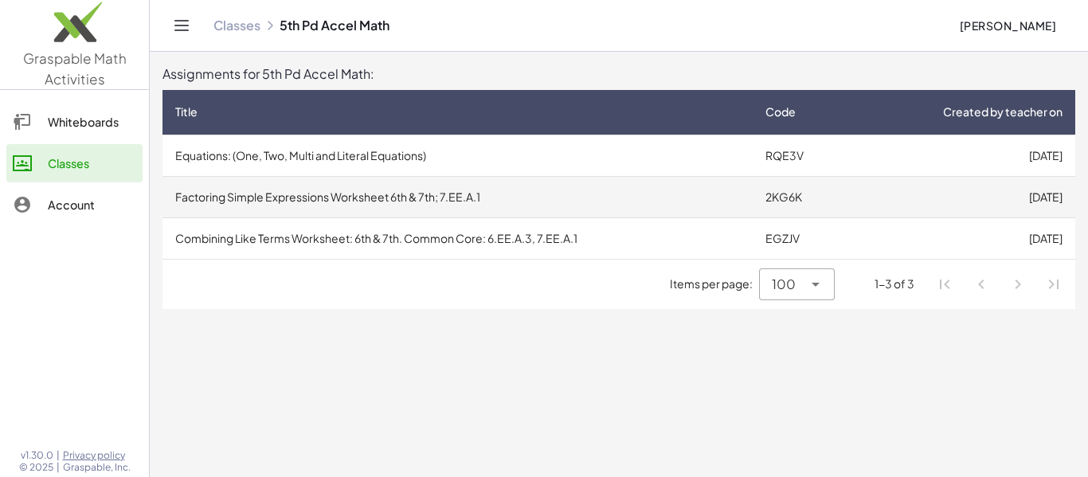
click at [392, 205] on td "Factoring Simple Expressions Worksheet 6th & 7th; 7.EE.A.1" at bounding box center [457, 196] width 590 height 41
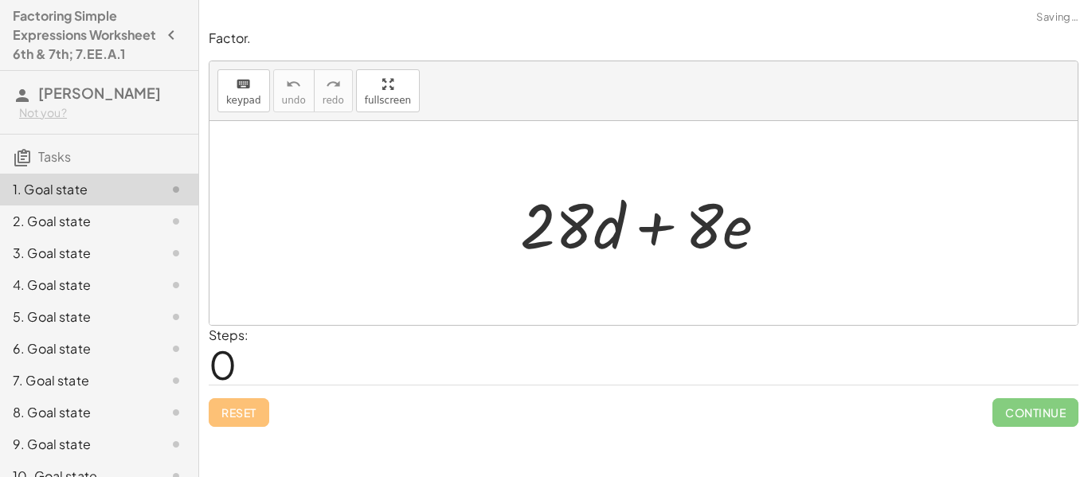
click at [147, 263] on div at bounding box center [163, 253] width 45 height 19
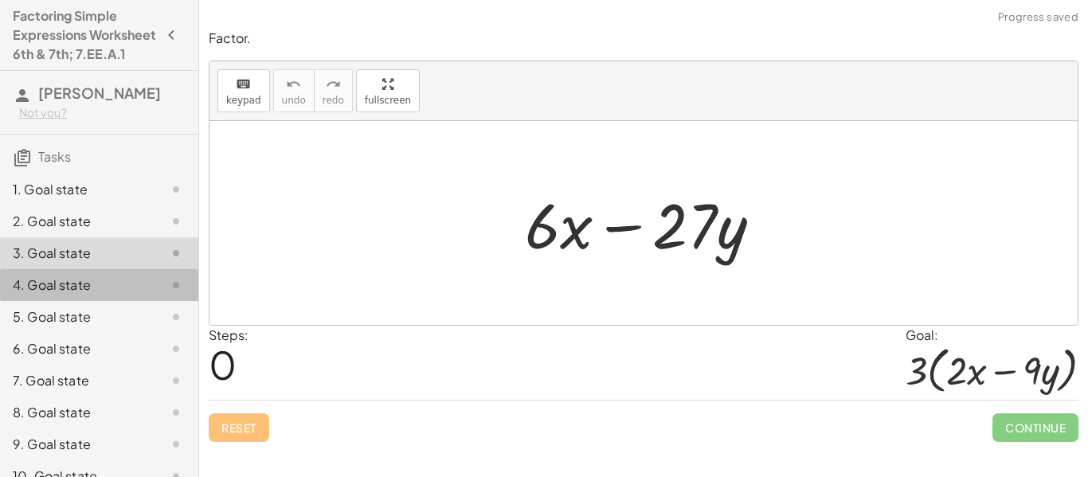
click at [127, 295] on div "4. Goal state" at bounding box center [77, 284] width 128 height 19
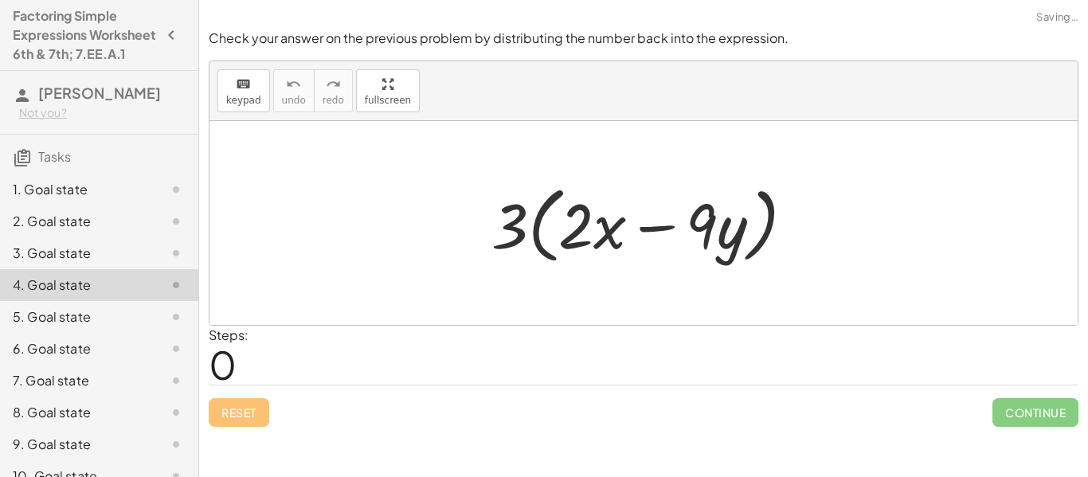
click at [129, 231] on div "2. Goal state" at bounding box center [77, 221] width 128 height 19
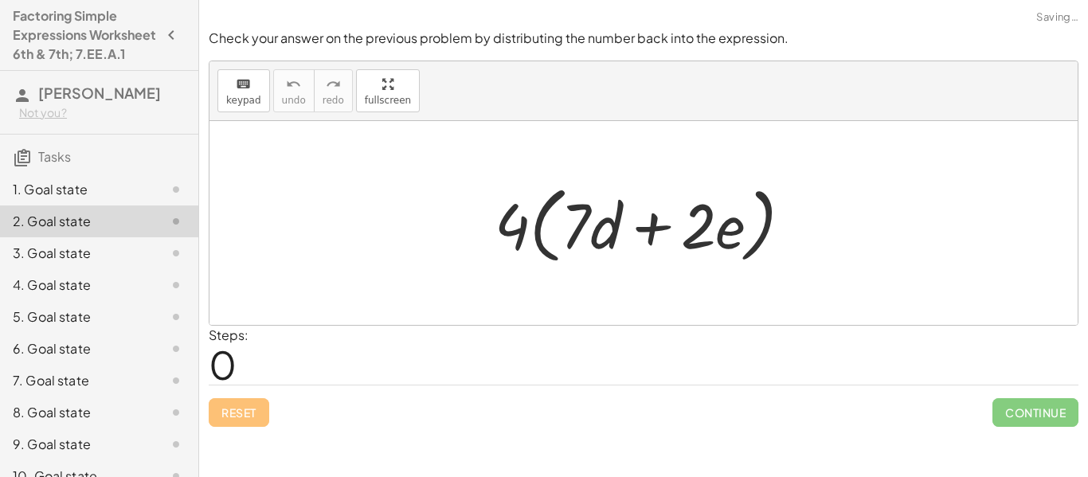
click at [121, 199] on div "1. Goal state" at bounding box center [77, 189] width 128 height 19
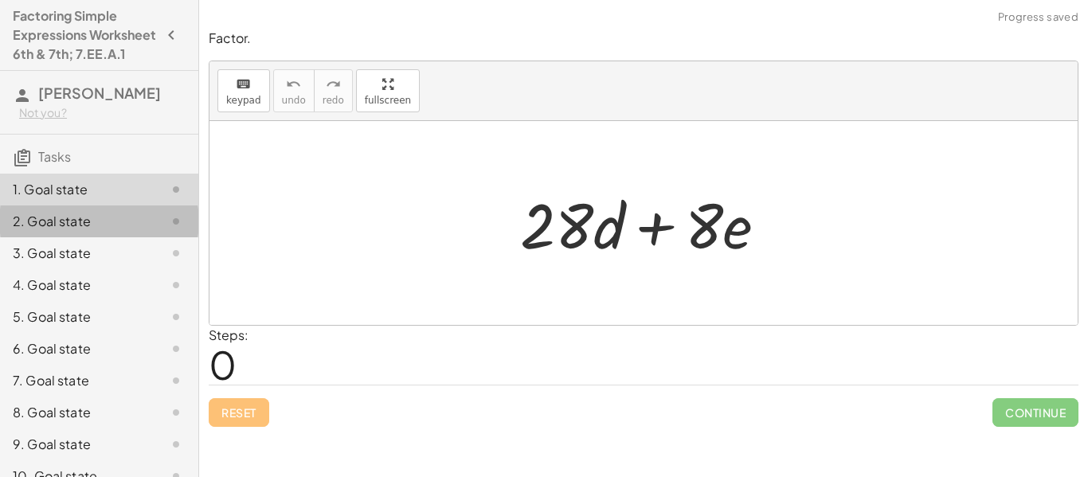
click at [127, 231] on div "2. Goal state" at bounding box center [77, 221] width 128 height 19
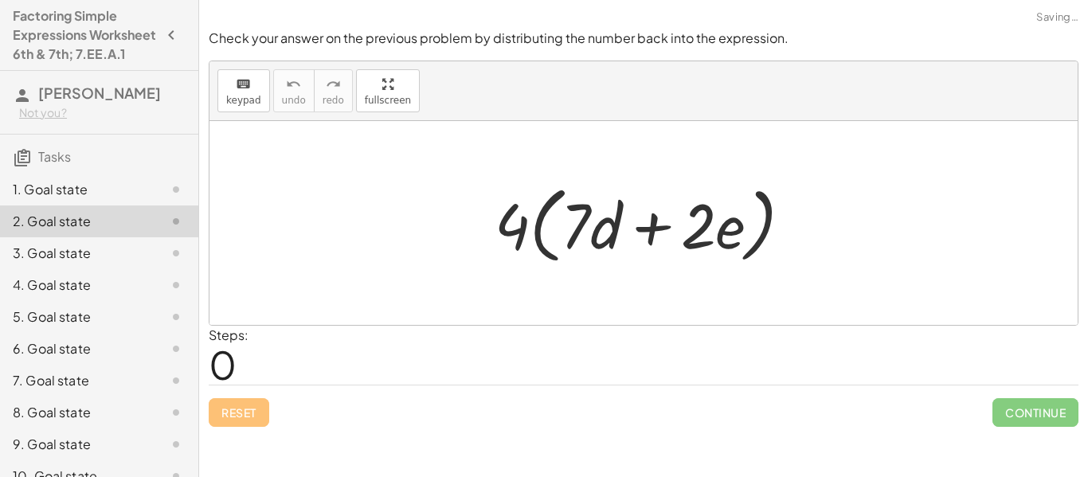
click at [127, 199] on div "1. Goal state" at bounding box center [77, 189] width 128 height 19
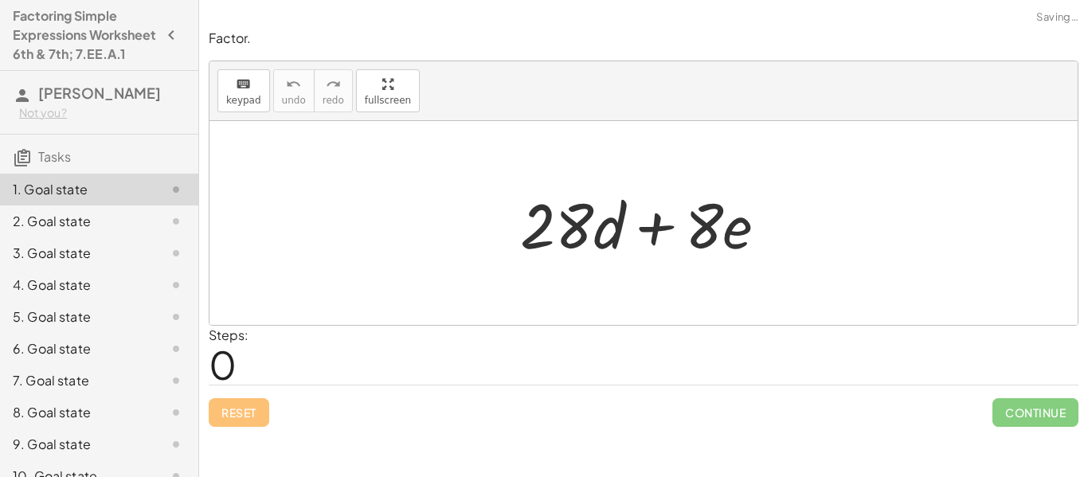
scroll to position [443, 0]
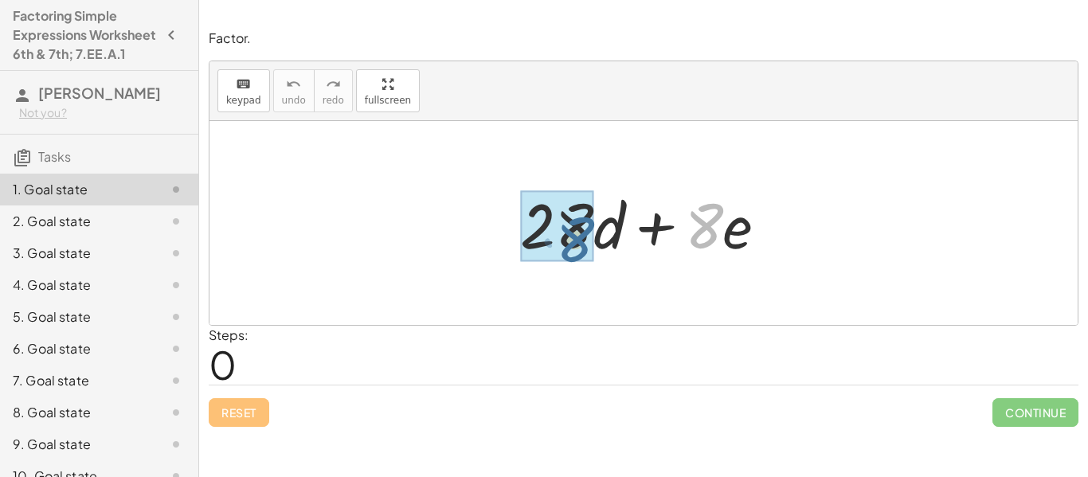
drag, startPoint x: 704, startPoint y: 223, endPoint x: 574, endPoint y: 236, distance: 130.5
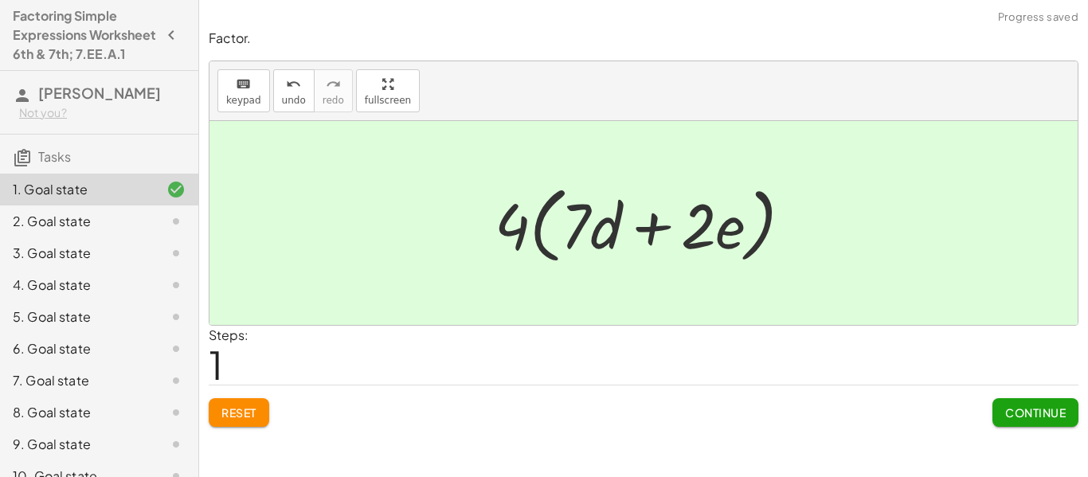
click at [578, 228] on div at bounding box center [649, 224] width 326 height 92
click at [1053, 409] on span "Continue" at bounding box center [1035, 412] width 61 height 14
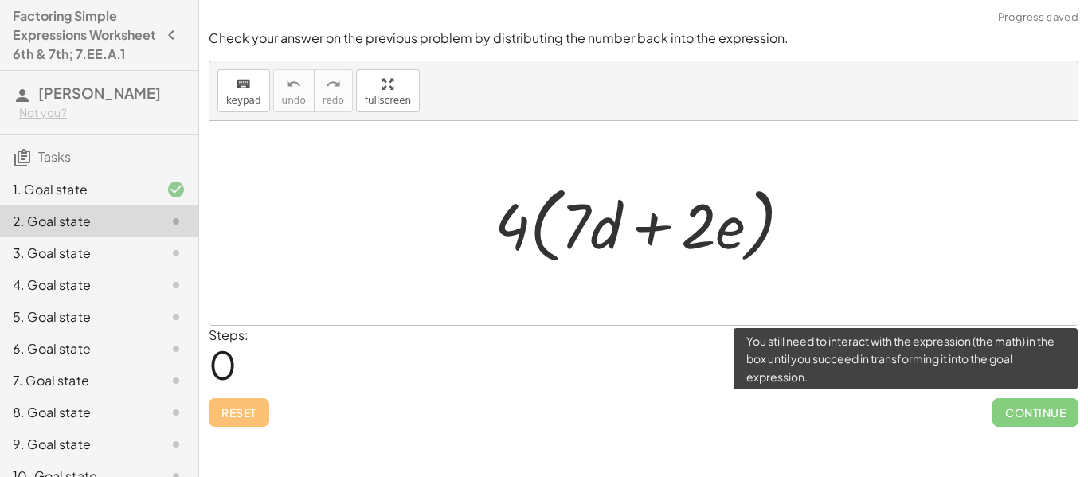
click at [1016, 419] on span "Continue" at bounding box center [1035, 412] width 86 height 29
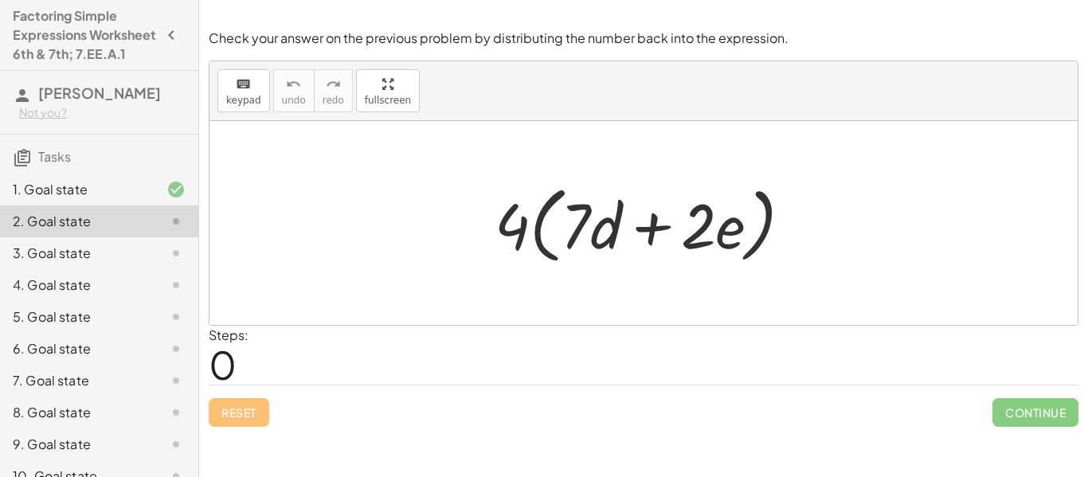
click at [554, 221] on div at bounding box center [649, 224] width 326 height 92
click at [530, 221] on div at bounding box center [649, 224] width 326 height 92
drag, startPoint x: 526, startPoint y: 221, endPoint x: 659, endPoint y: 236, distance: 133.8
click at [659, 236] on div at bounding box center [649, 224] width 326 height 92
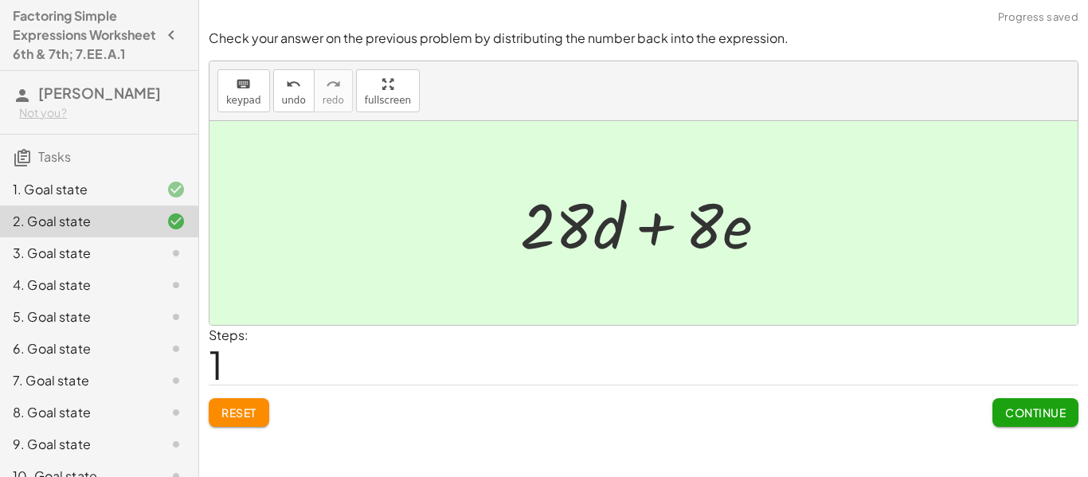
click at [1025, 409] on span "Continue" at bounding box center [1035, 412] width 61 height 14
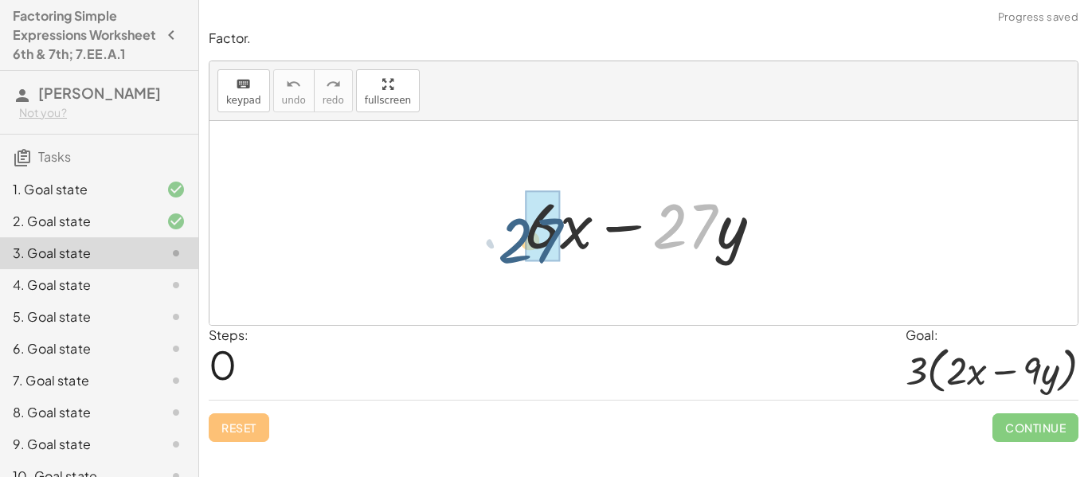
drag, startPoint x: 691, startPoint y: 217, endPoint x: 527, endPoint y: 226, distance: 164.3
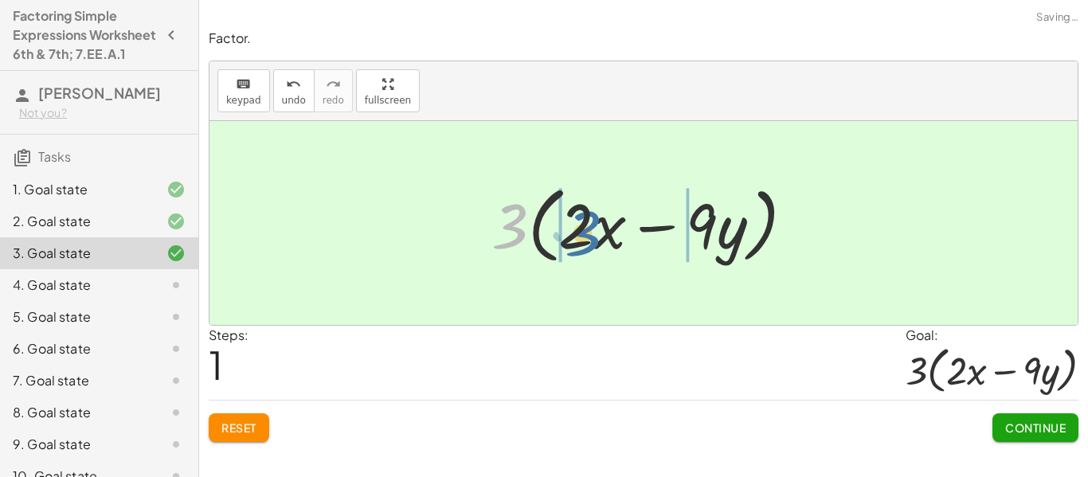
drag, startPoint x: 520, startPoint y: 234, endPoint x: 593, endPoint y: 241, distance: 73.6
click at [593, 241] on div at bounding box center [648, 224] width 331 height 92
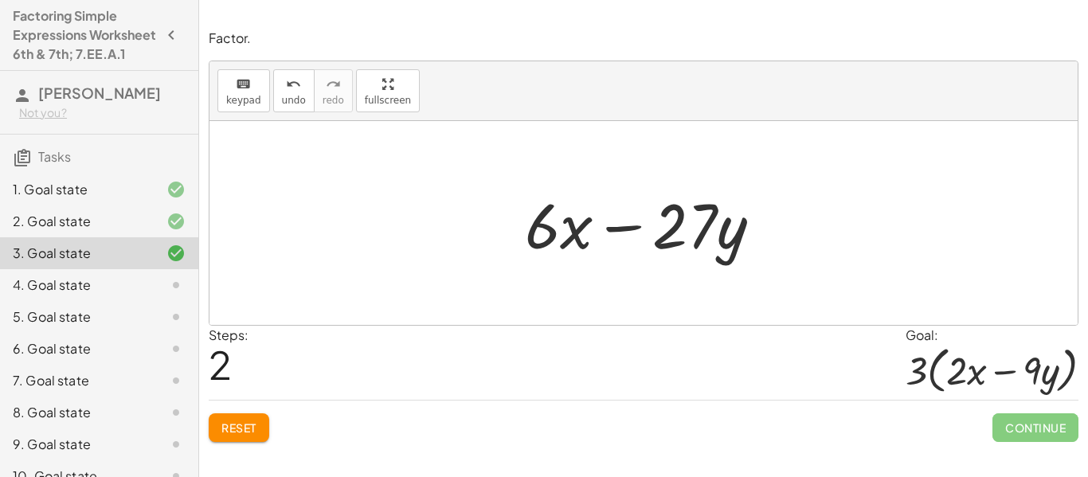
click at [239, 437] on button "Reset" at bounding box center [239, 427] width 61 height 29
click at [174, 269] on div "2. Goal state" at bounding box center [99, 285] width 198 height 32
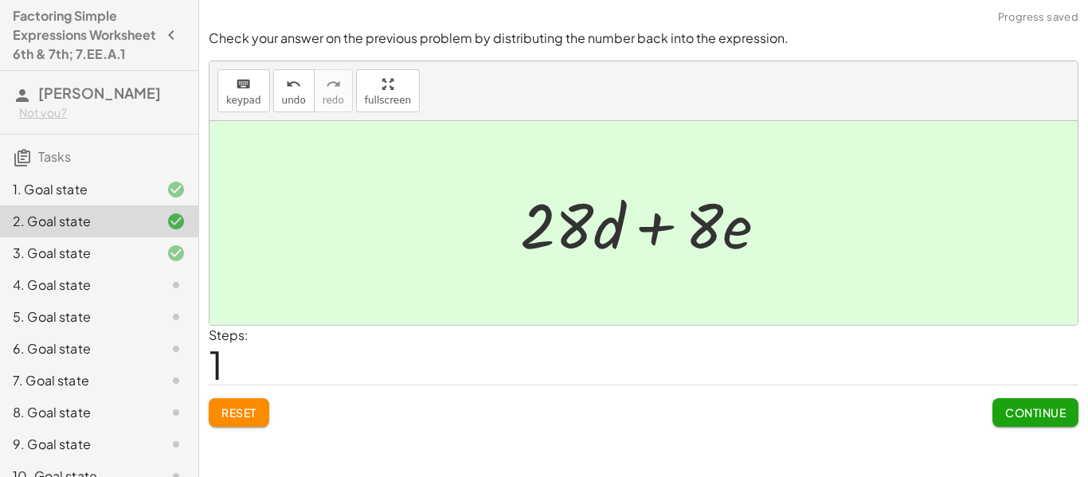
click at [160, 199] on div at bounding box center [163, 189] width 45 height 19
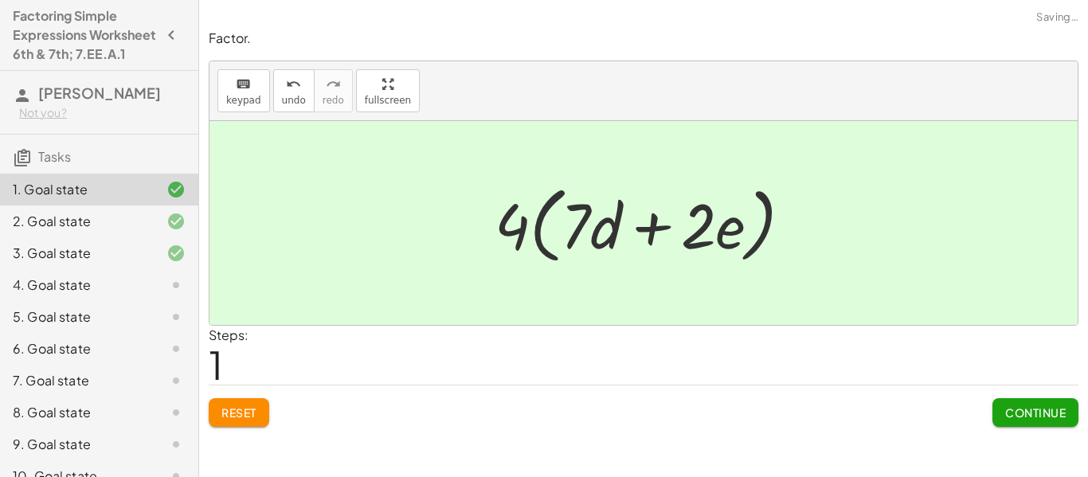
click at [161, 263] on div at bounding box center [163, 253] width 45 height 19
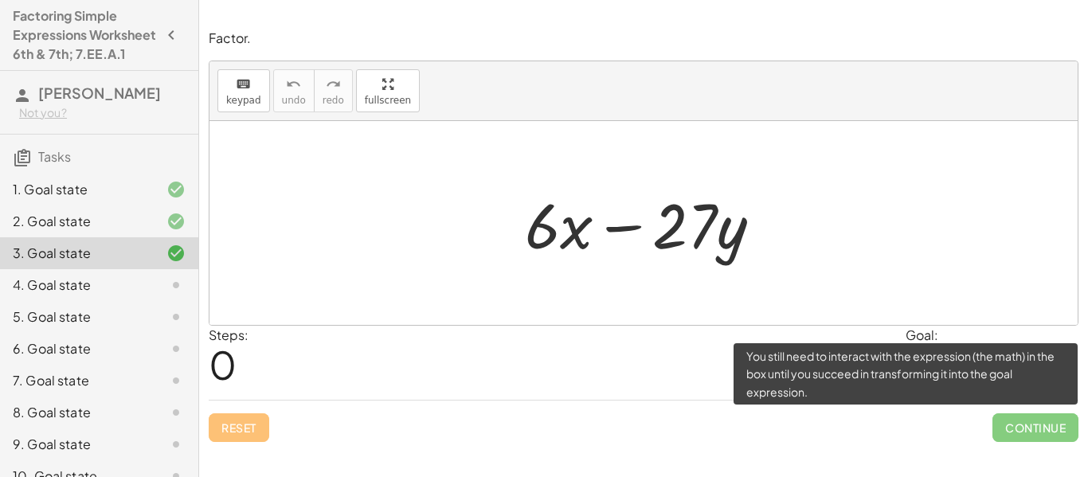
click at [1030, 435] on span "Continue" at bounding box center [1035, 427] width 86 height 29
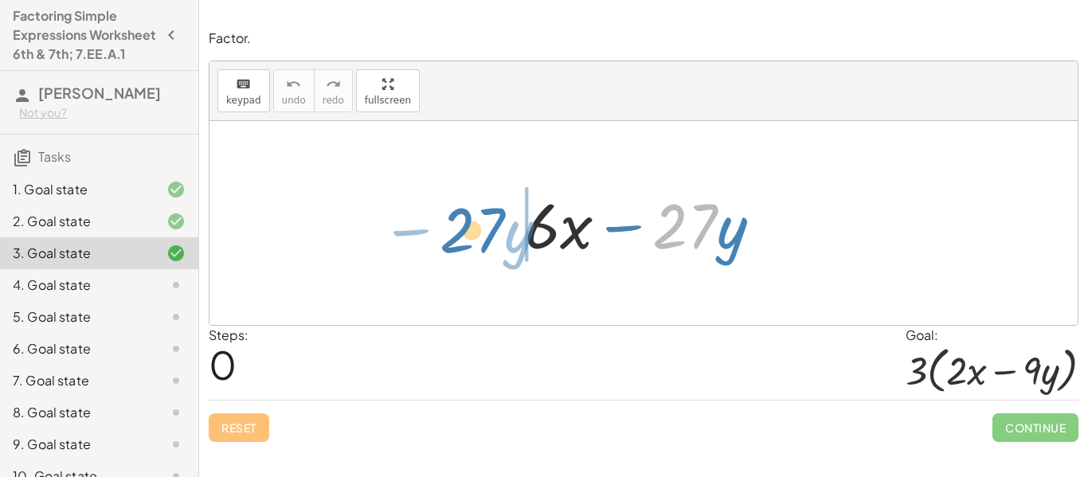
drag, startPoint x: 664, startPoint y: 235, endPoint x: 451, endPoint y: 240, distance: 212.6
click at [451, 240] on div "· 27 − · y + · 6 · x − · 27 · y" at bounding box center [643, 223] width 868 height 204
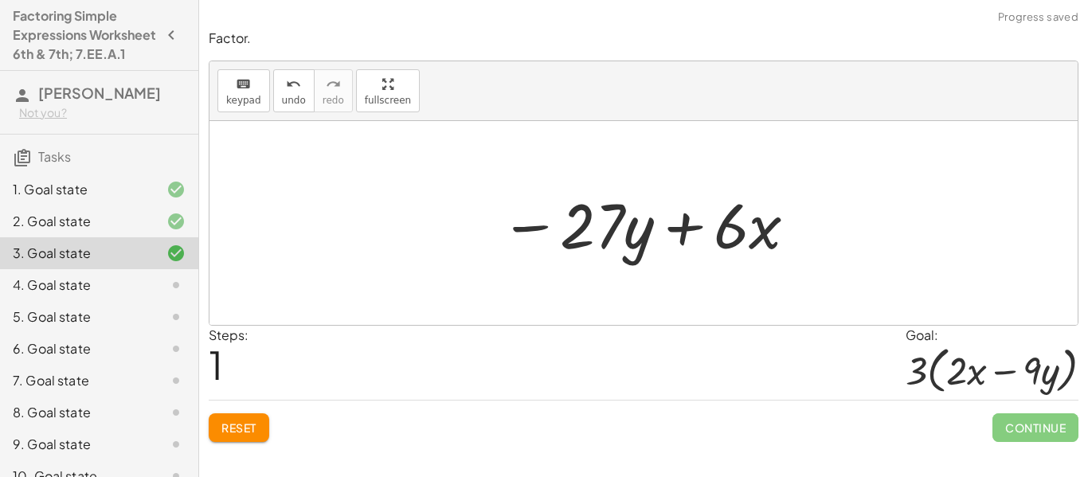
click at [240, 428] on span "Reset" at bounding box center [238, 427] width 35 height 14
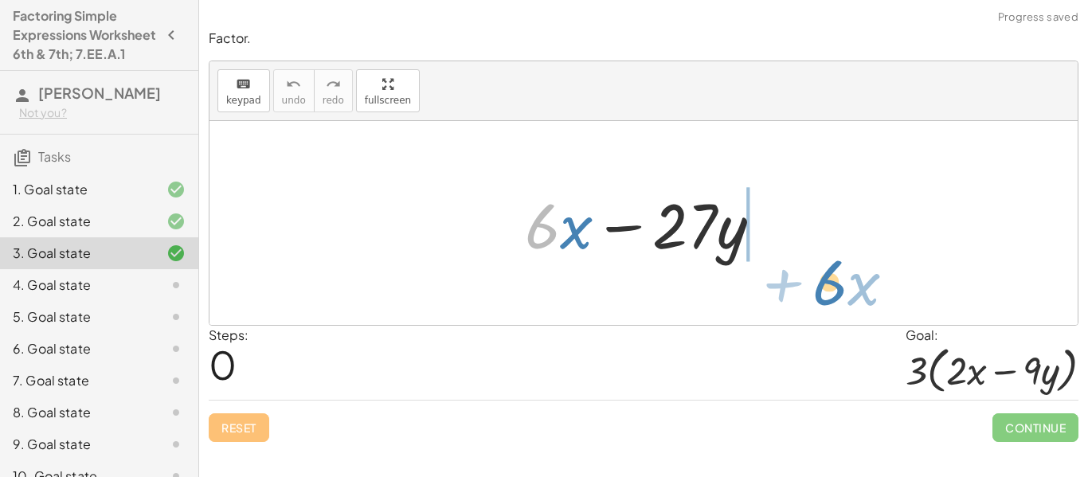
drag, startPoint x: 545, startPoint y: 229, endPoint x: 826, endPoint y: 278, distance: 285.2
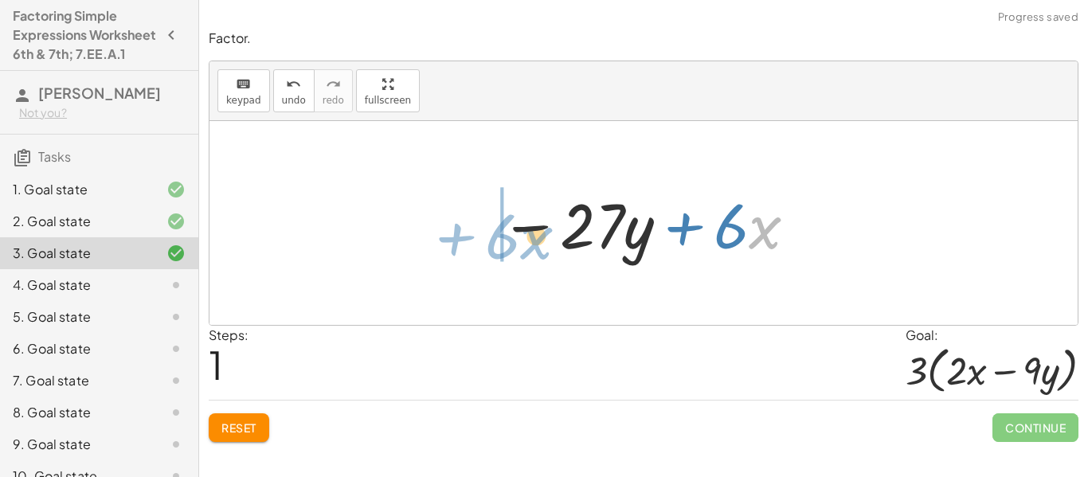
drag, startPoint x: 758, startPoint y: 242, endPoint x: 521, endPoint y: 250, distance: 236.6
click at [521, 250] on div at bounding box center [649, 223] width 314 height 82
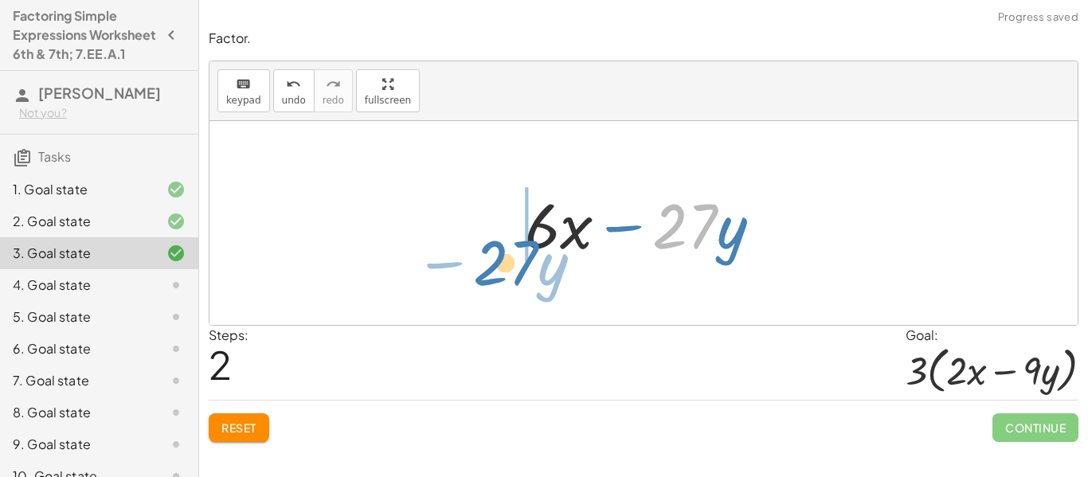
drag, startPoint x: 654, startPoint y: 215, endPoint x: 475, endPoint y: 252, distance: 182.8
click at [475, 252] on div "+ · 6 · x − · 27 · y − · 27 · y + · 6 · x · 27 − · y + · 6 · x − · 27 · y" at bounding box center [643, 223] width 868 height 204
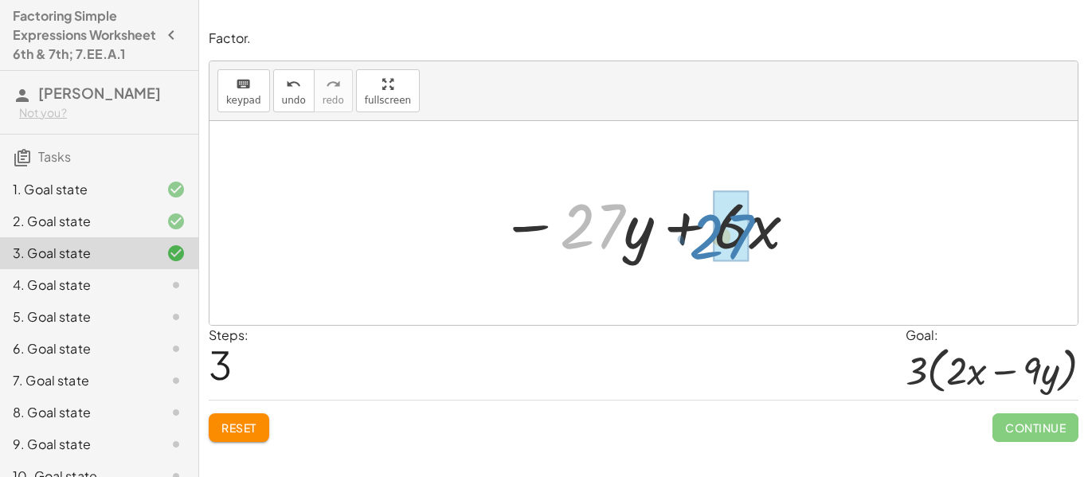
drag, startPoint x: 572, startPoint y: 233, endPoint x: 701, endPoint y: 244, distance: 129.4
click at [701, 244] on div at bounding box center [649, 223] width 314 height 82
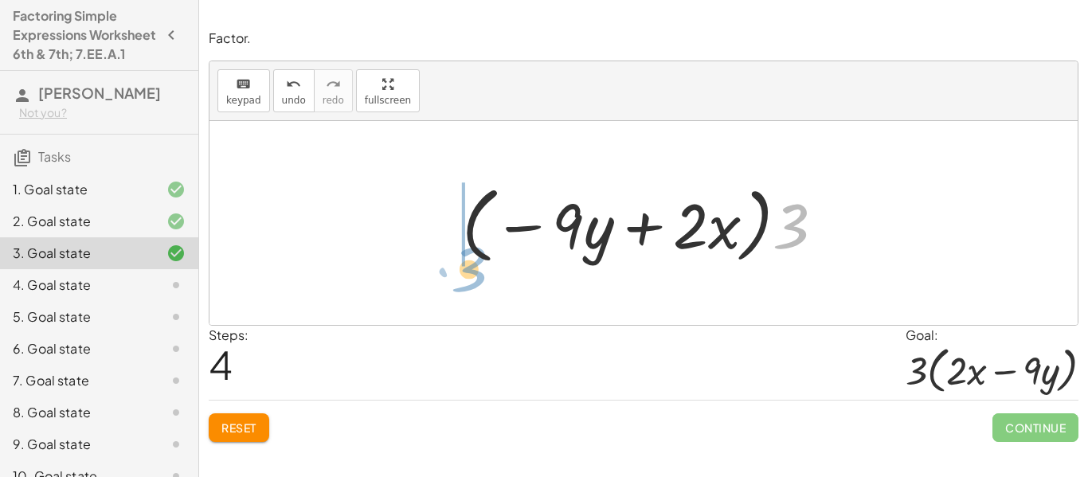
drag, startPoint x: 783, startPoint y: 242, endPoint x: 447, endPoint y: 282, distance: 338.3
click at [447, 282] on div "+ · 6 · x − · 27 · y − · 27 · y + · 6 · x + · 6 · x − · 27 · y − · 27 · y + · 6…" at bounding box center [643, 223] width 868 height 204
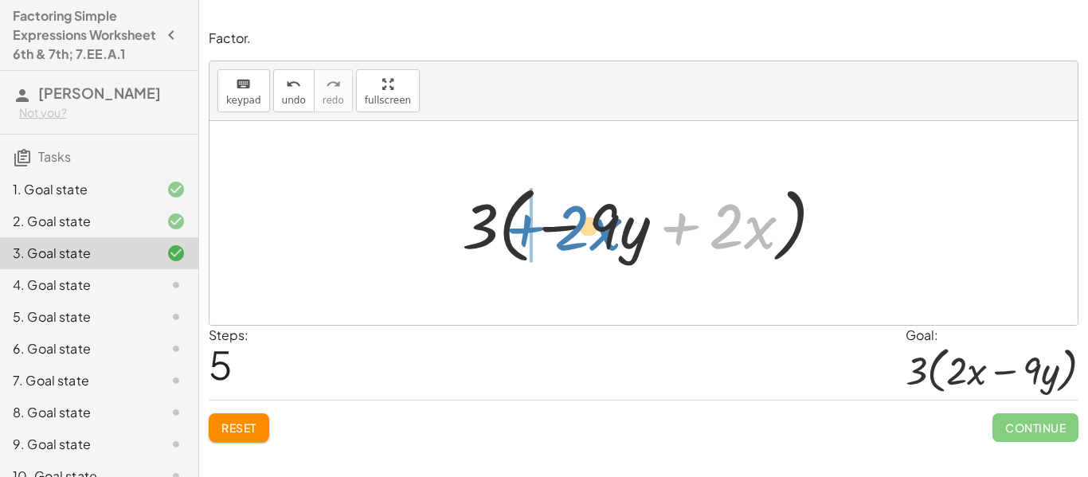
drag, startPoint x: 692, startPoint y: 231, endPoint x: 537, endPoint y: 232, distance: 155.3
click at [537, 232] on div at bounding box center [649, 224] width 391 height 92
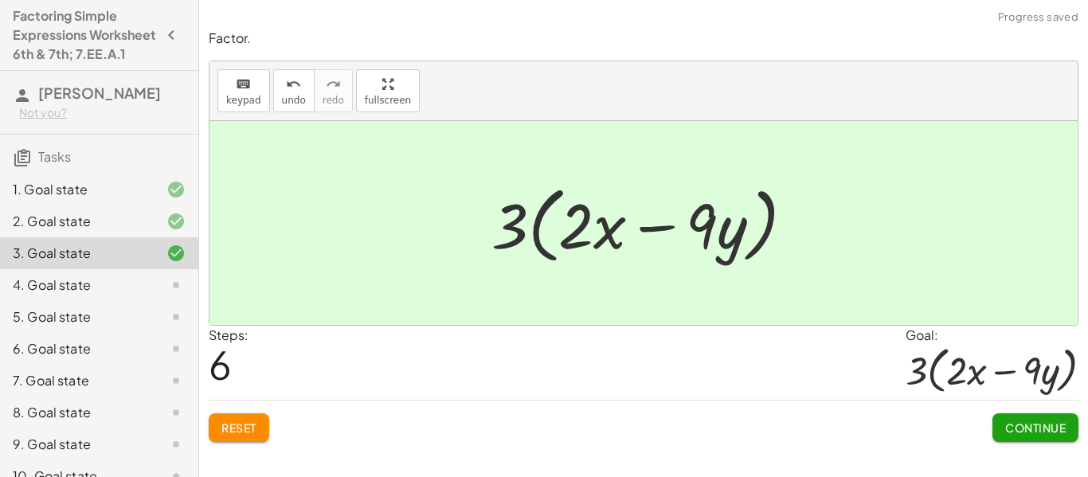
click at [998, 429] on button "Continue" at bounding box center [1035, 427] width 86 height 29
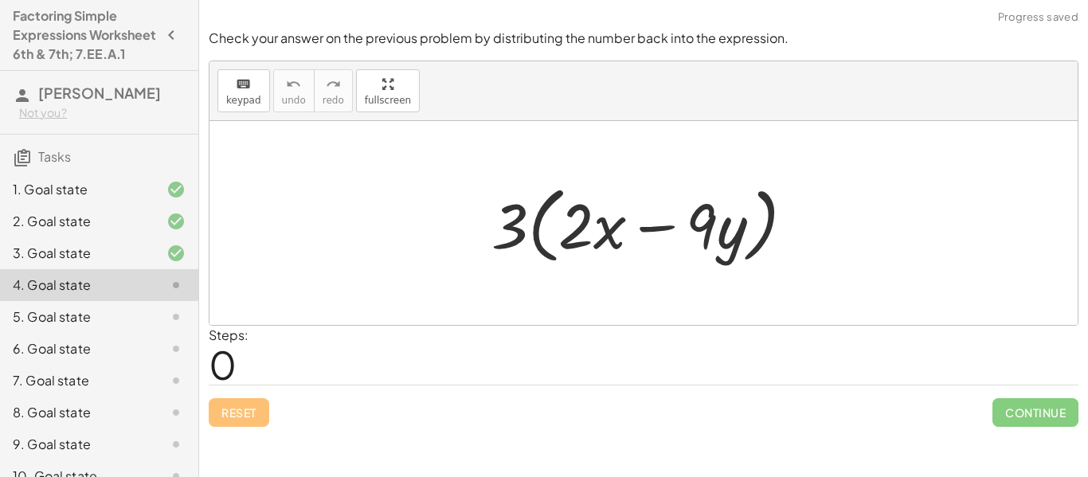
click at [537, 240] on div at bounding box center [648, 224] width 331 height 92
drag, startPoint x: 567, startPoint y: 238, endPoint x: 502, endPoint y: 236, distance: 64.5
click at [502, 236] on div at bounding box center [648, 224] width 331 height 92
drag, startPoint x: 502, startPoint y: 232, endPoint x: 644, endPoint y: 236, distance: 141.8
click at [644, 236] on div at bounding box center [648, 224] width 331 height 92
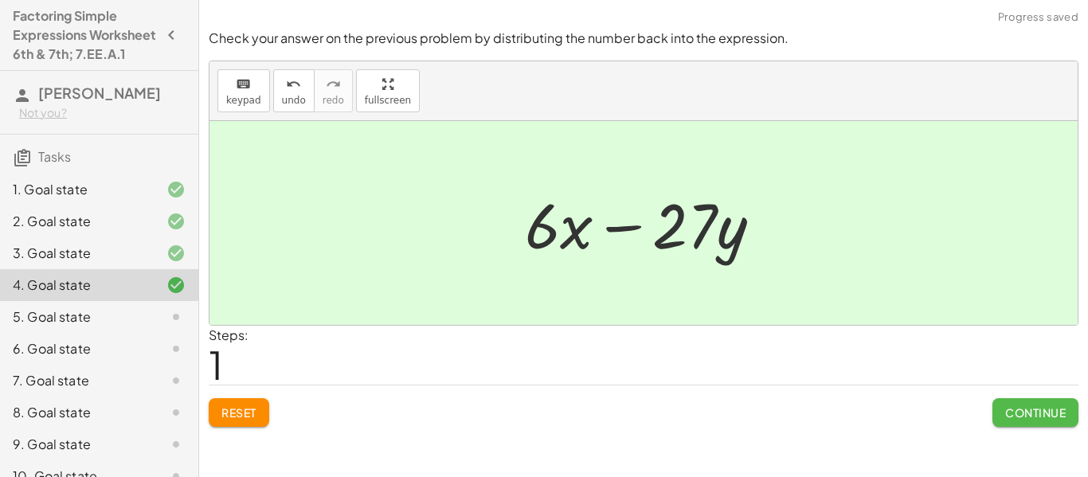
click at [1033, 421] on button "Continue" at bounding box center [1035, 412] width 86 height 29
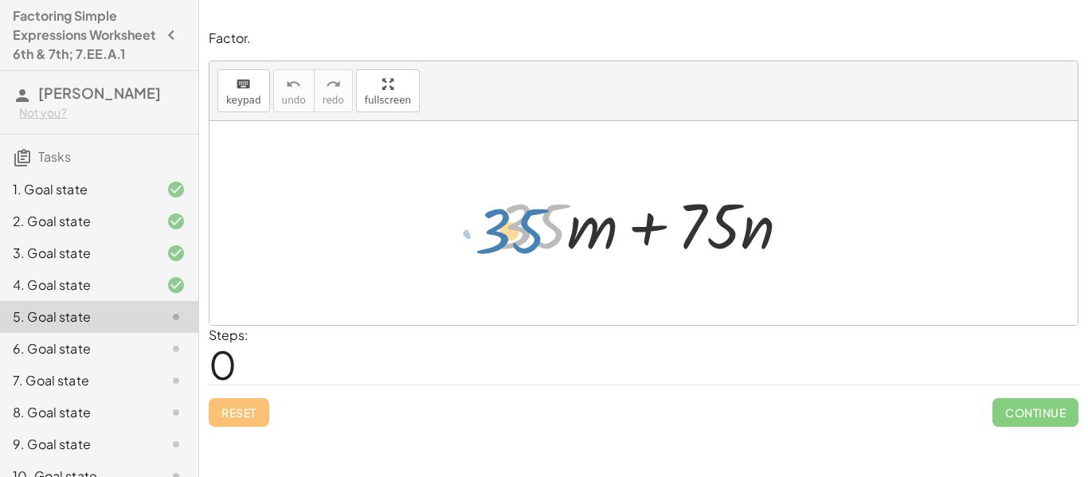
drag, startPoint x: 553, startPoint y: 233, endPoint x: 532, endPoint y: 238, distance: 22.0
click at [532, 238] on div at bounding box center [649, 223] width 322 height 82
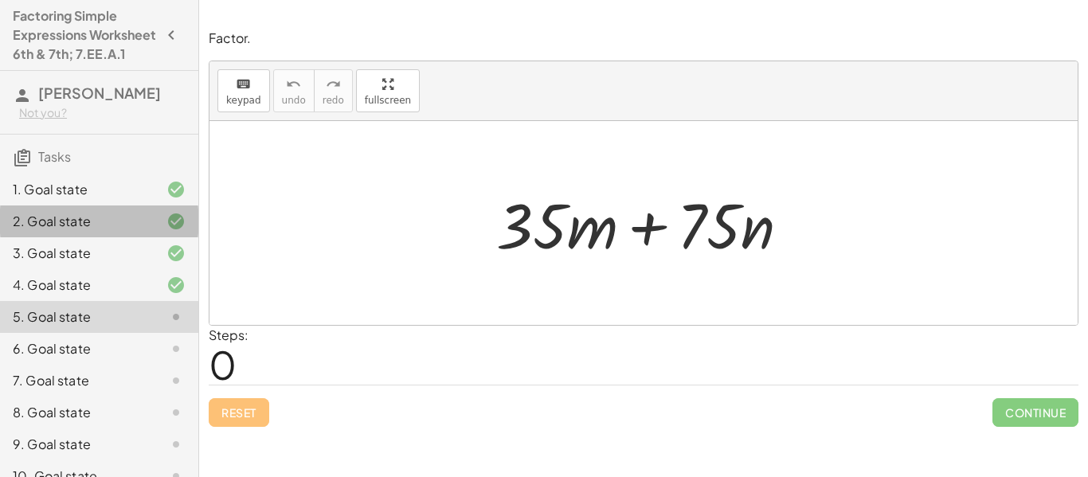
click at [46, 269] on div "2. Goal state" at bounding box center [99, 285] width 198 height 32
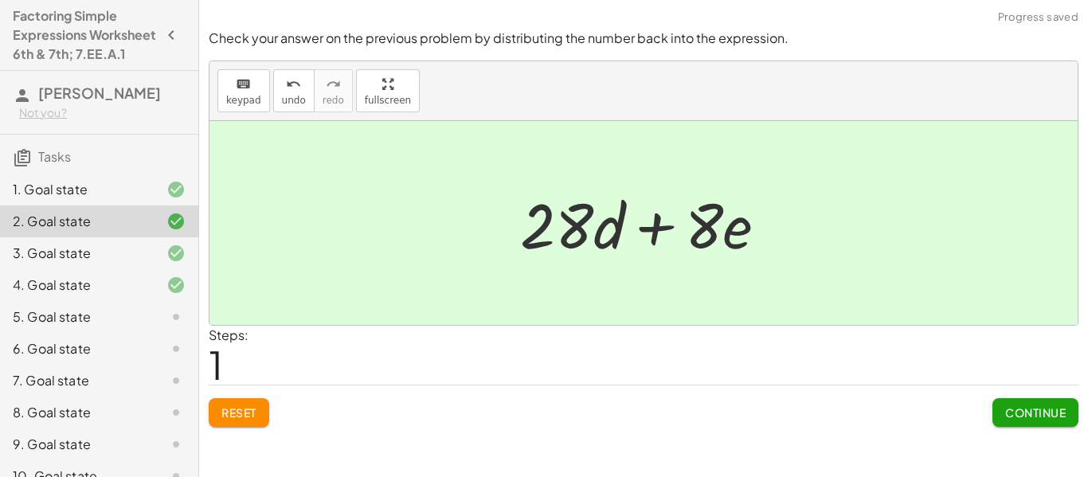
click at [39, 199] on div "1. Goal state" at bounding box center [77, 189] width 128 height 19
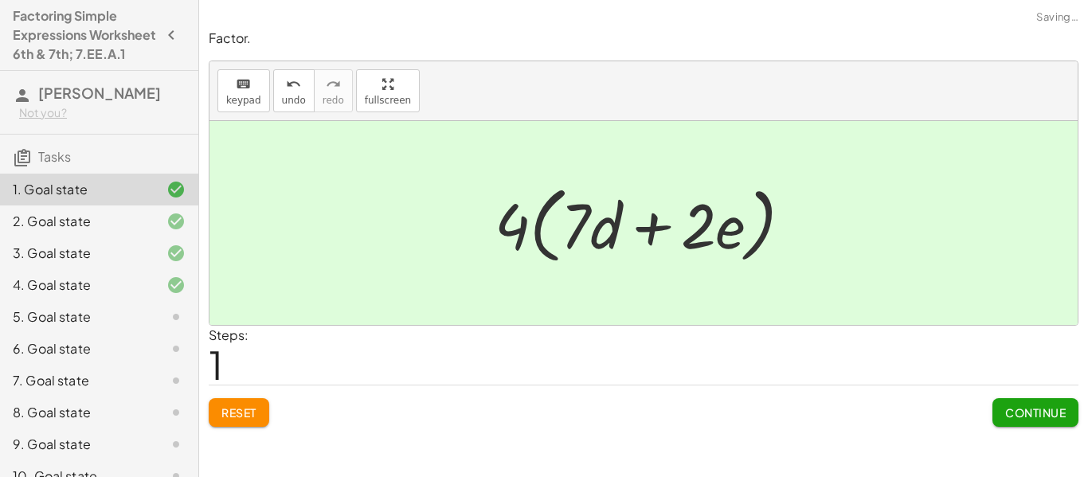
click at [61, 326] on div "5. Goal state" at bounding box center [77, 316] width 128 height 19
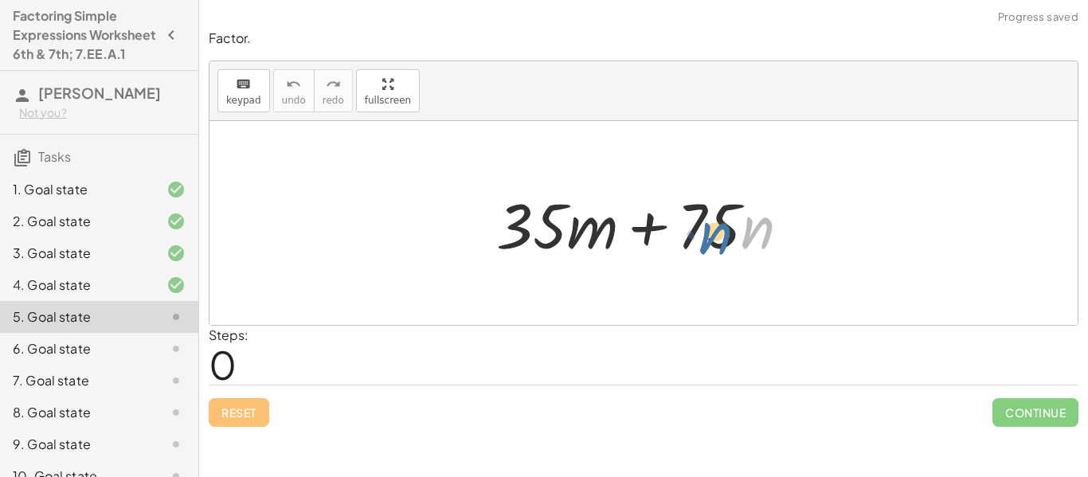
click at [743, 233] on div at bounding box center [649, 223] width 322 height 82
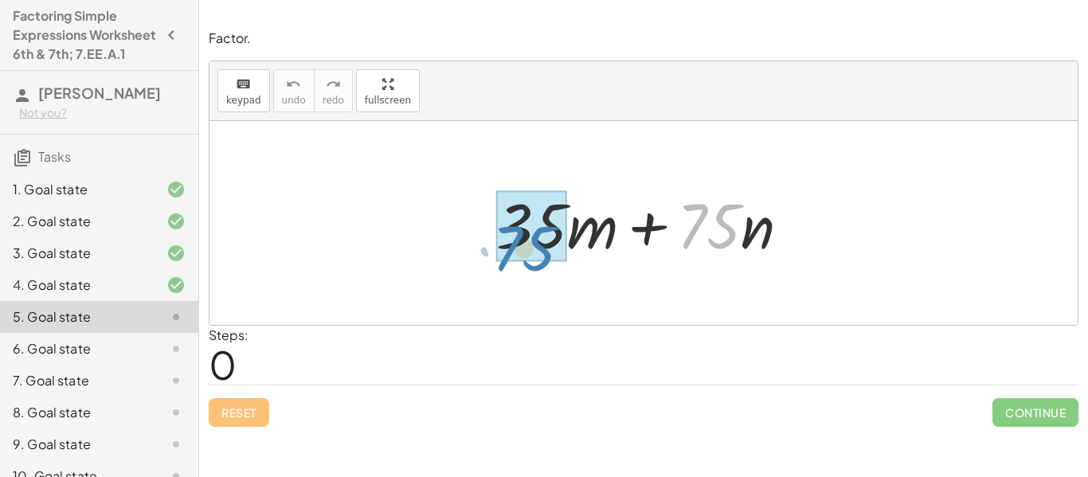
drag, startPoint x: 709, startPoint y: 229, endPoint x: 525, endPoint y: 249, distance: 185.0
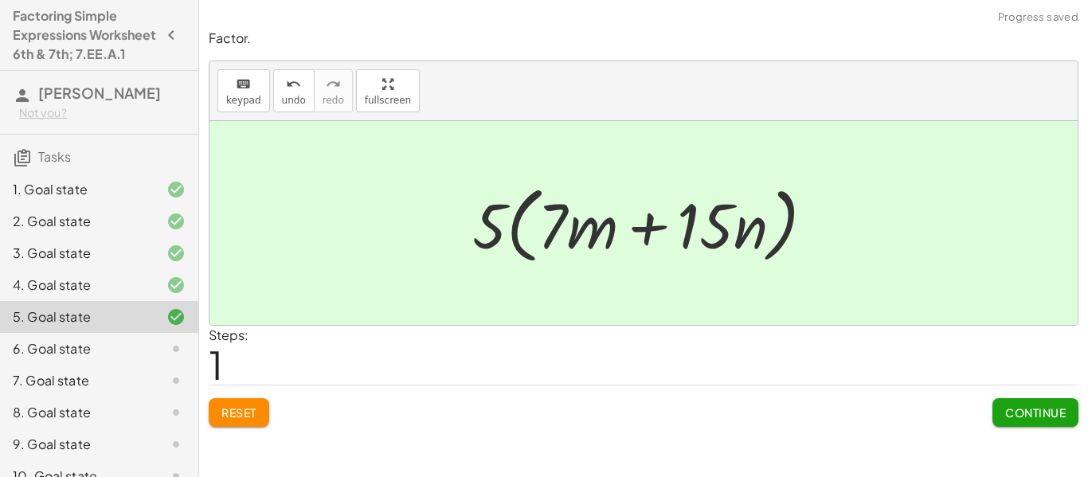
click at [1018, 416] on span "Continue" at bounding box center [1035, 412] width 61 height 14
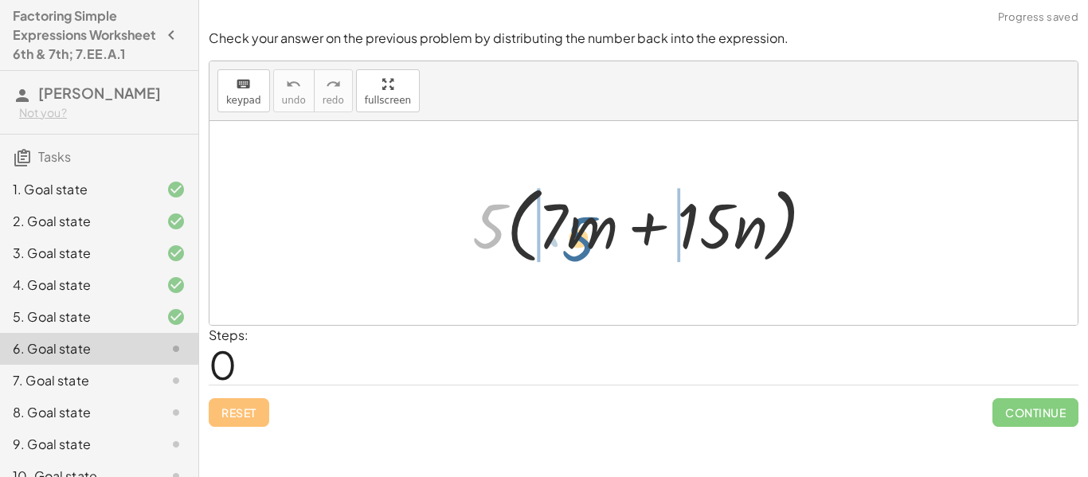
drag, startPoint x: 498, startPoint y: 231, endPoint x: 590, endPoint y: 243, distance: 92.3
click at [590, 243] on div at bounding box center [649, 224] width 371 height 92
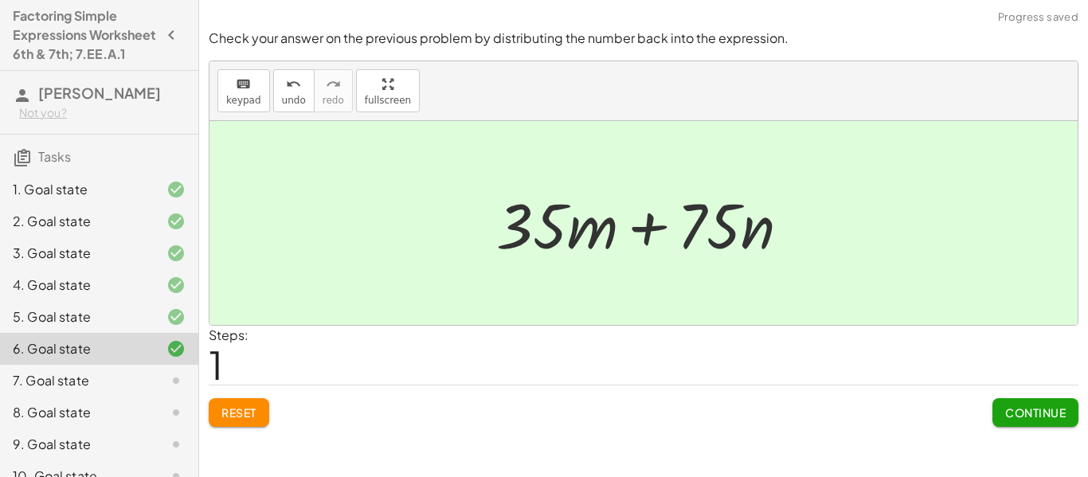
click at [1019, 411] on span "Continue" at bounding box center [1035, 412] width 61 height 14
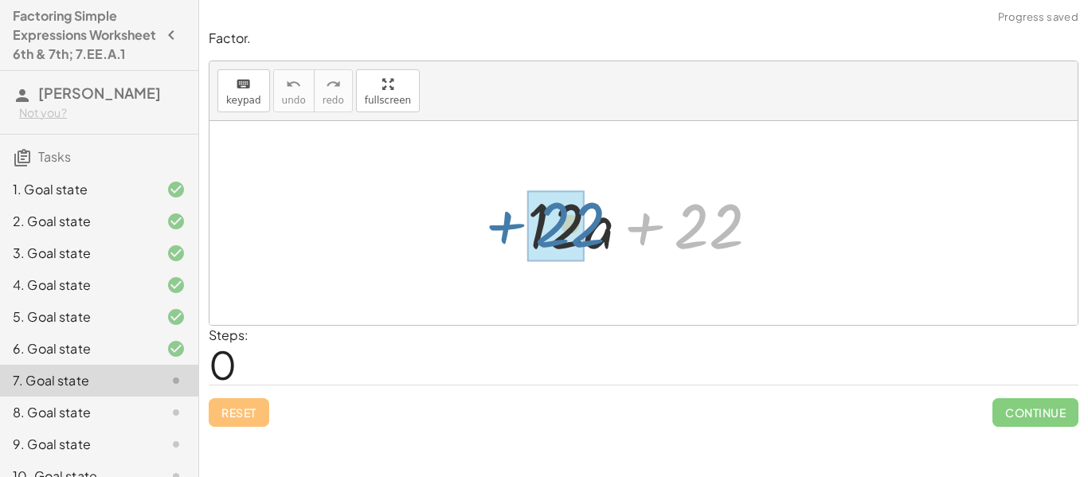
drag, startPoint x: 706, startPoint y: 240, endPoint x: 585, endPoint y: 237, distance: 121.0
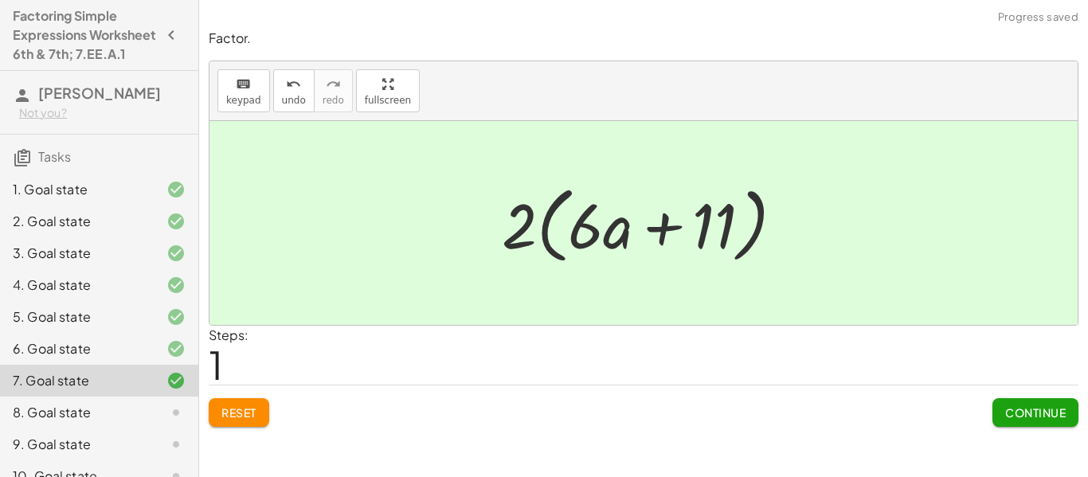
click at [1013, 424] on button "Continue" at bounding box center [1035, 412] width 86 height 29
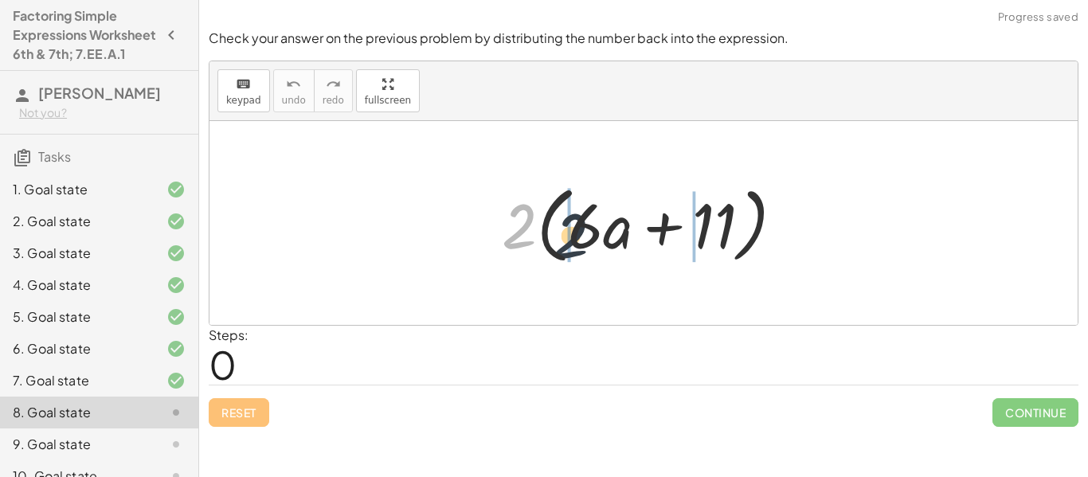
drag, startPoint x: 509, startPoint y: 231, endPoint x: 576, endPoint y: 242, distance: 68.6
click at [576, 242] on div at bounding box center [649, 224] width 310 height 92
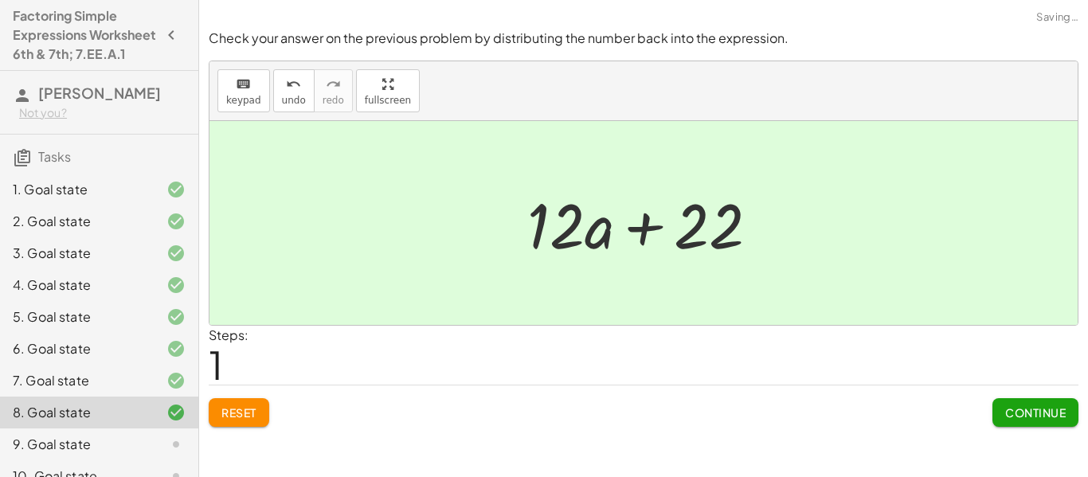
click at [997, 400] on button "Continue" at bounding box center [1035, 412] width 86 height 29
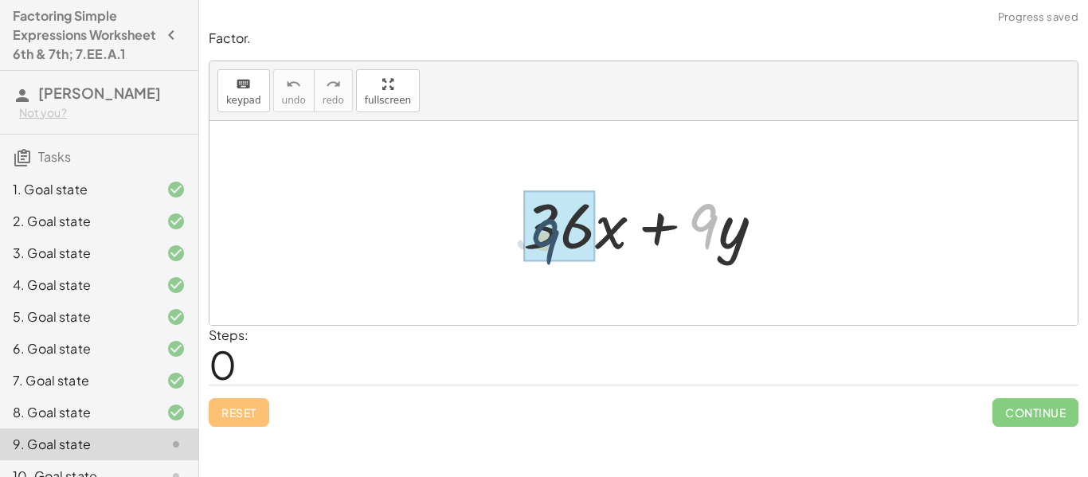
drag, startPoint x: 701, startPoint y: 228, endPoint x: 541, endPoint y: 243, distance: 159.9
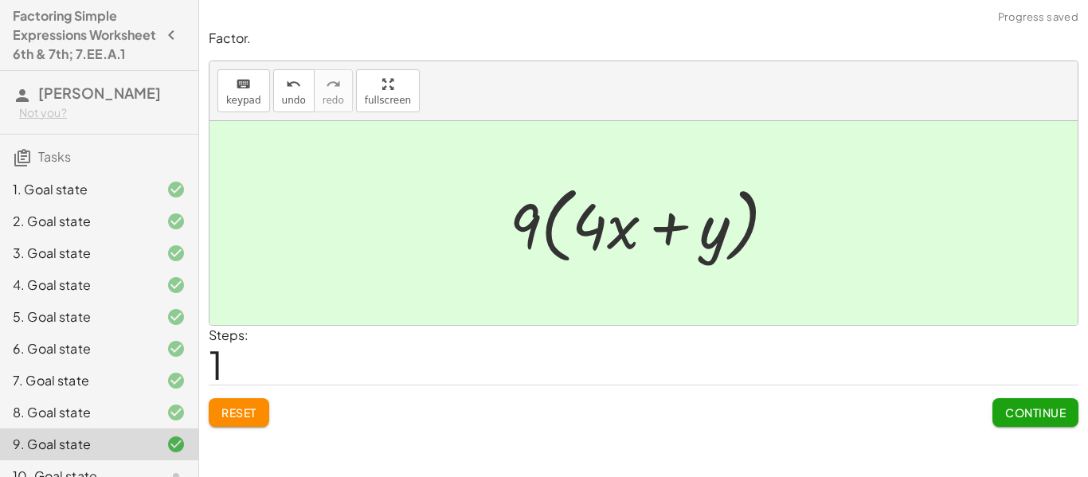
click at [1025, 406] on span "Continue" at bounding box center [1035, 412] width 61 height 14
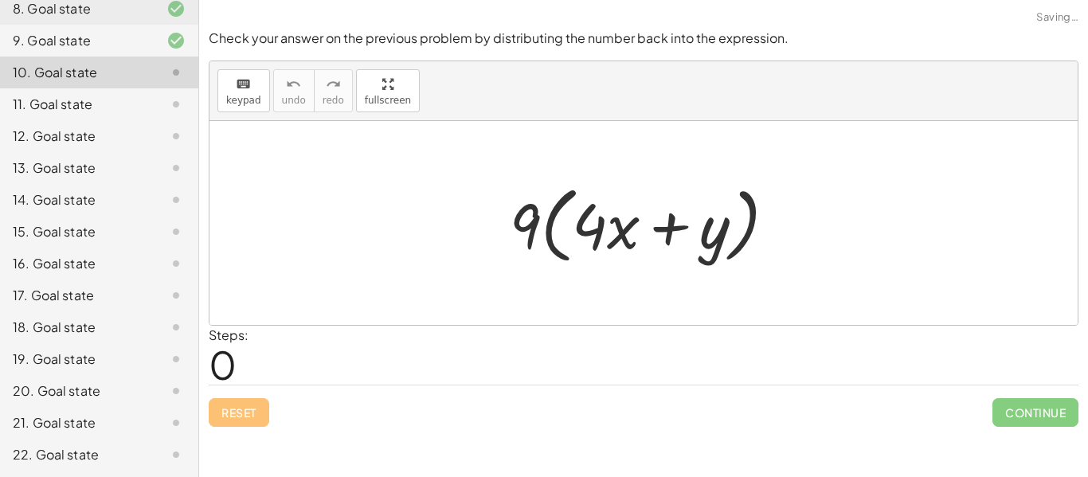
scroll to position [443, 0]
drag, startPoint x: 525, startPoint y: 235, endPoint x: 596, endPoint y: 240, distance: 71.1
click at [596, 240] on div at bounding box center [649, 224] width 295 height 92
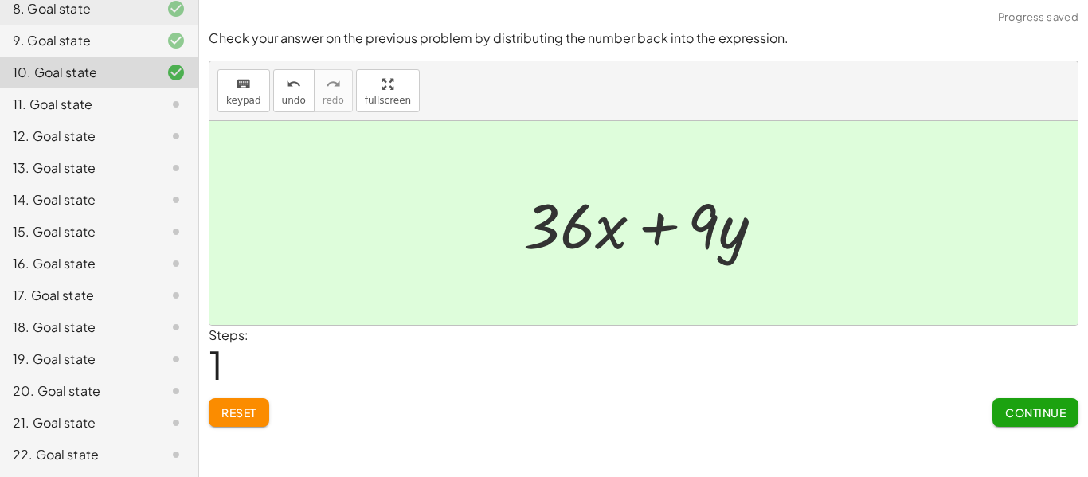
click at [1032, 420] on button "Continue" at bounding box center [1035, 412] width 86 height 29
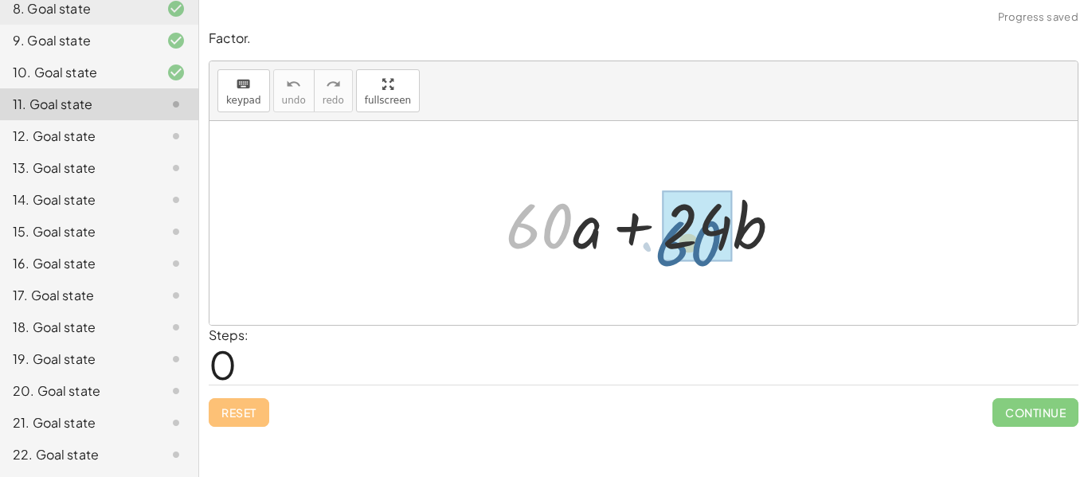
drag, startPoint x: 557, startPoint y: 219, endPoint x: 710, endPoint y: 237, distance: 154.7
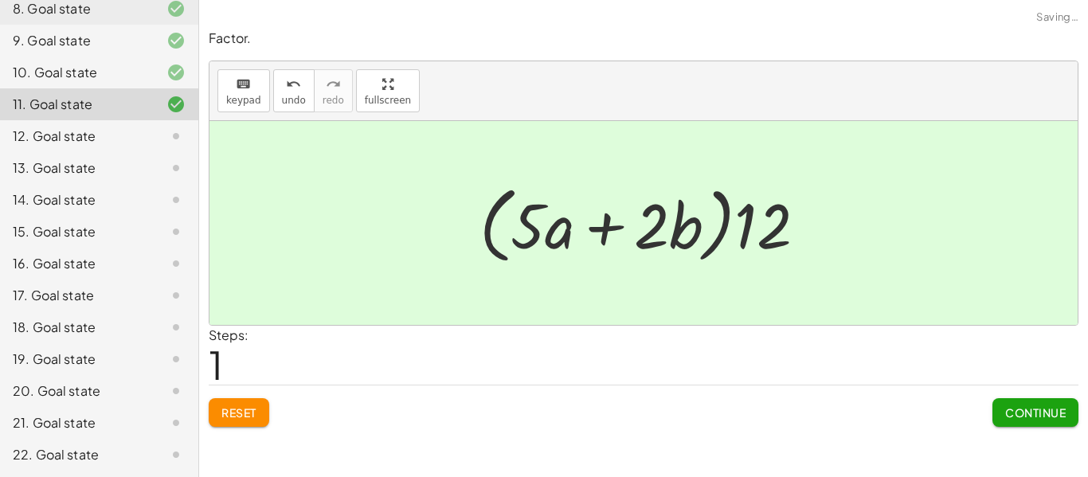
click at [1025, 408] on span "Continue" at bounding box center [1035, 412] width 61 height 14
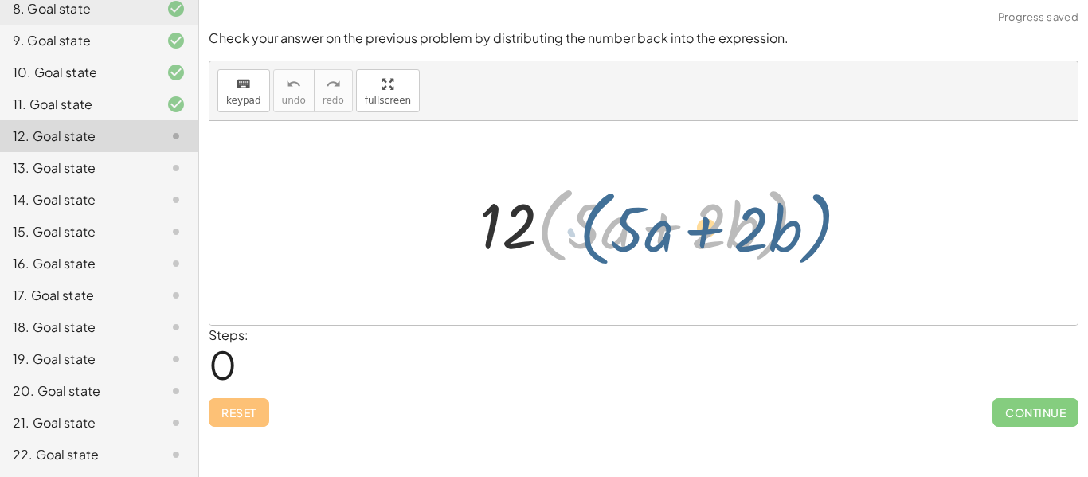
drag, startPoint x: 537, startPoint y: 237, endPoint x: 557, endPoint y: 240, distance: 19.3
click at [557, 240] on div at bounding box center [649, 224] width 356 height 92
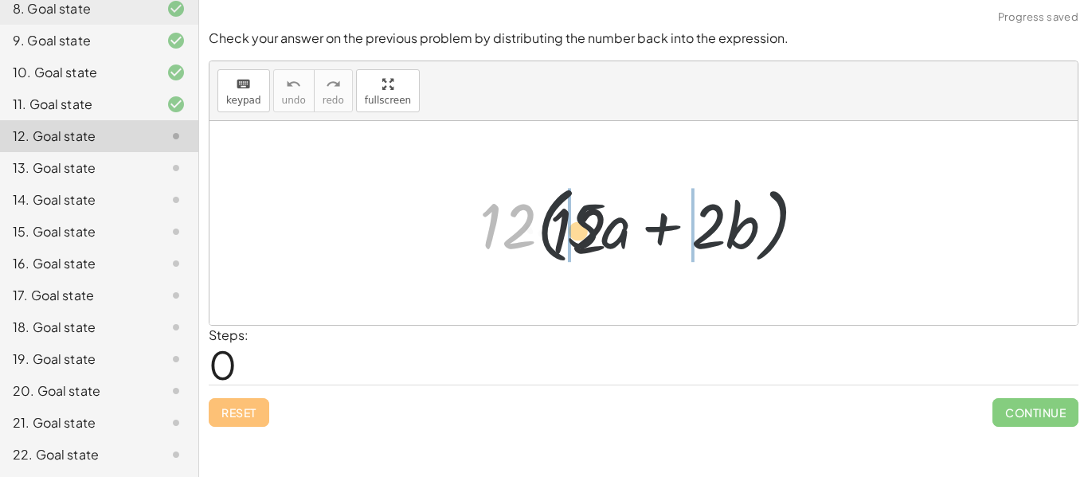
drag, startPoint x: 513, startPoint y: 231, endPoint x: 599, endPoint y: 236, distance: 86.9
click at [599, 236] on div at bounding box center [649, 224] width 356 height 92
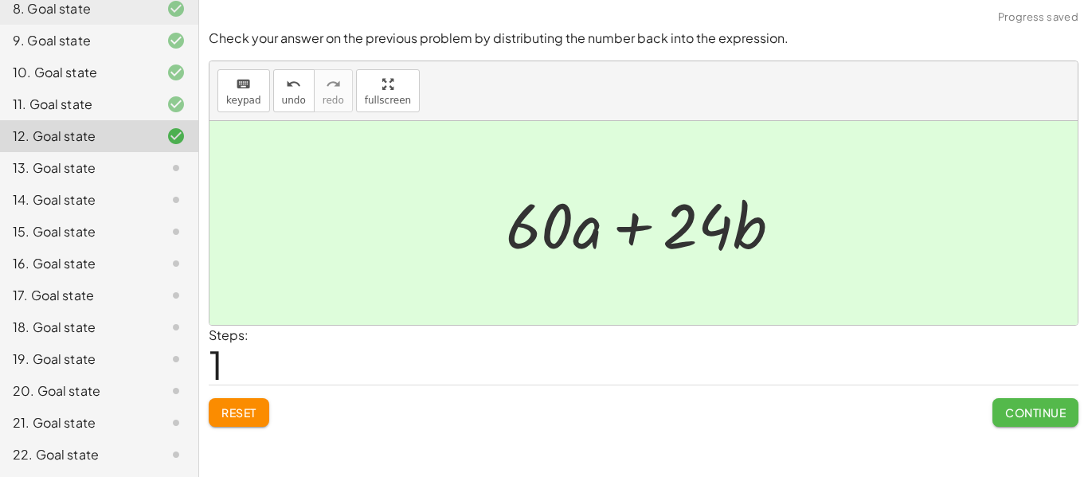
click at [1012, 404] on button "Continue" at bounding box center [1035, 412] width 86 height 29
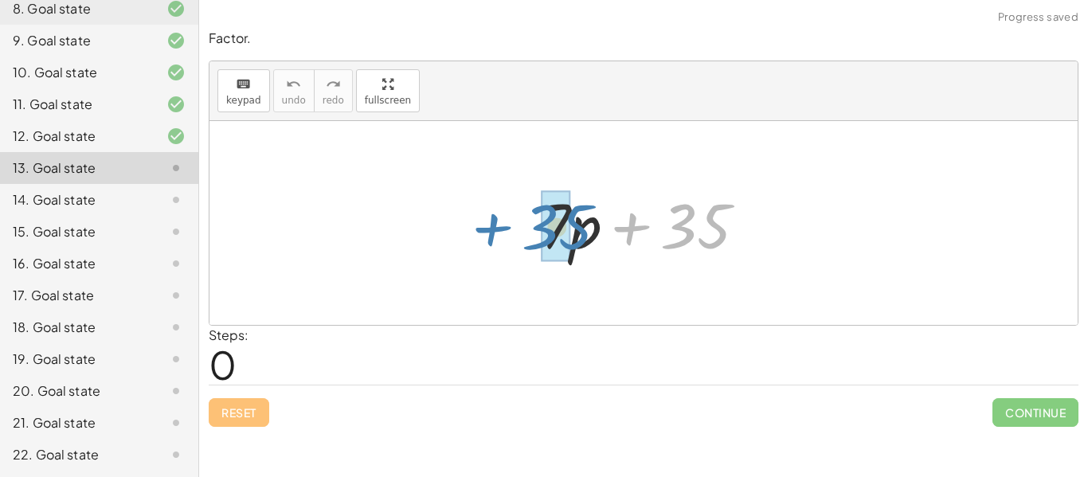
drag, startPoint x: 693, startPoint y: 228, endPoint x: 541, endPoint y: 228, distance: 152.1
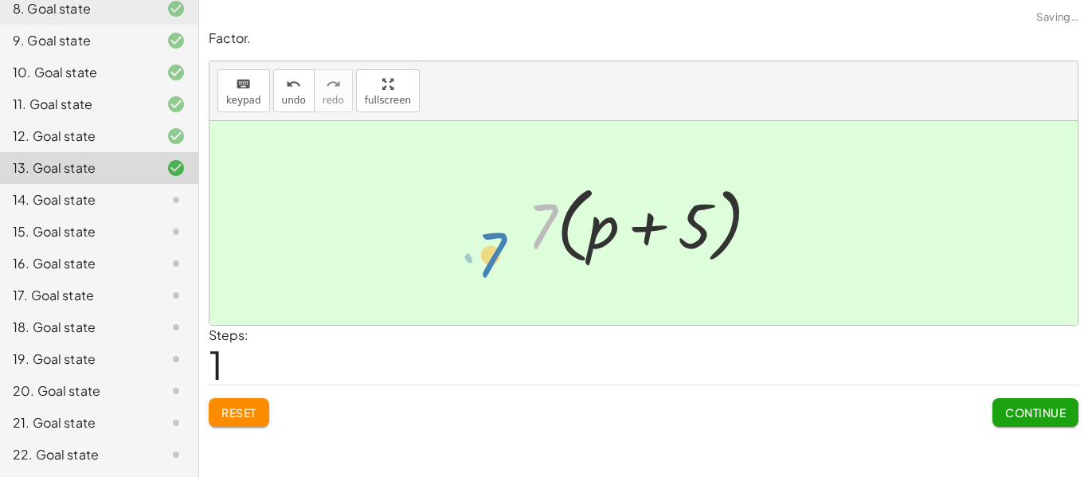
drag, startPoint x: 539, startPoint y: 230, endPoint x: 491, endPoint y: 257, distance: 54.9
click at [1066, 408] on button "Continue" at bounding box center [1035, 412] width 86 height 29
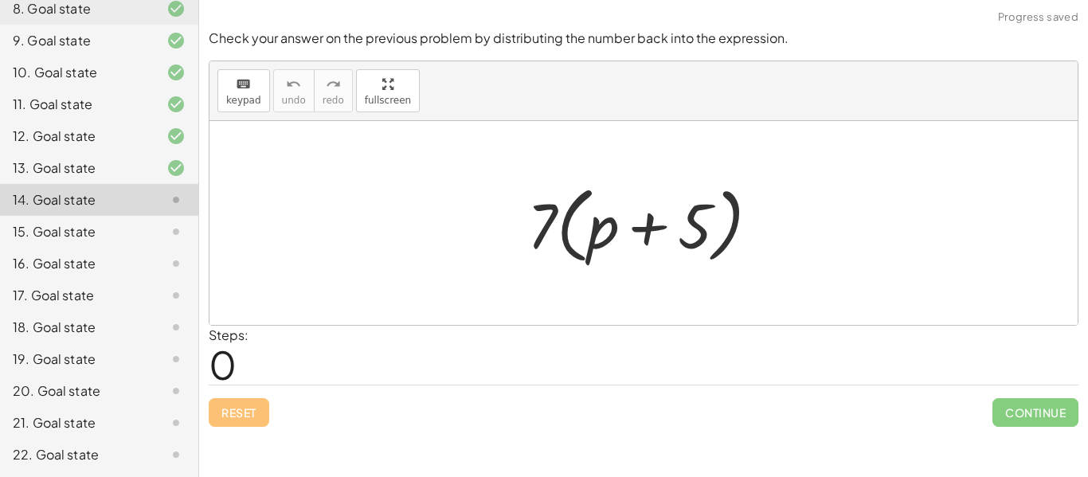
drag, startPoint x: 513, startPoint y: 217, endPoint x: 599, endPoint y: 236, distance: 87.9
click at [599, 236] on div "· 7 · ( + p + 5 )" at bounding box center [643, 224] width 280 height 100
drag, startPoint x: 541, startPoint y: 225, endPoint x: 596, endPoint y: 240, distance: 57.0
click at [596, 240] on div at bounding box center [649, 224] width 260 height 92
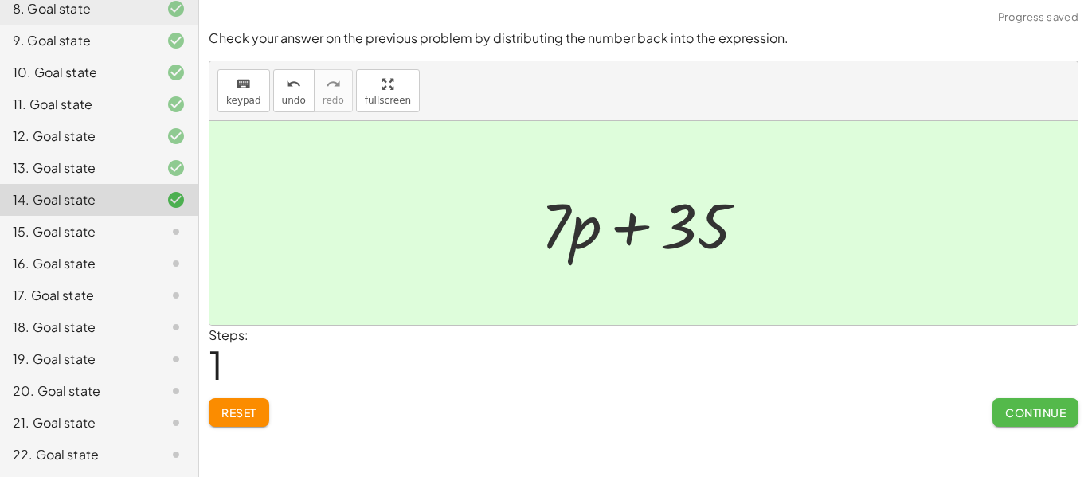
click at [1028, 411] on span "Continue" at bounding box center [1035, 412] width 61 height 14
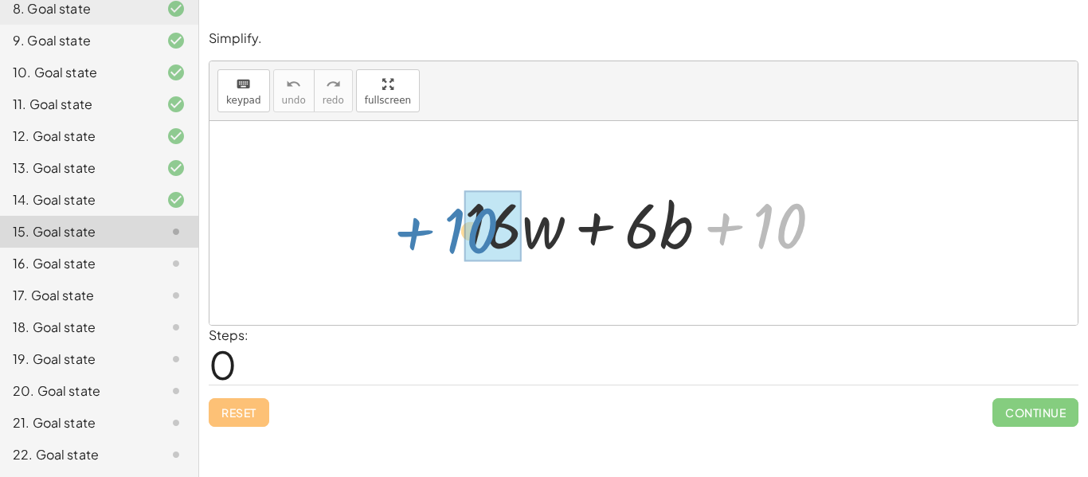
drag, startPoint x: 757, startPoint y: 232, endPoint x: 453, endPoint y: 237, distance: 304.2
click at [453, 237] on div "+ 10 + · 16 · w + · 6 · b + 10" at bounding box center [643, 223] width 406 height 90
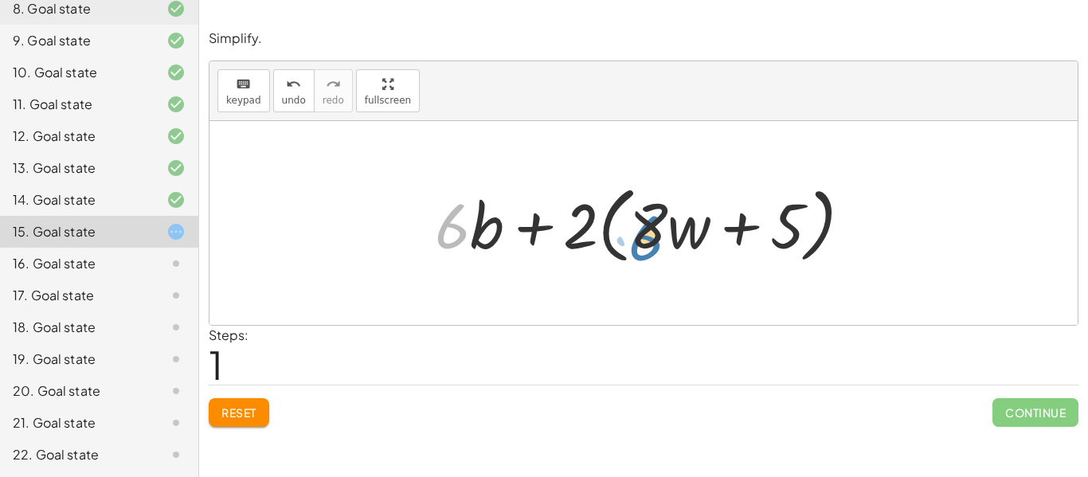
drag, startPoint x: 459, startPoint y: 228, endPoint x: 653, endPoint y: 236, distance: 193.6
click at [653, 236] on div at bounding box center [649, 224] width 445 height 92
click at [240, 411] on span "Reset" at bounding box center [238, 412] width 35 height 14
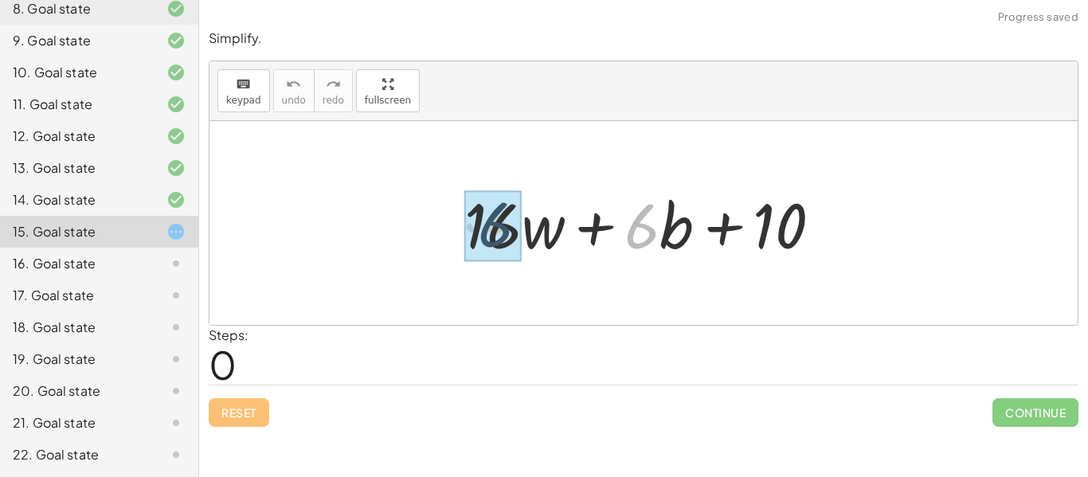
drag, startPoint x: 639, startPoint y: 234, endPoint x: 476, endPoint y: 230, distance: 162.5
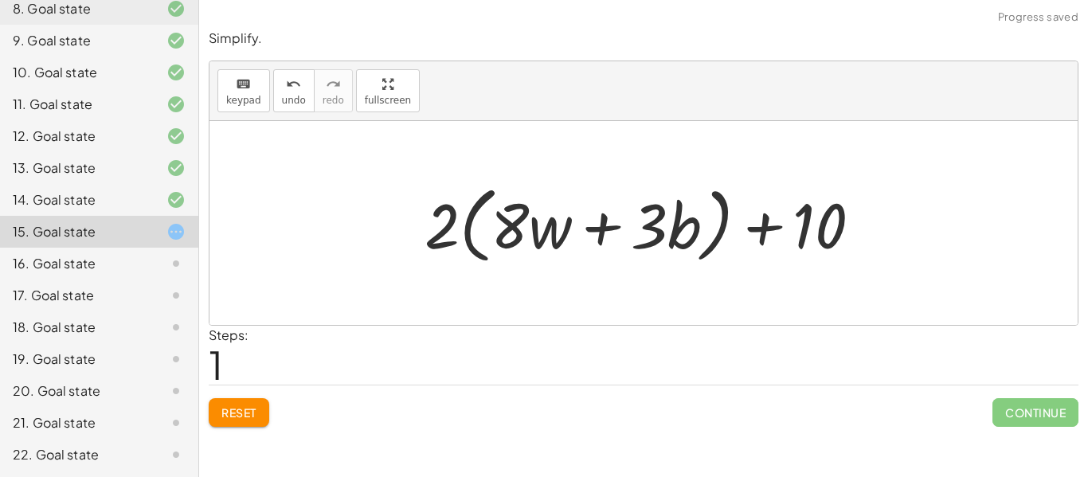
click at [253, 408] on span "Reset" at bounding box center [238, 412] width 35 height 14
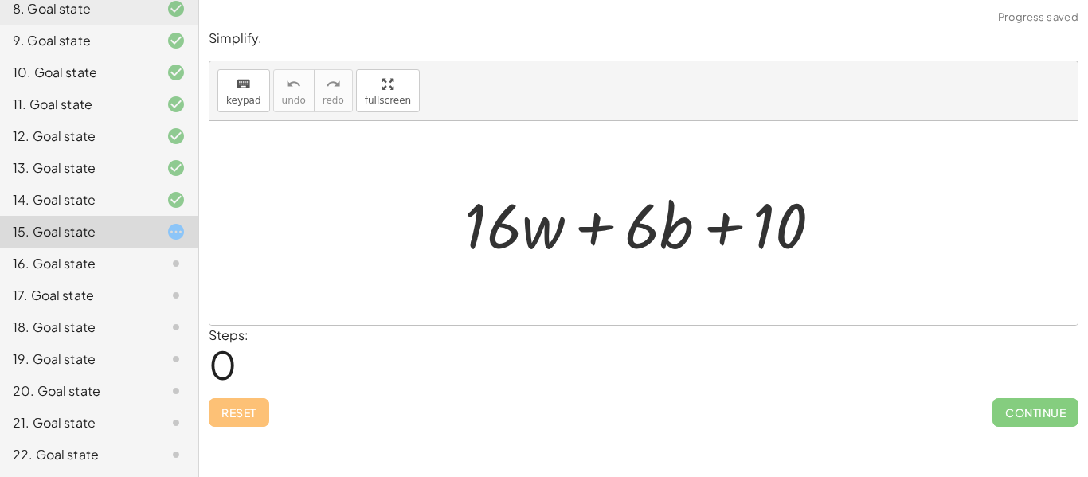
click at [615, 241] on div at bounding box center [649, 223] width 386 height 82
drag, startPoint x: 641, startPoint y: 228, endPoint x: 543, endPoint y: 237, distance: 98.3
click at [543, 237] on div at bounding box center [649, 223] width 386 height 82
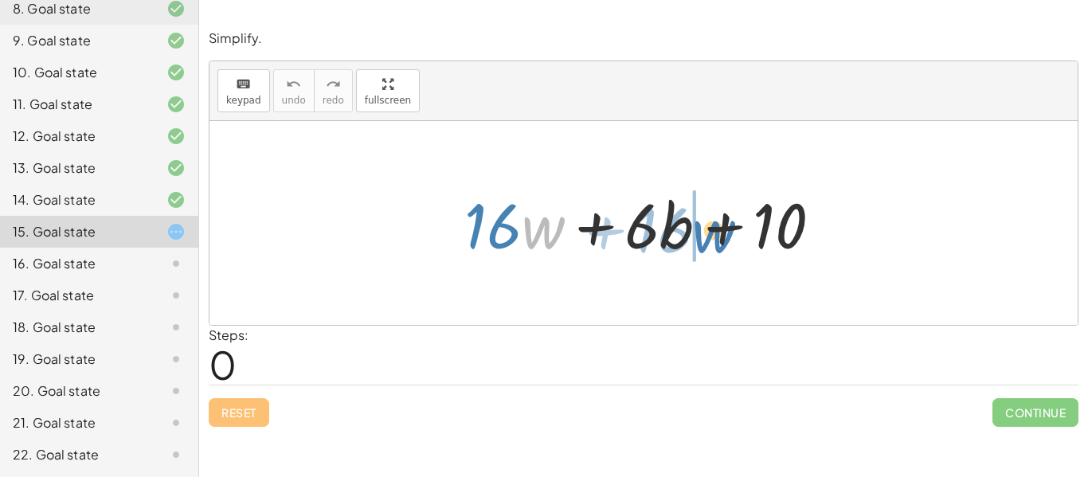
drag, startPoint x: 543, startPoint y: 237, endPoint x: 713, endPoint y: 241, distance: 170.4
click at [713, 241] on div at bounding box center [649, 223] width 386 height 82
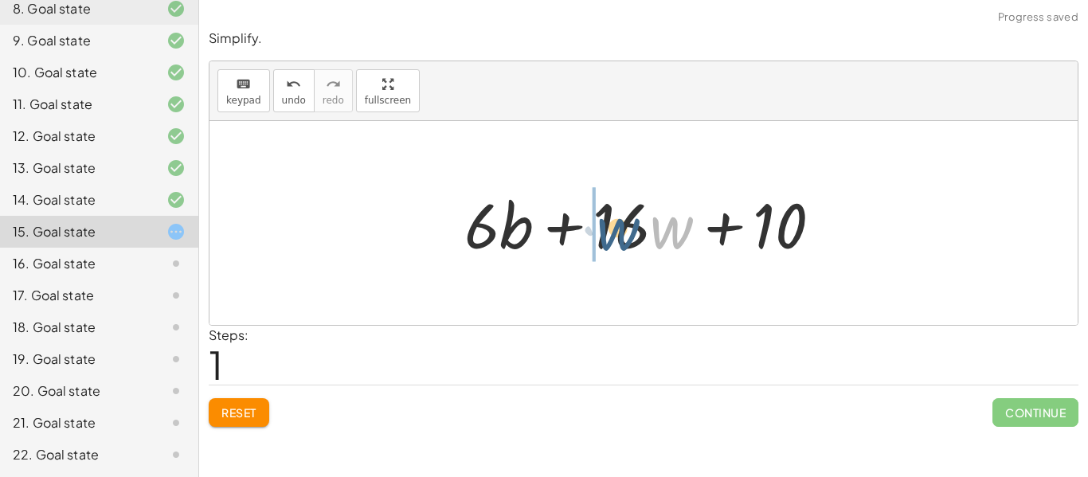
drag, startPoint x: 650, startPoint y: 233, endPoint x: 598, endPoint y: 235, distance: 52.6
click at [598, 235] on div at bounding box center [649, 223] width 386 height 82
drag, startPoint x: 654, startPoint y: 222, endPoint x: 696, endPoint y: 228, distance: 42.6
click at [696, 228] on div at bounding box center [649, 223] width 386 height 82
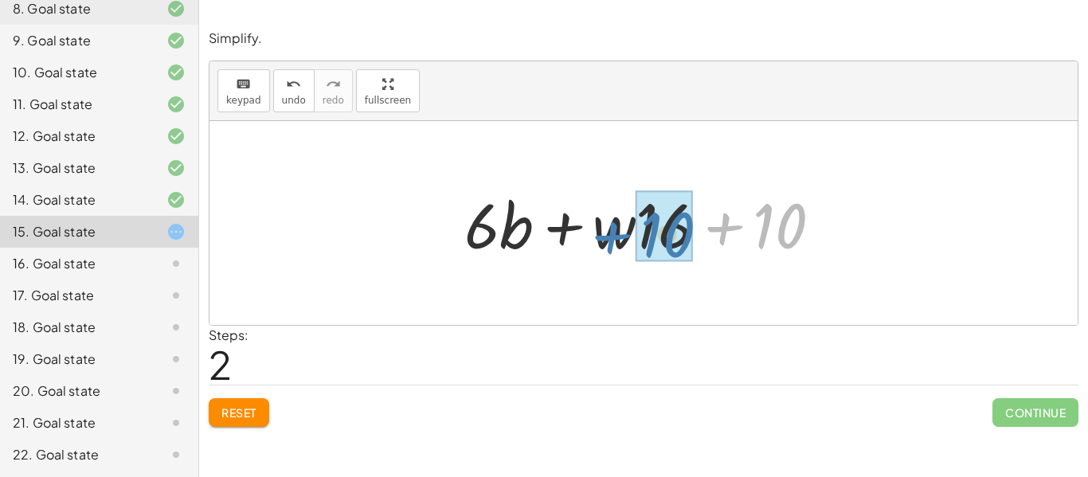
drag, startPoint x: 779, startPoint y: 230, endPoint x: 666, endPoint y: 238, distance: 113.3
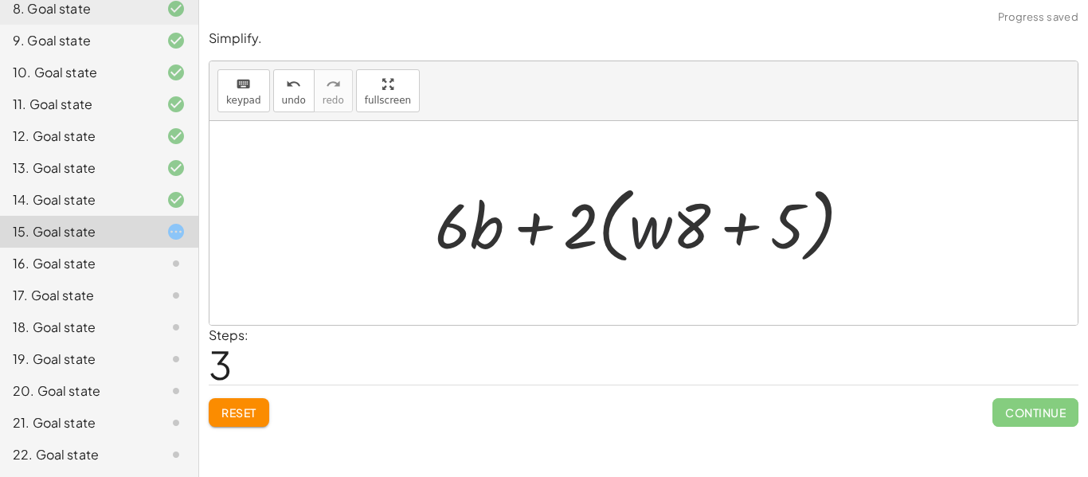
click at [642, 238] on div at bounding box center [649, 224] width 445 height 92
drag, startPoint x: 586, startPoint y: 234, endPoint x: 698, endPoint y: 241, distance: 112.5
click at [698, 241] on div at bounding box center [649, 224] width 445 height 92
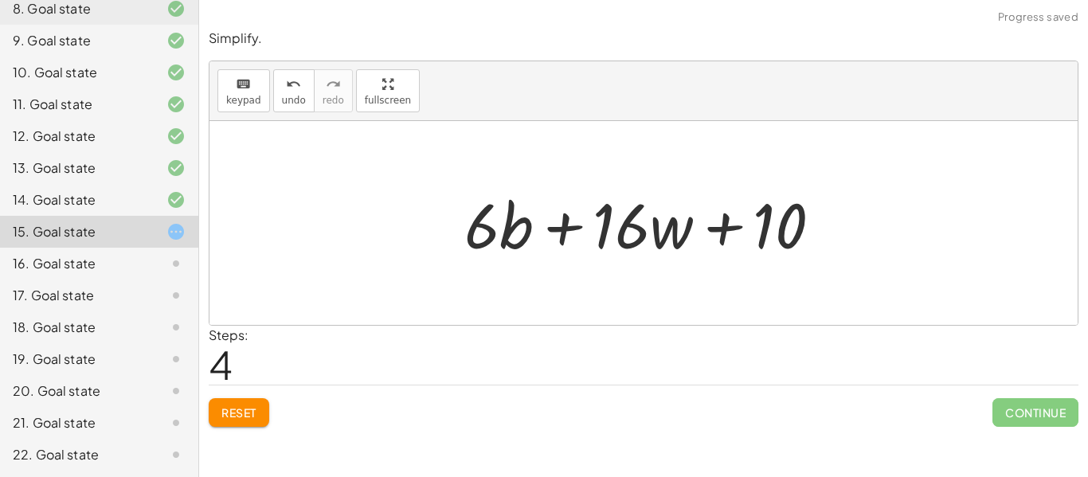
click at [226, 408] on span "Reset" at bounding box center [238, 412] width 35 height 14
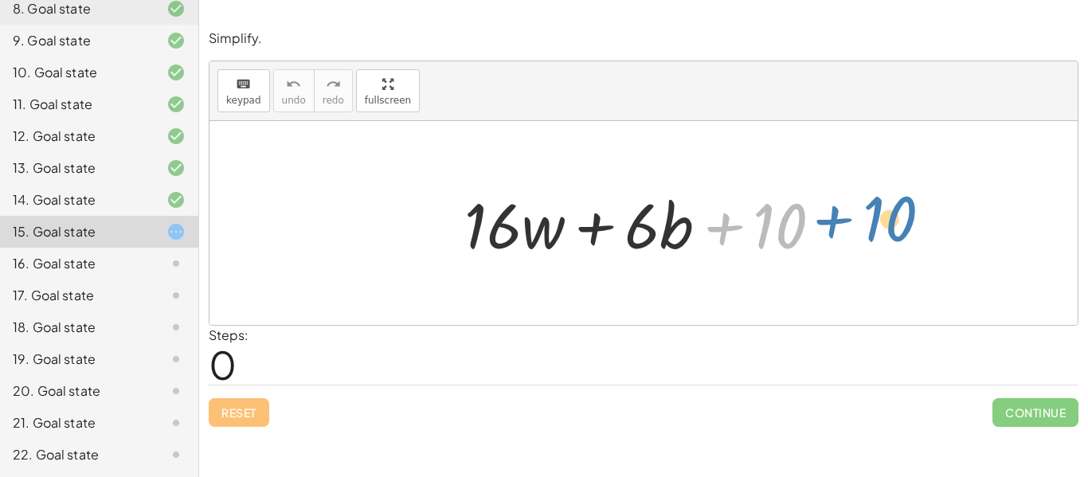
drag, startPoint x: 777, startPoint y: 229, endPoint x: 883, endPoint y: 217, distance: 106.6
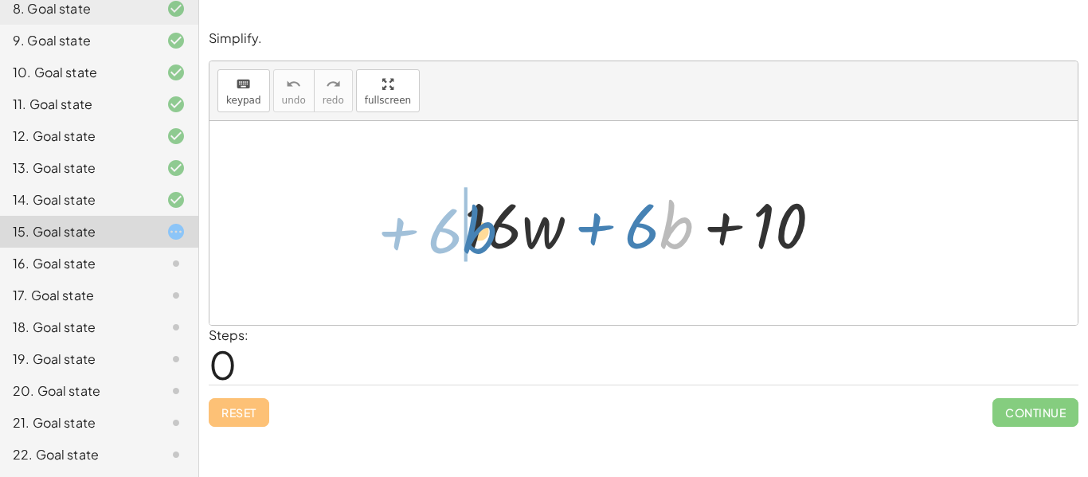
drag, startPoint x: 689, startPoint y: 240, endPoint x: 493, endPoint y: 244, distance: 196.7
click at [493, 244] on div at bounding box center [649, 223] width 386 height 82
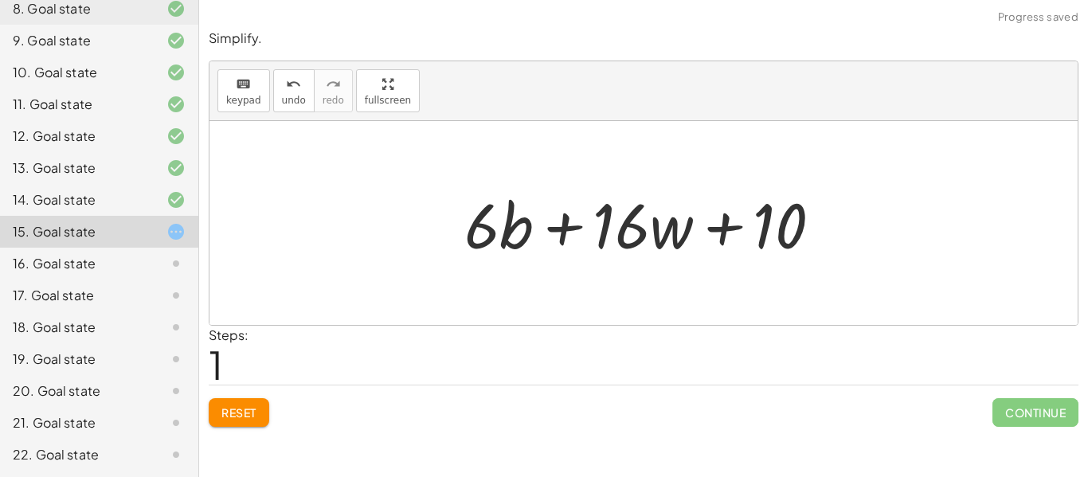
click at [209, 416] on button "Reset" at bounding box center [239, 412] width 61 height 29
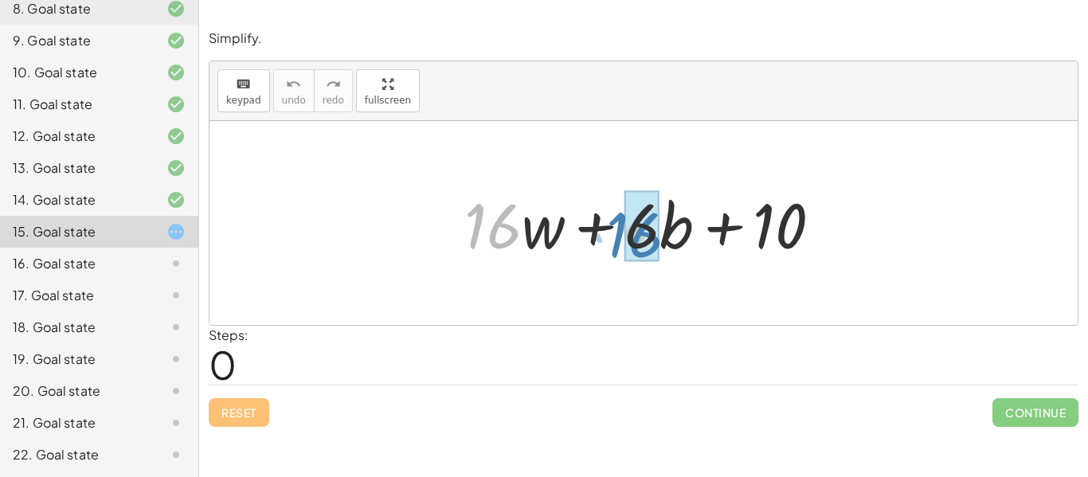
drag, startPoint x: 501, startPoint y: 232, endPoint x: 642, endPoint y: 241, distance: 142.0
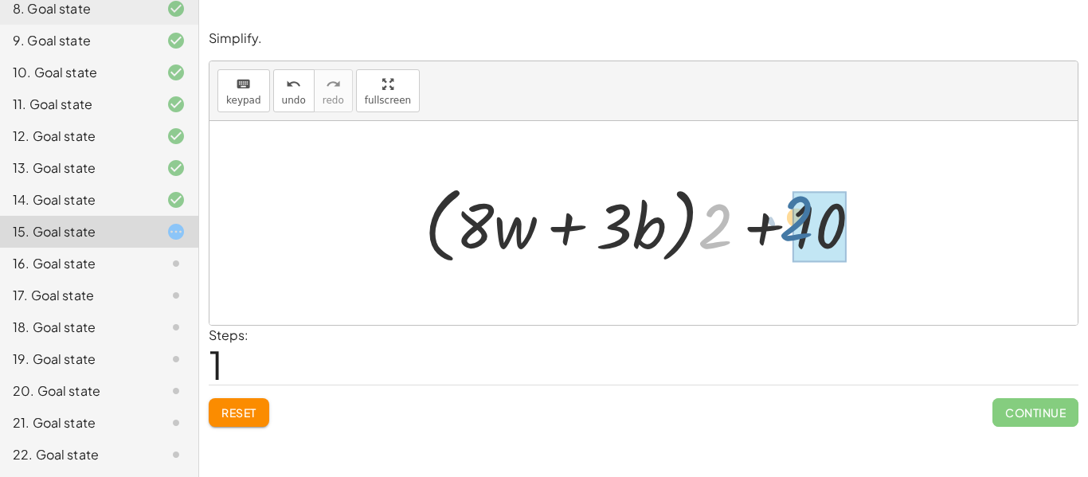
drag, startPoint x: 709, startPoint y: 232, endPoint x: 789, endPoint y: 225, distance: 80.7
click at [789, 225] on div at bounding box center [649, 224] width 466 height 92
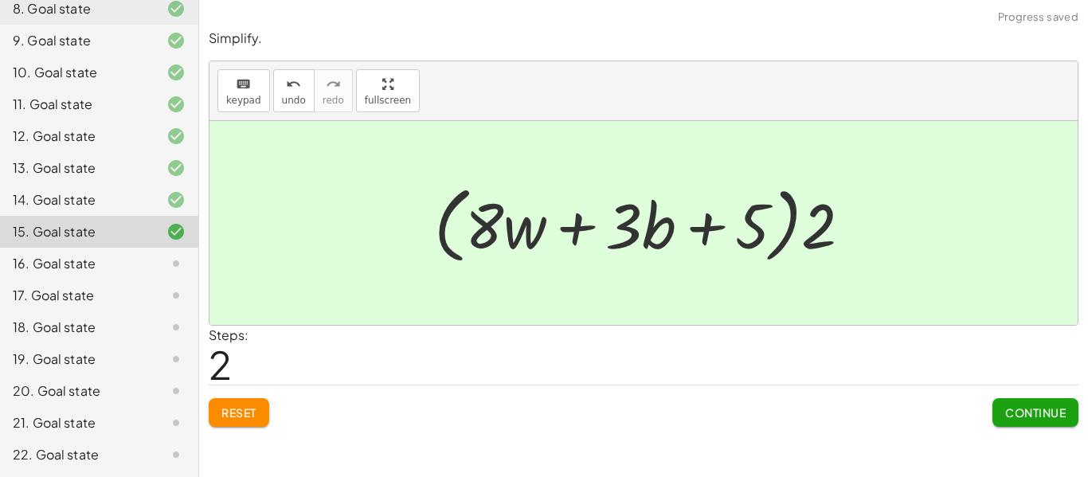
click at [999, 405] on button "Continue" at bounding box center [1035, 412] width 86 height 29
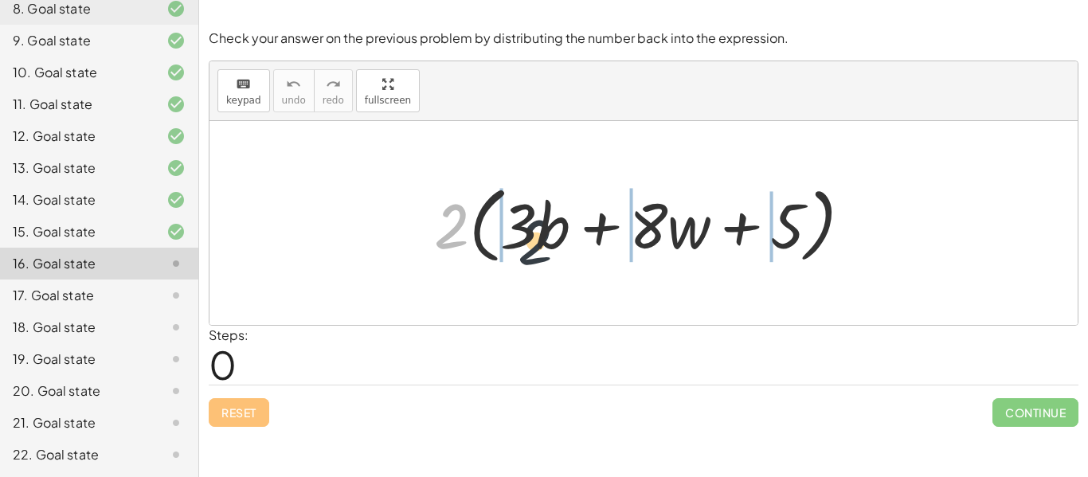
drag, startPoint x: 447, startPoint y: 227, endPoint x: 534, endPoint y: 240, distance: 88.5
click at [534, 240] on div at bounding box center [649, 224] width 446 height 92
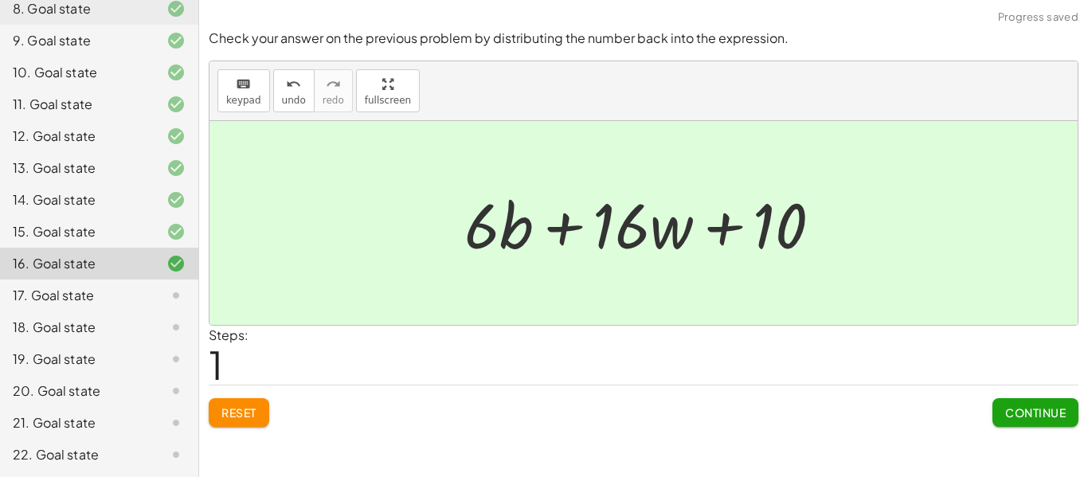
click at [1041, 417] on span "Continue" at bounding box center [1035, 412] width 61 height 14
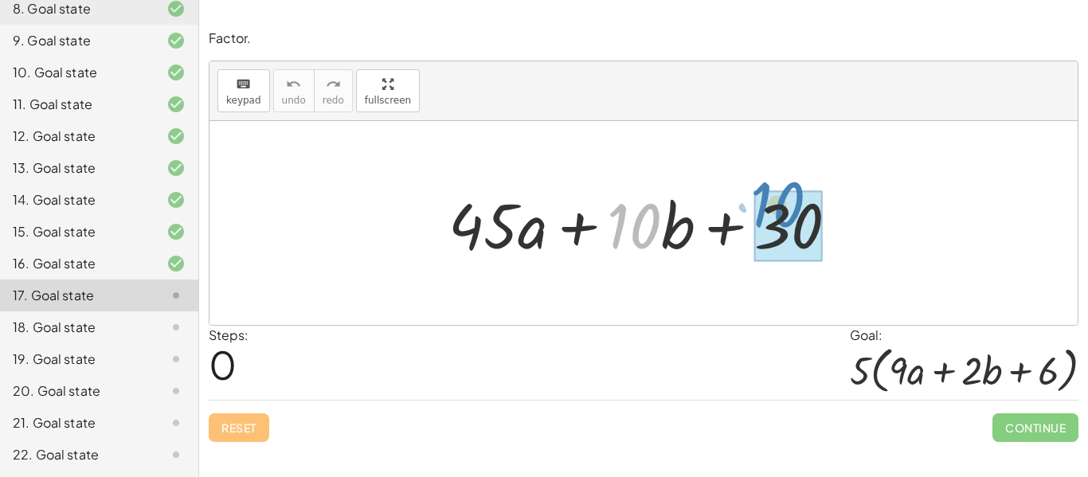
drag, startPoint x: 647, startPoint y: 221, endPoint x: 791, endPoint y: 200, distance: 144.8
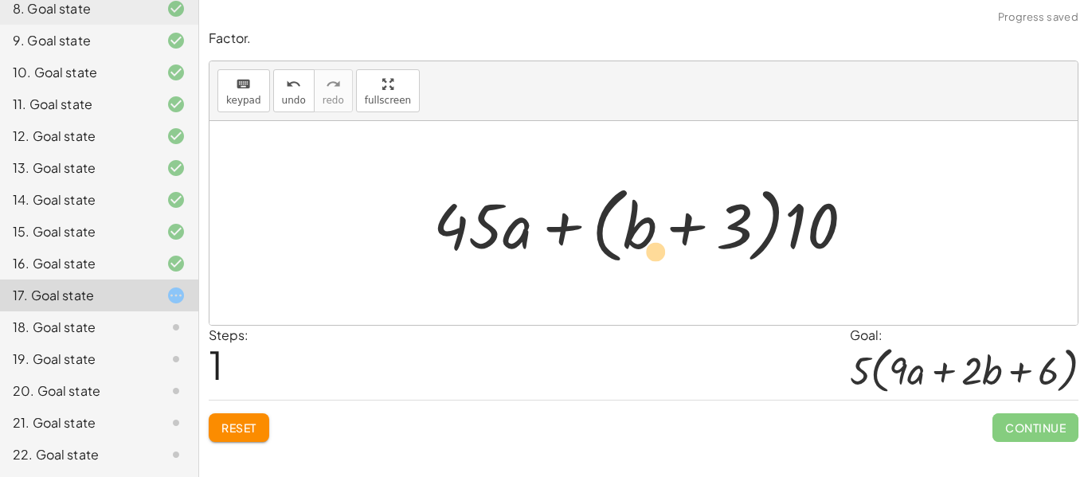
drag, startPoint x: 449, startPoint y: 223, endPoint x: 612, endPoint y: 225, distance: 163.2
click at [612, 225] on div at bounding box center [649, 224] width 448 height 92
click at [264, 429] on button "Reset" at bounding box center [239, 427] width 61 height 29
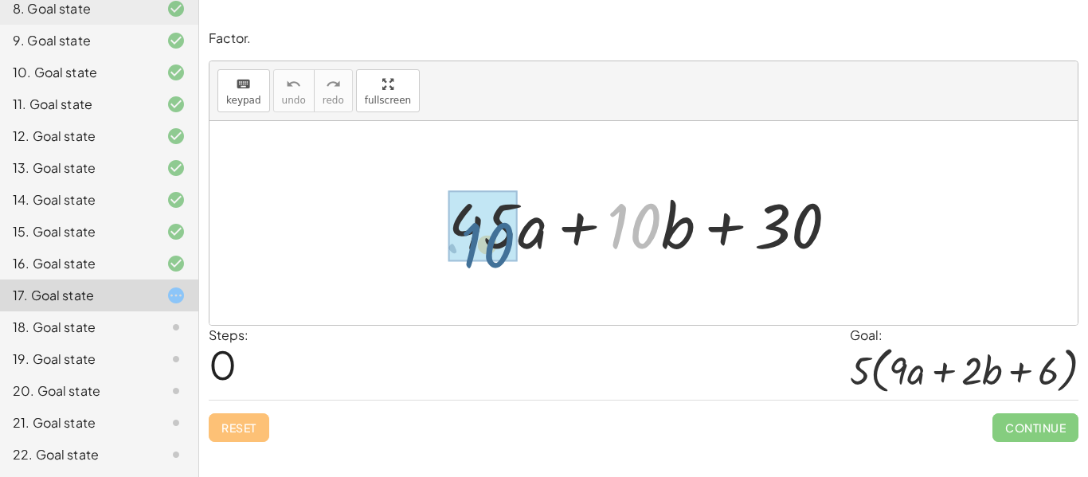
drag, startPoint x: 635, startPoint y: 231, endPoint x: 483, endPoint y: 248, distance: 152.3
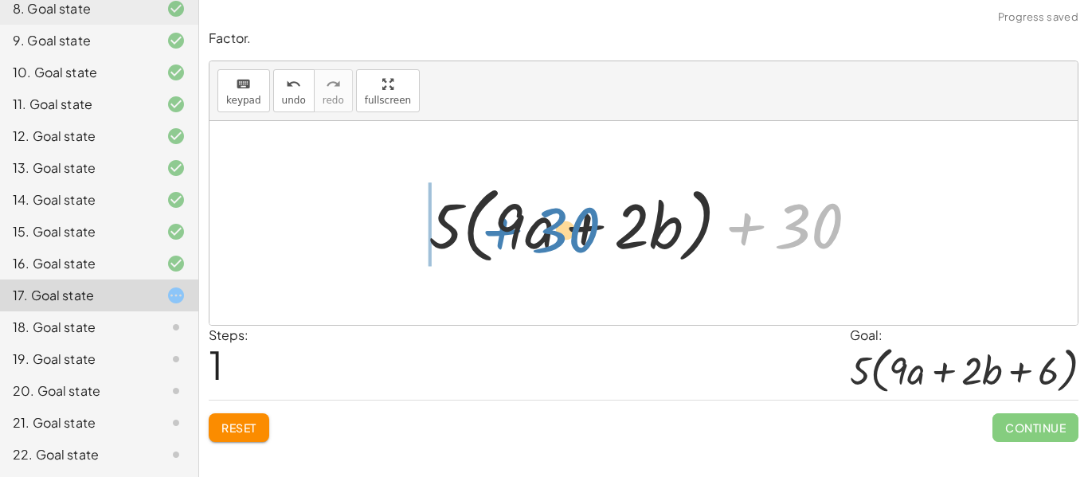
drag, startPoint x: 809, startPoint y: 232, endPoint x: 571, endPoint y: 236, distance: 238.1
click at [571, 236] on div at bounding box center [649, 224] width 458 height 92
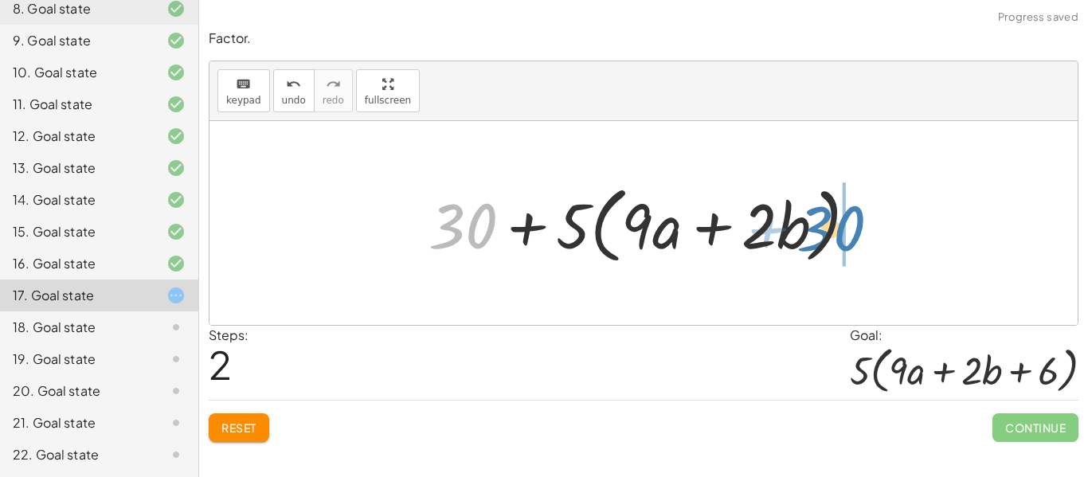
drag, startPoint x: 463, startPoint y: 225, endPoint x: 824, endPoint y: 228, distance: 360.7
click at [824, 228] on div at bounding box center [649, 224] width 458 height 92
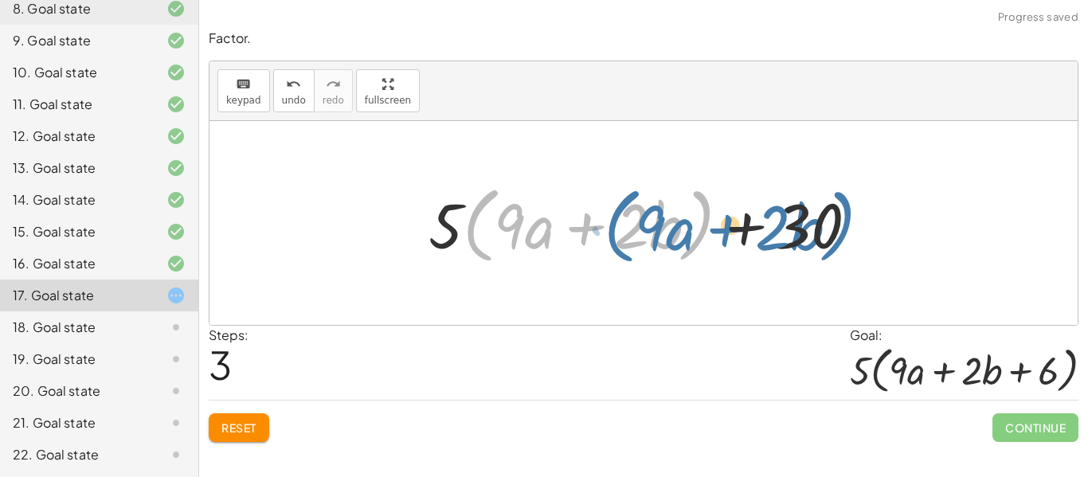
drag, startPoint x: 685, startPoint y: 223, endPoint x: 826, endPoint y: 225, distance: 140.9
click at [826, 225] on div at bounding box center [649, 224] width 458 height 92
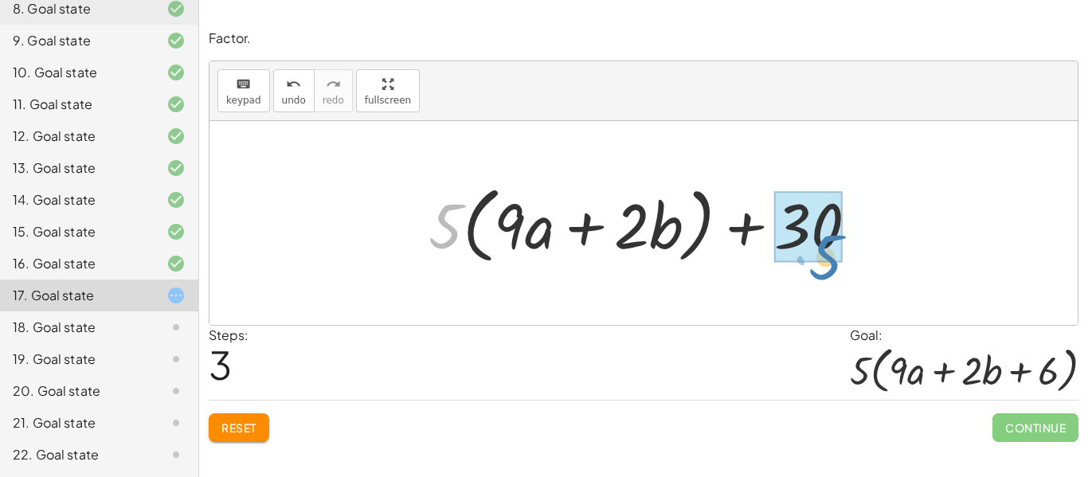
drag, startPoint x: 446, startPoint y: 221, endPoint x: 825, endPoint y: 252, distance: 380.2
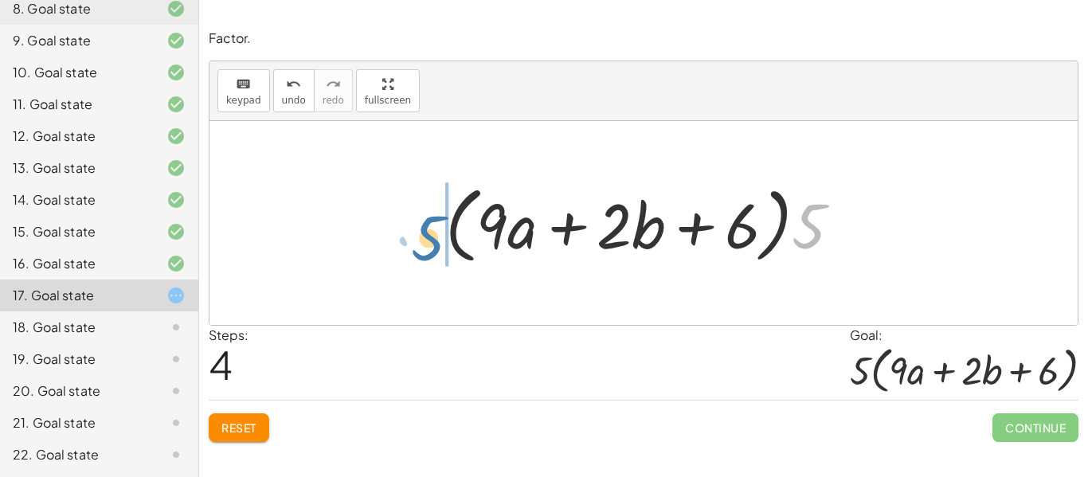
drag, startPoint x: 801, startPoint y: 234, endPoint x: 420, endPoint y: 246, distance: 381.5
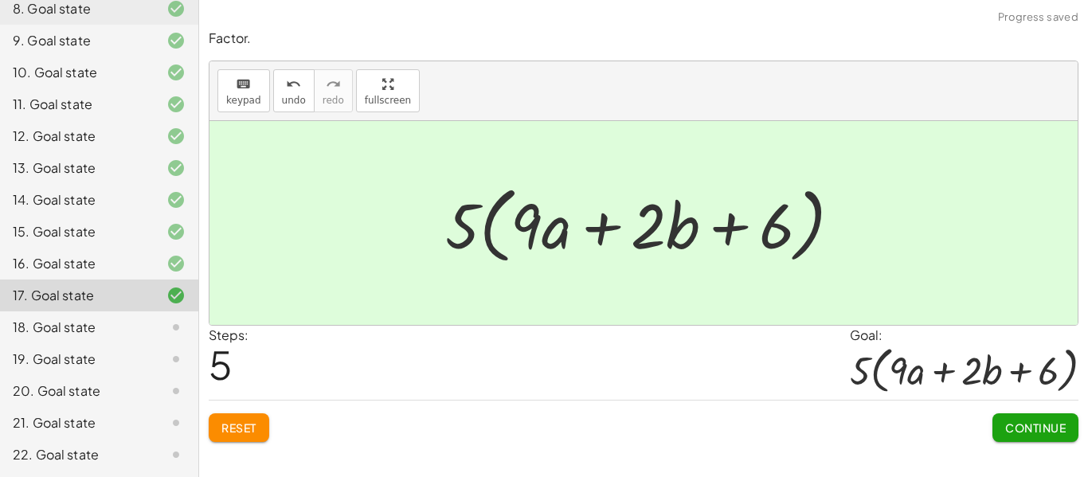
click at [1005, 428] on span "Continue" at bounding box center [1035, 427] width 61 height 14
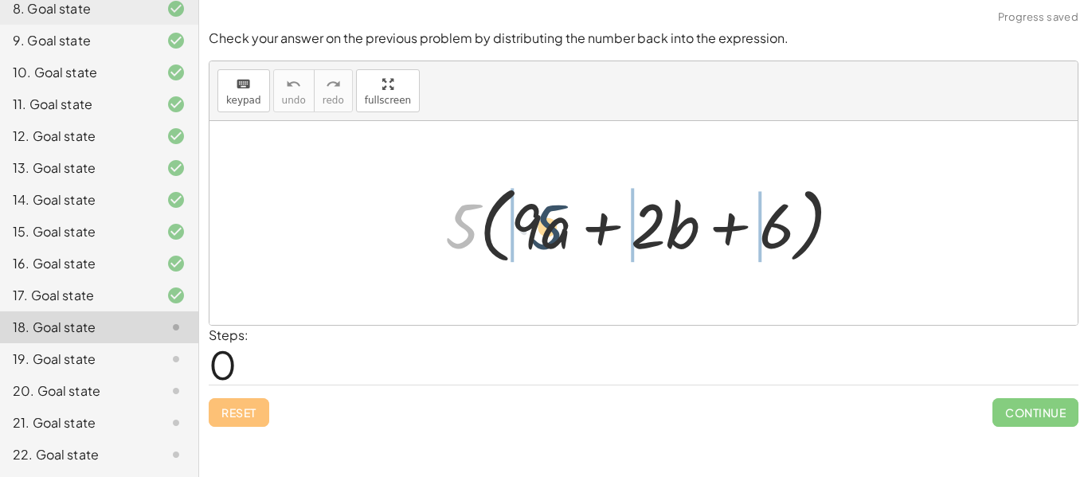
drag, startPoint x: 465, startPoint y: 225, endPoint x: 566, endPoint y: 225, distance: 101.1
click at [566, 225] on div at bounding box center [649, 224] width 424 height 92
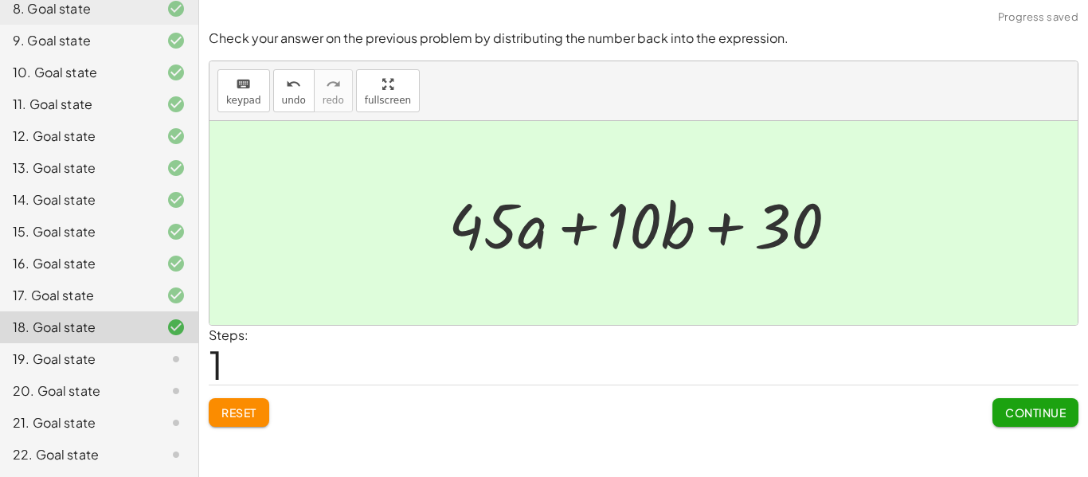
click at [1026, 419] on span "Continue" at bounding box center [1035, 412] width 61 height 14
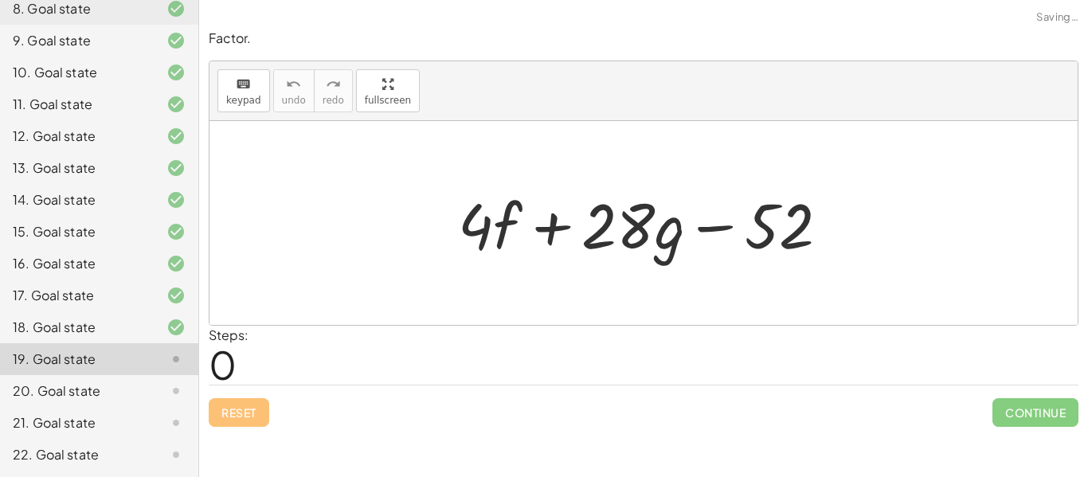
click at [545, 157] on div at bounding box center [643, 223] width 868 height 204
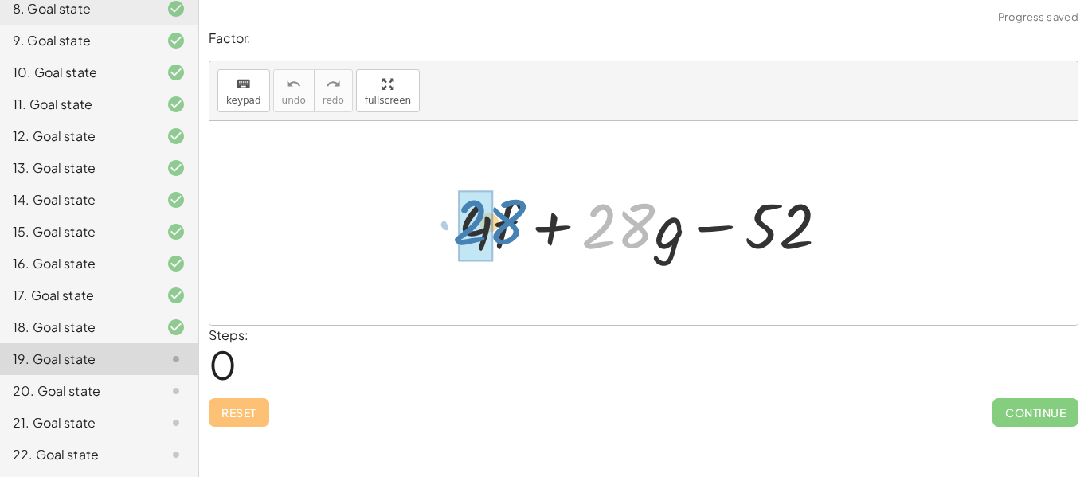
drag, startPoint x: 607, startPoint y: 235, endPoint x: 472, endPoint y: 229, distance: 134.7
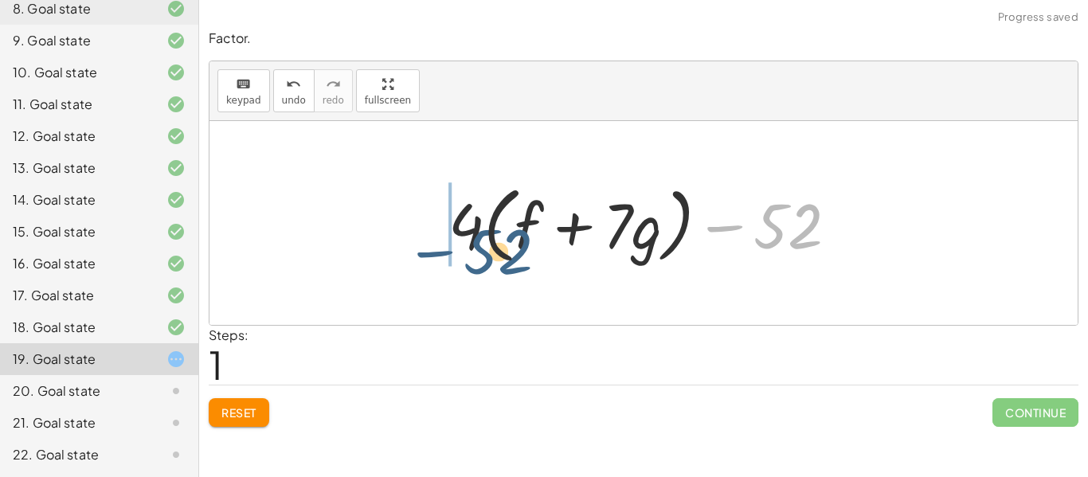
drag, startPoint x: 800, startPoint y: 221, endPoint x: 508, endPoint y: 242, distance: 293.0
click at [508, 242] on div at bounding box center [649, 224] width 418 height 92
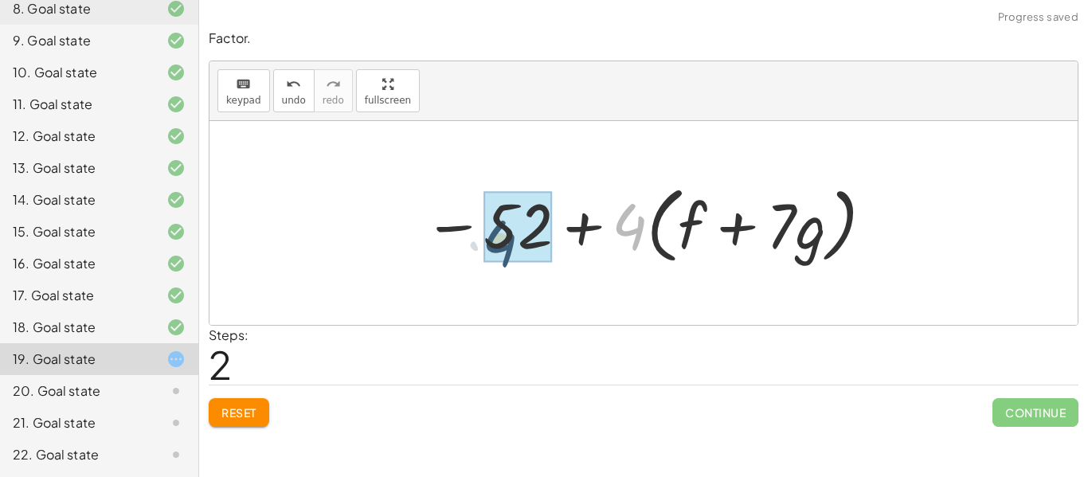
drag, startPoint x: 624, startPoint y: 229, endPoint x: 495, endPoint y: 243, distance: 129.7
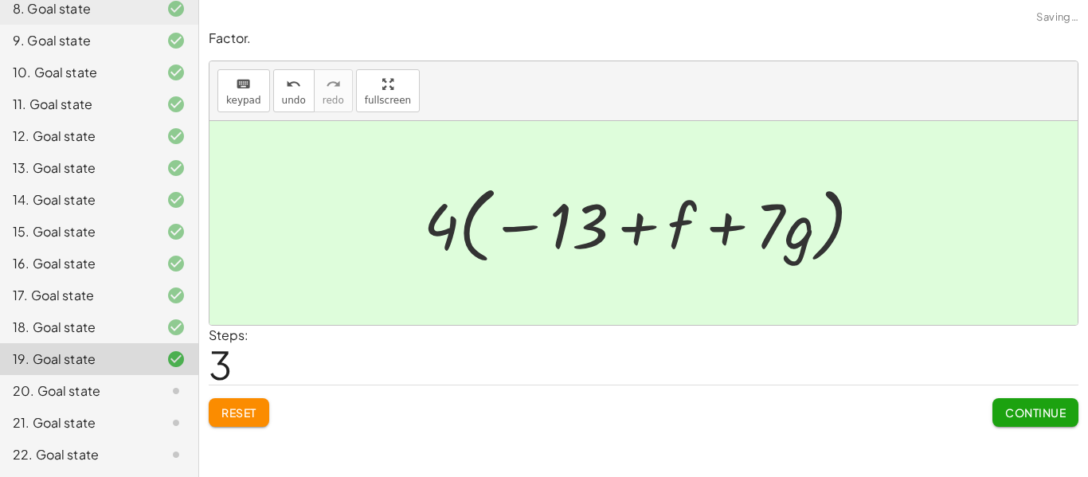
click at [1011, 413] on span "Continue" at bounding box center [1035, 412] width 61 height 14
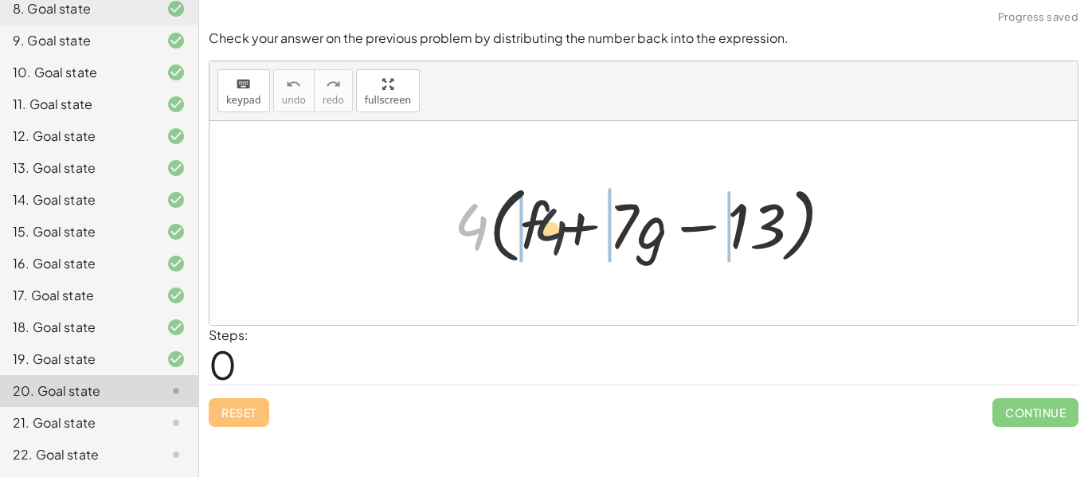
drag, startPoint x: 462, startPoint y: 228, endPoint x: 545, endPoint y: 232, distance: 83.7
click at [545, 232] on div at bounding box center [650, 224] width 408 height 92
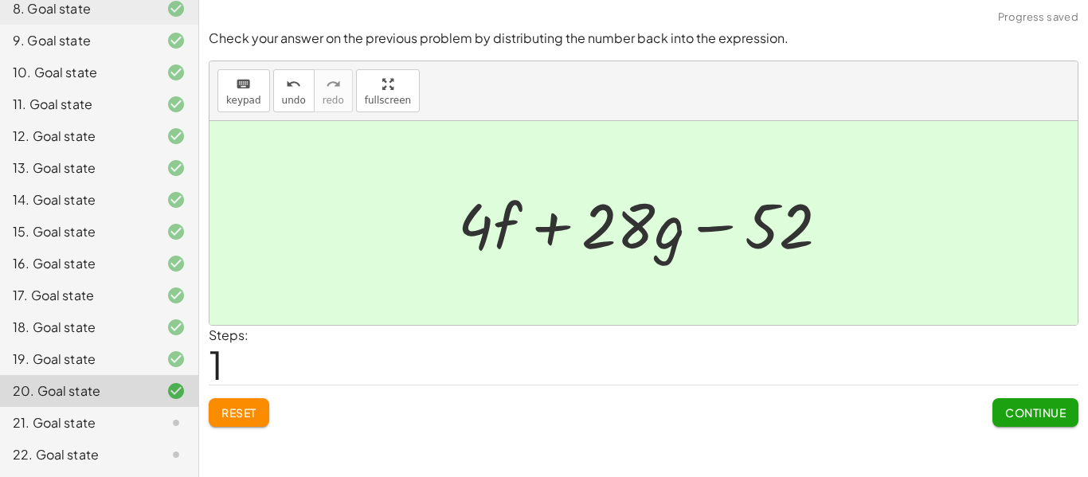
click at [1000, 399] on button "Continue" at bounding box center [1035, 412] width 86 height 29
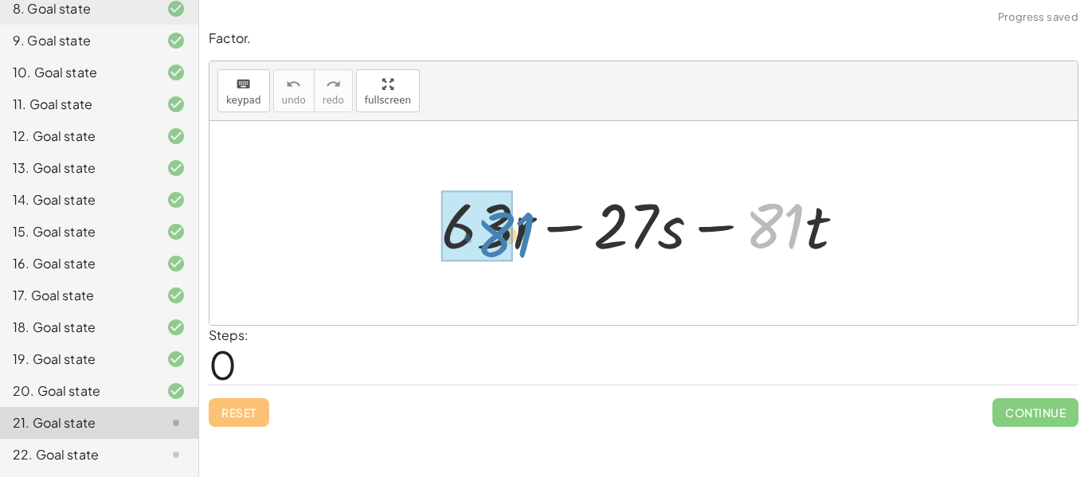
drag, startPoint x: 803, startPoint y: 232, endPoint x: 516, endPoint y: 240, distance: 287.5
click at [516, 240] on div at bounding box center [649, 223] width 432 height 82
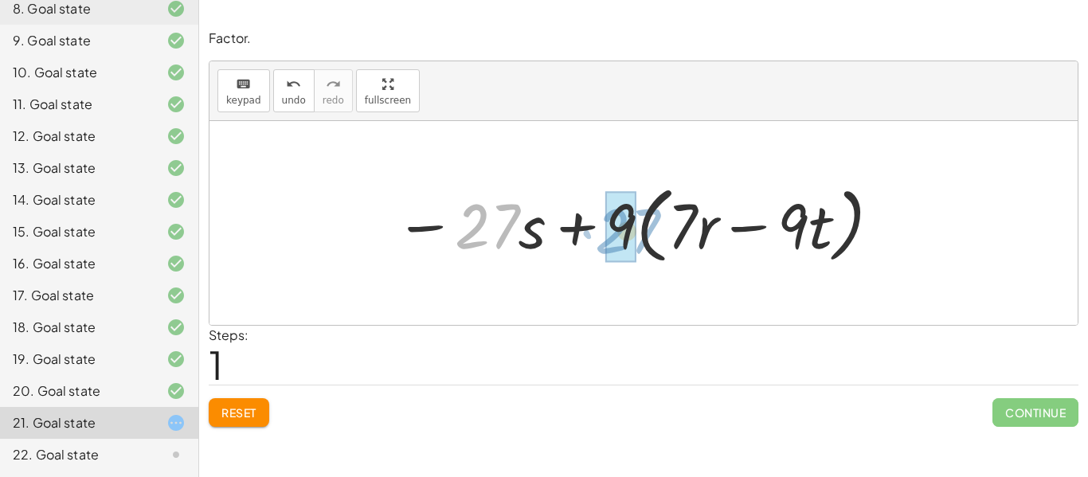
drag, startPoint x: 478, startPoint y: 231, endPoint x: 619, endPoint y: 236, distance: 140.2
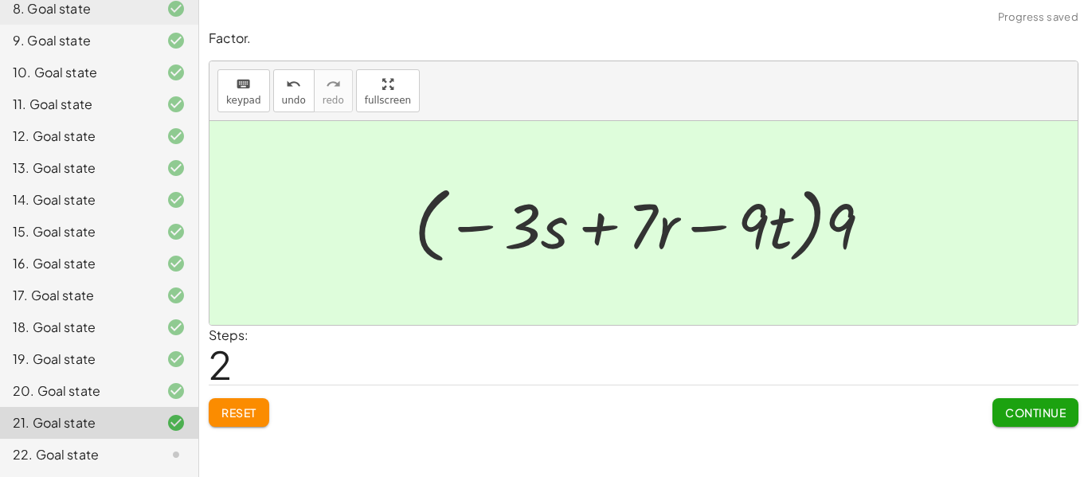
click at [1017, 404] on button "Continue" at bounding box center [1035, 412] width 86 height 29
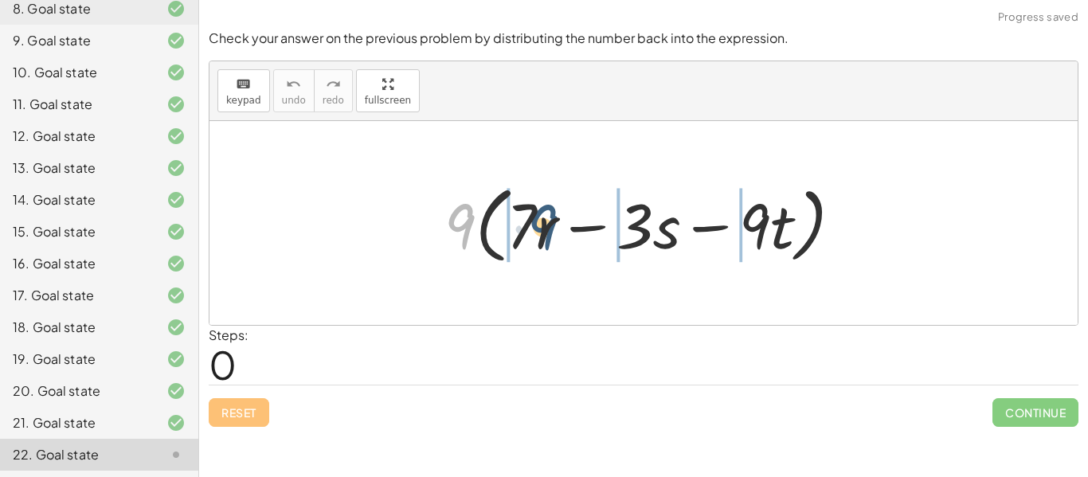
drag, startPoint x: 467, startPoint y: 222, endPoint x: 579, endPoint y: 225, distance: 112.3
click at [579, 225] on div at bounding box center [649, 224] width 427 height 92
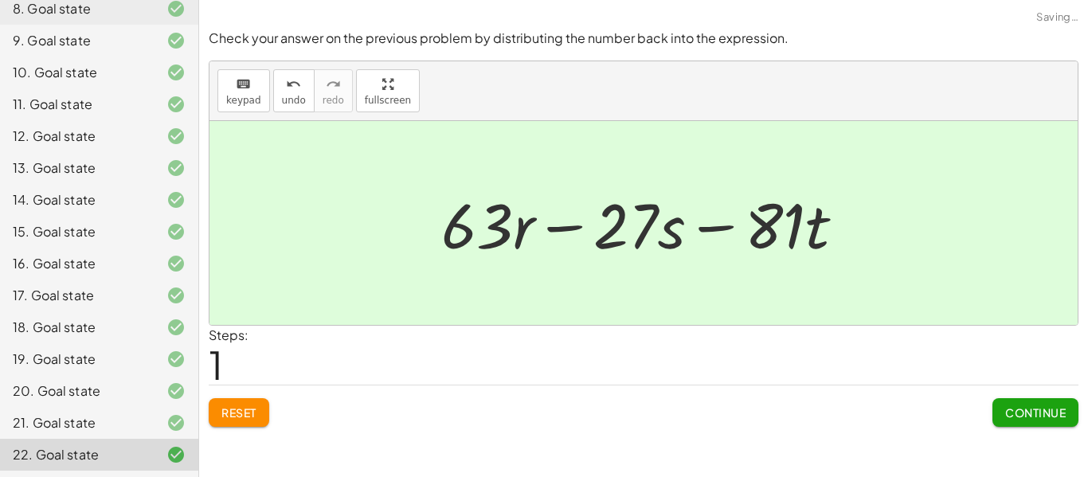
click at [1020, 412] on span "Continue" at bounding box center [1035, 412] width 61 height 14
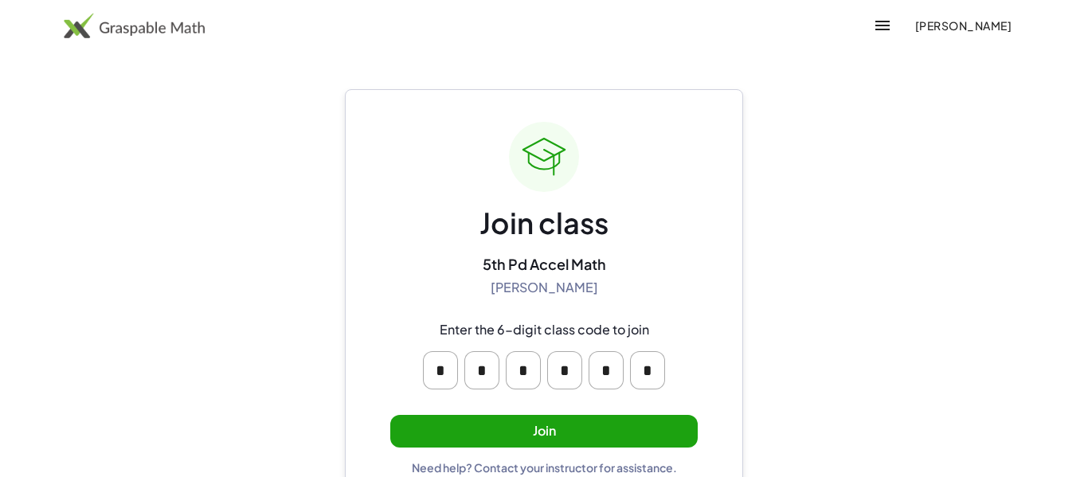
click at [914, 30] on span "[PERSON_NAME]" at bounding box center [962, 25] width 97 height 14
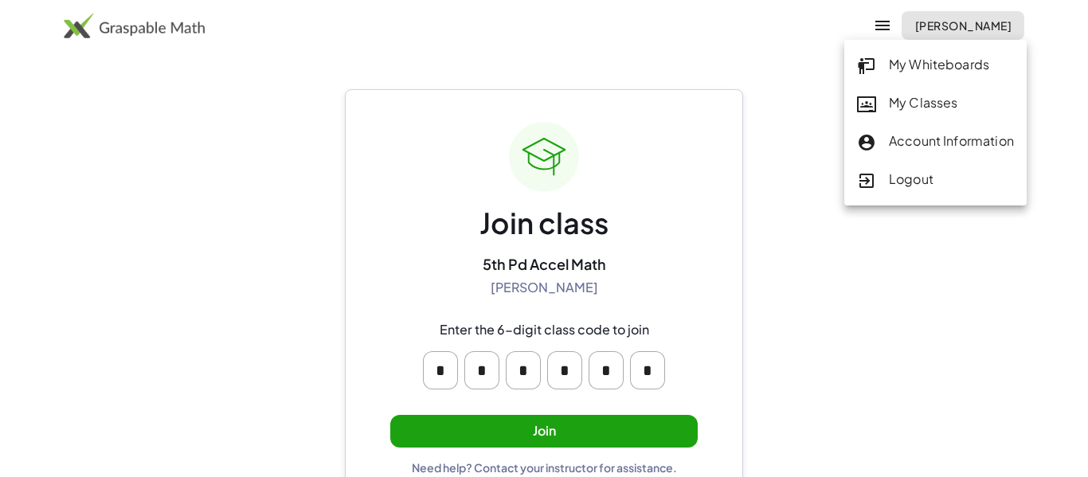
click at [901, 99] on div "My Classes" at bounding box center [935, 103] width 157 height 21
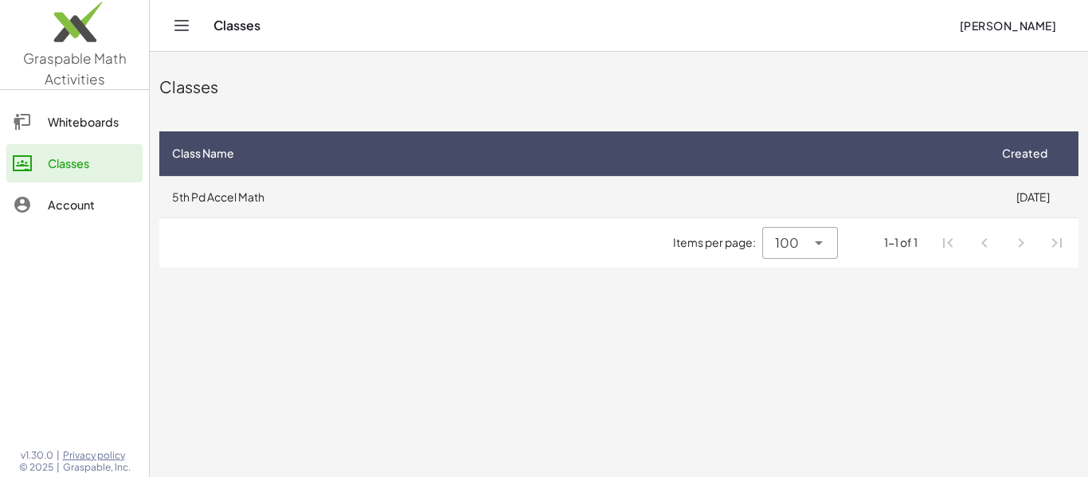
click at [379, 181] on td "5th Pd Accel Math" at bounding box center [572, 196] width 827 height 41
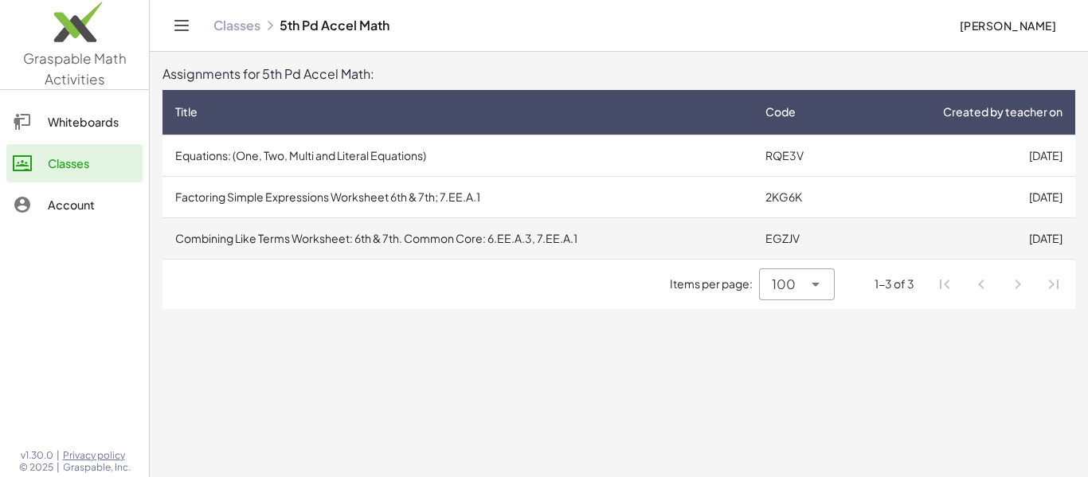
click at [490, 247] on td "Combining Like Terms Worksheet: 6th & 7th. Common Core: 6.EE.A.3, 7.EE.A.1" at bounding box center [457, 237] width 590 height 41
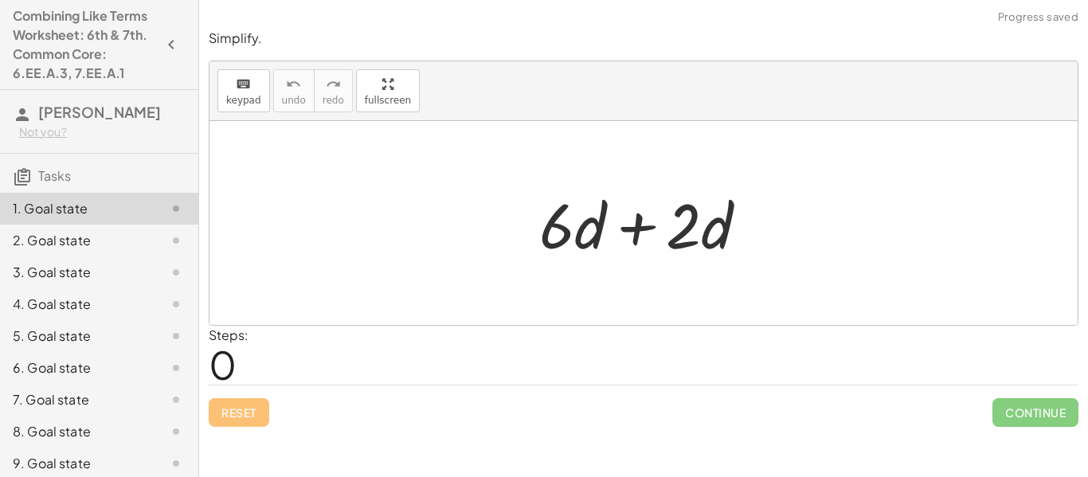
scroll to position [220, 0]
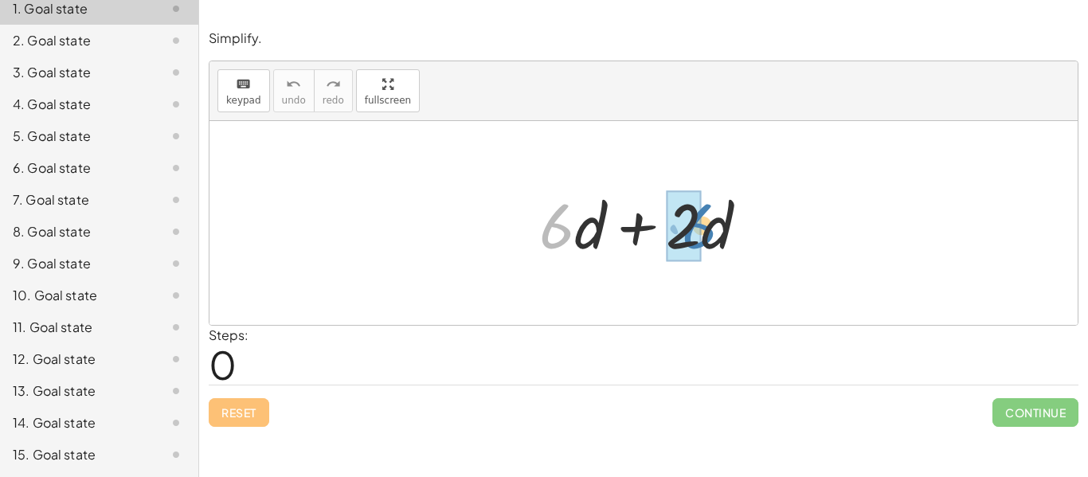
drag, startPoint x: 558, startPoint y: 232, endPoint x: 696, endPoint y: 232, distance: 137.7
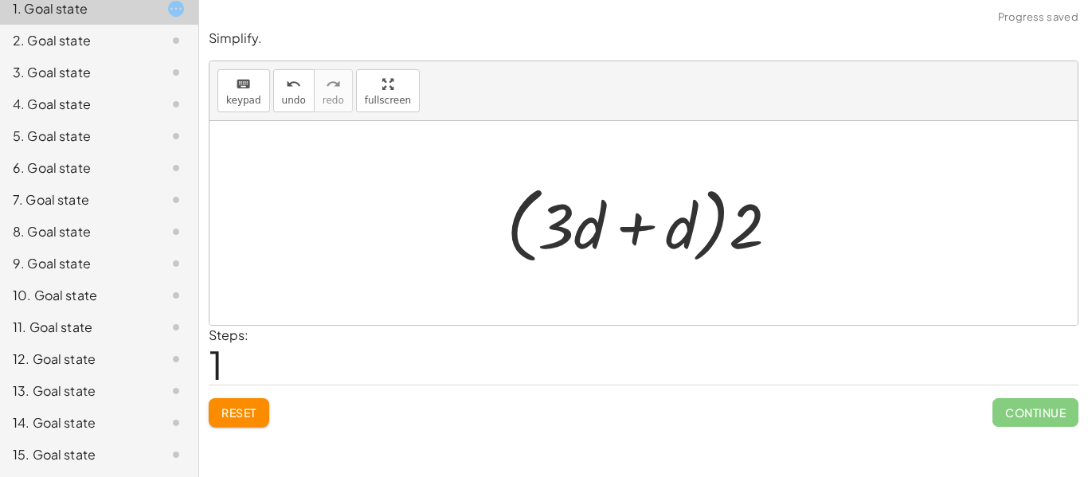
click at [254, 412] on span "Reset" at bounding box center [238, 412] width 35 height 14
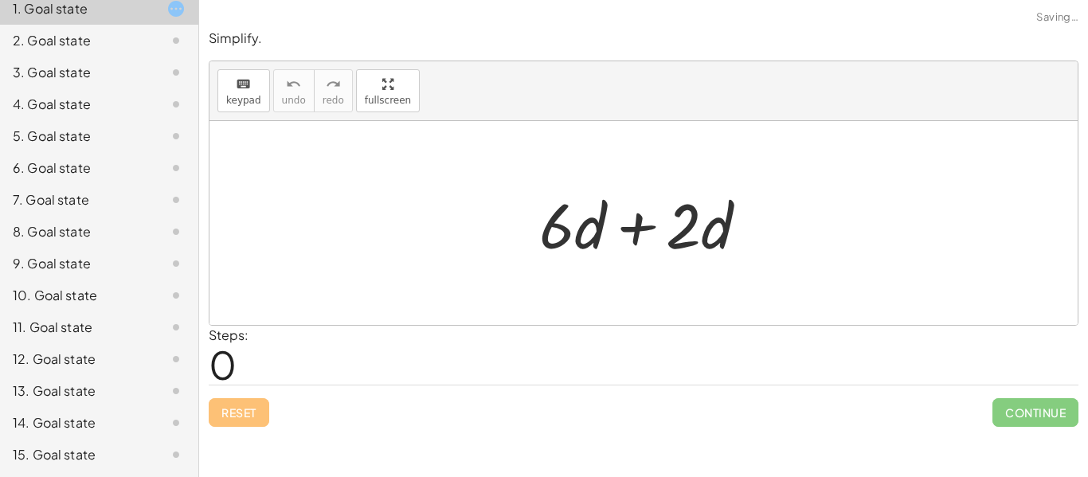
click at [644, 228] on div at bounding box center [649, 223] width 237 height 82
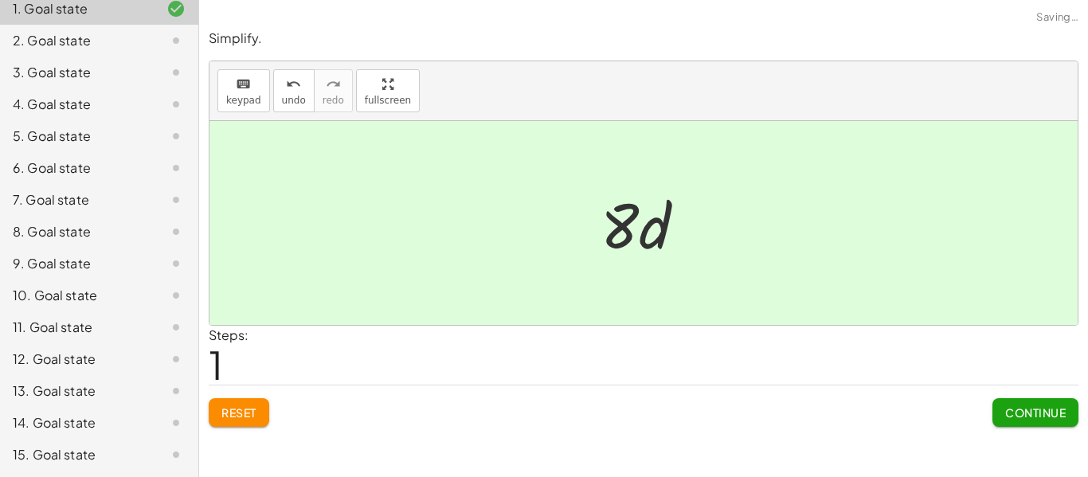
click at [1056, 415] on span "Continue" at bounding box center [1035, 412] width 61 height 14
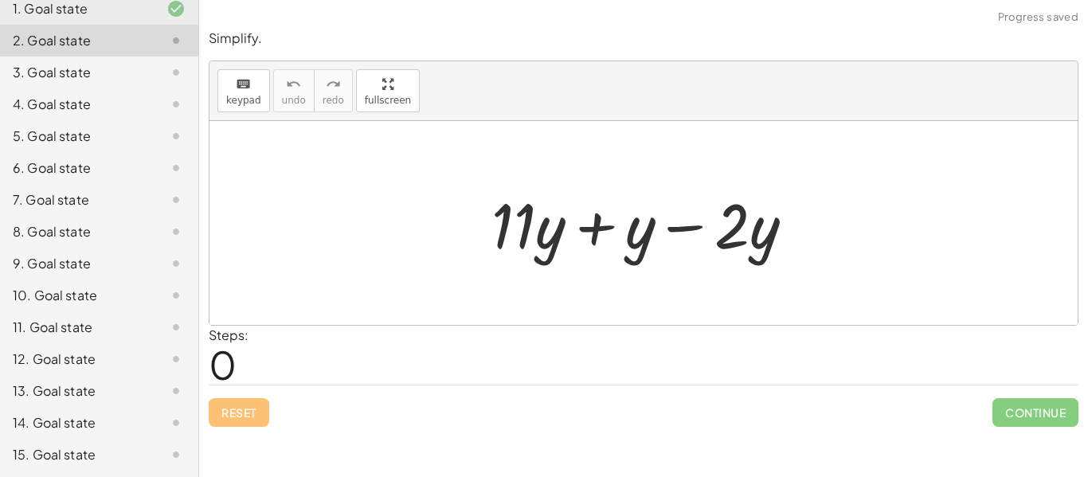
click at [693, 228] on div at bounding box center [648, 223] width 331 height 82
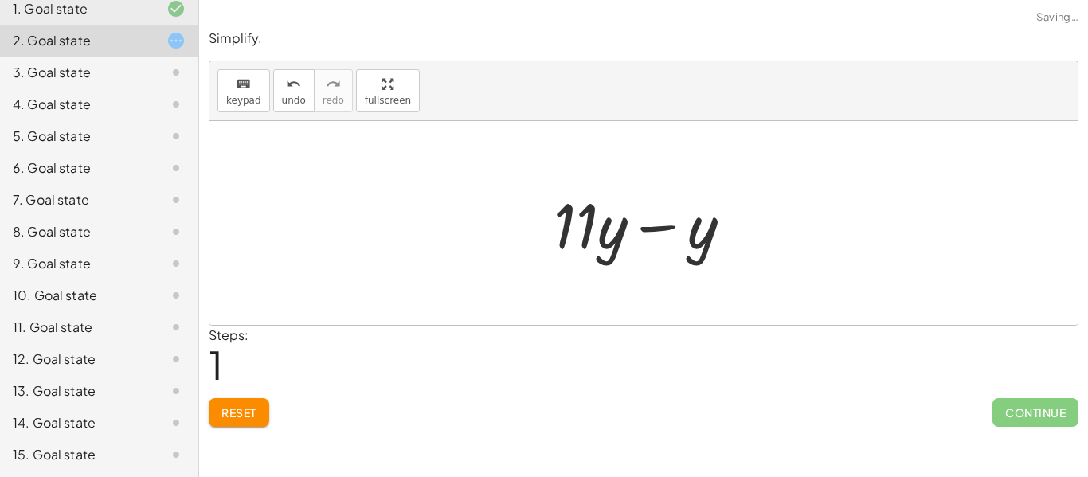
click at [646, 227] on div at bounding box center [648, 223] width 207 height 82
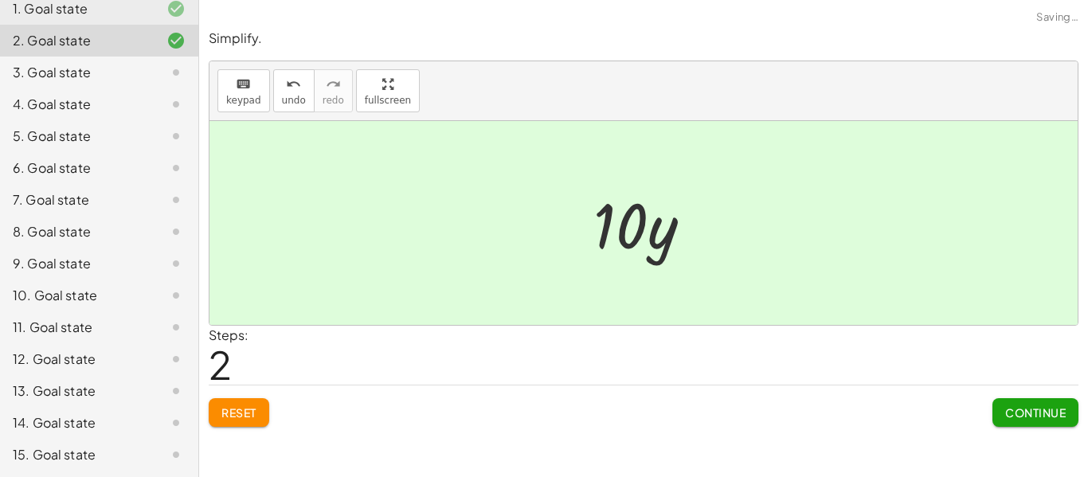
click at [1033, 409] on span "Continue" at bounding box center [1035, 412] width 61 height 14
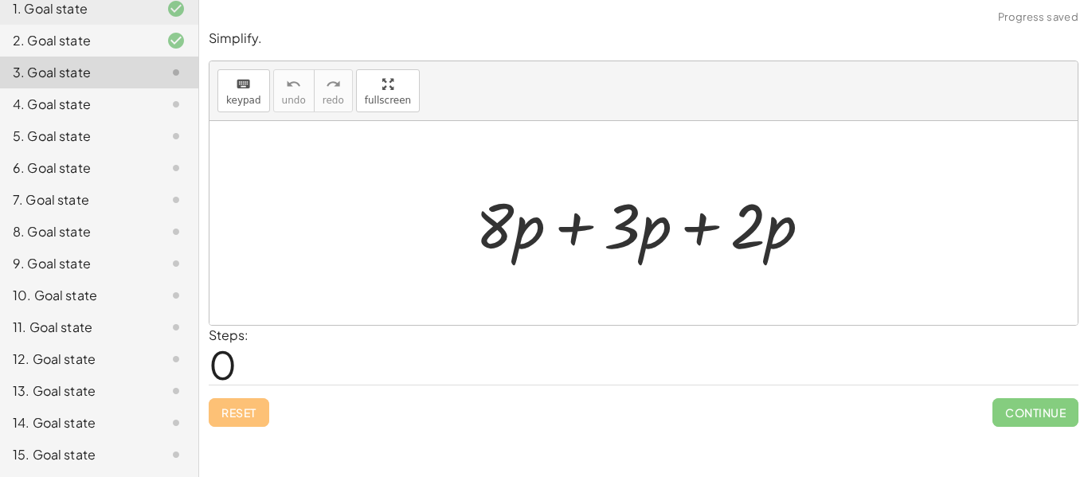
click at [580, 218] on div at bounding box center [649, 223] width 364 height 82
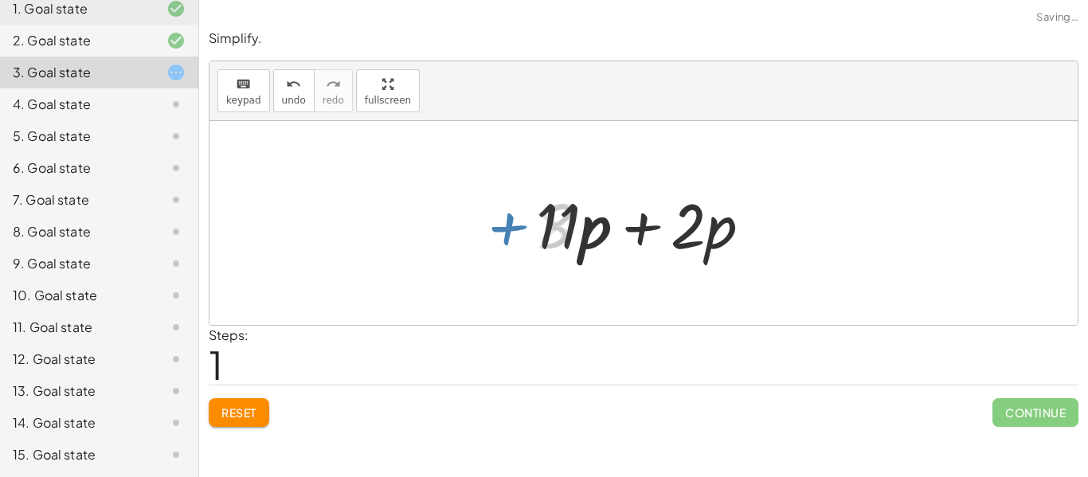
click at [580, 218] on div at bounding box center [649, 223] width 243 height 82
click at [624, 224] on div at bounding box center [649, 223] width 243 height 82
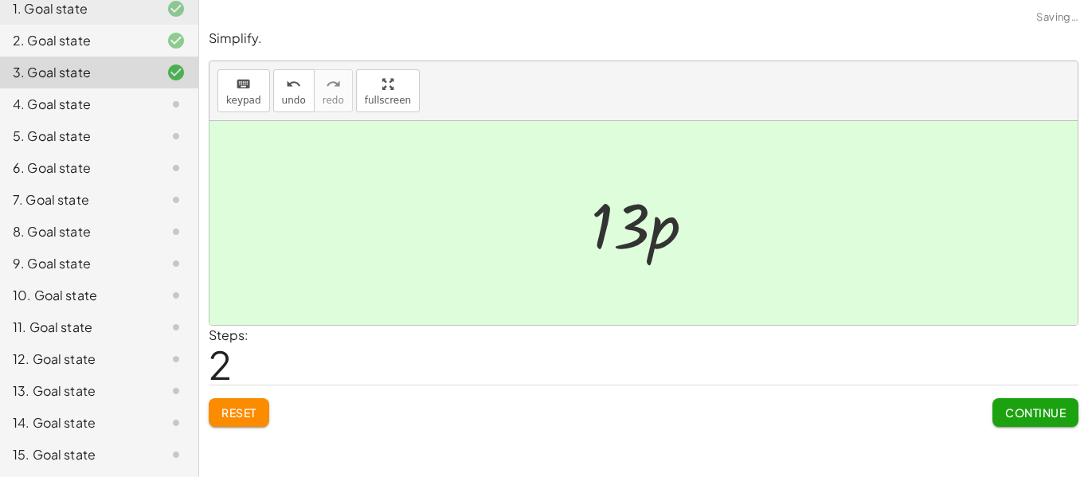
click at [1017, 404] on button "Continue" at bounding box center [1035, 412] width 86 height 29
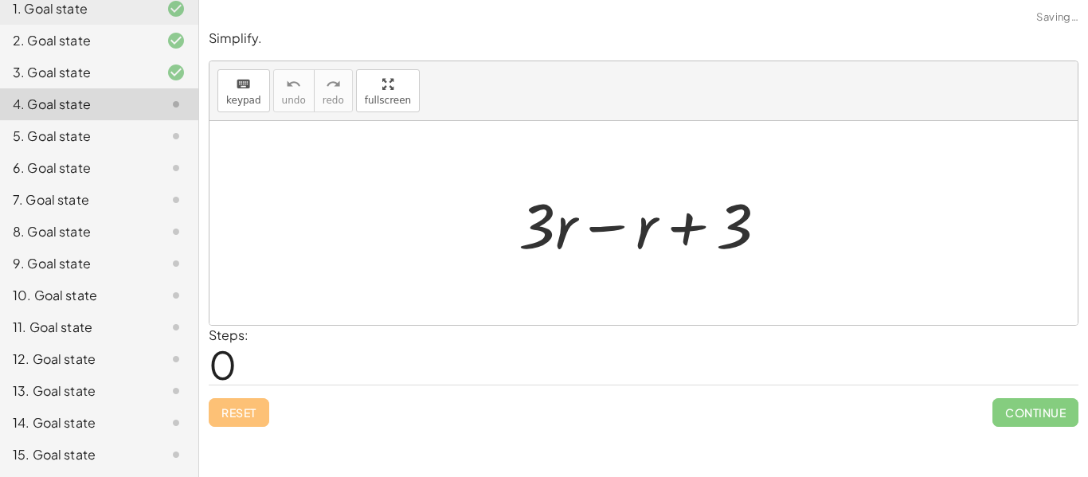
click at [605, 232] on div at bounding box center [649, 223] width 278 height 82
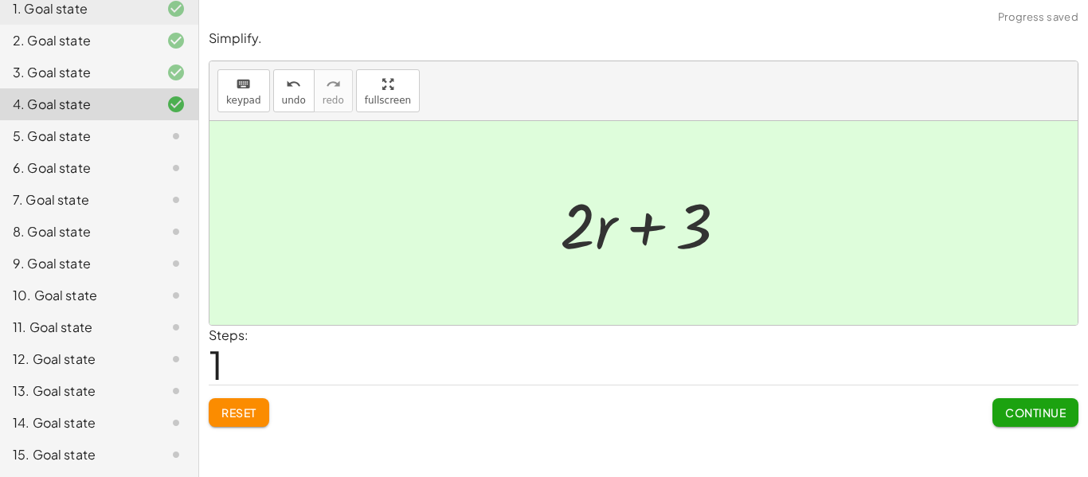
click at [1021, 414] on span "Continue" at bounding box center [1035, 412] width 61 height 14
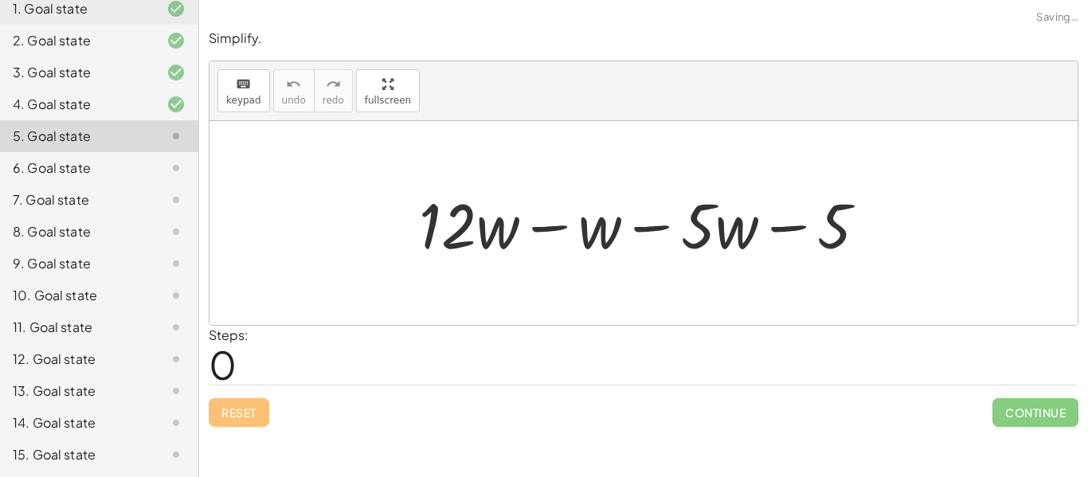
click at [551, 232] on div at bounding box center [649, 223] width 476 height 82
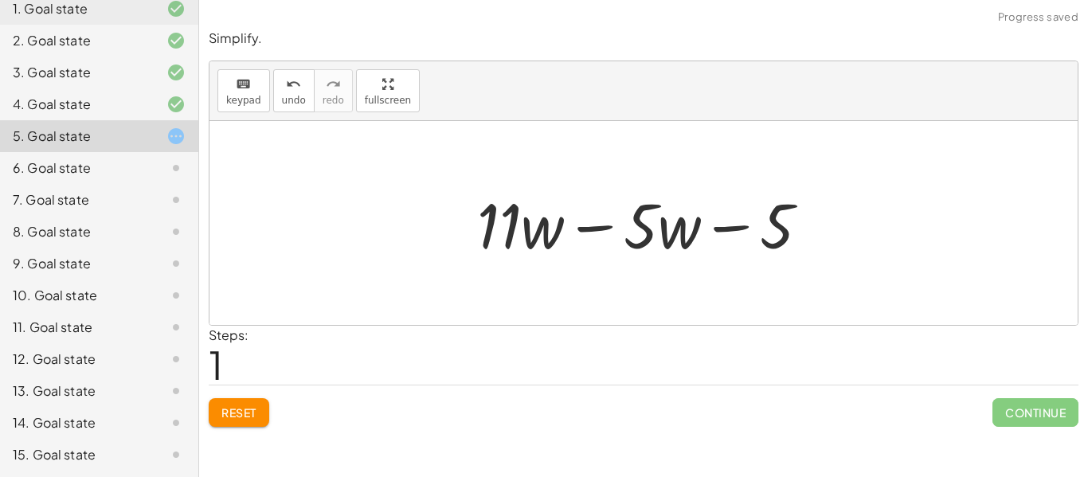
click at [573, 227] on div at bounding box center [649, 223] width 361 height 82
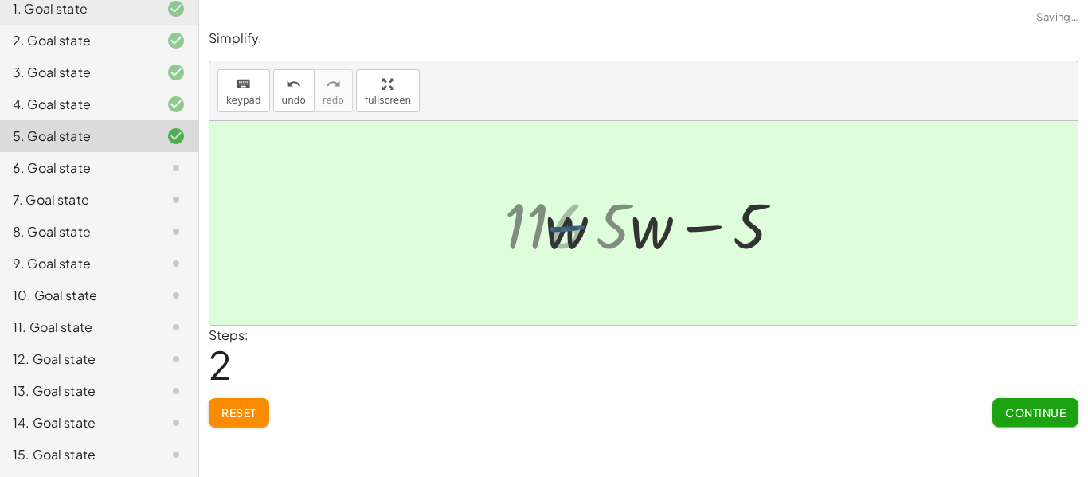
click at [581, 228] on div at bounding box center [649, 223] width 216 height 82
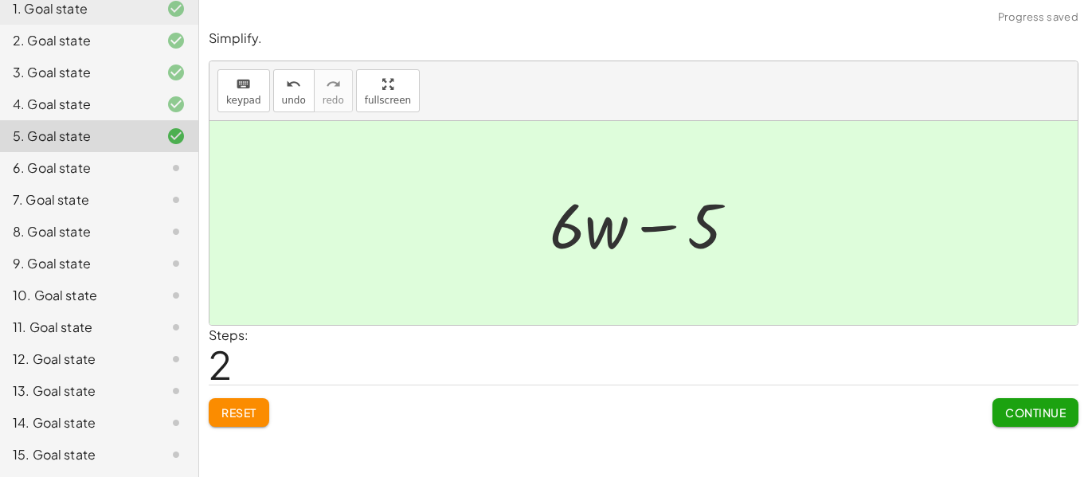
click at [1011, 409] on span "Continue" at bounding box center [1035, 412] width 61 height 14
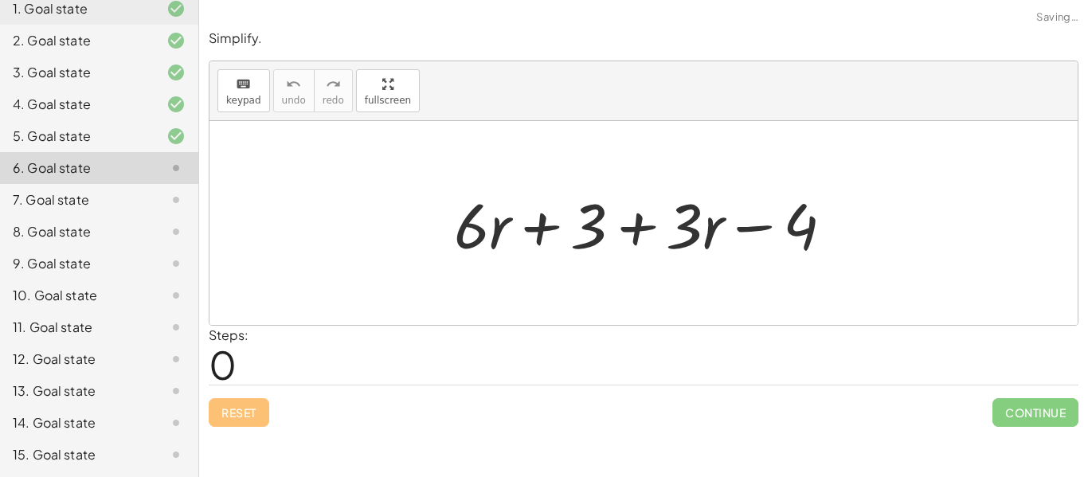
click at [542, 224] on div at bounding box center [650, 223] width 408 height 82
click at [636, 227] on div at bounding box center [650, 223] width 408 height 82
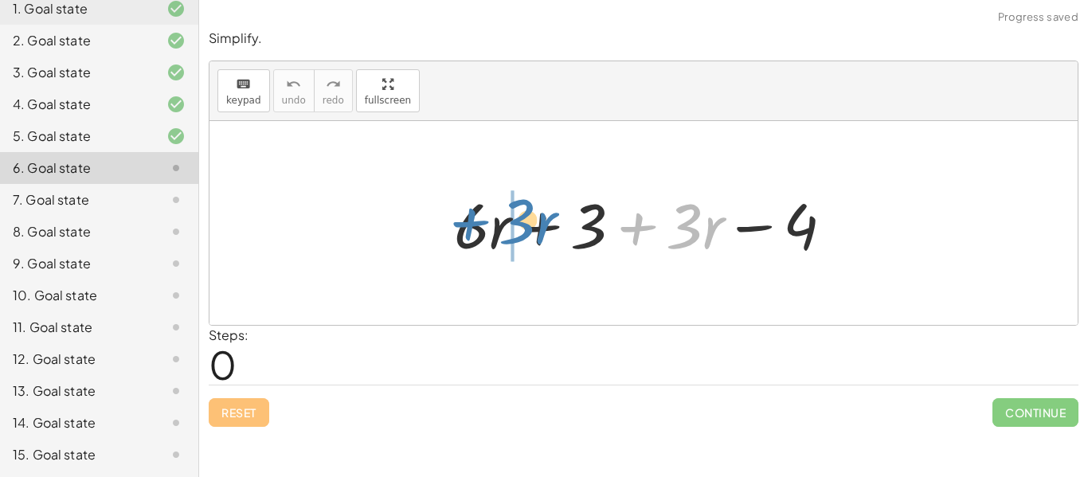
drag, startPoint x: 636, startPoint y: 227, endPoint x: 462, endPoint y: 222, distance: 174.4
click at [462, 222] on div at bounding box center [650, 223] width 408 height 82
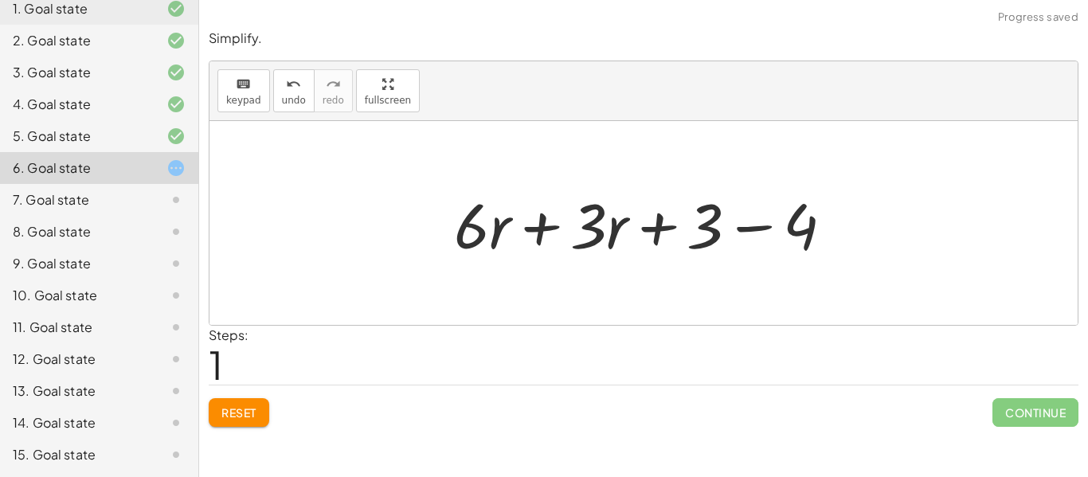
click at [534, 228] on div at bounding box center [650, 223] width 408 height 82
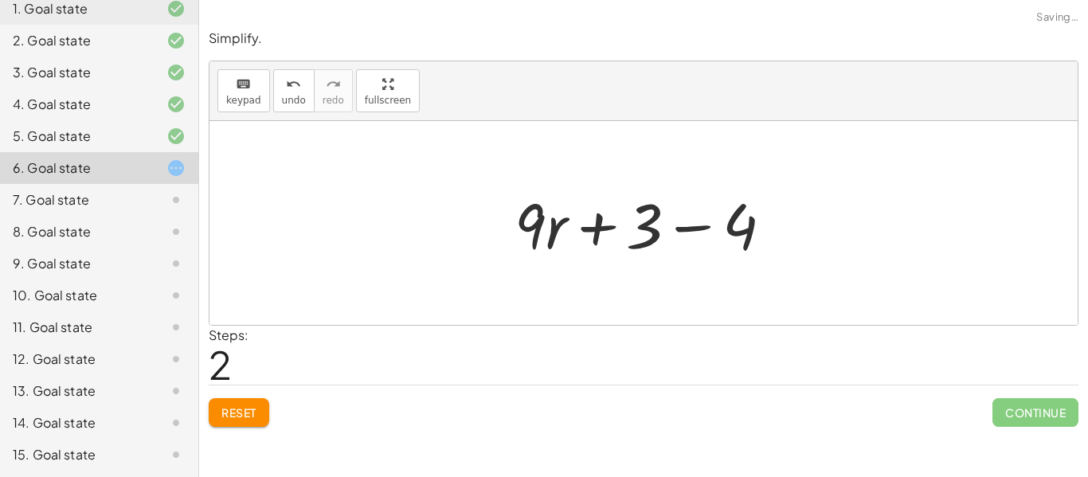
click at [680, 228] on div at bounding box center [649, 223] width 287 height 82
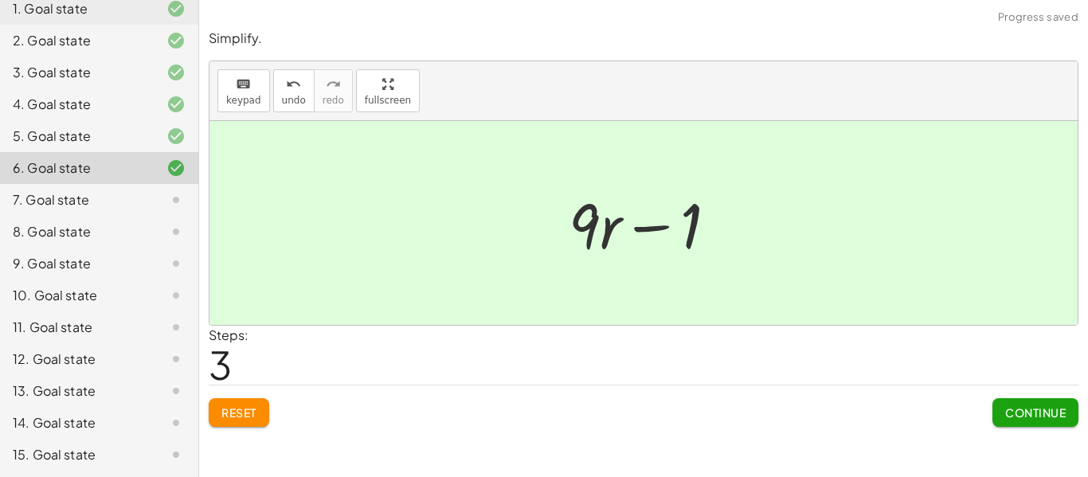
click at [1033, 416] on span "Continue" at bounding box center [1035, 412] width 61 height 14
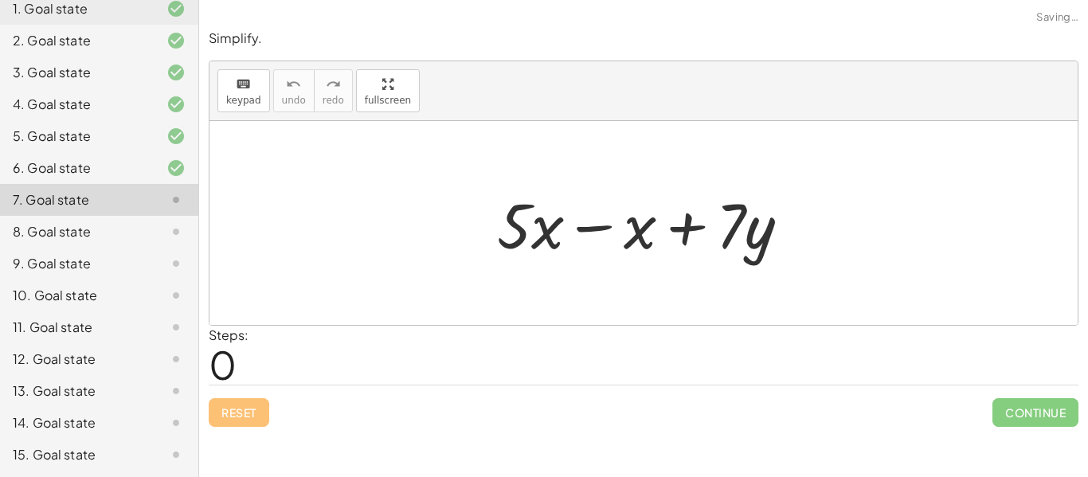
click at [603, 225] on div at bounding box center [650, 223] width 322 height 82
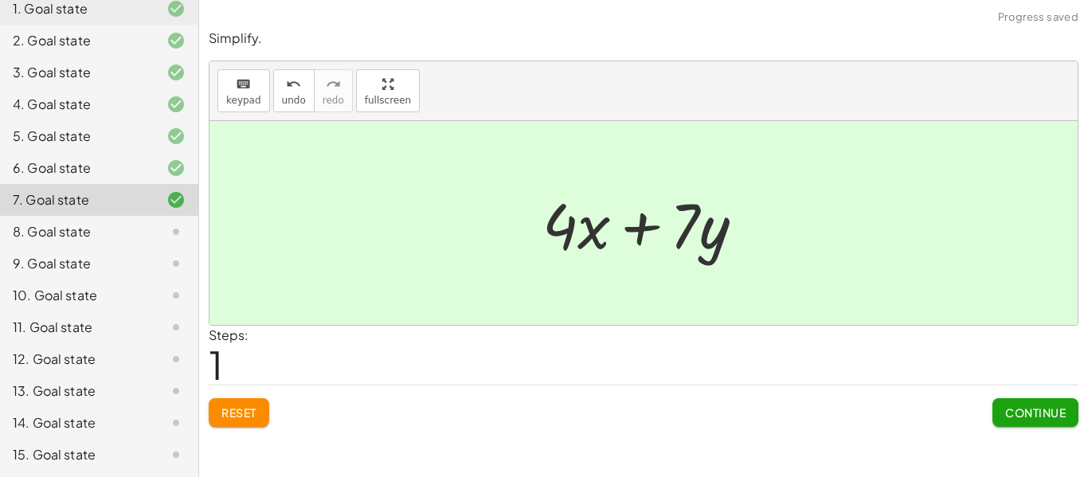
click at [1028, 412] on span "Continue" at bounding box center [1035, 412] width 61 height 14
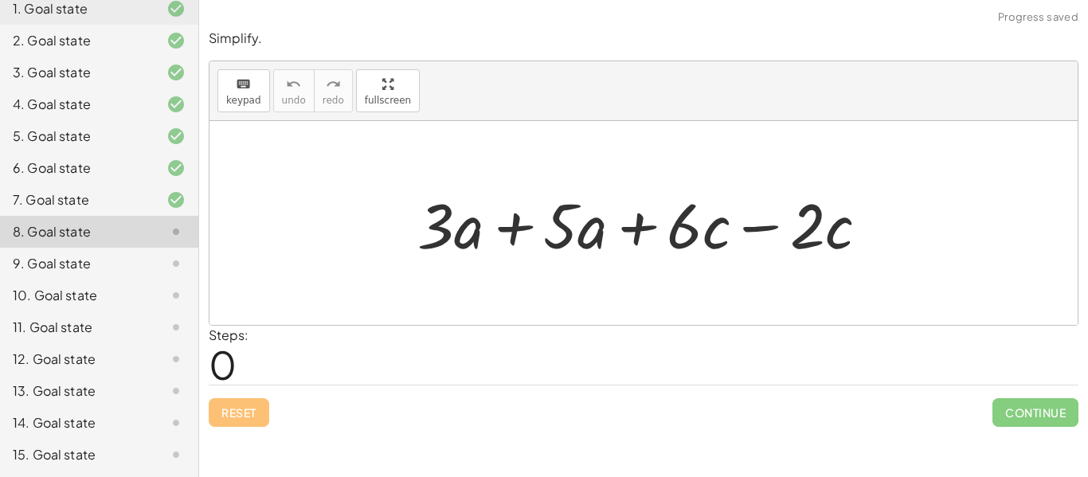
click at [510, 225] on div at bounding box center [648, 223] width 479 height 82
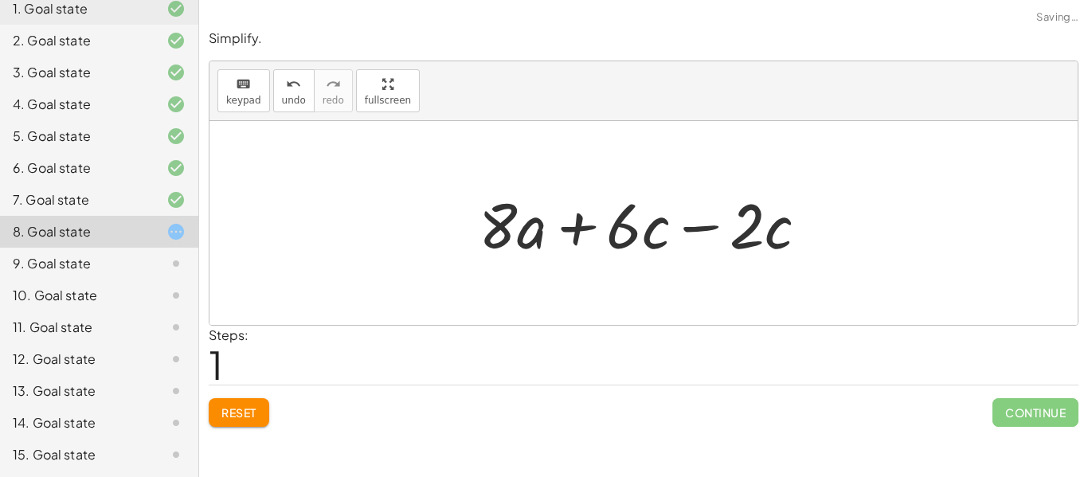
click at [697, 225] on div at bounding box center [650, 223] width 358 height 82
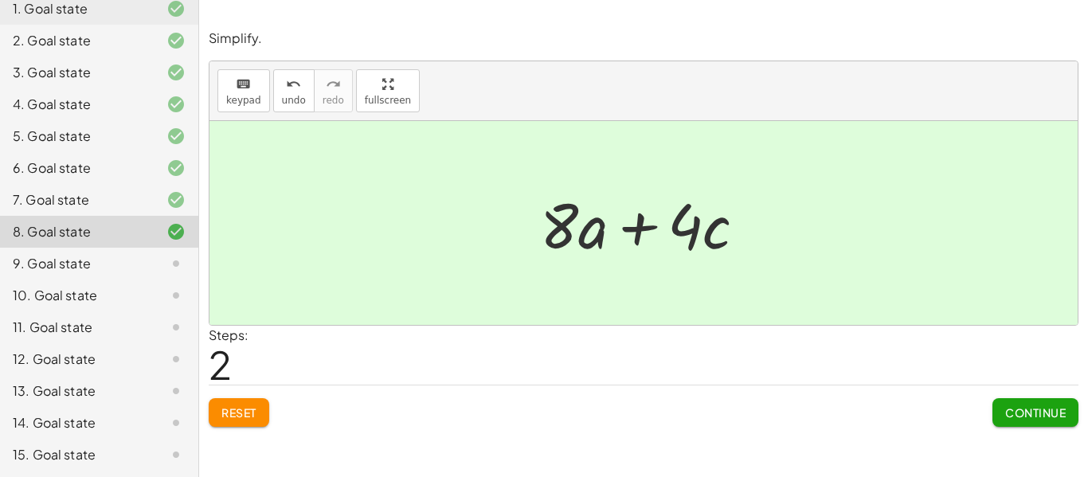
click at [1021, 406] on span "Continue" at bounding box center [1035, 412] width 61 height 14
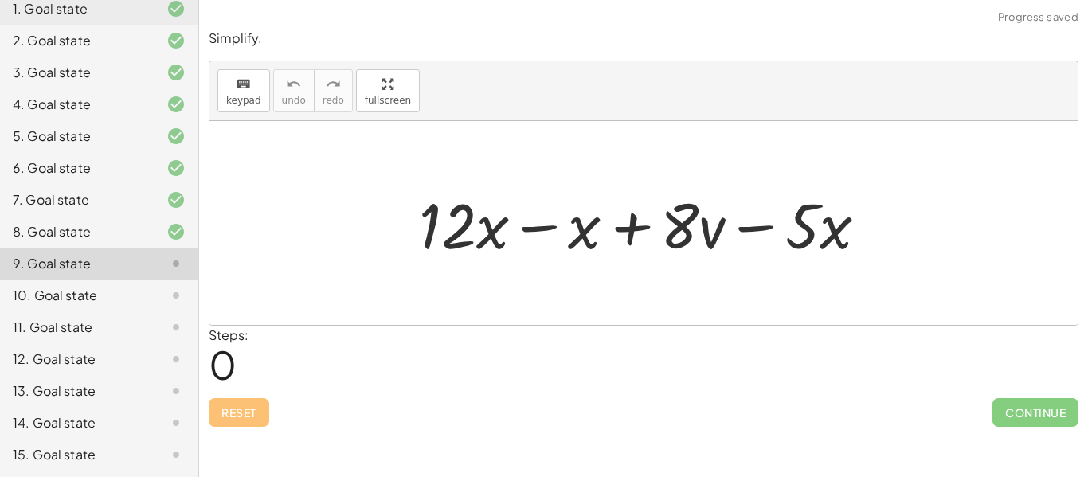
click at [521, 228] on div at bounding box center [649, 223] width 477 height 82
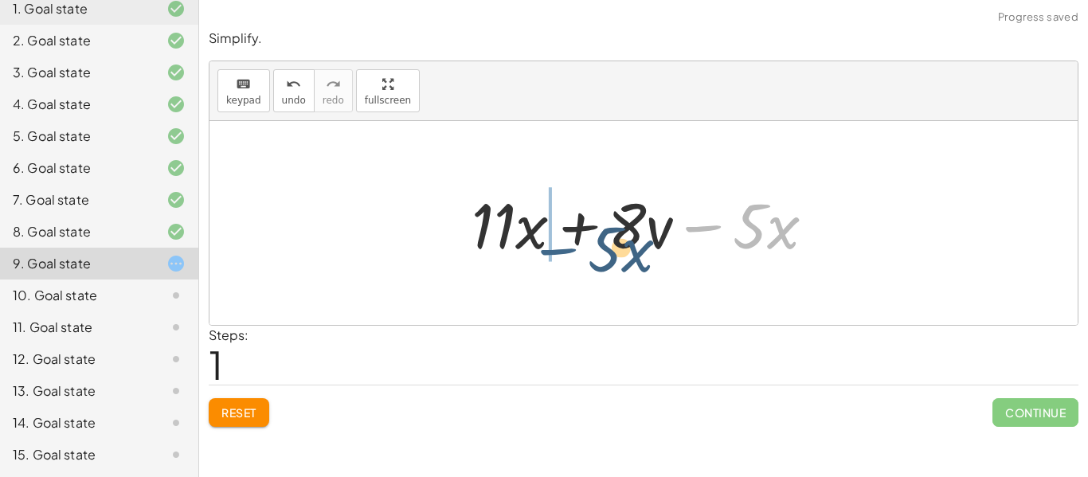
drag, startPoint x: 713, startPoint y: 225, endPoint x: 568, endPoint y: 241, distance: 145.8
click at [568, 241] on div at bounding box center [649, 223] width 372 height 82
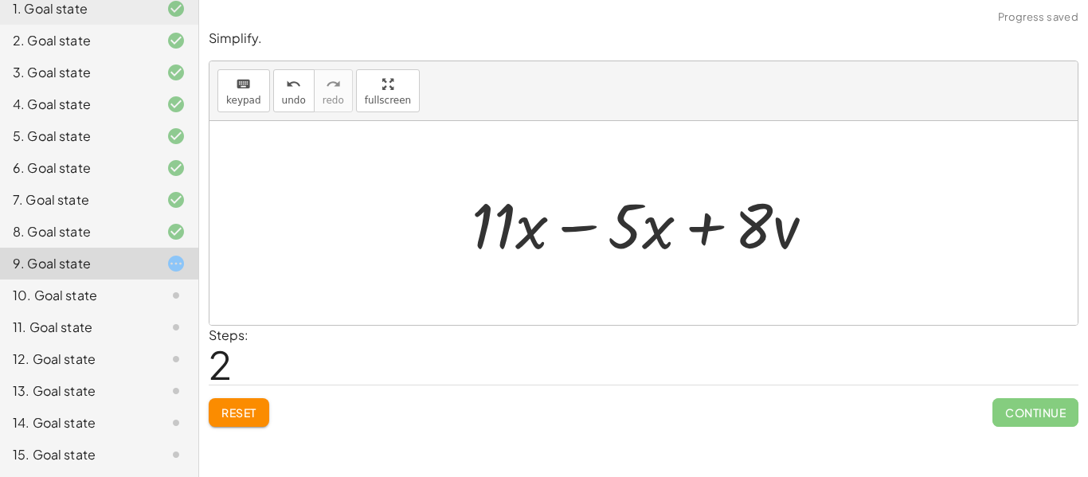
click at [594, 226] on div at bounding box center [649, 223] width 372 height 82
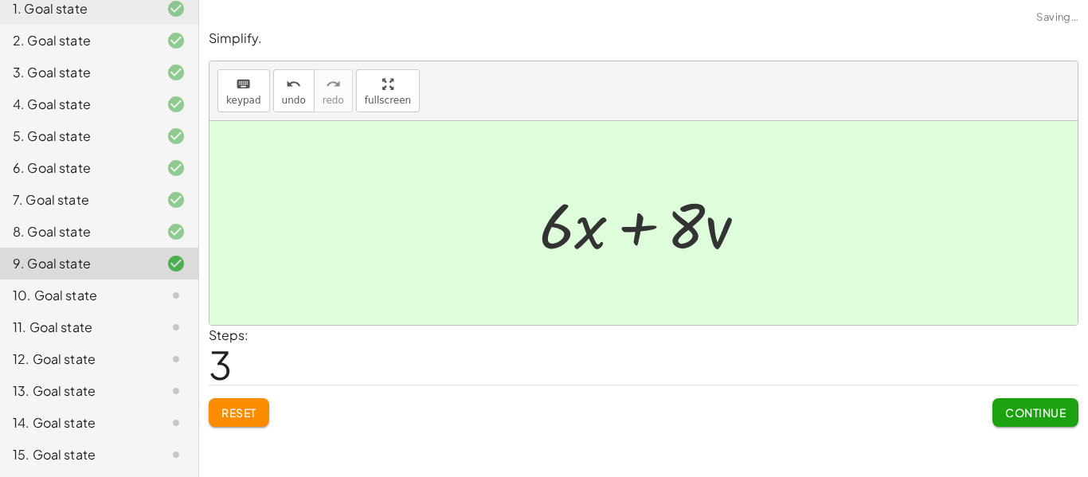
click at [1022, 416] on span "Continue" at bounding box center [1035, 412] width 61 height 14
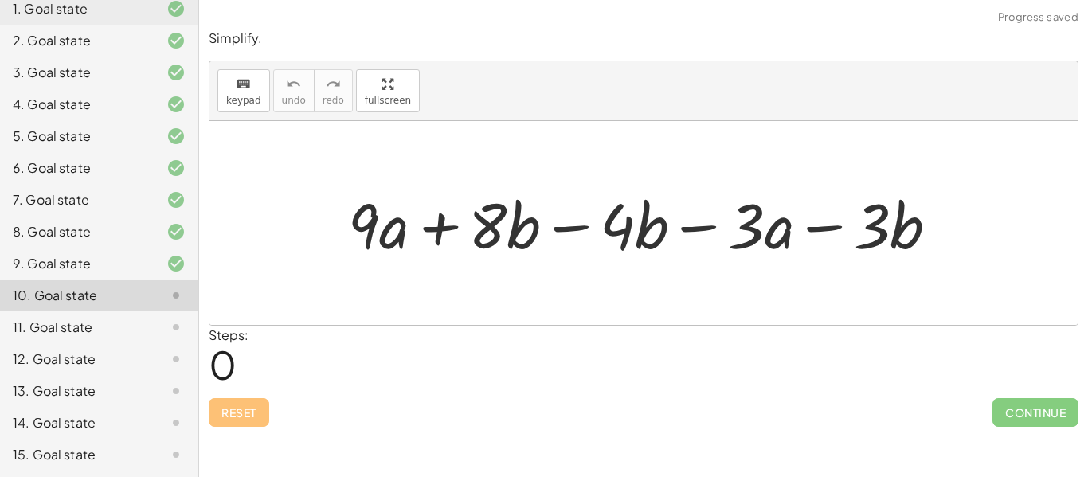
click at [560, 228] on div at bounding box center [649, 223] width 619 height 82
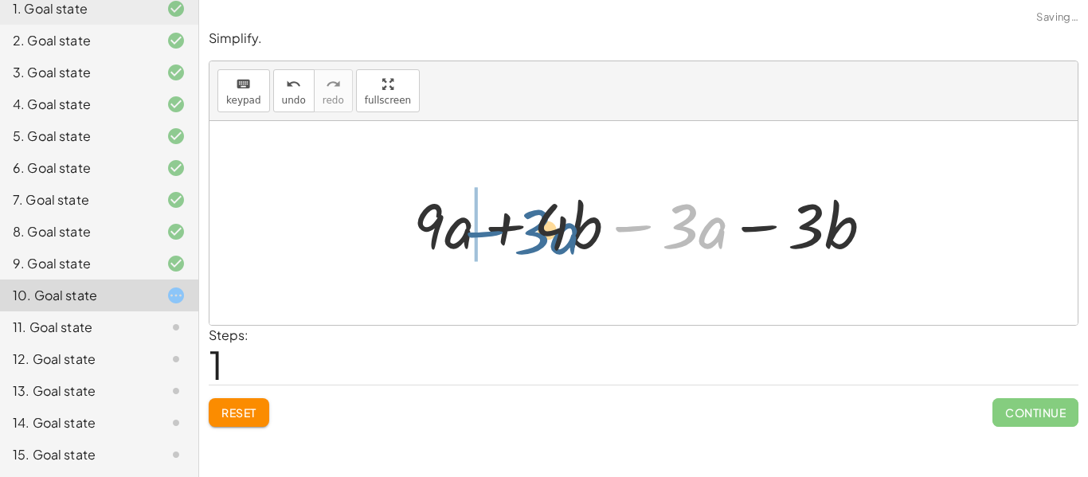
drag, startPoint x: 642, startPoint y: 227, endPoint x: 494, endPoint y: 232, distance: 148.2
click at [494, 232] on div at bounding box center [649, 223] width 488 height 82
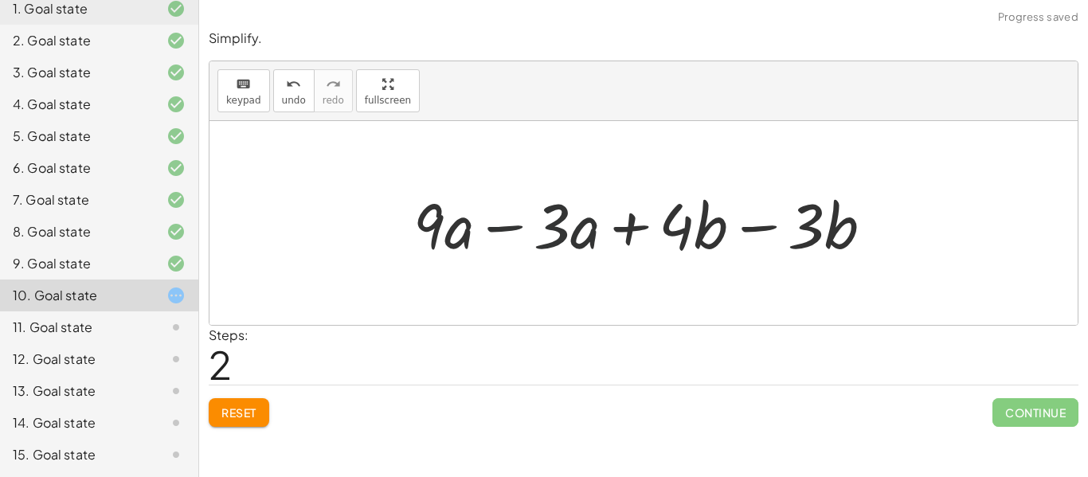
click at [503, 228] on div at bounding box center [649, 223] width 488 height 82
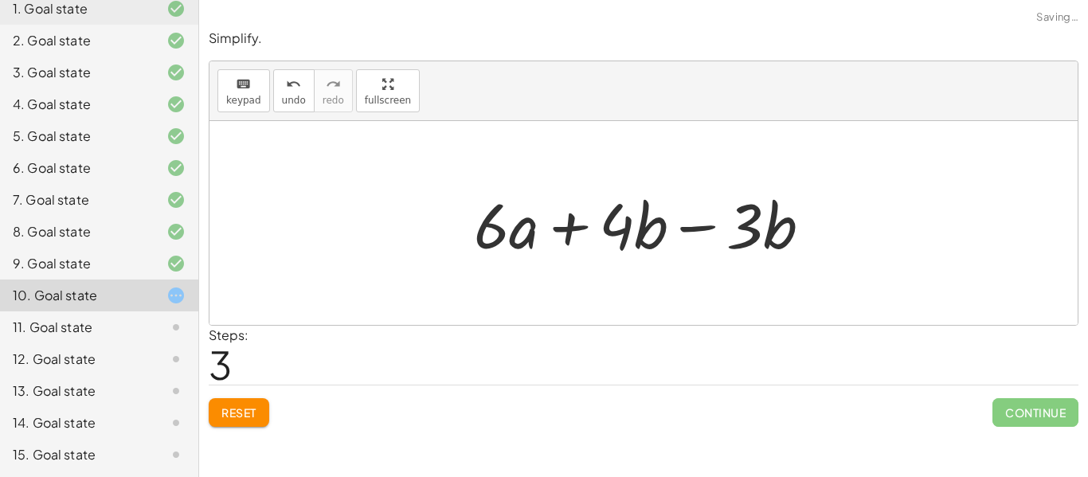
click at [689, 228] on div at bounding box center [649, 223] width 366 height 82
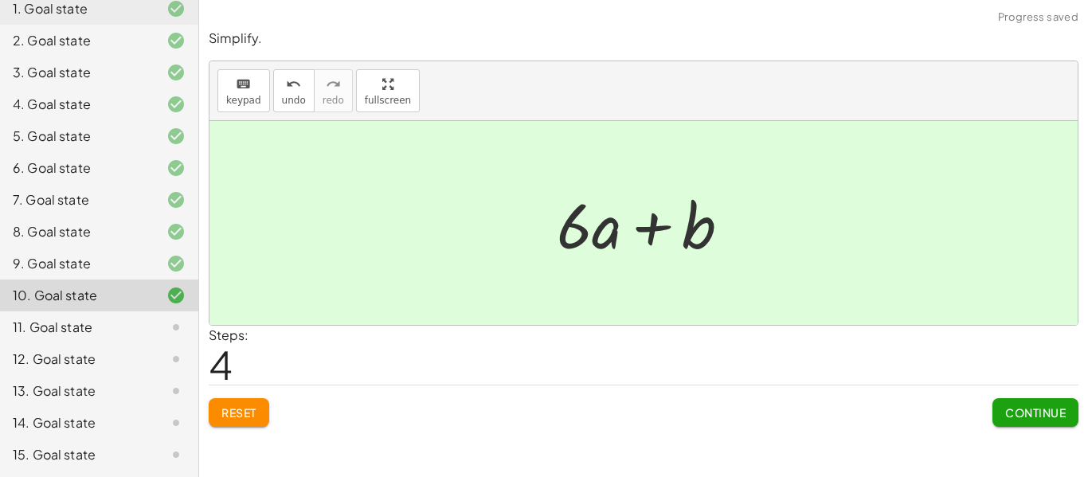
click at [1033, 417] on span "Continue" at bounding box center [1035, 412] width 61 height 14
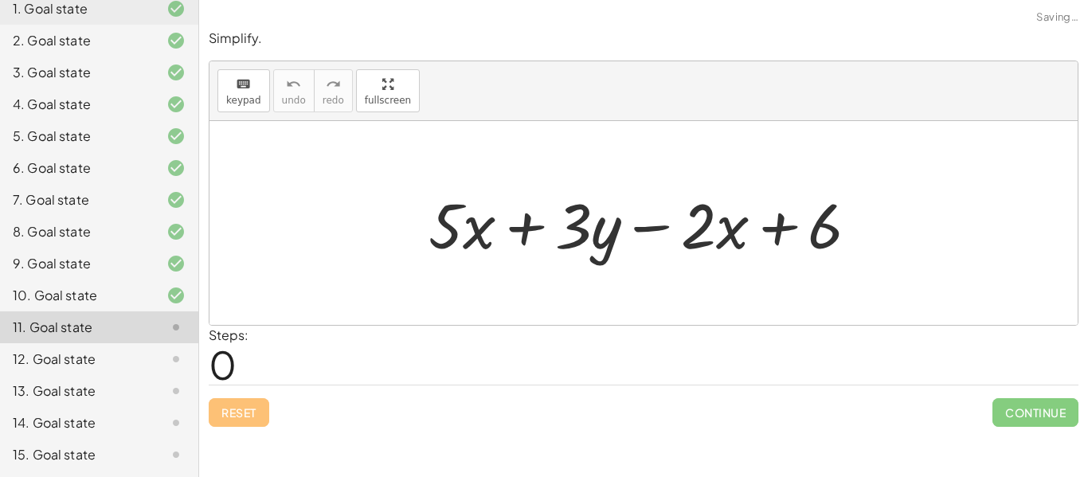
click at [517, 223] on div at bounding box center [649, 223] width 459 height 82
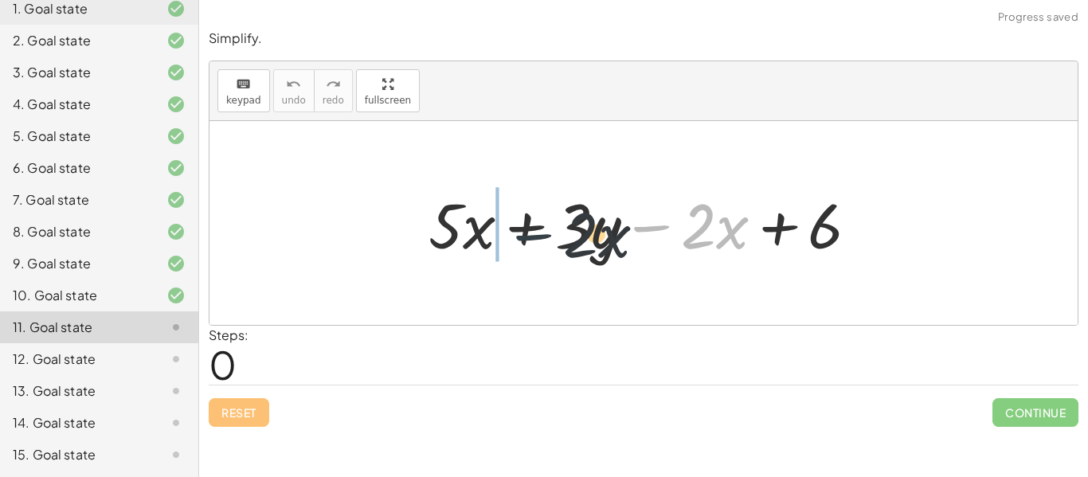
drag, startPoint x: 639, startPoint y: 228, endPoint x: 485, endPoint y: 231, distance: 154.5
click at [485, 231] on div at bounding box center [649, 223] width 459 height 82
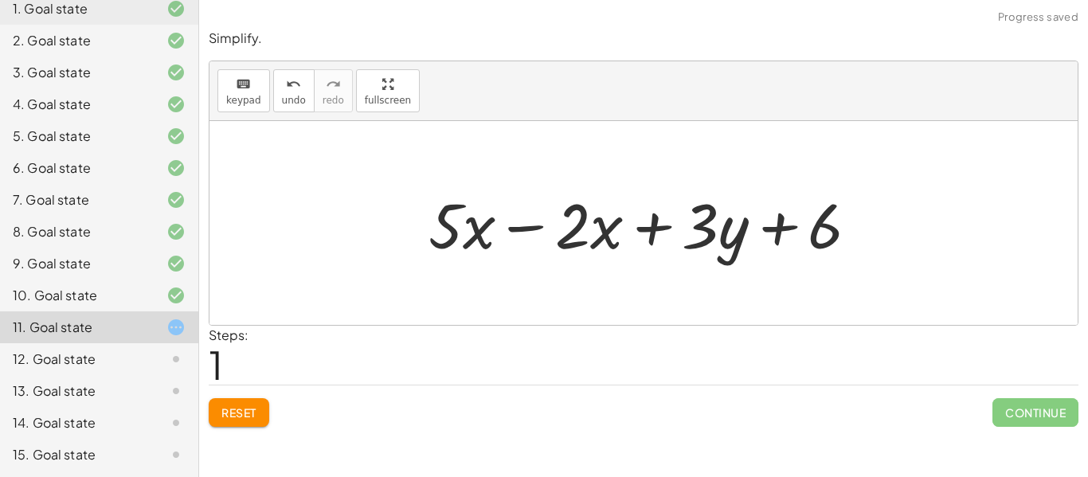
click at [530, 225] on div at bounding box center [649, 223] width 459 height 82
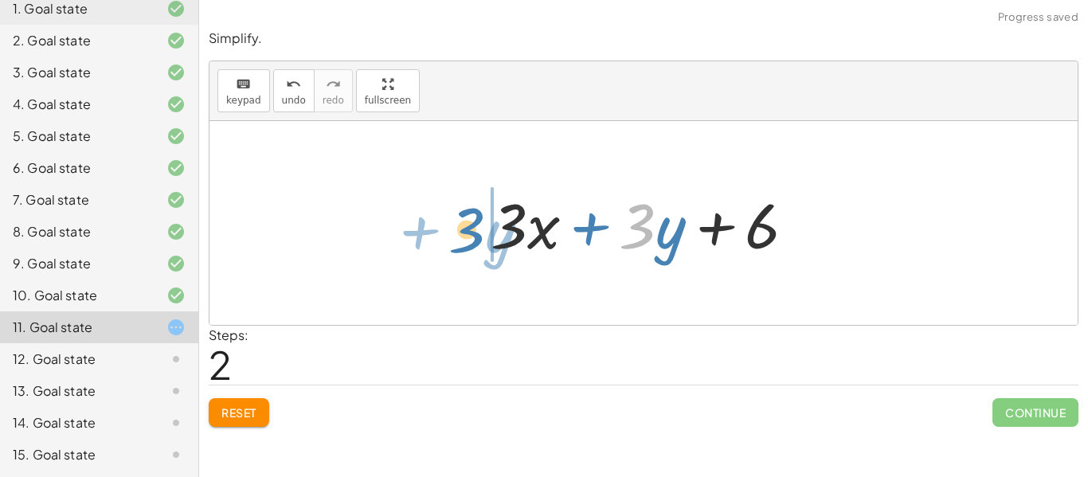
drag, startPoint x: 636, startPoint y: 235, endPoint x: 472, endPoint y: 236, distance: 164.0
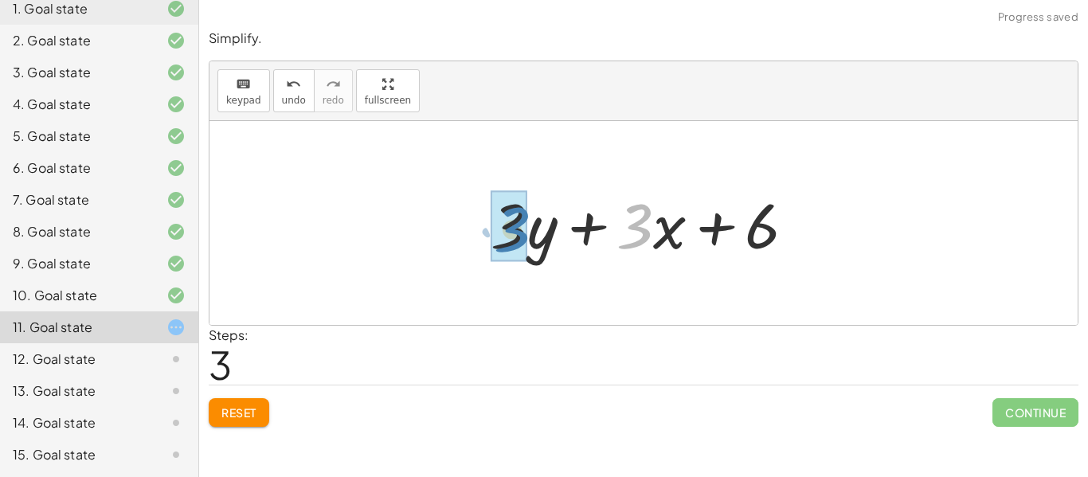
drag, startPoint x: 632, startPoint y: 235, endPoint x: 509, endPoint y: 238, distance: 123.4
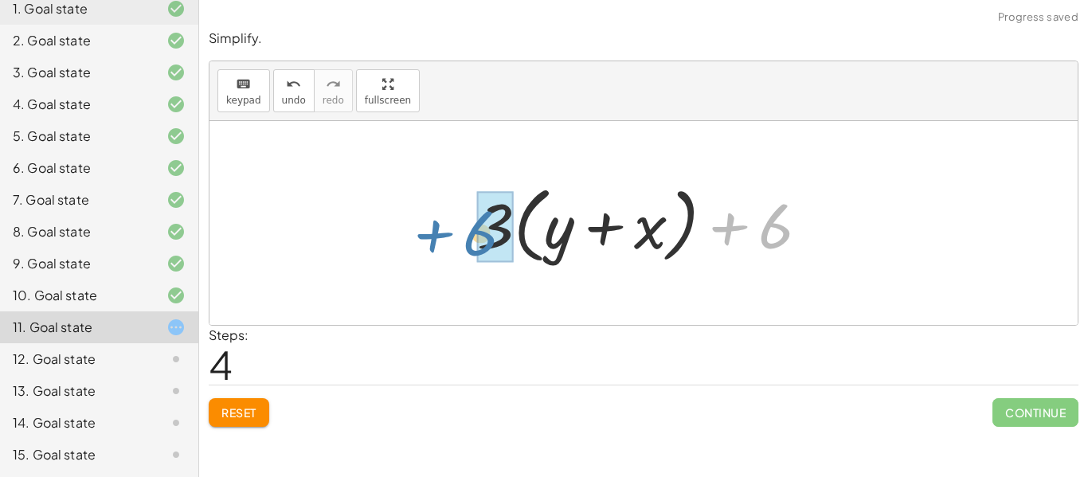
drag, startPoint x: 725, startPoint y: 232, endPoint x: 447, endPoint y: 239, distance: 277.9
click at [447, 239] on div "+ · 5 · x + · 3 · y − · 2 · x + 6 + · 5 · x − · 2 · x + · 3 · y + 6 + · 3 · x +…" at bounding box center [643, 223] width 868 height 204
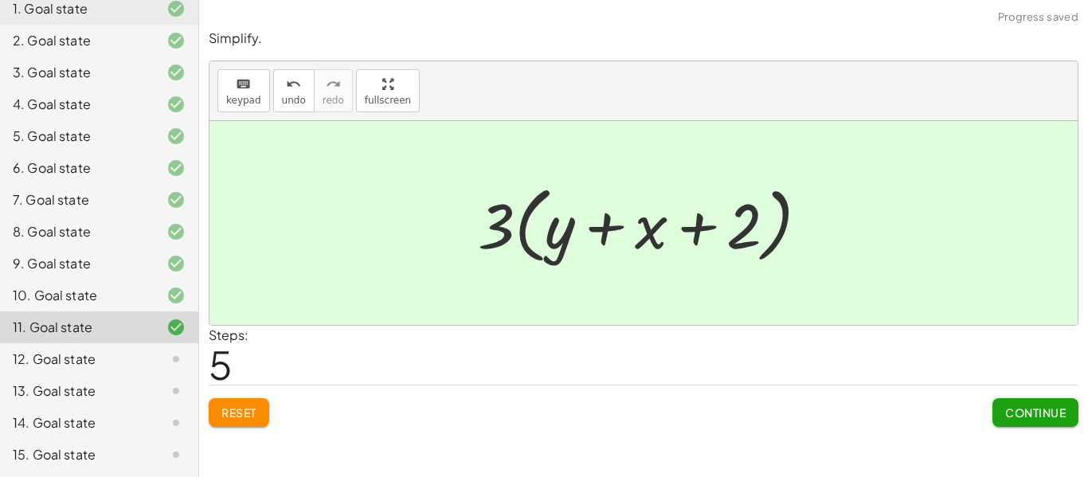
click at [1050, 408] on span "Continue" at bounding box center [1035, 412] width 61 height 14
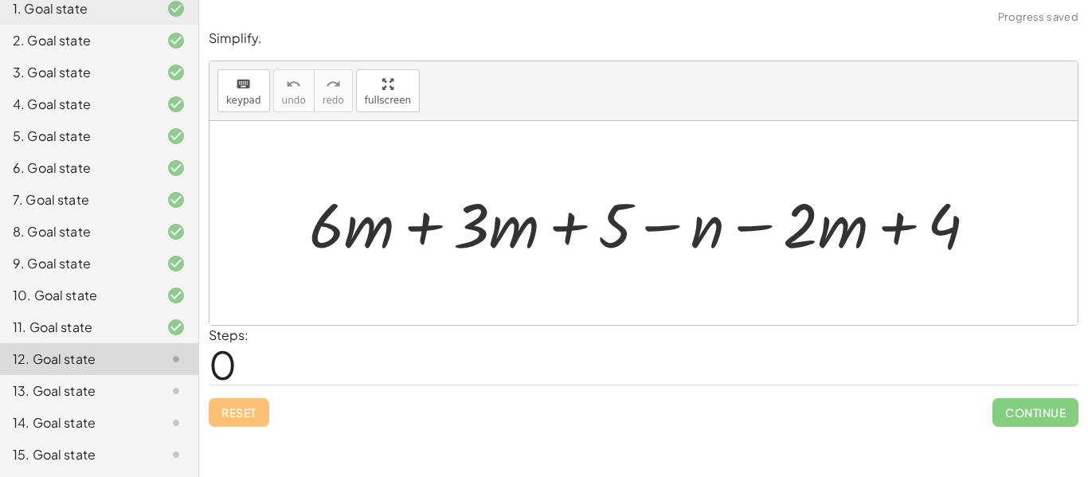
click at [432, 234] on div at bounding box center [649, 222] width 696 height 81
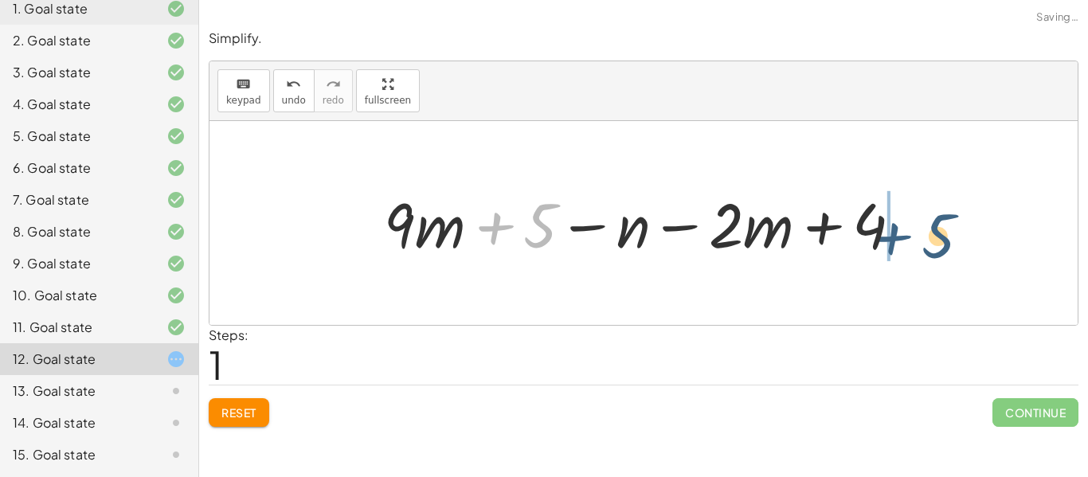
drag, startPoint x: 498, startPoint y: 222, endPoint x: 904, endPoint y: 225, distance: 405.3
click at [904, 225] on div at bounding box center [649, 222] width 547 height 81
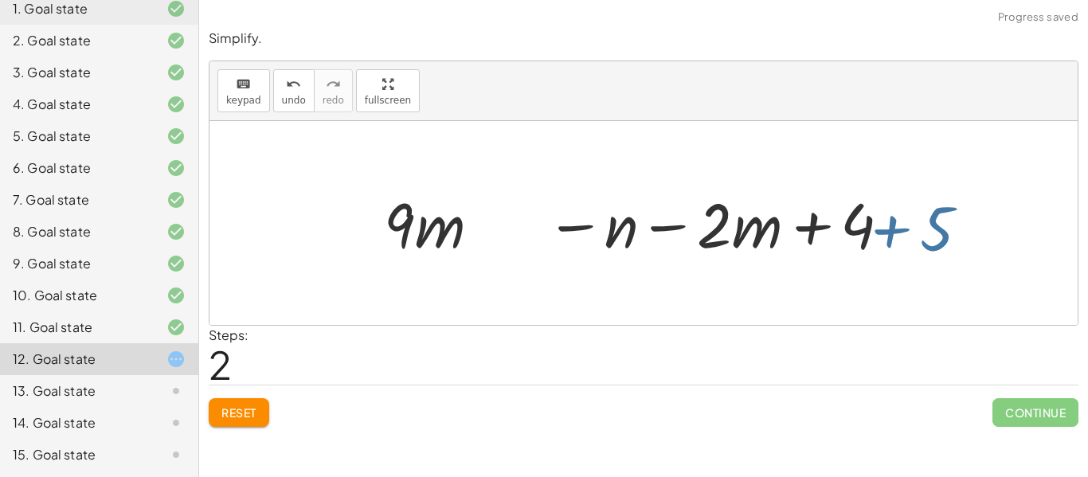
click at [904, 225] on div at bounding box center [649, 222] width 547 height 81
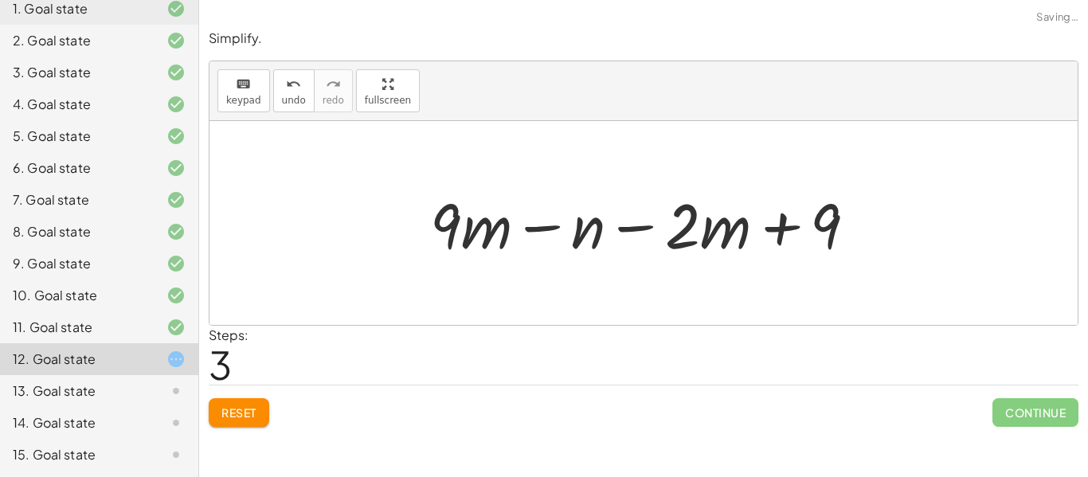
click at [643, 228] on div at bounding box center [649, 223] width 455 height 82
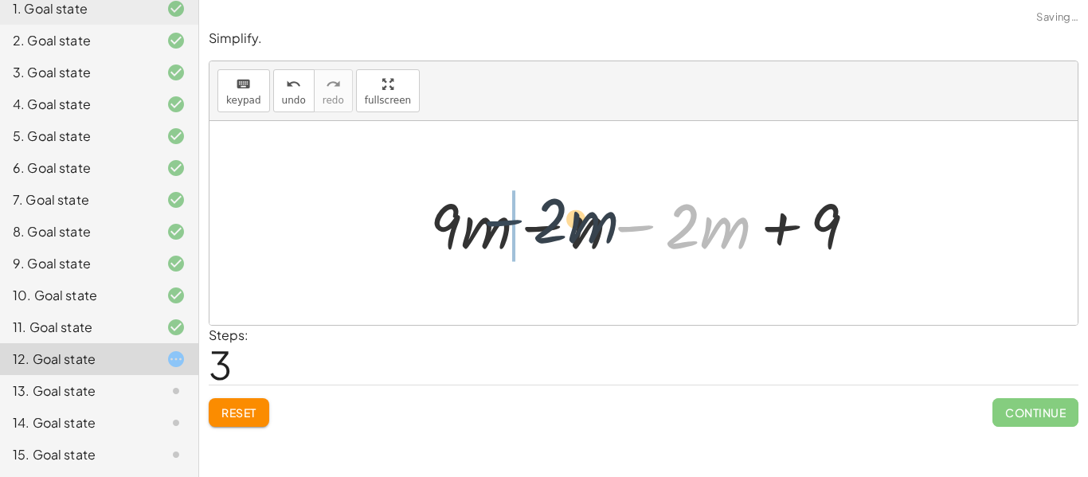
drag, startPoint x: 643, startPoint y: 228, endPoint x: 504, endPoint y: 224, distance: 139.4
click at [504, 224] on div at bounding box center [649, 223] width 455 height 82
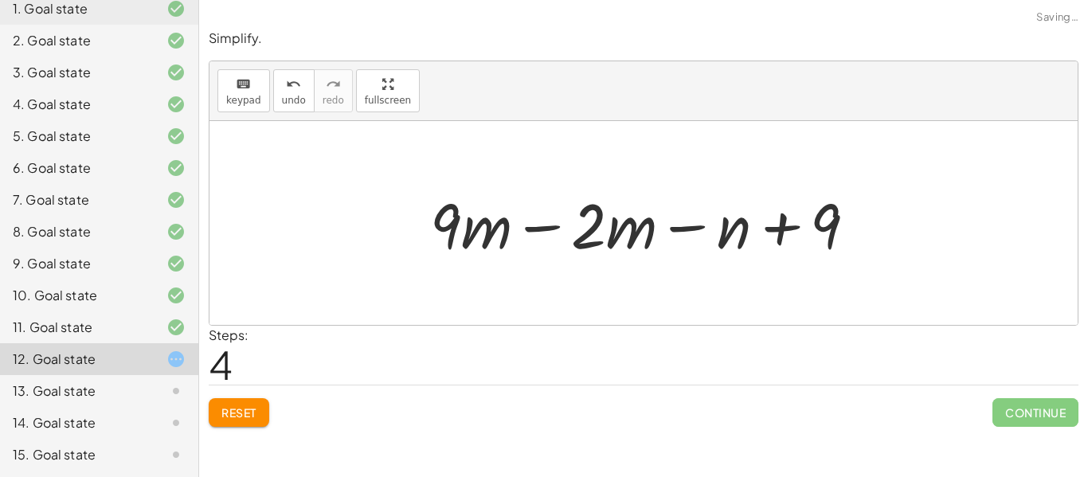
click at [536, 229] on div at bounding box center [649, 223] width 455 height 82
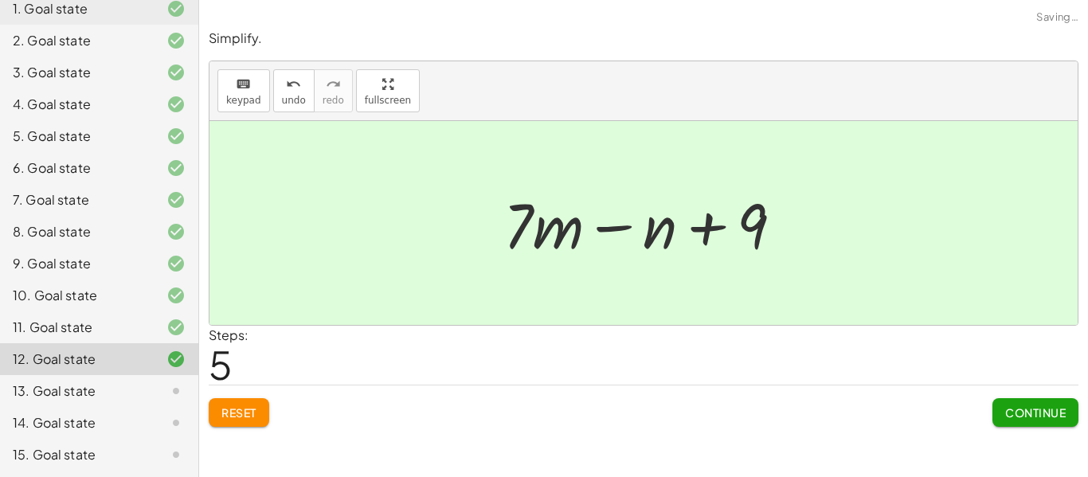
click at [1028, 415] on span "Continue" at bounding box center [1035, 412] width 61 height 14
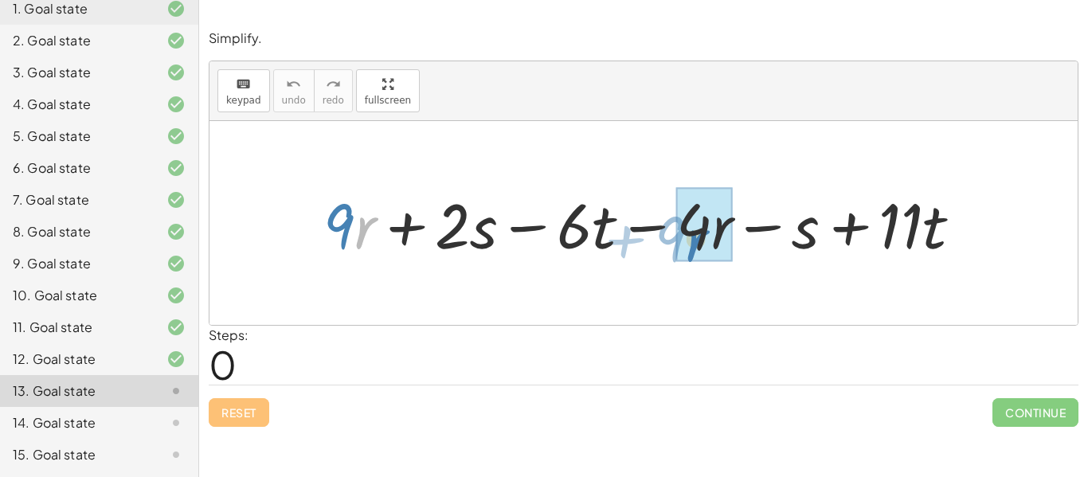
drag, startPoint x: 361, startPoint y: 224, endPoint x: 693, endPoint y: 236, distance: 332.2
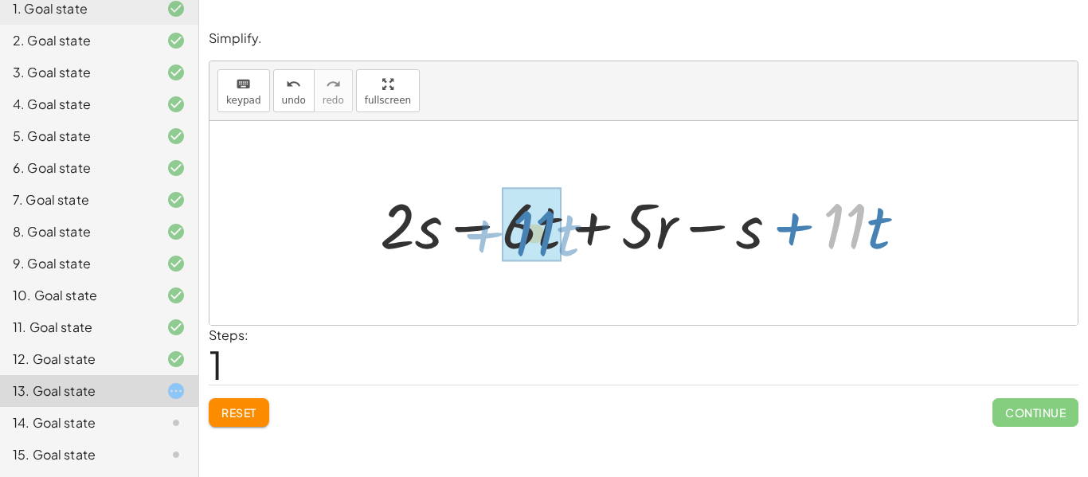
drag, startPoint x: 842, startPoint y: 218, endPoint x: 532, endPoint y: 225, distance: 310.6
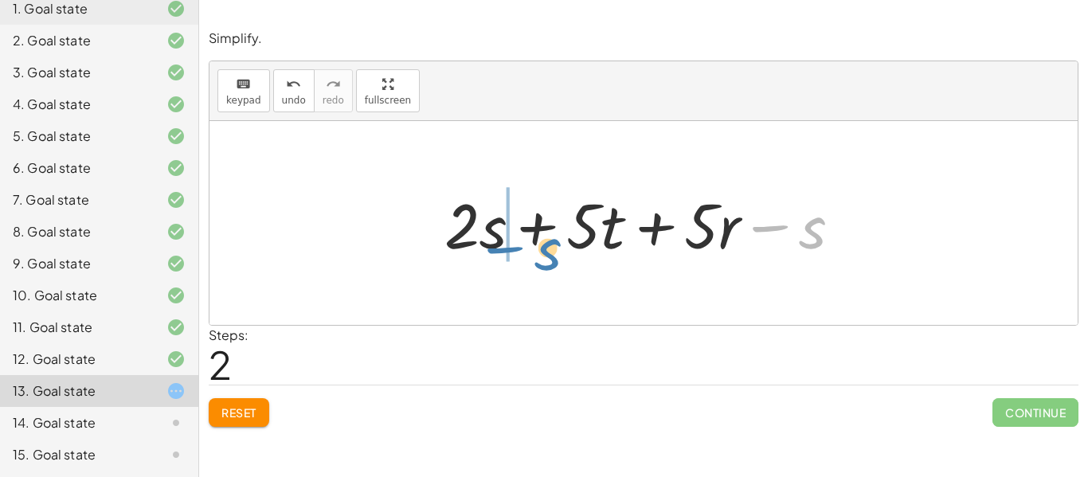
drag, startPoint x: 771, startPoint y: 228, endPoint x: 441, endPoint y: 243, distance: 329.9
click at [441, 243] on div at bounding box center [648, 223] width 425 height 82
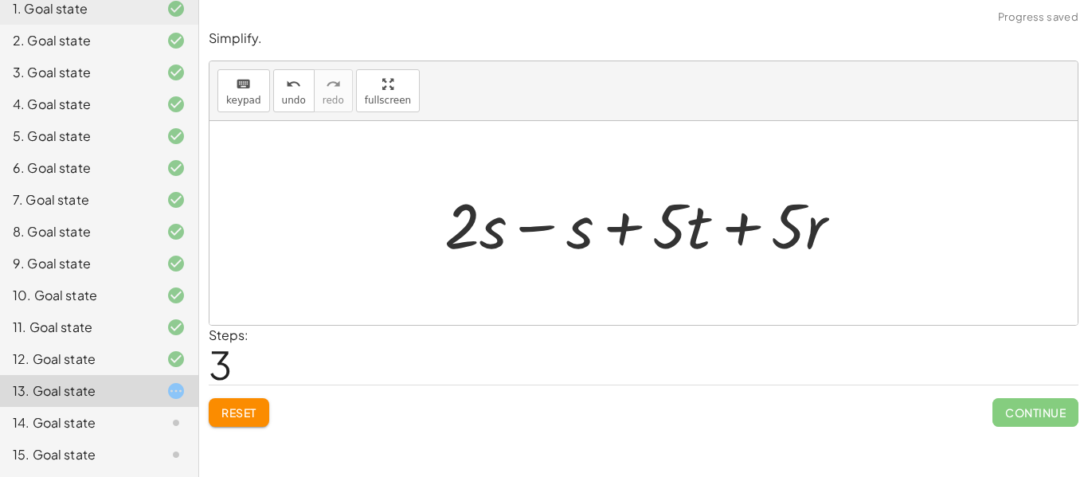
click at [517, 234] on div at bounding box center [648, 223] width 425 height 82
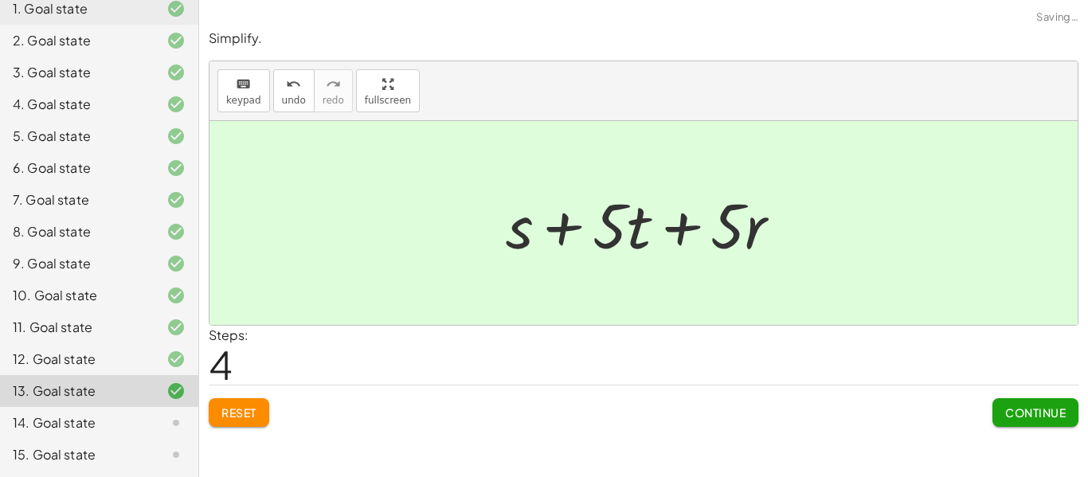
click at [1048, 416] on span "Continue" at bounding box center [1035, 412] width 61 height 14
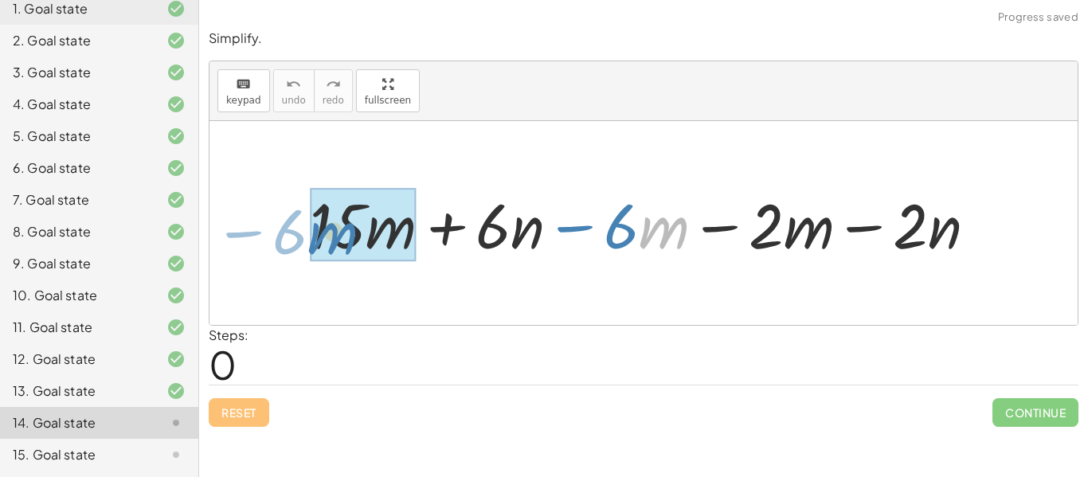
drag, startPoint x: 646, startPoint y: 223, endPoint x: 332, endPoint y: 225, distance: 314.5
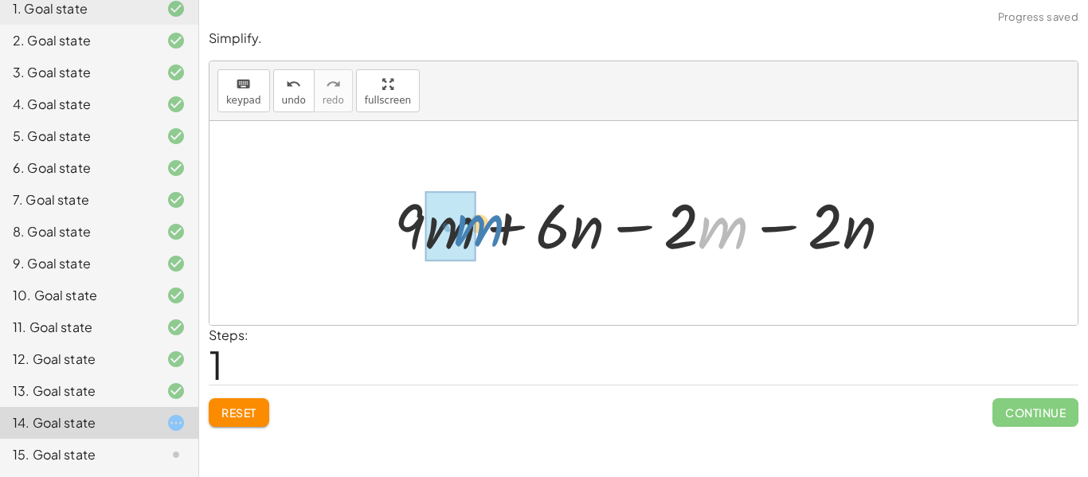
drag, startPoint x: 705, startPoint y: 229, endPoint x: 462, endPoint y: 227, distance: 243.6
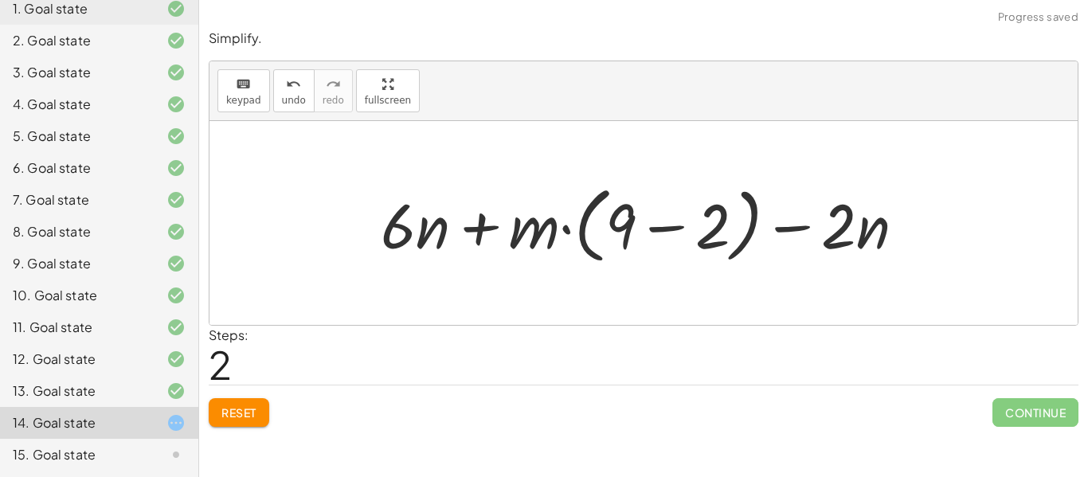
click at [250, 414] on span "Reset" at bounding box center [238, 412] width 35 height 14
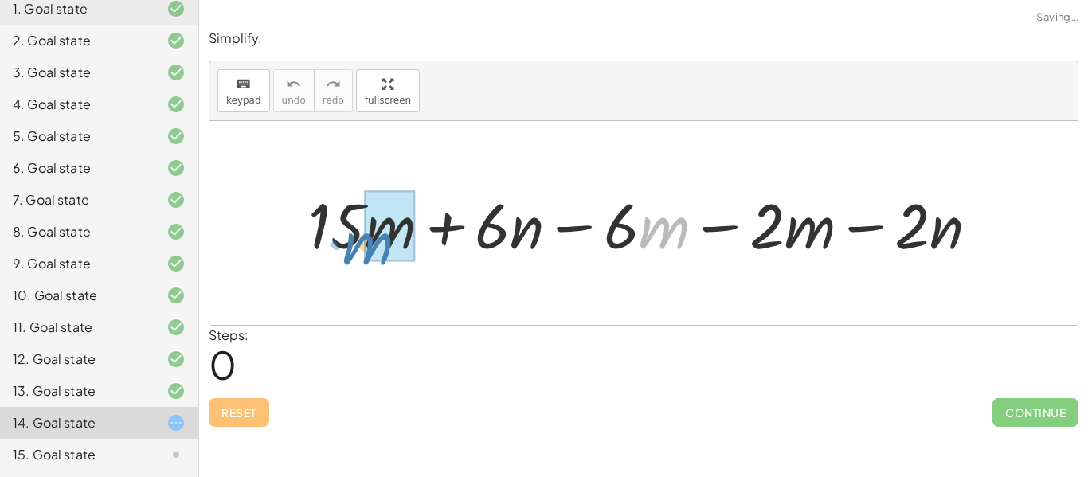
drag, startPoint x: 646, startPoint y: 223, endPoint x: 350, endPoint y: 239, distance: 296.6
click at [350, 239] on div at bounding box center [649, 223] width 698 height 82
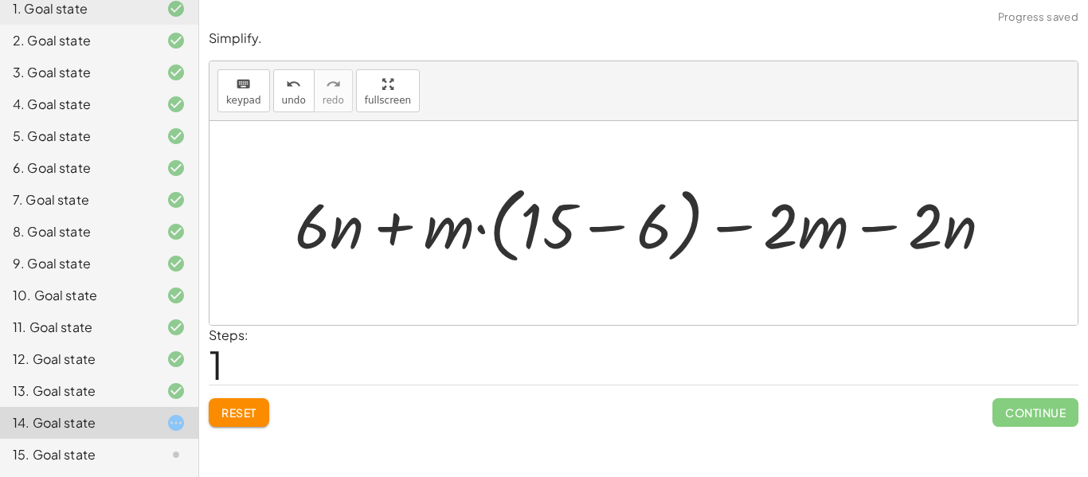
click at [243, 407] on span "Reset" at bounding box center [238, 412] width 35 height 14
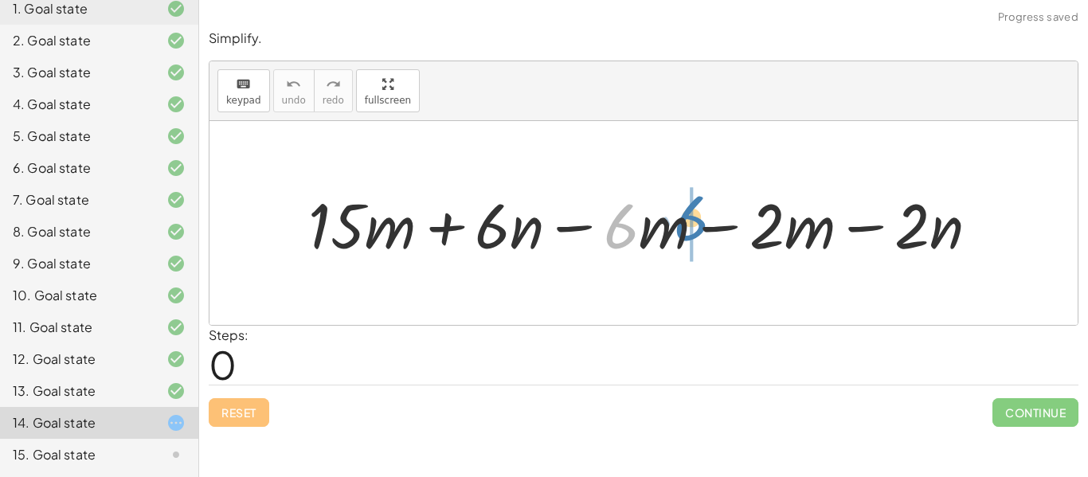
drag, startPoint x: 636, startPoint y: 218, endPoint x: 699, endPoint y: 212, distance: 63.2
click at [699, 212] on div at bounding box center [649, 223] width 698 height 82
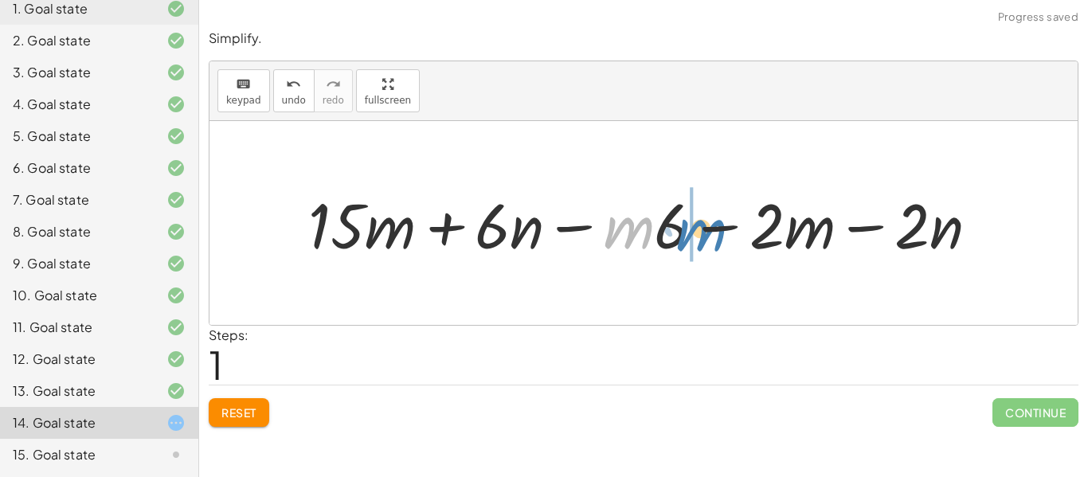
drag, startPoint x: 627, startPoint y: 231, endPoint x: 699, endPoint y: 233, distance: 72.5
click at [699, 233] on div at bounding box center [649, 223] width 698 height 82
drag, startPoint x: 627, startPoint y: 233, endPoint x: 642, endPoint y: 240, distance: 17.1
click at [642, 240] on div at bounding box center [649, 223] width 698 height 82
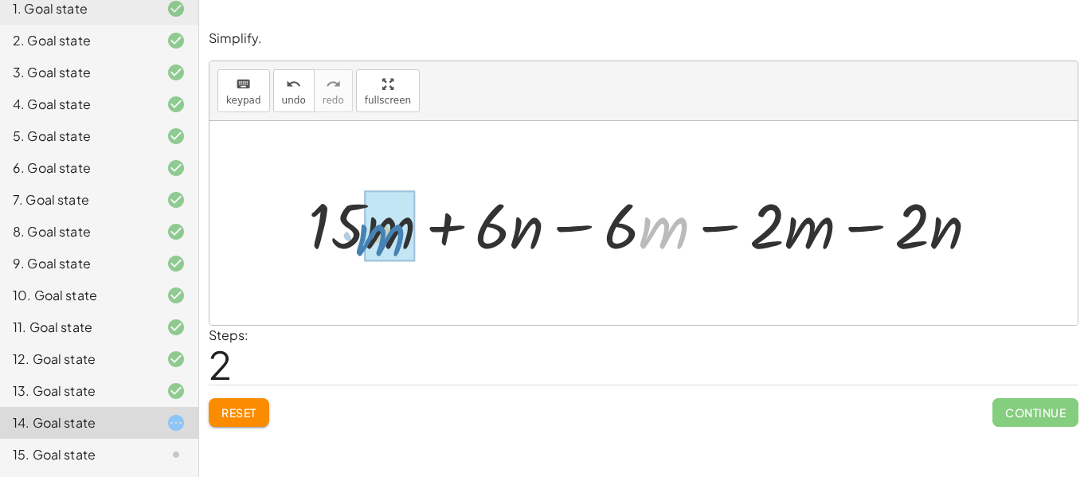
drag, startPoint x: 650, startPoint y: 232, endPoint x: 367, endPoint y: 239, distance: 283.5
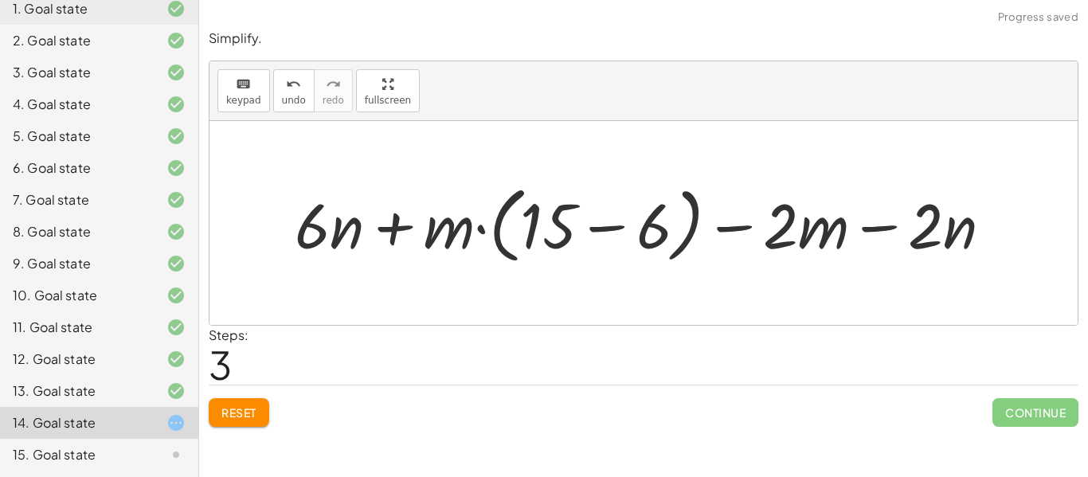
click at [236, 408] on span "Reset" at bounding box center [238, 412] width 35 height 14
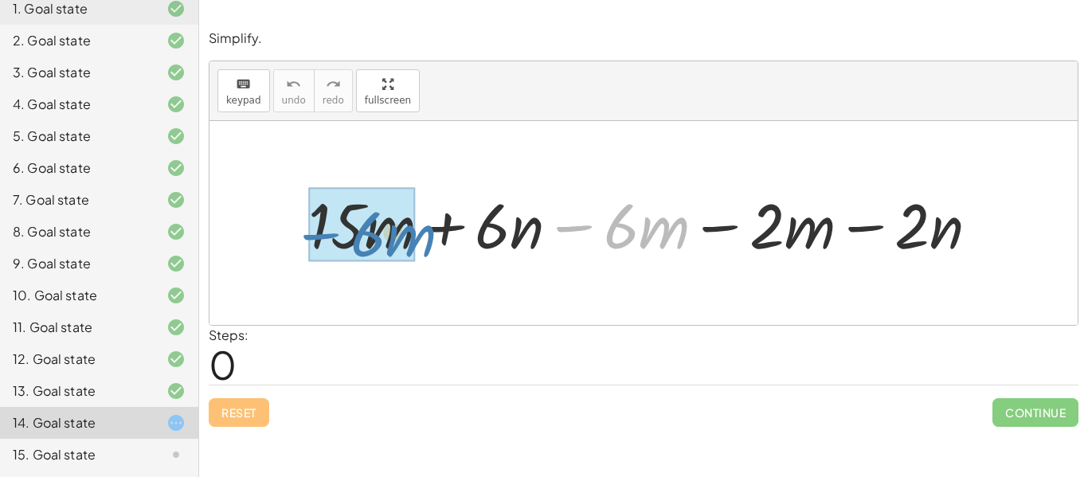
drag, startPoint x: 587, startPoint y: 228, endPoint x: 332, endPoint y: 236, distance: 254.9
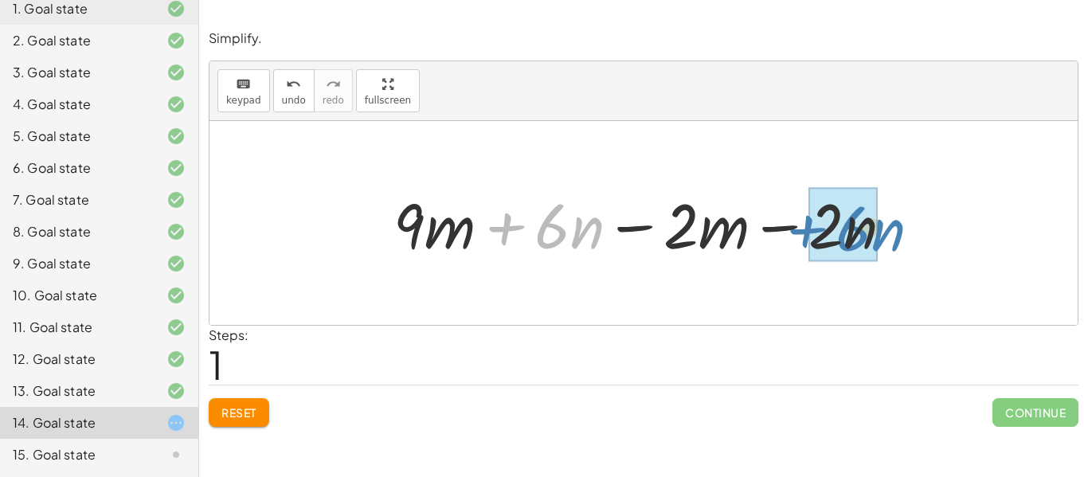
drag, startPoint x: 506, startPoint y: 225, endPoint x: 806, endPoint y: 228, distance: 300.2
click at [806, 228] on div at bounding box center [649, 223] width 528 height 82
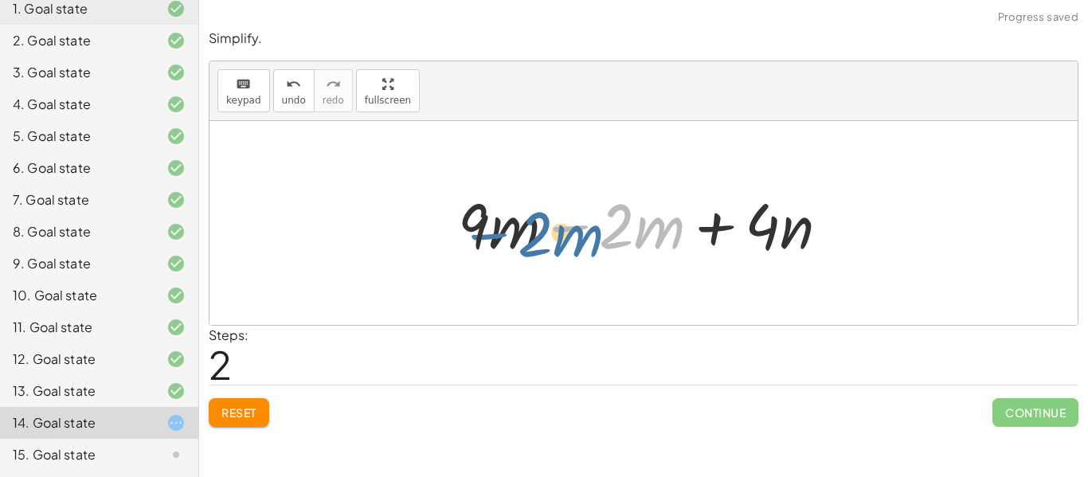
drag, startPoint x: 569, startPoint y: 225, endPoint x: 482, endPoint y: 229, distance: 86.9
click at [482, 229] on div at bounding box center [649, 223] width 399 height 82
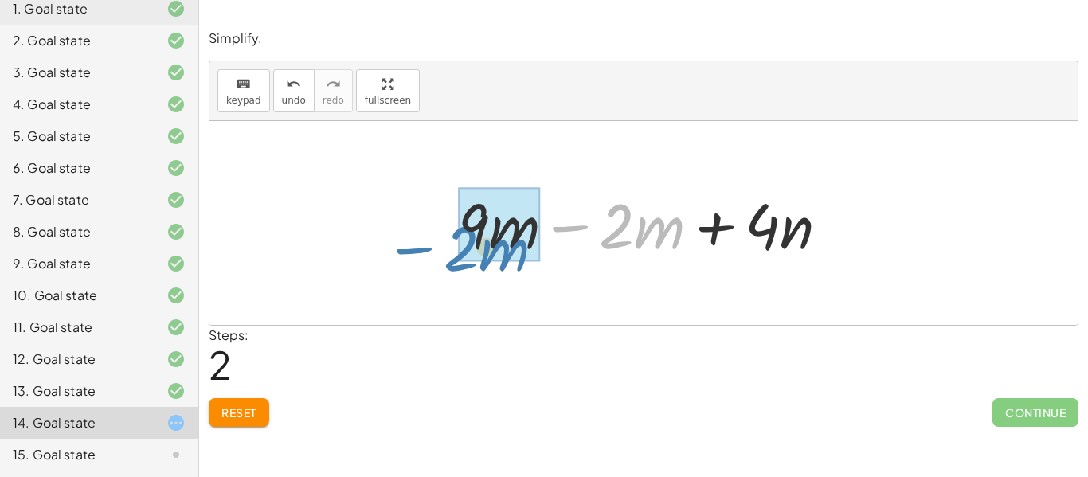
drag, startPoint x: 562, startPoint y: 228, endPoint x: 408, endPoint y: 248, distance: 155.8
click at [408, 248] on div "+ · 15 · m + · 6 · n − · 6 · m − · 2 · m − · 2 · n + · 9 · m + · 6 · n − · 2 · …" at bounding box center [643, 223] width 868 height 204
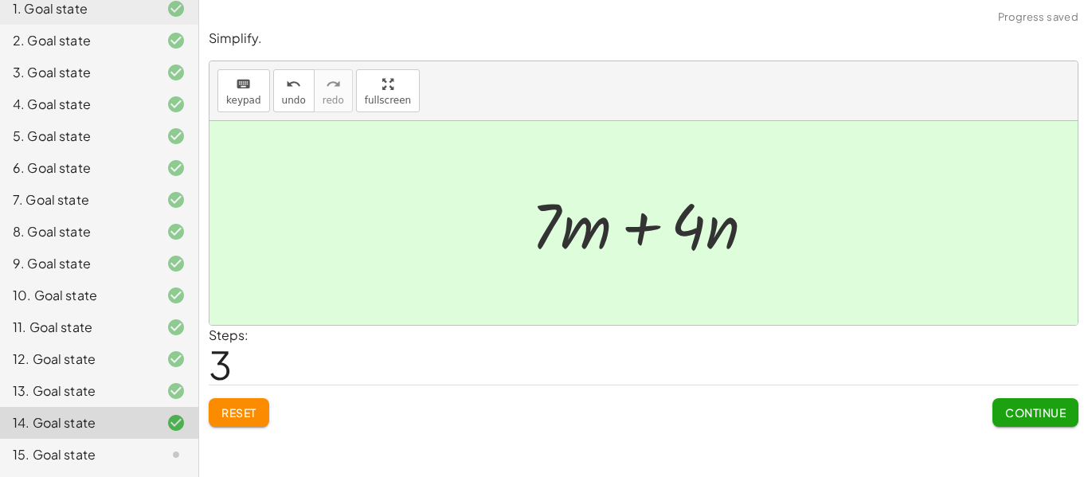
click at [1032, 405] on span "Continue" at bounding box center [1035, 412] width 61 height 14
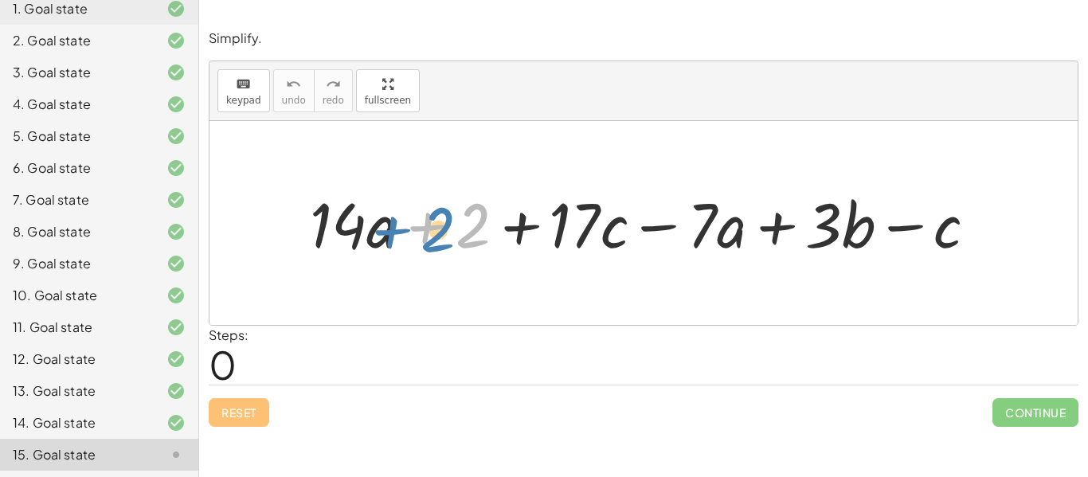
drag, startPoint x: 425, startPoint y: 228, endPoint x: 390, endPoint y: 232, distance: 35.3
click at [390, 232] on div at bounding box center [650, 222] width 696 height 81
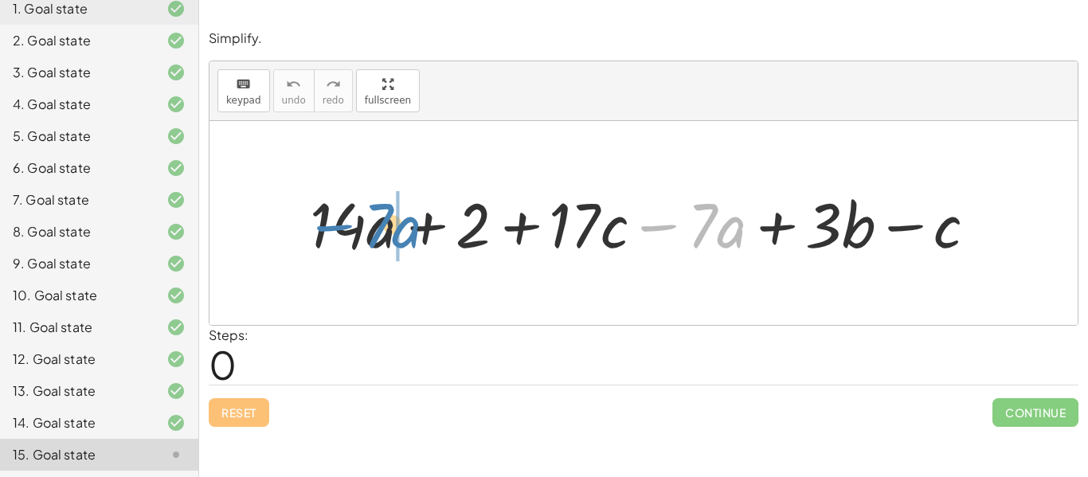
drag, startPoint x: 664, startPoint y: 228, endPoint x: 339, endPoint y: 228, distance: 324.8
click at [339, 228] on div at bounding box center [650, 222] width 696 height 81
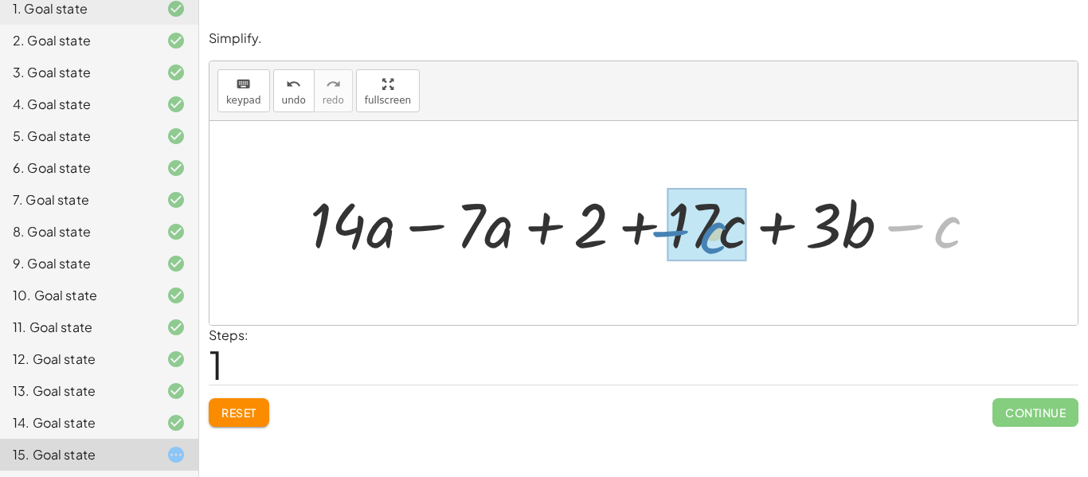
drag, startPoint x: 902, startPoint y: 225, endPoint x: 668, endPoint y: 231, distance: 234.1
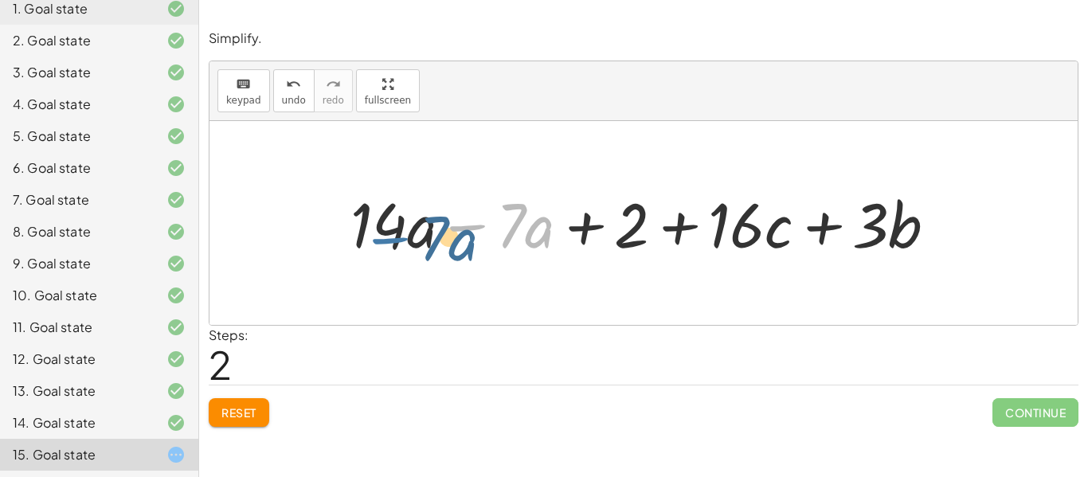
drag, startPoint x: 467, startPoint y: 229, endPoint x: 387, endPoint y: 240, distance: 80.3
click at [387, 240] on div at bounding box center [649, 222] width 615 height 81
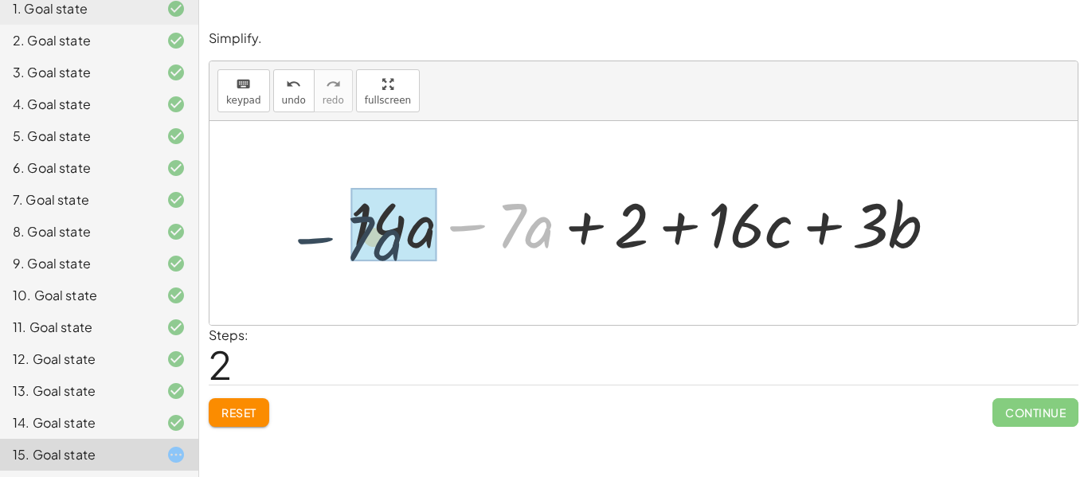
drag, startPoint x: 471, startPoint y: 228, endPoint x: 319, endPoint y: 240, distance: 151.7
click at [319, 240] on div "+ · 14 · a + 2 + · 17 · c − · 7 · a + · 3 · b − c + · 14 · a − · 7 · a + 2 + · …" at bounding box center [643, 223] width 868 height 204
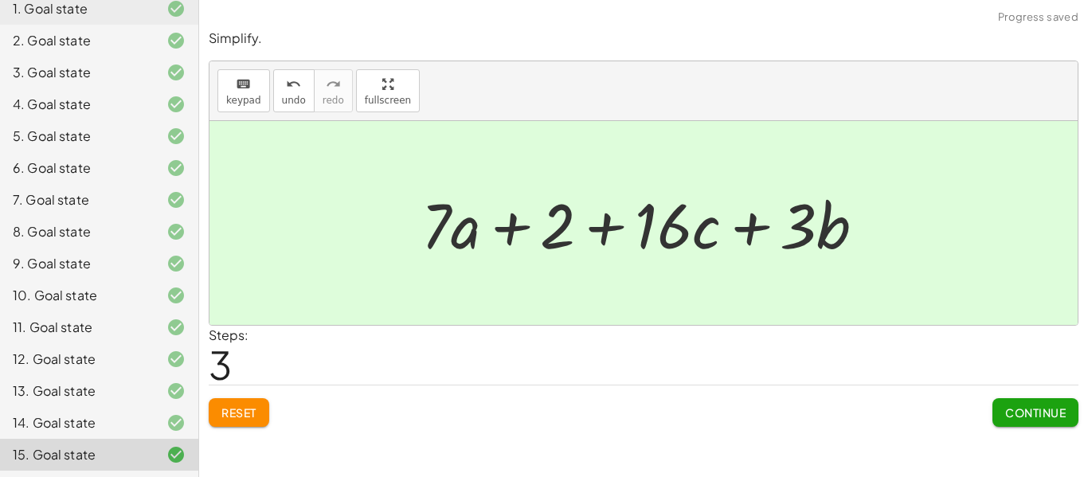
click at [1016, 410] on span "Continue" at bounding box center [1035, 412] width 61 height 14
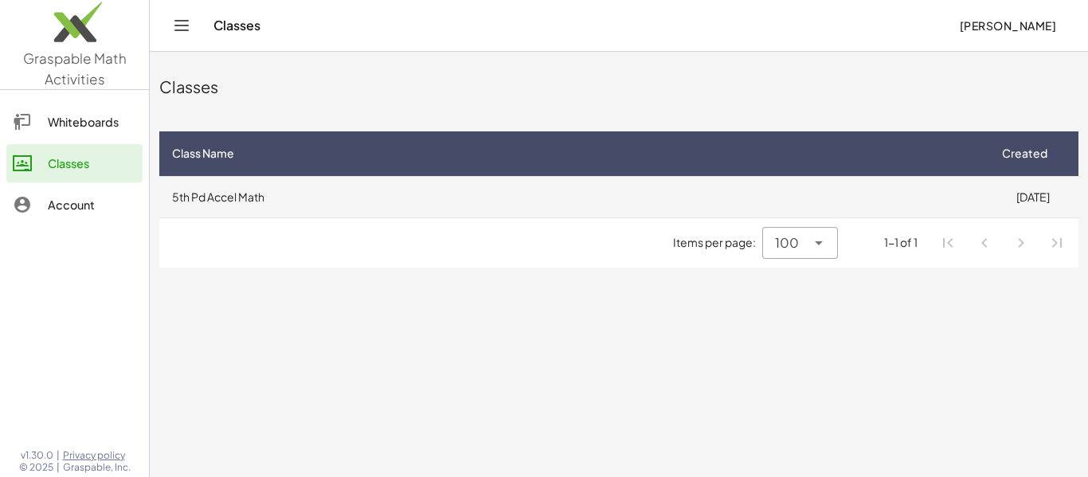
click at [568, 187] on td "5th Pd Accel Math" at bounding box center [572, 196] width 827 height 41
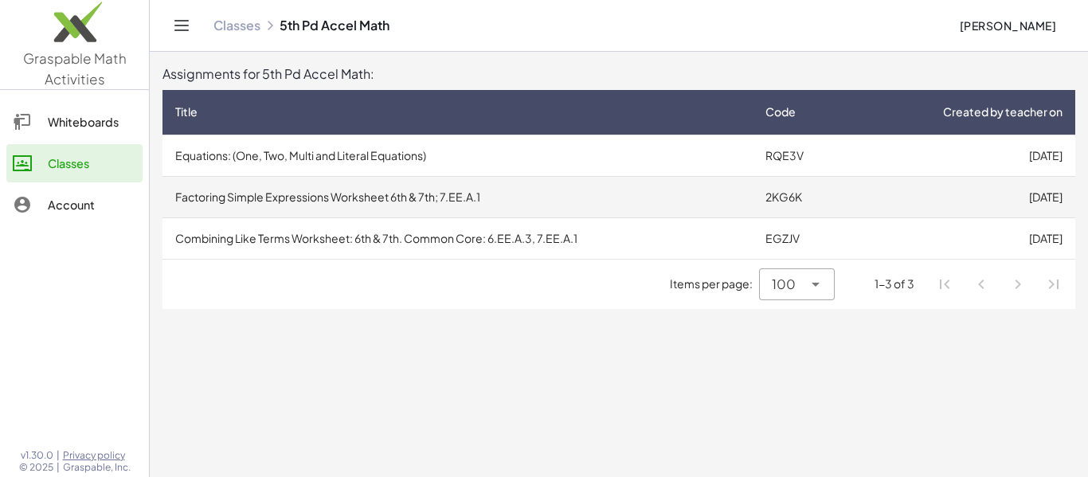
click at [664, 193] on td "Factoring Simple Expressions Worksheet 6th & 7th; 7.EE.A.1" at bounding box center [457, 196] width 590 height 41
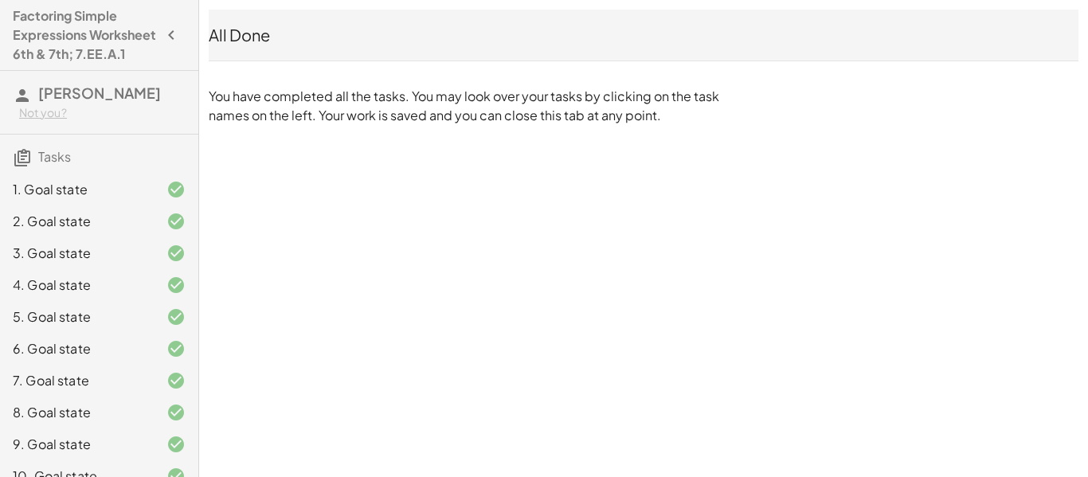
scroll to position [443, 0]
